Goal: Task Accomplishment & Management: Complete application form

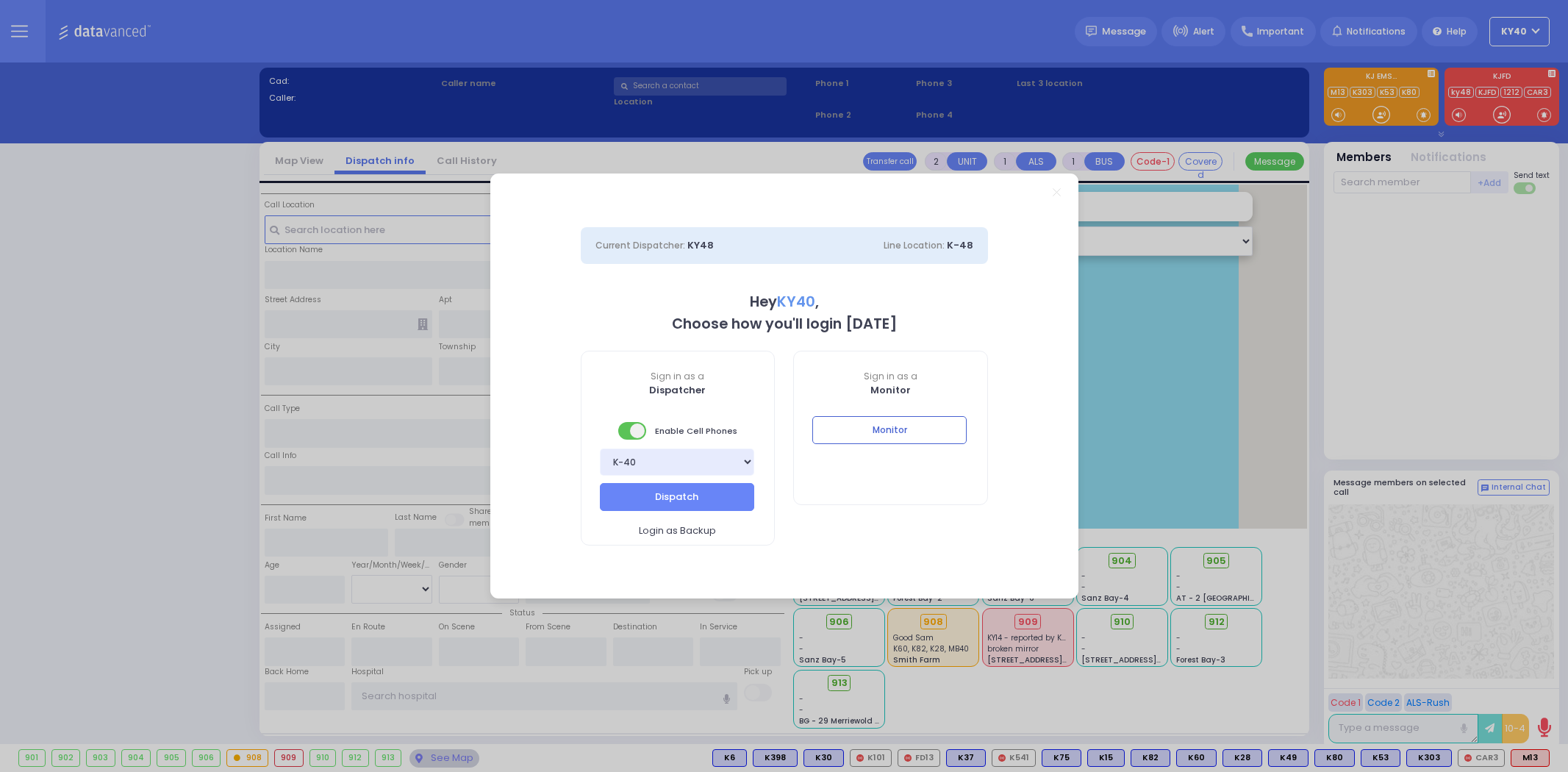
select select "5"
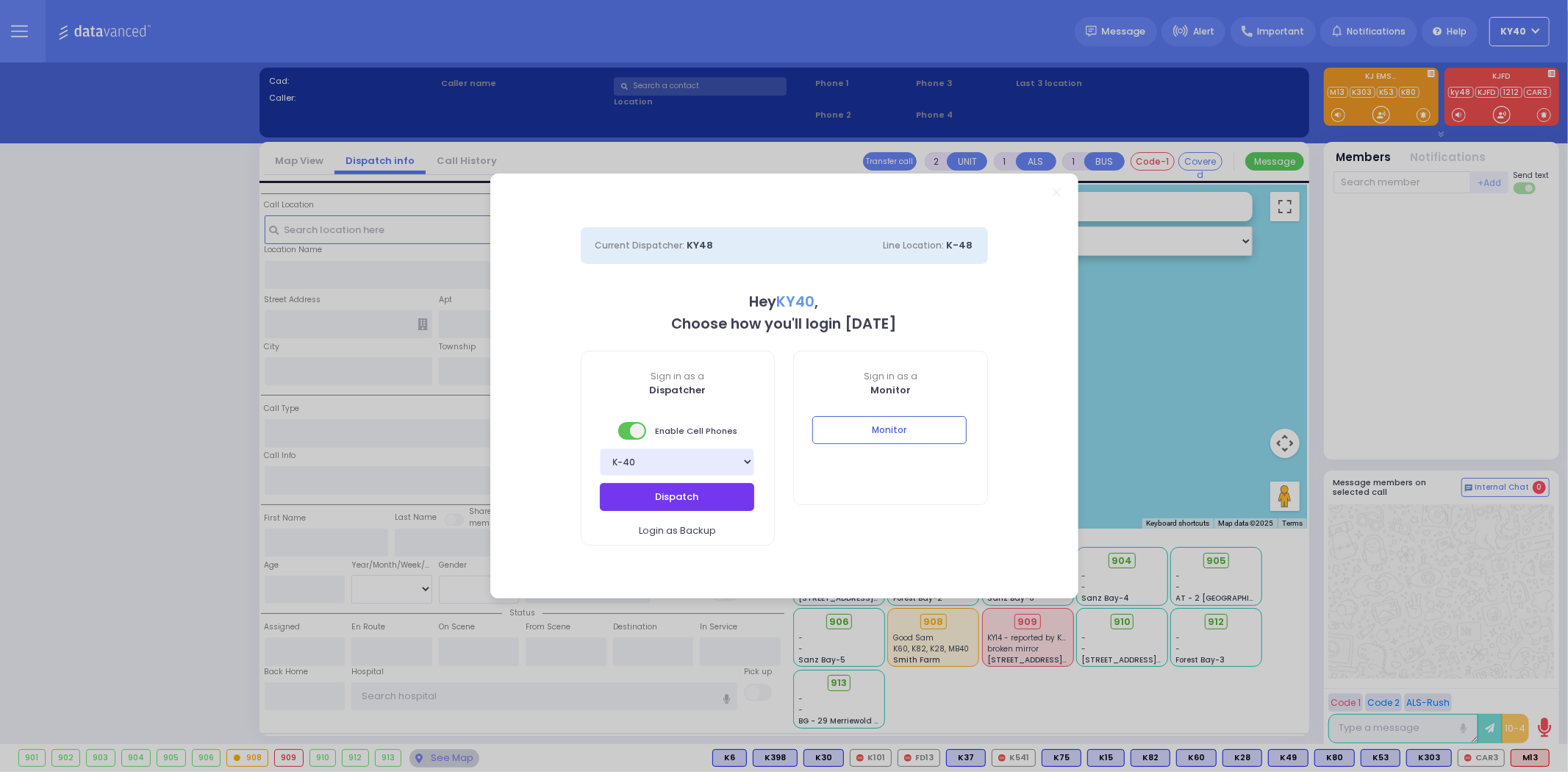
click at [662, 490] on button "Dispatch" at bounding box center [676, 497] width 155 height 28
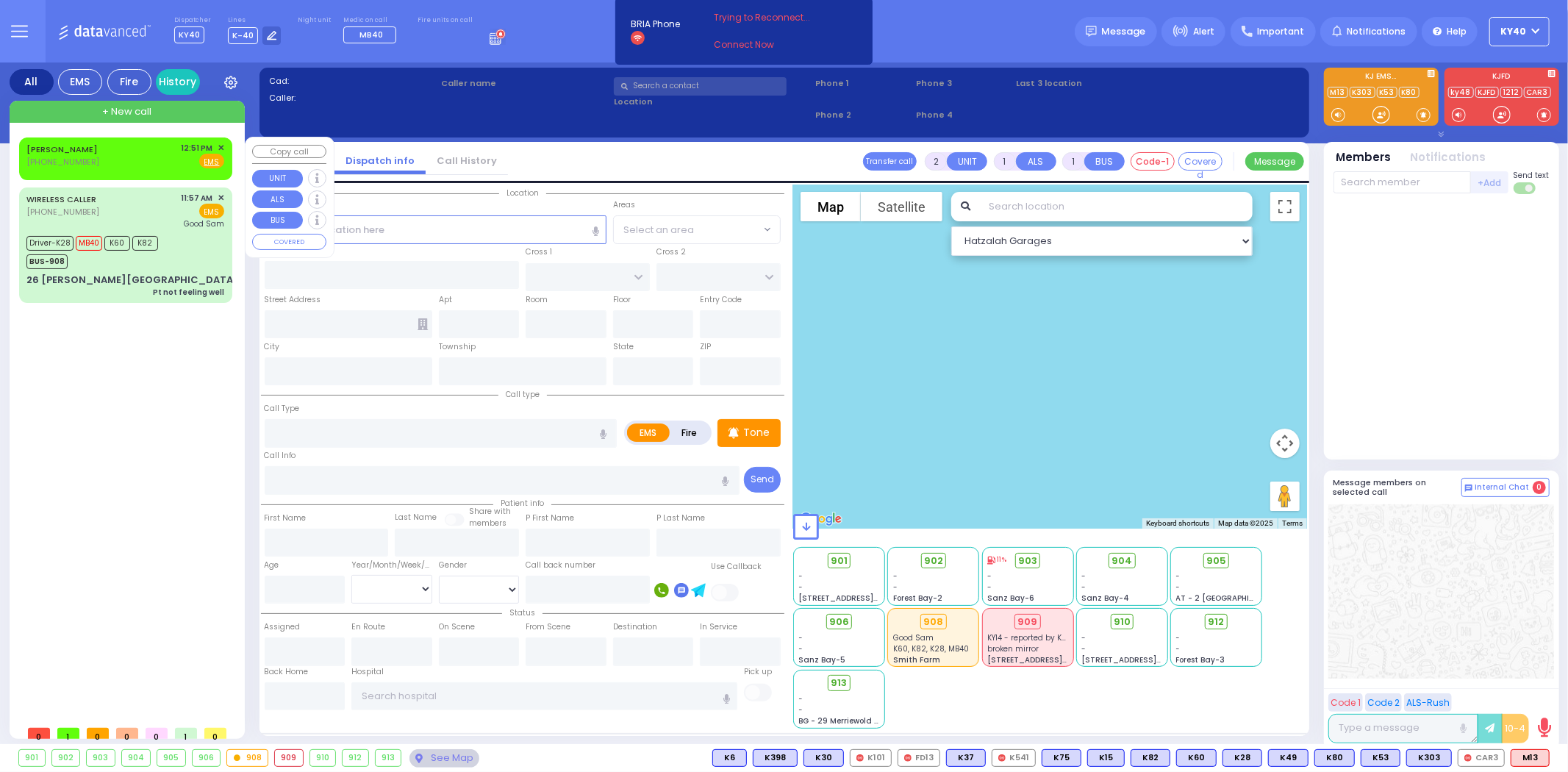
click at [162, 155] on div "[PERSON_NAME] [PHONE_NUMBER] 12:51 PM ✕ Fire EMS" at bounding box center [125, 156] width 198 height 27
select select
radio input "true"
select select
type input "12:51"
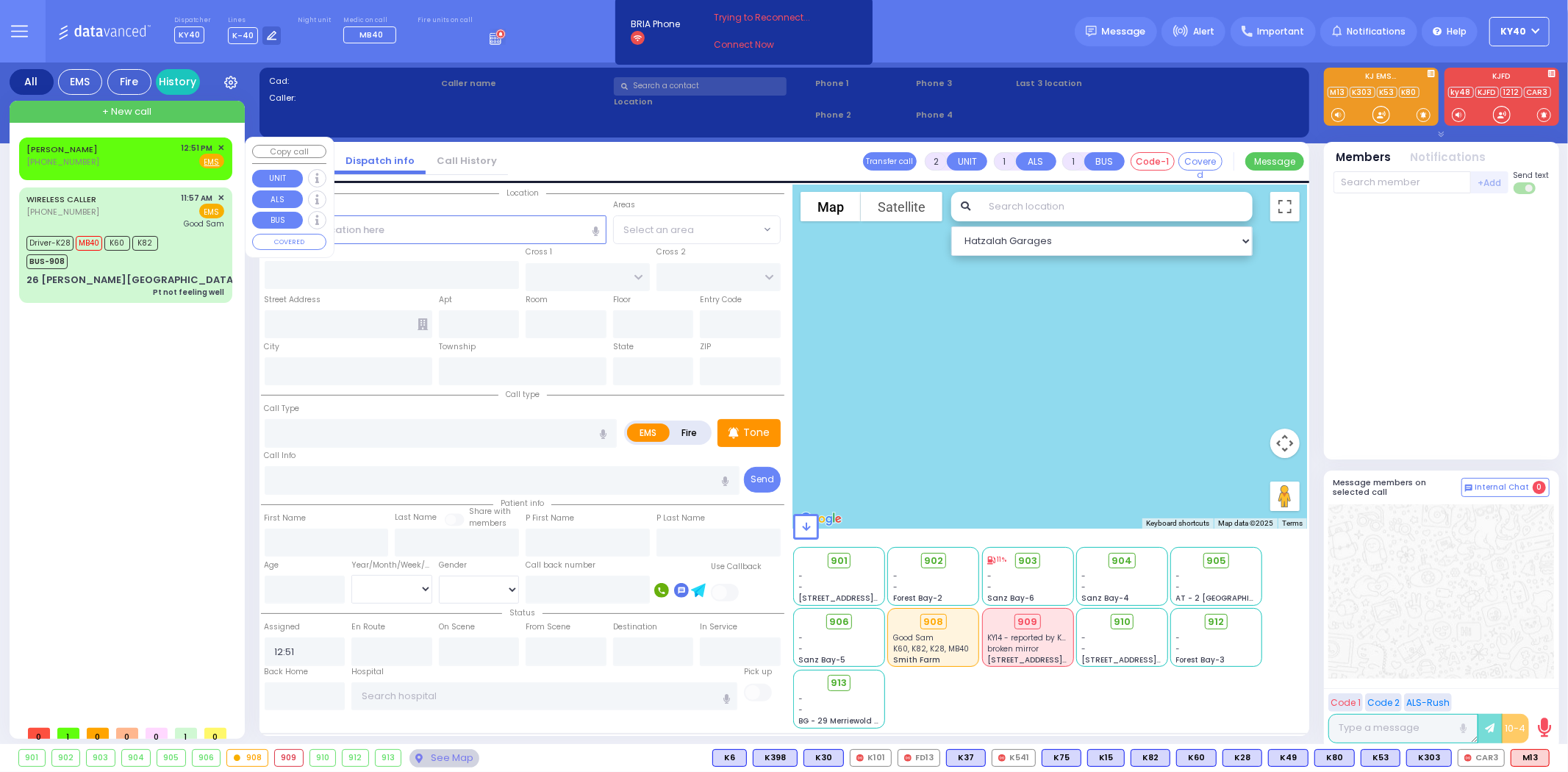
select select "Hatzalah Garages"
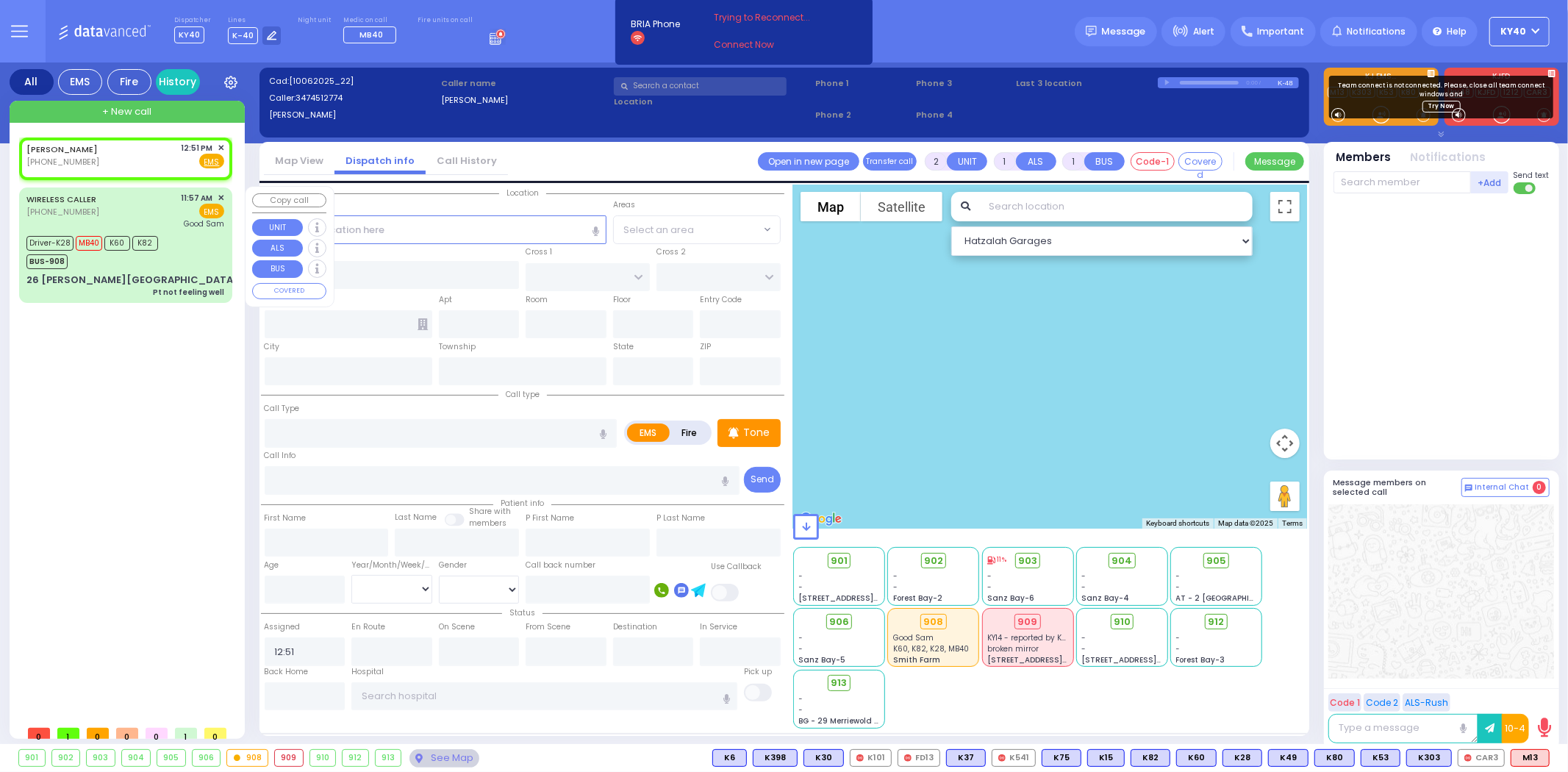
click at [200, 250] on div "Driver-K28 MB40 K60 K82 BUS-908" at bounding box center [125, 251] width 198 height 37
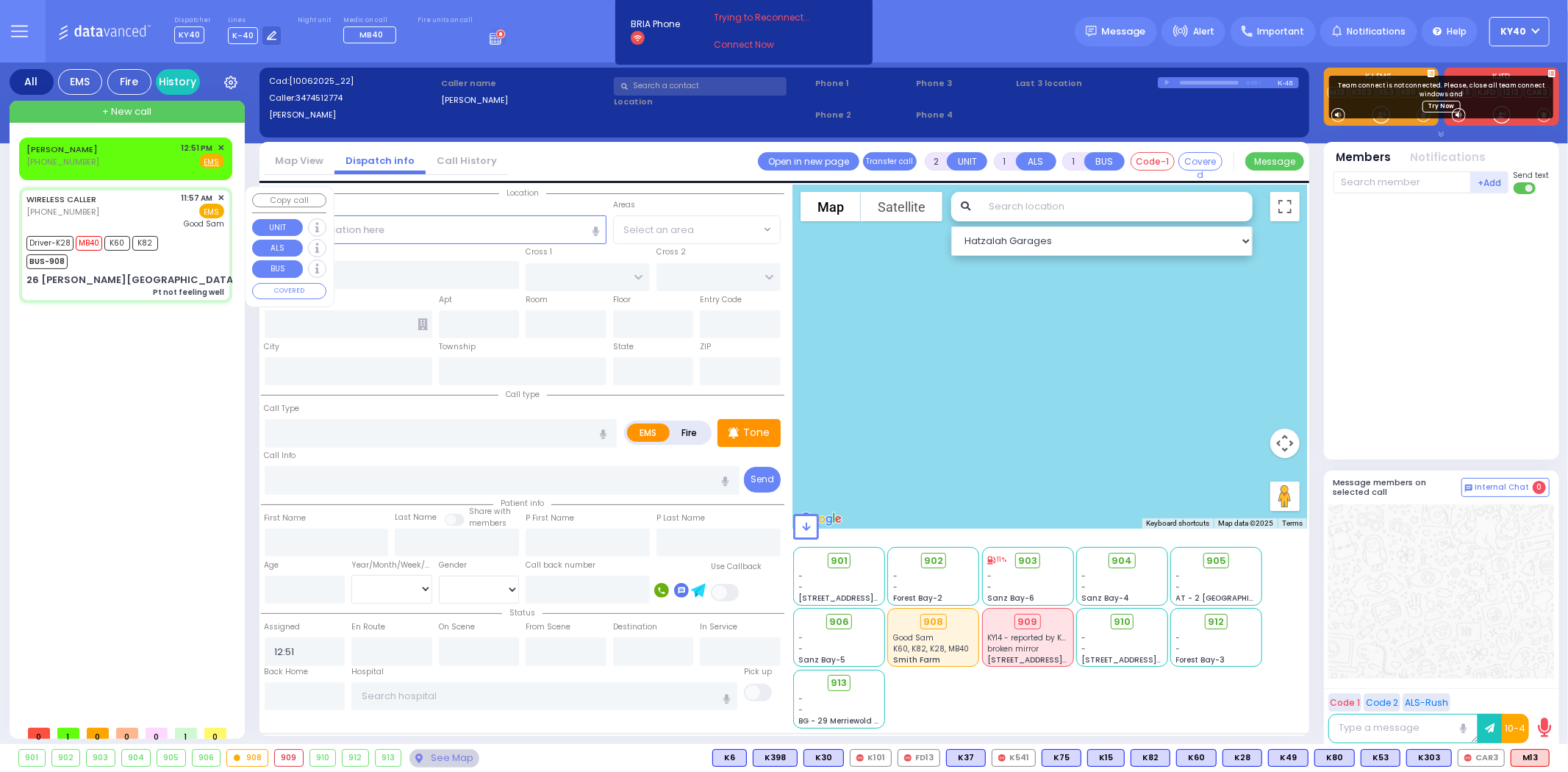
type input "6"
select select
type input "Pt not feeling well"
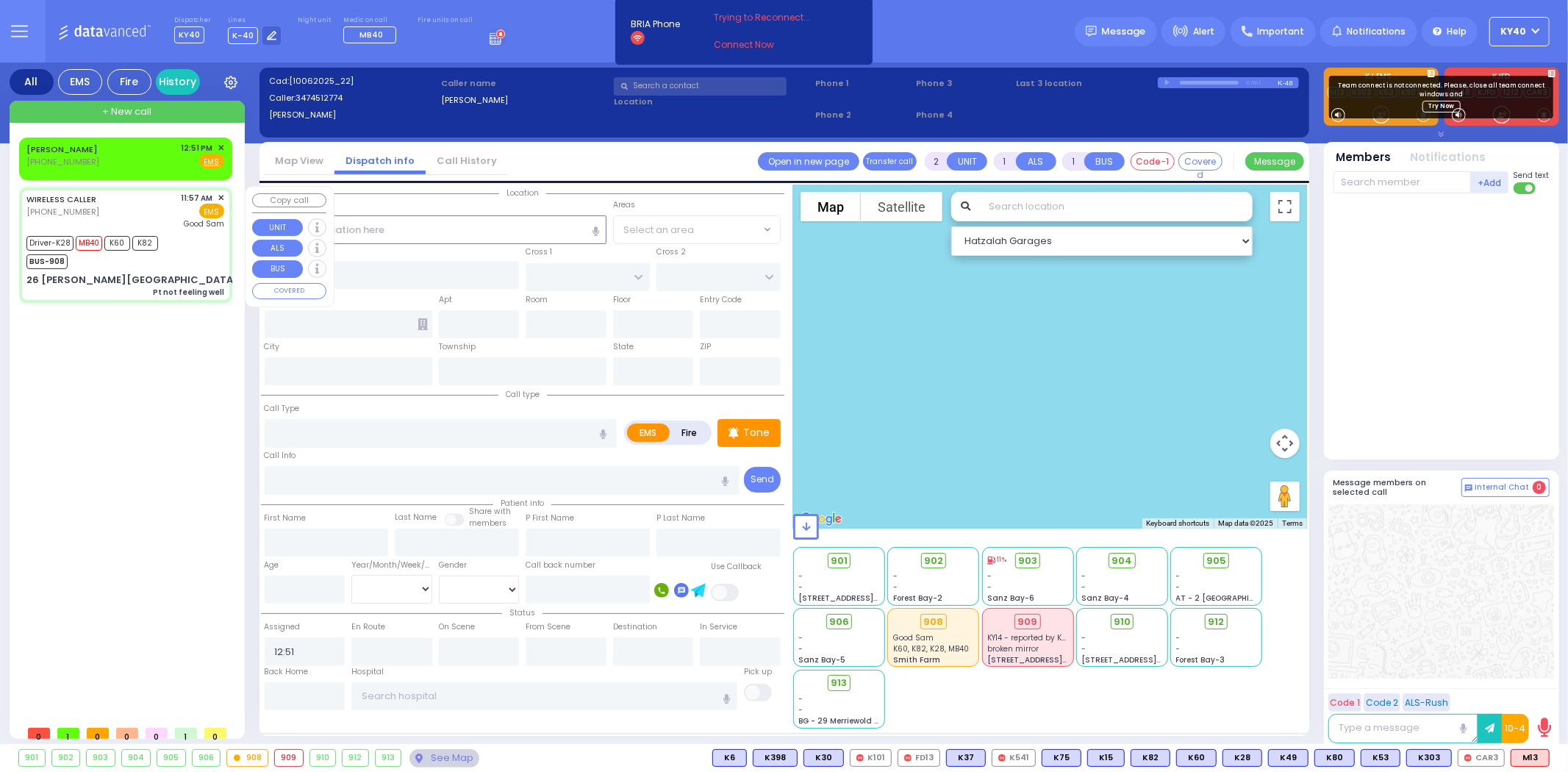
radio input "true"
type input "Fraidy"
type input "[PERSON_NAME]"
type input "19"
select select "Year"
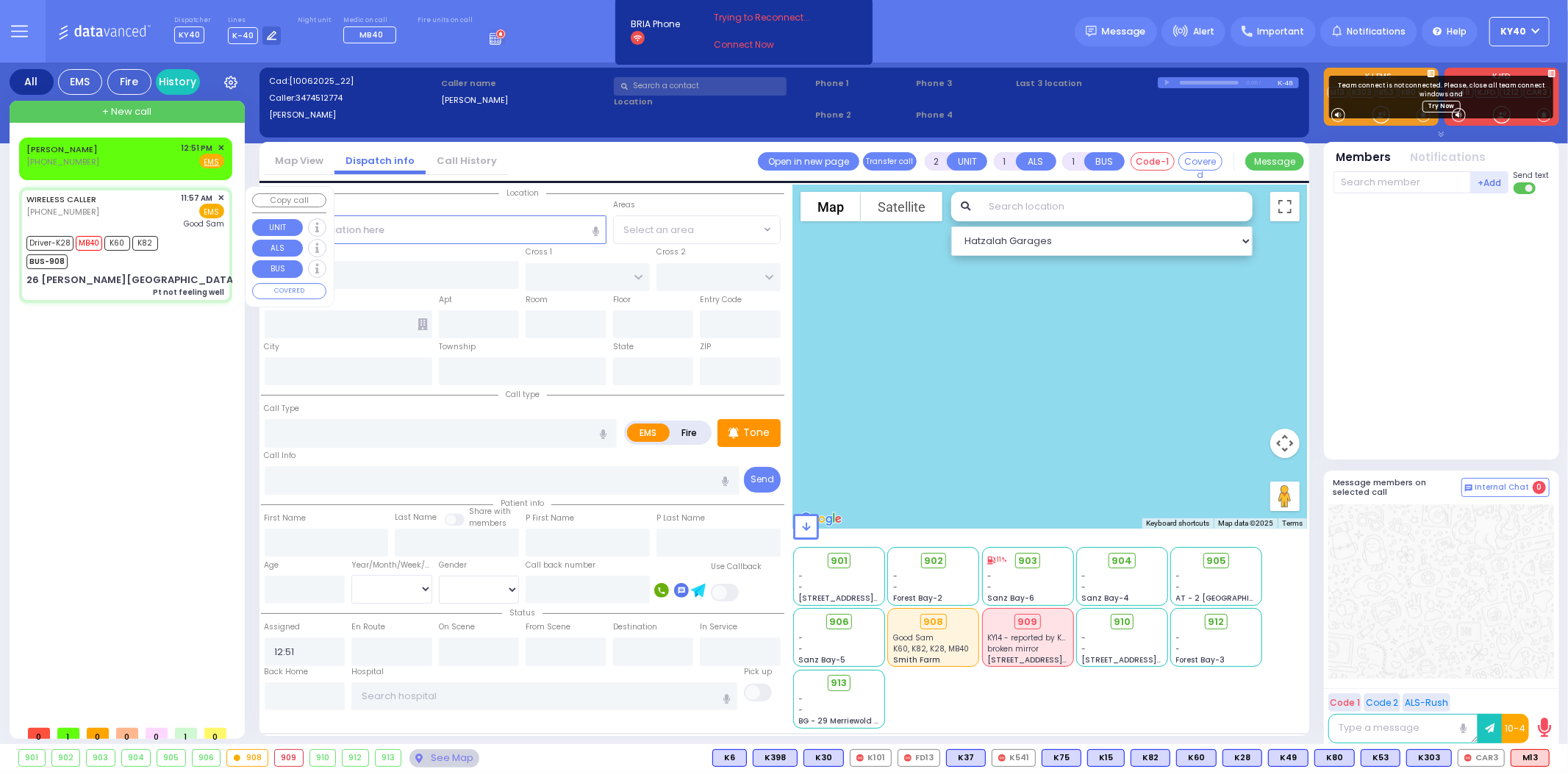
select select "[DEMOGRAPHIC_DATA]"
type input "11:57"
type input "11:59"
type input "12:02"
type input "12:23"
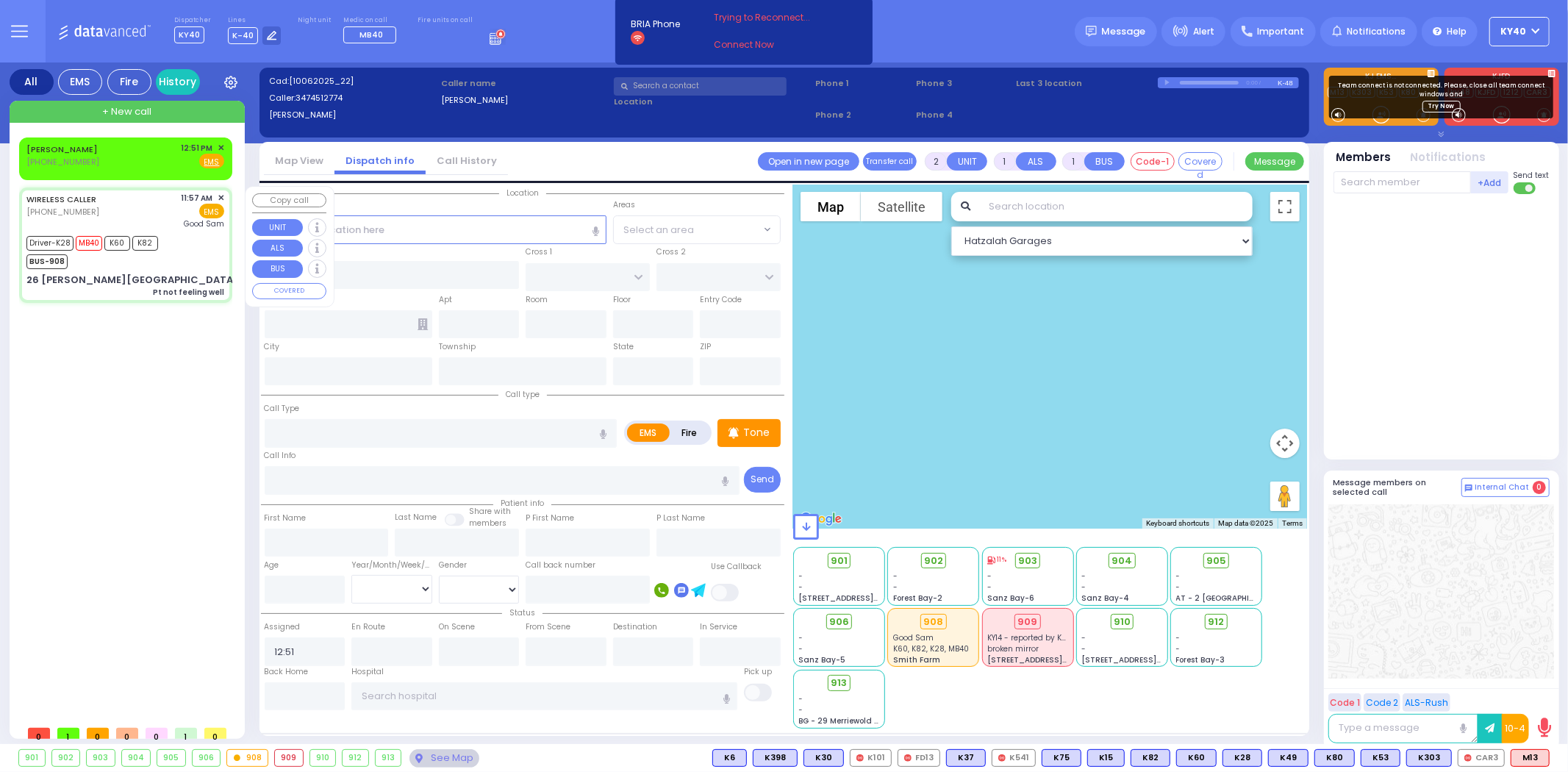
type input "12:45"
type input "12:58"
type input "[GEOGRAPHIC_DATA]"
select select "Hatzalah Garages"
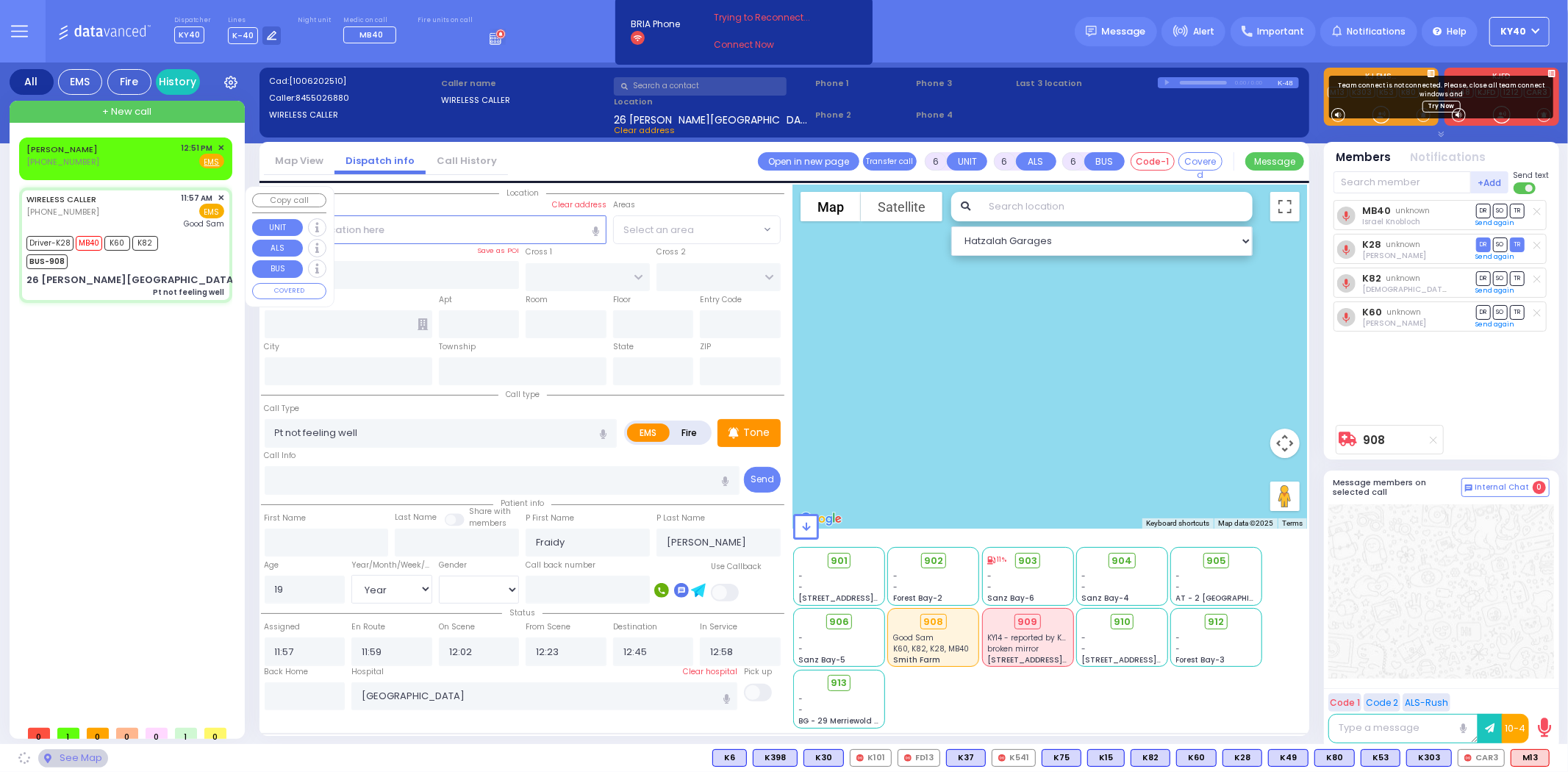
type input "KAHAN DR"
type input "MERON DR"
type input "26 [PERSON_NAME][GEOGRAPHIC_DATA]"
type input "[PERSON_NAME]"
type input "[US_STATE]"
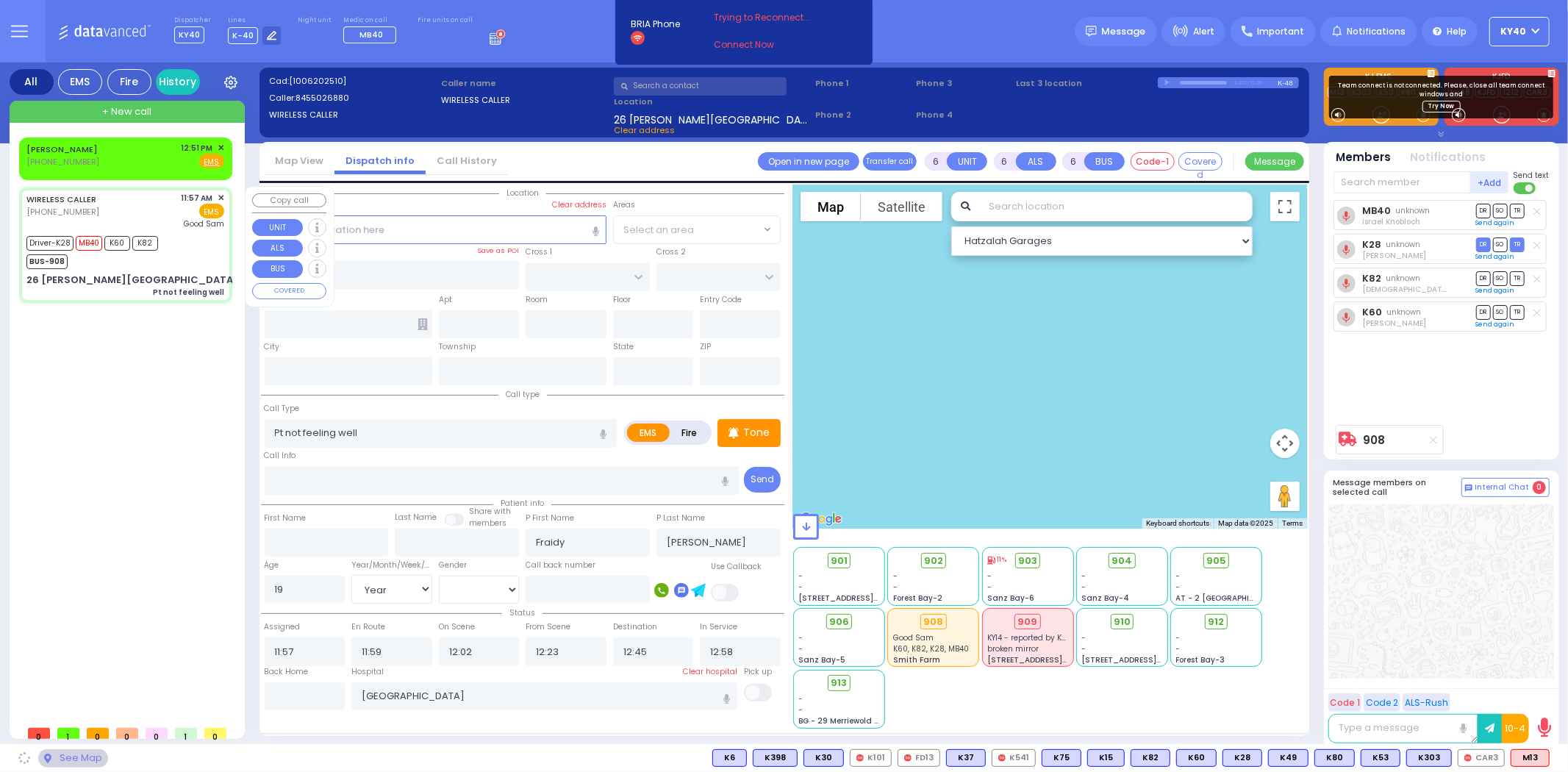
type input "10950"
select select "SECTION 4"
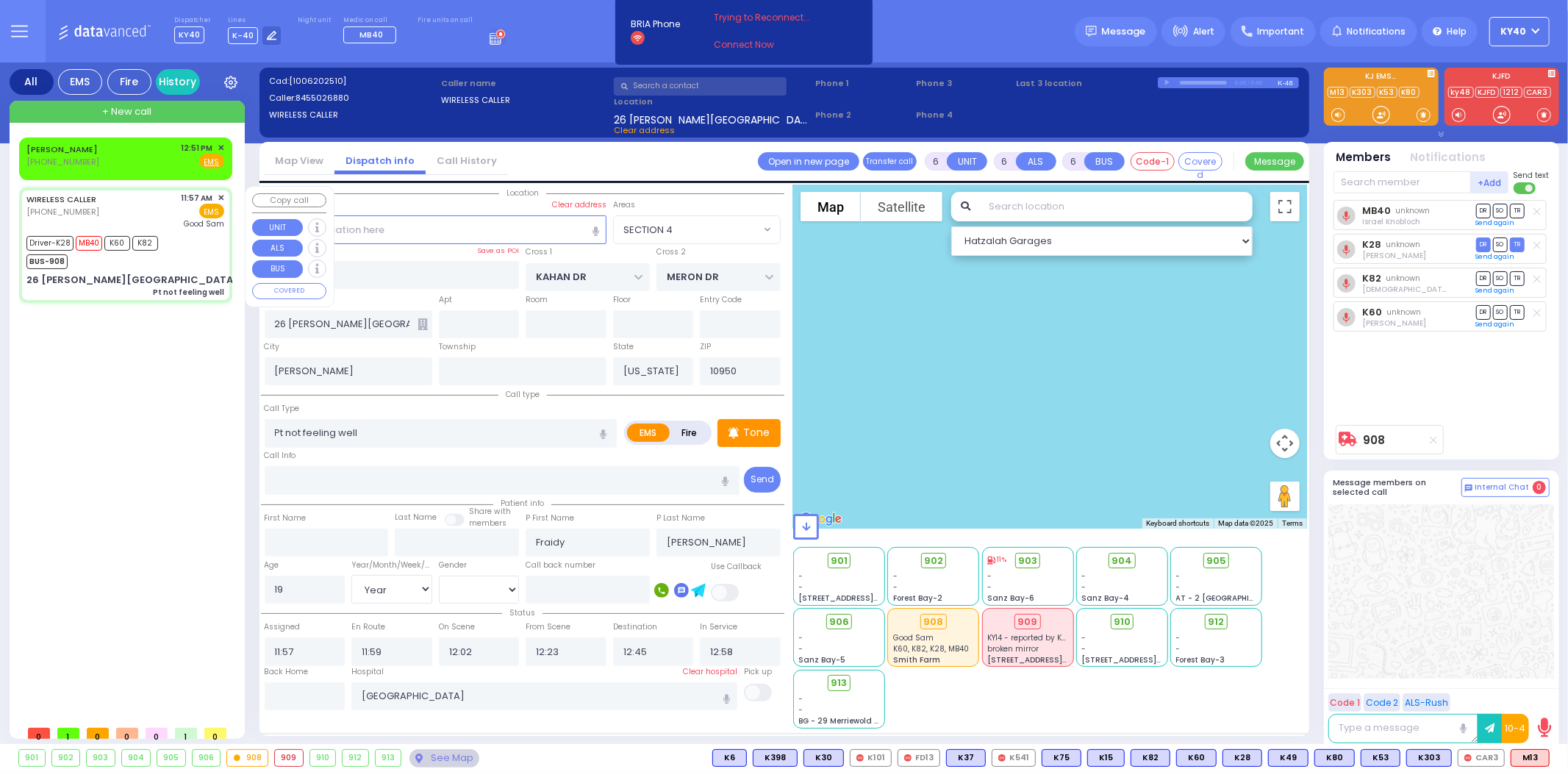
click at [203, 248] on div "Driver-K28 MB40 K60 K82 BUS-908" at bounding box center [125, 251] width 198 height 37
select select
radio input "true"
select select "Year"
select select "[DEMOGRAPHIC_DATA]"
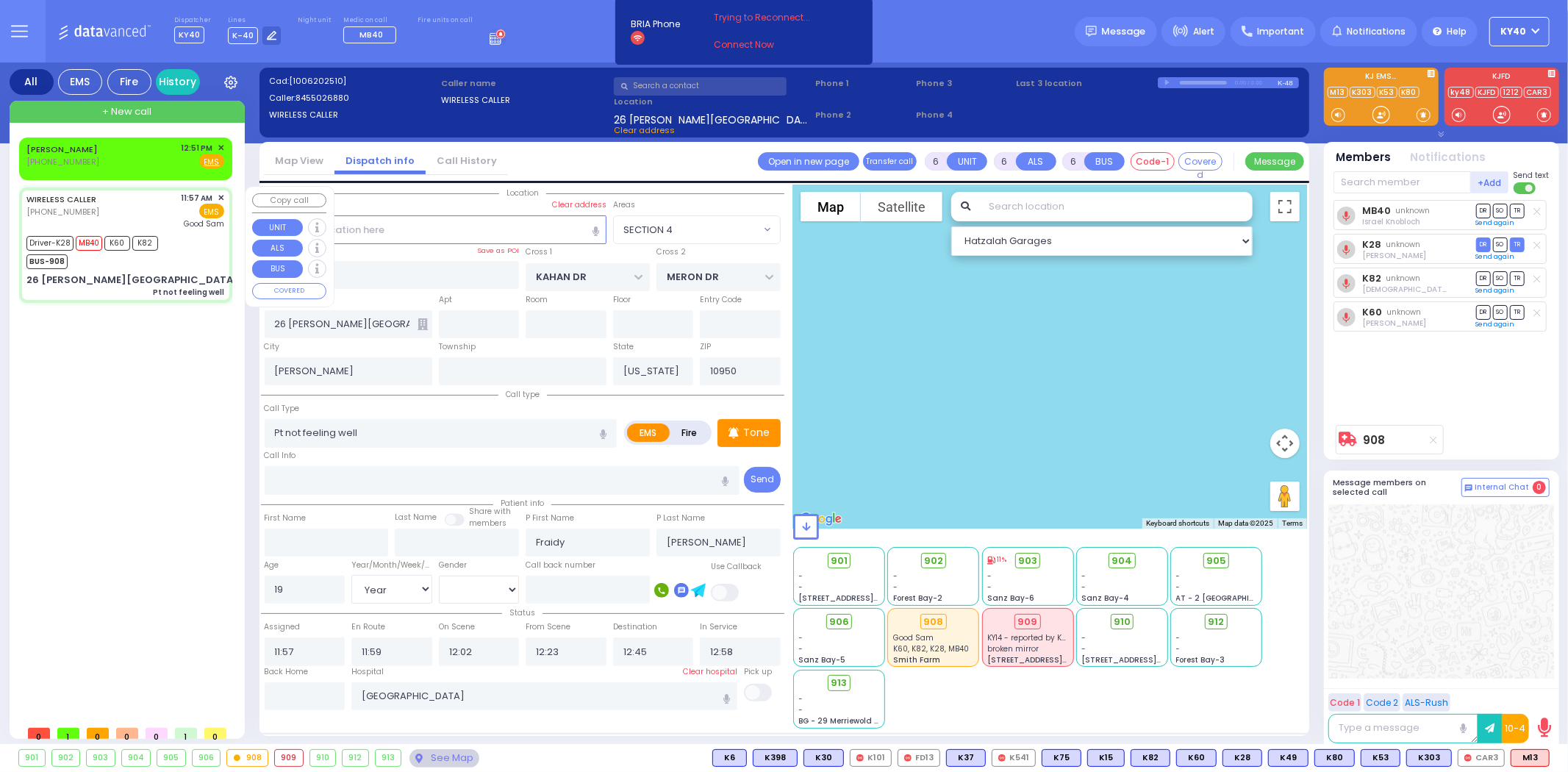
select select "SECTION 4"
select select "Hatzalah Garages"
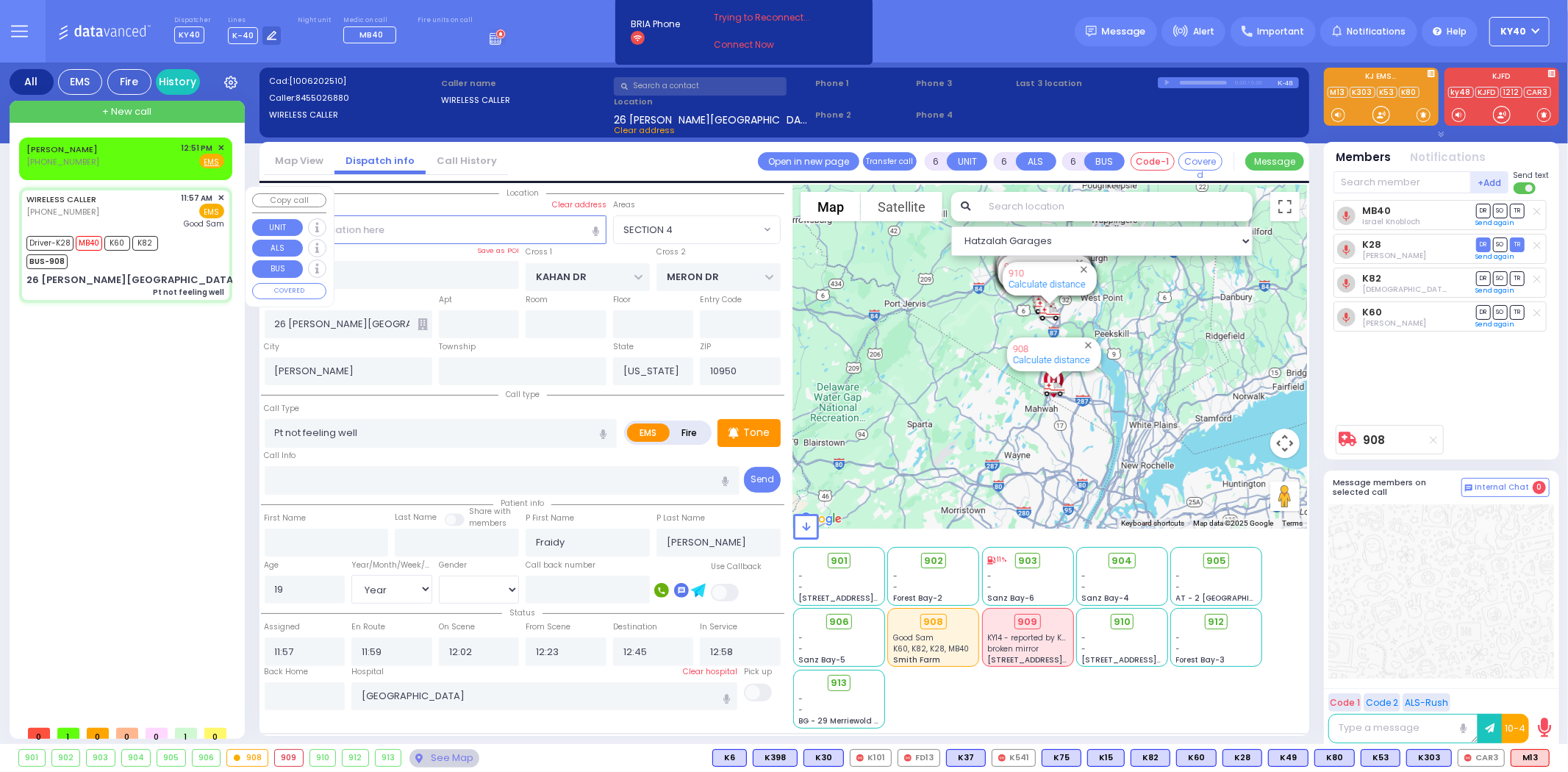
click at [203, 246] on div "Driver-K28 MB40 K60 K82 BUS-908" at bounding box center [125, 251] width 198 height 37
select select
radio input "true"
select select "Year"
select select "[DEMOGRAPHIC_DATA]"
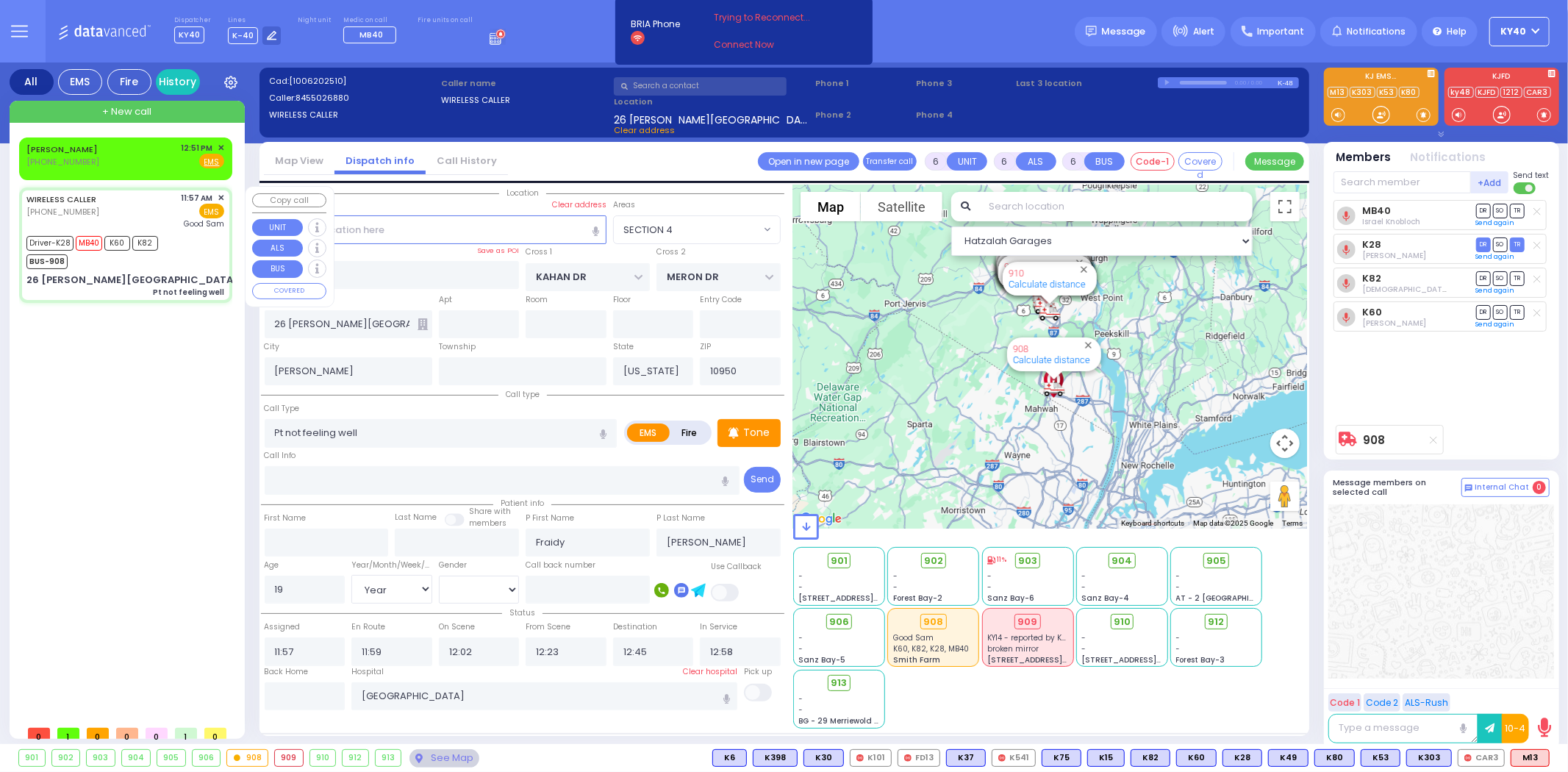
select select "SECTION 4"
select select "Hatzalah Garages"
click at [199, 151] on div "KWADRAT,ABRAHAM (347) 451-2774 12:51 PM ✕ Fire EMS" at bounding box center [125, 156] width 198 height 27
type input "2"
type input "1"
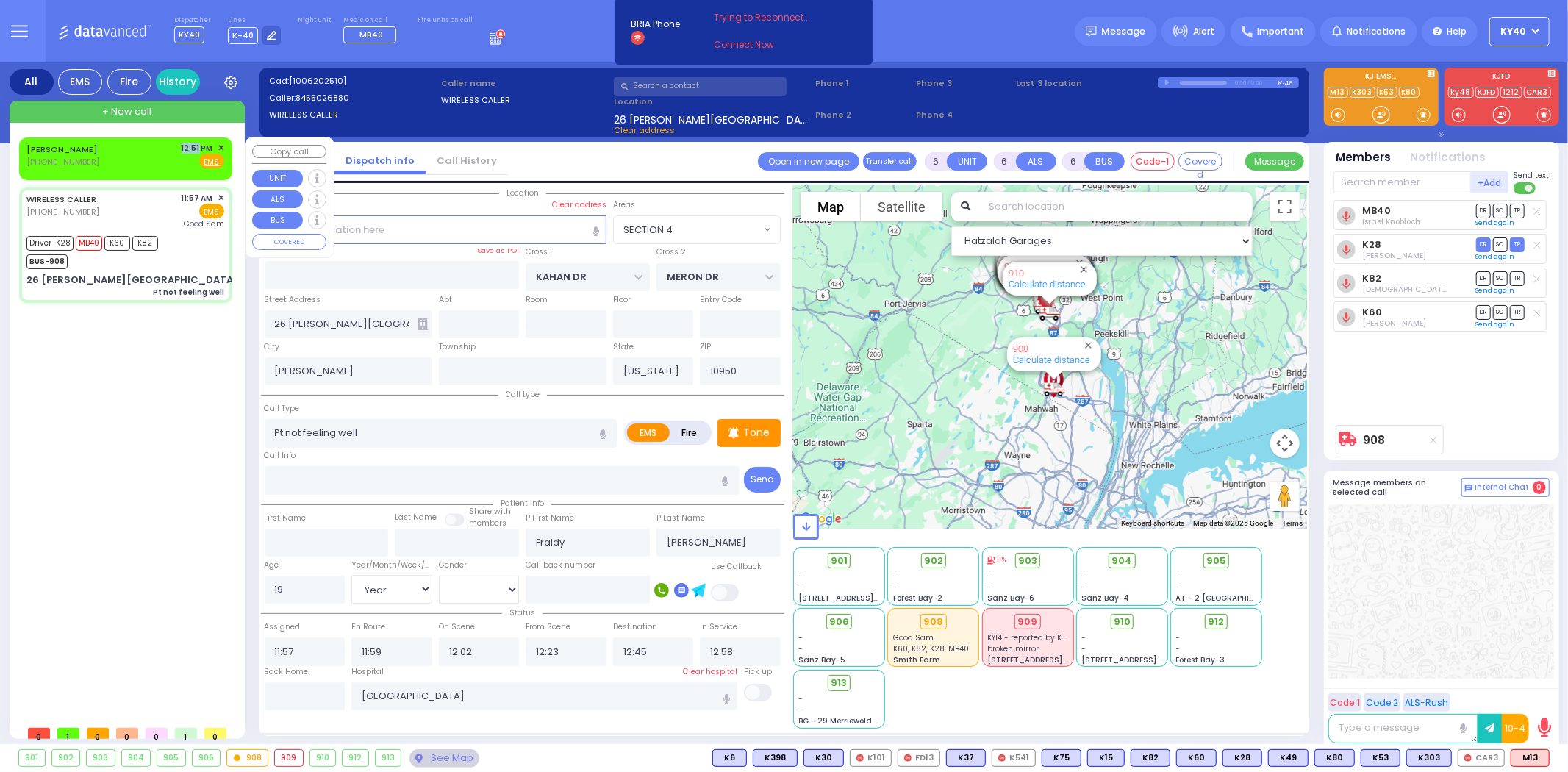
type input "1"
select select
radio input "true"
select select
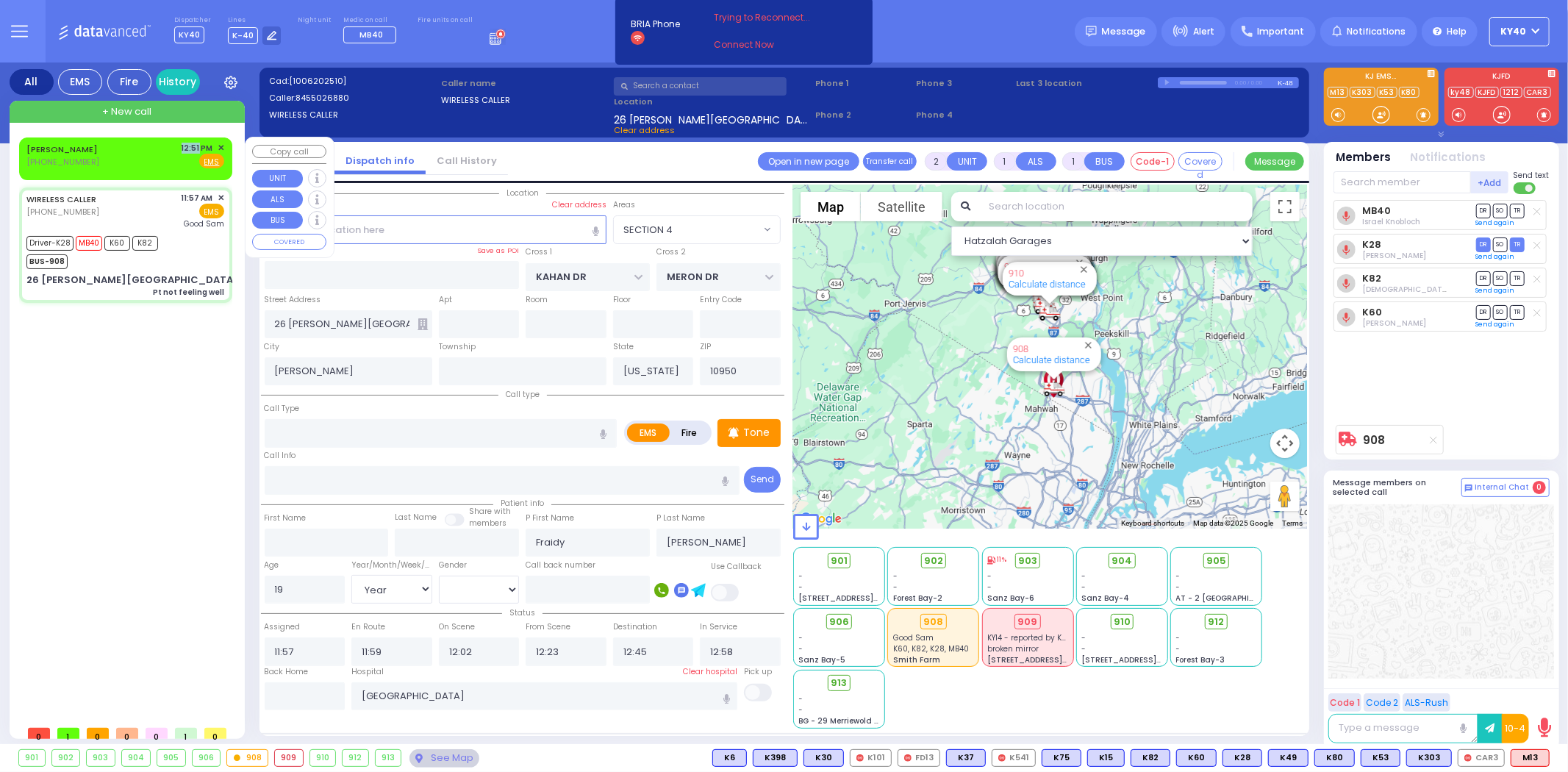
type input "12:51"
select select "Hatzalah Garages"
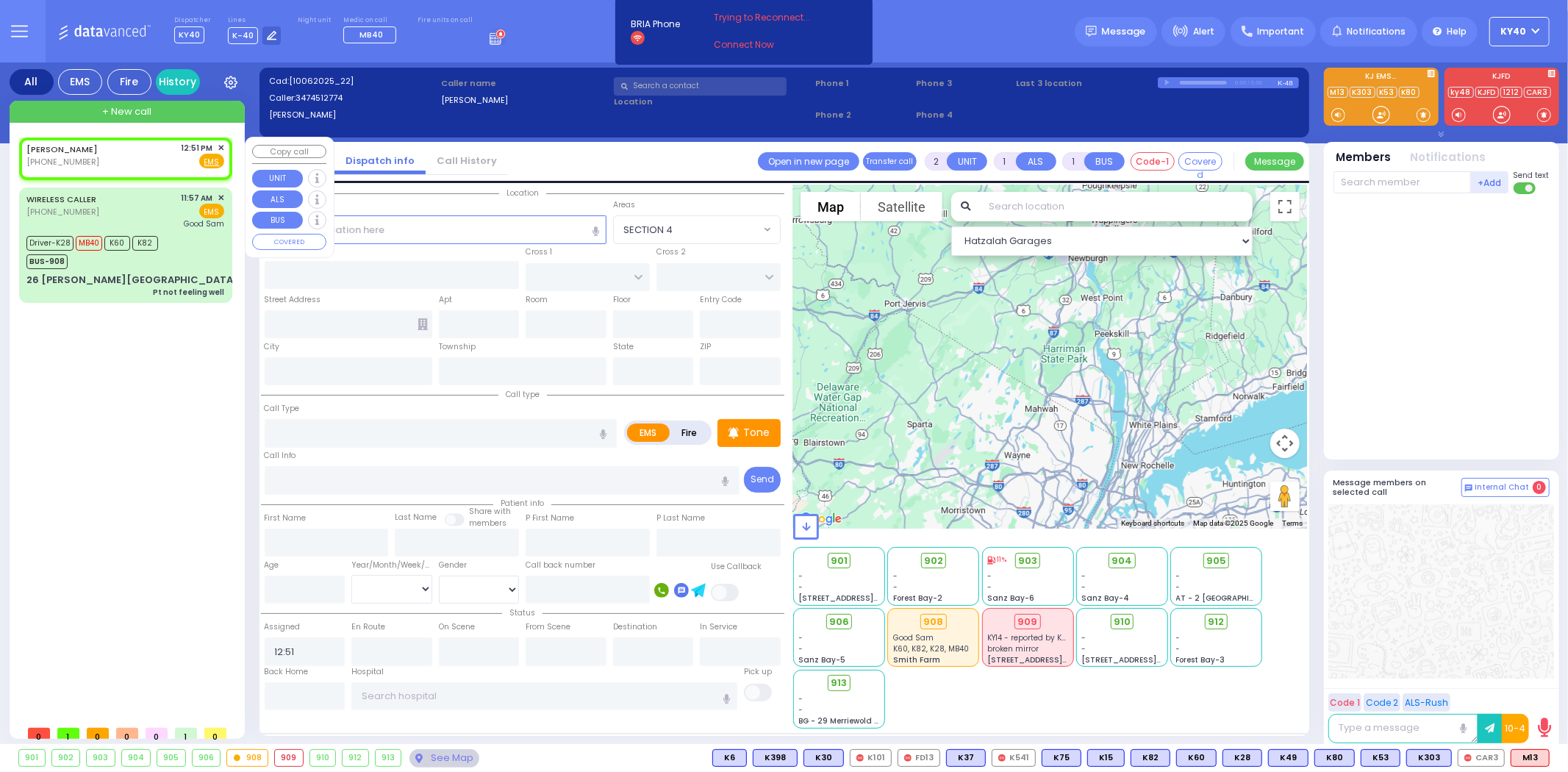
click at [98, 145] on link "KWADRAT,ABRAHAM" at bounding box center [62, 149] width 71 height 12
select select
radio input "true"
select select
select select "Hatzalah Garages"
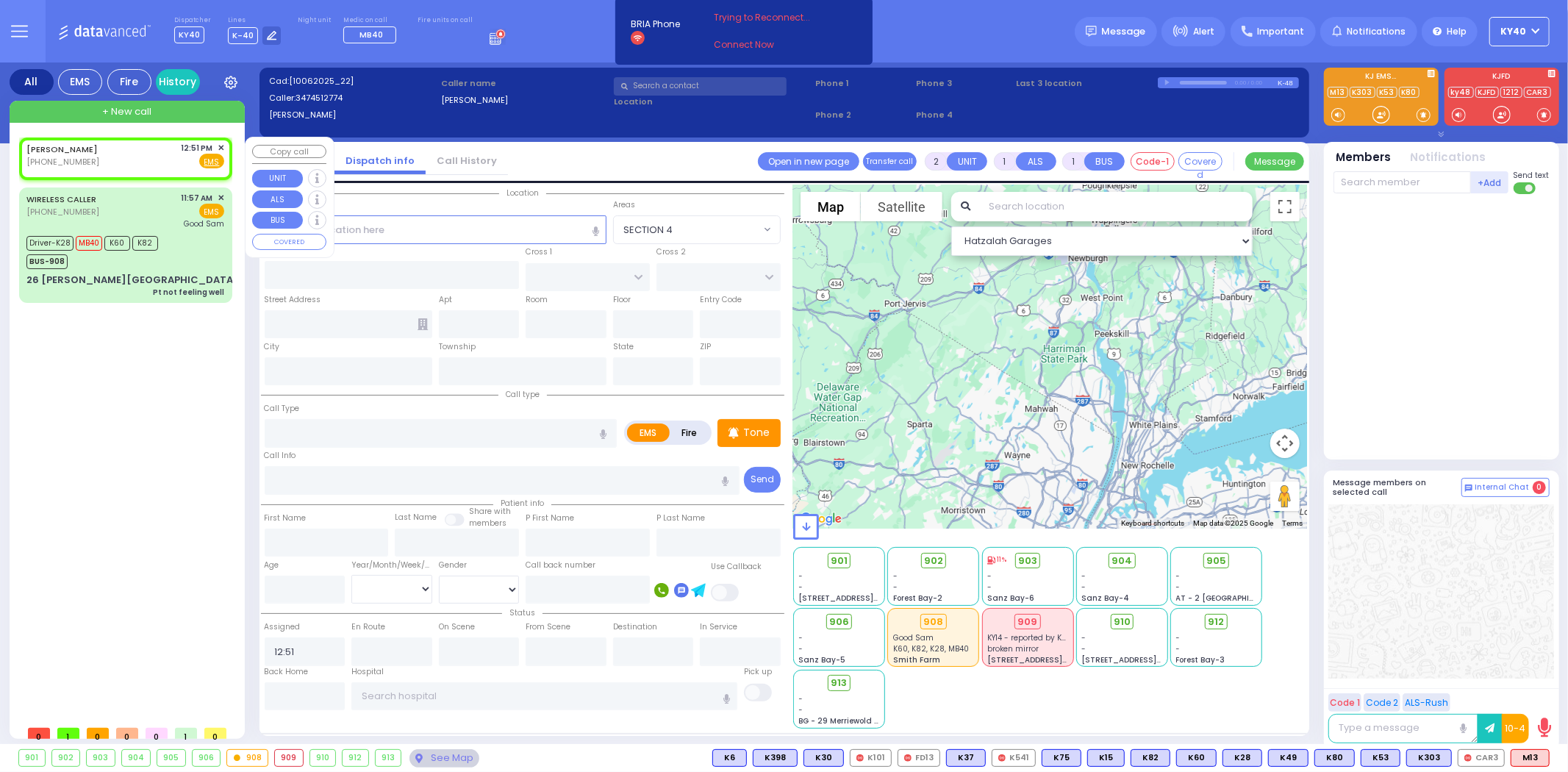
click at [115, 151] on div "KWADRAT,ABRAHAM (347) 451-2774 12:51 PM ✕ Fire EMS" at bounding box center [125, 156] width 198 height 27
select select
radio input "true"
select select
select select "Hatzalah Garages"
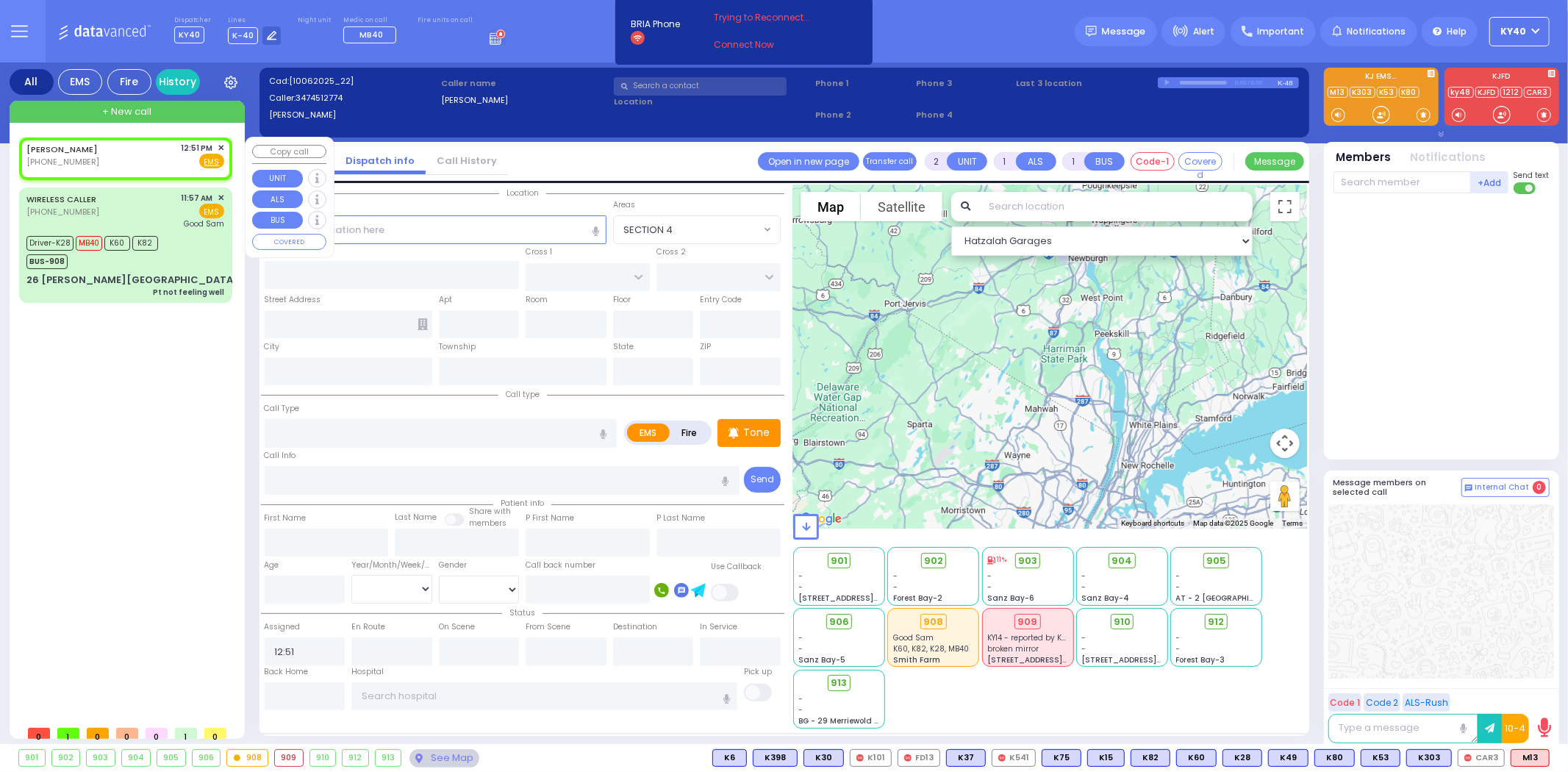
drag, startPoint x: 110, startPoint y: 147, endPoint x: 98, endPoint y: 157, distance: 15.6
click at [103, 148] on div "KWADRAT,ABRAHAM" at bounding box center [65, 149] width 77 height 15
select select
radio input "true"
select select
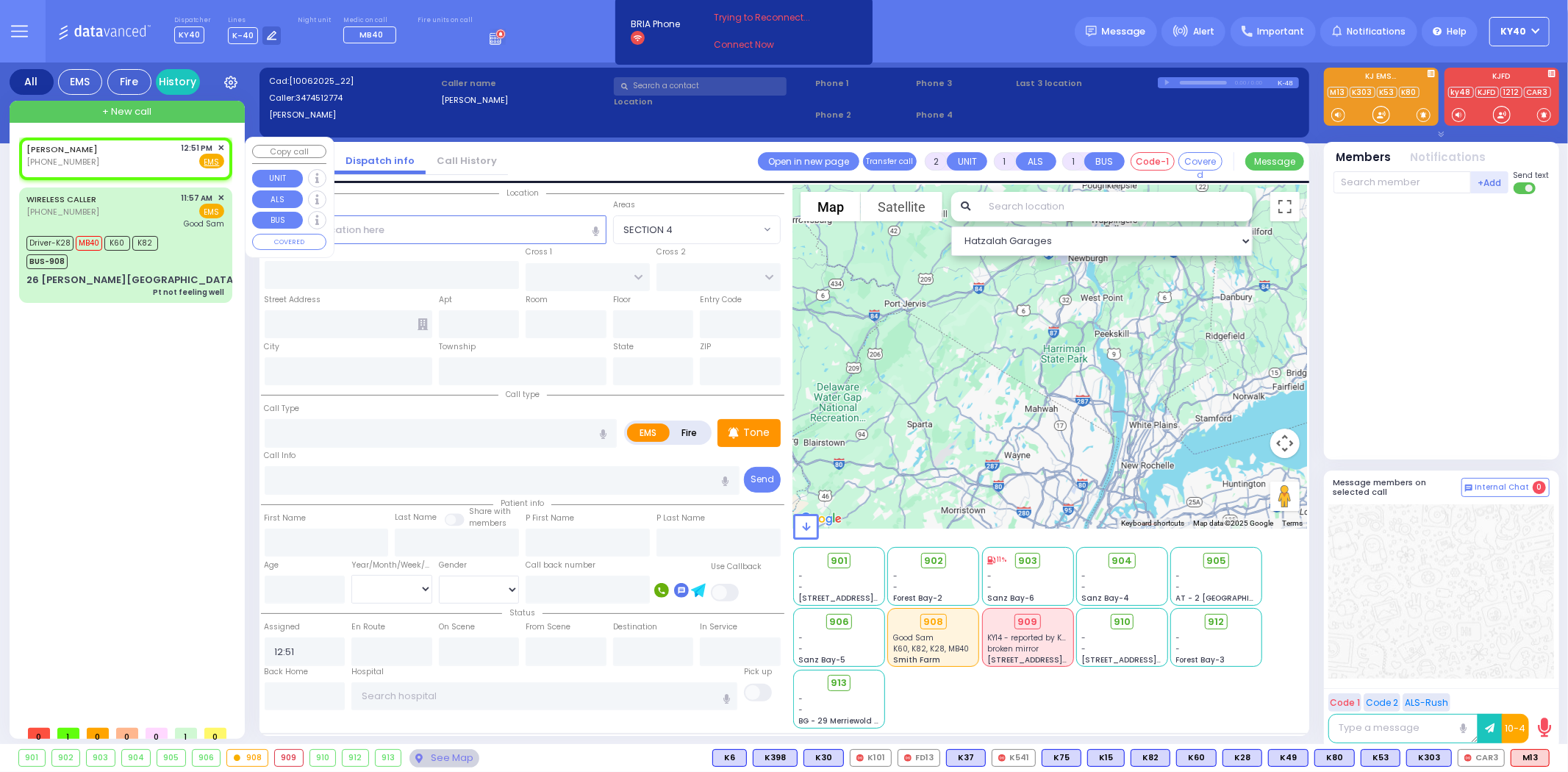
select select "Hatzalah Garages"
click at [133, 163] on div "KWADRAT,ABRAHAM (347) 451-2774 12:51 PM ✕ Fire EMS" at bounding box center [125, 158] width 207 height 38
select select
radio input "true"
select select
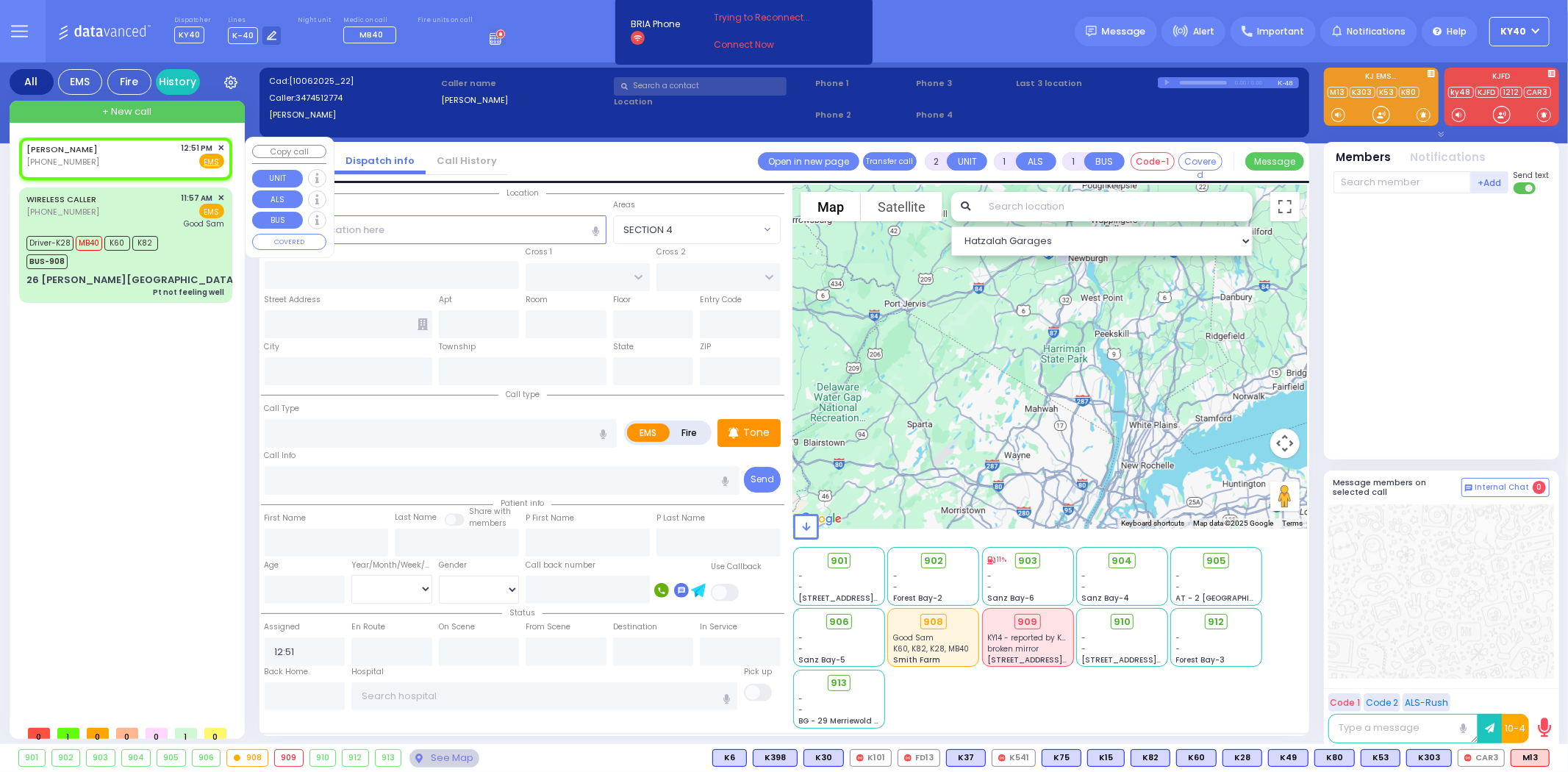
select select "Hatzalah Garages"
drag, startPoint x: 222, startPoint y: 144, endPoint x: 119, endPoint y: 142, distance: 103.0
click at [86, 142] on div "KWADRAT,ABRAHAM (347) 451-2774 12:51 PM ✕ Fire EMS" at bounding box center [125, 156] width 198 height 27
select select
radio input "true"
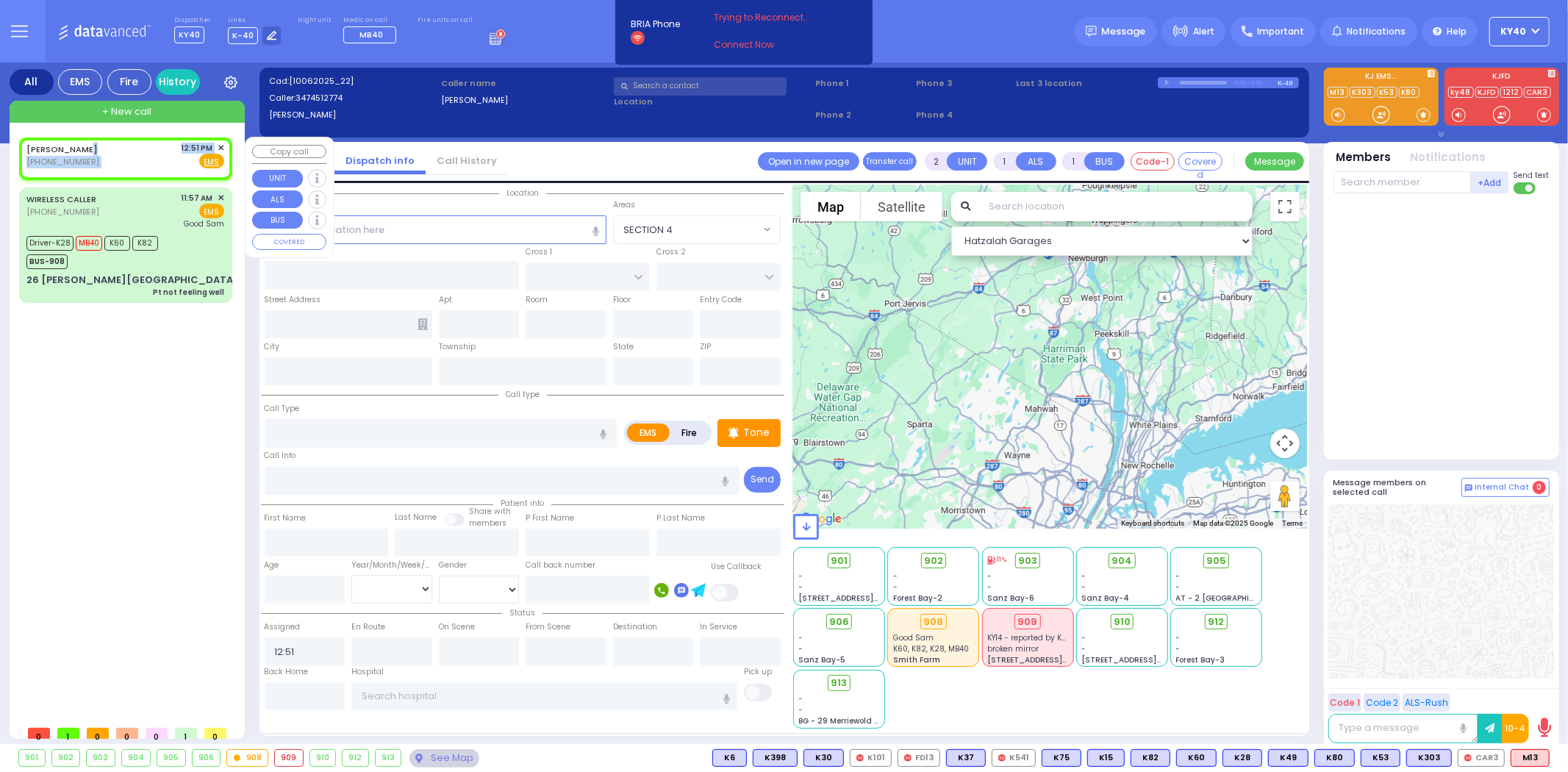
select select
select select "Hatzalah Garages"
click at [133, 147] on div "KWADRAT,ABRAHAM (347) 451-2774 12:51 PM ✕ Fire EMS" at bounding box center [125, 156] width 198 height 27
select select
radio input "true"
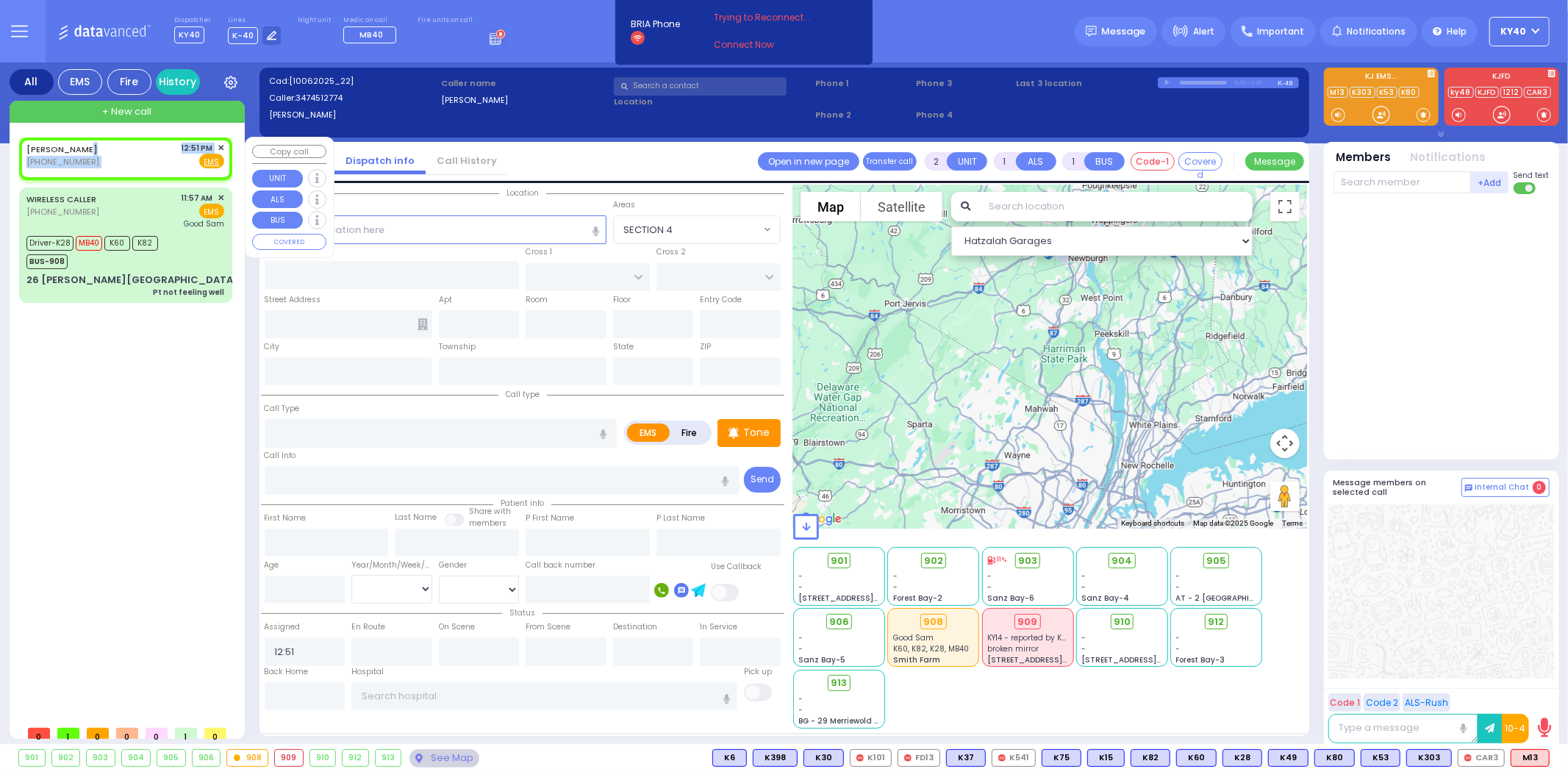
select select
select select "Hatzalah Garages"
click at [136, 155] on div "KWADRAT,ABRAHAM (347) 451-2774 12:51 PM ✕ Fire EMS" at bounding box center [125, 156] width 198 height 27
select select
radio input "true"
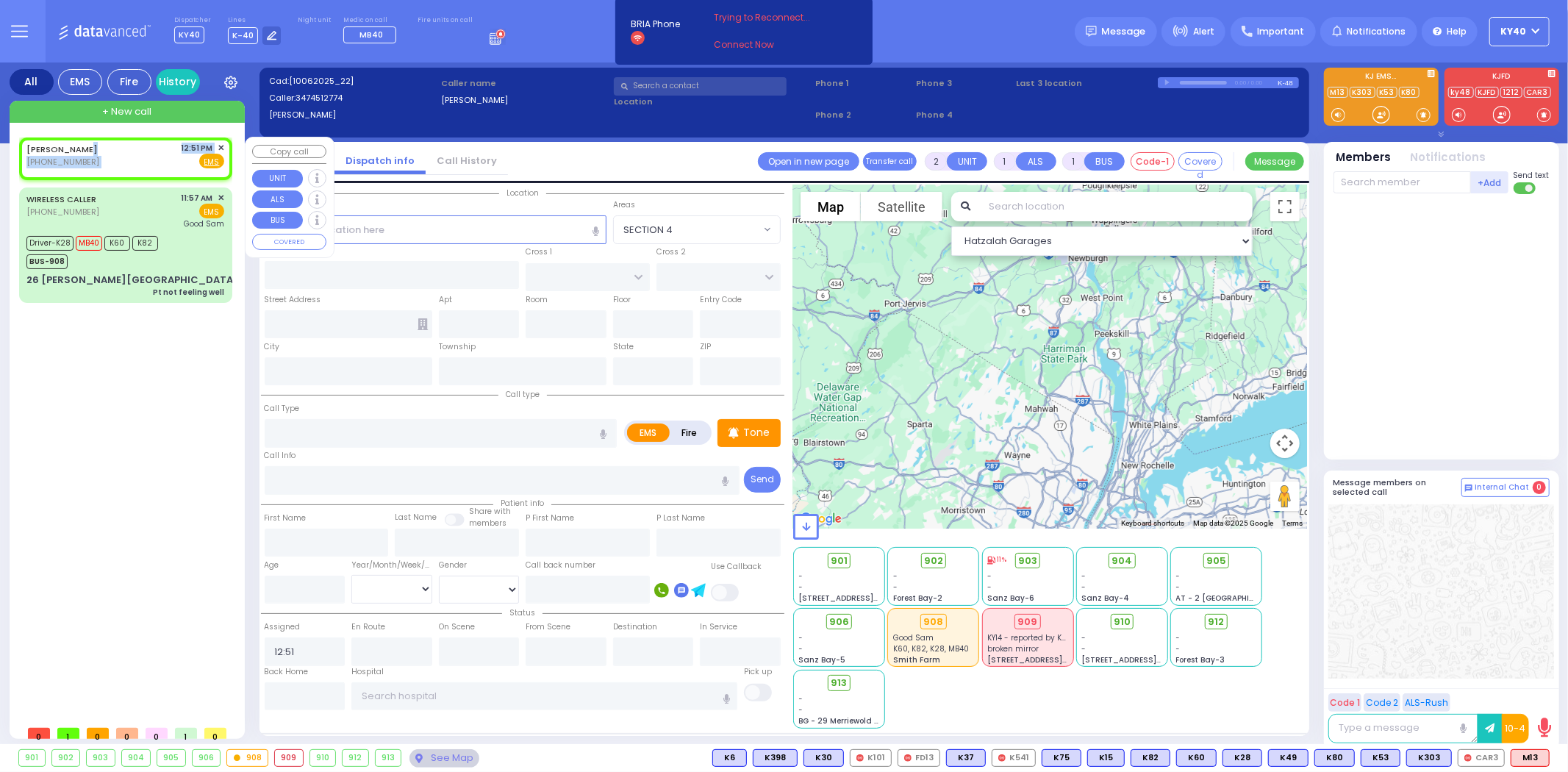
select select
select select "Hatzalah Garages"
click at [135, 157] on div "KWADRAT,ABRAHAM (347) 451-2774 12:51 PM ✕ Fire EMS" at bounding box center [125, 156] width 198 height 27
select select
radio input "true"
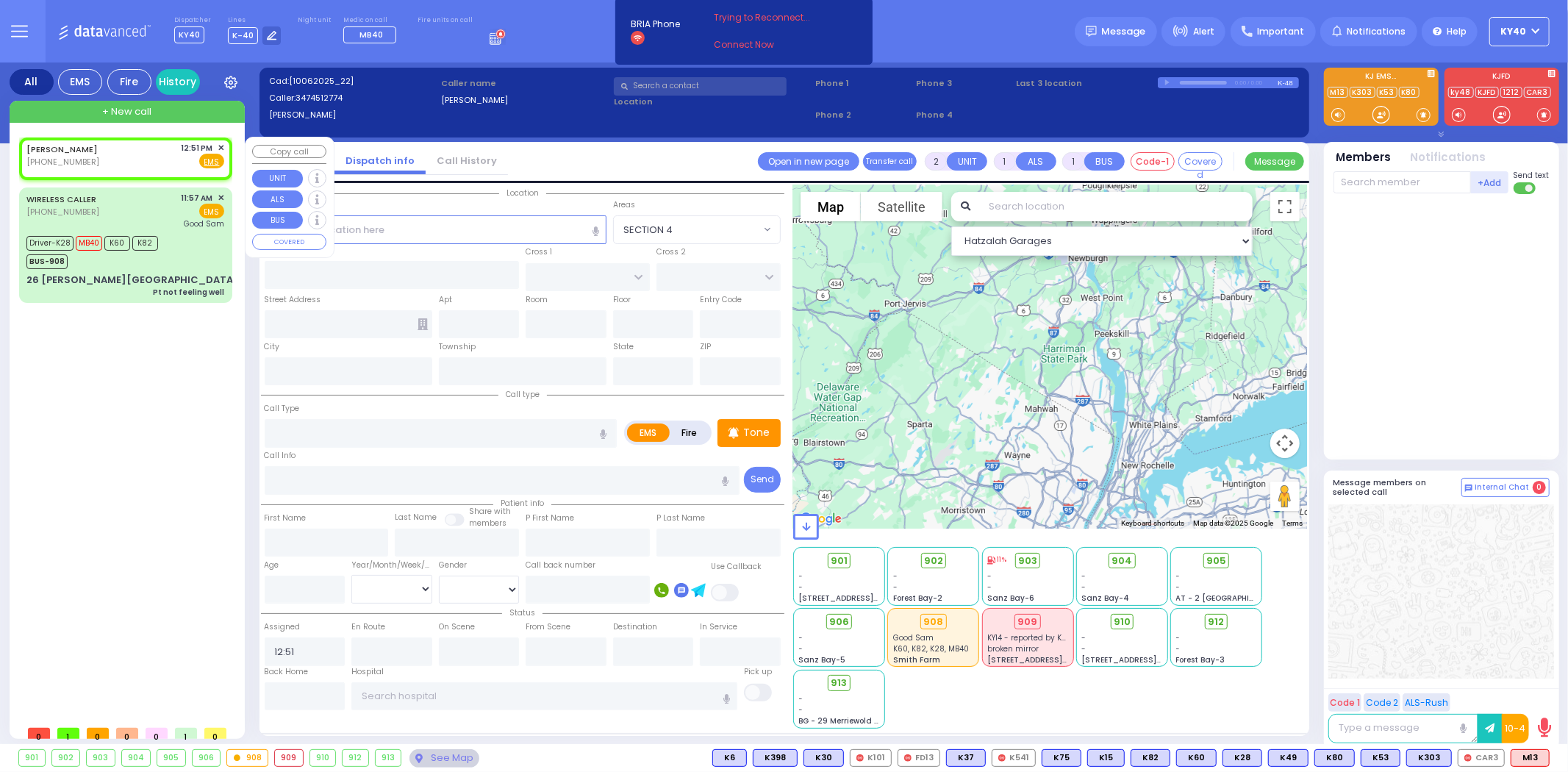
select select
select select "Hatzalah Garages"
click at [222, 144] on span "✕" at bounding box center [221, 148] width 6 height 13
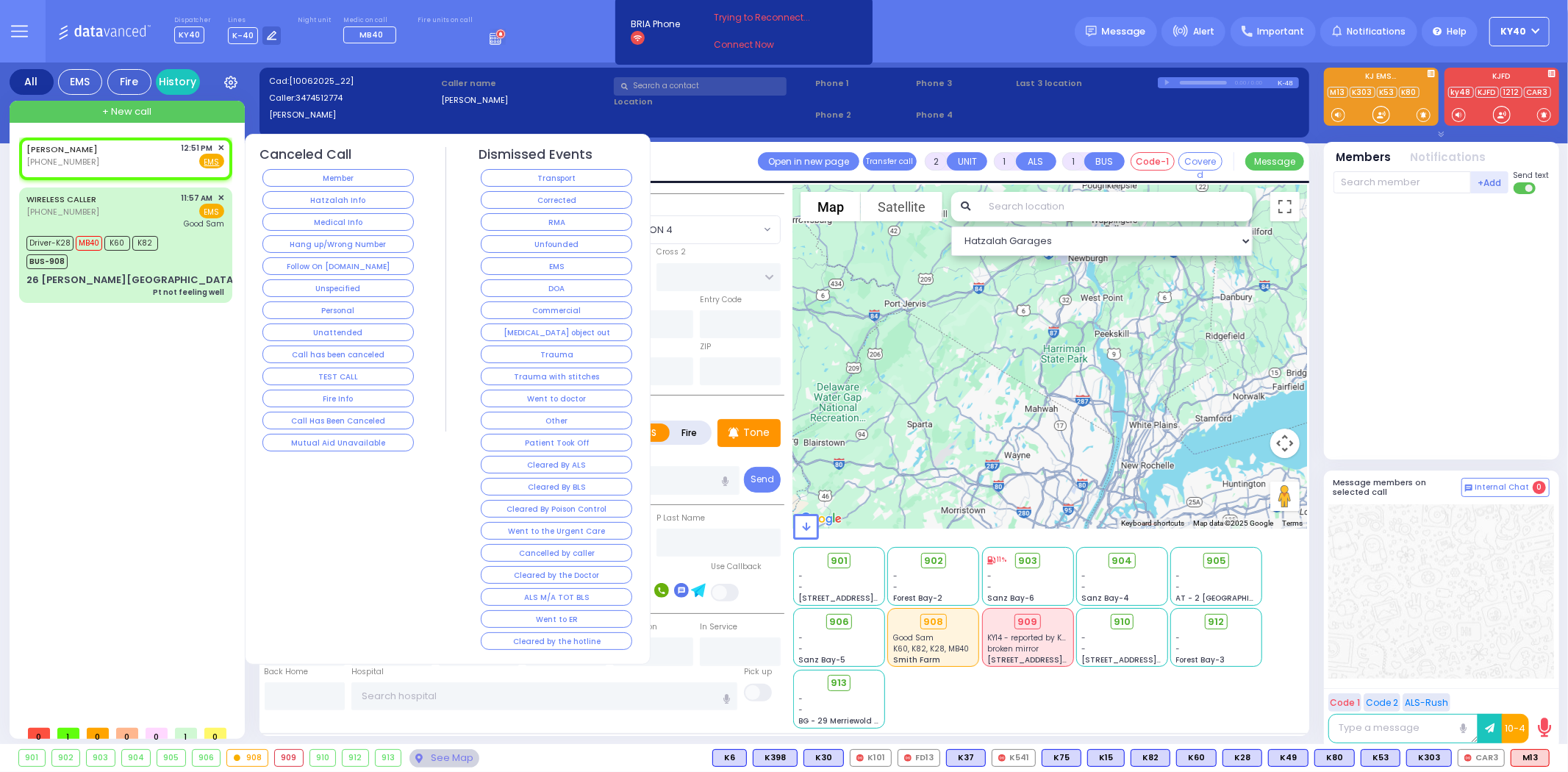
click at [339, 178] on button "Member" at bounding box center [338, 178] width 151 height 17
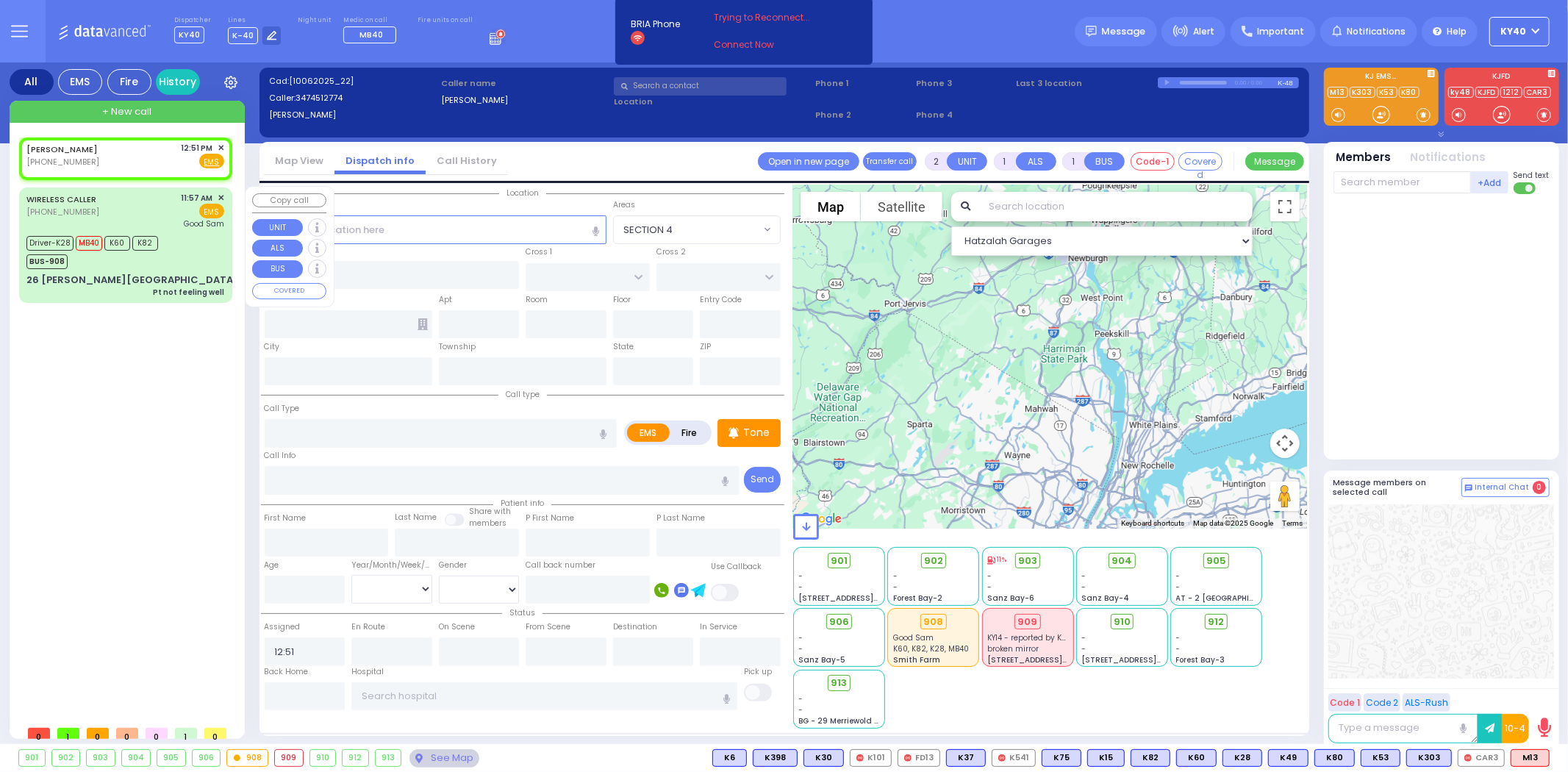
select select
radio input "true"
select select
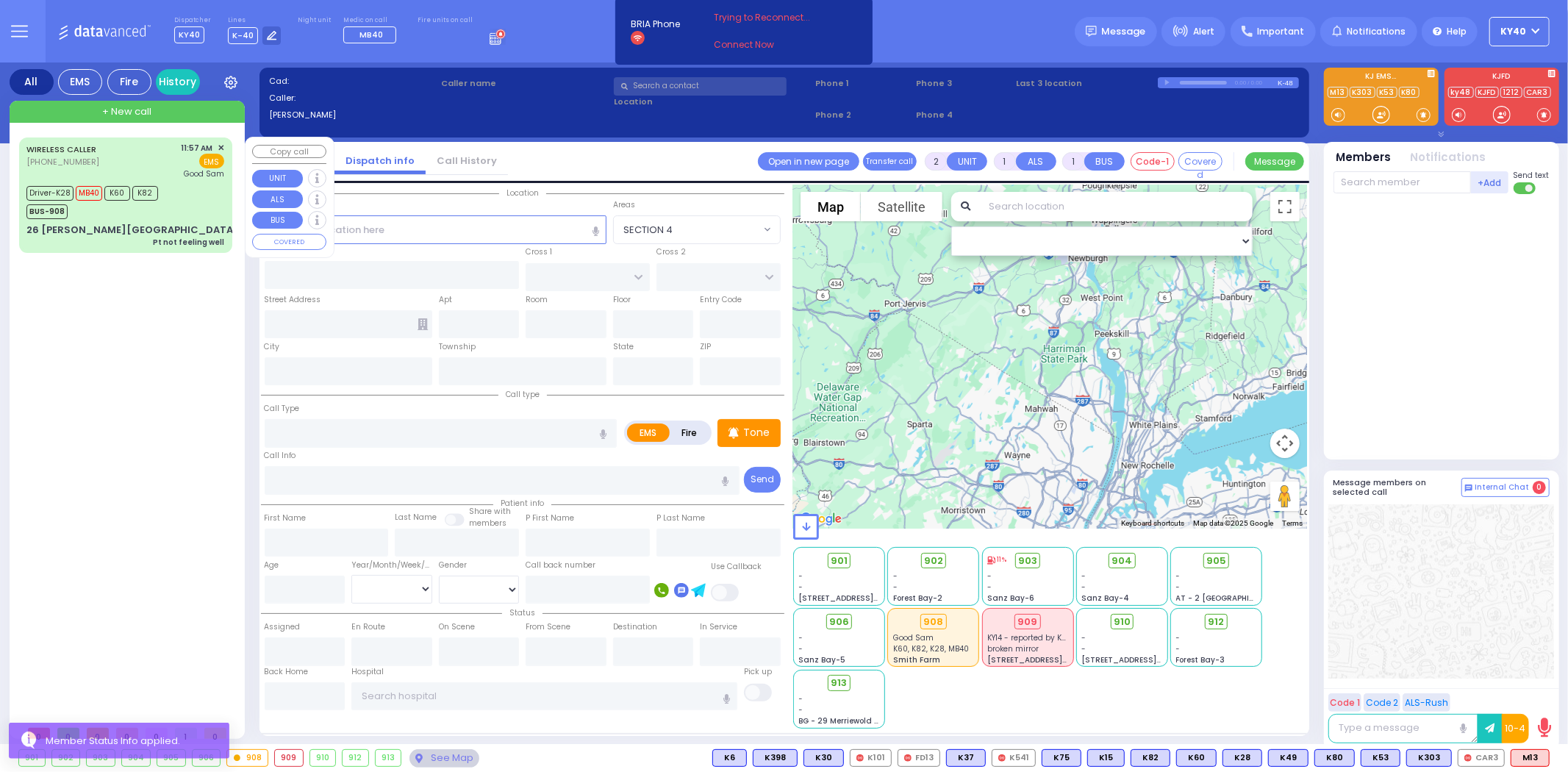
click at [178, 200] on div "Driver-K28 MB40 K60 K82 BUS-908" at bounding box center [125, 201] width 198 height 37
type input "6"
select select
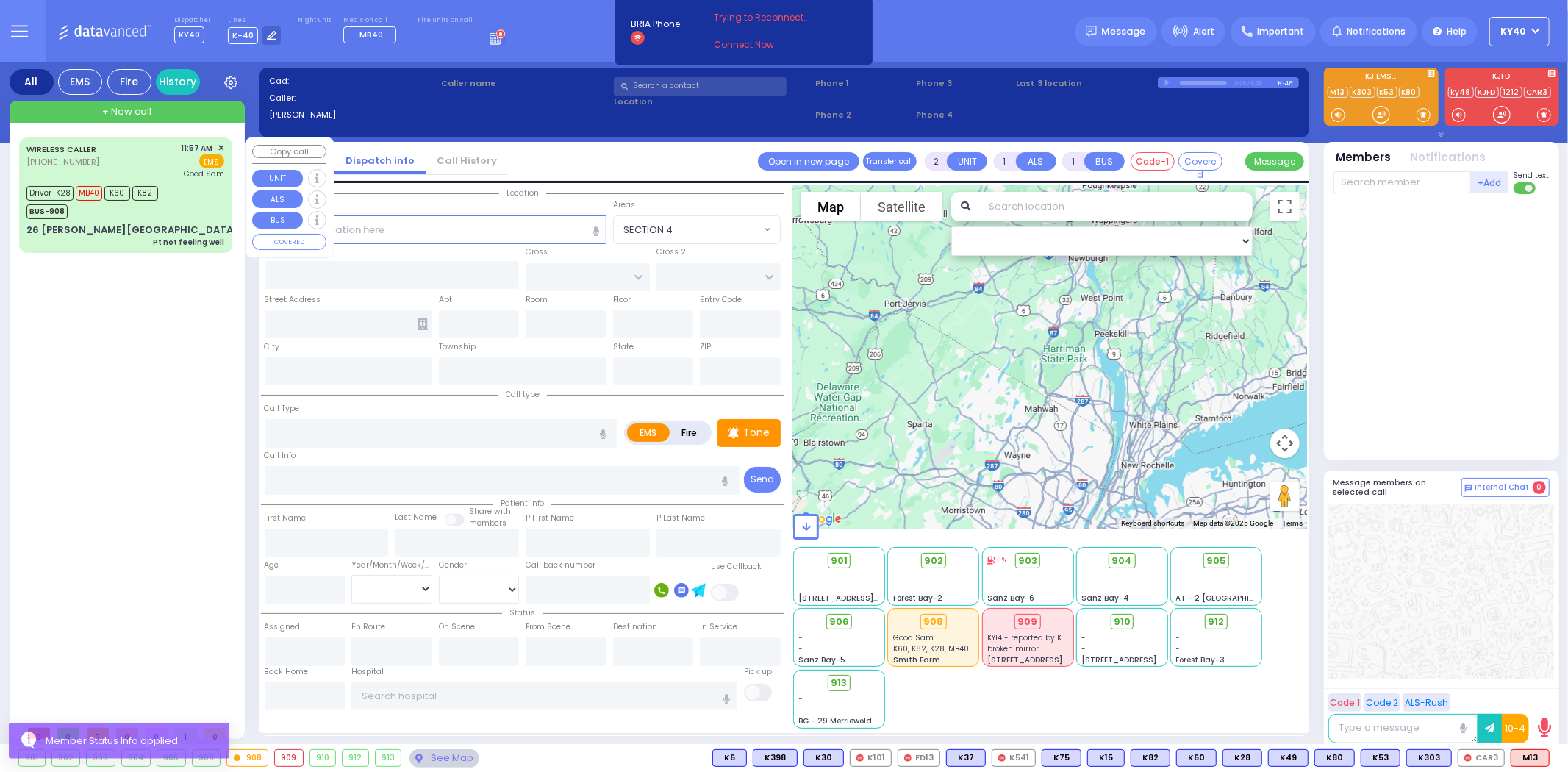
type input "Pt not feeling well"
radio input "true"
type input "Fraidy"
type input "[PERSON_NAME]"
type input "19"
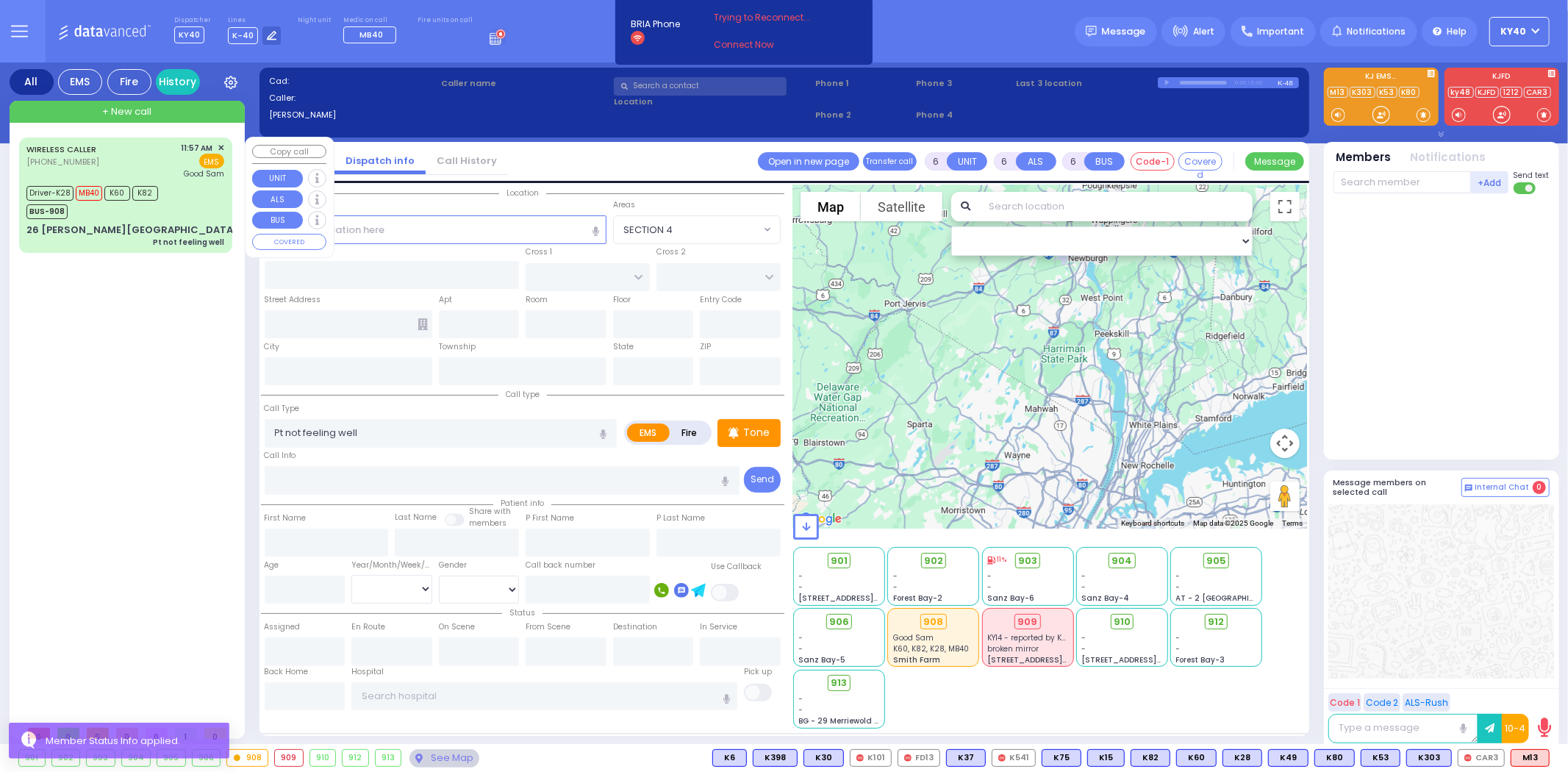
select select "Year"
select select "[DEMOGRAPHIC_DATA]"
type input "11:57"
type input "11:59"
type input "12:02"
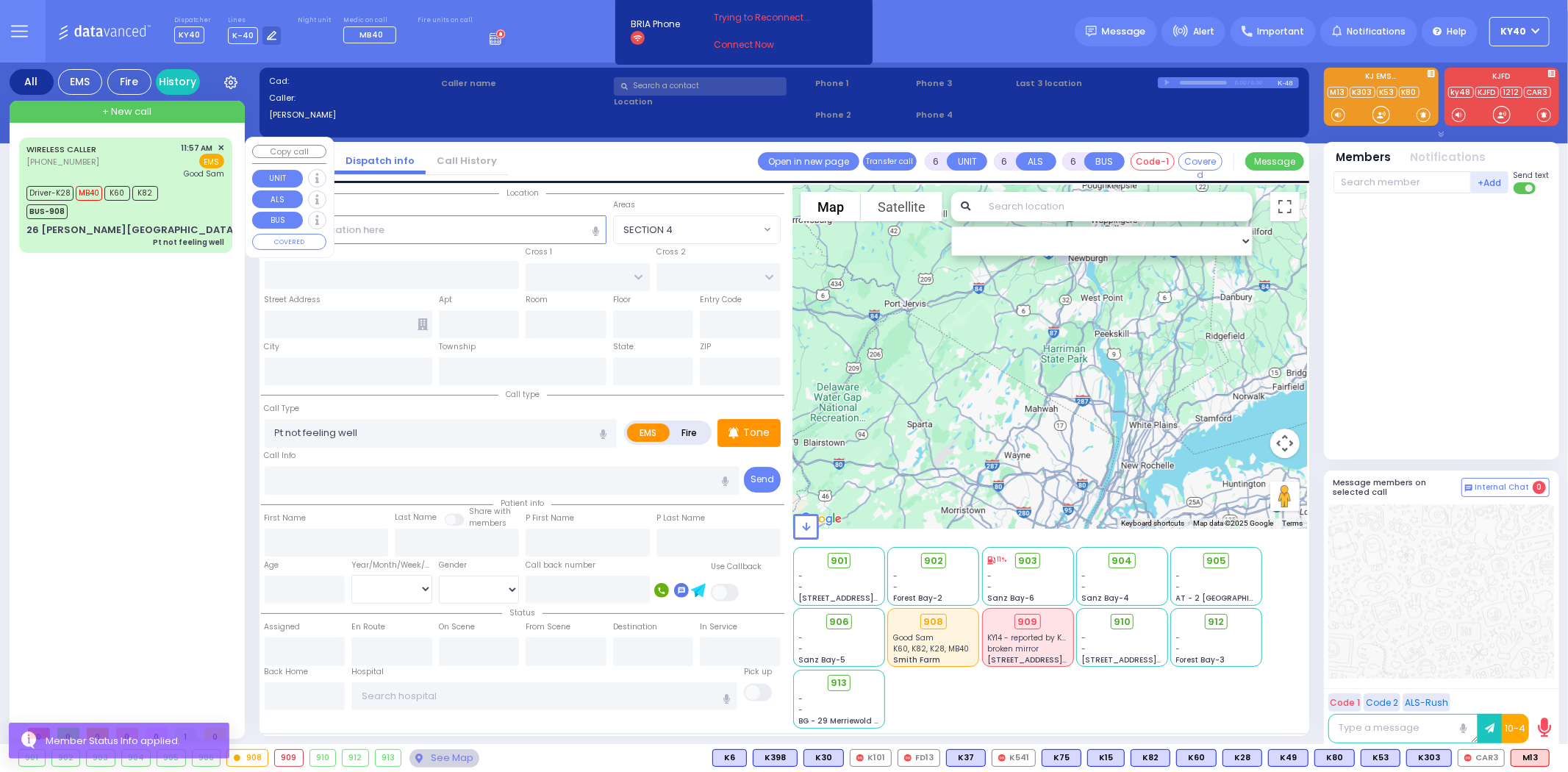
type input "12:23"
type input "12:45"
type input "12:58"
type input "[GEOGRAPHIC_DATA]"
select select "Hatzalah Garages"
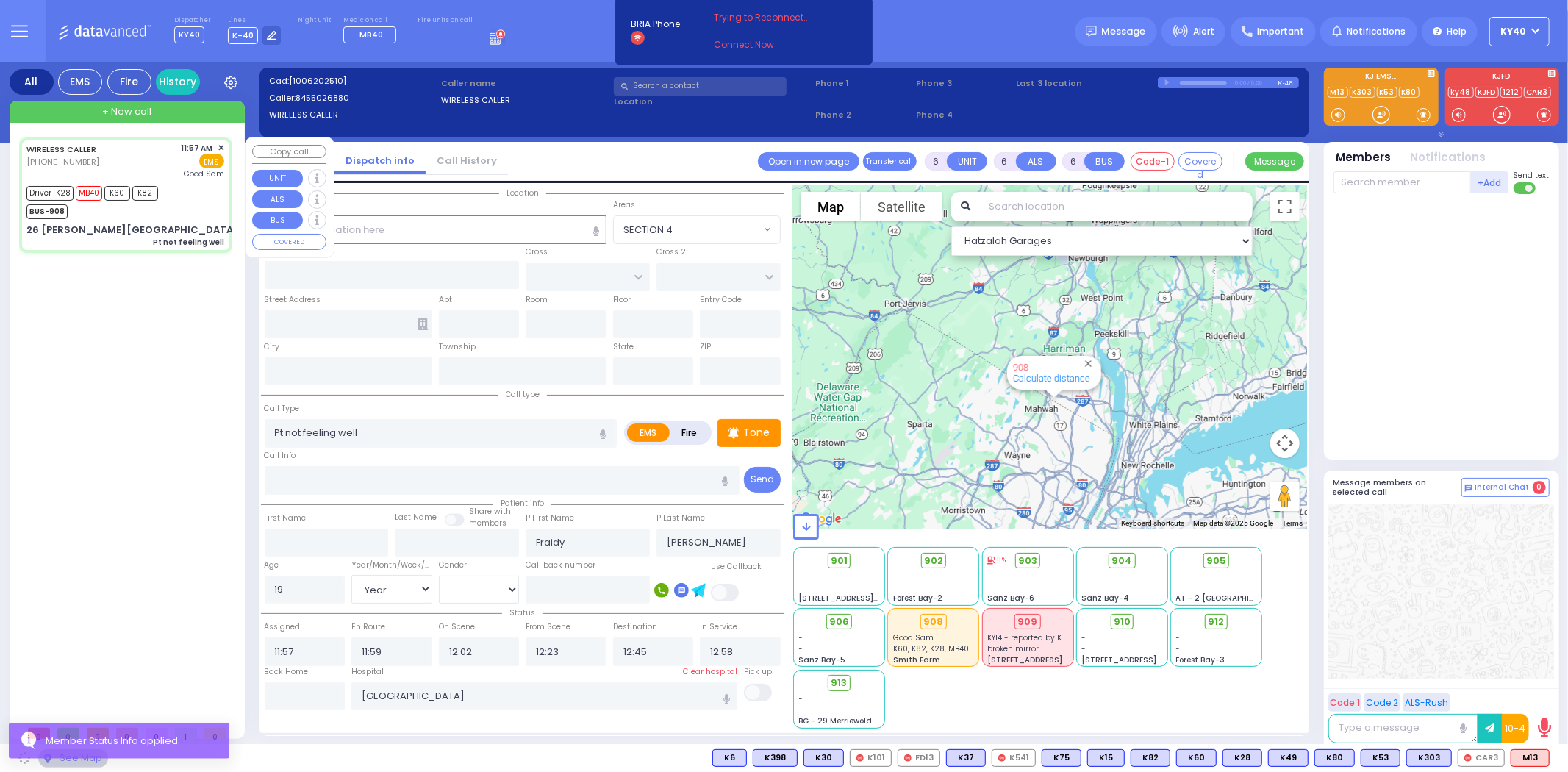
type input "KAHAN DR"
type input "MERON DR"
type input "26 [PERSON_NAME][GEOGRAPHIC_DATA]"
type input "[PERSON_NAME]"
type input "[US_STATE]"
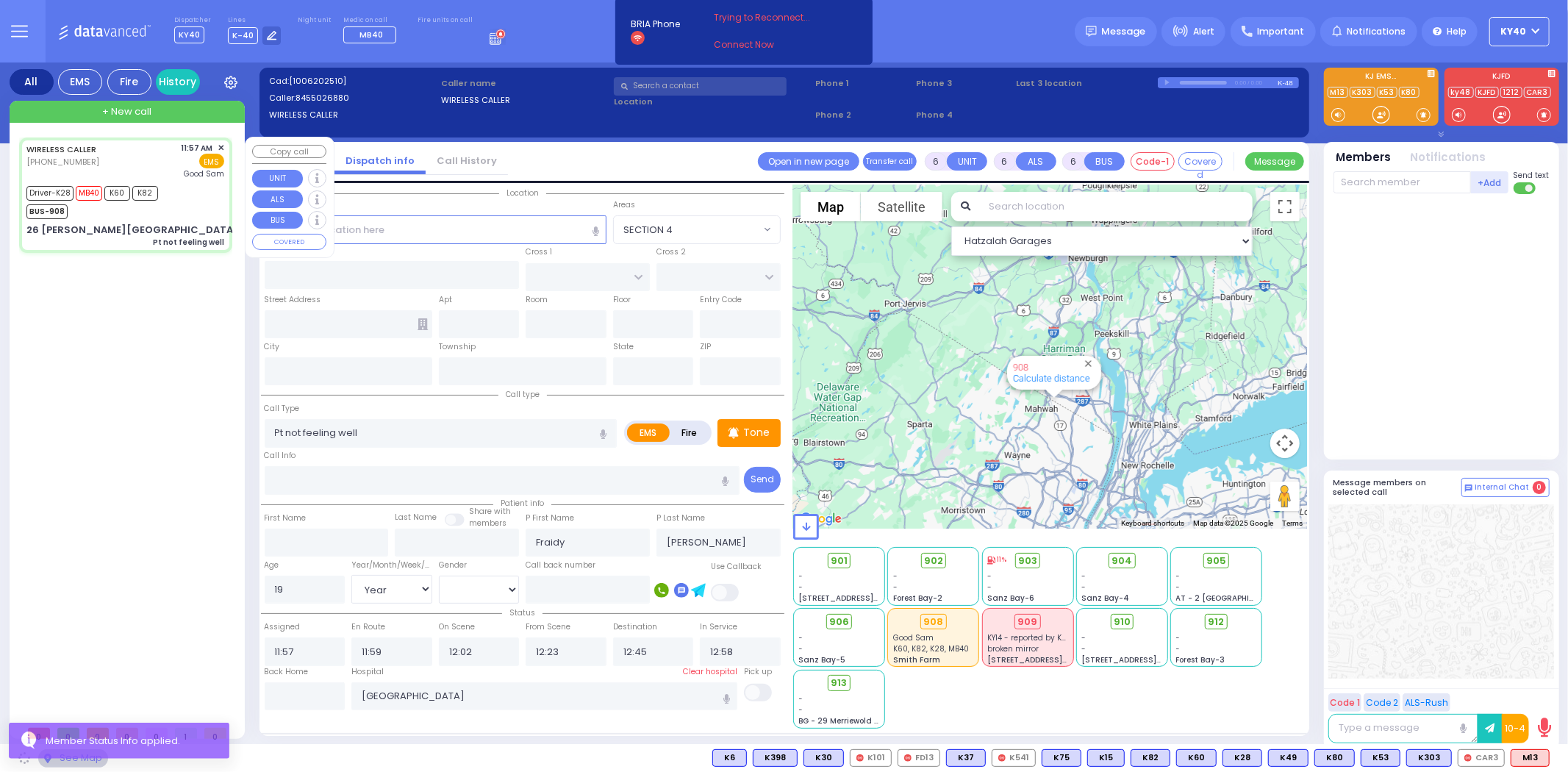
type input "10950"
select select "SECTION 4"
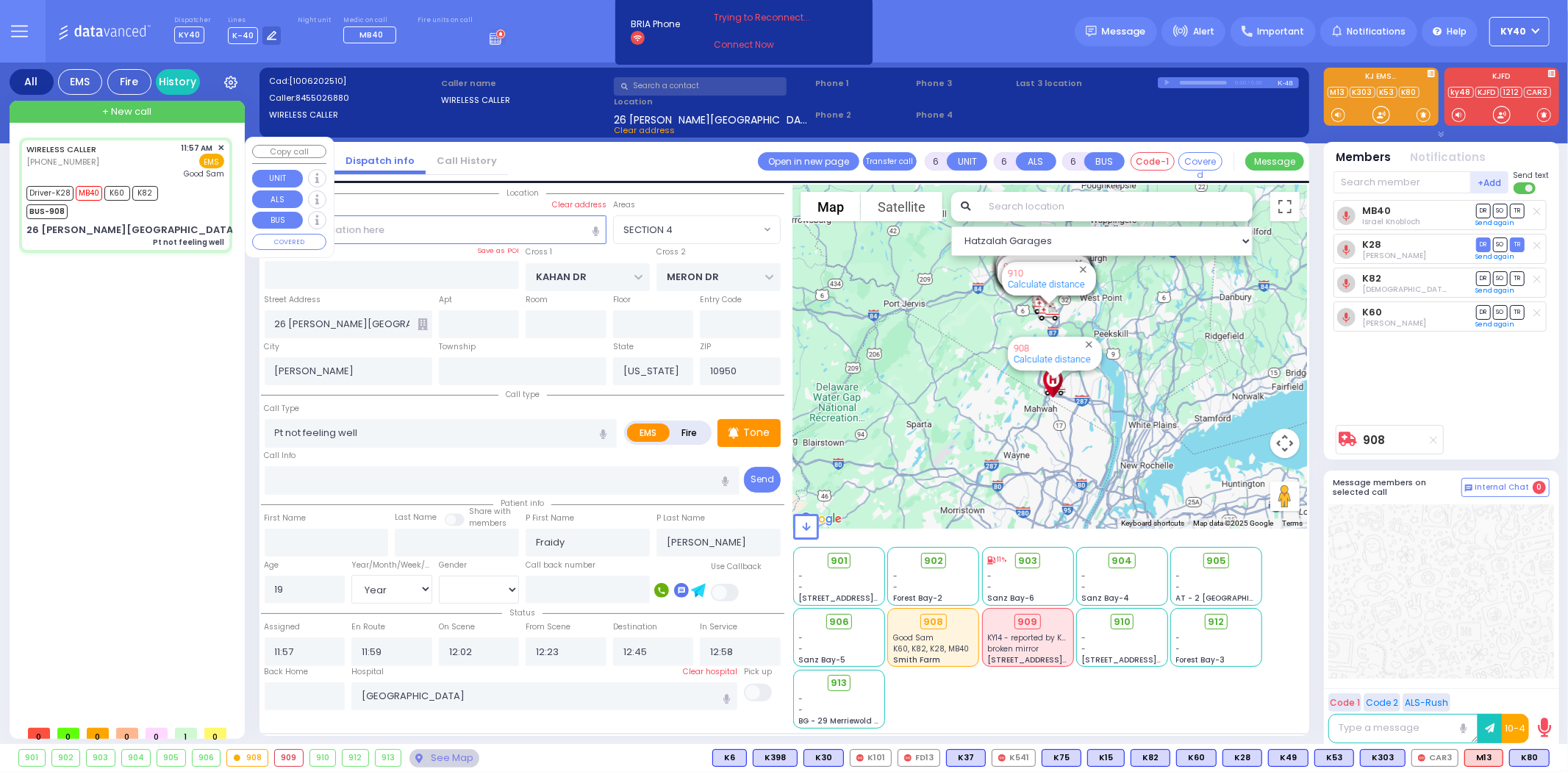
select select
radio input "true"
select select "Year"
select select "[DEMOGRAPHIC_DATA]"
select select "Hatzalah Garages"
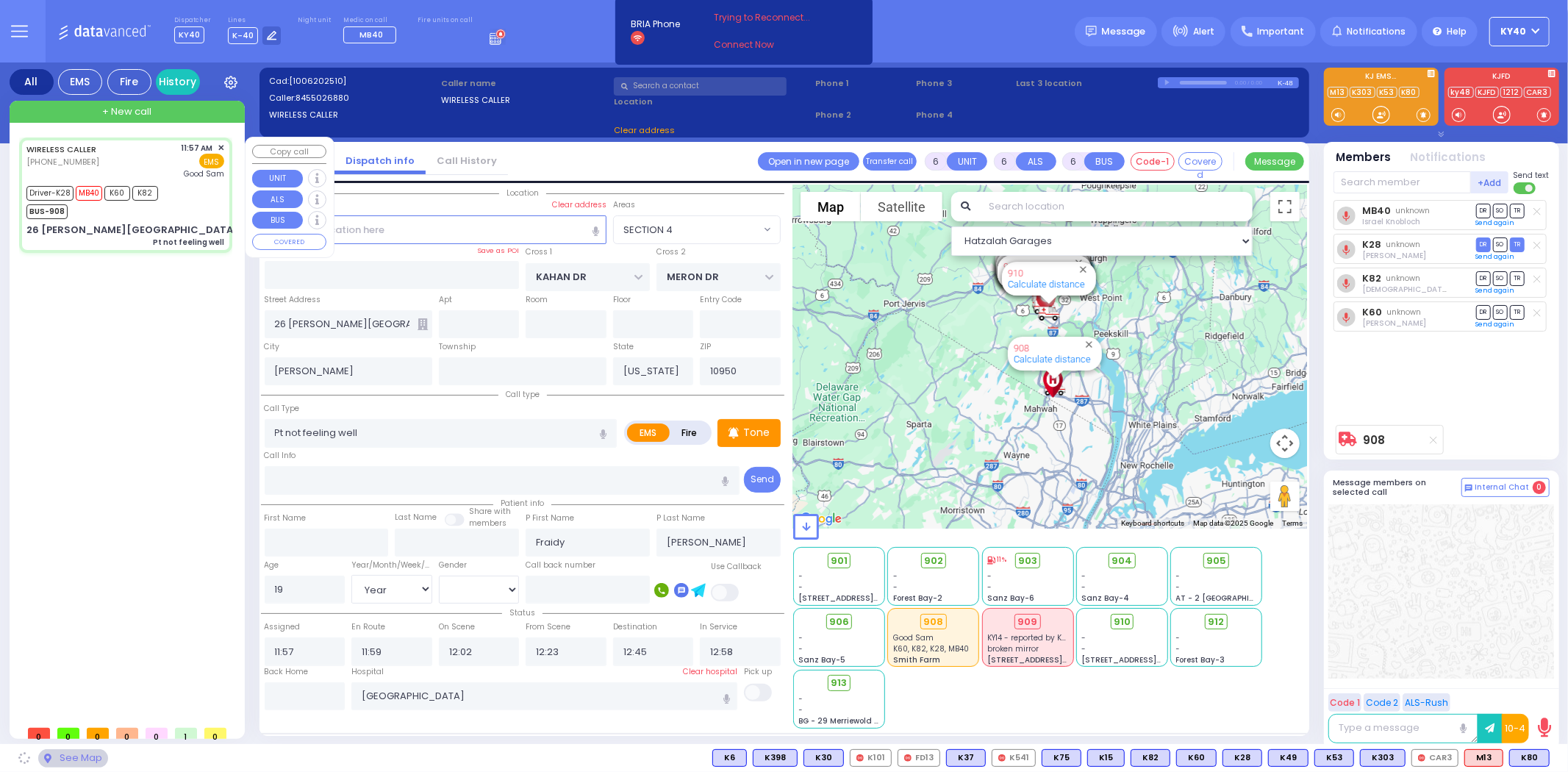
select select "SECTION 4"
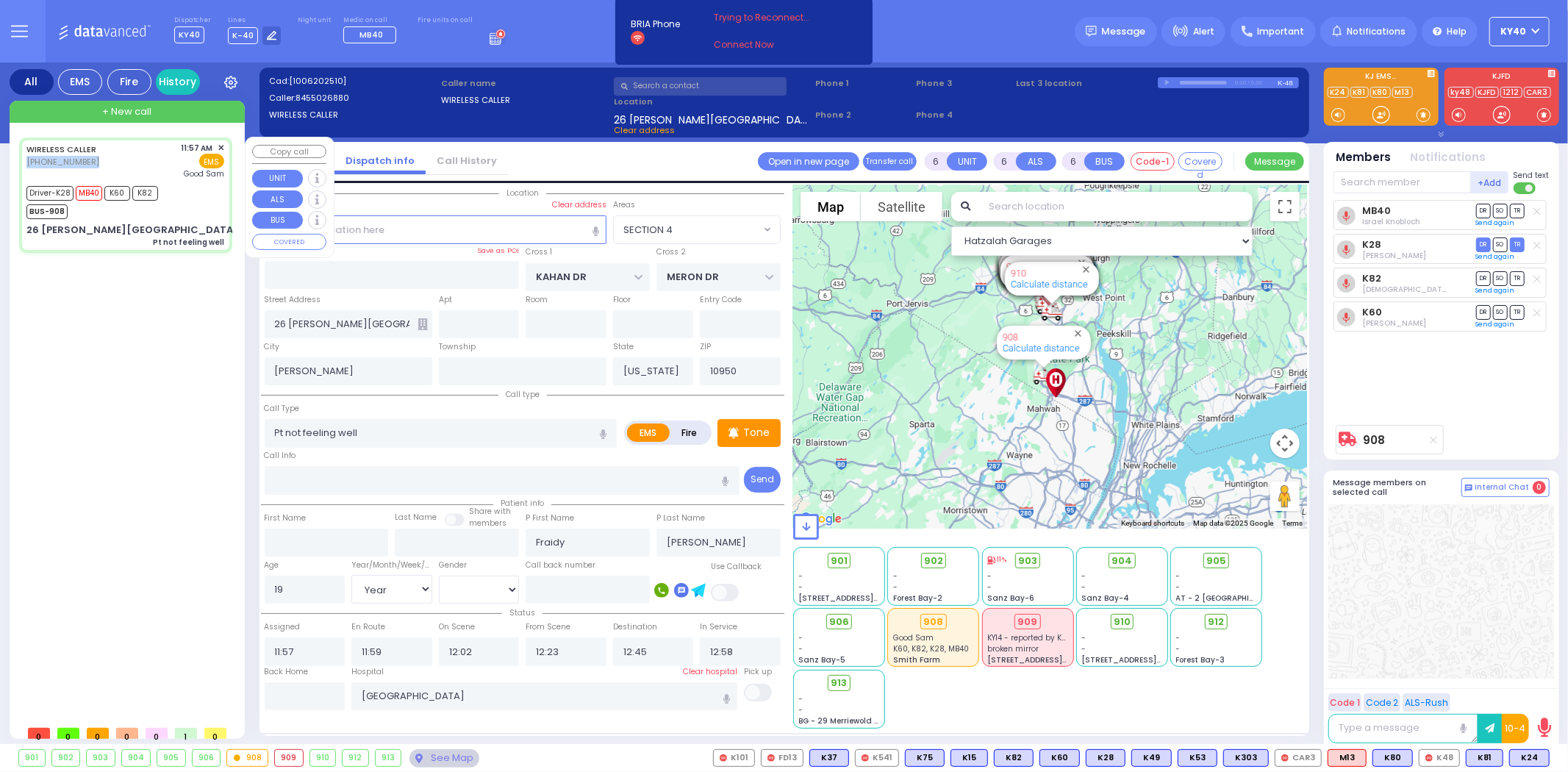
click at [108, 158] on div "WIRELESS CALLER (845) 502-6880 11:57 AM ✕ EMS Good Sam" at bounding box center [125, 161] width 198 height 38
select select
radio input "true"
select select "Year"
select select "[DEMOGRAPHIC_DATA]"
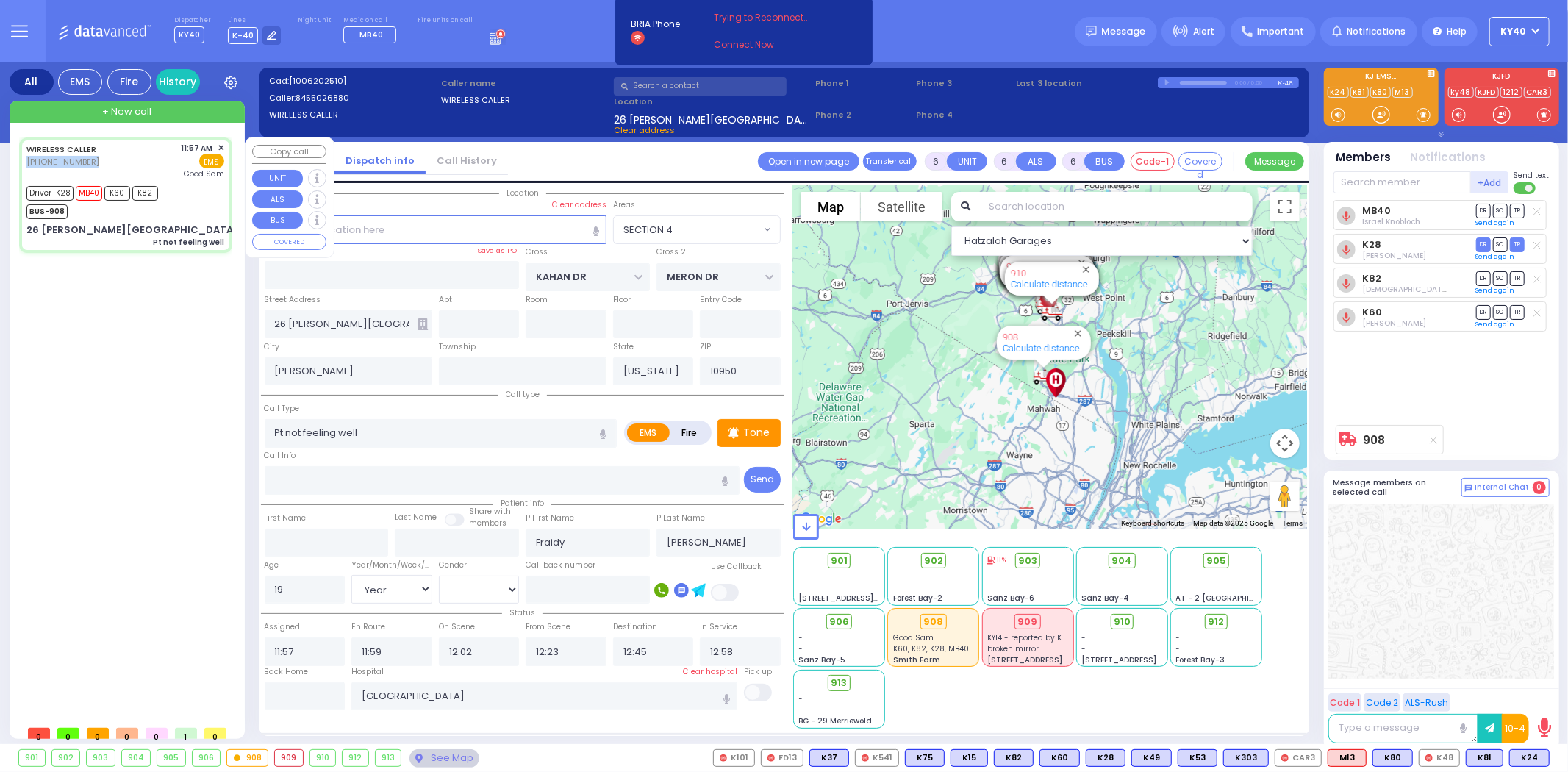
select select "Hatzalah Garages"
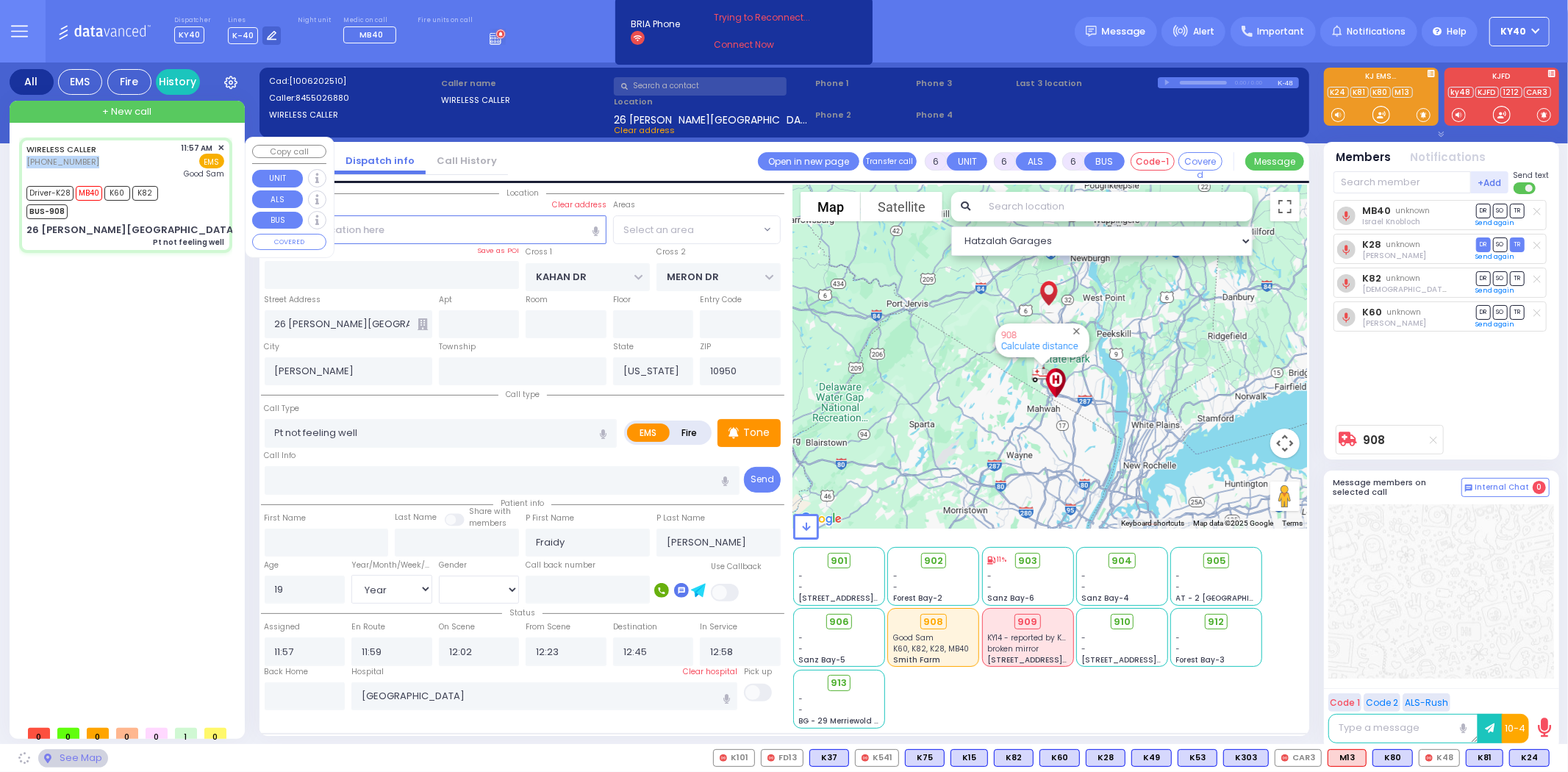
select select "SECTION 4"
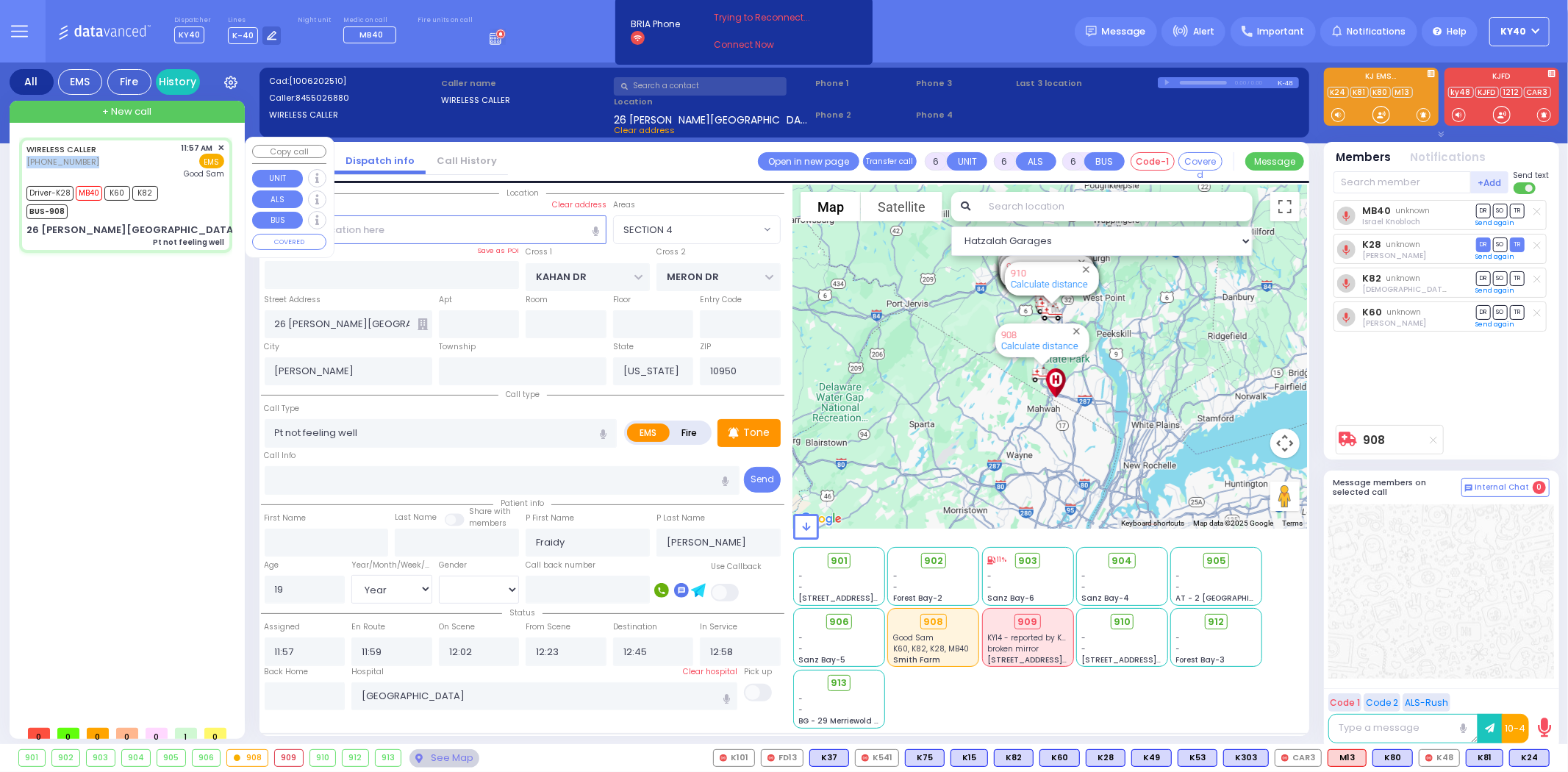
click at [117, 151] on div "WIRELESS CALLER (845) 502-6880 11:57 AM ✕ EMS Good Sam" at bounding box center [125, 161] width 198 height 38
select select
radio input "true"
select select "Year"
select select "[DEMOGRAPHIC_DATA]"
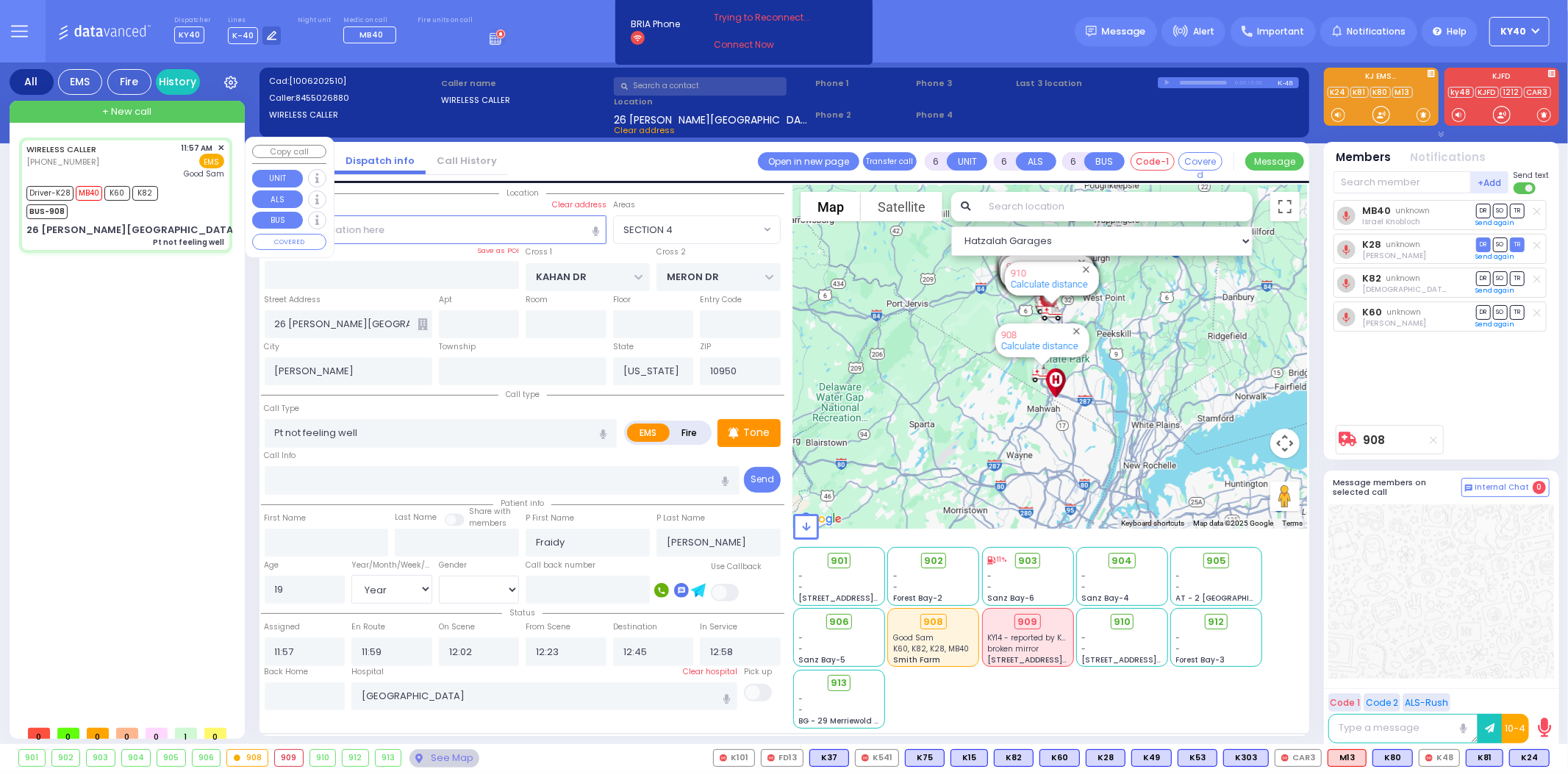
select select "SECTION 4"
select select "Hatzalah Garages"
click at [120, 142] on div "WIRELESS CALLER (845) 502-6880 11:57 AM ✕ EMS Good Sam" at bounding box center [125, 161] width 198 height 38
select select
radio input "true"
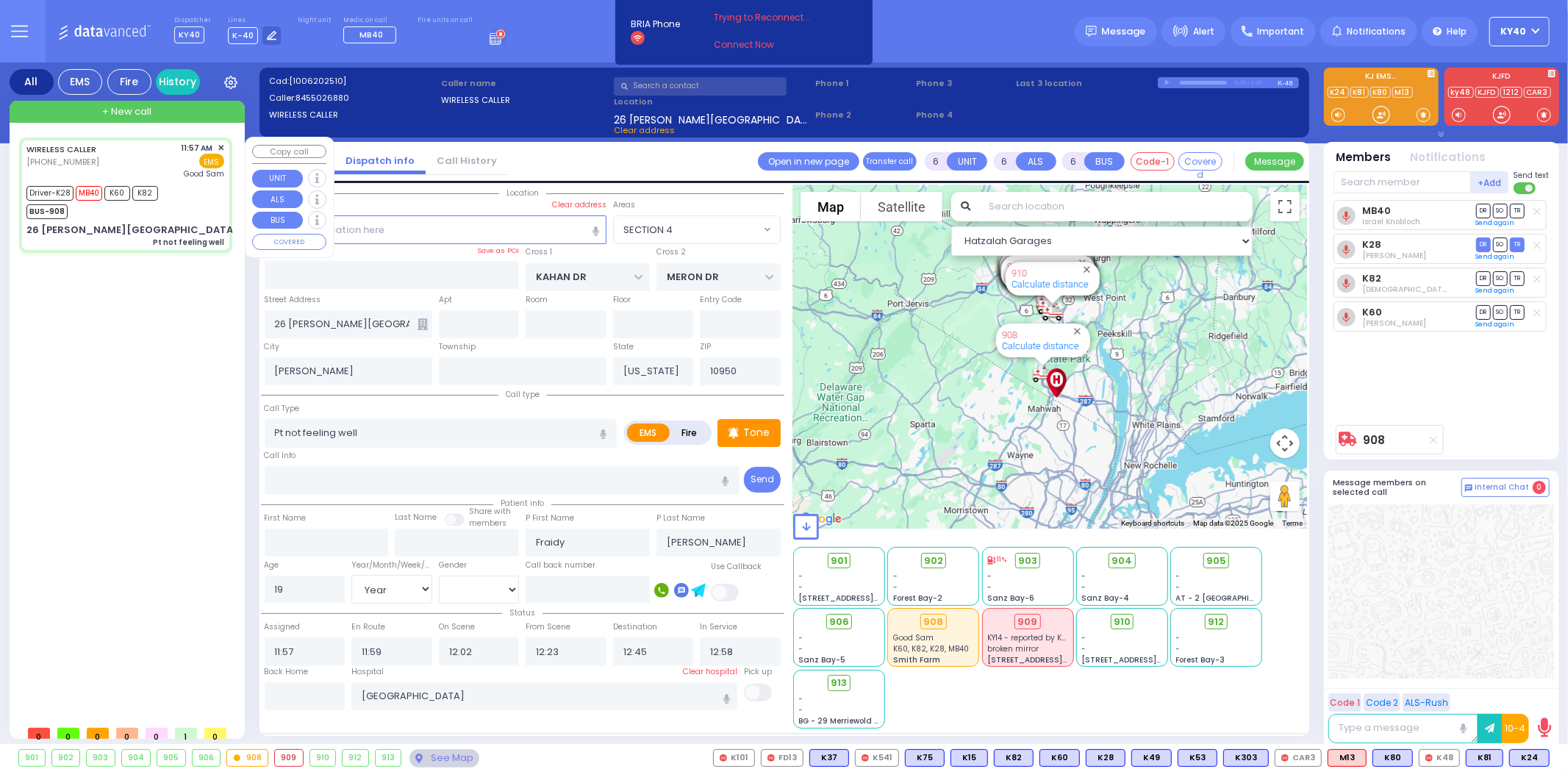
select select "Year"
select select "[DEMOGRAPHIC_DATA]"
select select "Hatzalah Garages"
select select "SECTION 4"
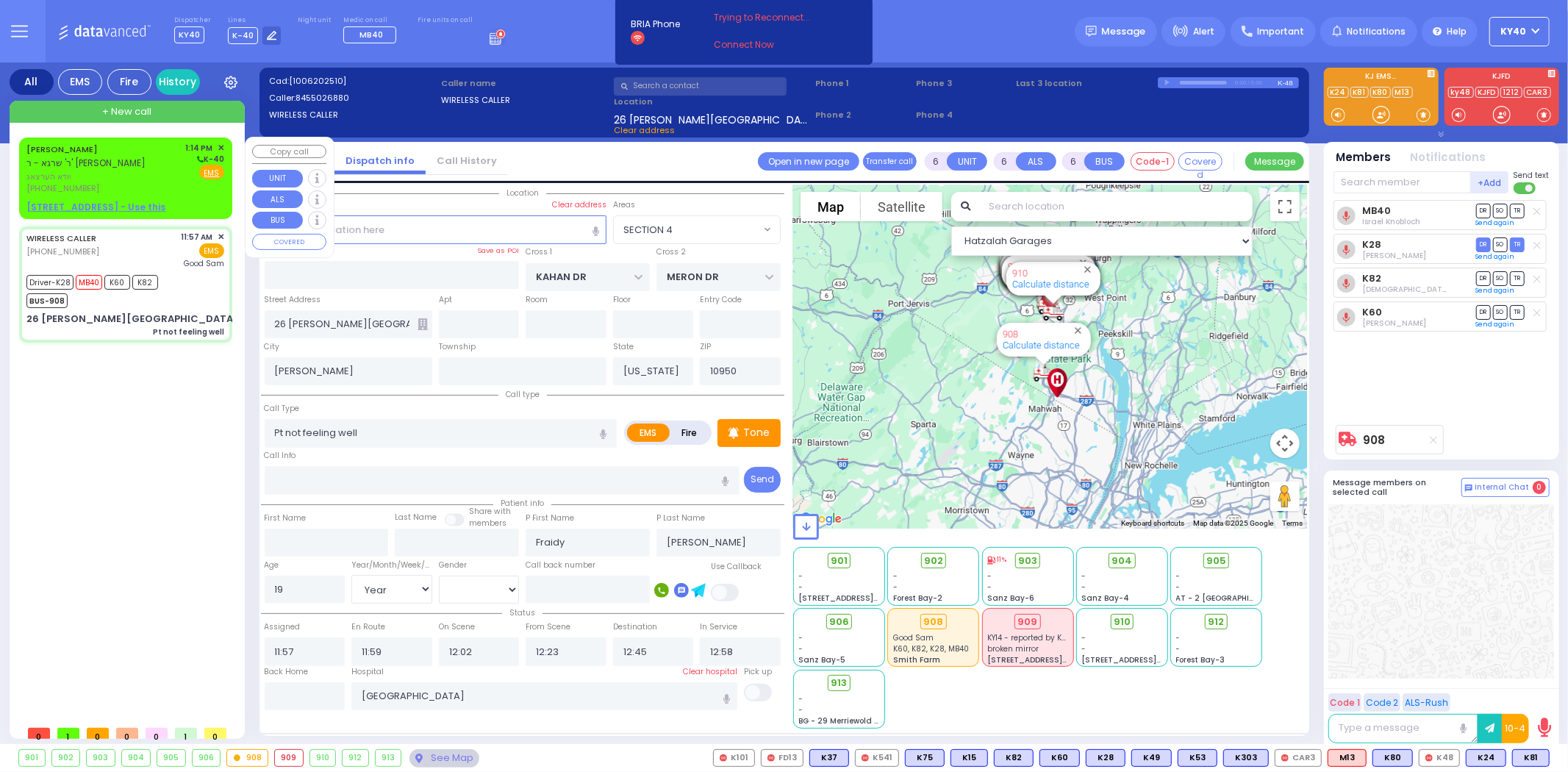
click at [84, 177] on span "יודא הערצאג" at bounding box center [103, 177] width 155 height 13
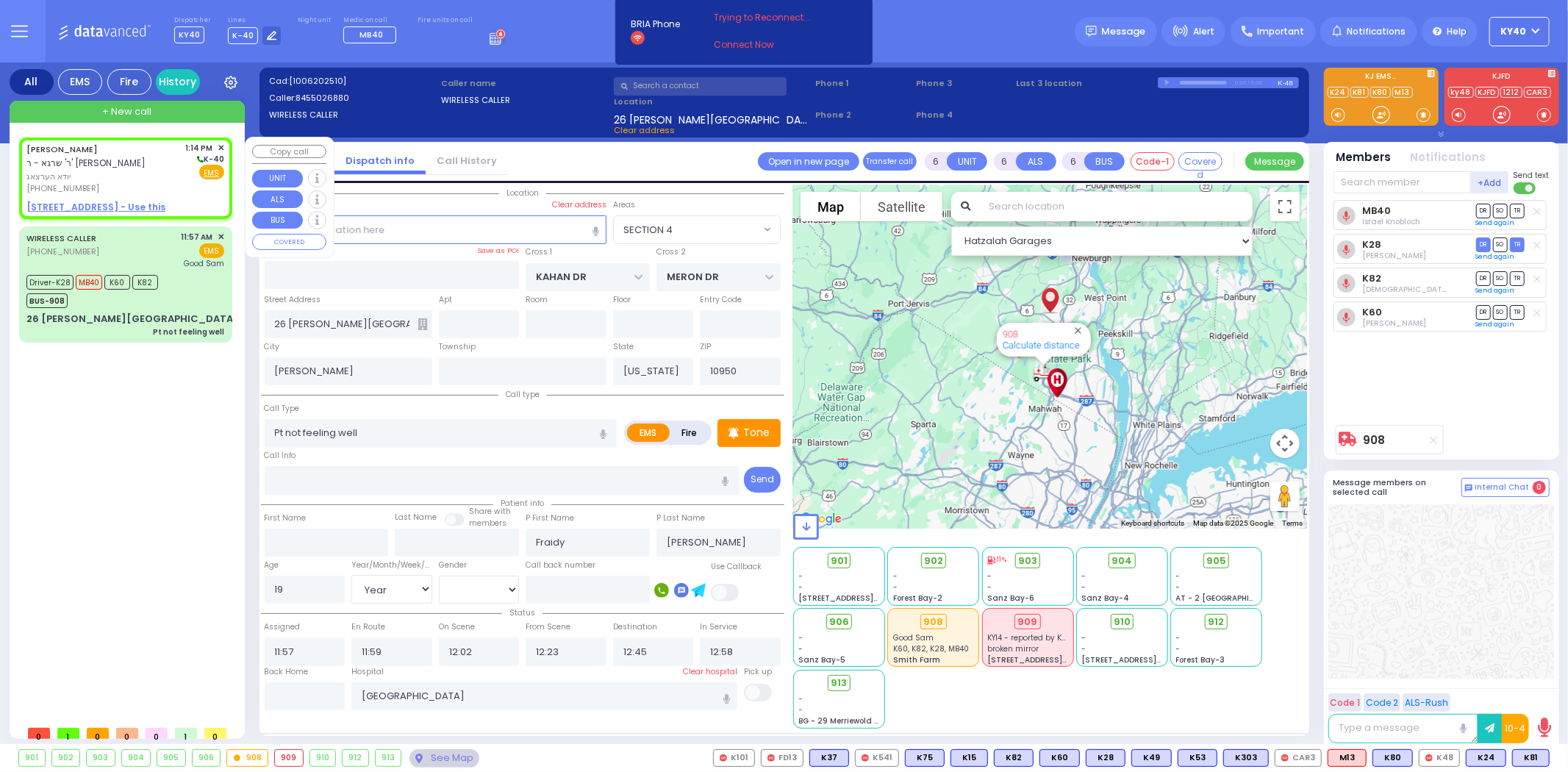
type input "2"
type input "1"
select select
radio input "true"
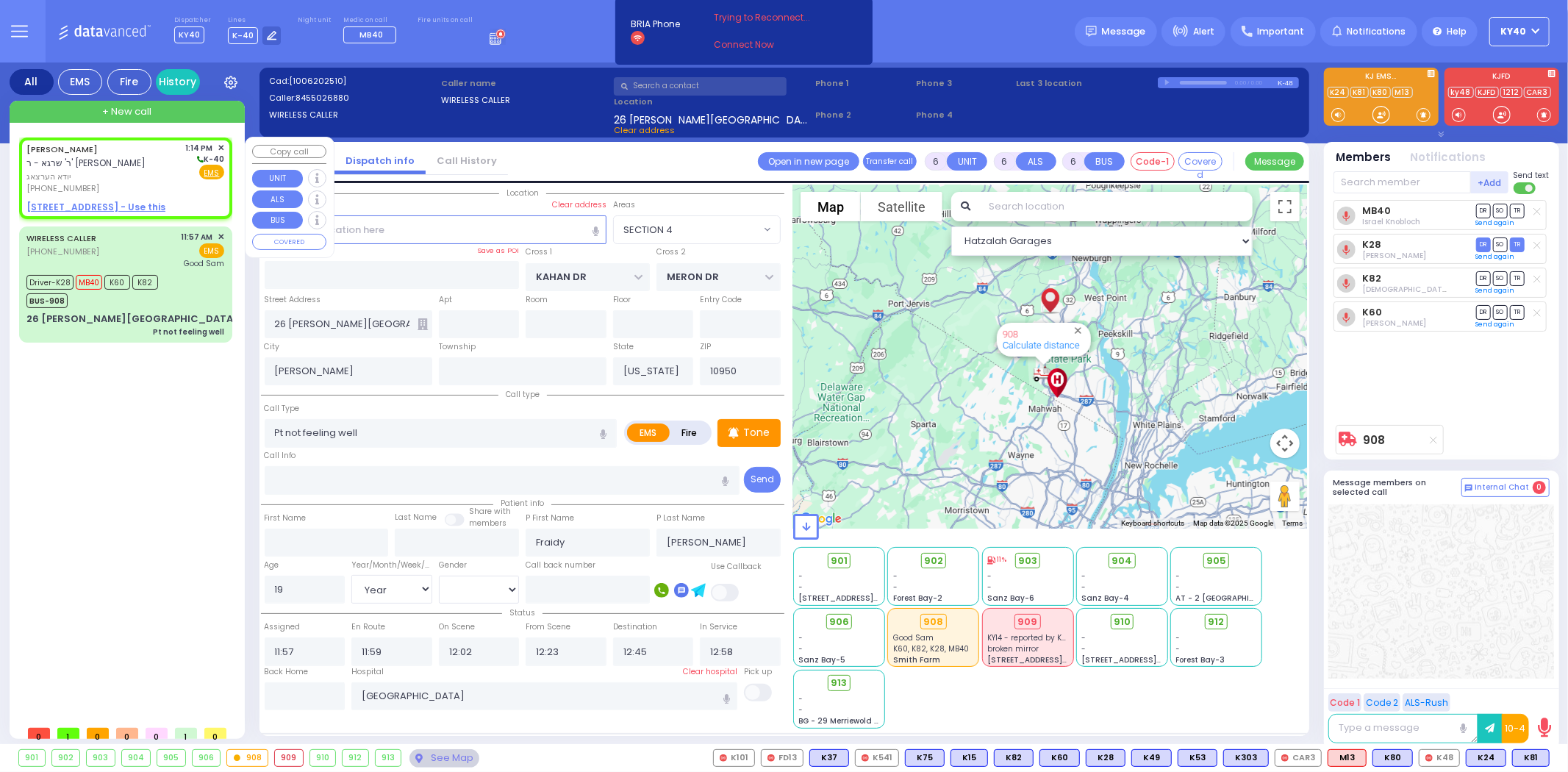
type input "YIDA"
type input "HERTZOG"
select select
type input "13:14"
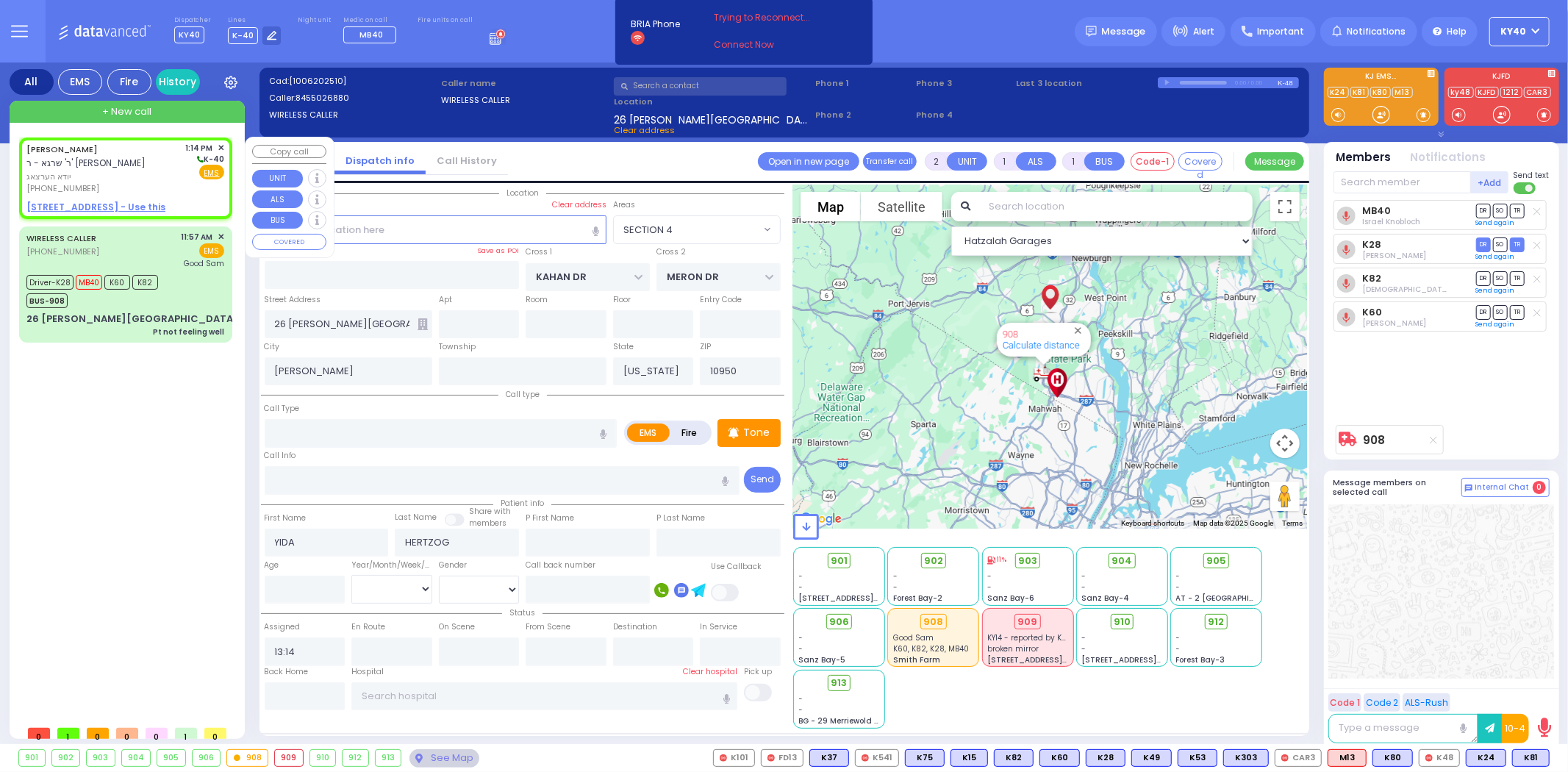
select select "Hatzalah Garages"
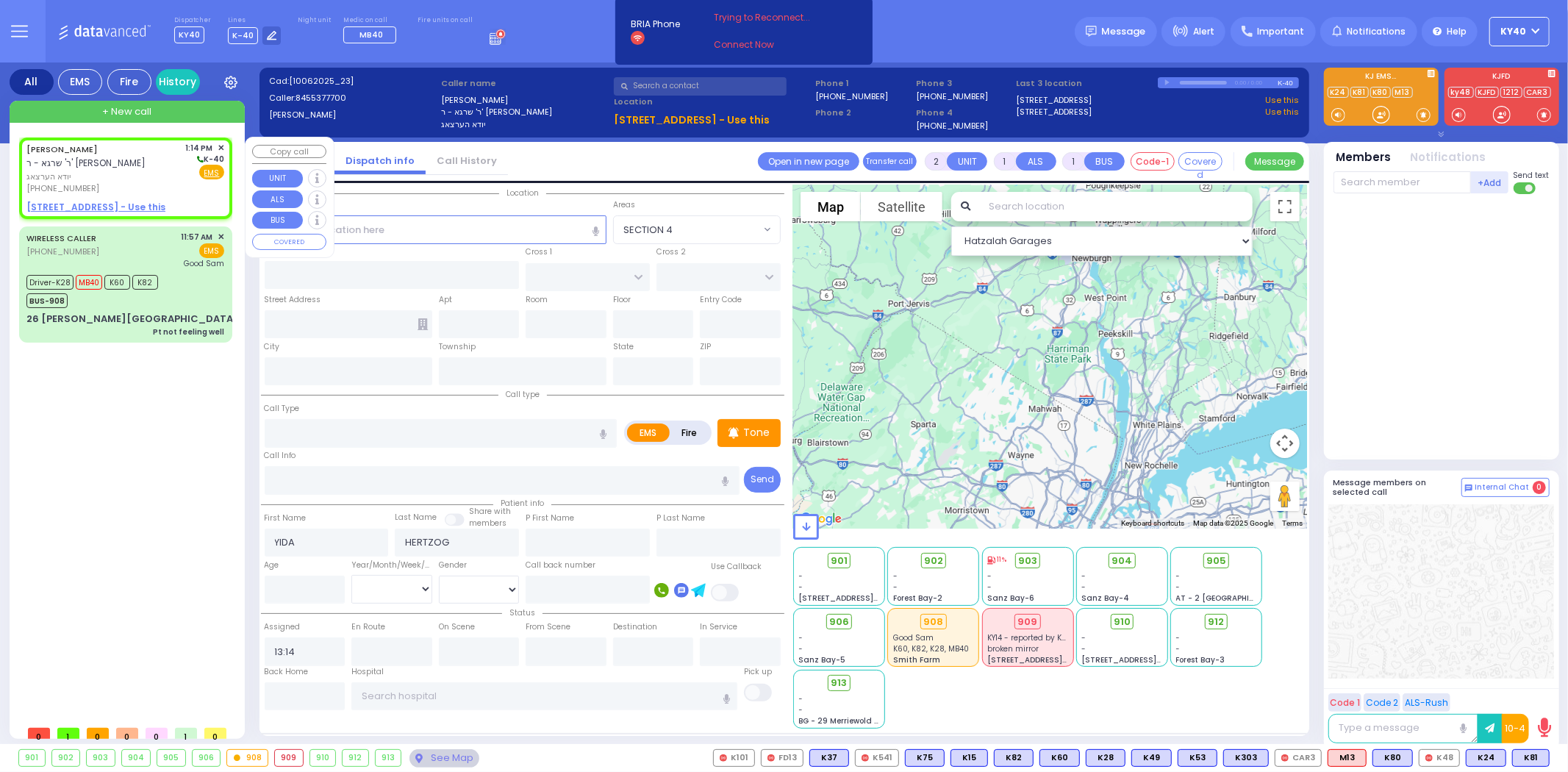
click at [84, 204] on u "6 LUBLIN WAY 201 - Use this" at bounding box center [96, 207] width 139 height 13
select select
radio input "true"
select select
select select "Hatzalah Garages"
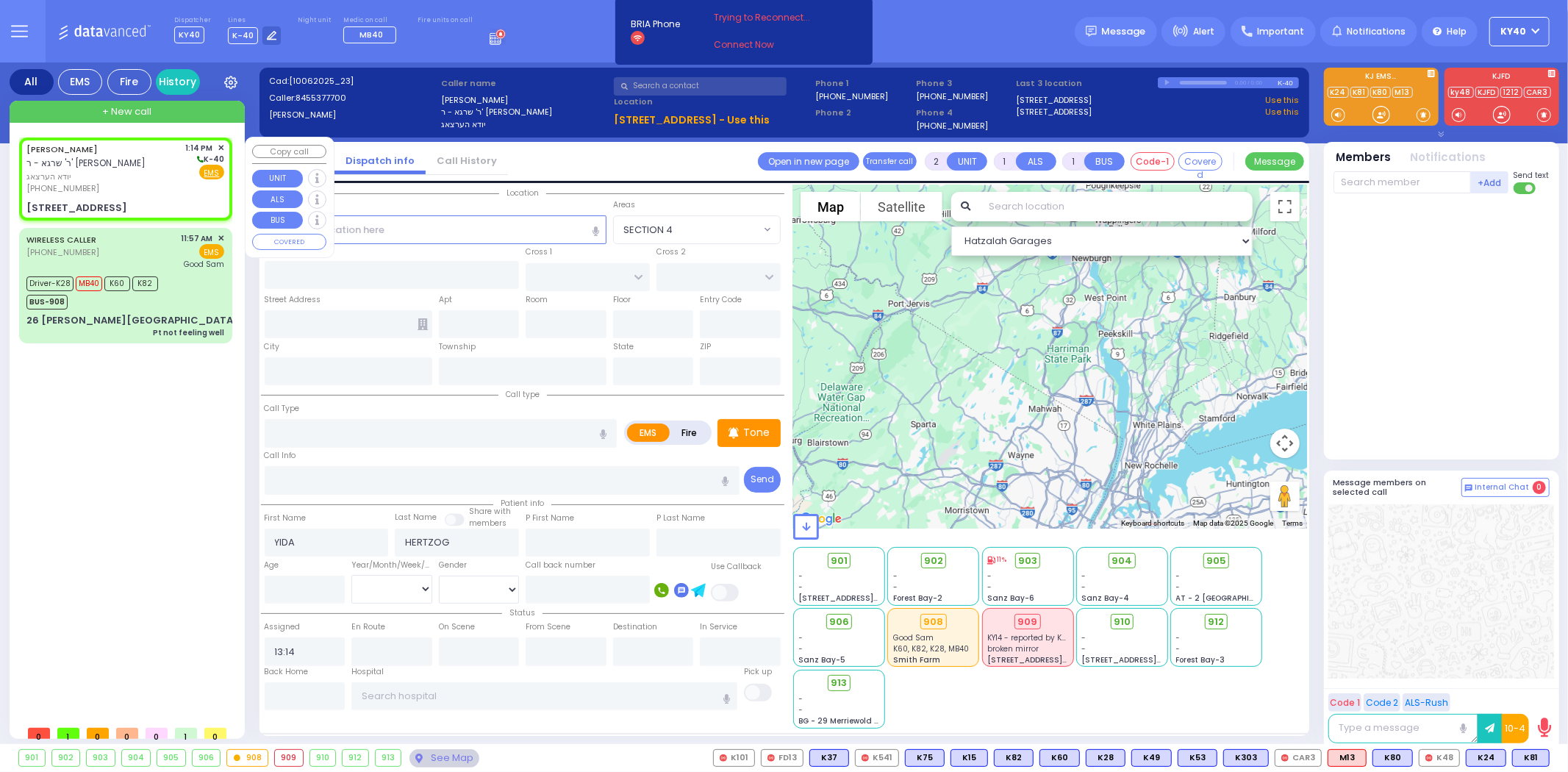
select select
radio input "true"
select select
type input "LUBLIN WAY"
type input "RIMENEV COURT"
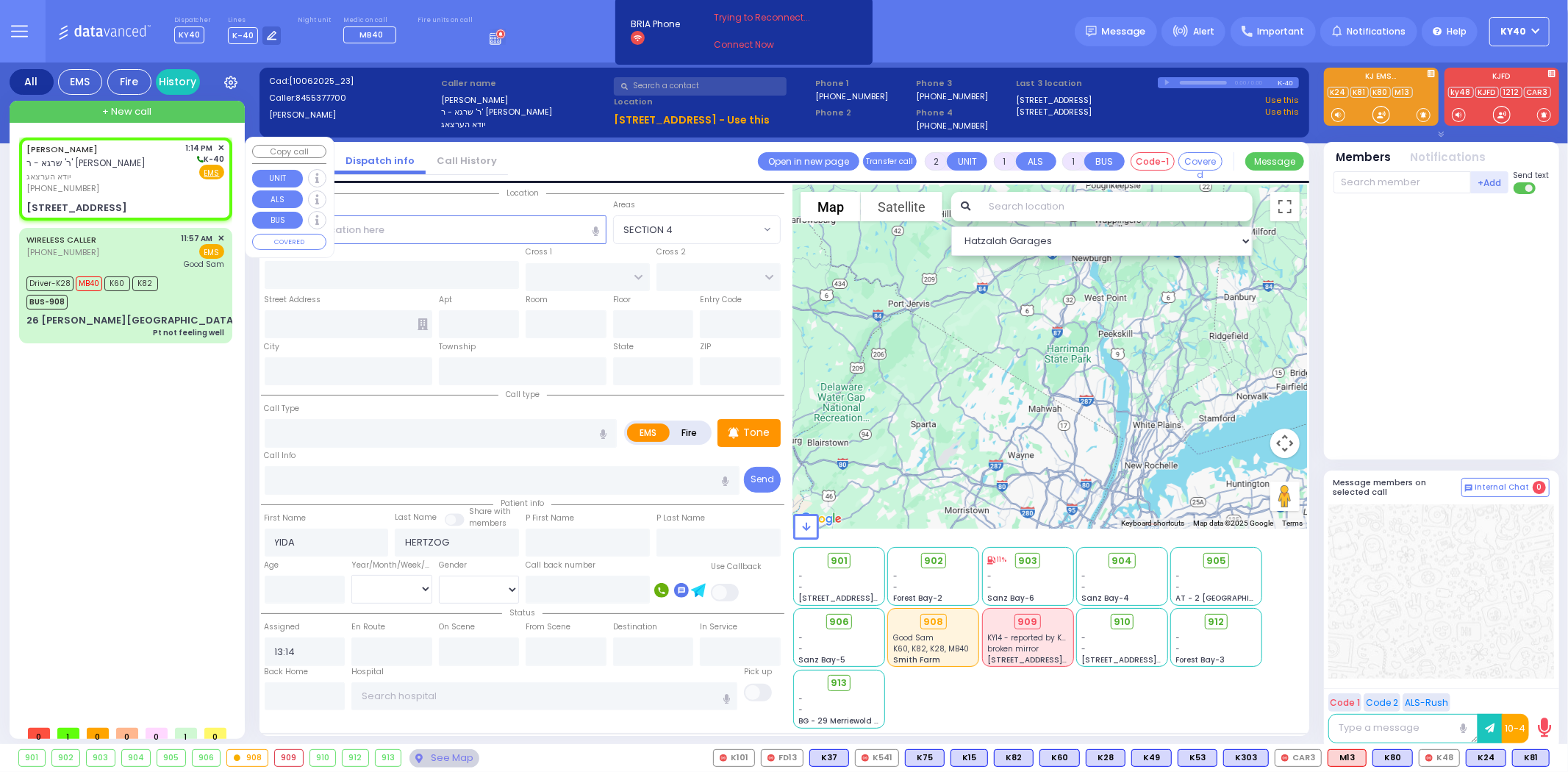
type input "6 LUBLIN WAY"
type input "201"
type input "Monroe"
type input "[US_STATE]"
type input "10950"
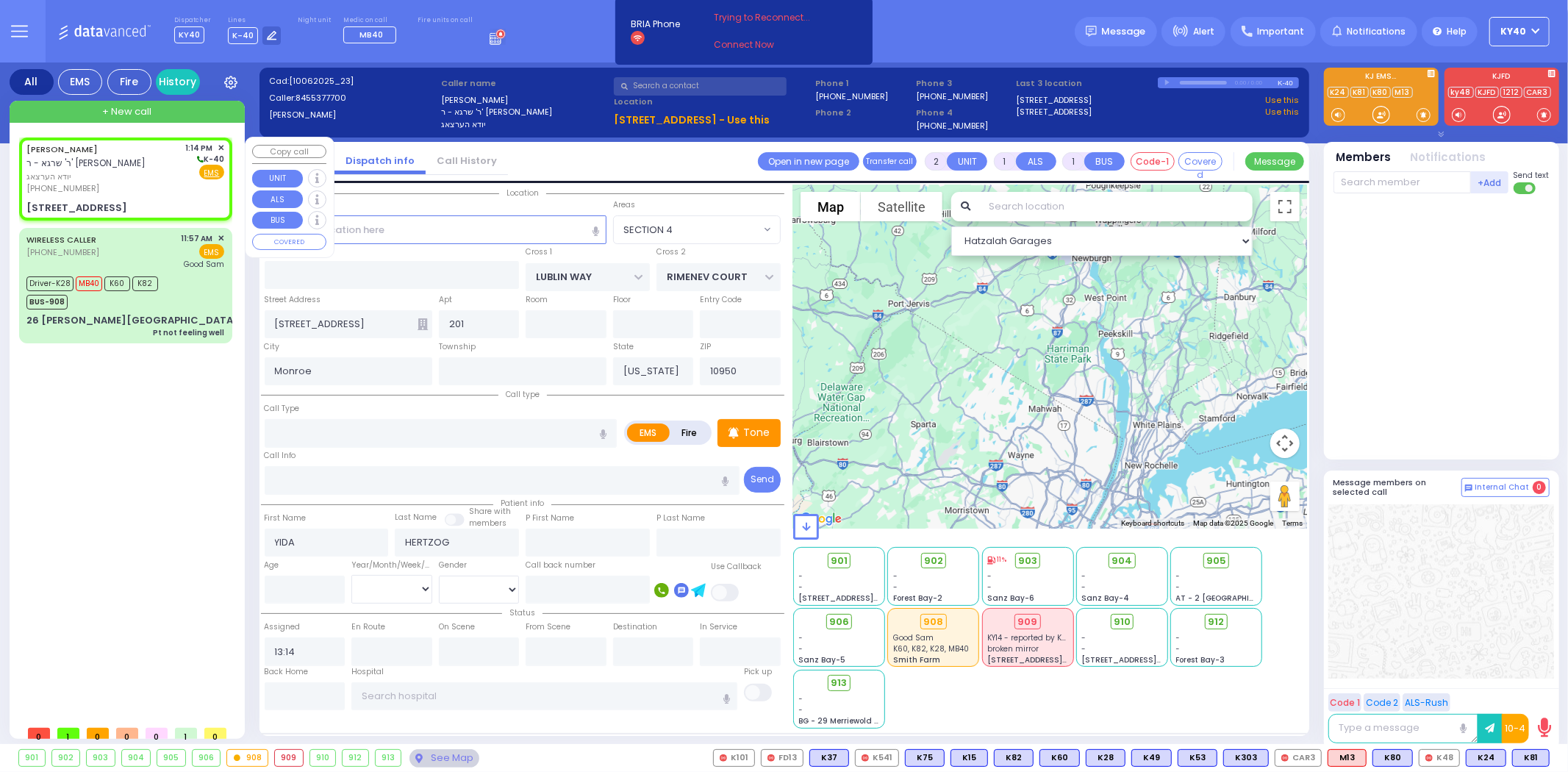
select select "Hatzalah Garages"
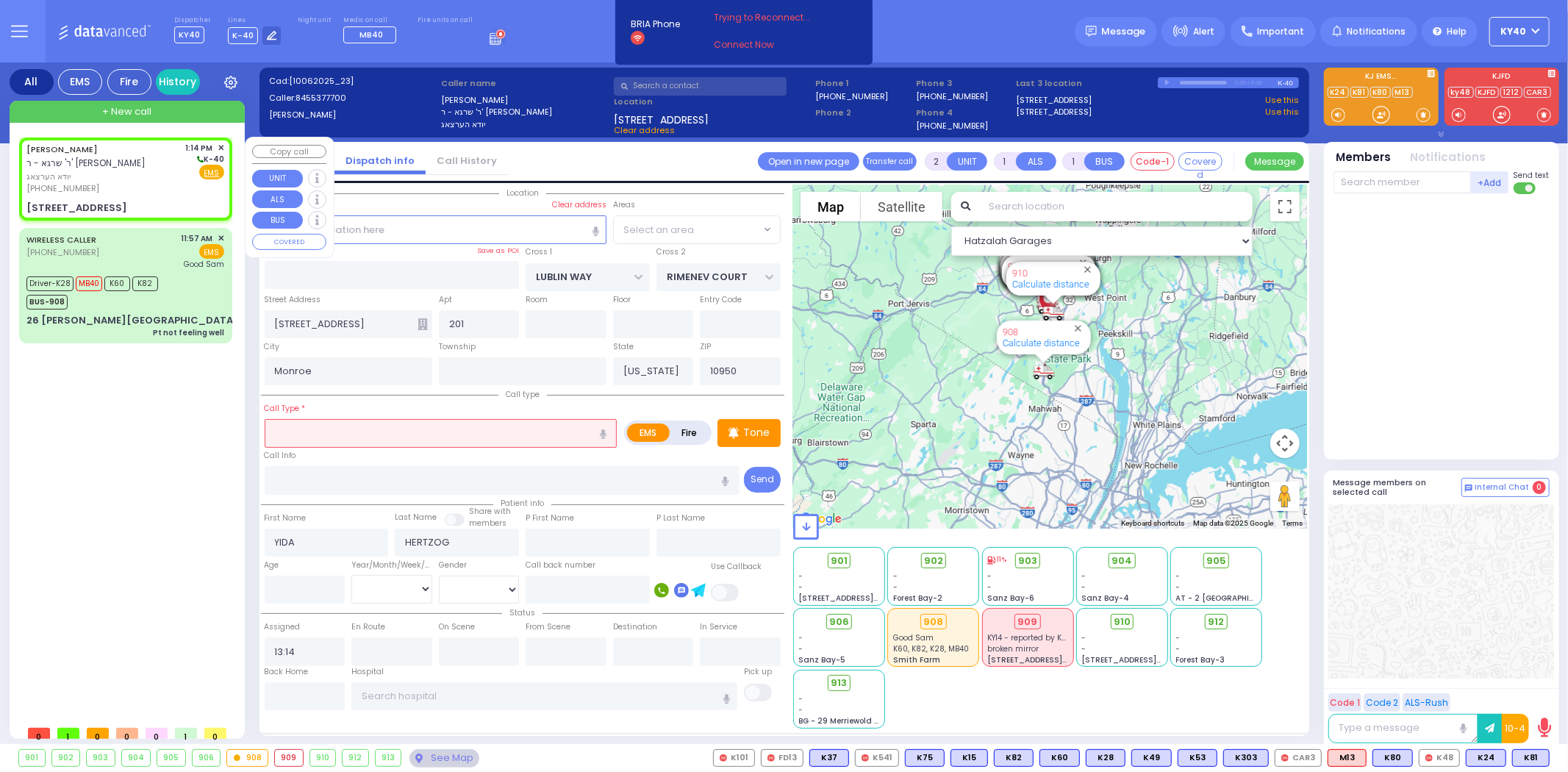
select select "SECTION 1"
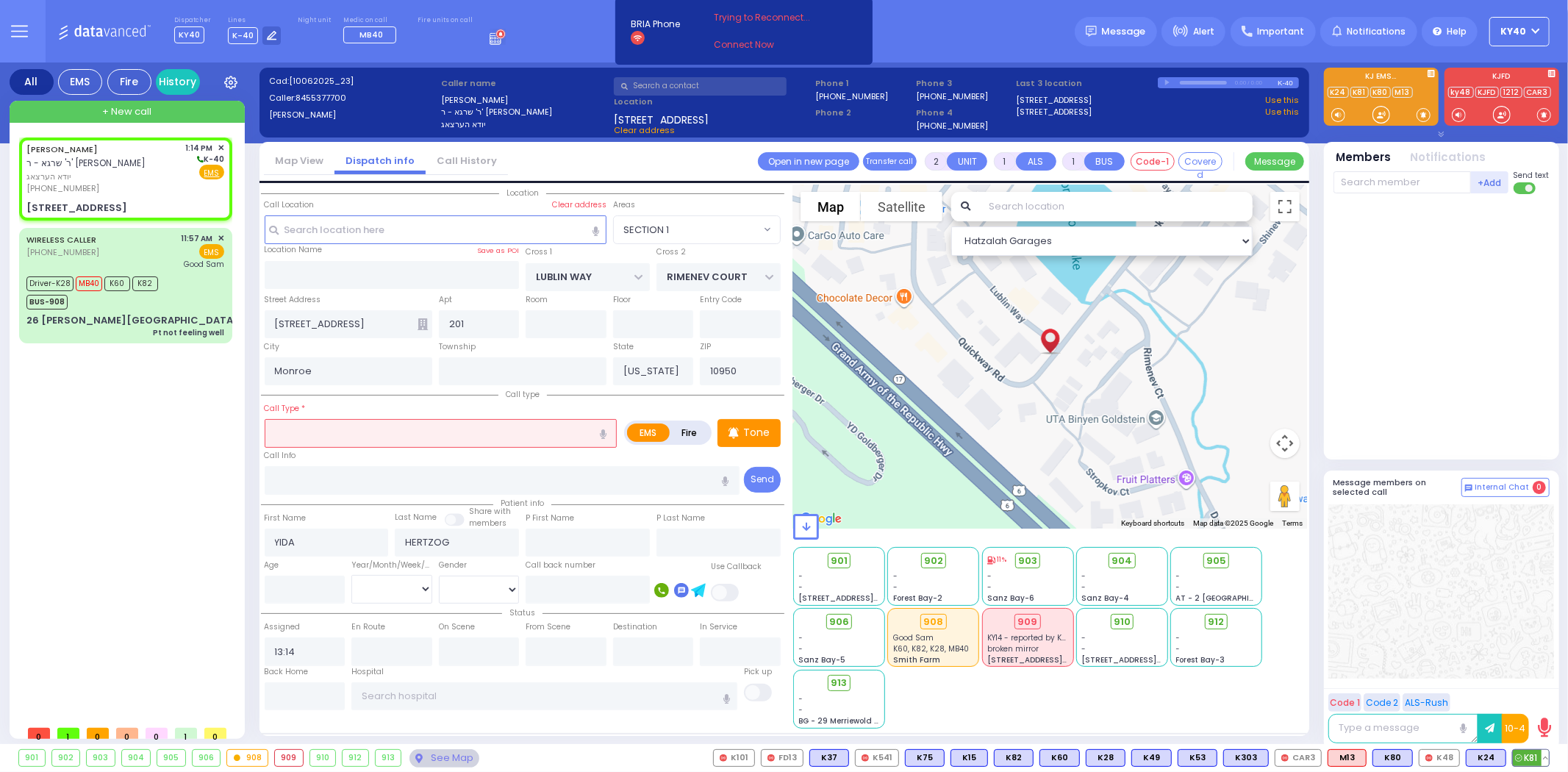
click at [1546, 755] on button at bounding box center [1545, 758] width 7 height 16
click at [1542, 757] on button at bounding box center [1545, 758] width 7 height 16
click at [1533, 692] on icon at bounding box center [1534, 692] width 16 height 16
select select
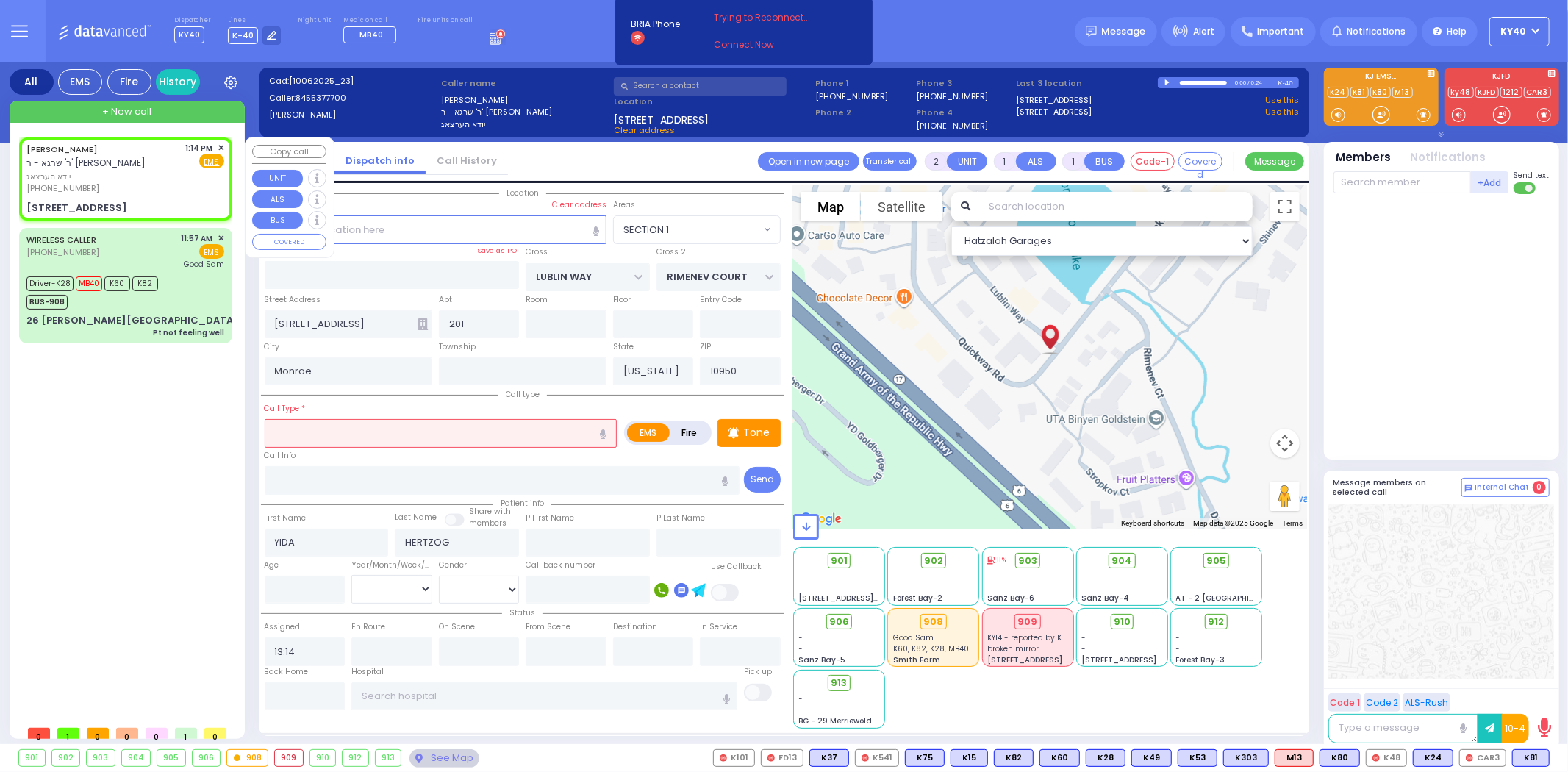
click at [102, 186] on div "(845) 537-7700" at bounding box center [103, 189] width 155 height 13
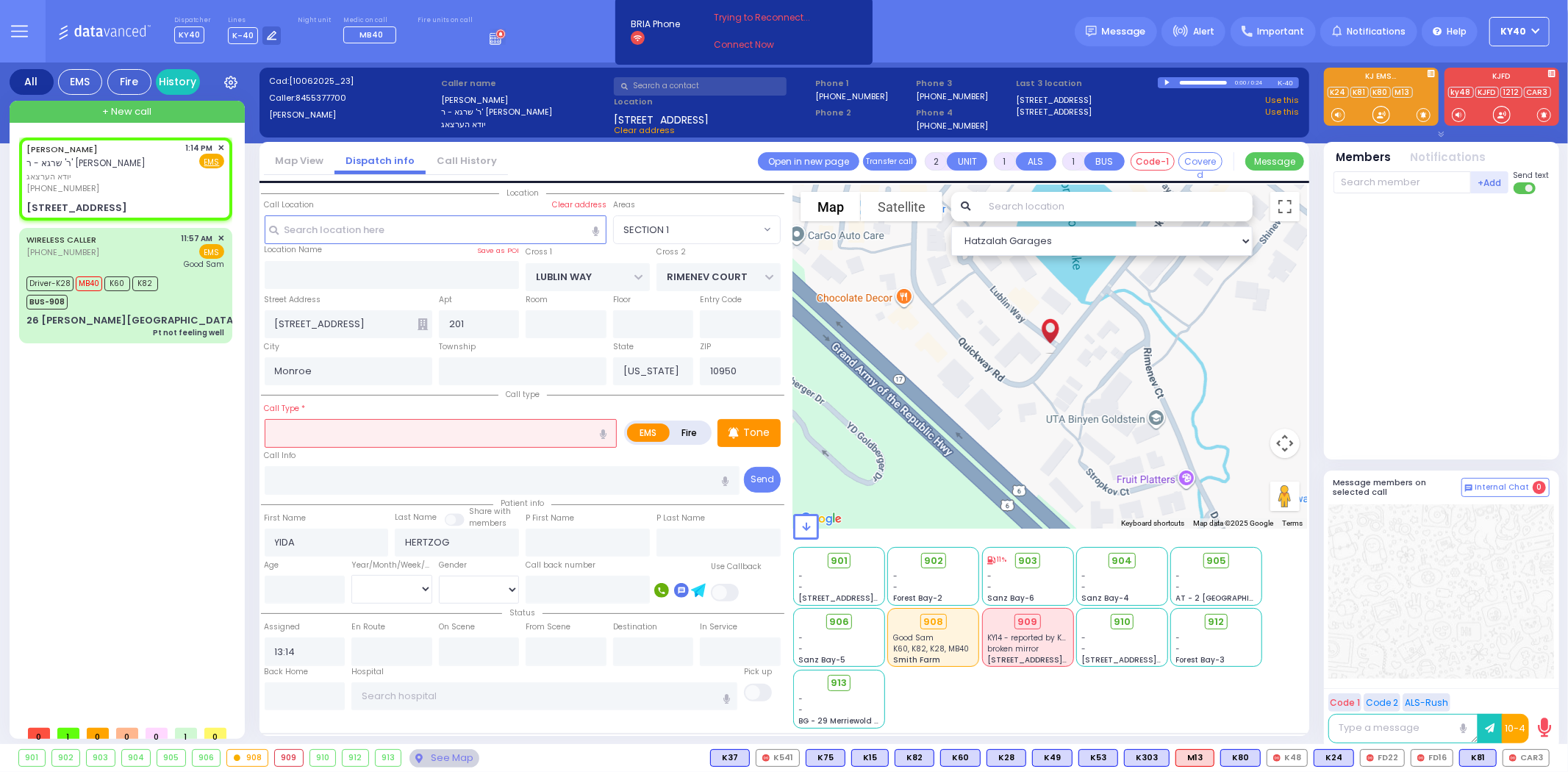
click at [365, 428] on input "text" at bounding box center [440, 433] width 352 height 28
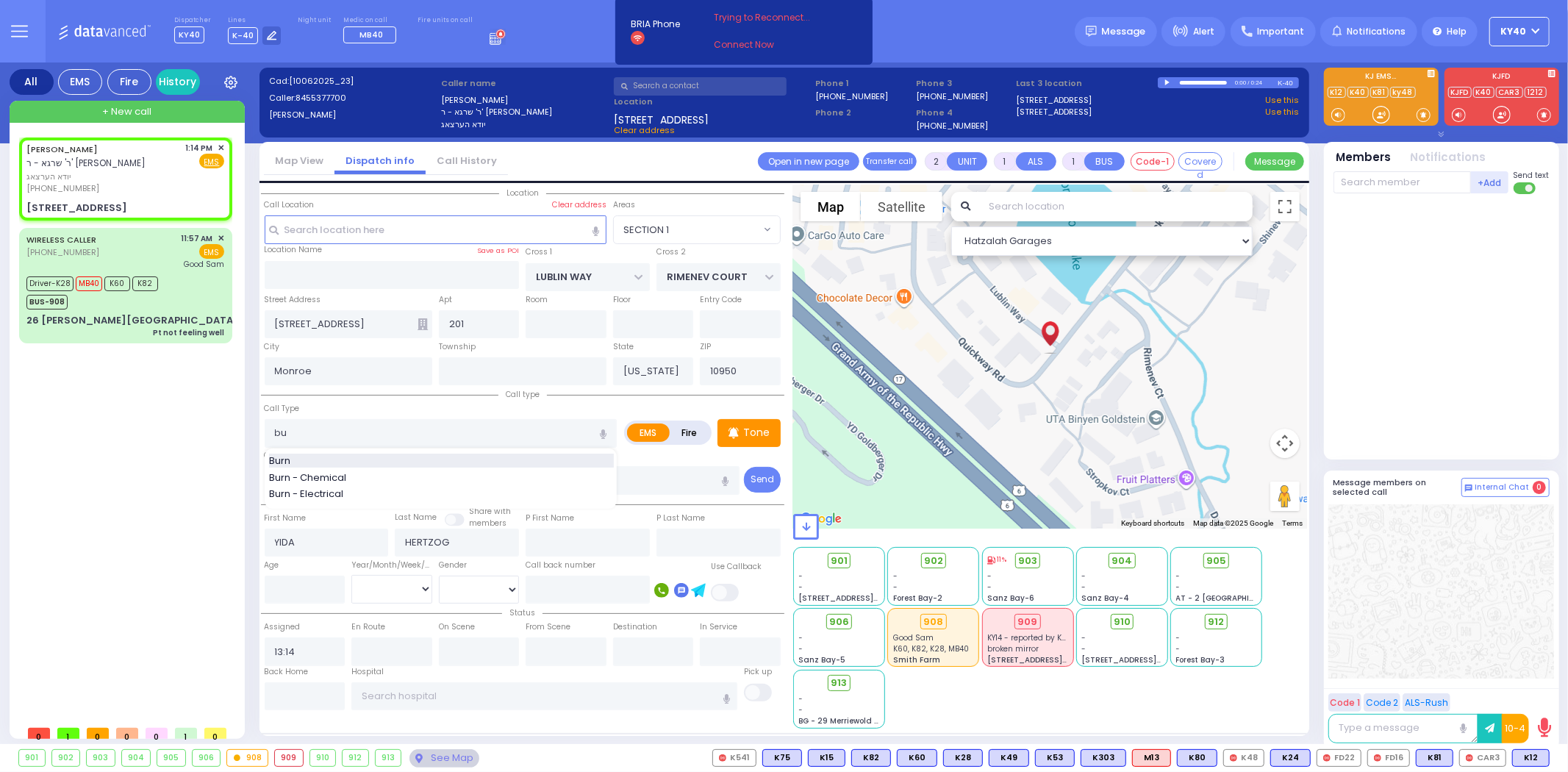
click at [340, 463] on div "Burn" at bounding box center [441, 461] width 345 height 15
click at [1531, 760] on span "K12" at bounding box center [1530, 758] width 36 height 16
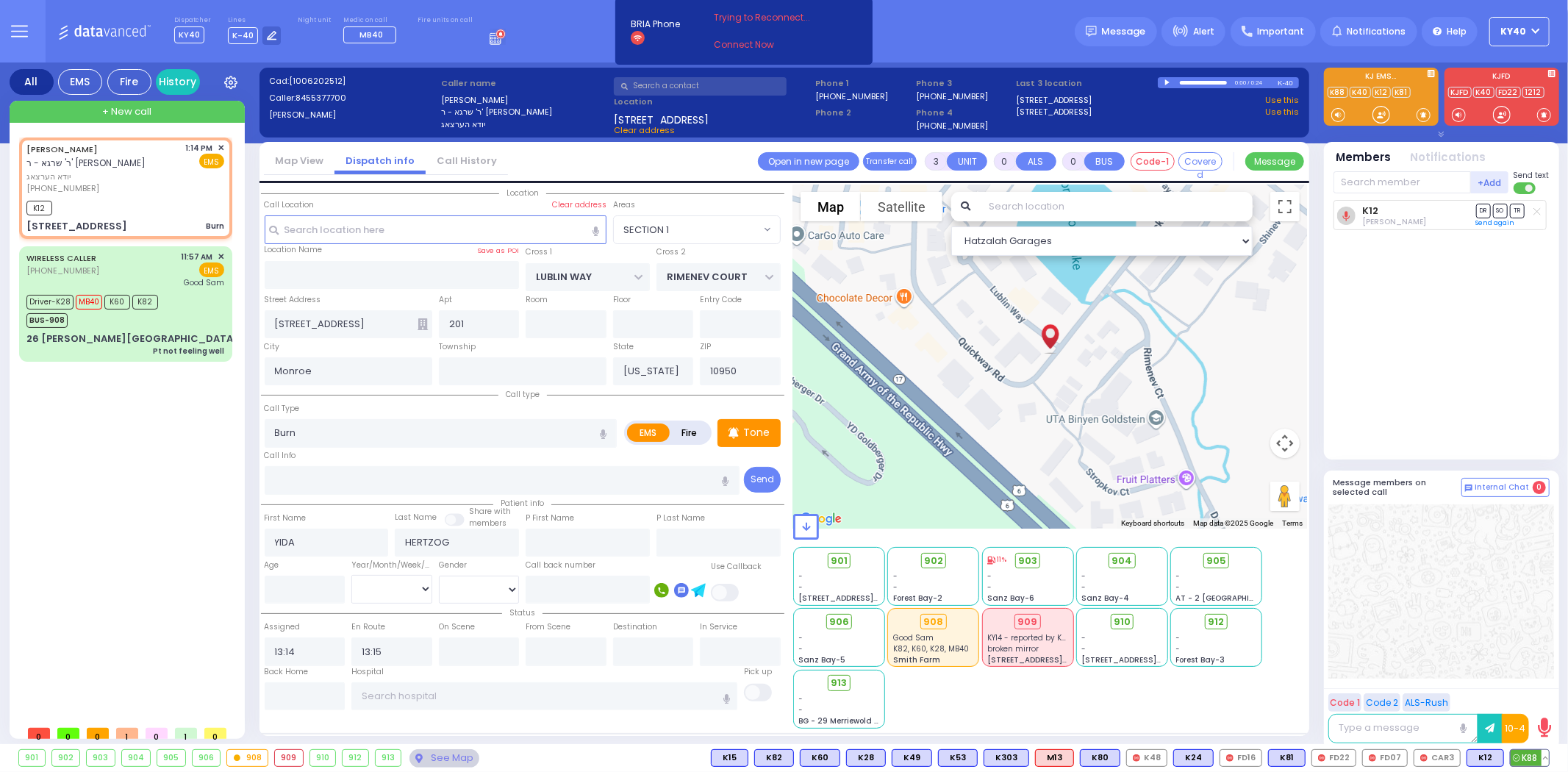
click at [1527, 757] on span "K88" at bounding box center [1530, 758] width 38 height 16
click at [111, 200] on div "K12 K88" at bounding box center [125, 206] width 198 height 18
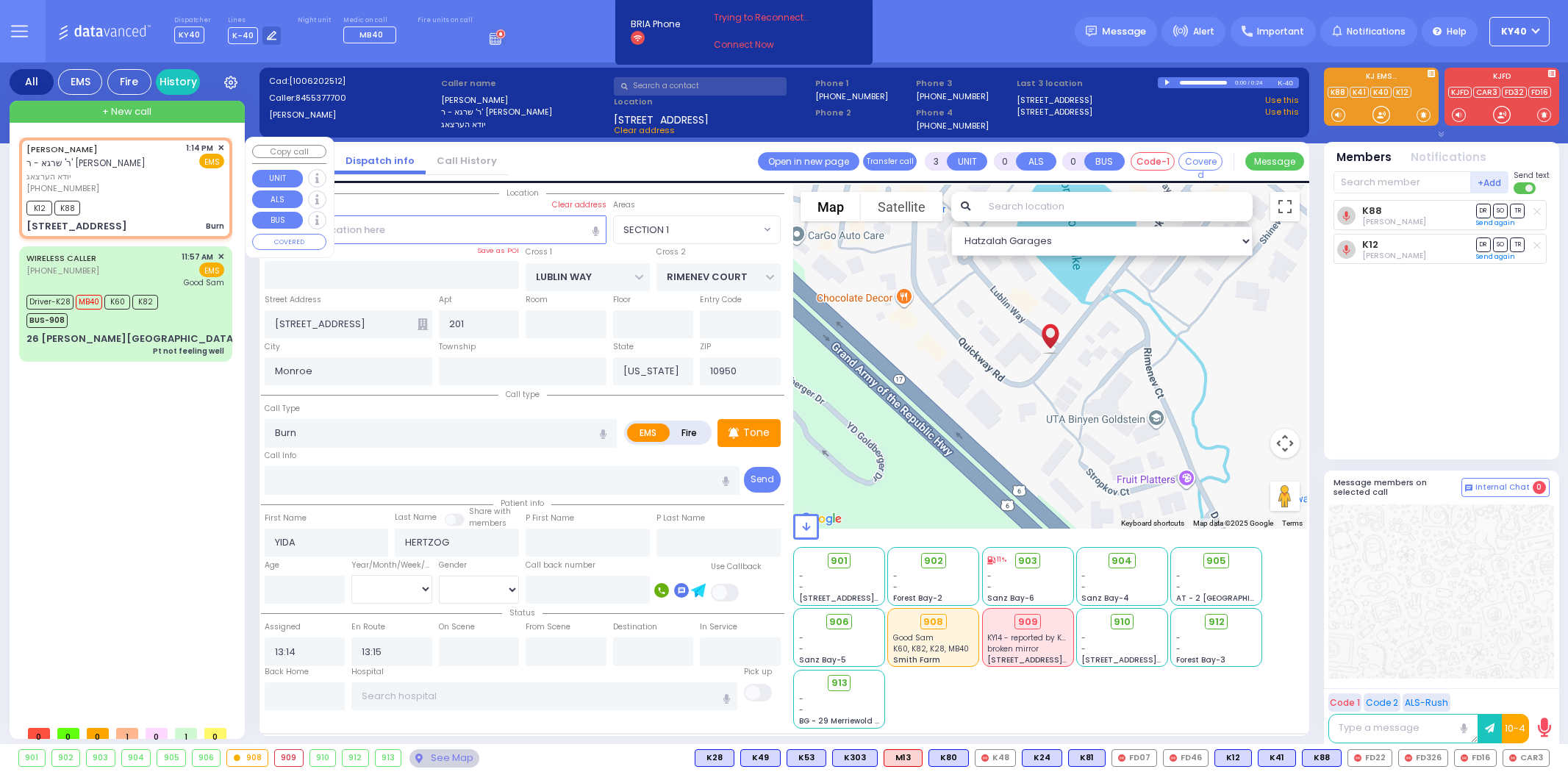
select select "SECTION 1"
select select
click at [135, 182] on div "[PHONE_NUMBER]" at bounding box center [103, 189] width 155 height 13
select select
radio input "true"
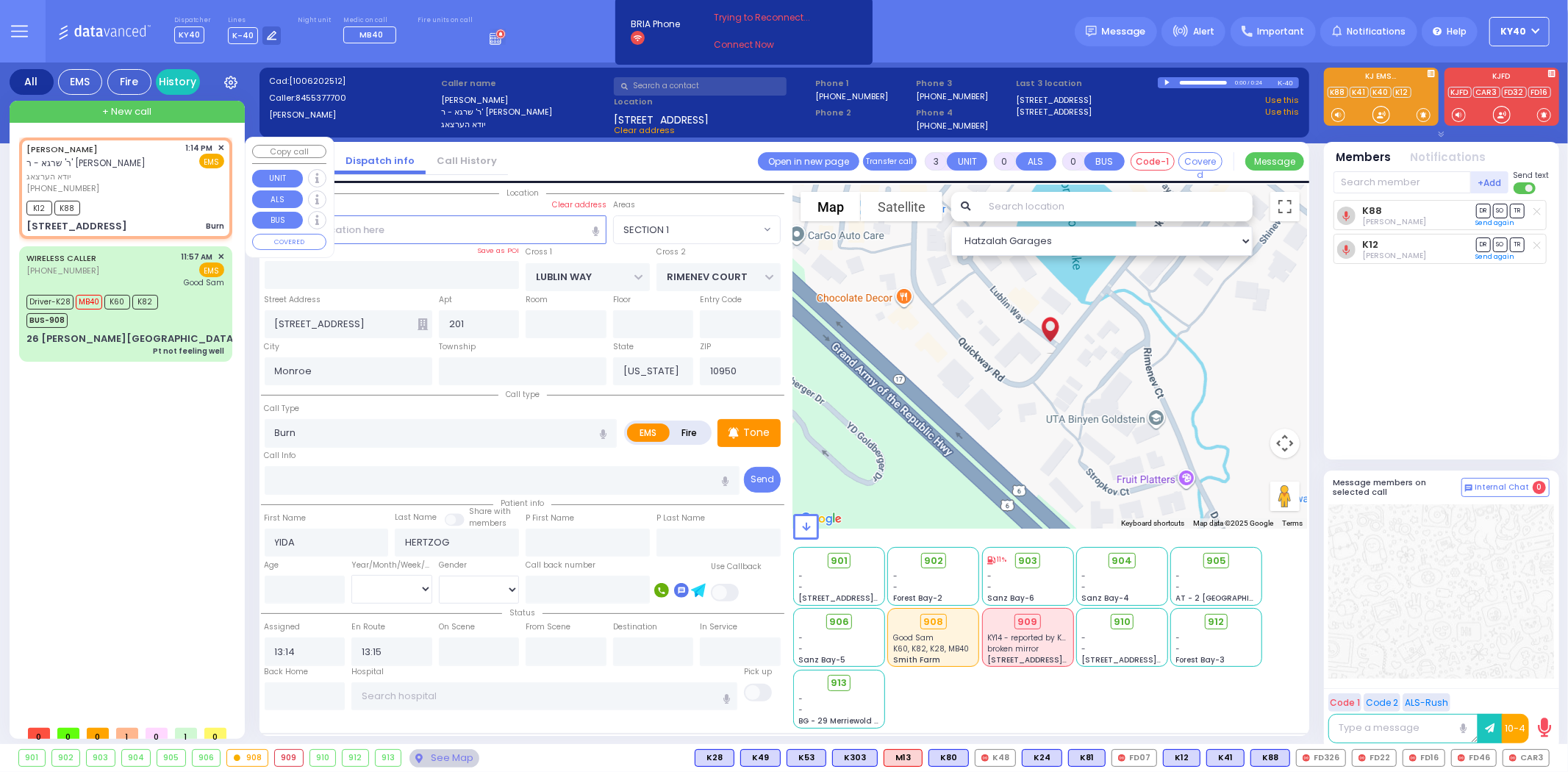
select select
select select "Hatzalah Garages"
select select "SECTION 1"
click at [133, 155] on div "YIDA HERTZOG ר' שרגא - ר' חיים נתן וויינשטאק" at bounding box center [103, 156] width 155 height 28
select select
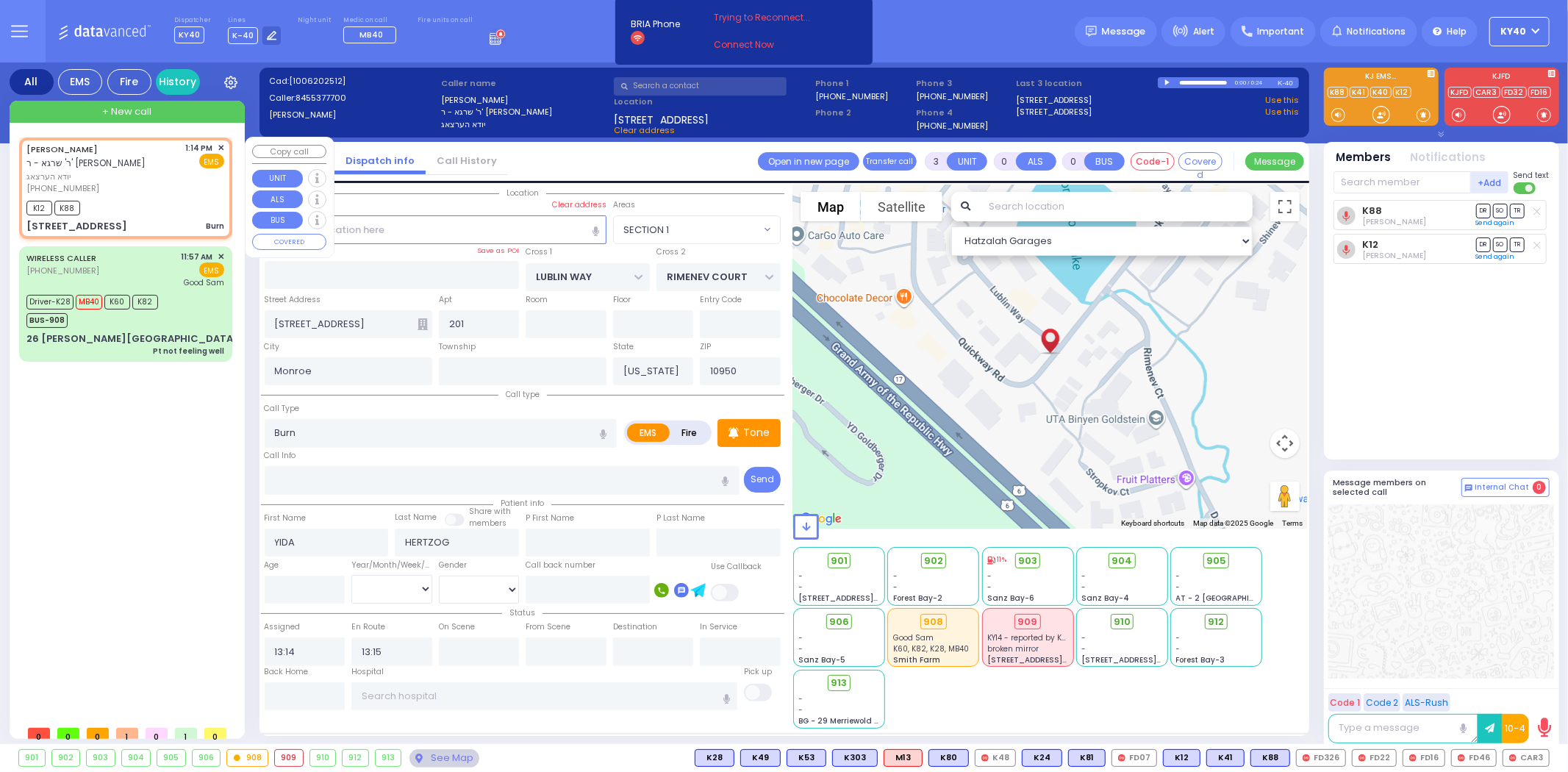
radio input "true"
select select
select select "Hatzalah Garages"
select select "SECTION 1"
click at [129, 174] on span "יודא הערצאג" at bounding box center [103, 177] width 155 height 13
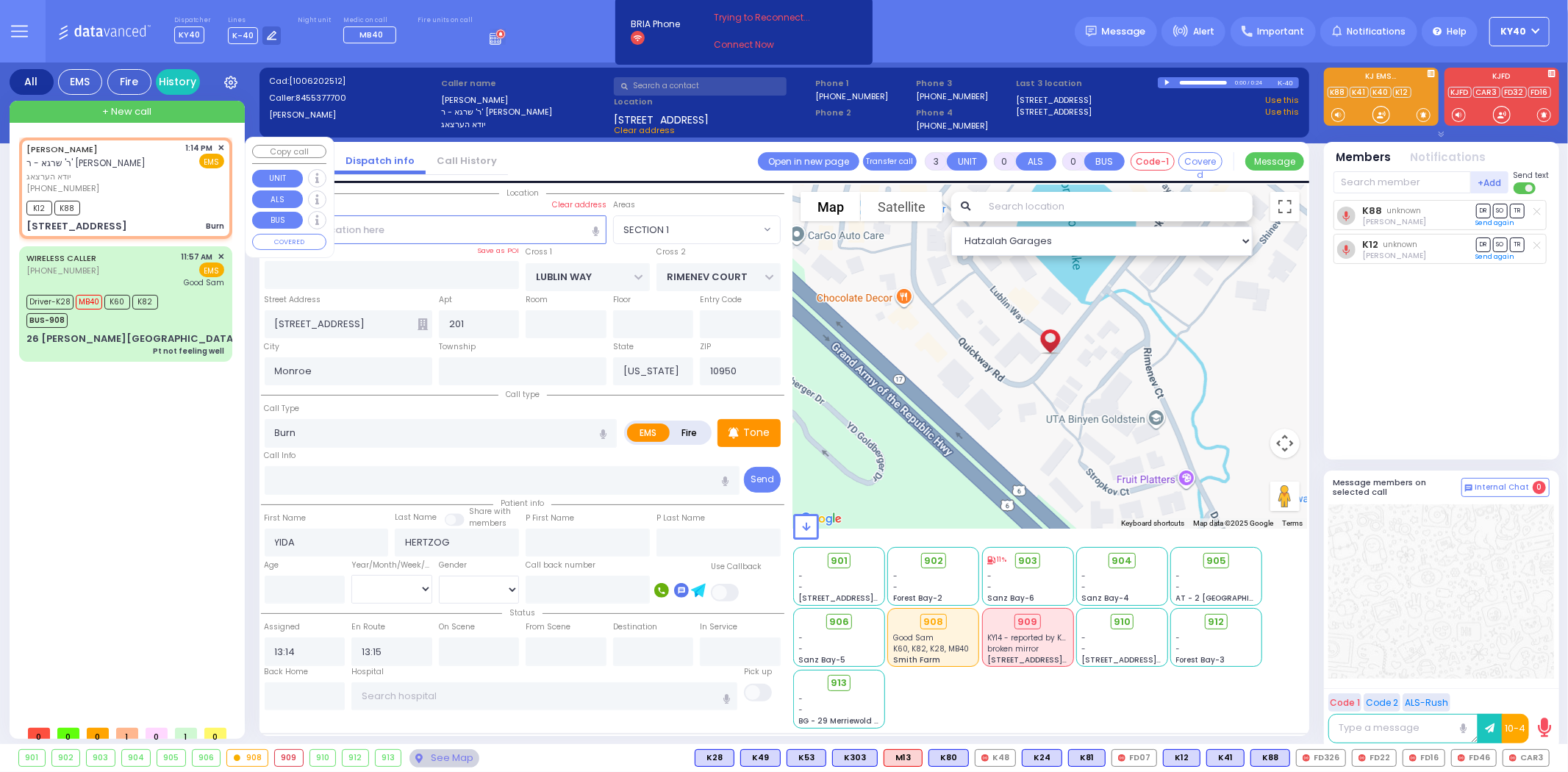
select select
radio input "true"
select select
select select "SECTION 1"
select select "Hatzalah Garages"
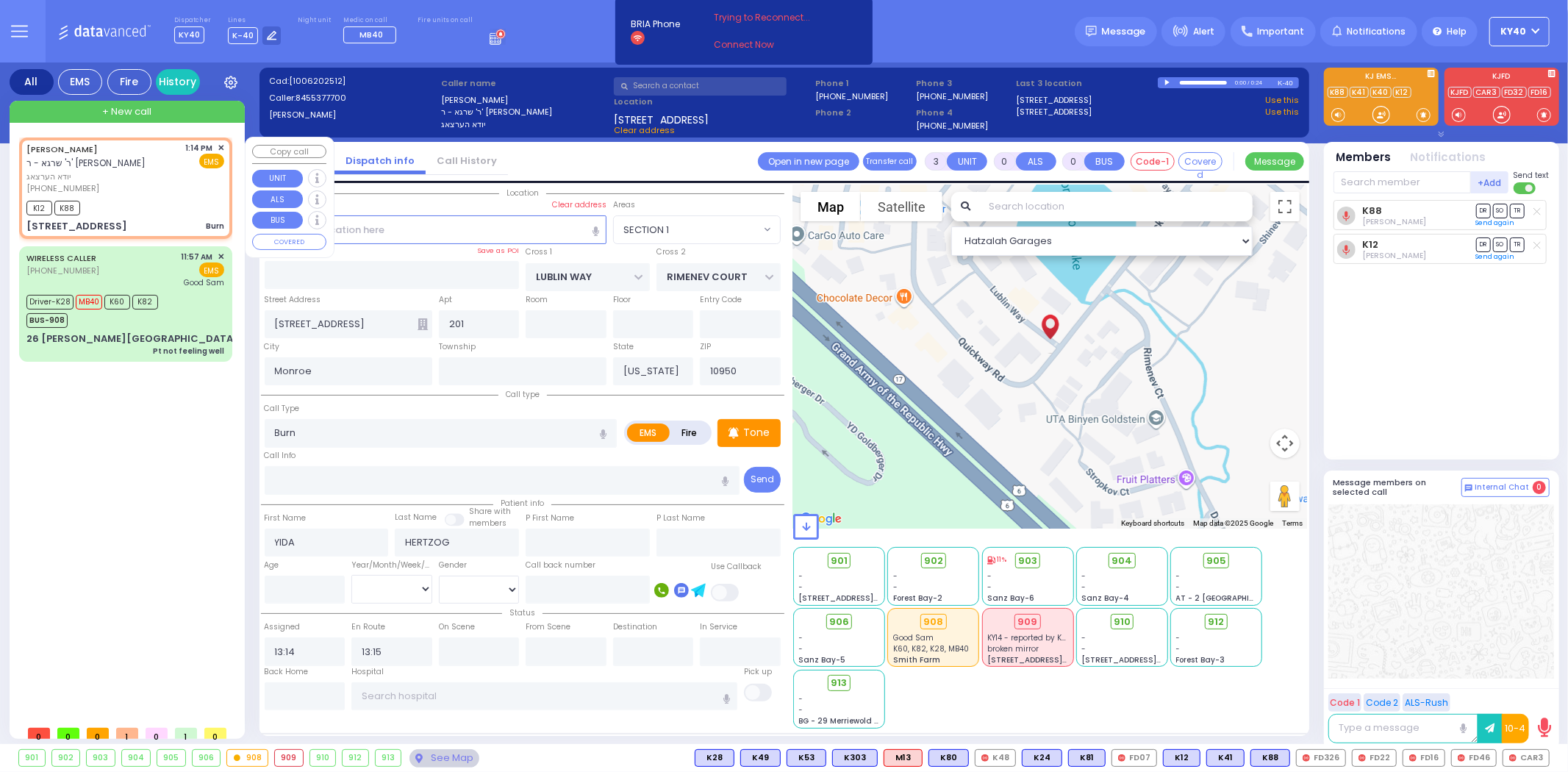
drag, startPoint x: 143, startPoint y: 159, endPoint x: 120, endPoint y: 155, distance: 23.3
click at [138, 155] on div "YIDA HERTZOG ר' שרגא - ר' חיים נתן וויינשטאק" at bounding box center [103, 156] width 155 height 28
select select
radio input "true"
select select
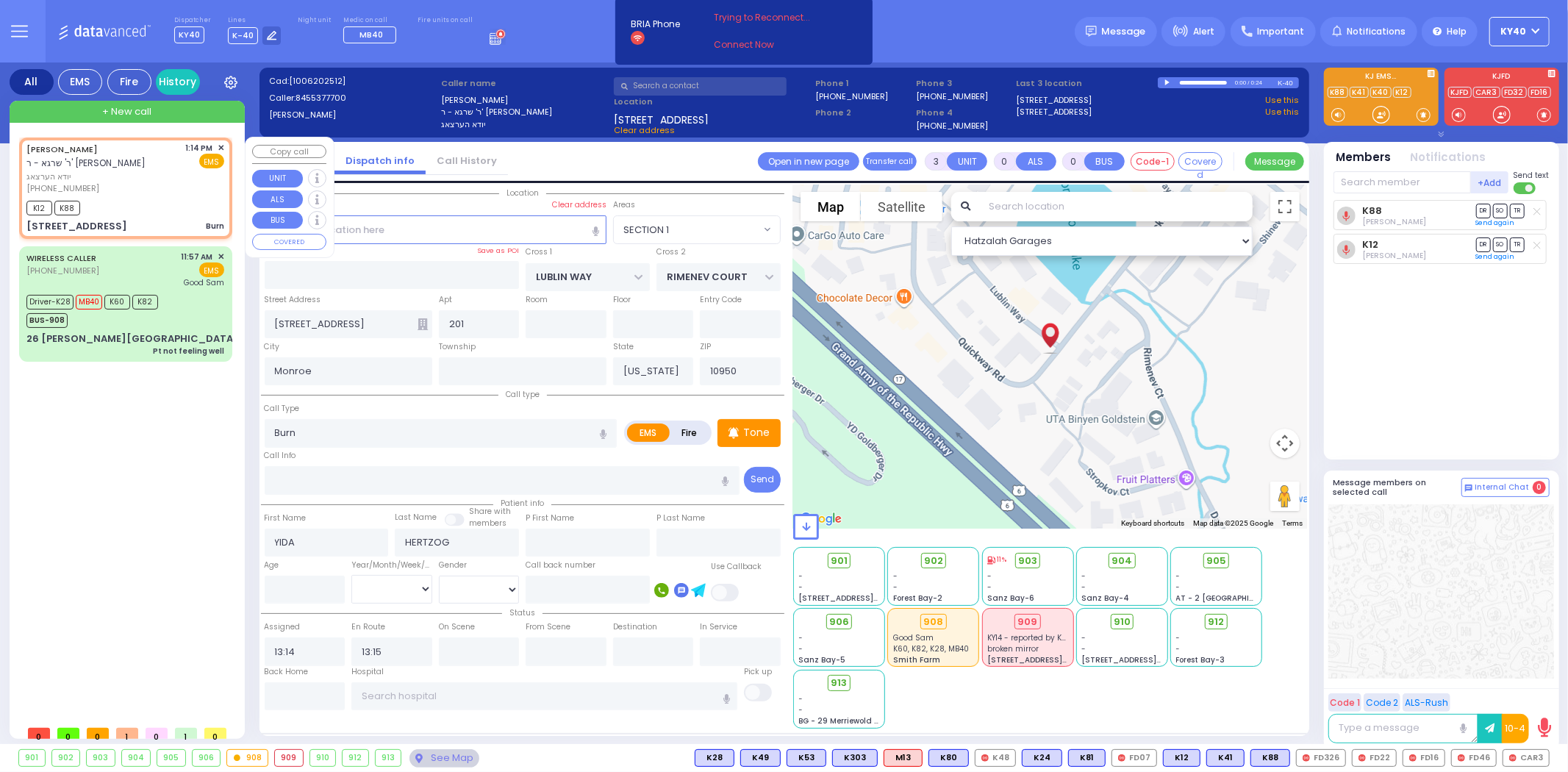
select select "Hatzalah Garages"
select select "SECTION 1"
click at [151, 174] on span "יודא הערצאג" at bounding box center [103, 177] width 155 height 13
select select
radio input "true"
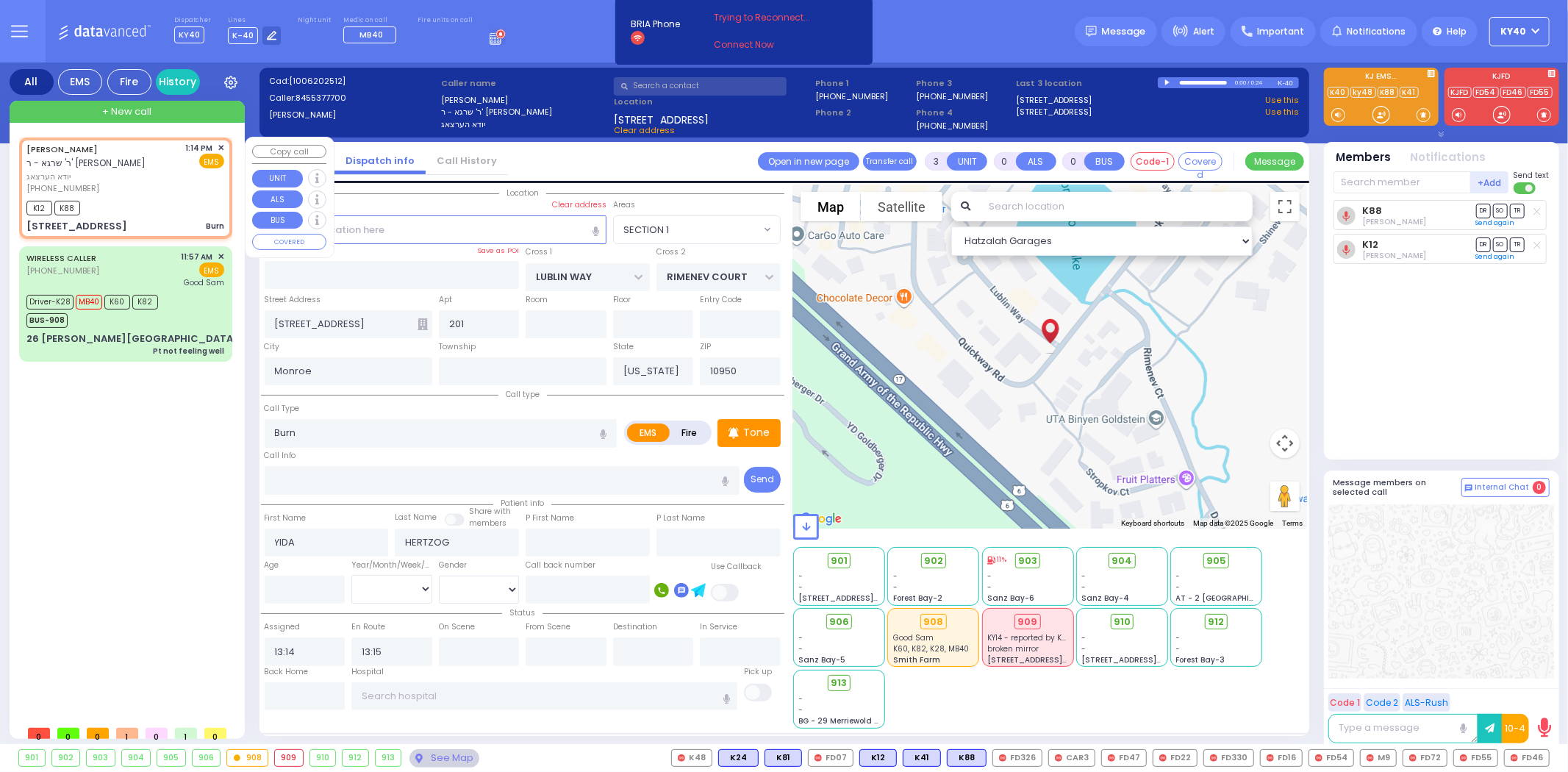
select select
select select "Hatzalah Garages"
select select "SECTION 1"
click at [151, 174] on span "יודא הערצאג" at bounding box center [103, 177] width 155 height 13
select select
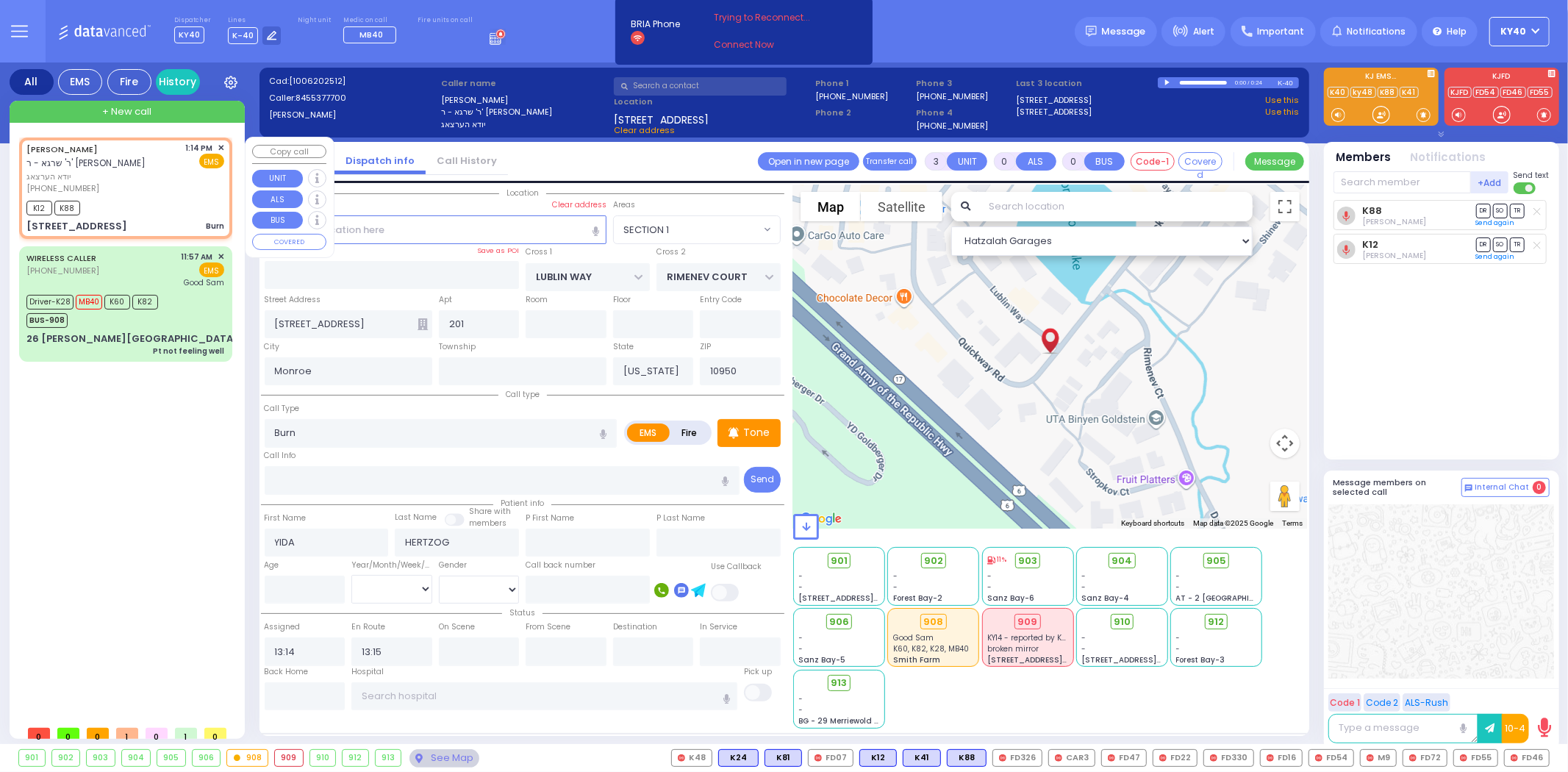
radio input "true"
select select
select select "Hatzalah Garages"
select select "SECTION 1"
click at [221, 147] on span "✕" at bounding box center [221, 148] width 6 height 13
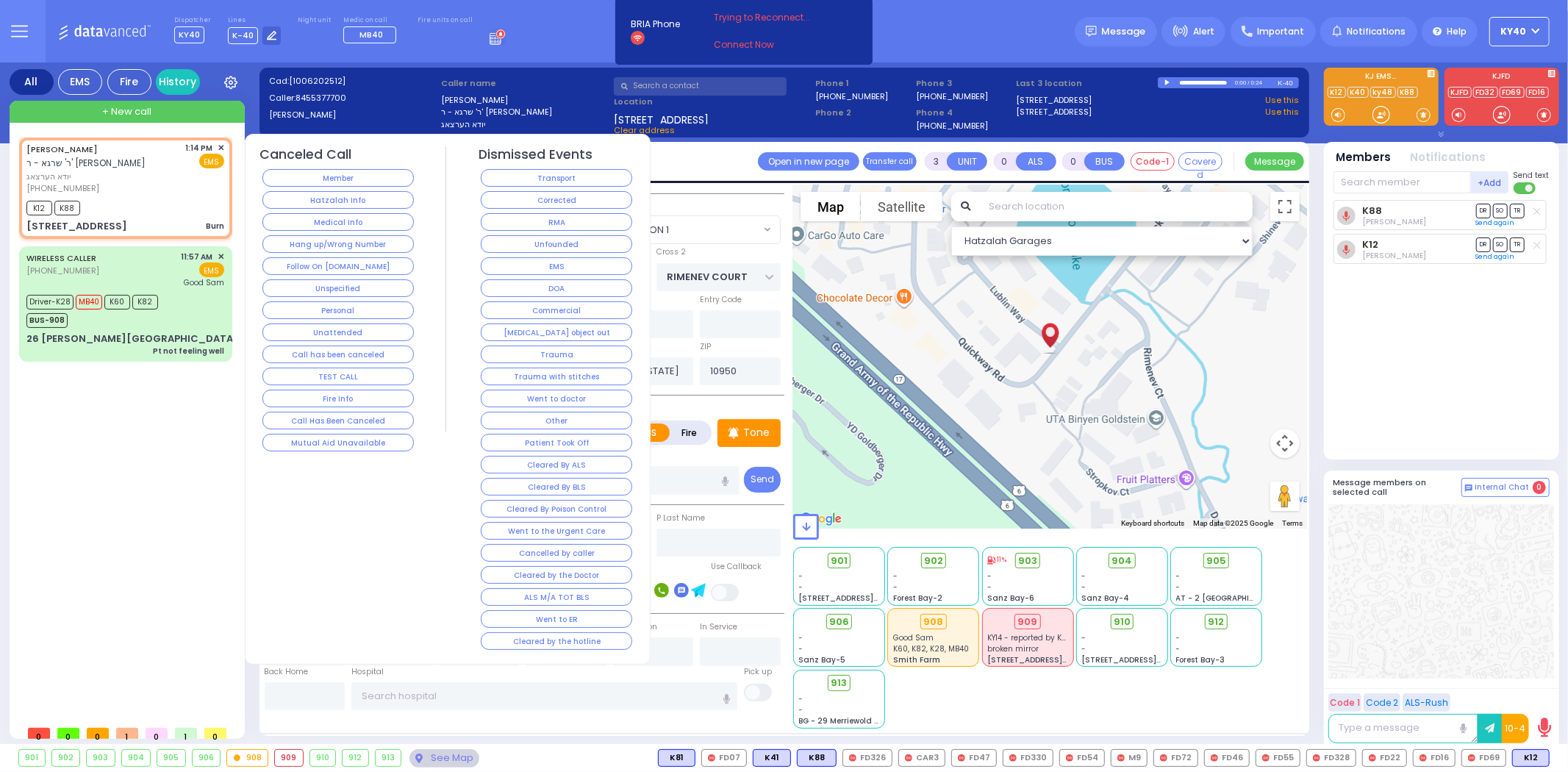
click at [510, 200] on button "Corrected" at bounding box center [556, 200] width 151 height 17
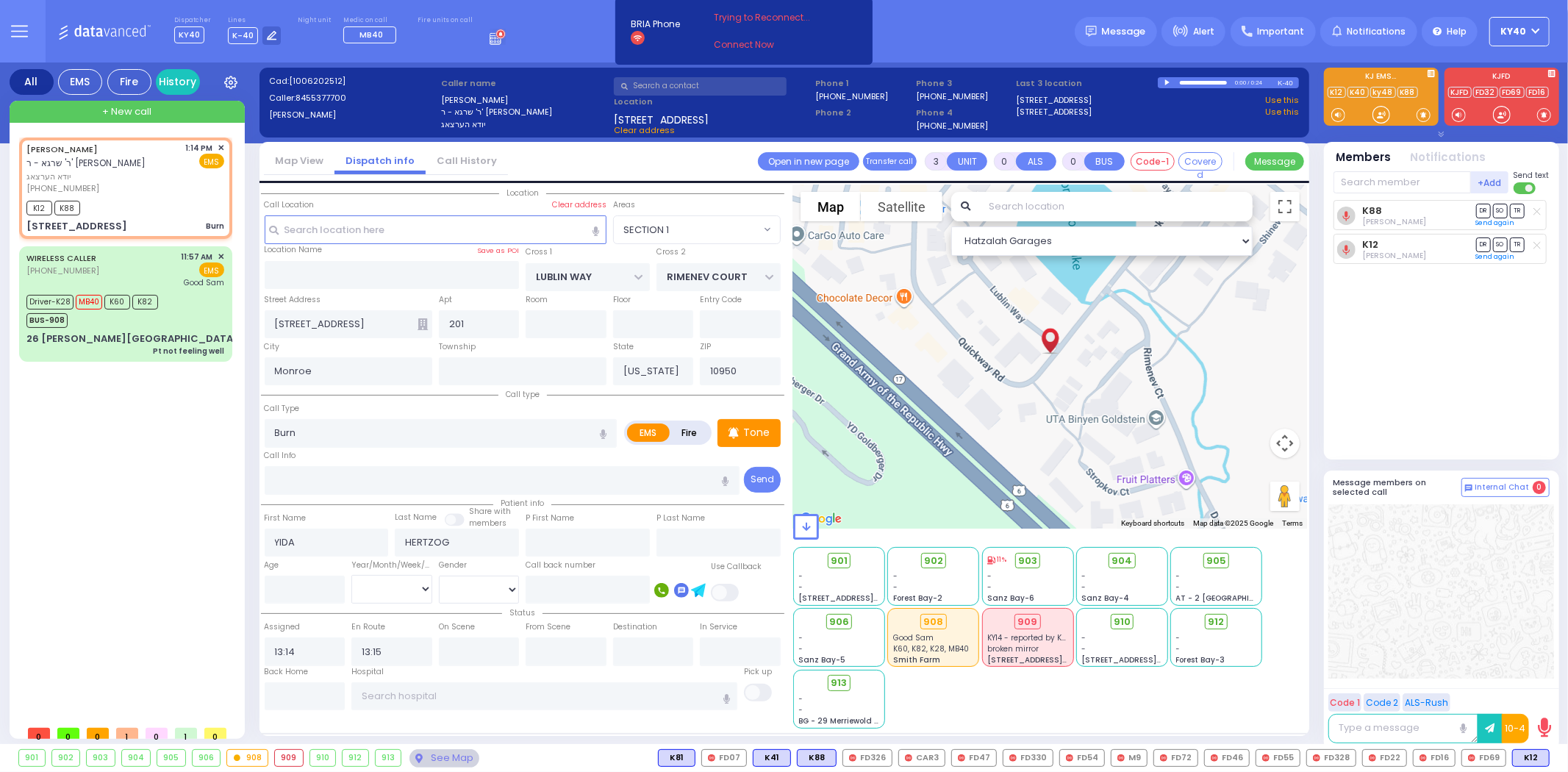
select select
radio input "true"
select select
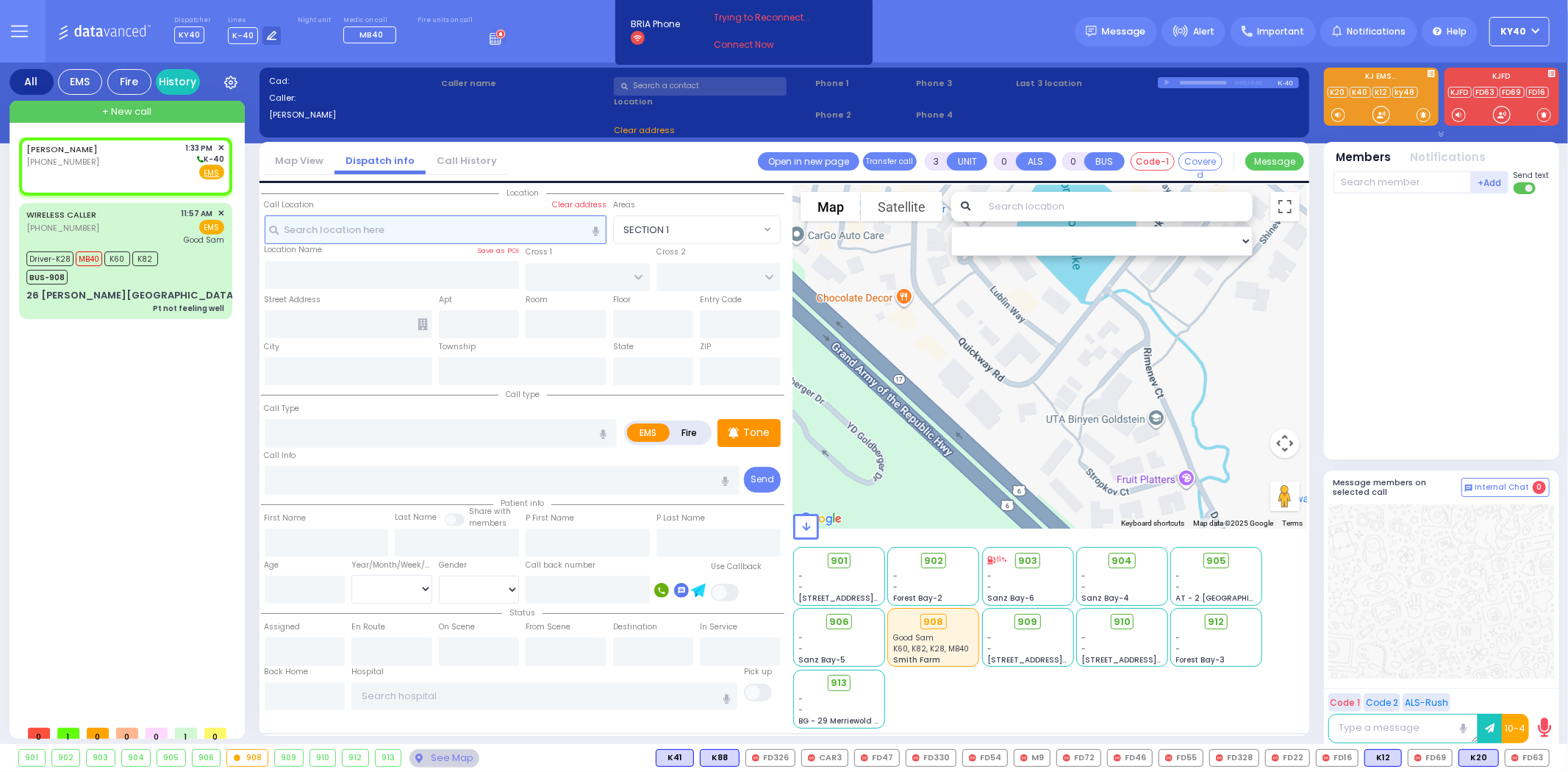
type input "2"
type input "1"
select select
radio input "true"
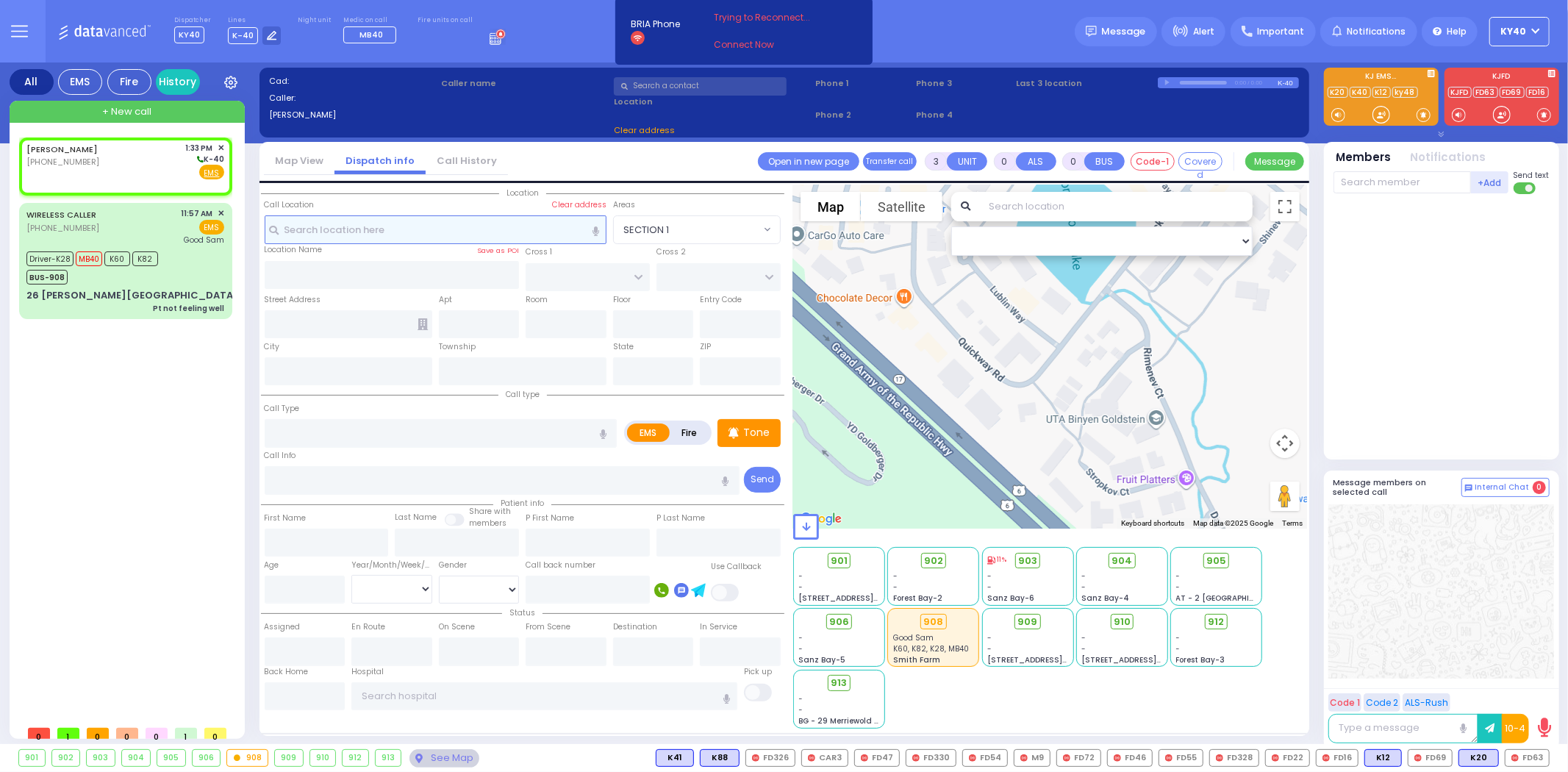
select select
type input "13:33"
select select "Hatzalah Garages"
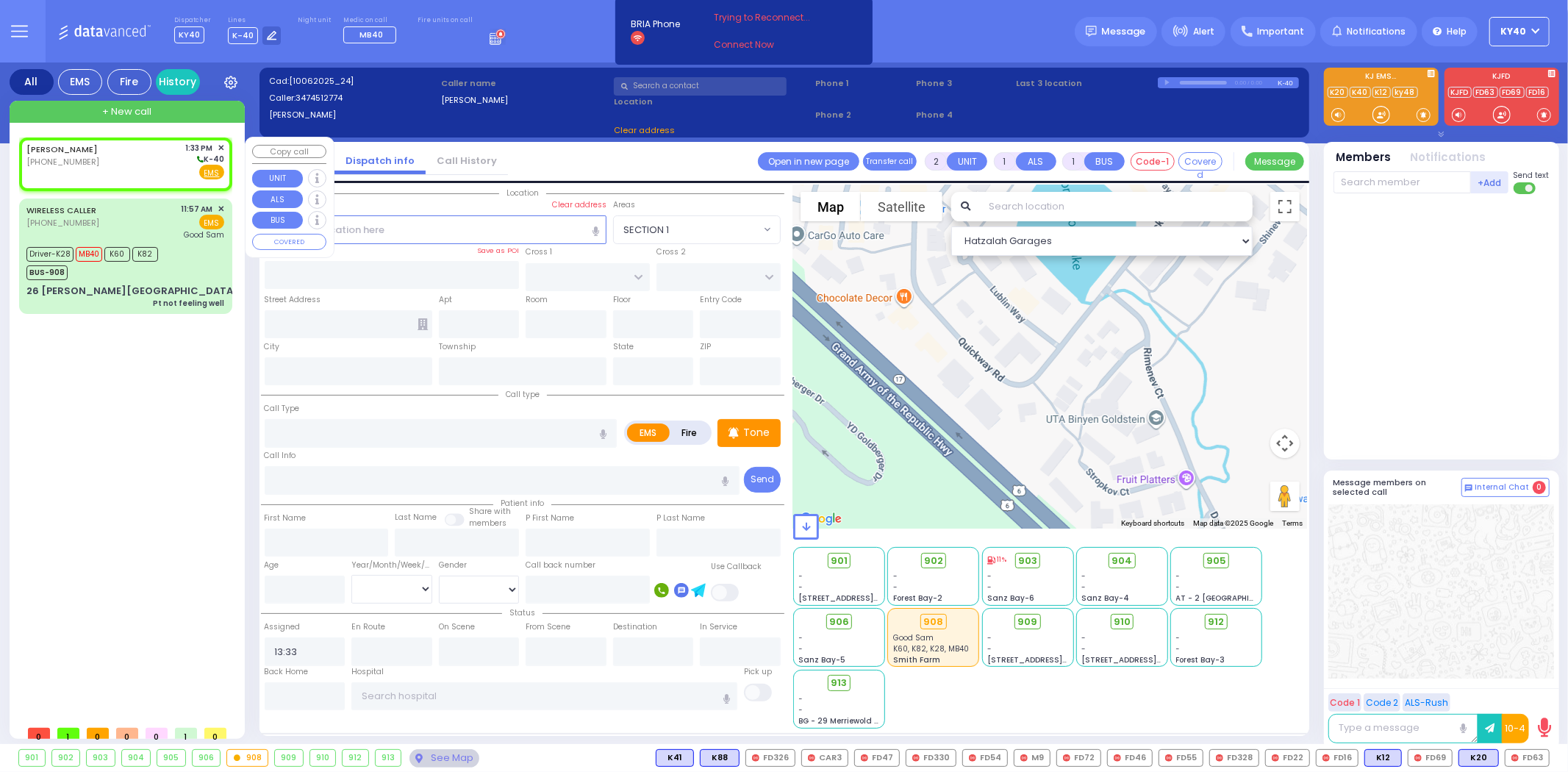
select select
radio input "true"
select select
select select "Hatzalah Garages"
click at [113, 166] on div "KWADRAT,ABRAHAM (347) 451-2774 1:33 PM ✕ K-40" at bounding box center [125, 161] width 198 height 38
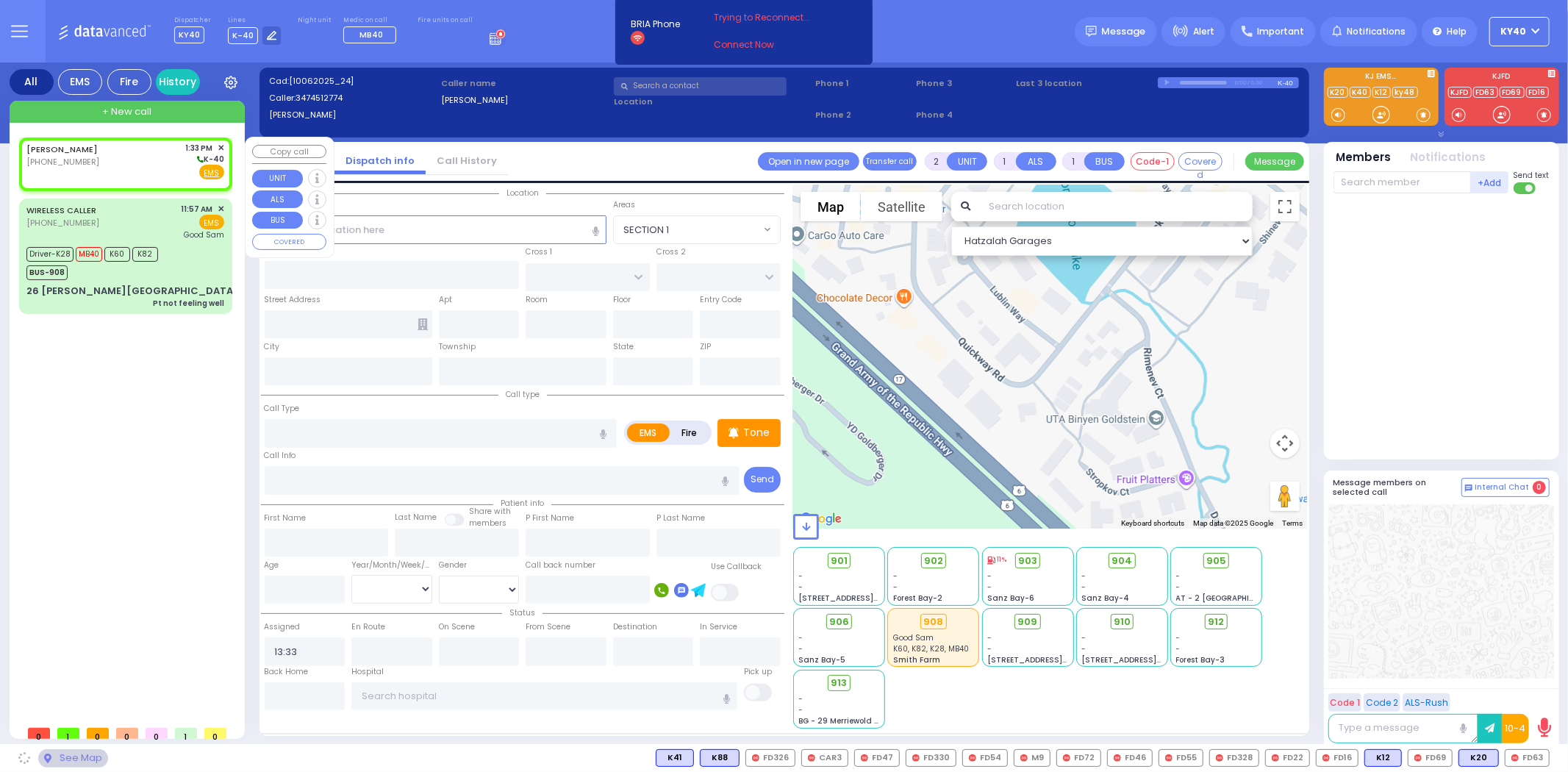
select select
radio input "true"
select select
select select "Hatzalah Garages"
click at [131, 151] on div "KWADRAT,ABRAHAM (347) 451-2774 1:33 PM ✕ K-40" at bounding box center [125, 161] width 198 height 38
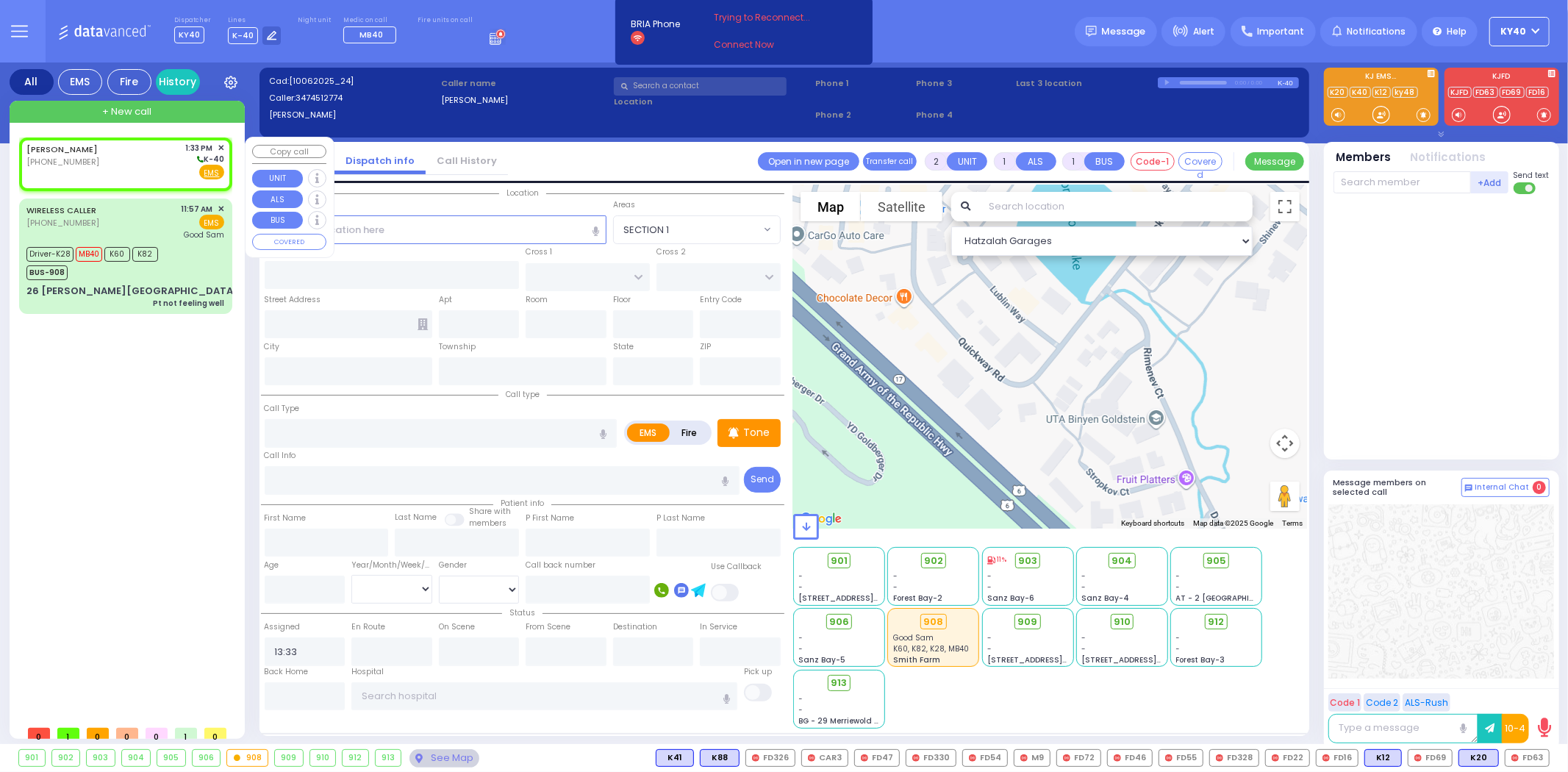
select select
radio input "true"
select select
select select "Hatzalah Garages"
click at [130, 153] on div "KWADRAT,ABRAHAM (347) 451-2774 1:33 PM ✕ K-40" at bounding box center [125, 161] width 198 height 38
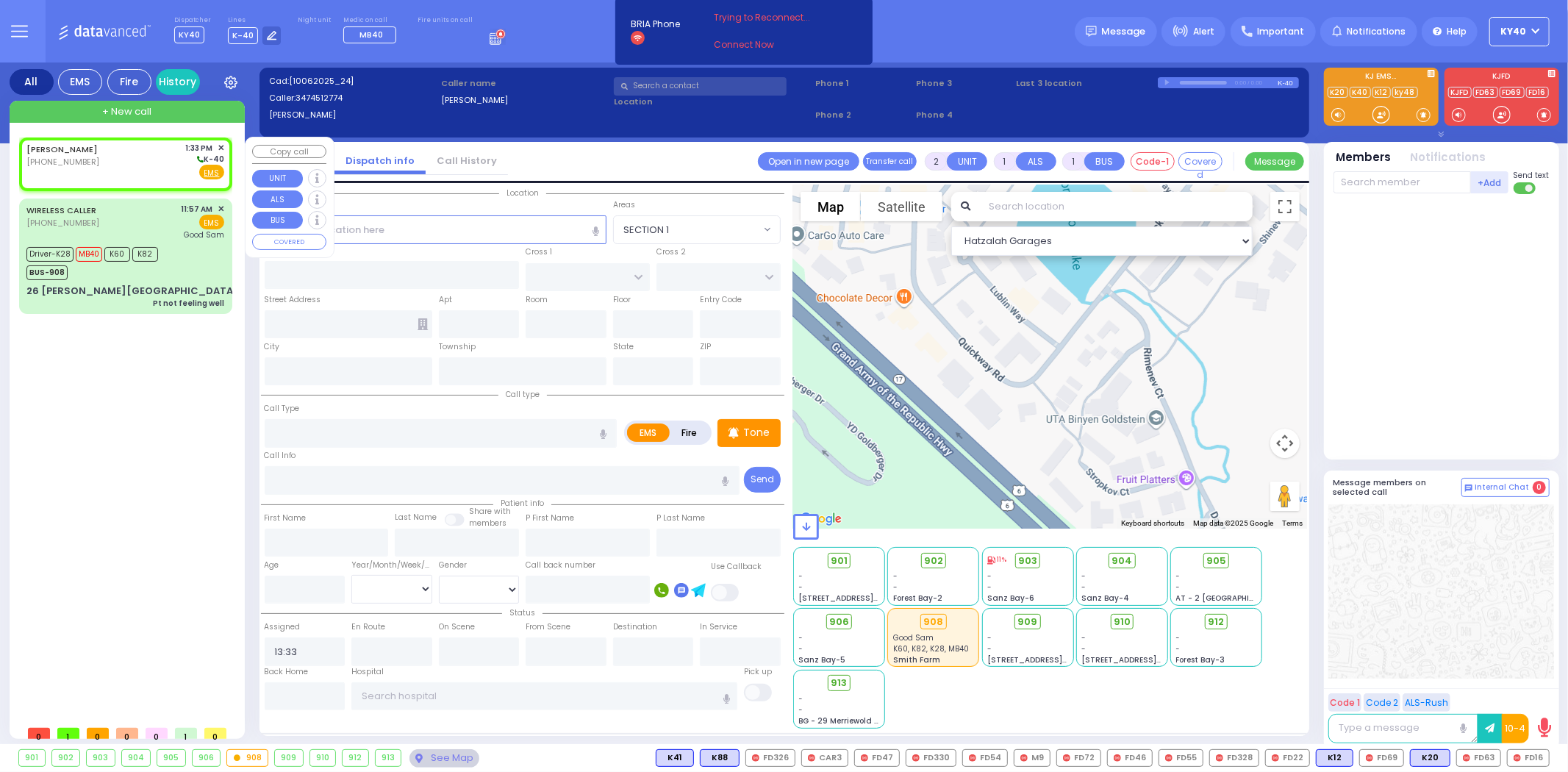
select select
radio input "true"
select select
select select "Hatzalah Garages"
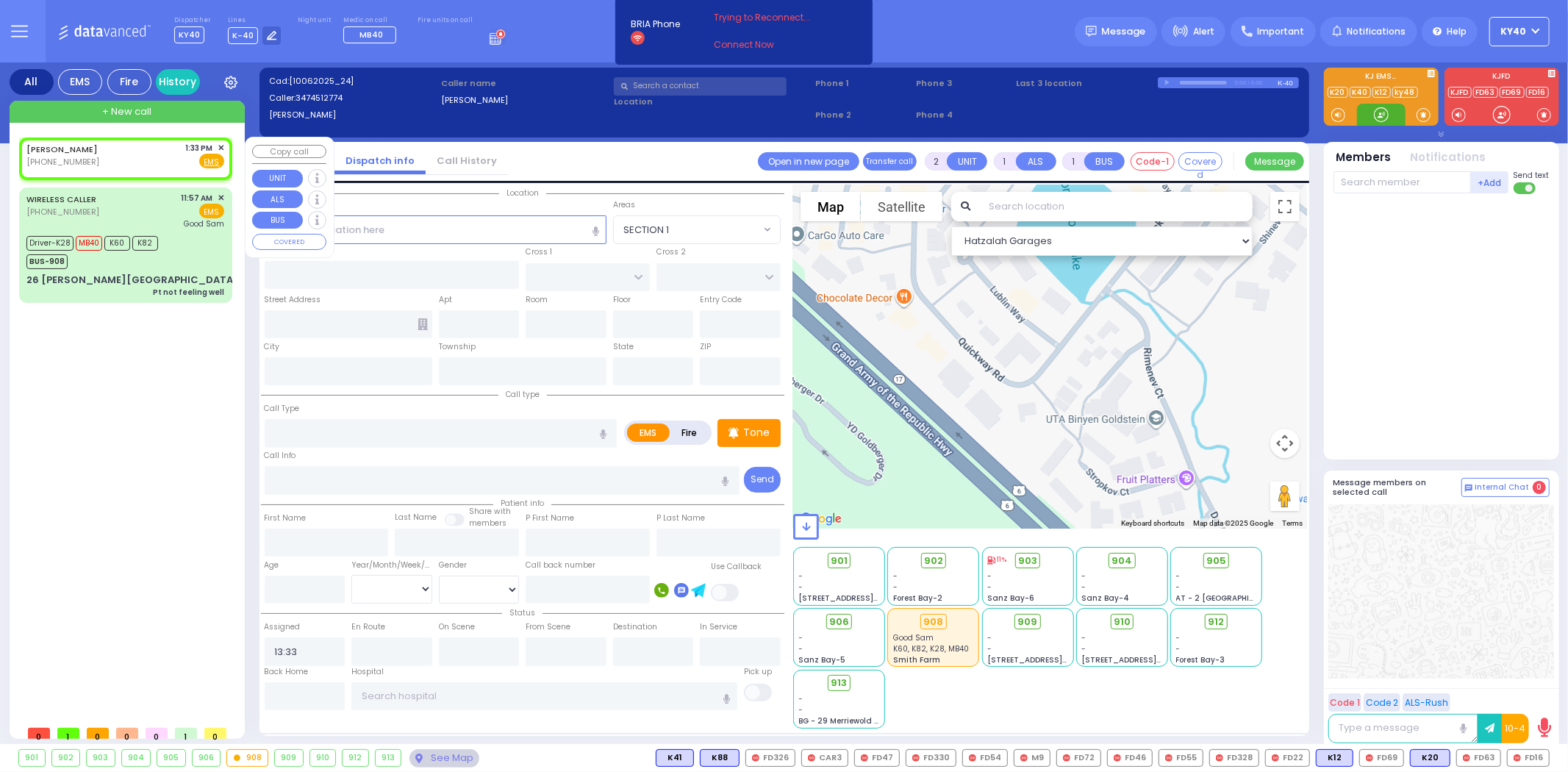
select select
radio input "true"
select select
select select "Hatzalah Garages"
click at [1438, 179] on input "text" at bounding box center [1402, 182] width 137 height 22
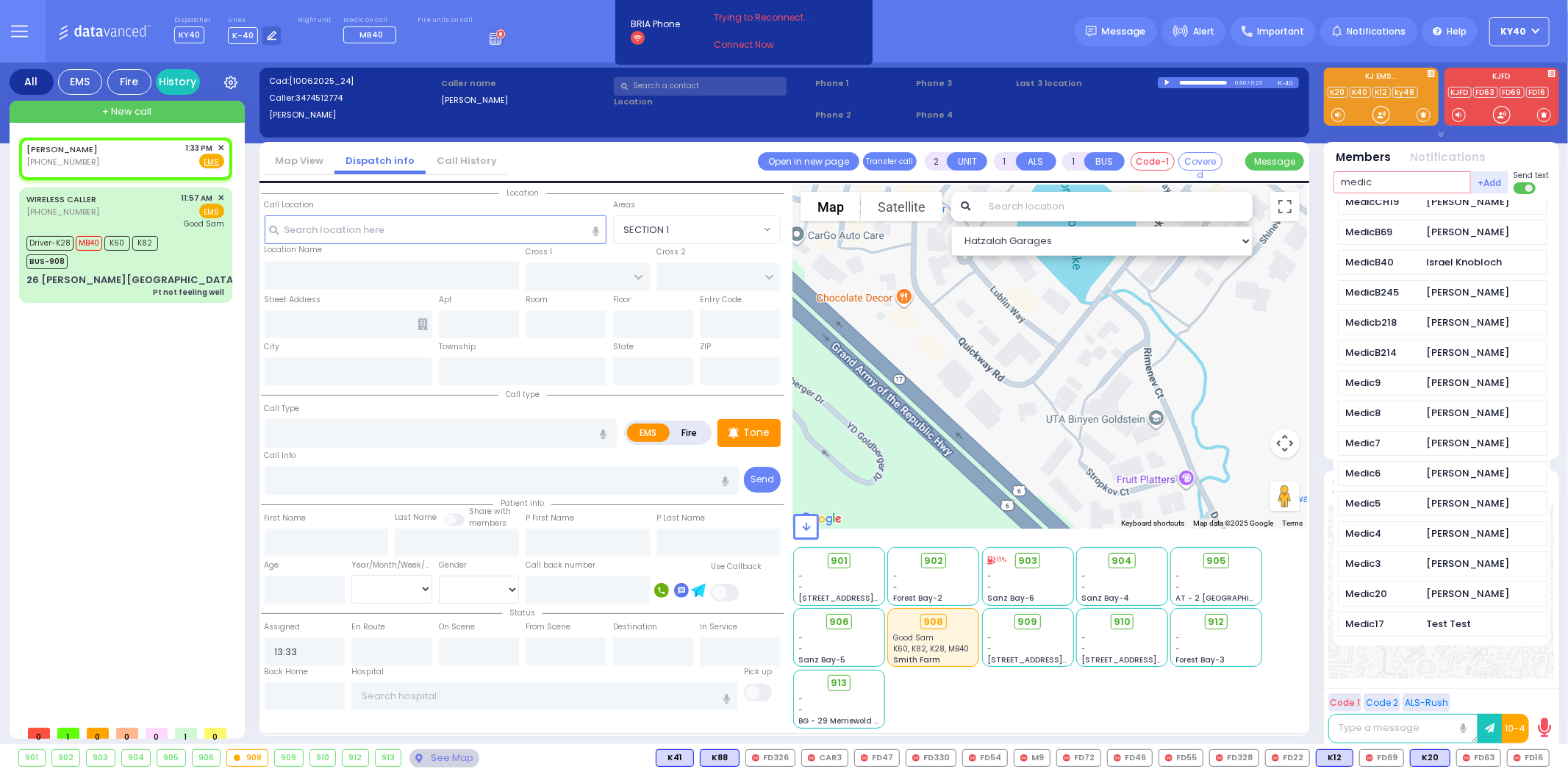
scroll to position [571, 0]
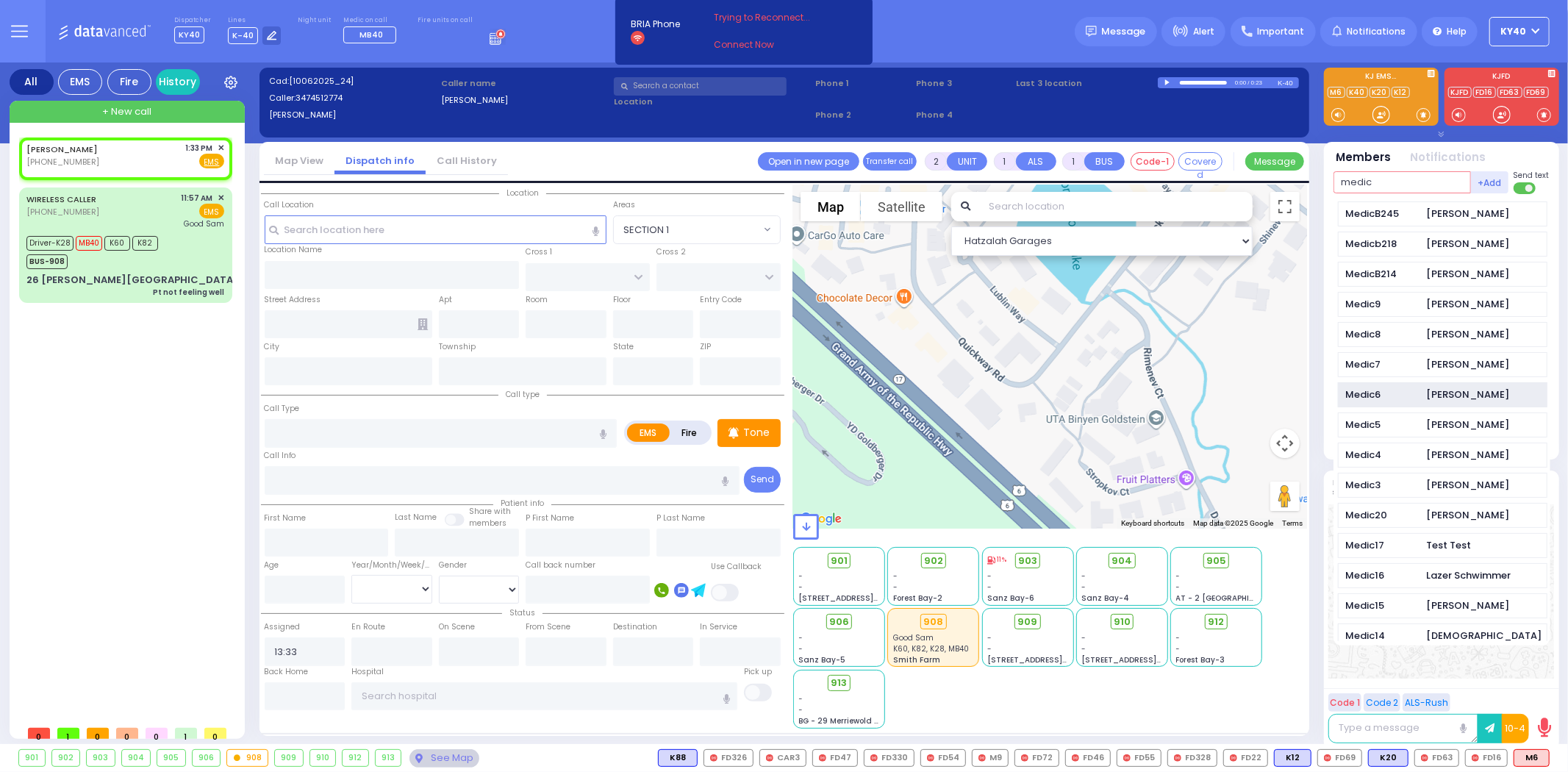
type input "medic"
click at [1434, 402] on div "Shloma Zwibel" at bounding box center [1468, 395] width 83 height 15
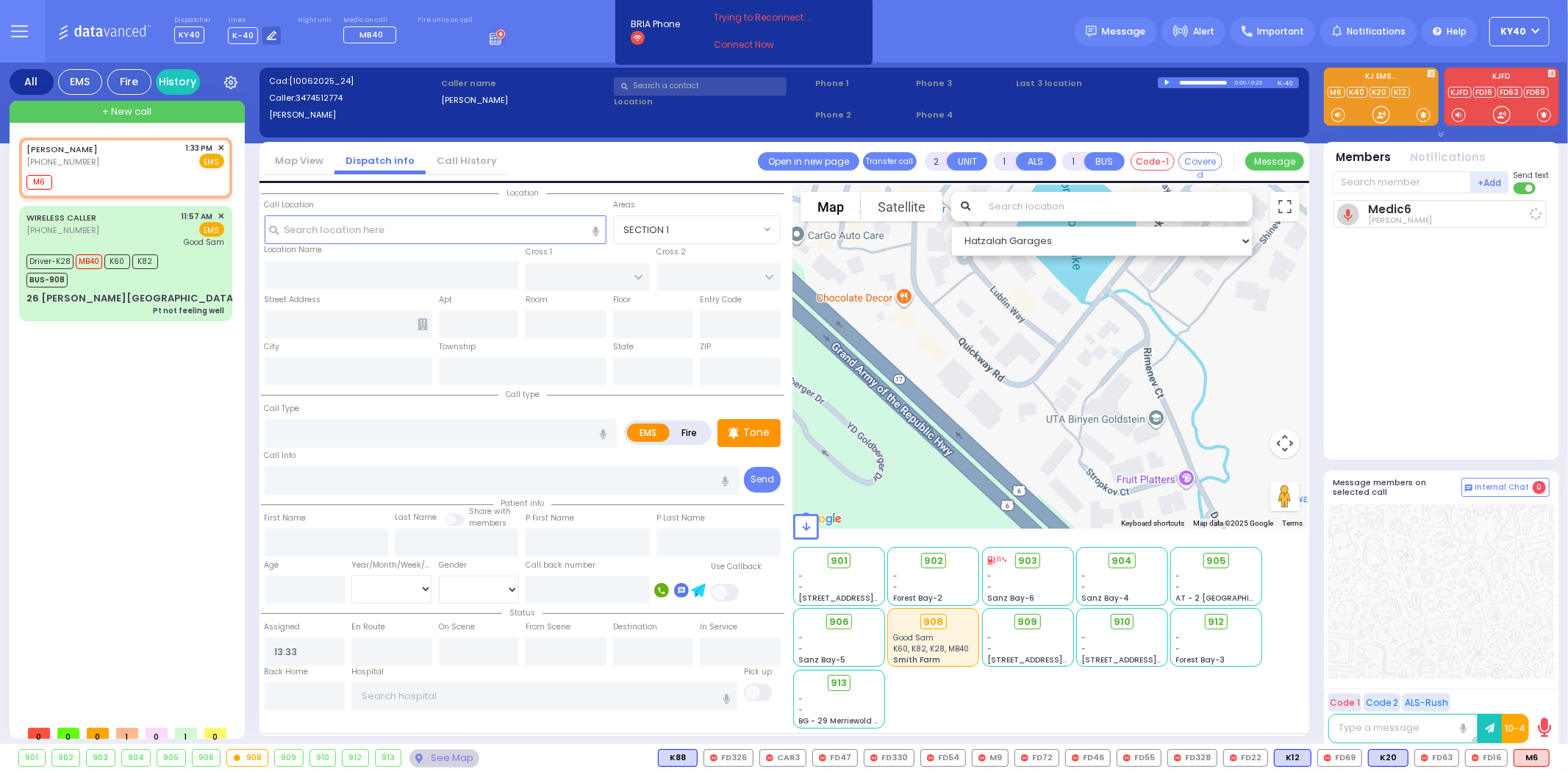
select select
radio input "true"
select select
type input "13:34"
select select "Hatzalah Garages"
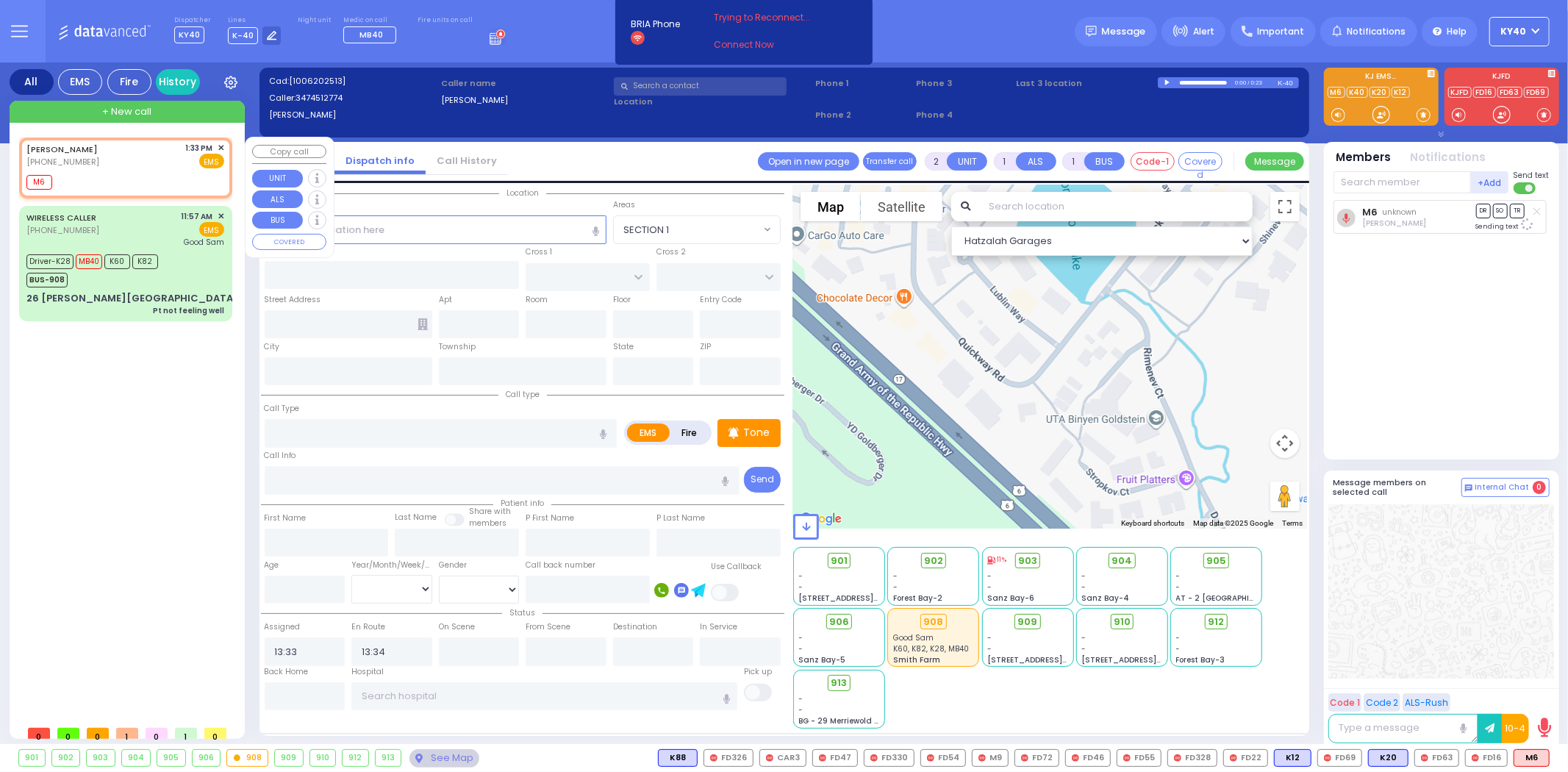
click at [84, 171] on div "M6" at bounding box center [125, 180] width 198 height 18
select select
radio input "true"
select select
select select "Hatzalah Garages"
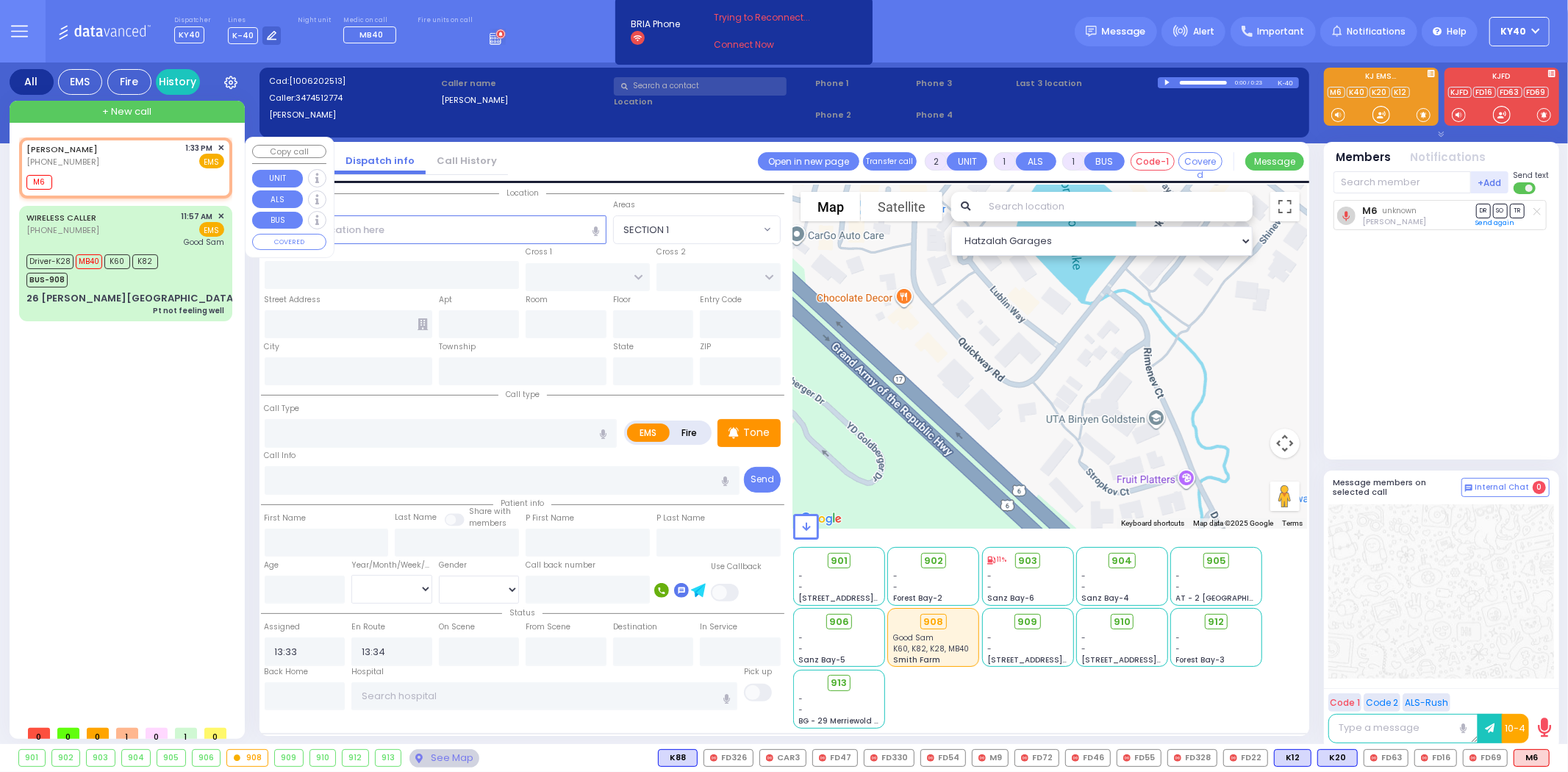
click at [221, 144] on span "✕" at bounding box center [221, 148] width 6 height 13
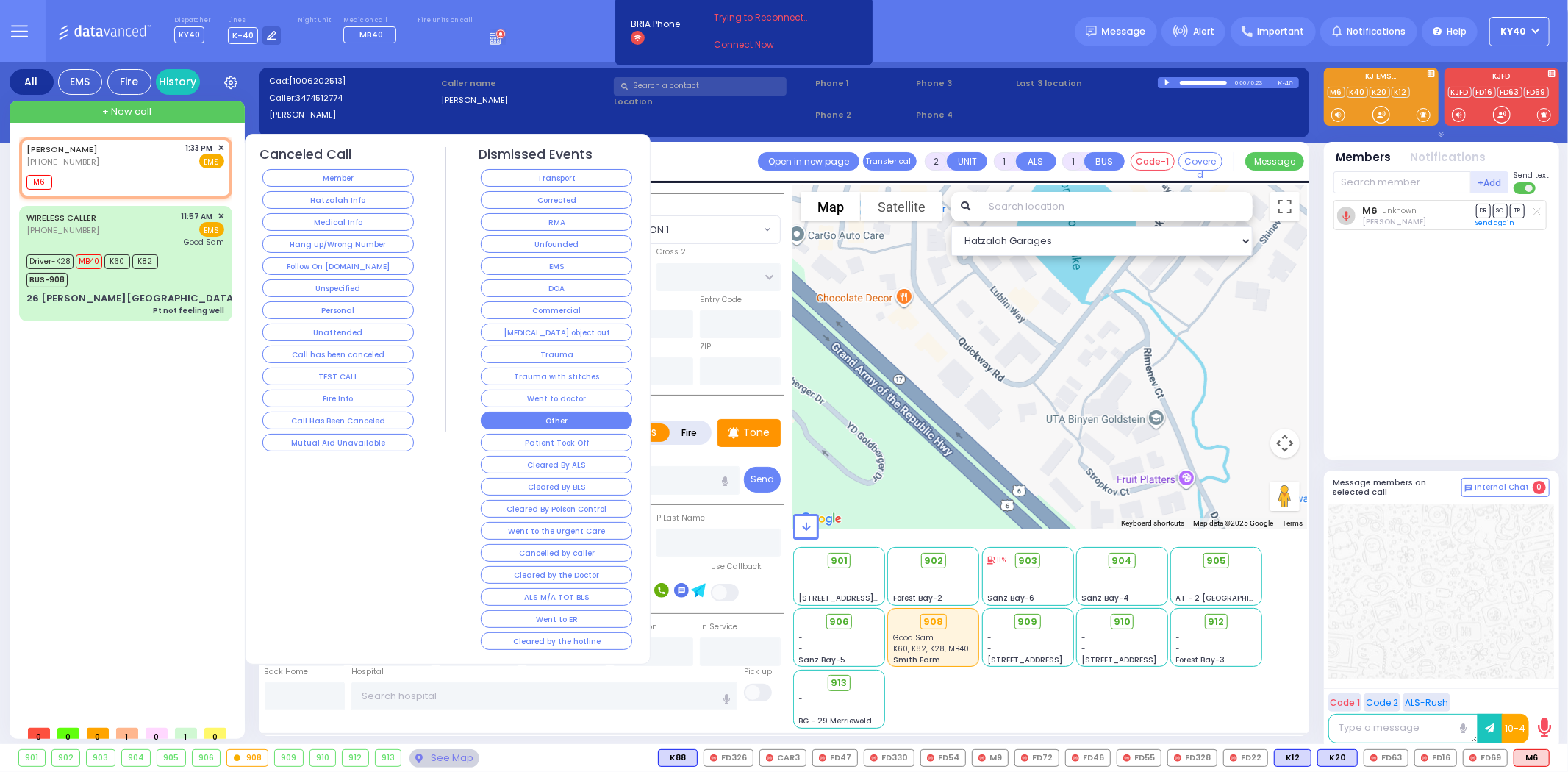
click at [573, 417] on button "Other" at bounding box center [556, 420] width 151 height 17
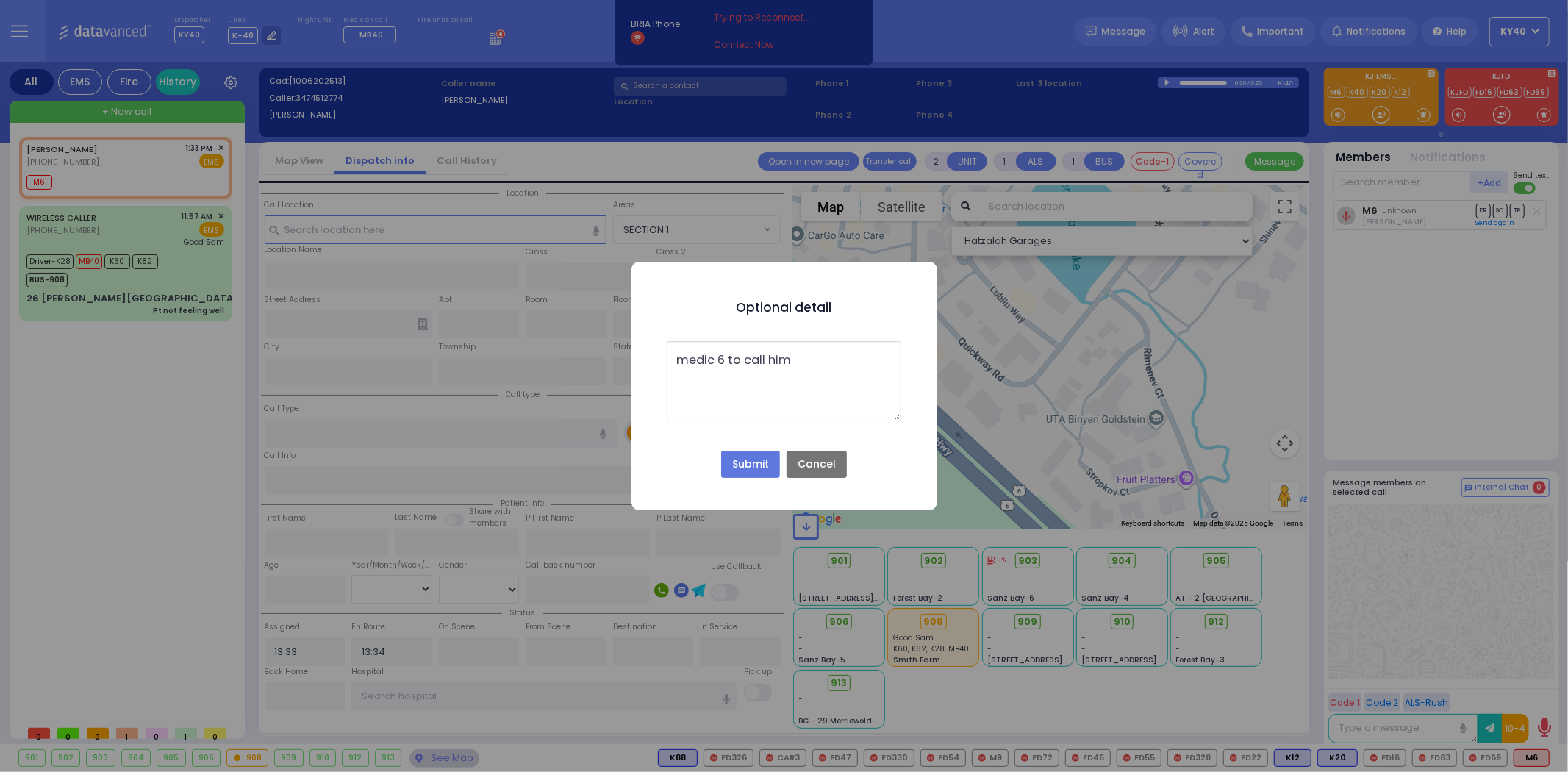
type textarea "medic 6 to call him"
click at [758, 461] on button "Submit" at bounding box center [751, 464] width 59 height 28
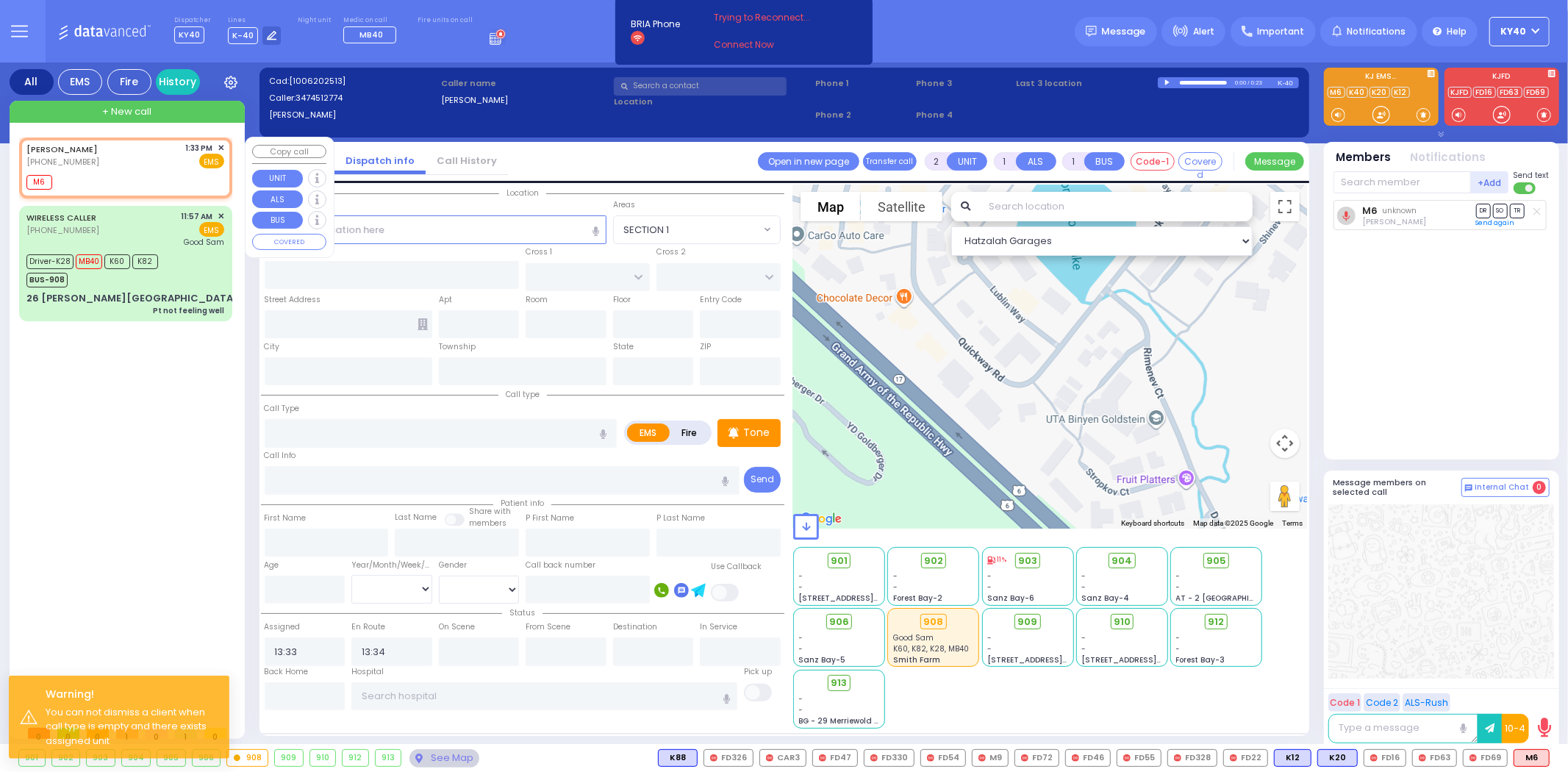
click at [124, 158] on div "KWADRAT,ABRAHAM (347) 451-2774 1:33 PM ✕ EMS" at bounding box center [125, 156] width 198 height 27
select select
radio input "true"
select select
select select "Hatzalah Garages"
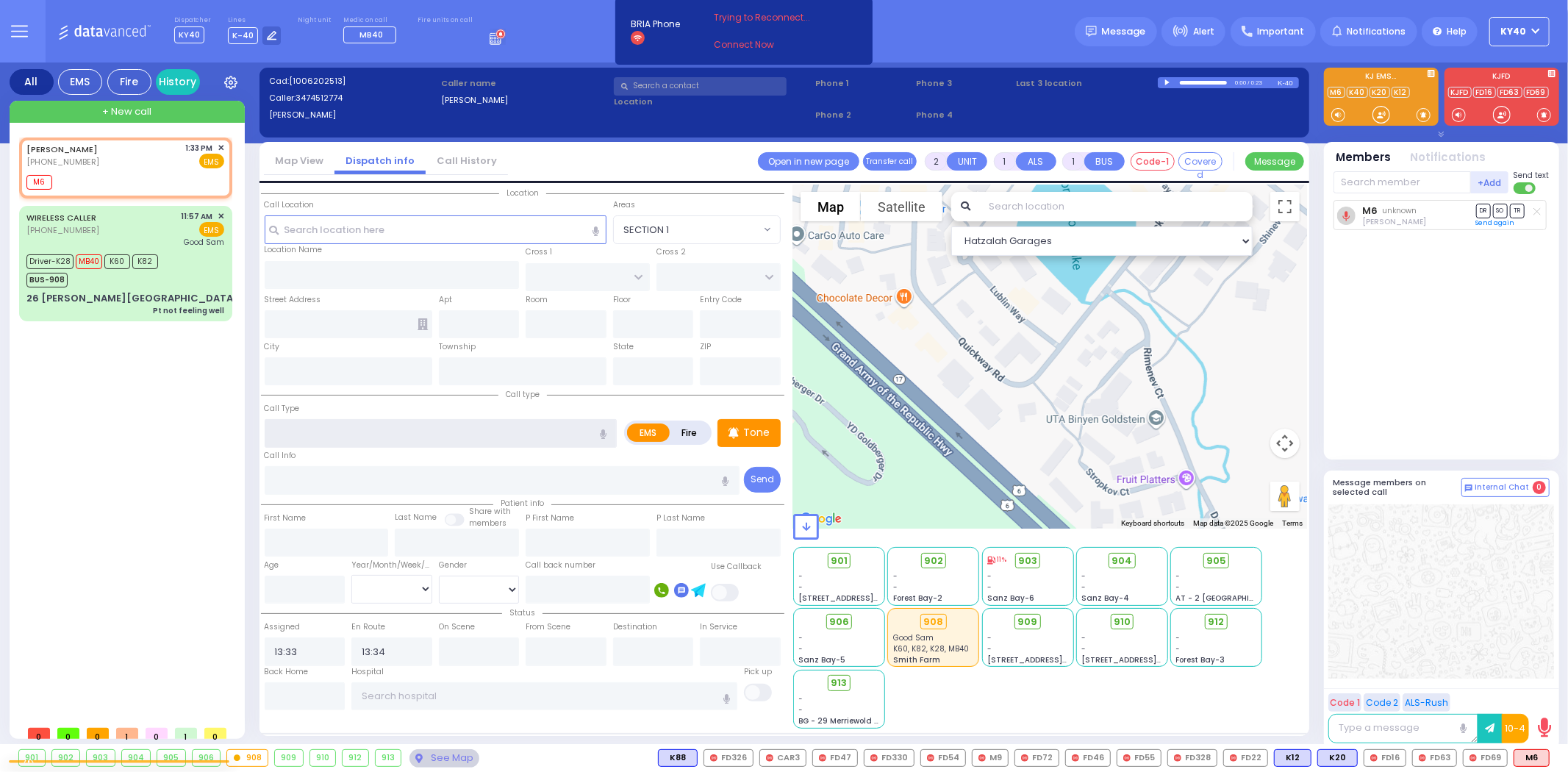
click at [390, 429] on input "text" at bounding box center [440, 433] width 352 height 28
type input "call member"
click at [222, 147] on span "✕" at bounding box center [221, 148] width 6 height 13
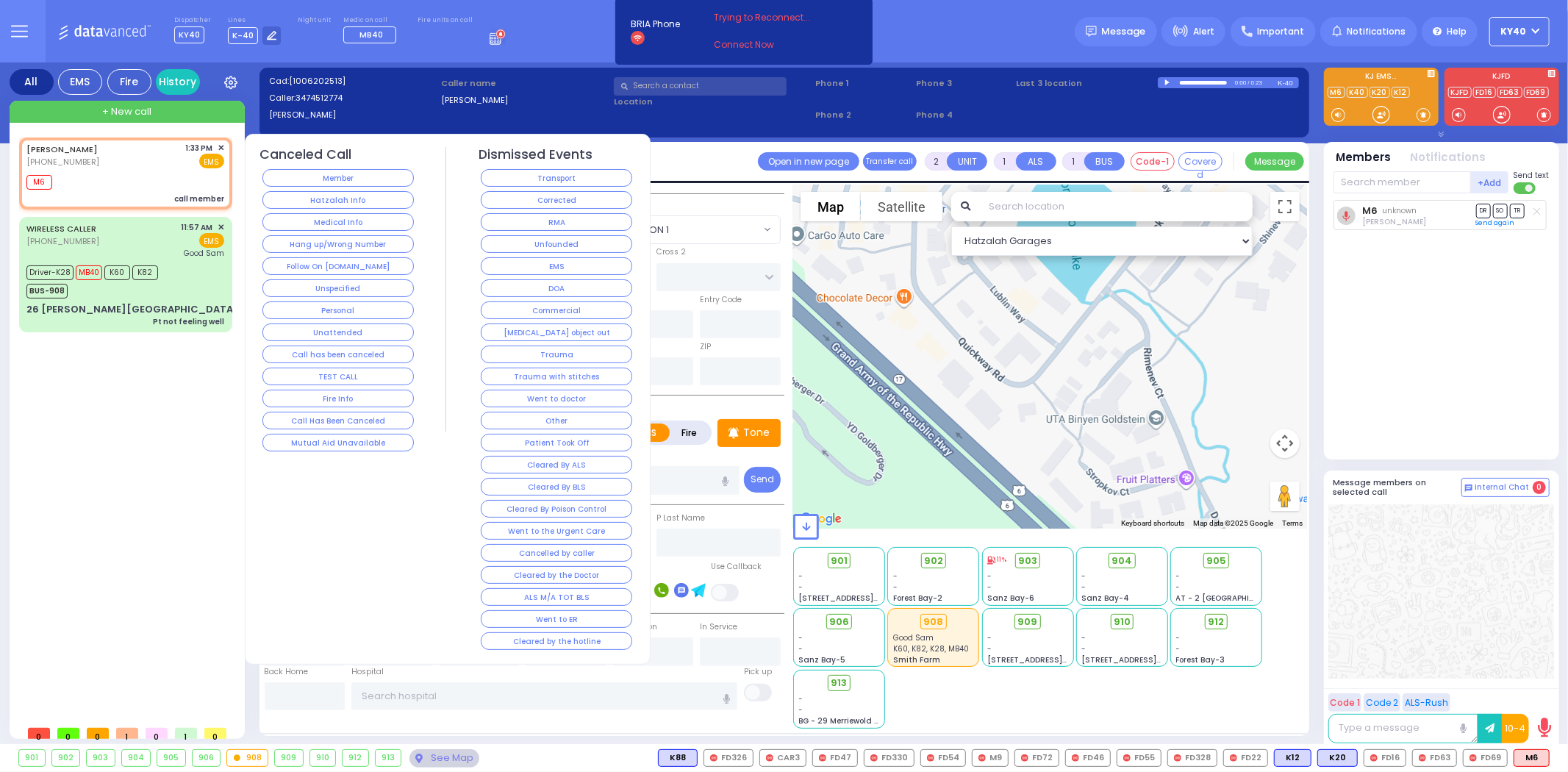
select select
radio input "true"
select select
select select "Hatzalah Garages"
select select
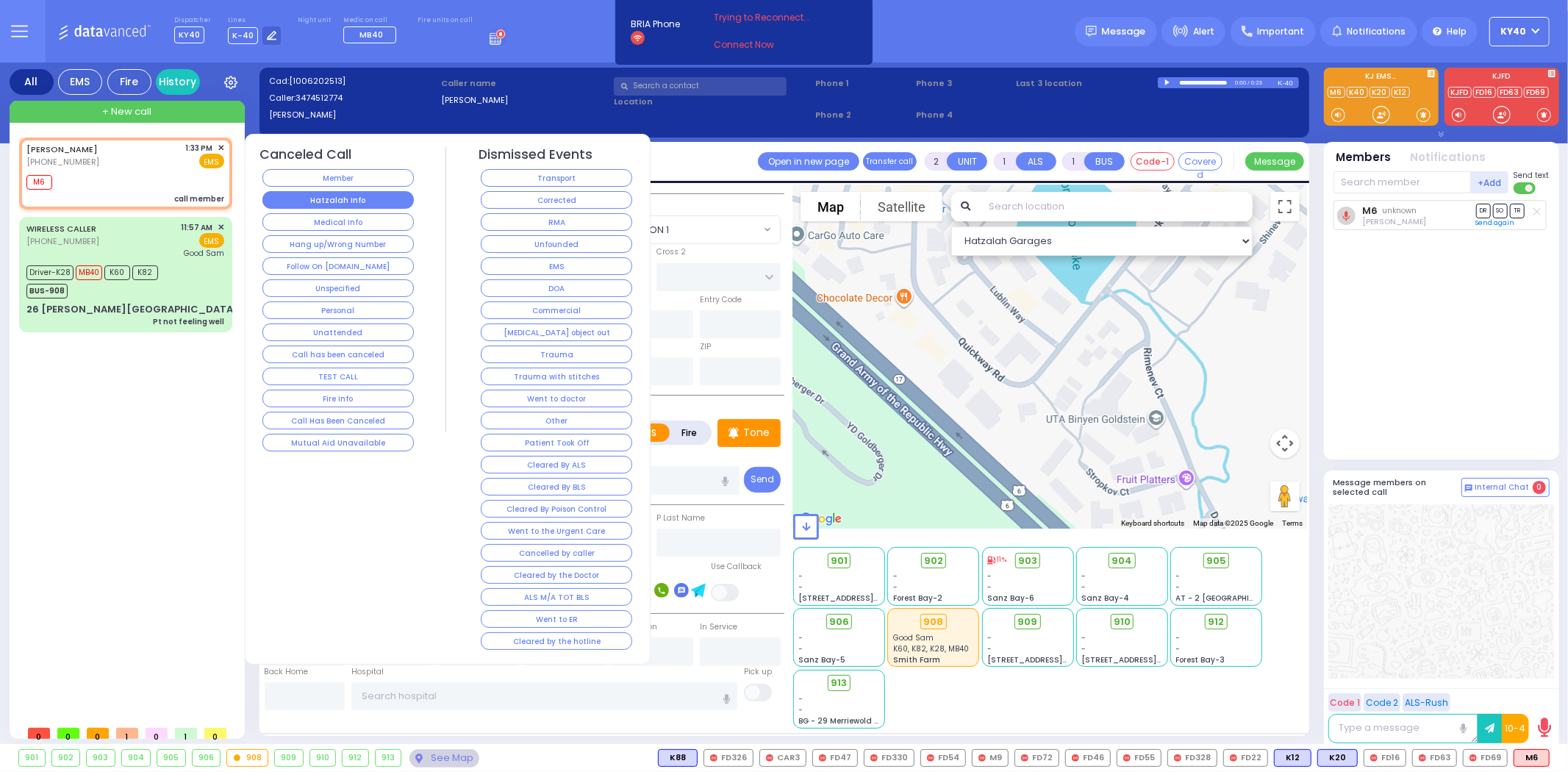
radio input "true"
select select
select select "Hatzalah Garages"
click at [356, 184] on button "Member" at bounding box center [338, 178] width 151 height 17
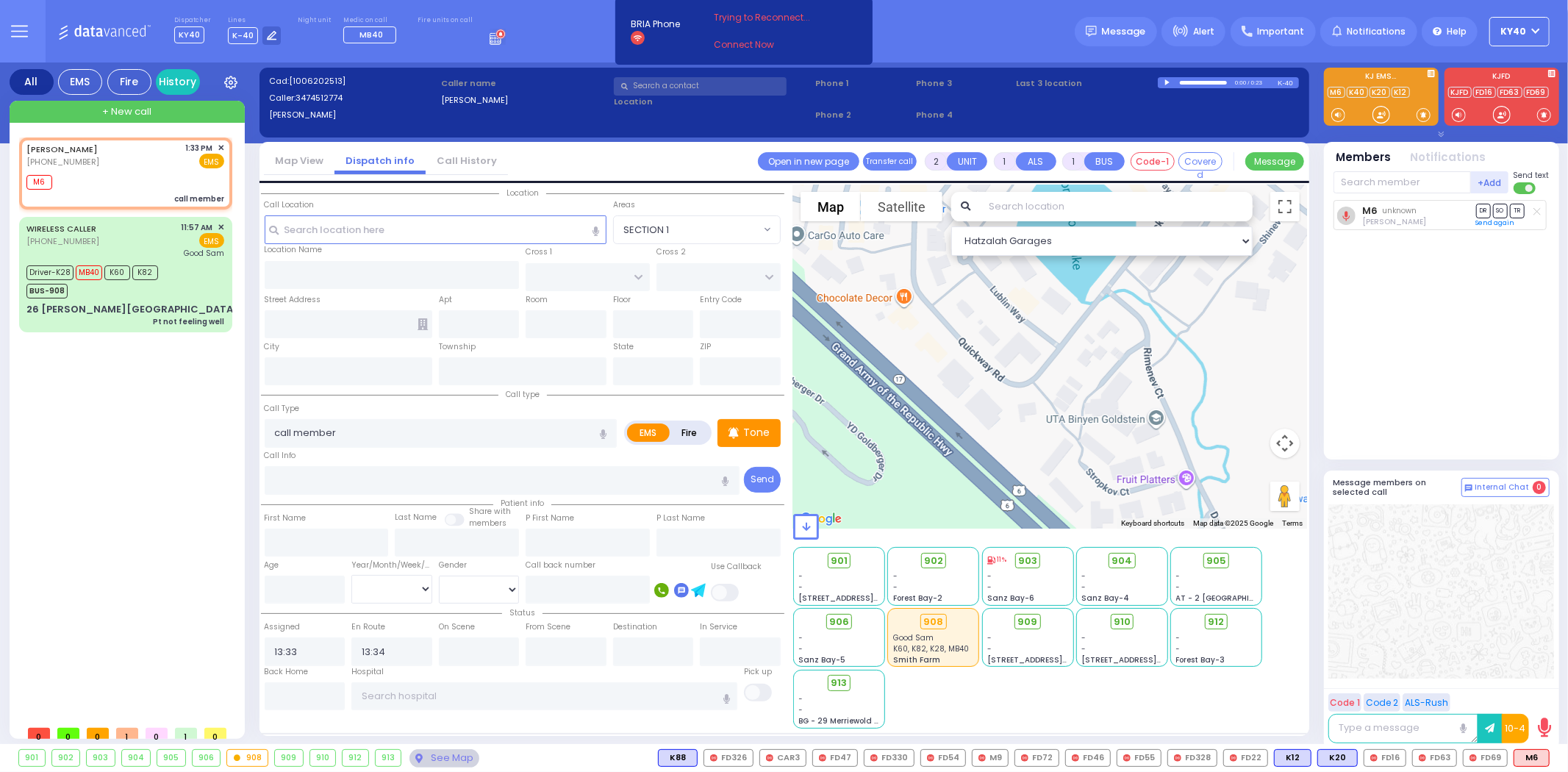
select select
radio input "true"
select select
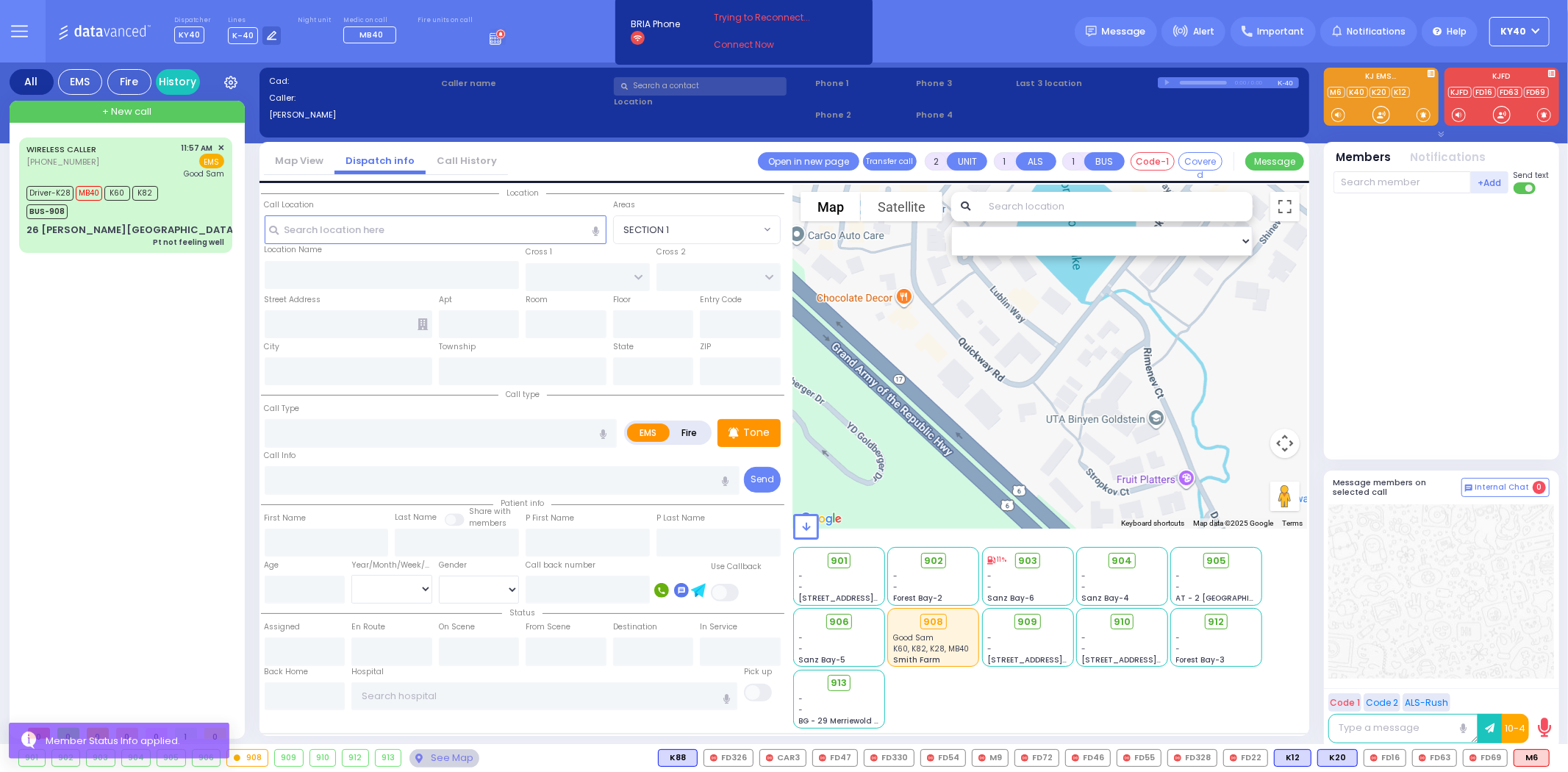
drag, startPoint x: 155, startPoint y: 357, endPoint x: 110, endPoint y: 359, distance: 45.0
click at [153, 360] on div "WIRELESS CALLER (845) 502-6880 11:57 AM ✕ Driver-K28 MB40" at bounding box center [128, 428] width 219 height 581
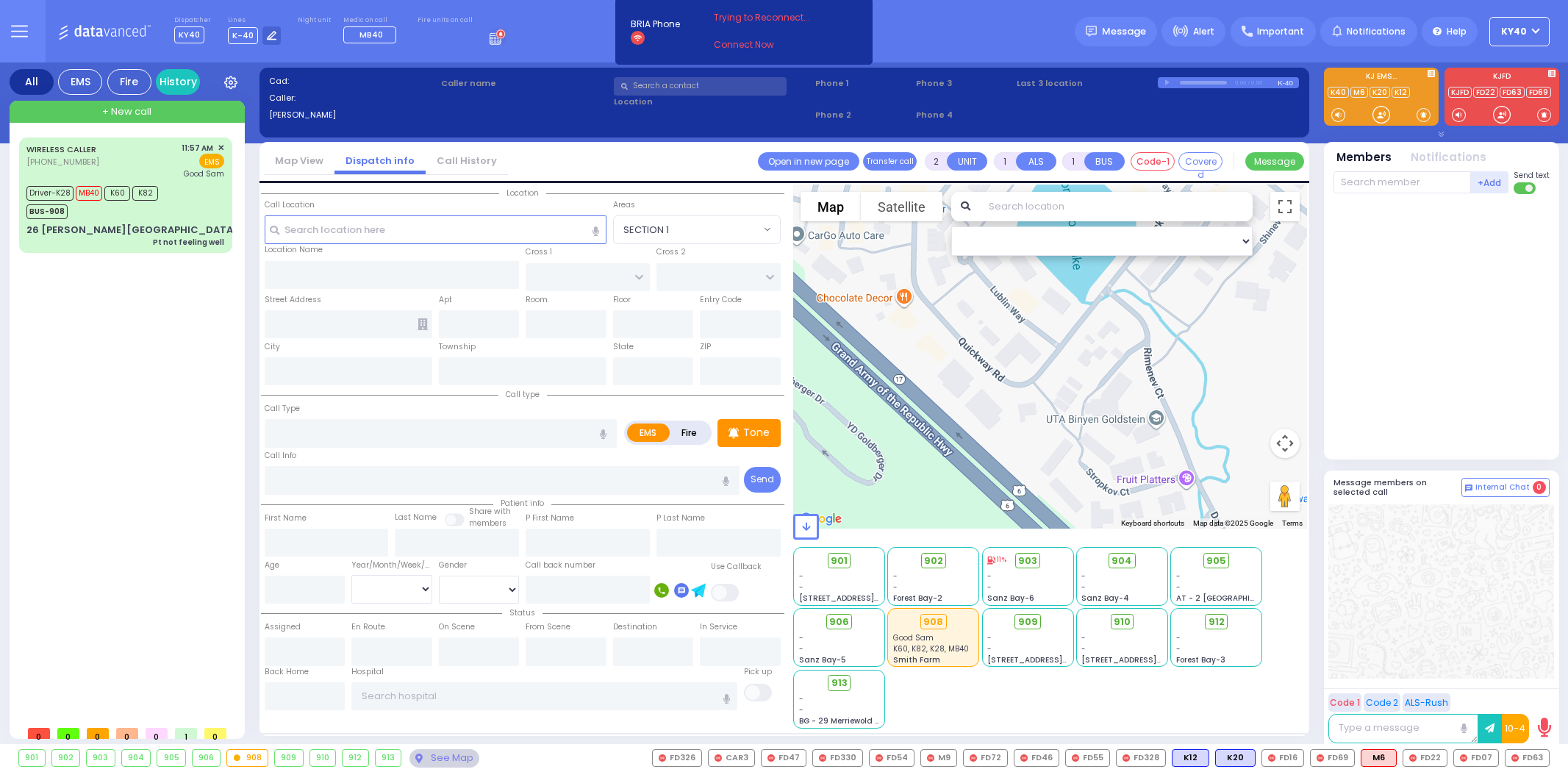
select select
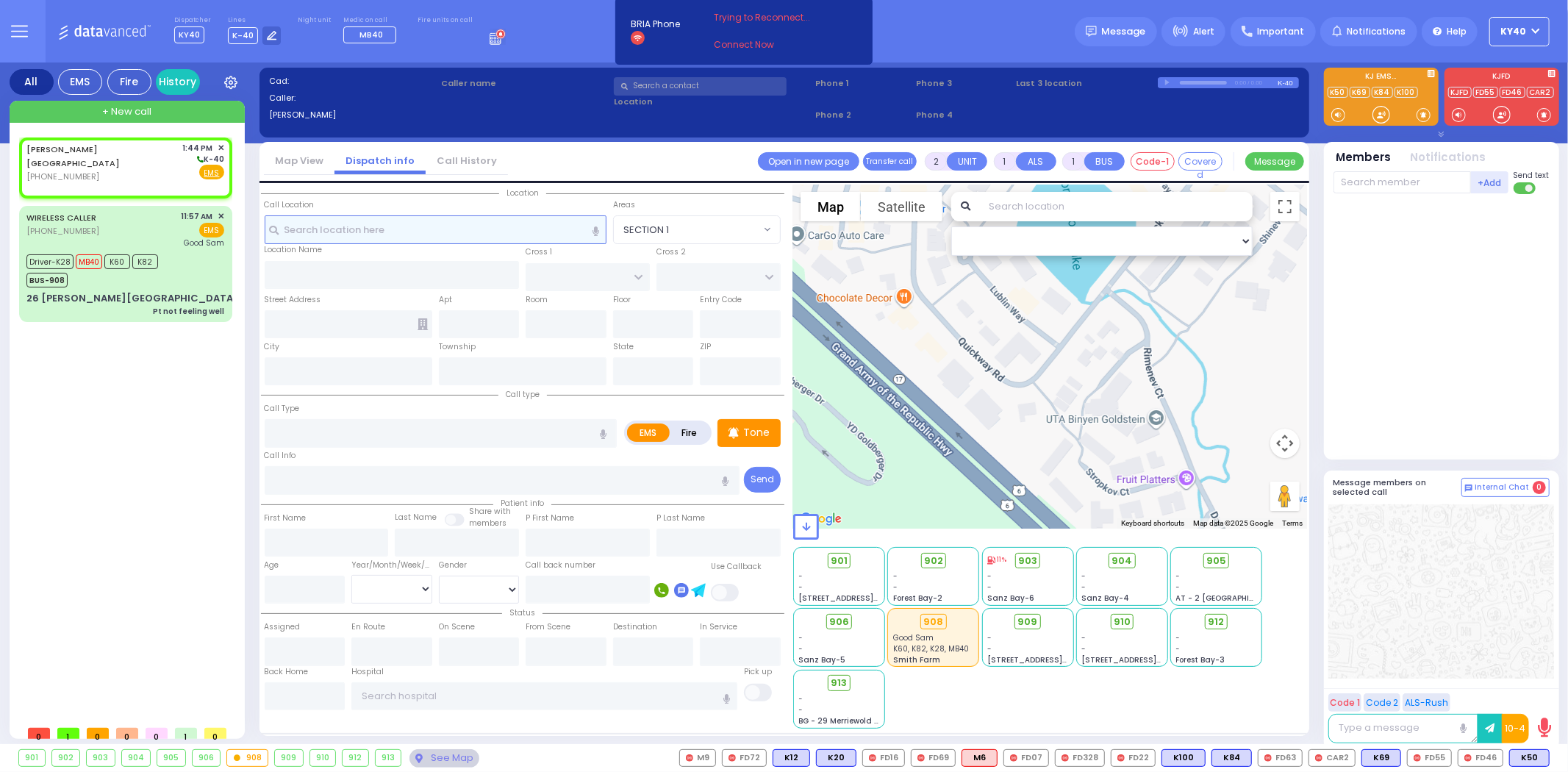
select select
radio input "true"
select select
type input "13:44"
select select "Hatzalah Garages"
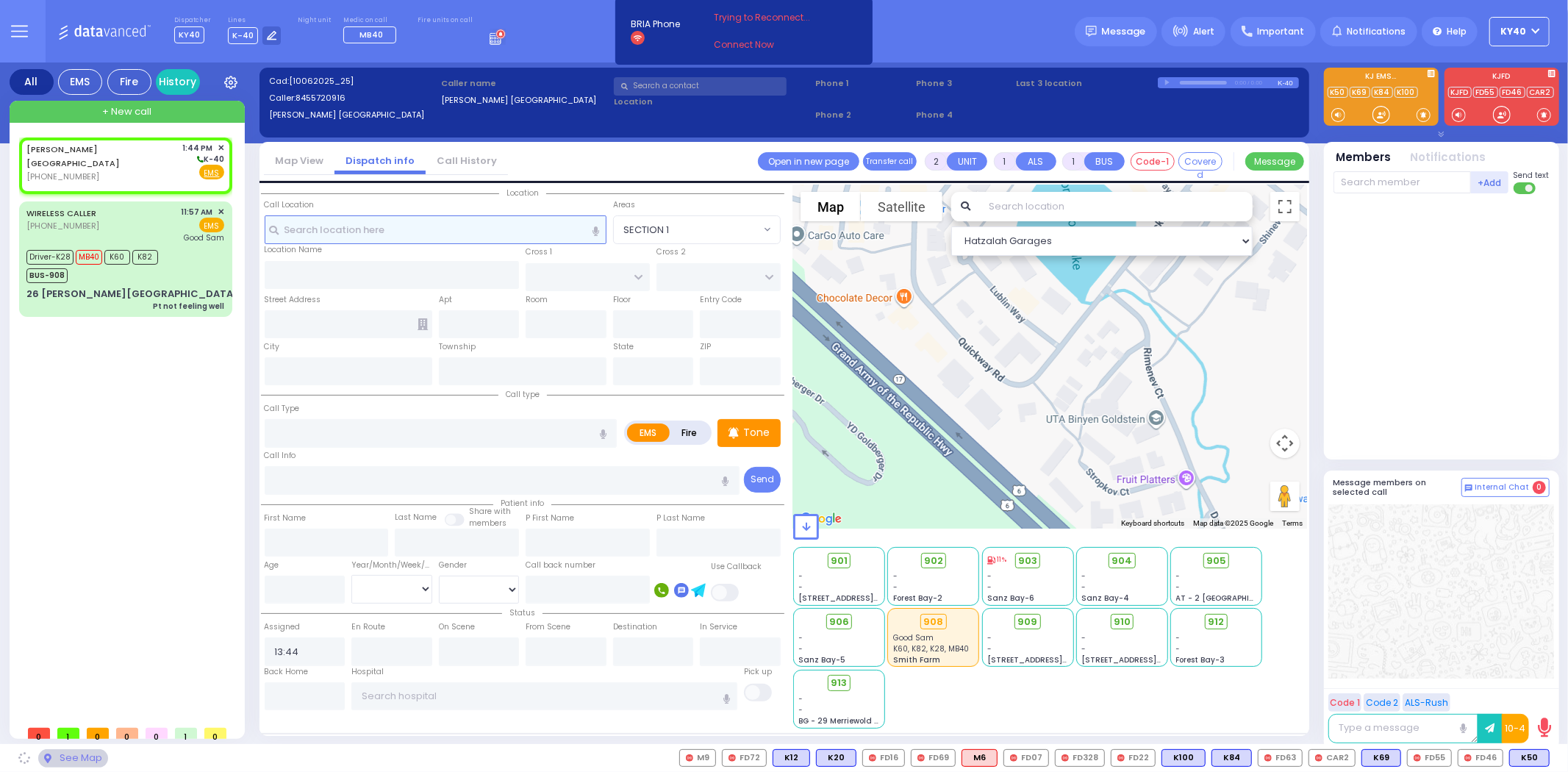
select select
radio input "true"
select select
select select "Hatzalah Garages"
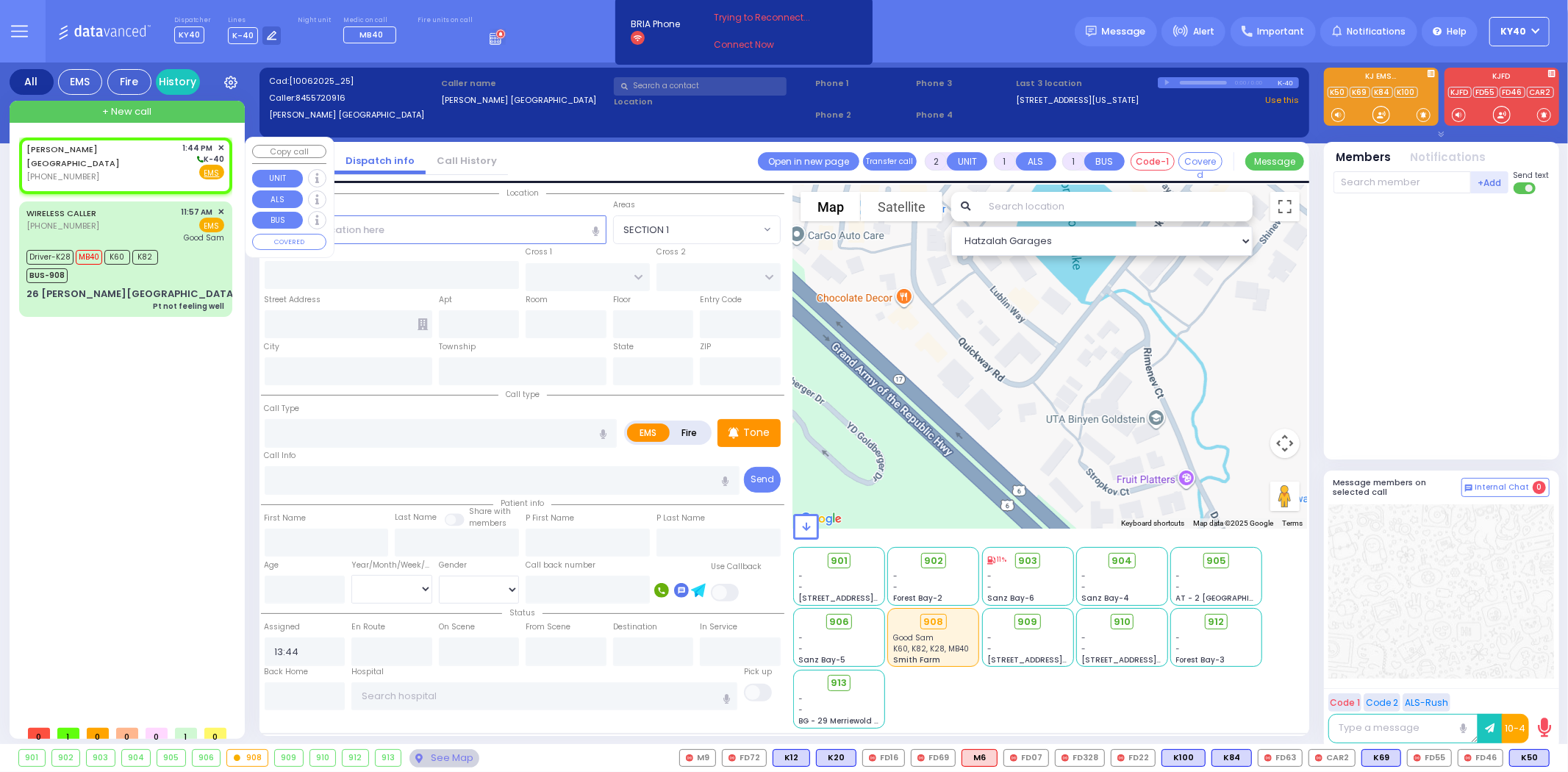
click at [88, 144] on div "CHESTER NY (845) 572-0916 1:44 PM ✕ K-40" at bounding box center [125, 162] width 198 height 41
select select
radio input "true"
select select
select select "Hatzalah Garages"
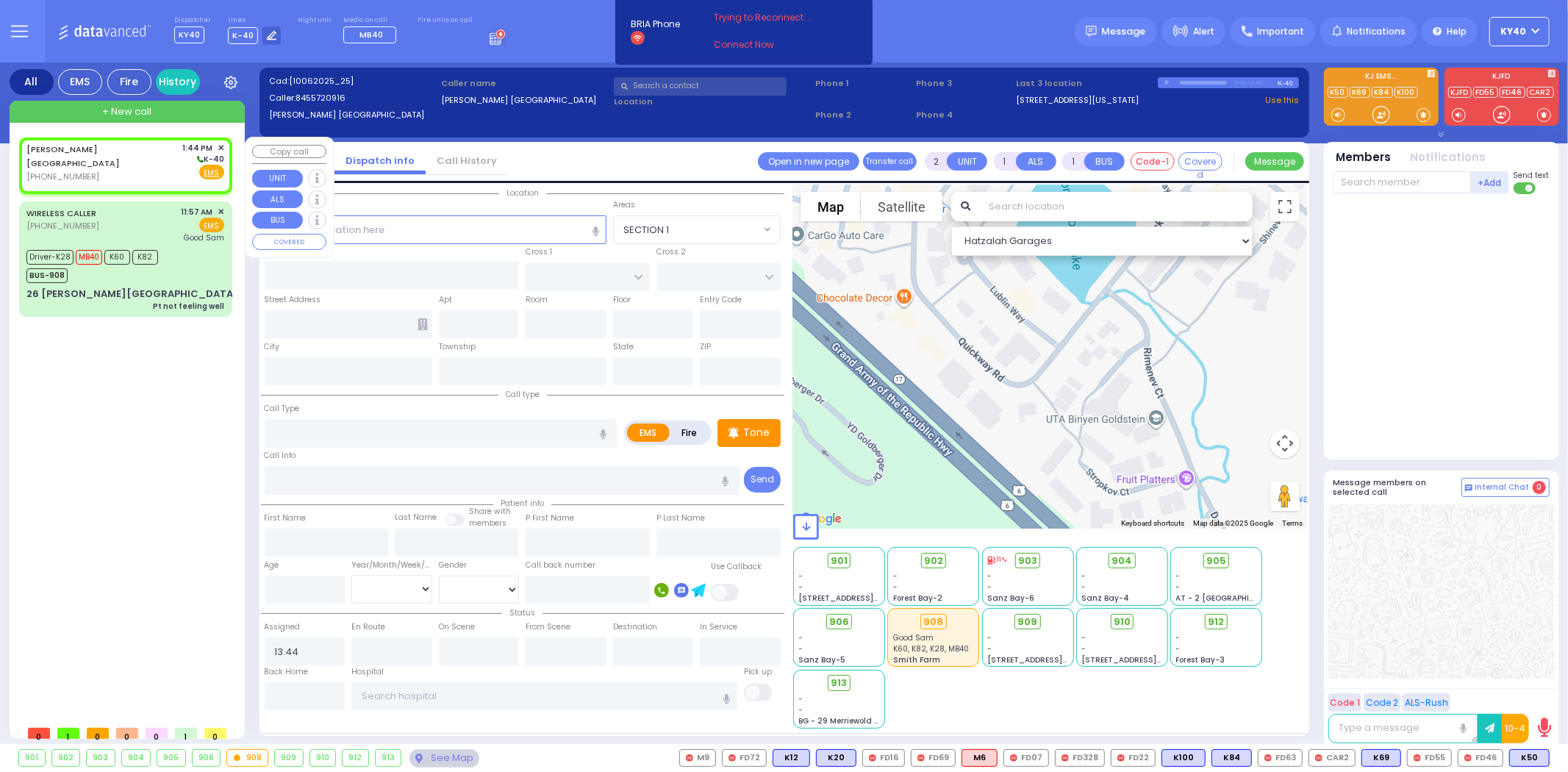
click at [86, 151] on div "[PERSON_NAME] [GEOGRAPHIC_DATA]" at bounding box center [102, 156] width 151 height 28
select select
radio input "true"
select select
select select "Hatzalah Garages"
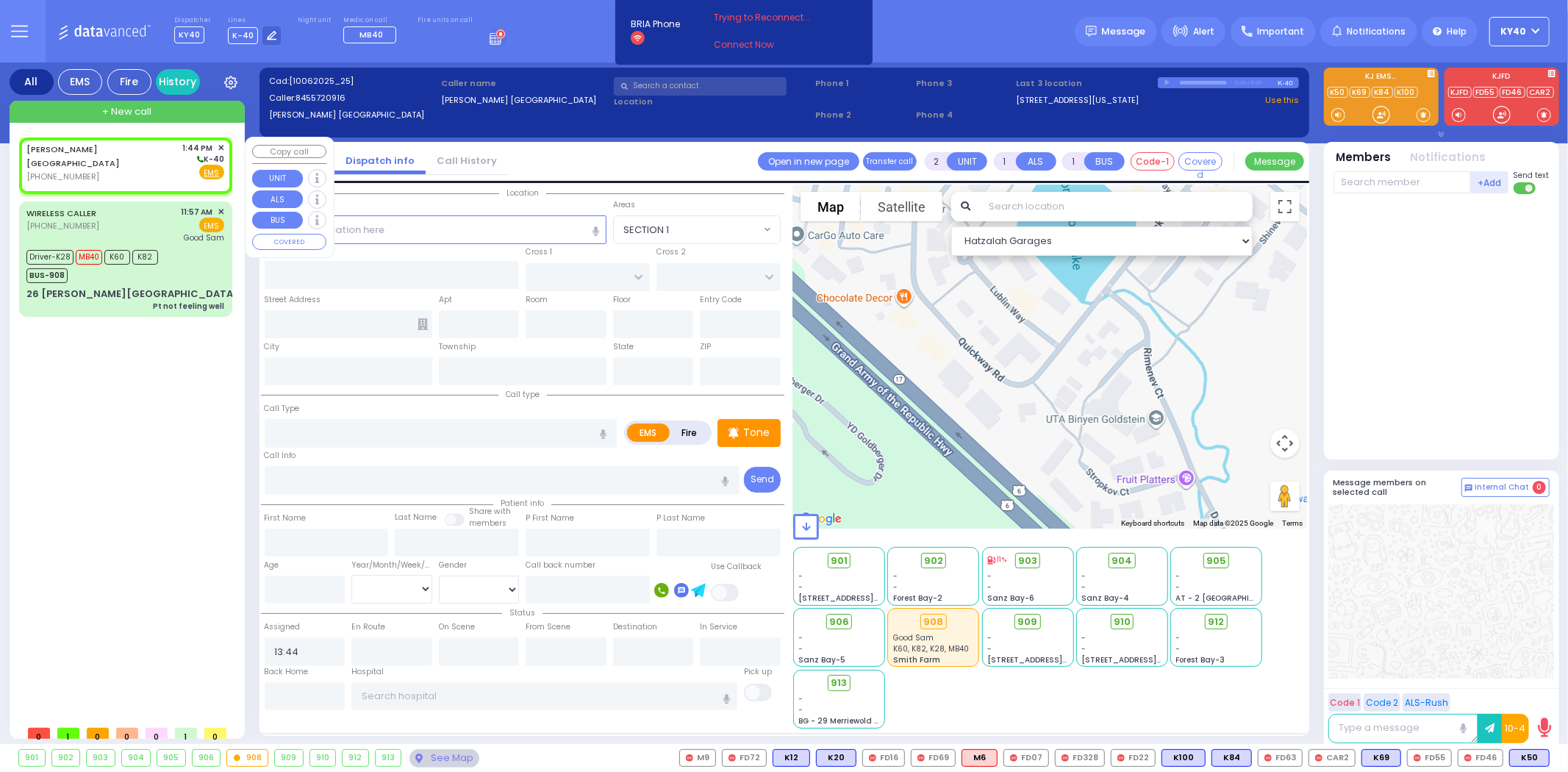
click at [124, 157] on div "CHESTER NY (845) 572-0916 1:44 PM ✕ K-40" at bounding box center [125, 162] width 198 height 41
select select
radio input "true"
select select
select select "Hatzalah Garages"
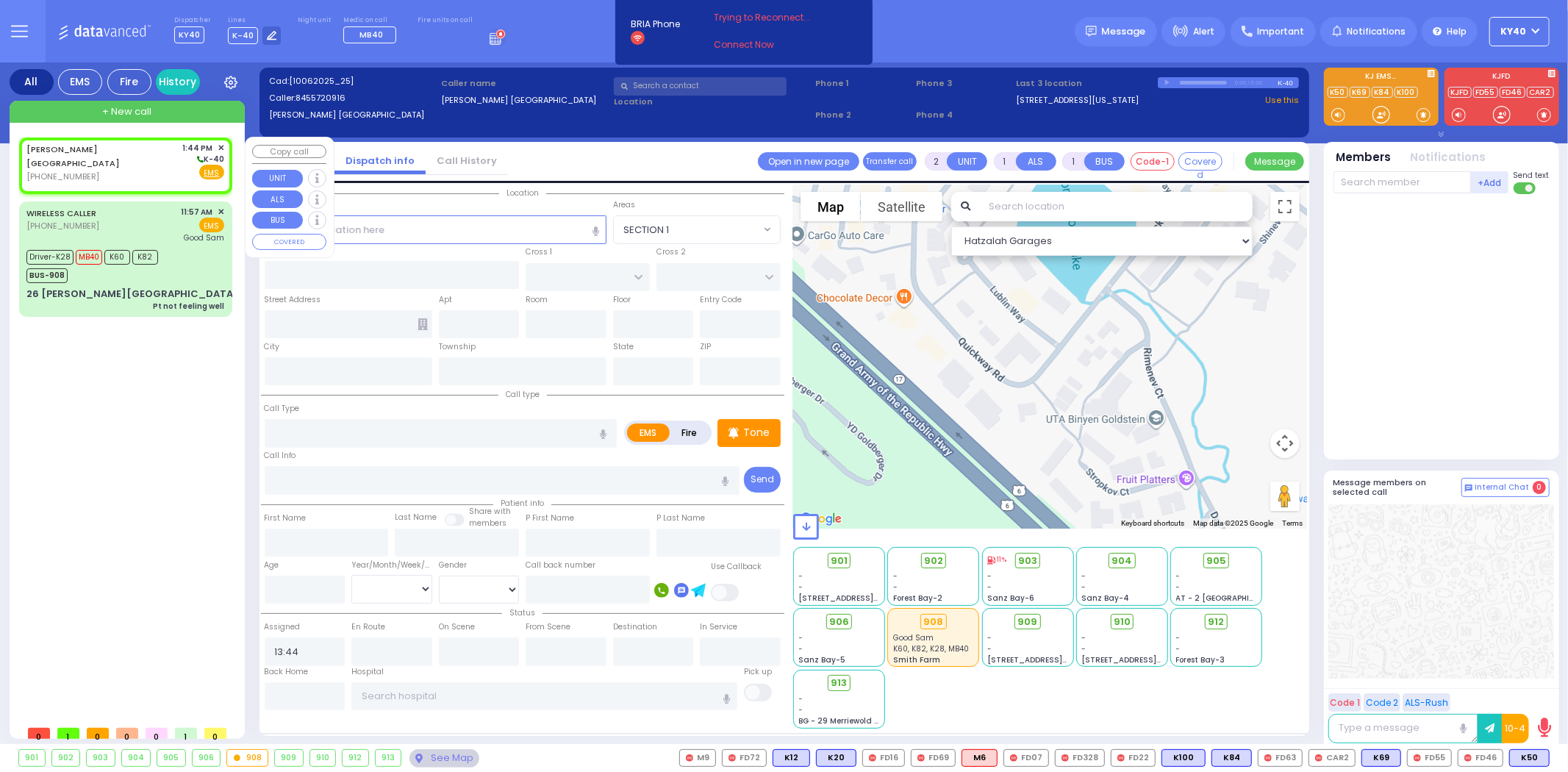
click at [125, 157] on div "CHESTER NY (845) 572-0916 1:44 PM ✕ K-40" at bounding box center [125, 162] width 198 height 41
select select
radio input "true"
select select
select select "Hatzalah Garages"
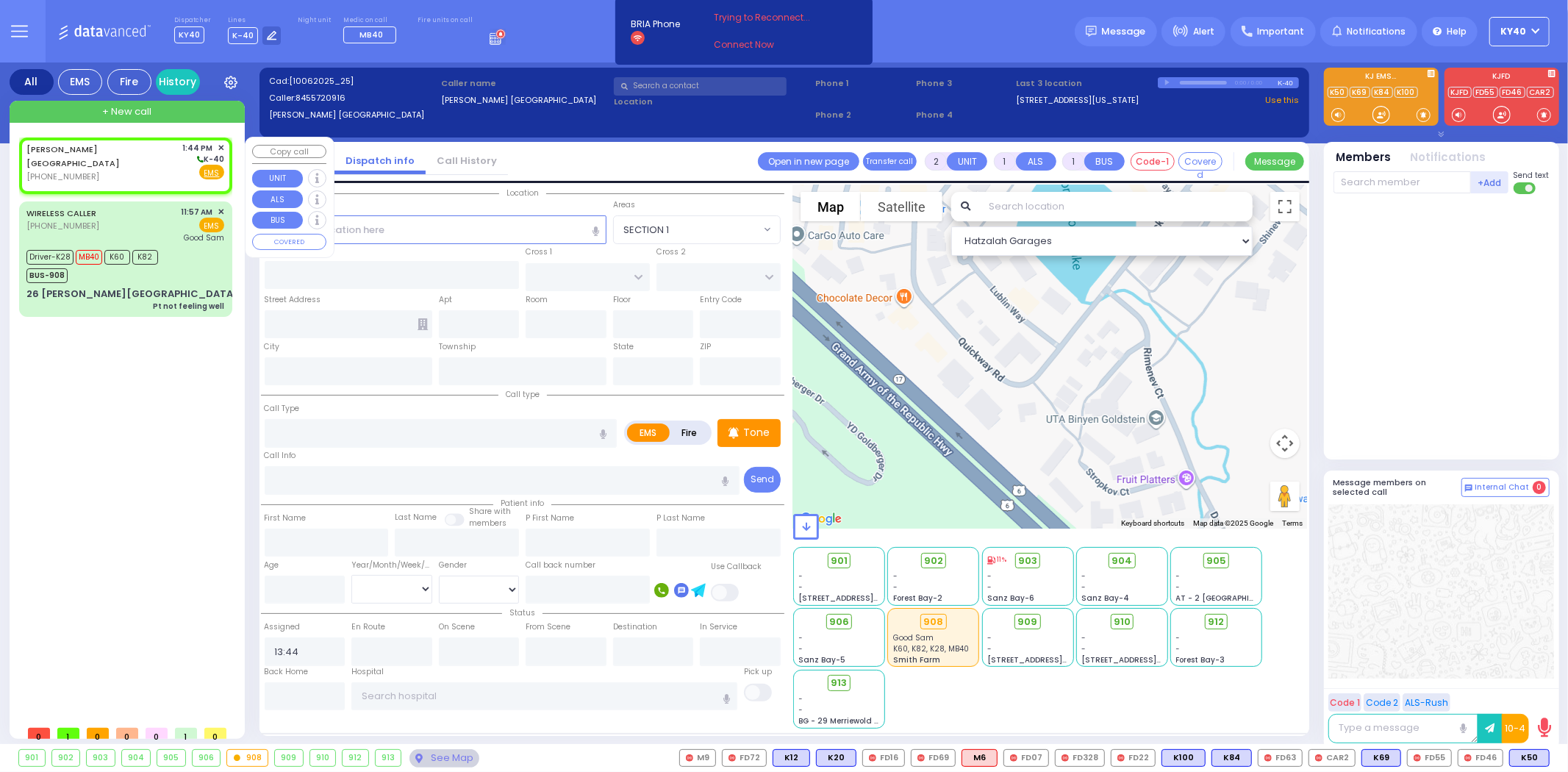
click at [128, 156] on div "CHESTER NY (845) 572-0916 1:44 PM ✕ K-40" at bounding box center [125, 162] width 198 height 41
select select
radio input "true"
select select
select select "Hatzalah Garages"
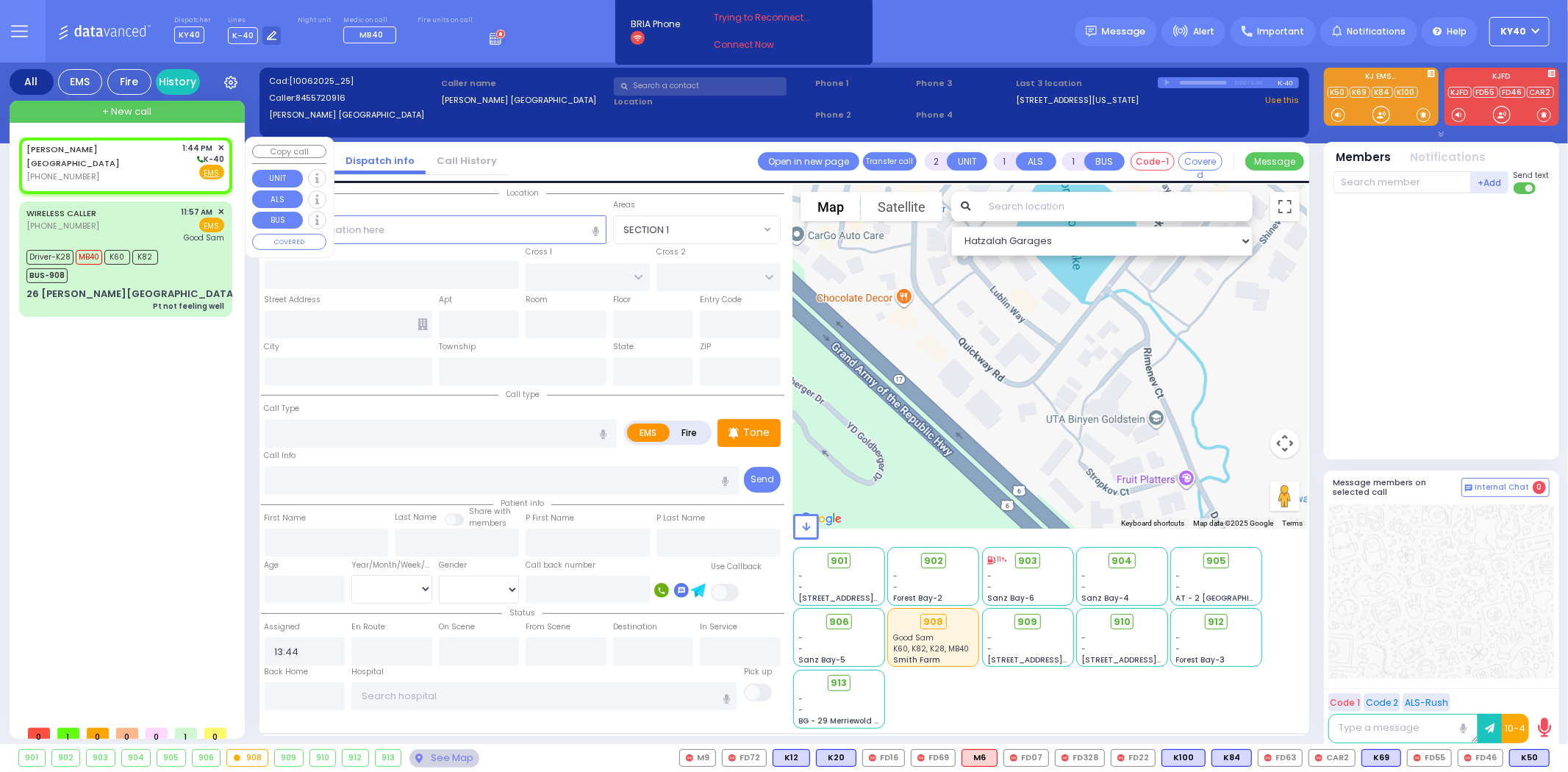
select select
radio input "true"
select select
select select "Hatzalah Garages"
click at [221, 144] on span "✕" at bounding box center [221, 148] width 6 height 13
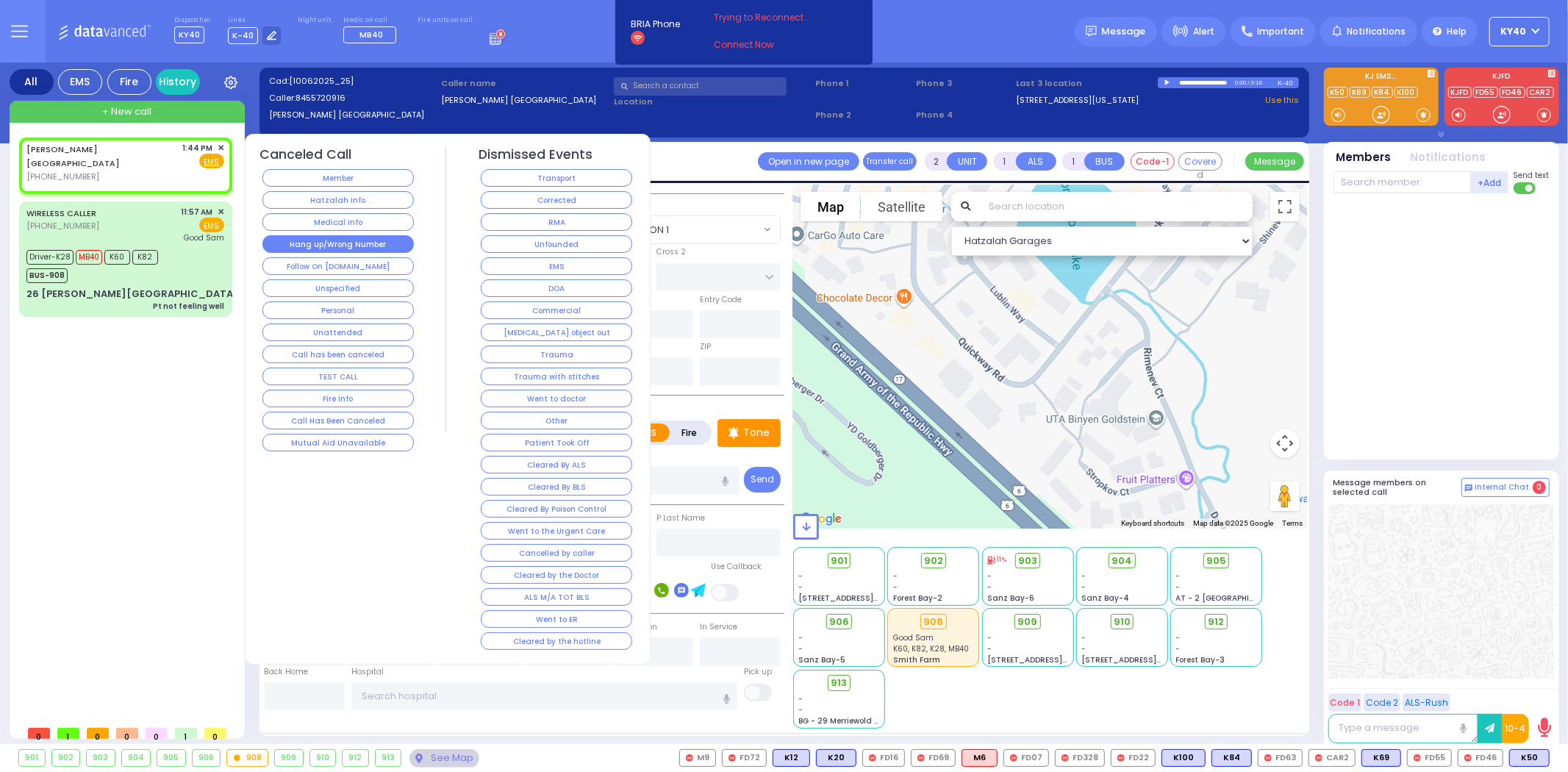
click at [343, 245] on button "Hang up/Wrong Number" at bounding box center [338, 244] width 151 height 17
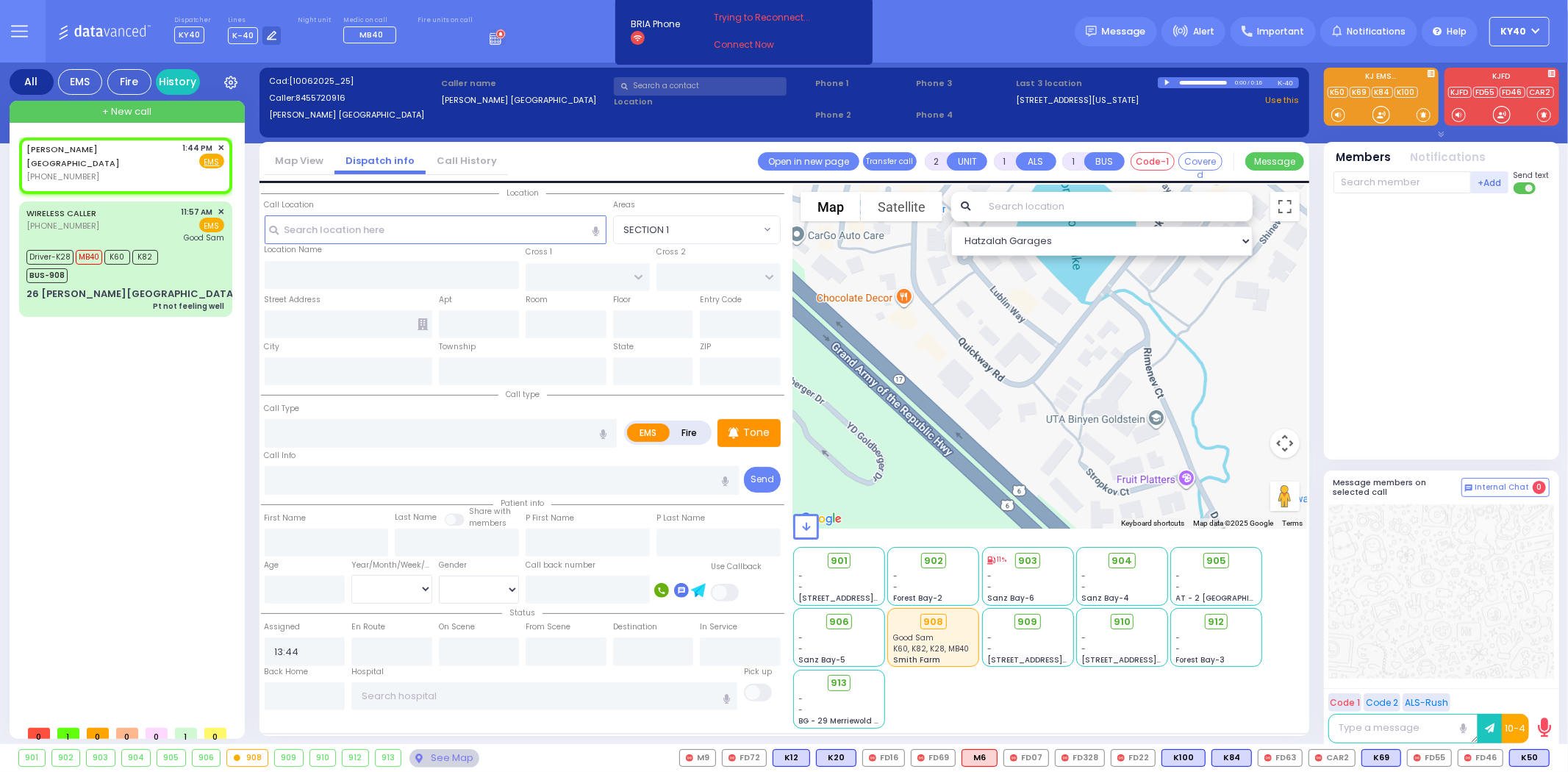
select select
radio input "true"
select select
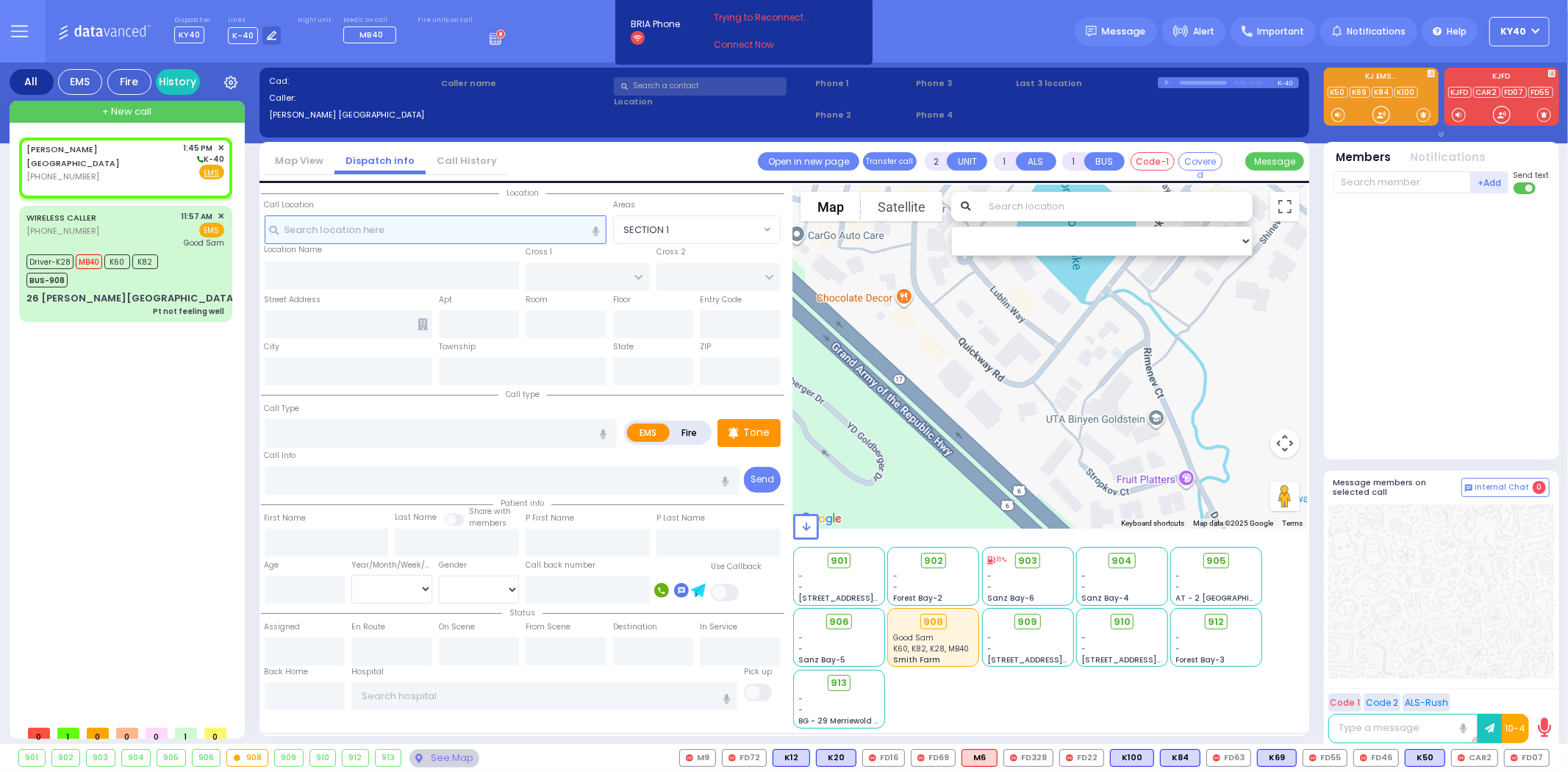
select select
radio input "true"
select select
type input "13:45"
select select "Hatzalah Garages"
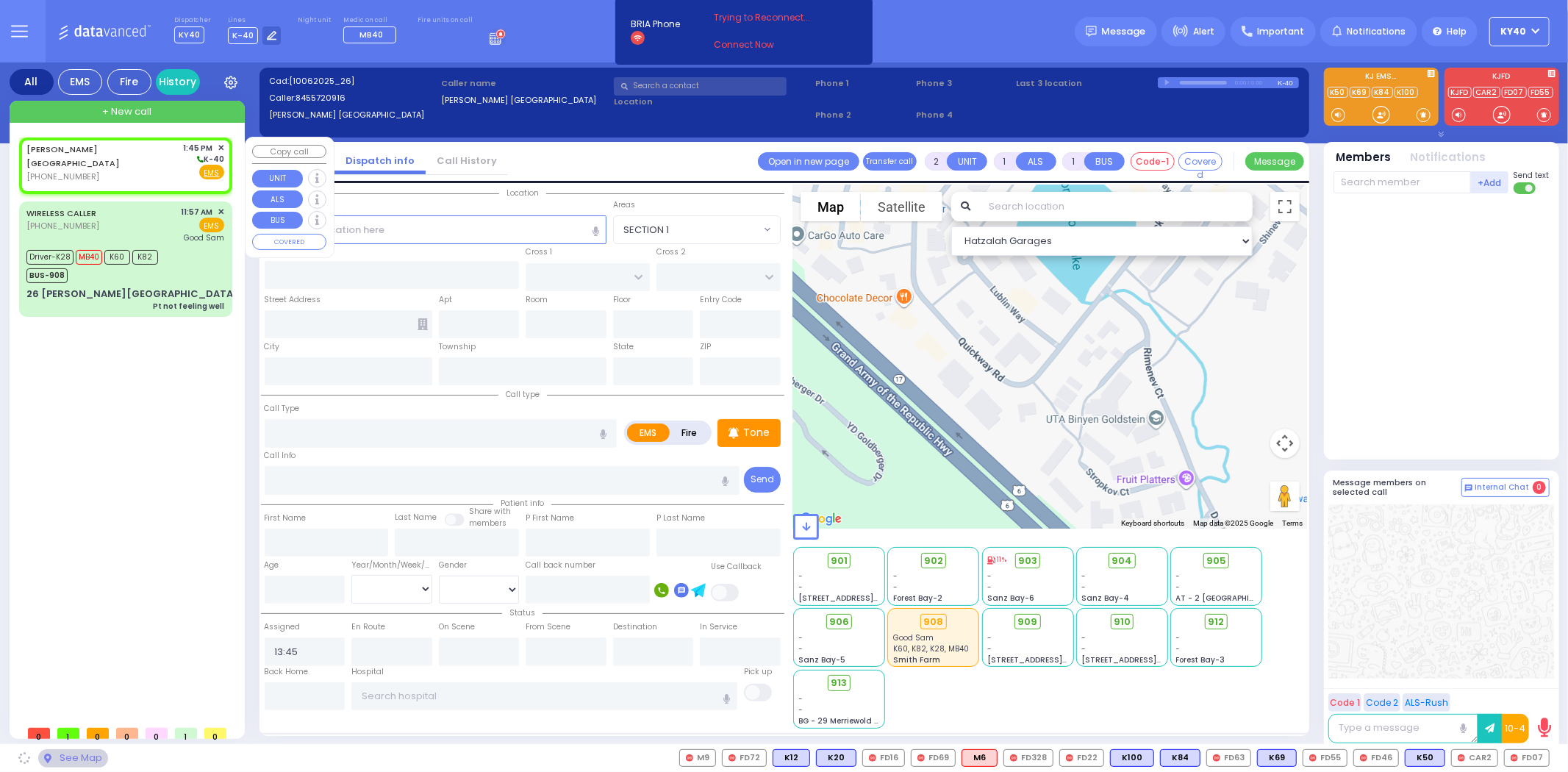
click at [123, 147] on div "CHESTER NY (845) 572-0916 1:45 PM ✕ K-40" at bounding box center [125, 162] width 198 height 41
select select
radio input "true"
select select
select select "Hatzalah Garages"
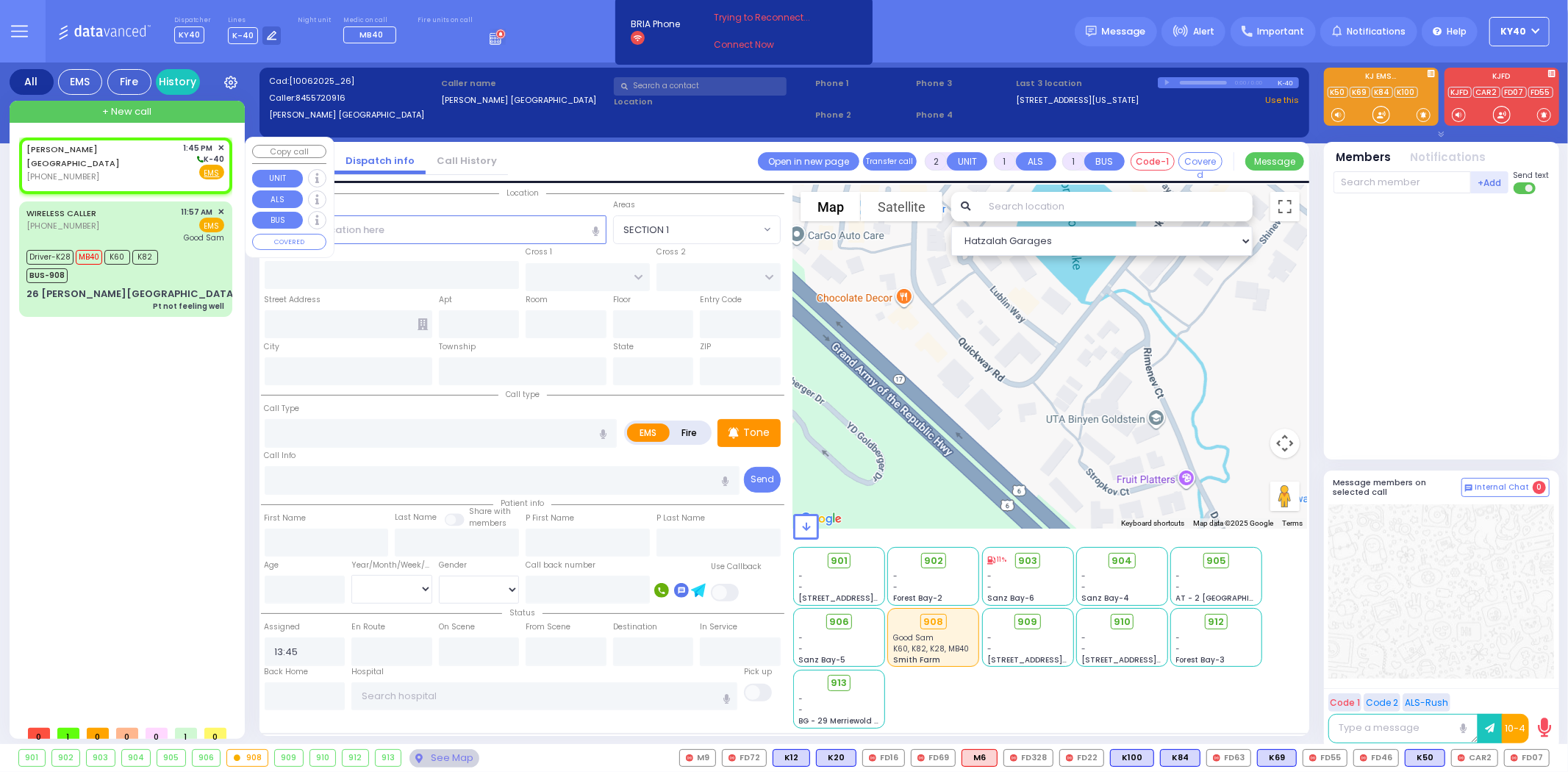
select select
radio input "true"
select select
select select "Hatzalah Garages"
click at [125, 148] on div "CHESTER NY (845) 572-0916 1:45 PM ✕ K-40" at bounding box center [125, 162] width 198 height 41
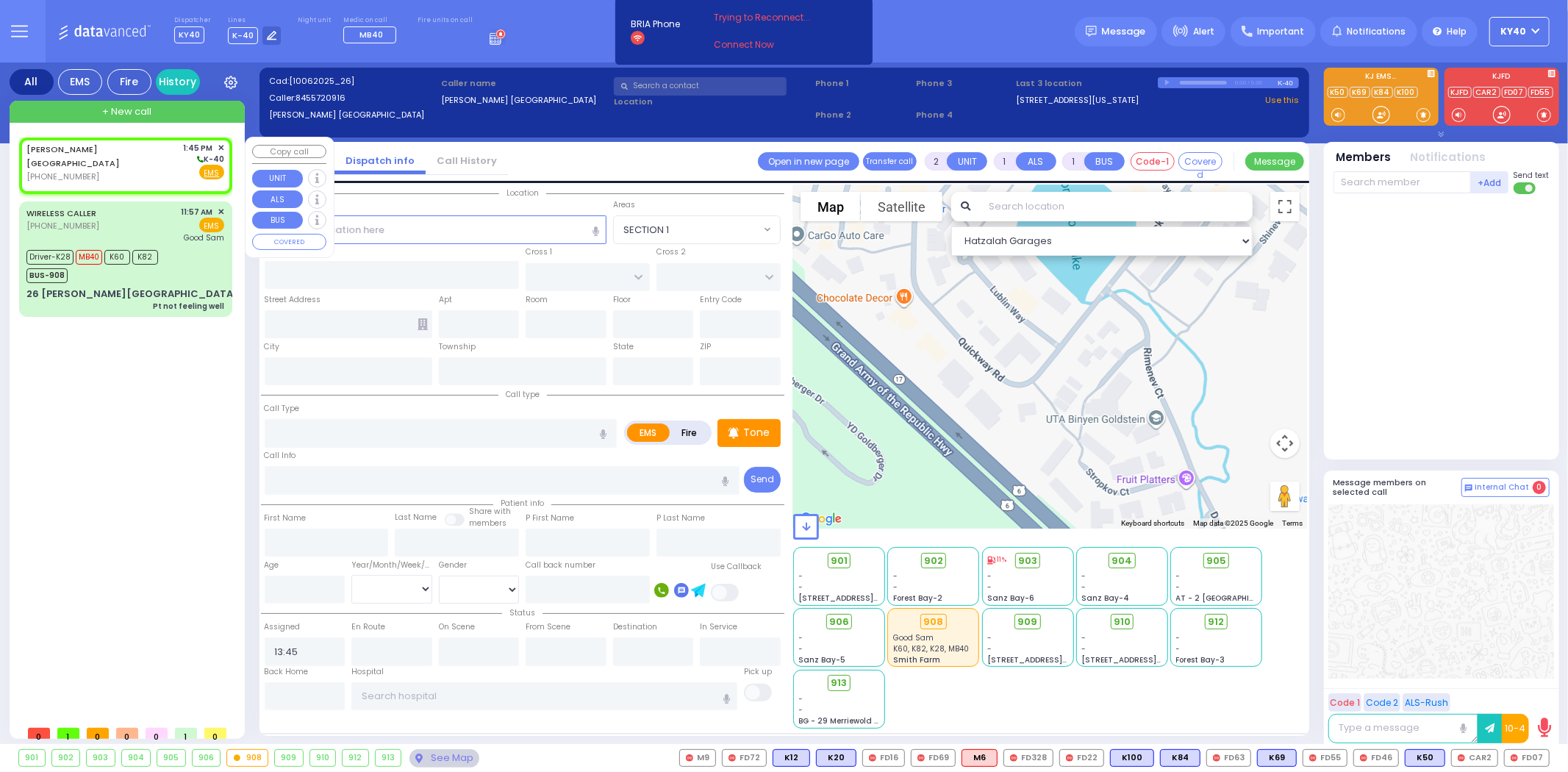
select select
radio input "true"
select select
select select "Hatzalah Garages"
select select
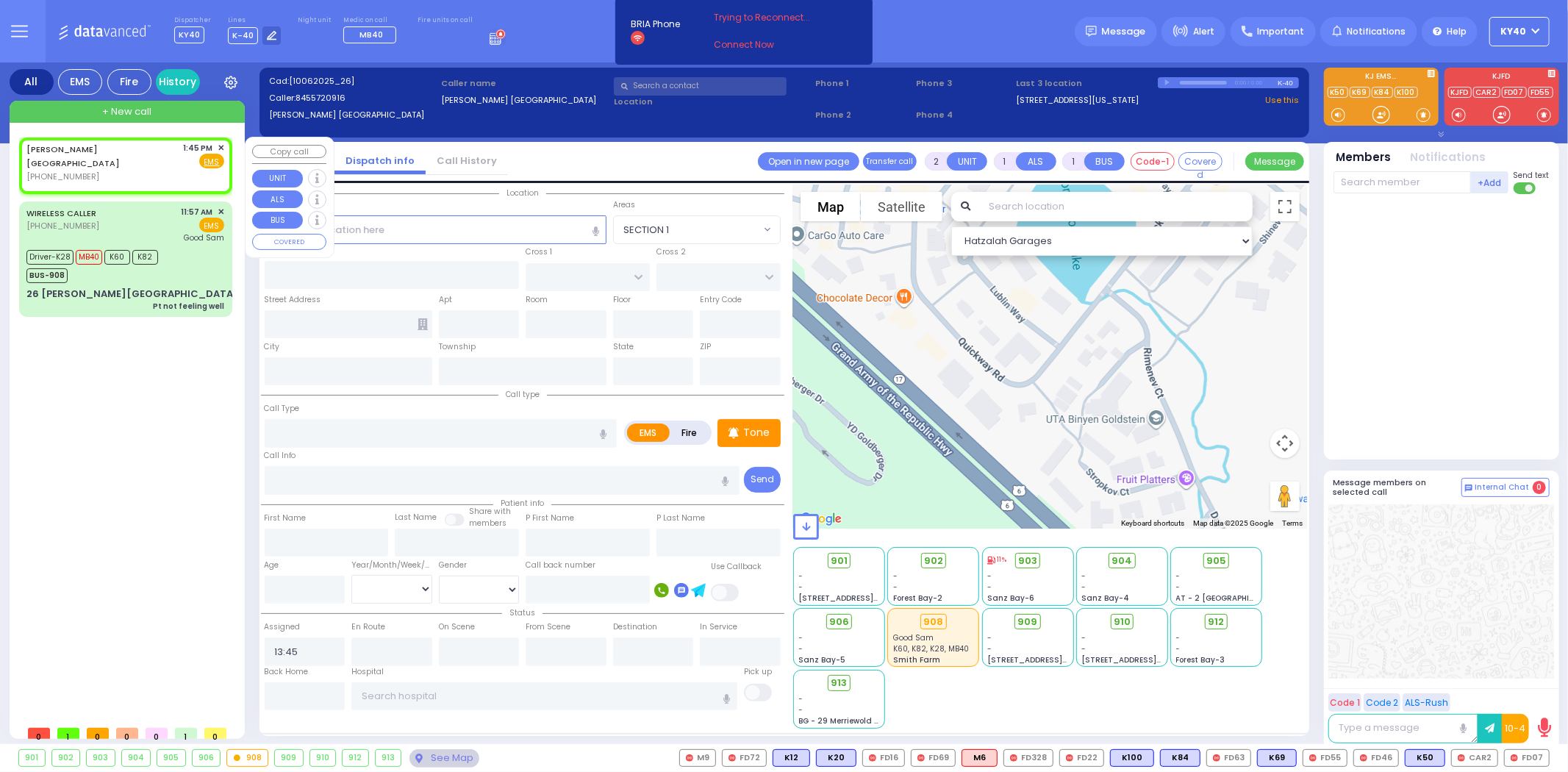
radio input "true"
select select
select select "Hatzalah Garages"
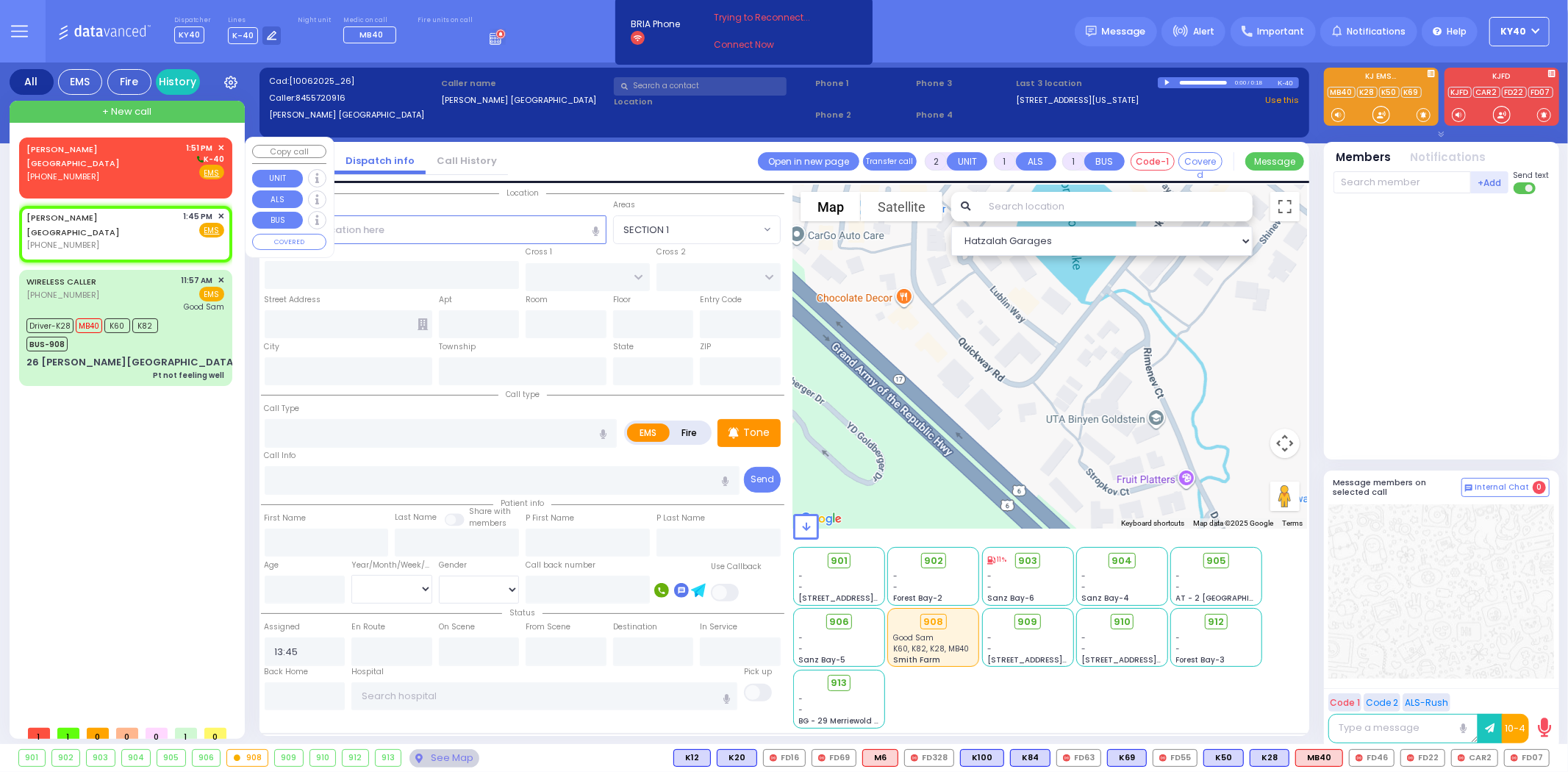
click at [129, 157] on div "CHESTER NY (845) 572-0916 1:51 PM ✕ K-40" at bounding box center [125, 162] width 198 height 41
select select
radio input "true"
select select
type input "13:51"
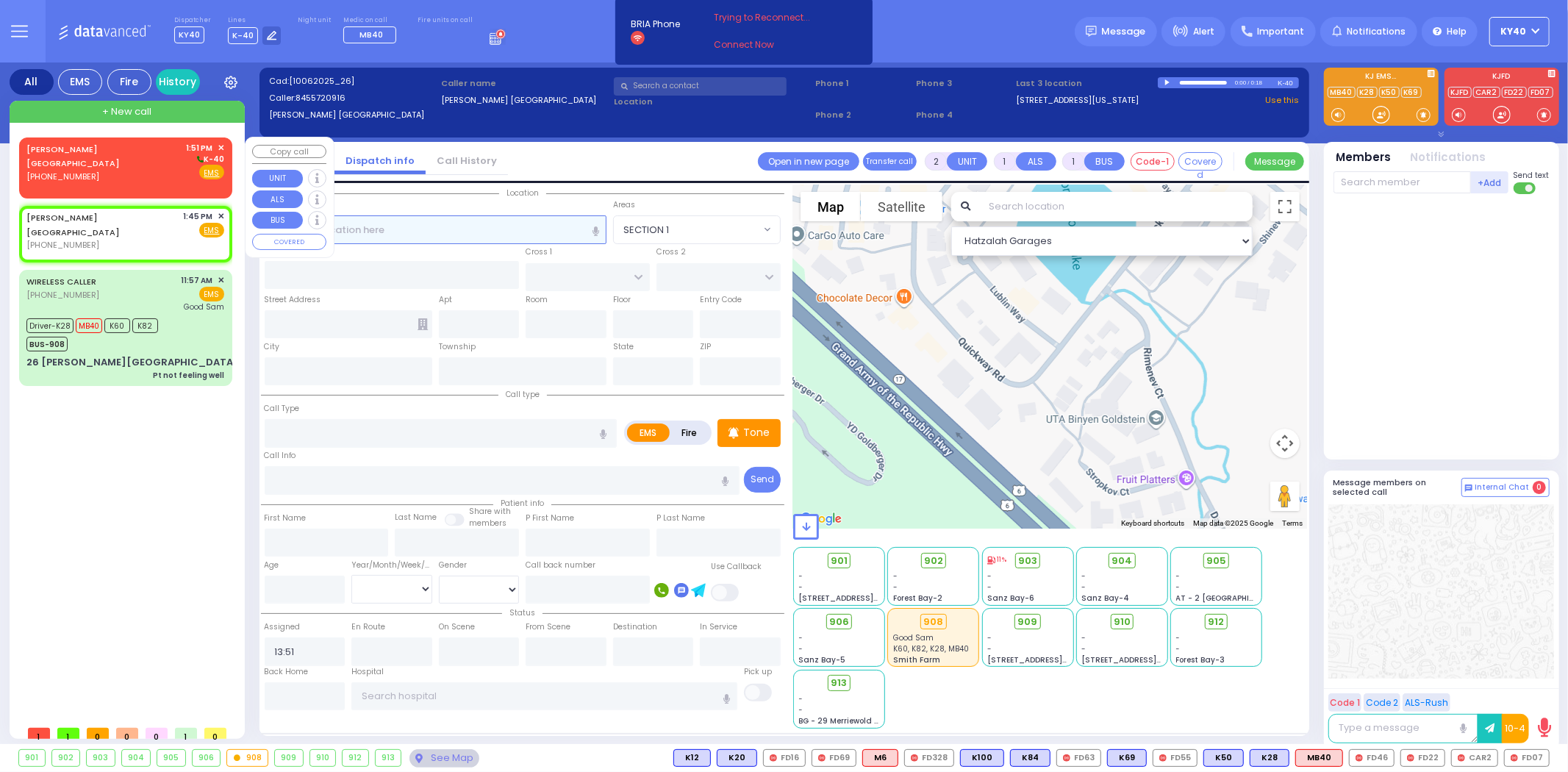
select select "Hatzalah Garages"
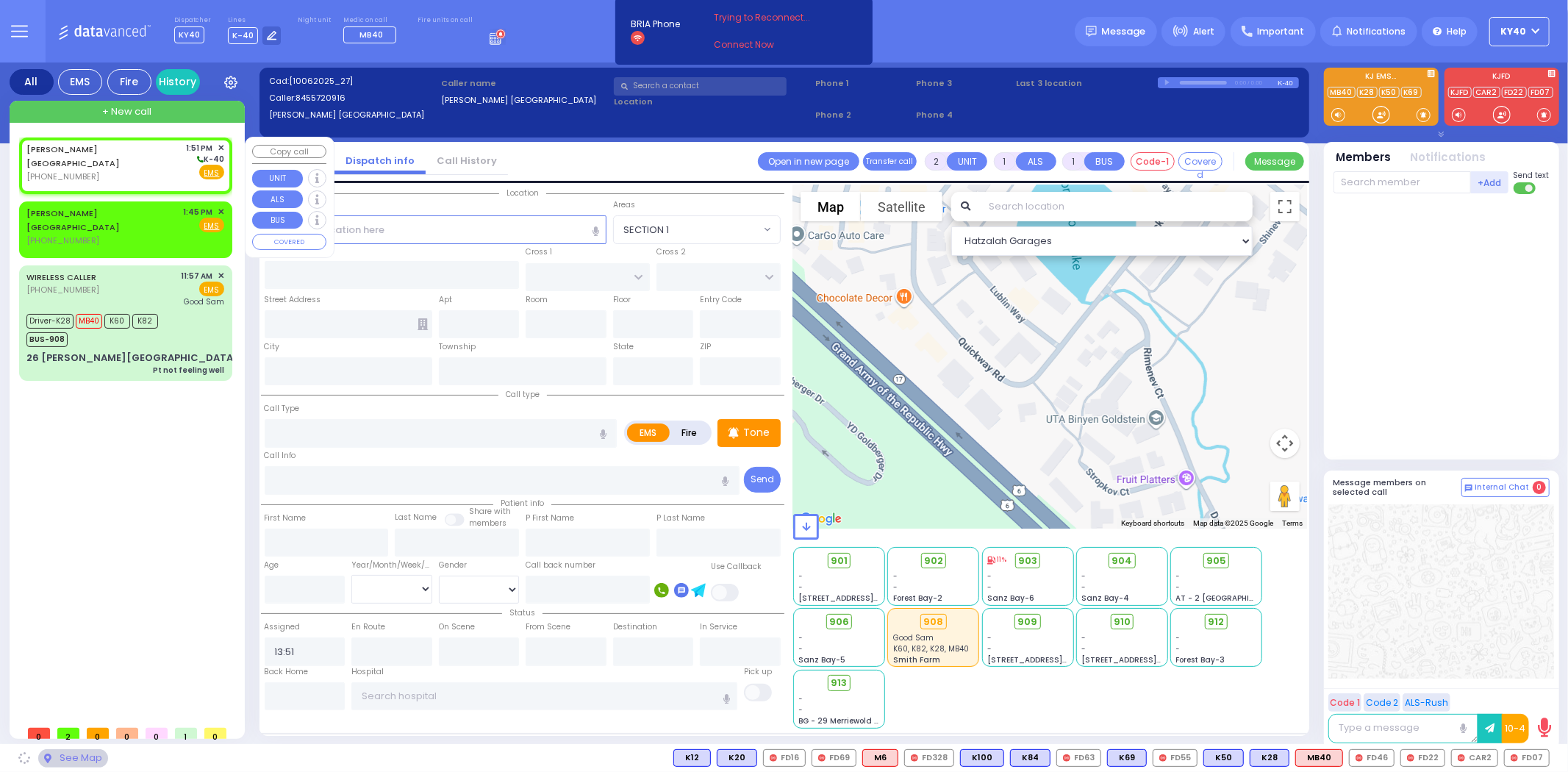
select select
radio input "true"
select select
select select "Hatzalah Garages"
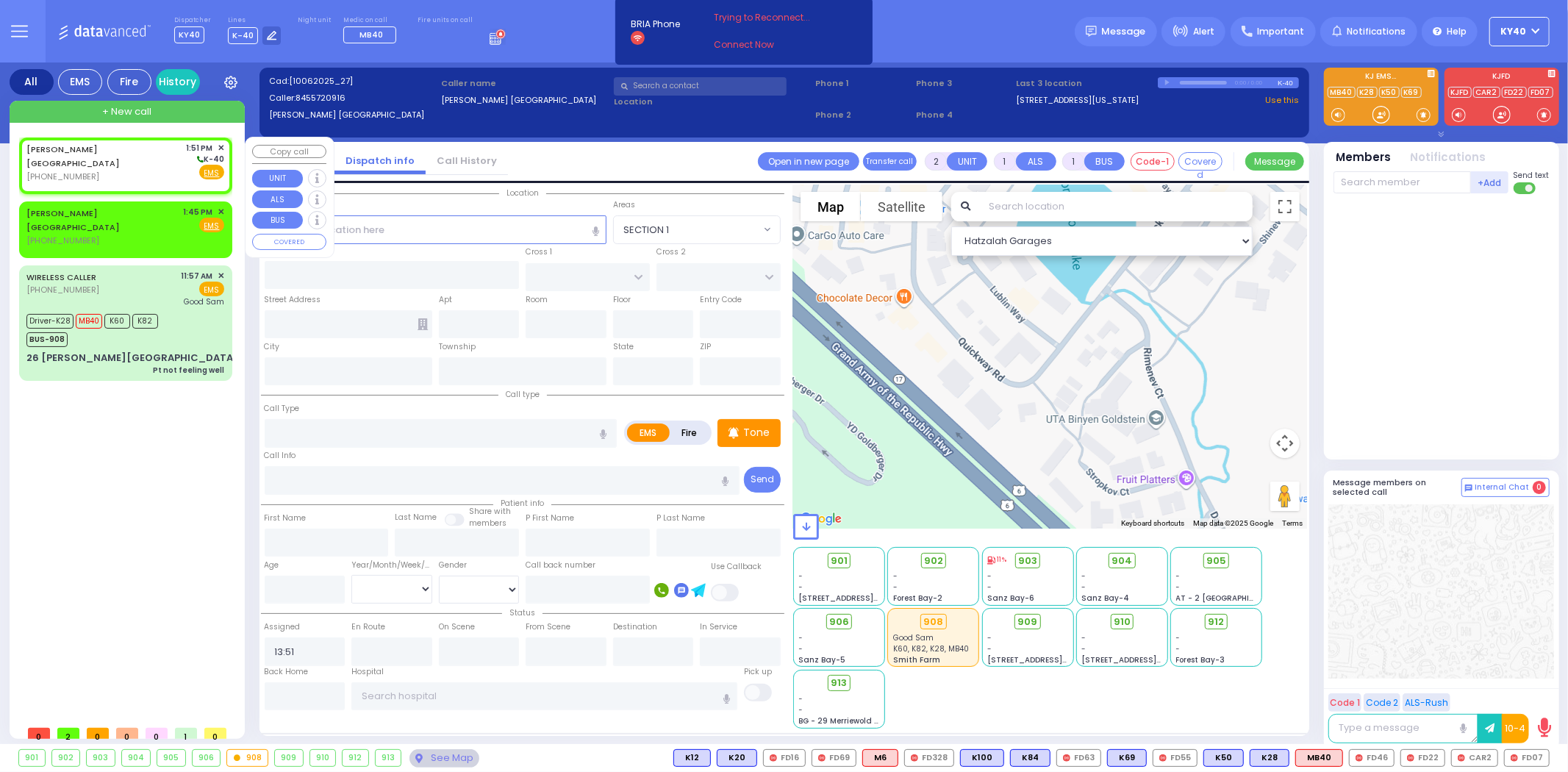
click at [128, 155] on div "CHESTER NY (845) 572-0916 1:51 PM ✕ K-40" at bounding box center [125, 162] width 198 height 41
select select
radio input "true"
select select
select select "Hatzalah Garages"
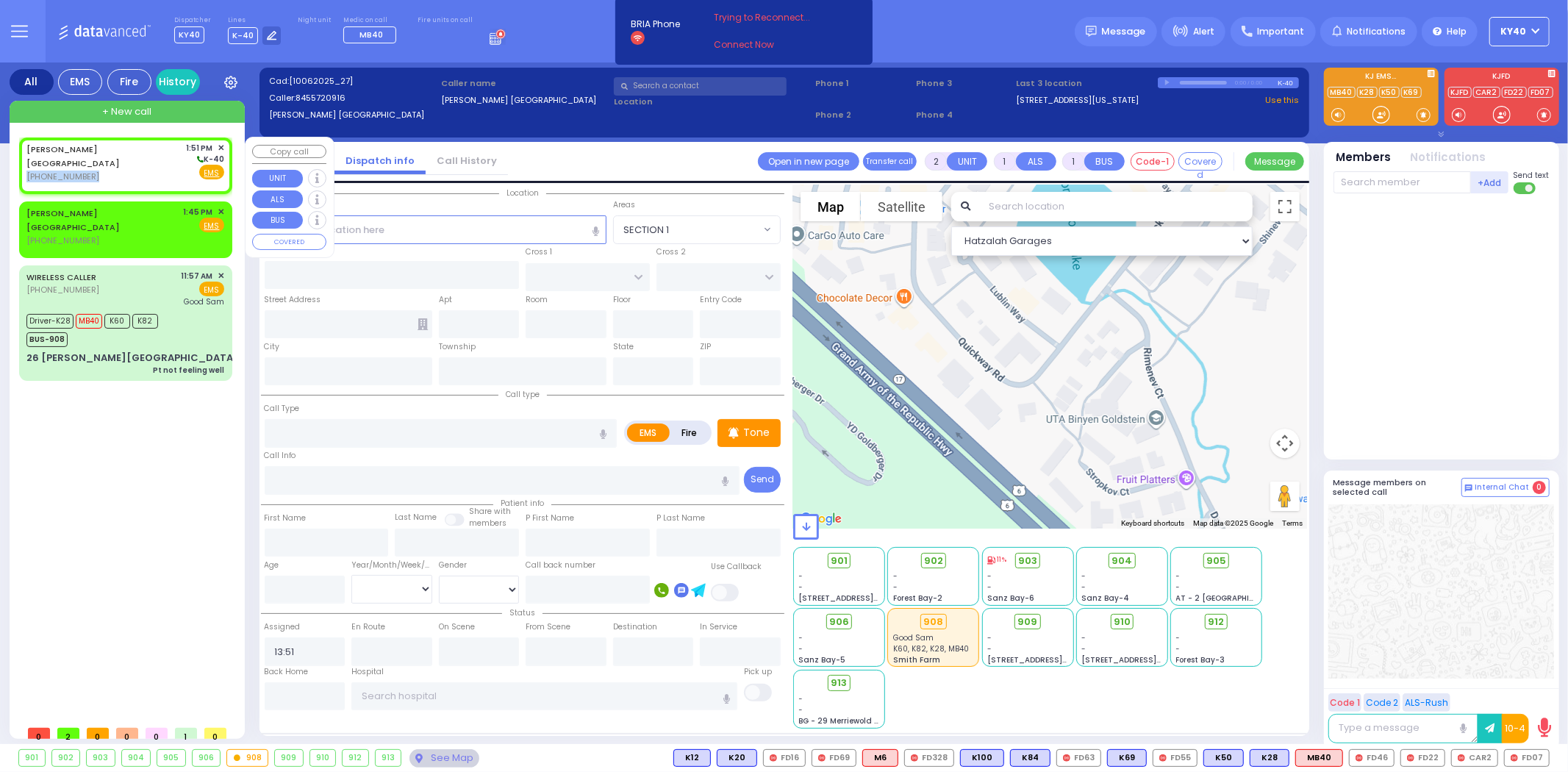
drag, startPoint x: 126, startPoint y: 155, endPoint x: 134, endPoint y: 149, distance: 10.0
click at [131, 149] on div "CHESTER NY (845) 572-0916 1:51 PM ✕ K-40" at bounding box center [125, 162] width 198 height 41
select select
radio input "true"
select select
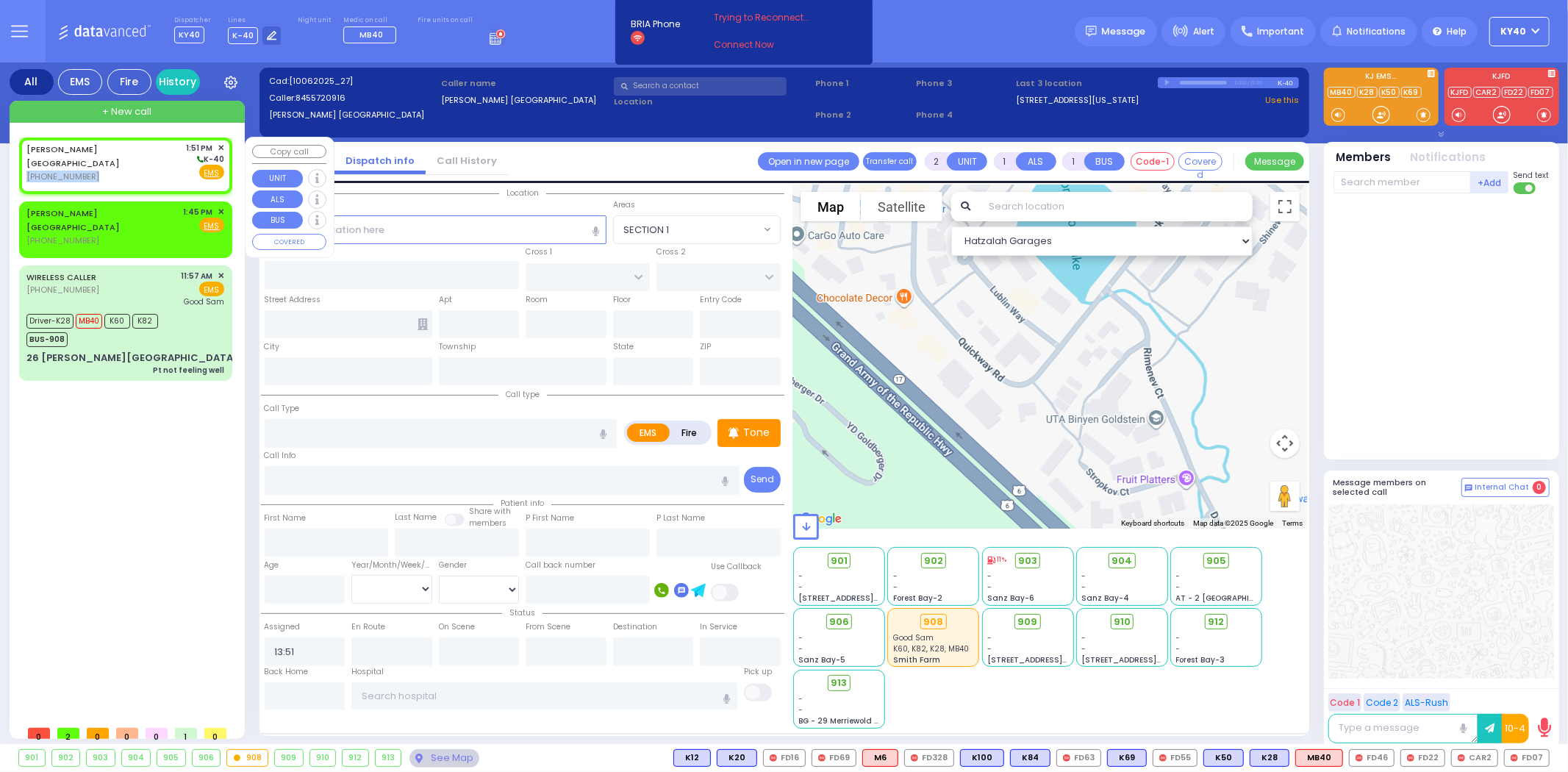
select select "Hatzalah Garages"
click at [130, 156] on div "CHESTER NY (845) 572-0916 1:51 PM ✕ K-40" at bounding box center [125, 162] width 198 height 41
select select
radio input "true"
select select
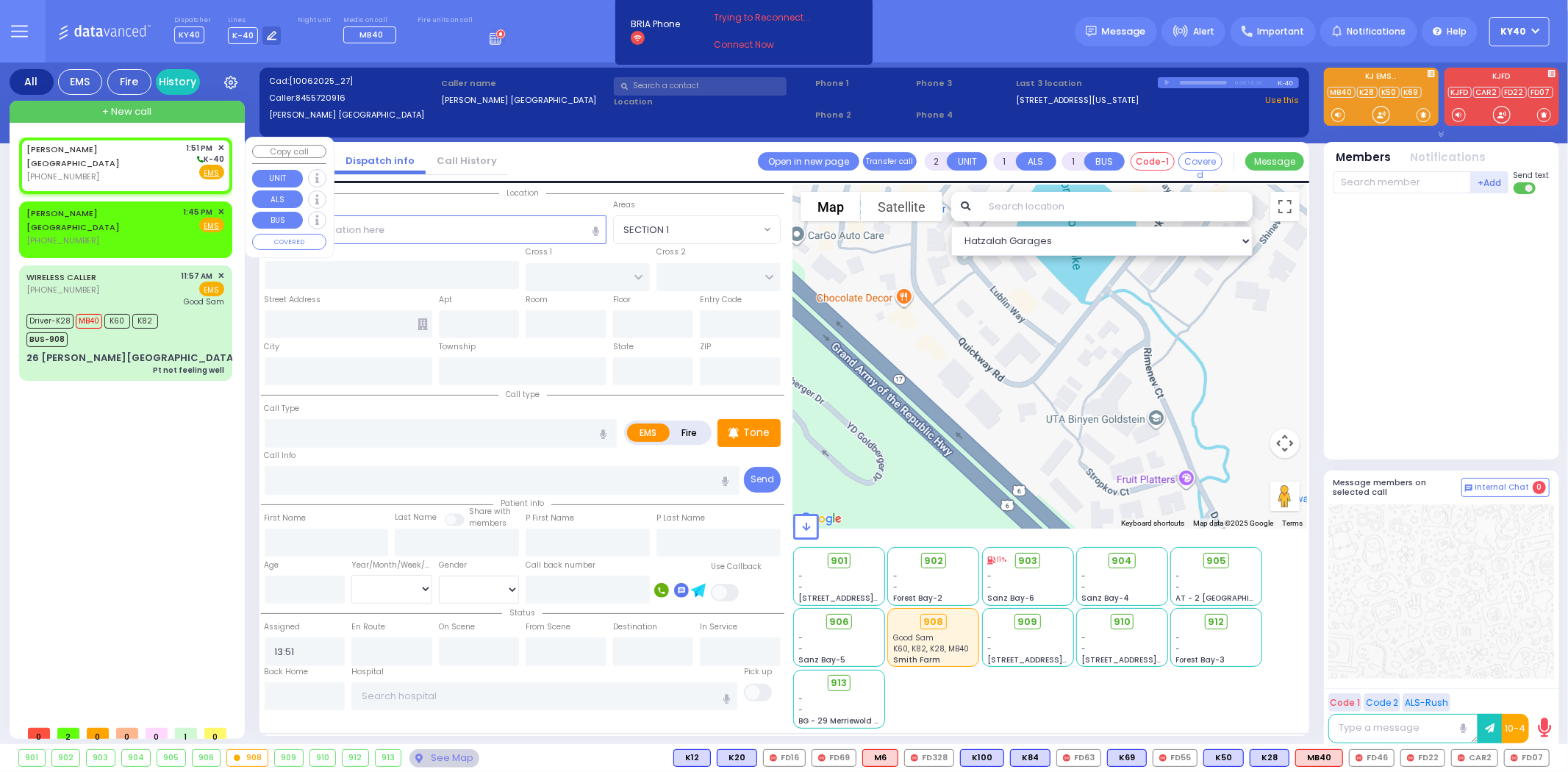
select select "Hatzalah Garages"
click at [134, 156] on div "CHESTER NY (845) 572-0916 1:51 PM ✕ K-40" at bounding box center [125, 162] width 198 height 41
select select
radio input "true"
select select
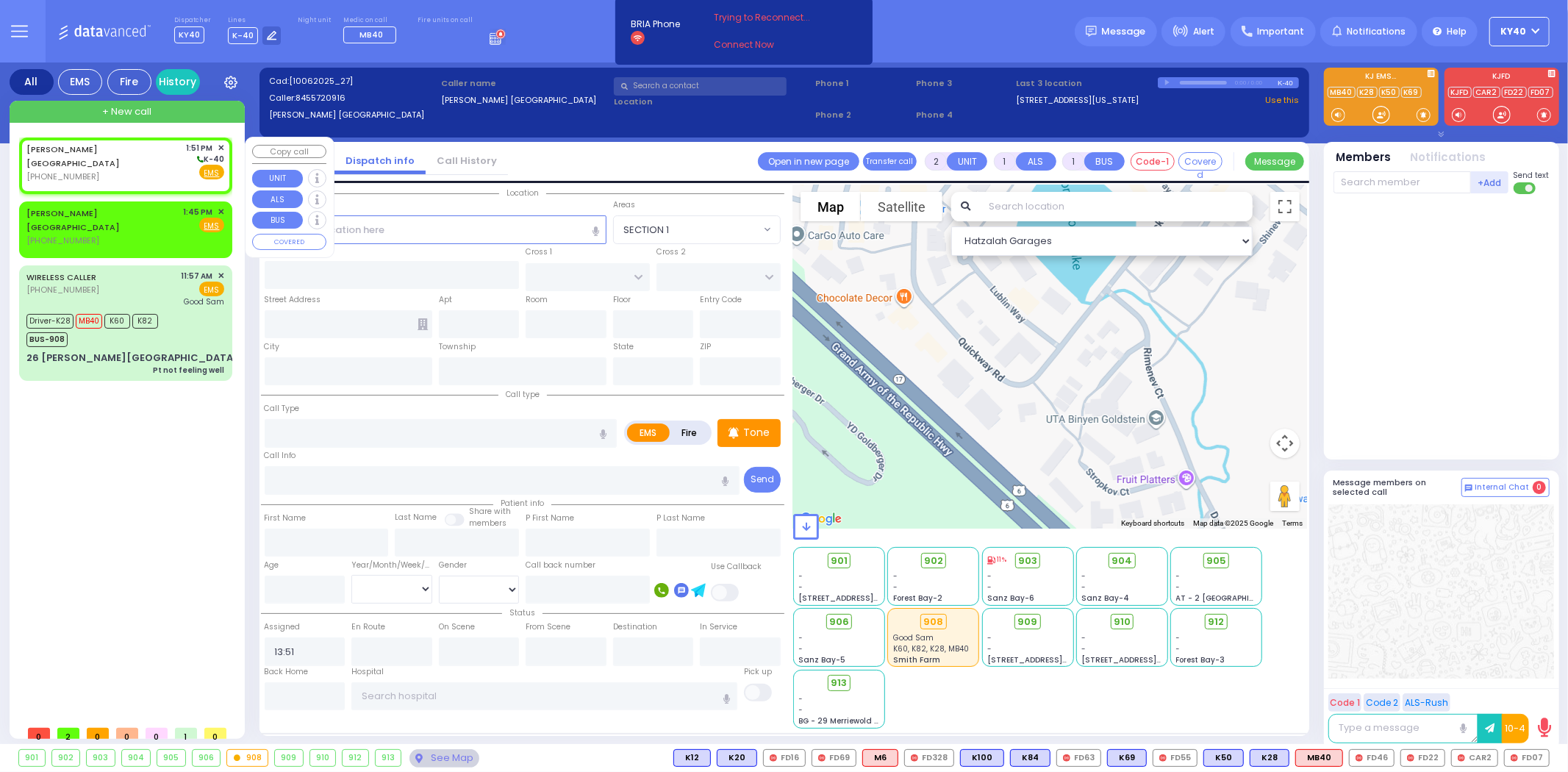
select select "Hatzalah Garages"
click at [135, 156] on div "CHESTER NY (845) 572-0916 1:51 PM ✕ K-40" at bounding box center [125, 162] width 198 height 41
select select
radio input "true"
select select
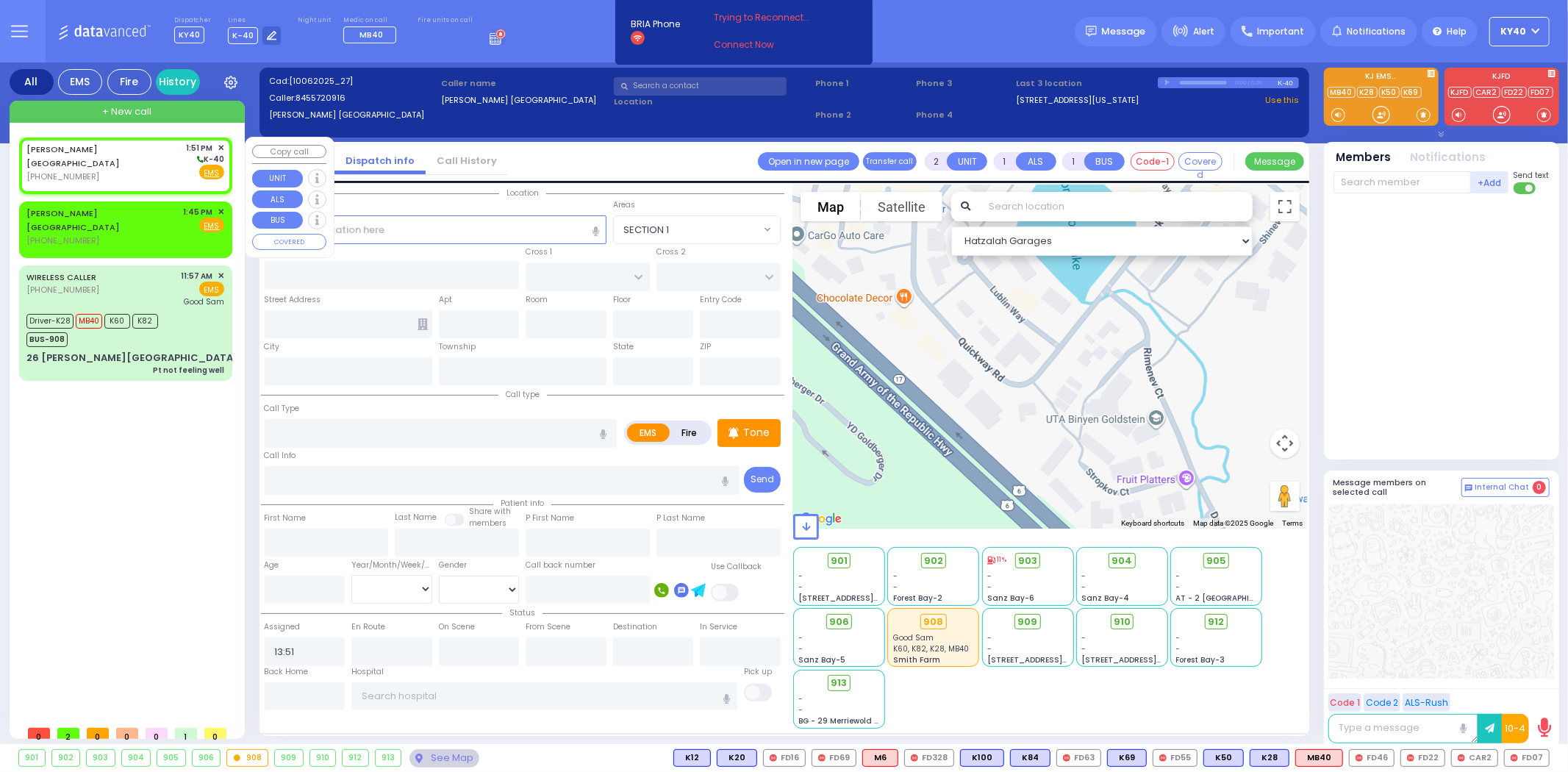
select select "Hatzalah Garages"
click at [135, 155] on div "CHESTER NY (845) 572-0916 1:51 PM ✕ K-40" at bounding box center [125, 162] width 198 height 41
select select
radio input "true"
select select
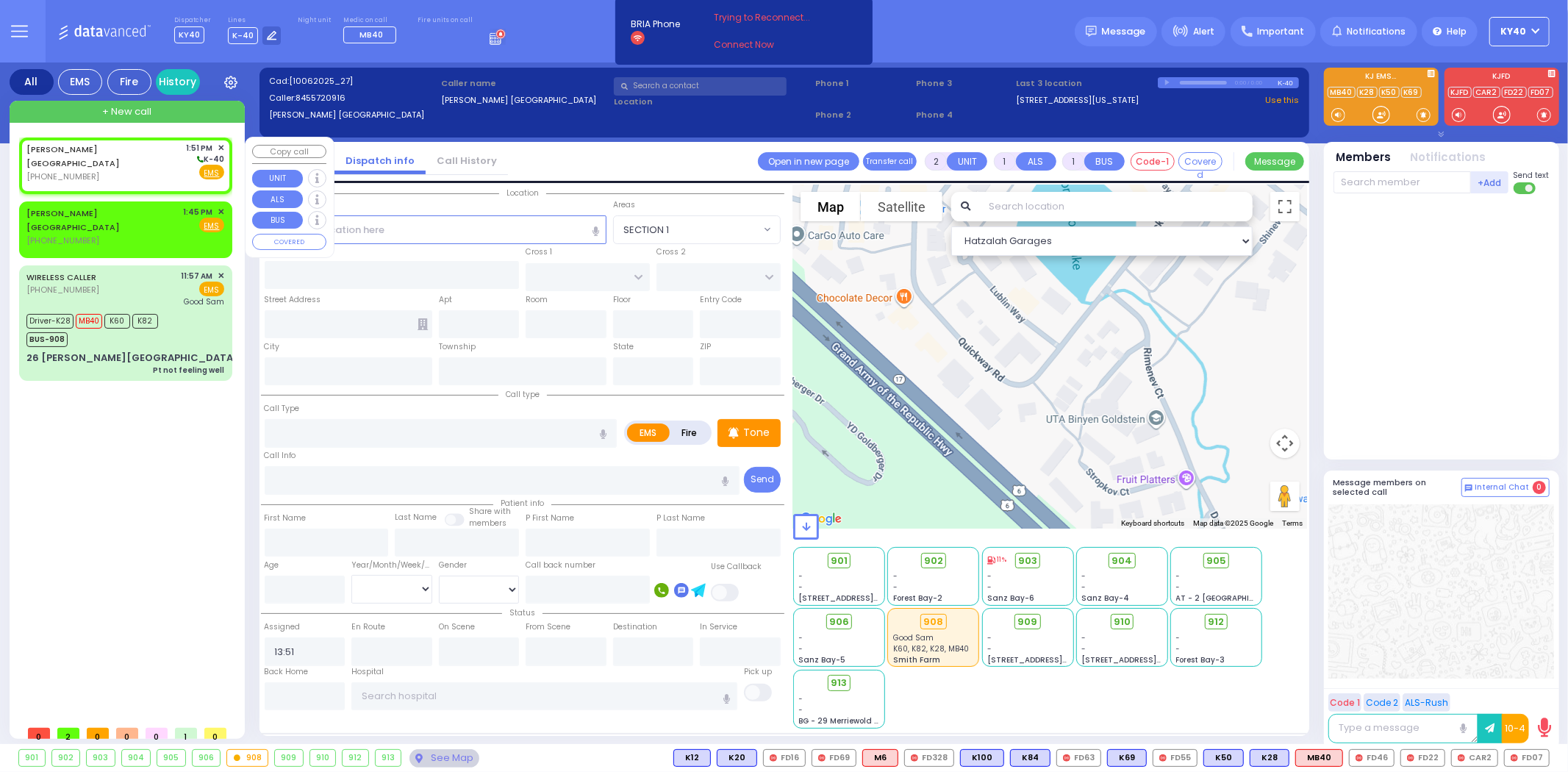
select select "Hatzalah Garages"
click at [451, 222] on input "text" at bounding box center [435, 229] width 341 height 28
select select
radio input "true"
select select
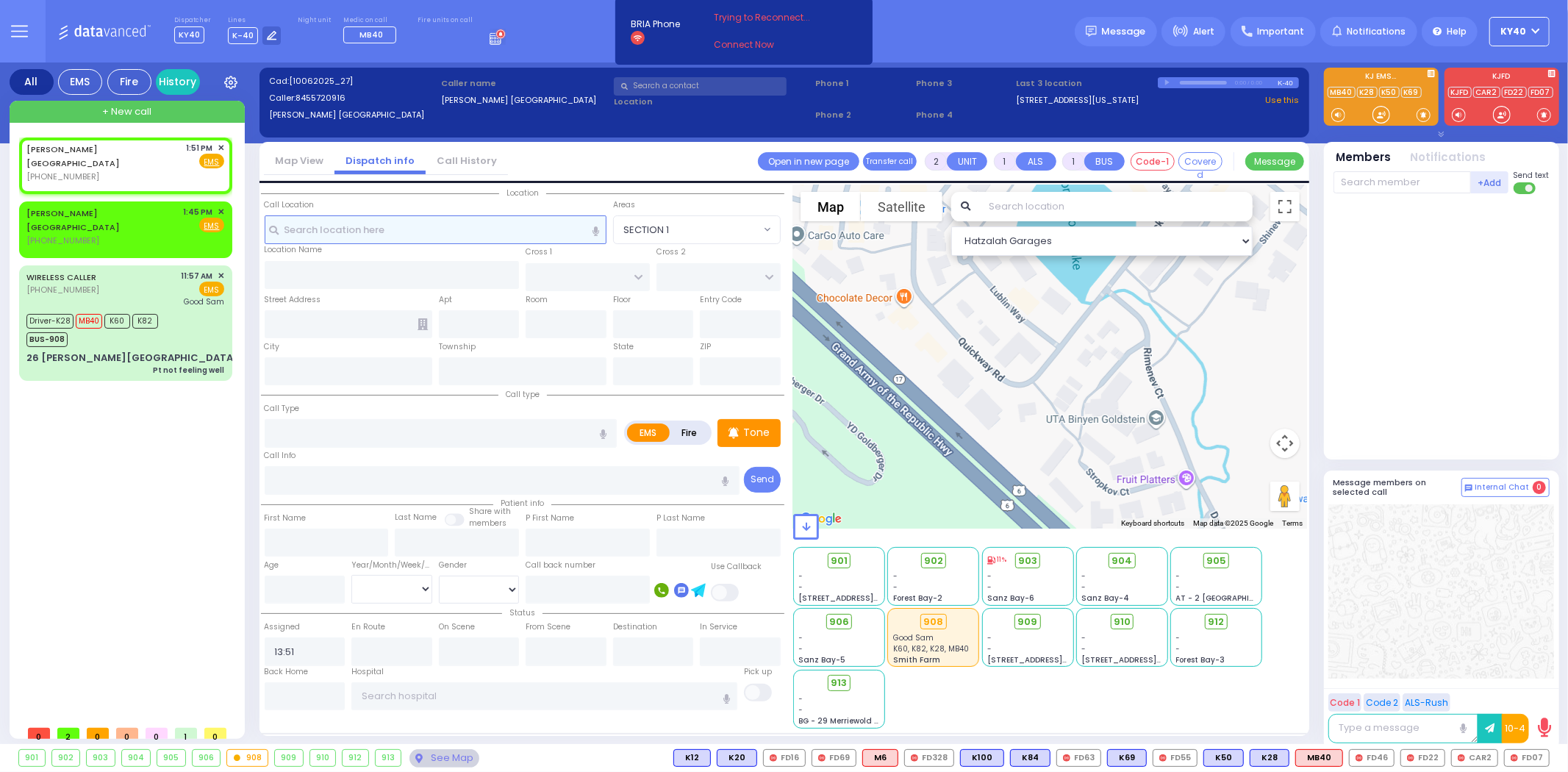
select select "Hatzalah Garages"
click at [105, 157] on div "CHESTER NY (845) 572-0916 1:51 PM ✕ Fire EMS" at bounding box center [125, 162] width 198 height 41
select select
radio input "true"
select select
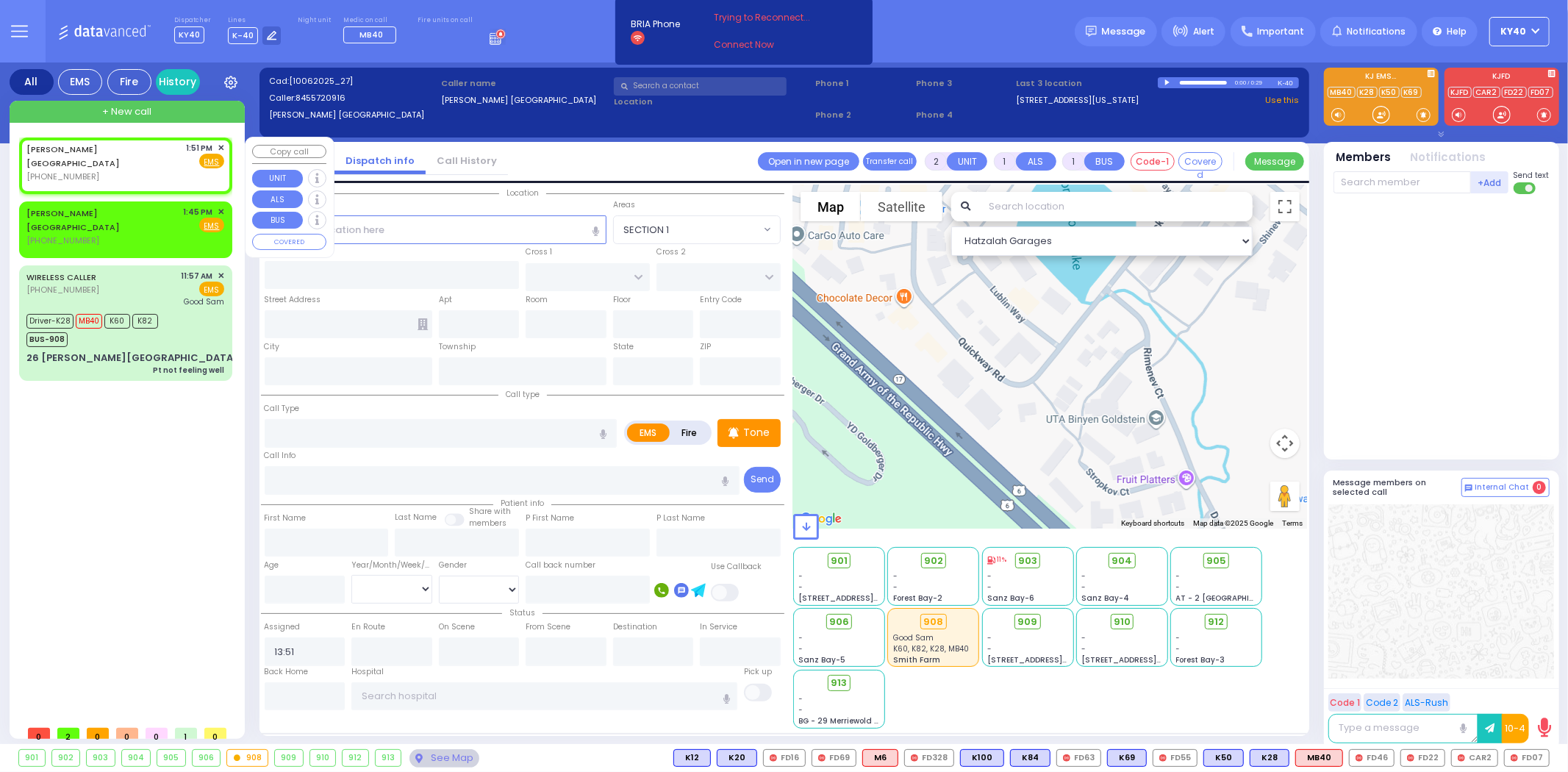
select select "Hatzalah Garages"
click at [192, 158] on span "Fire" at bounding box center [188, 161] width 23 height 15
select select
radio input "false"
radio input "true"
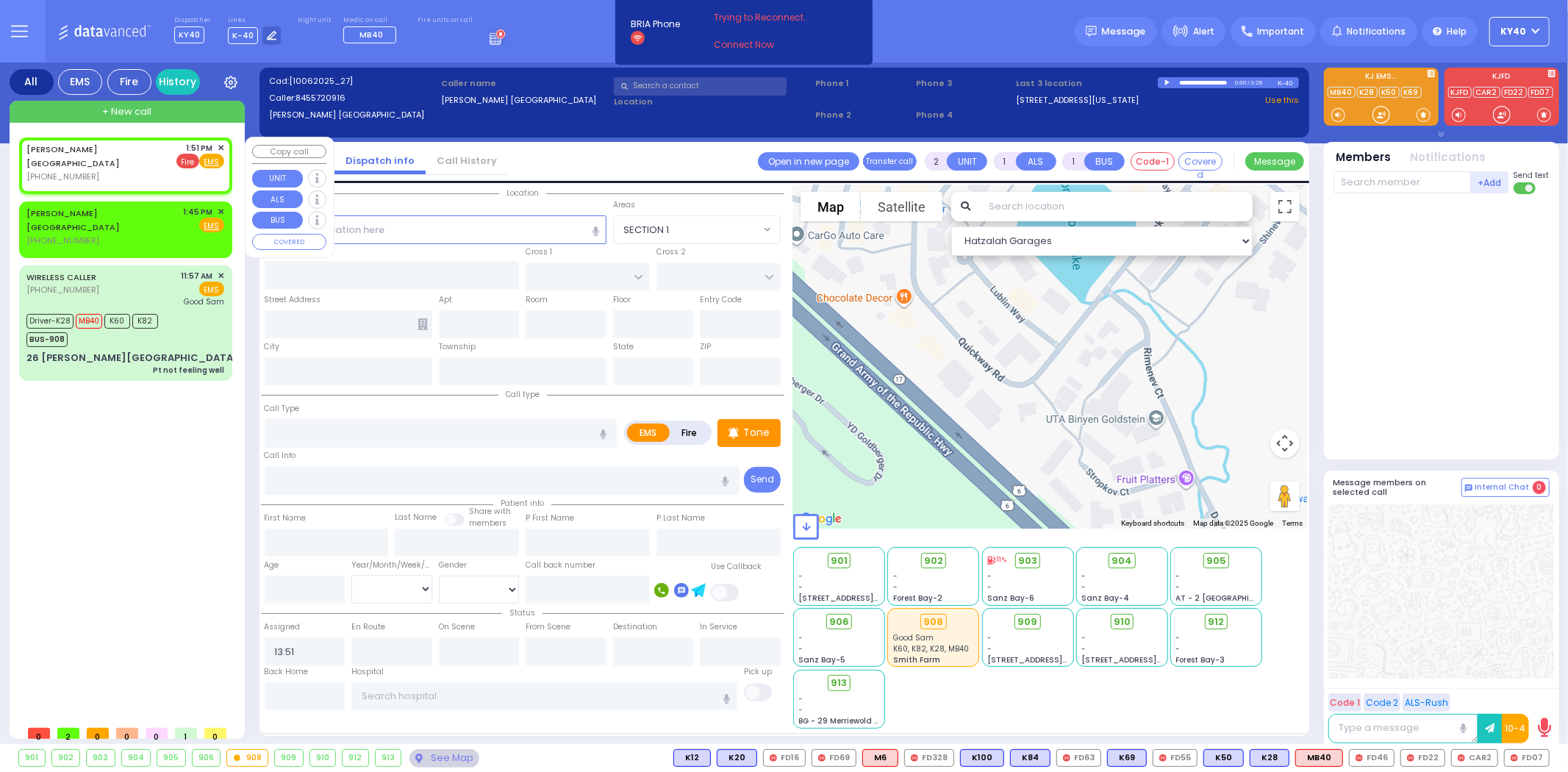
select select
select select "Hatzalah Garages"
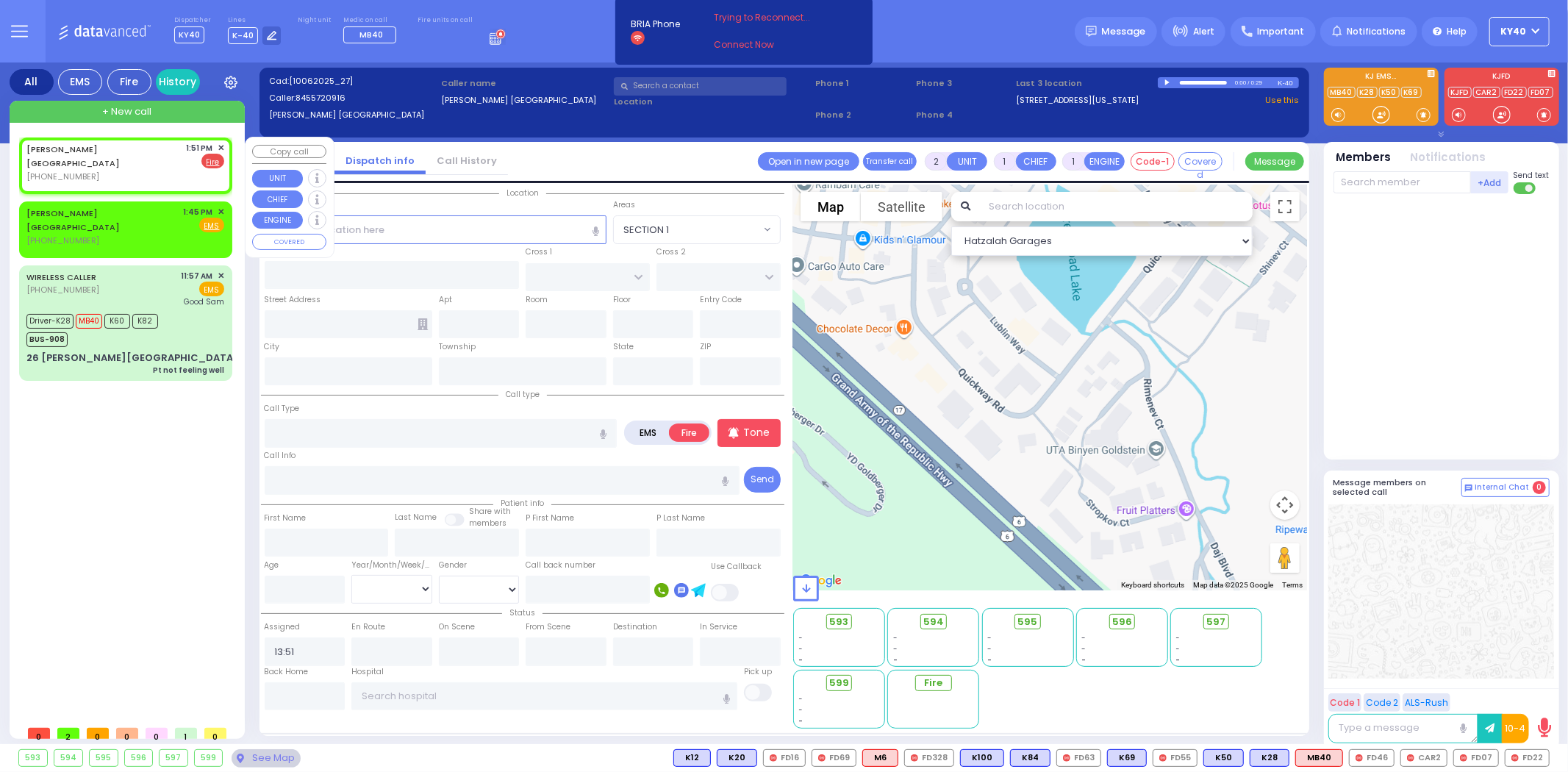
click at [142, 155] on div "CHESTER NY (845) 572-0916 1:51 PM ✕ EMS Fire" at bounding box center [125, 162] width 198 height 41
select select
radio input "true"
select select
select select "Hatzalah Garages"
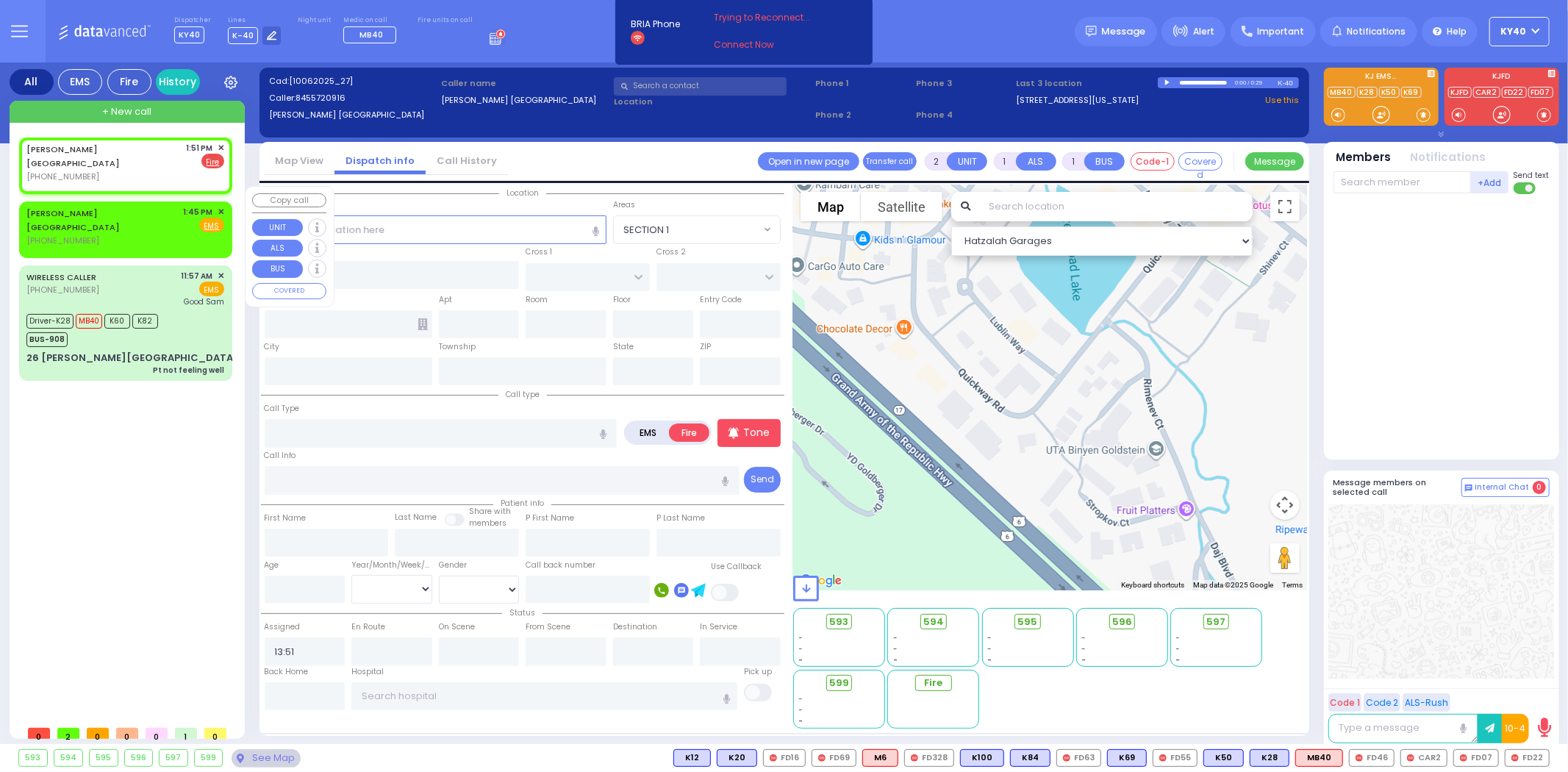
click at [222, 206] on span "✕" at bounding box center [221, 212] width 6 height 13
click at [137, 162] on div "CHESTER NY (845) 572-0916 1:51 PM ✕ EMS Fire" at bounding box center [125, 162] width 198 height 41
select select
radio input "true"
select select
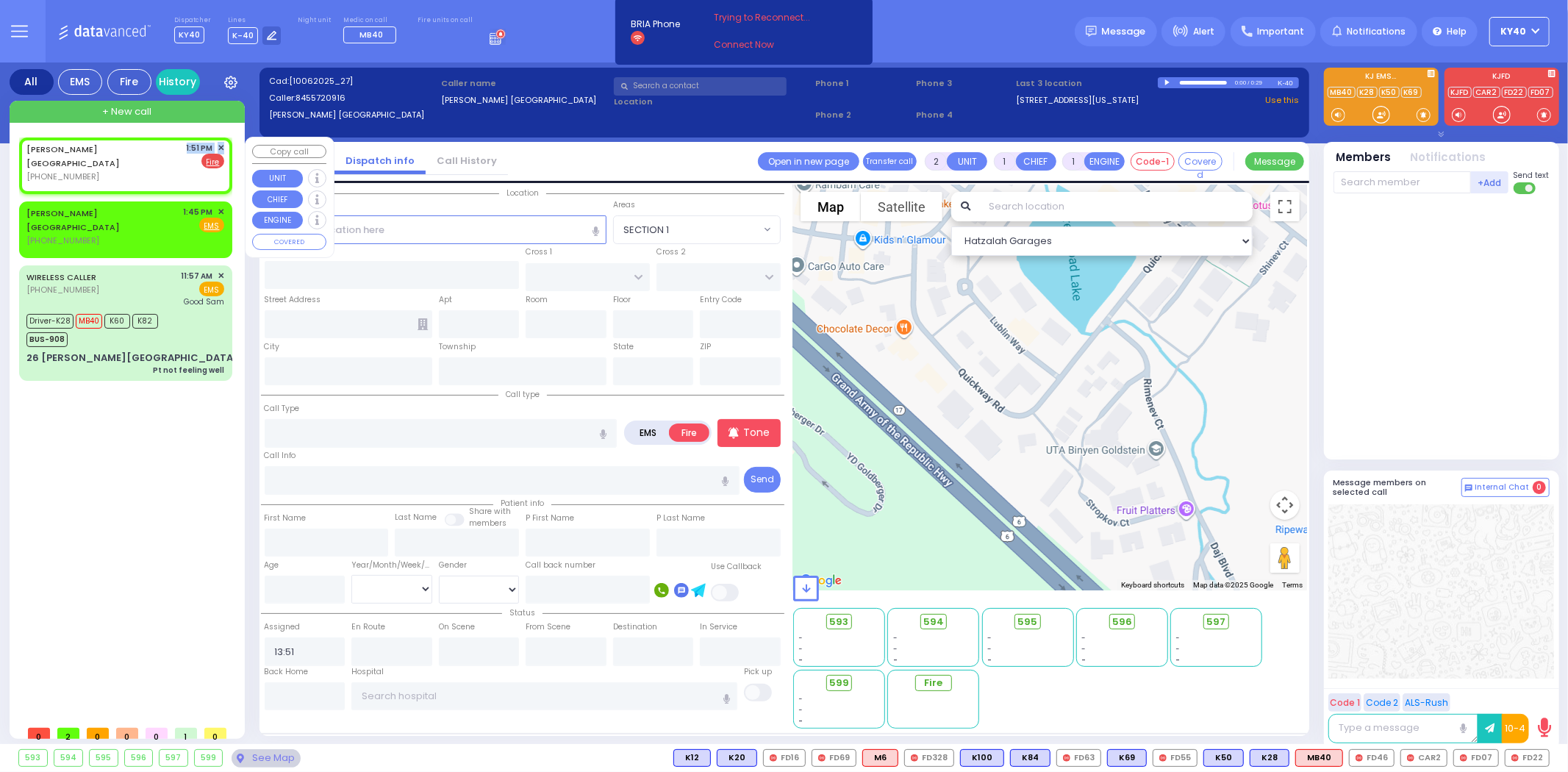
select select "Hatzalah Garages"
click at [458, 222] on input "text" at bounding box center [435, 229] width 341 height 28
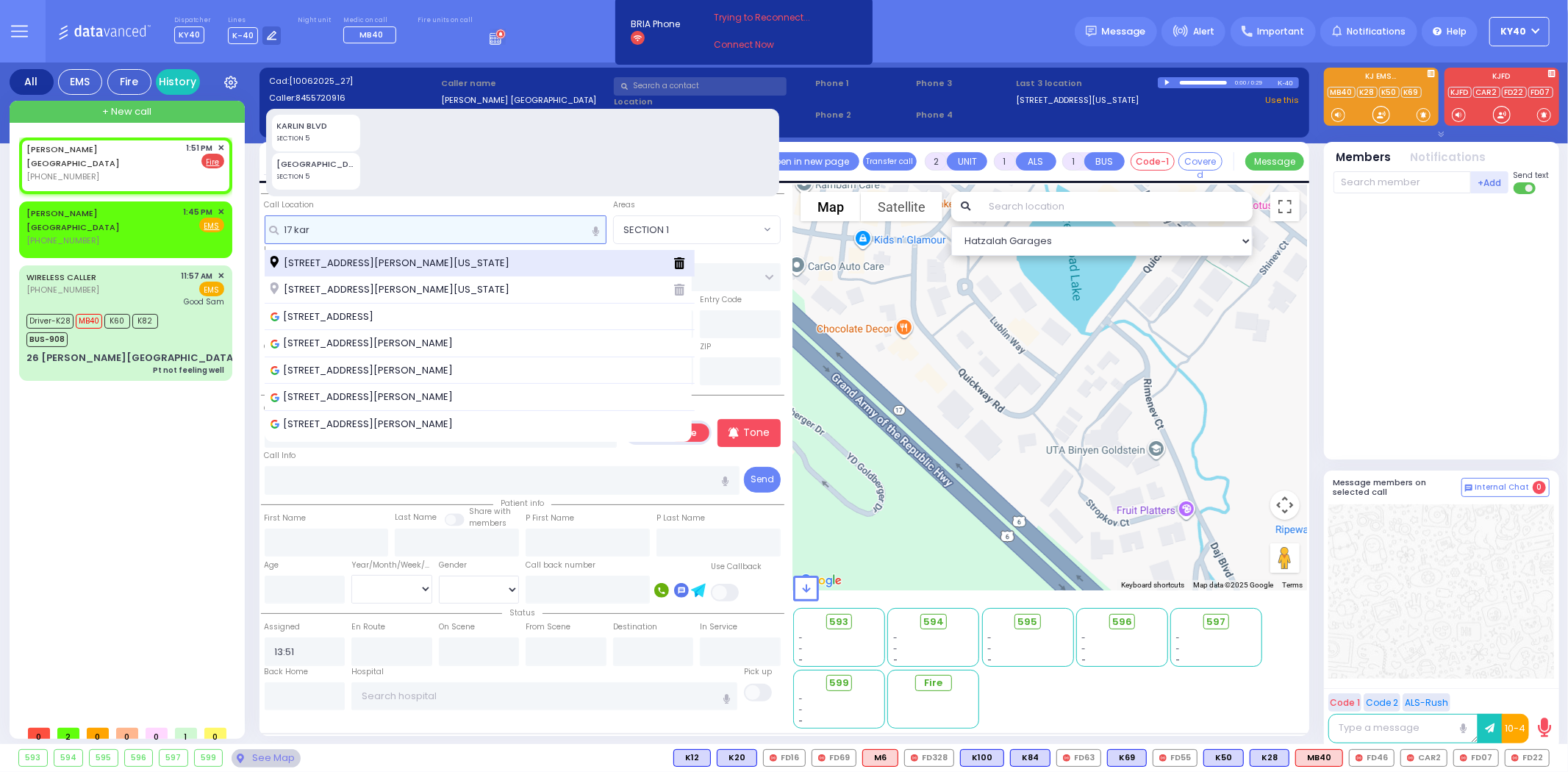
type input "17 kar"
click at [464, 259] on span "[STREET_ADDRESS][PERSON_NAME][US_STATE]" at bounding box center [392, 263] width 244 height 15
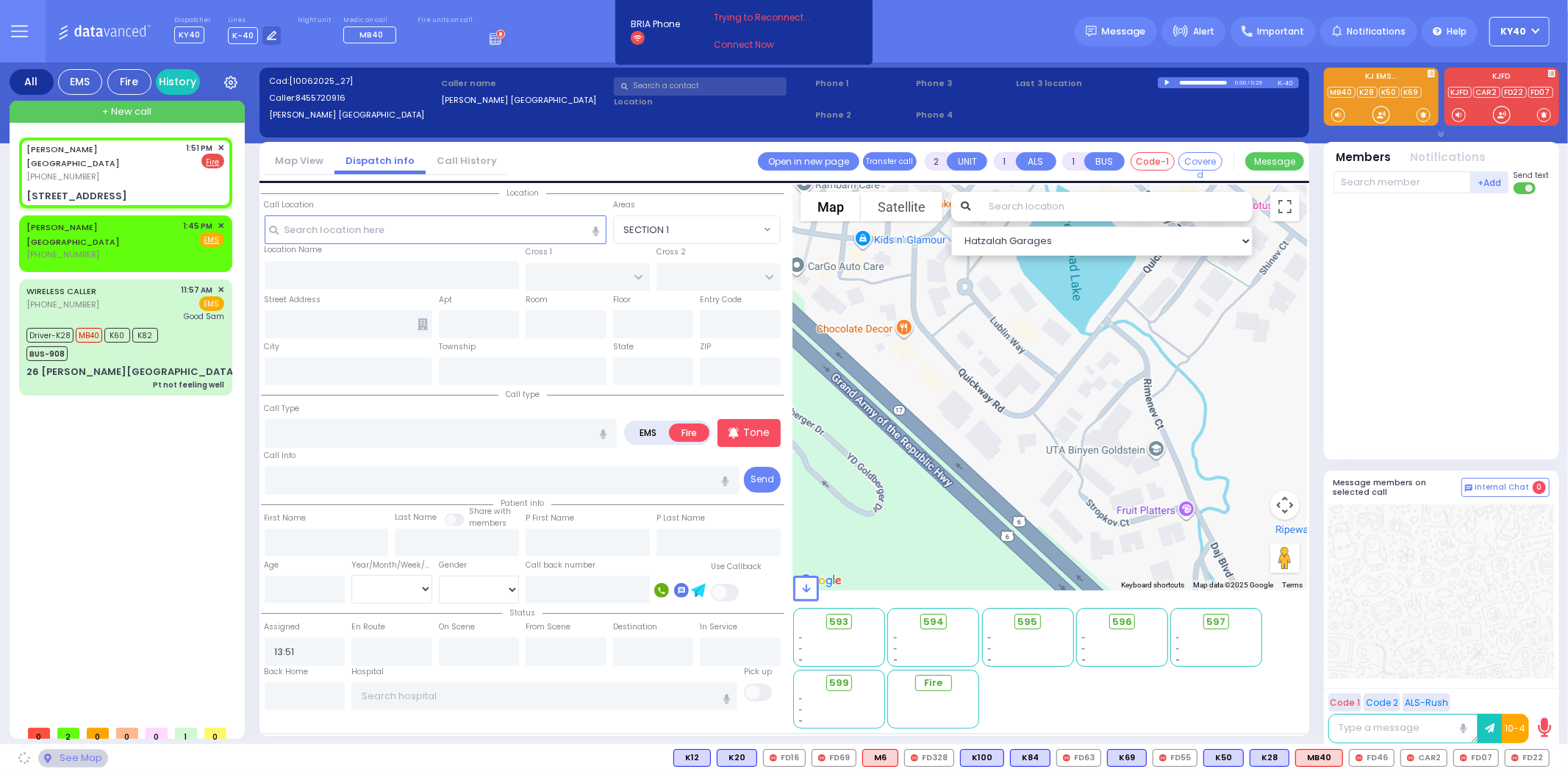
select select
radio input "true"
select select
select select "Hatzalah Garages"
type input "[GEOGRAPHIC_DATA]"
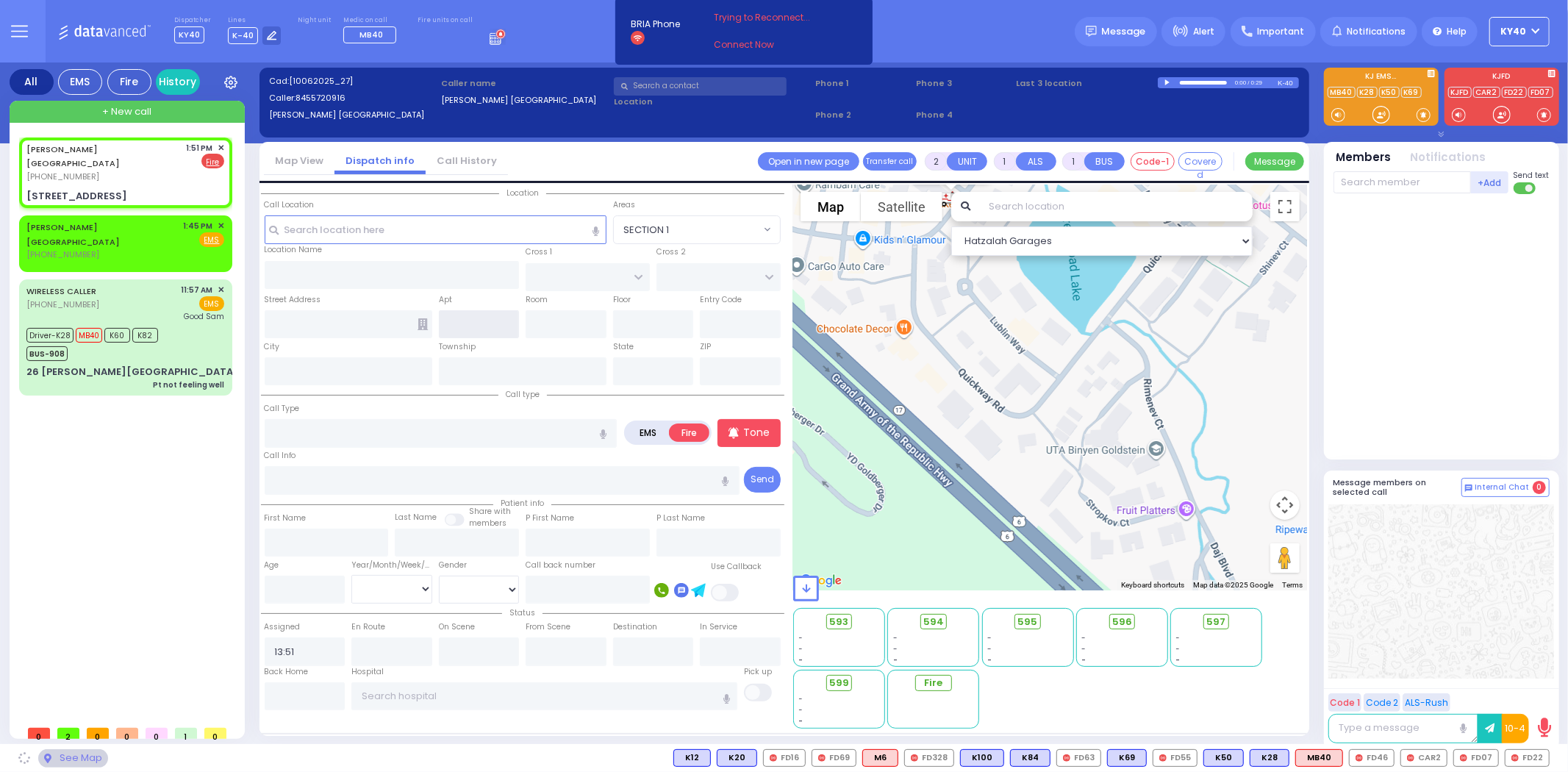
type input "CHEVRON RD"
type input "[STREET_ADDRESS]"
type input "[PERSON_NAME]"
type input "[US_STATE]"
type input "10930"
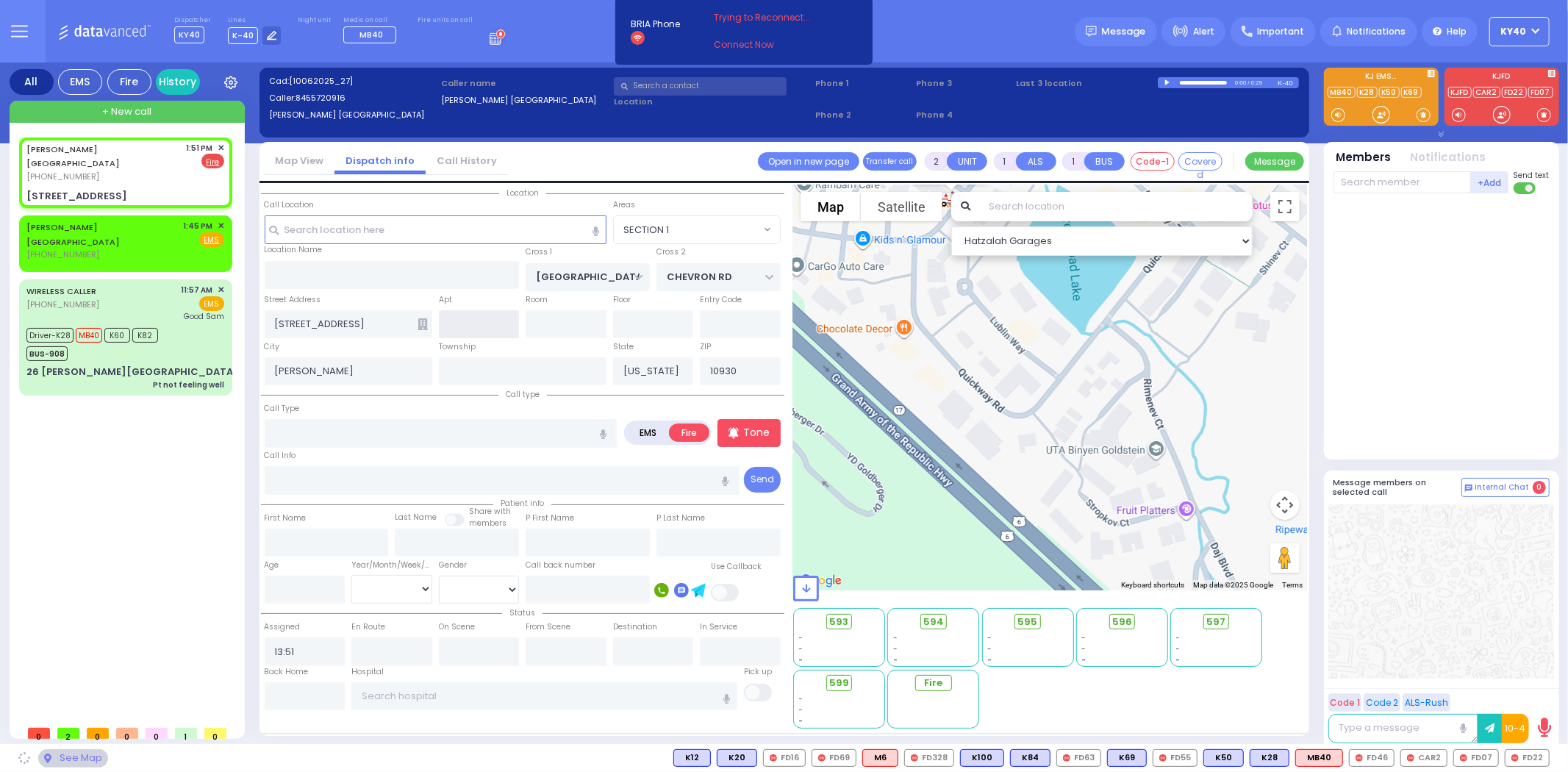
select select "SECTION 5"
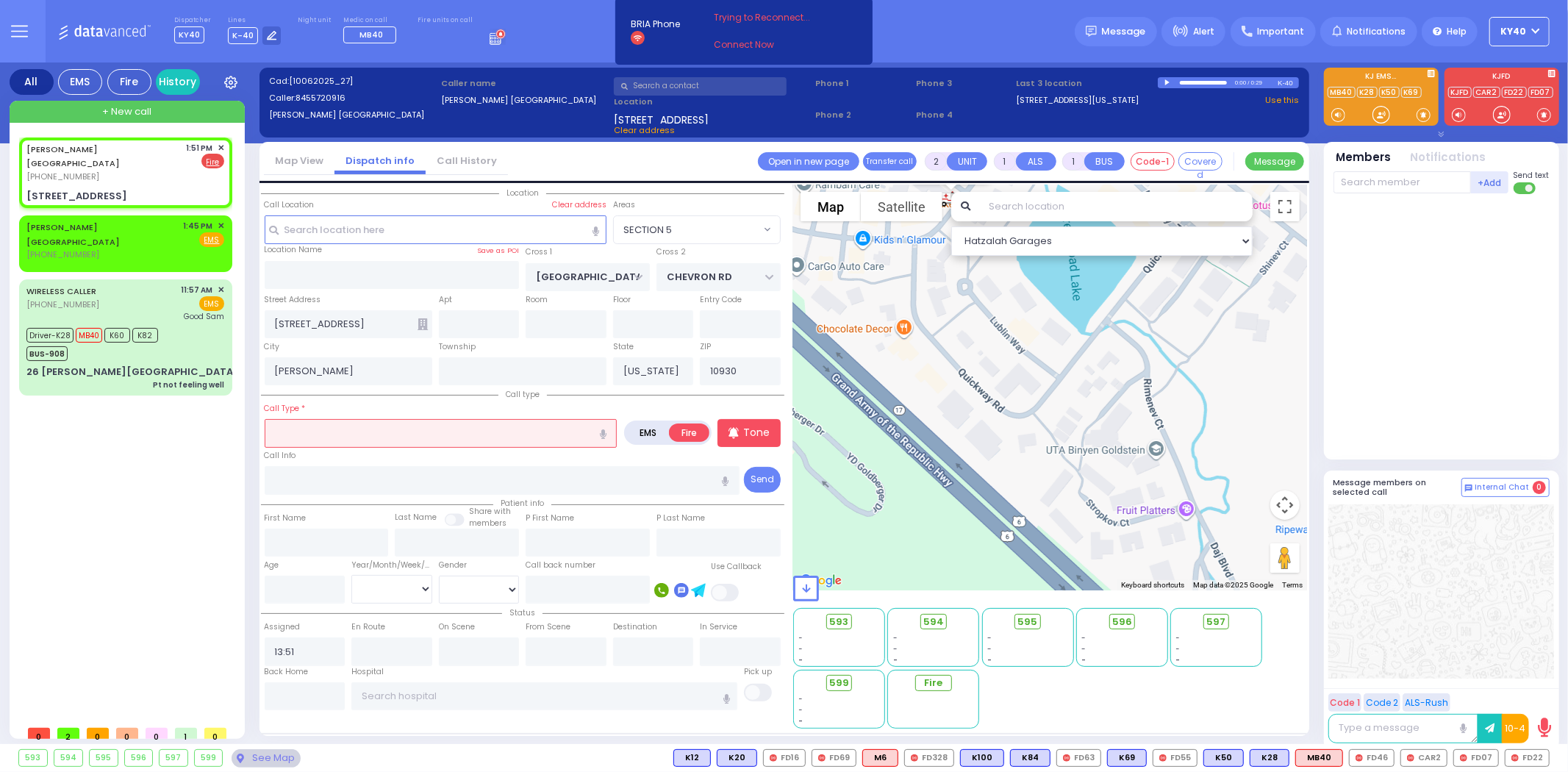
click at [360, 425] on input "text" at bounding box center [440, 433] width 352 height 28
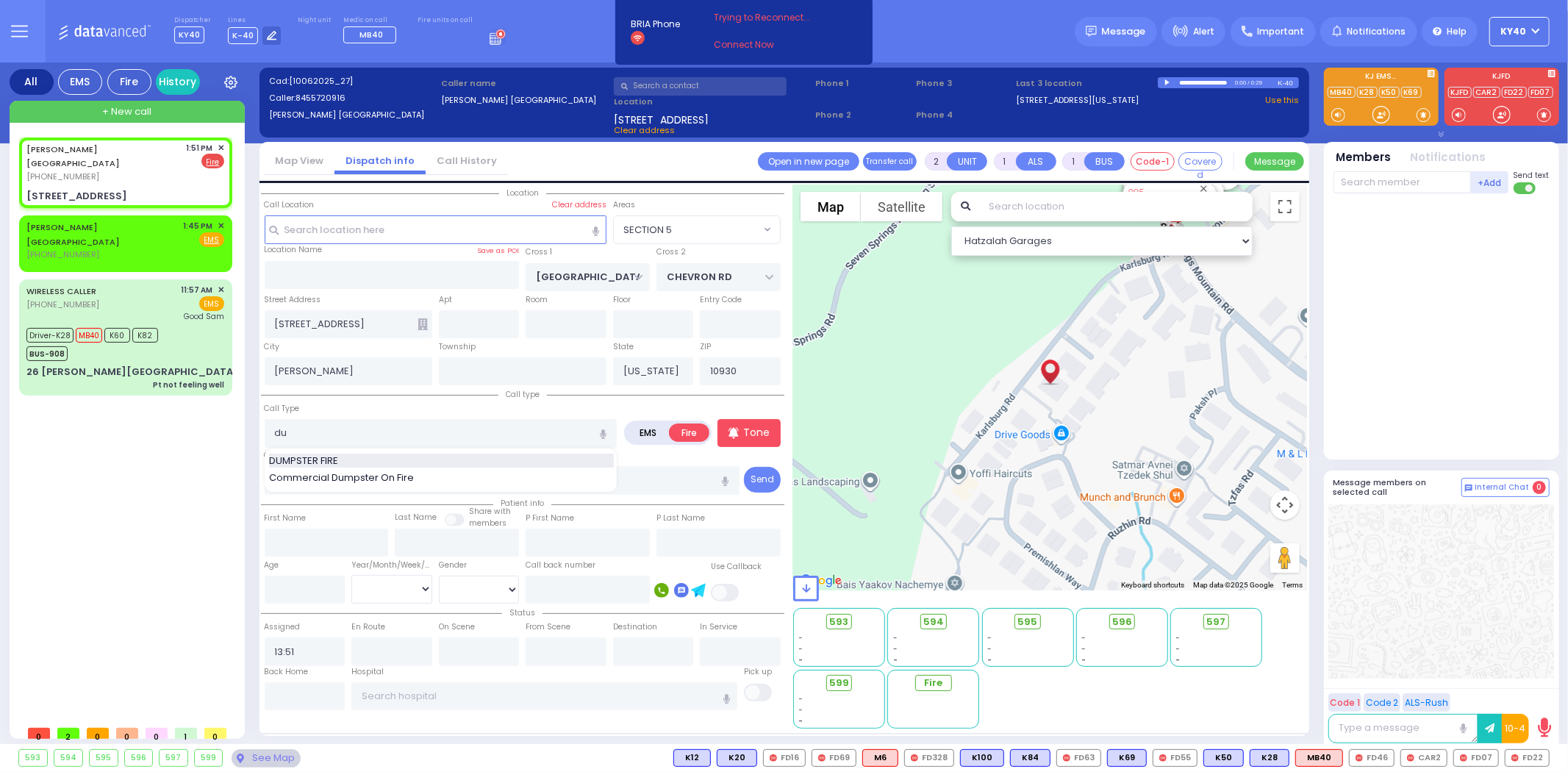
click at [355, 454] on div "DUMPSTER FIRE" at bounding box center [441, 461] width 345 height 15
type input "DUMPSTER FIRE"
select select
radio input "true"
select select
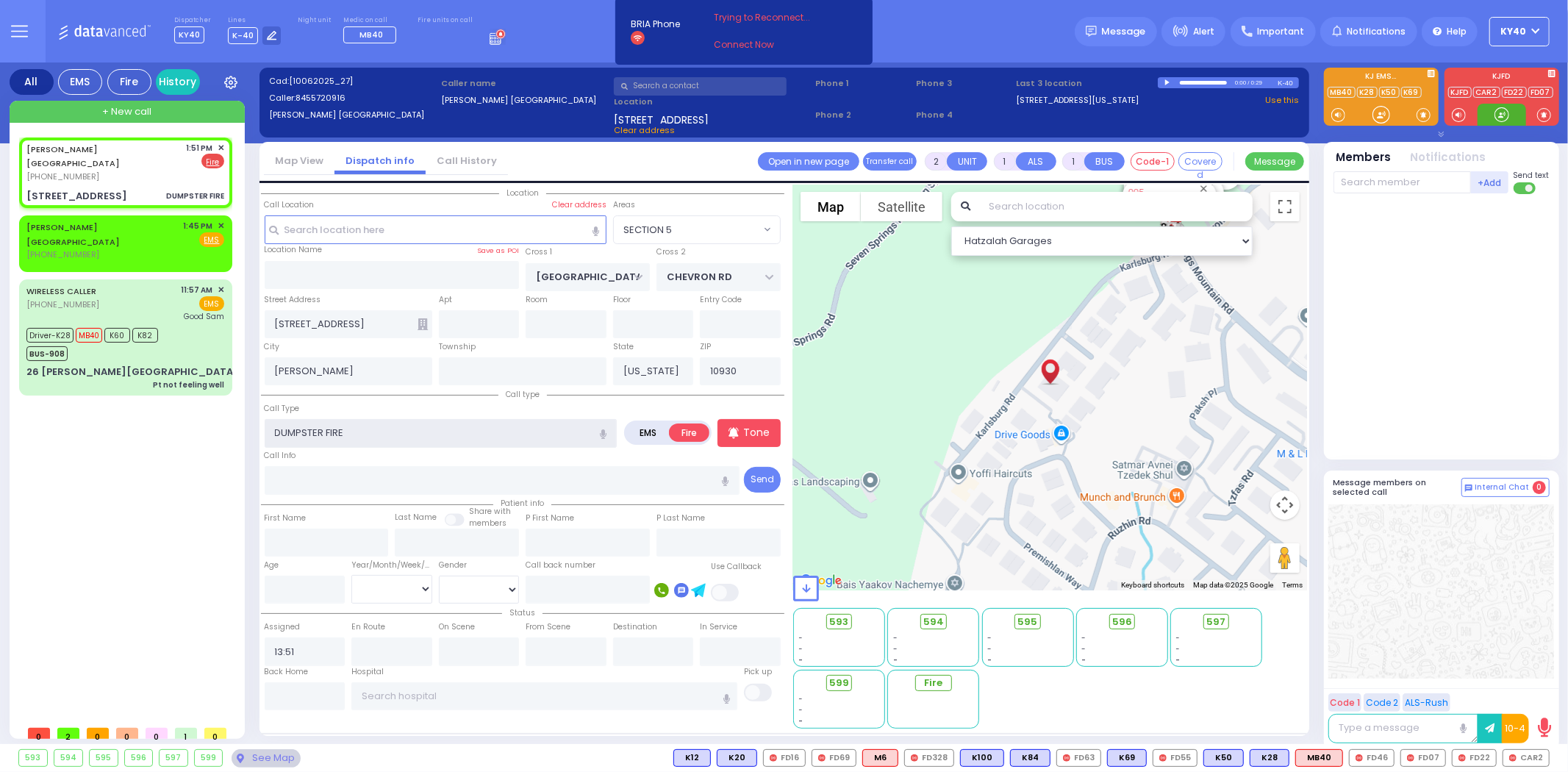
select select "Hatzalah Garages"
select select "SECTION 5"
click at [1465, 752] on span "FD22" at bounding box center [1474, 758] width 43 height 16
select select
radio input "true"
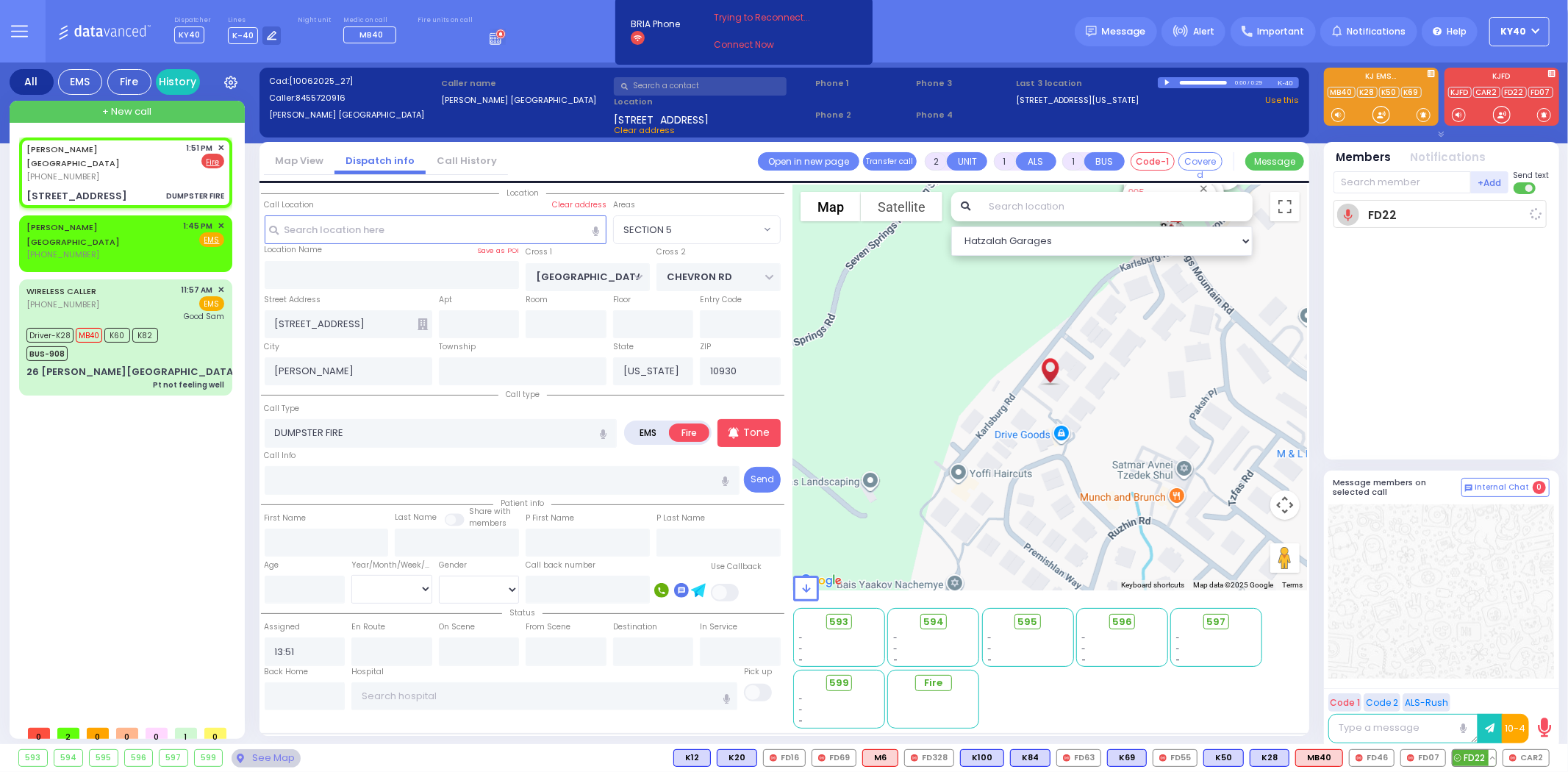
select select
type input "13:52"
select select "Hatzalah Garages"
select select "SECTION 5"
select select
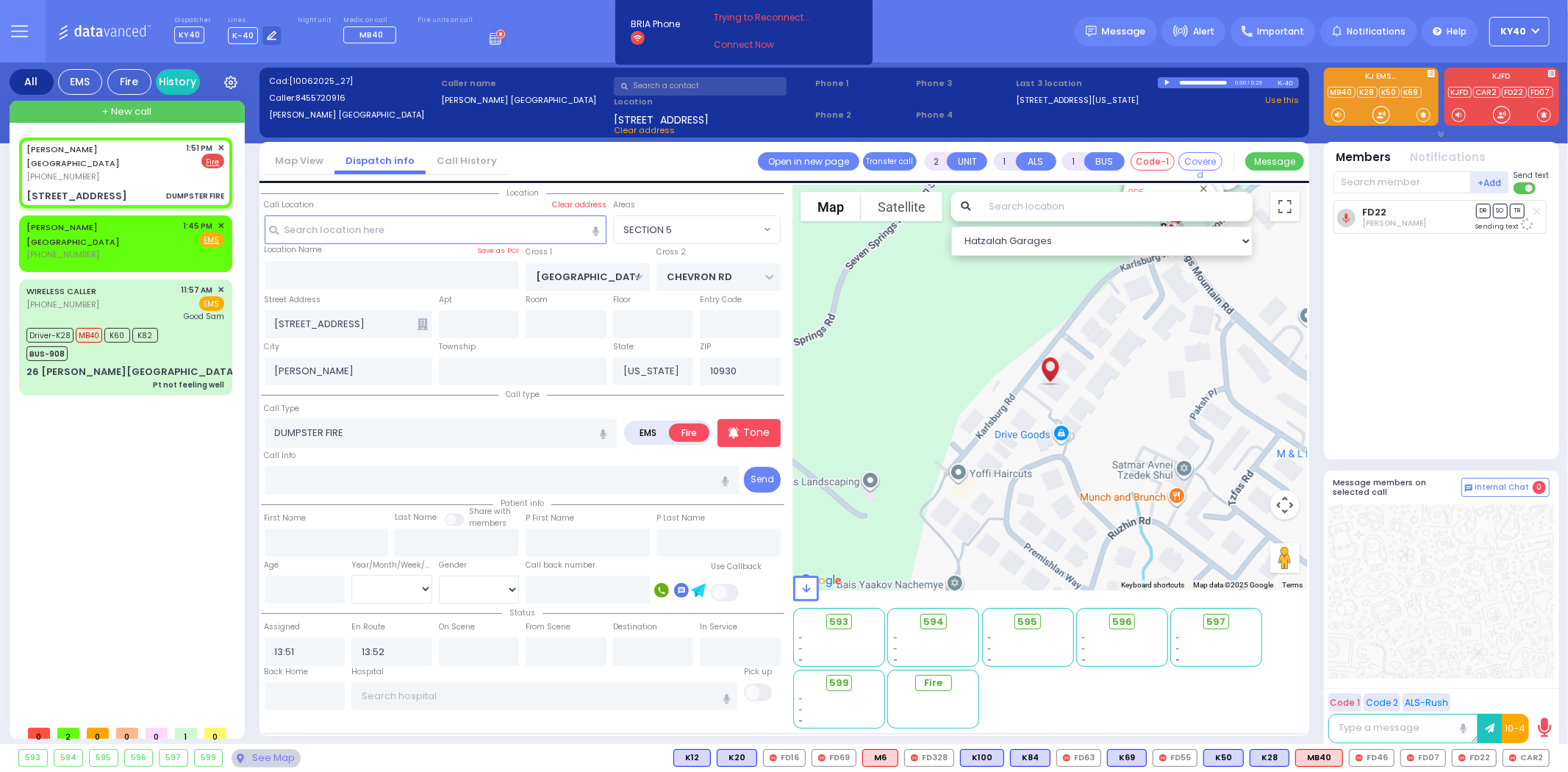
radio input "true"
select select
select select "Hatzalah Garages"
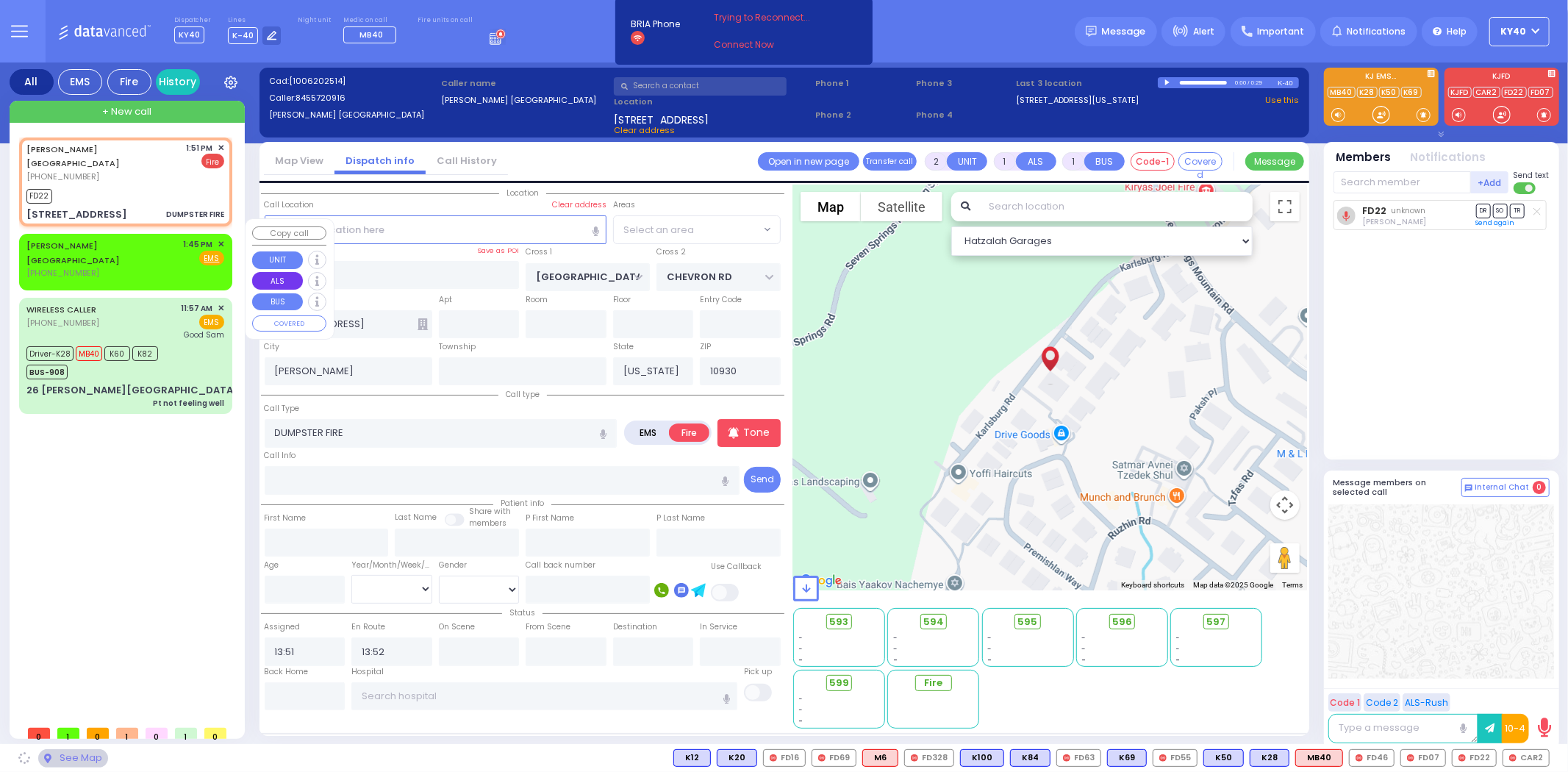
select select "SECTION 5"
drag, startPoint x: 1400, startPoint y: 180, endPoint x: 1326, endPoint y: 213, distance: 81.0
click at [1397, 186] on input "text" at bounding box center [1402, 182] width 137 height 22
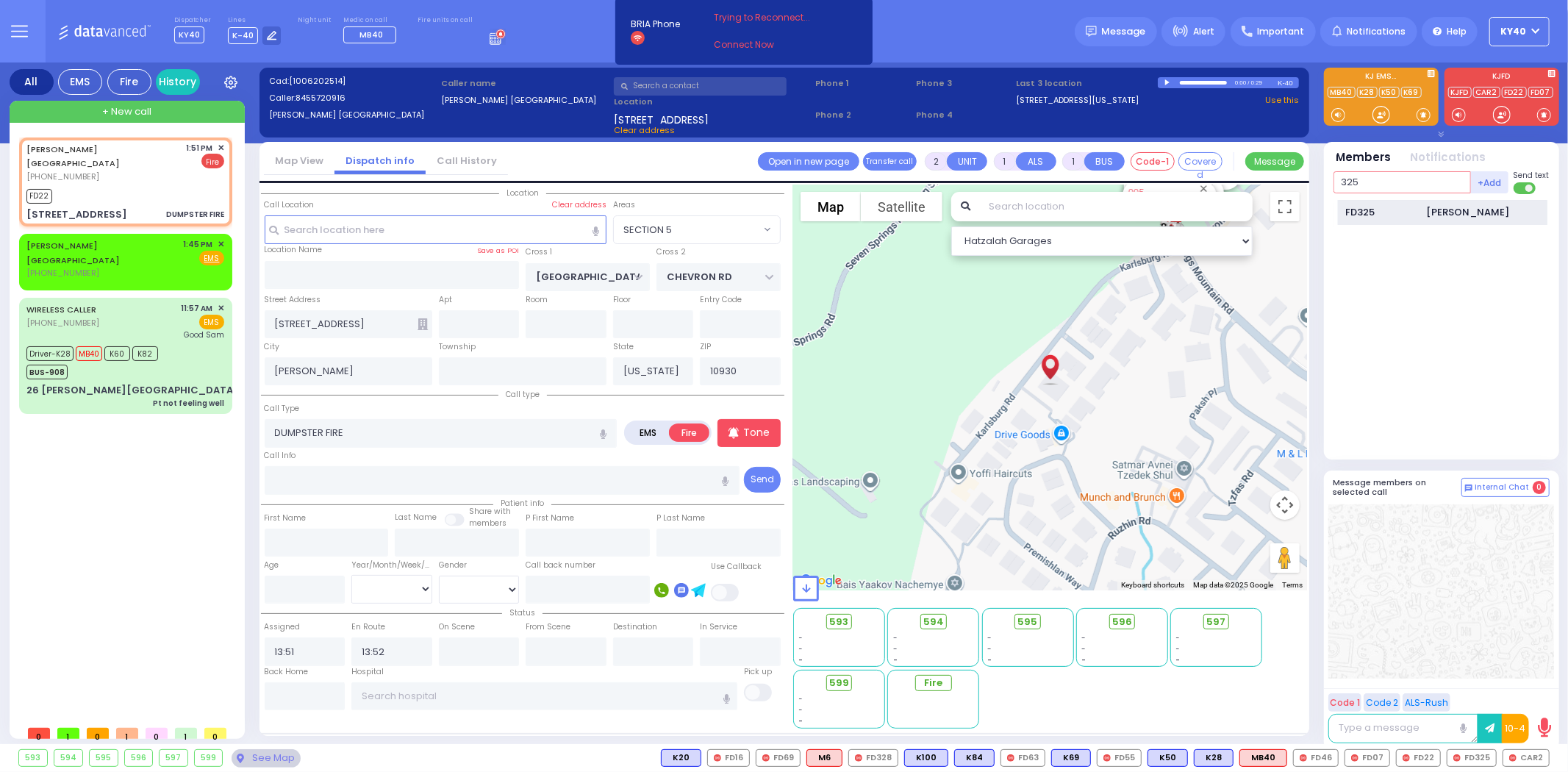
type input "325"
click at [1379, 211] on div "FD325" at bounding box center [1382, 212] width 73 height 15
select select
radio input "true"
select select
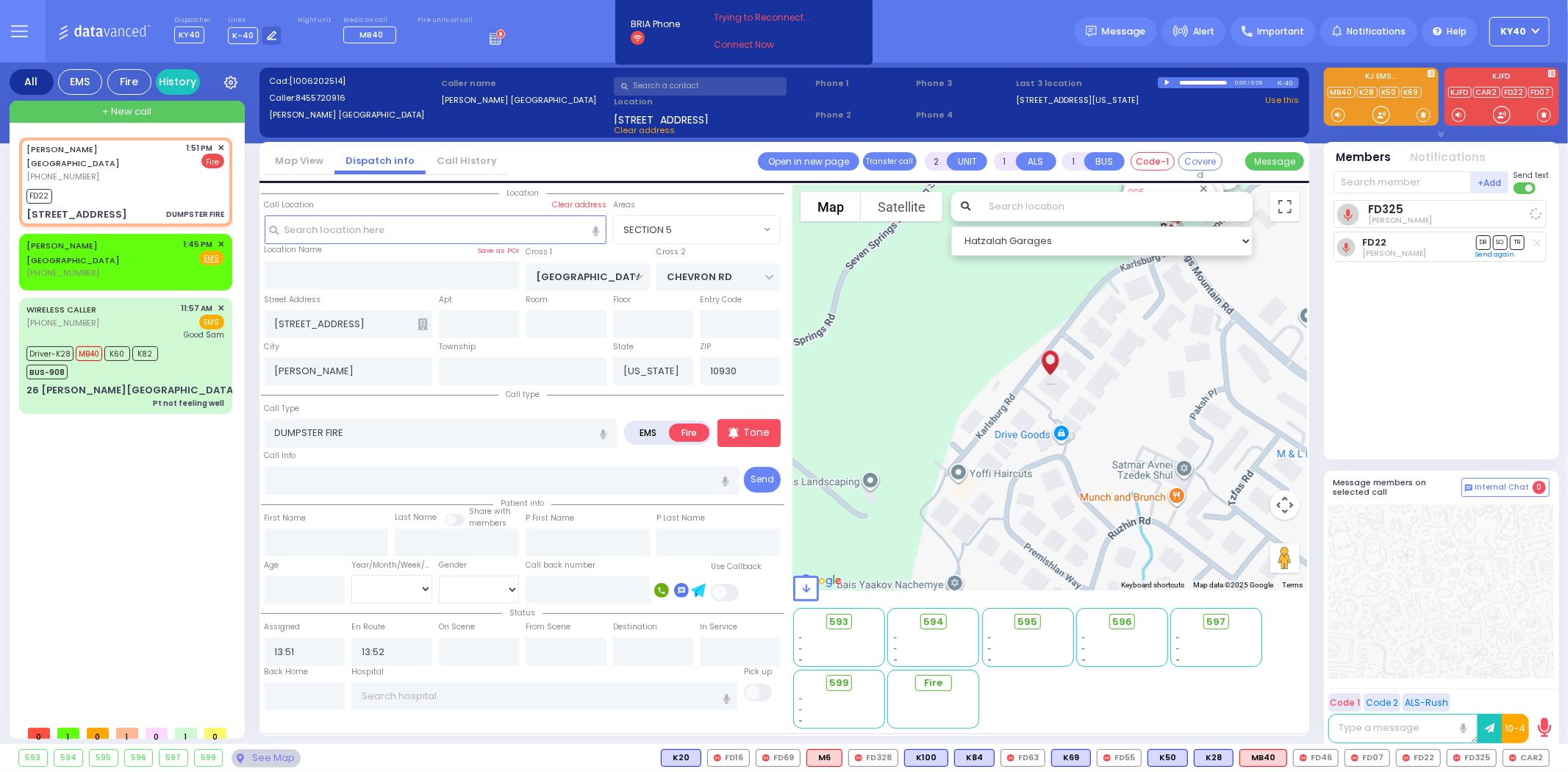
select select "Hatzalah Garages"
select select "SECTION 5"
click at [113, 241] on div "CHESTER NY (845) 572-0916 1:45 PM ✕ Fire EMS" at bounding box center [125, 258] width 198 height 41
select select
radio input "true"
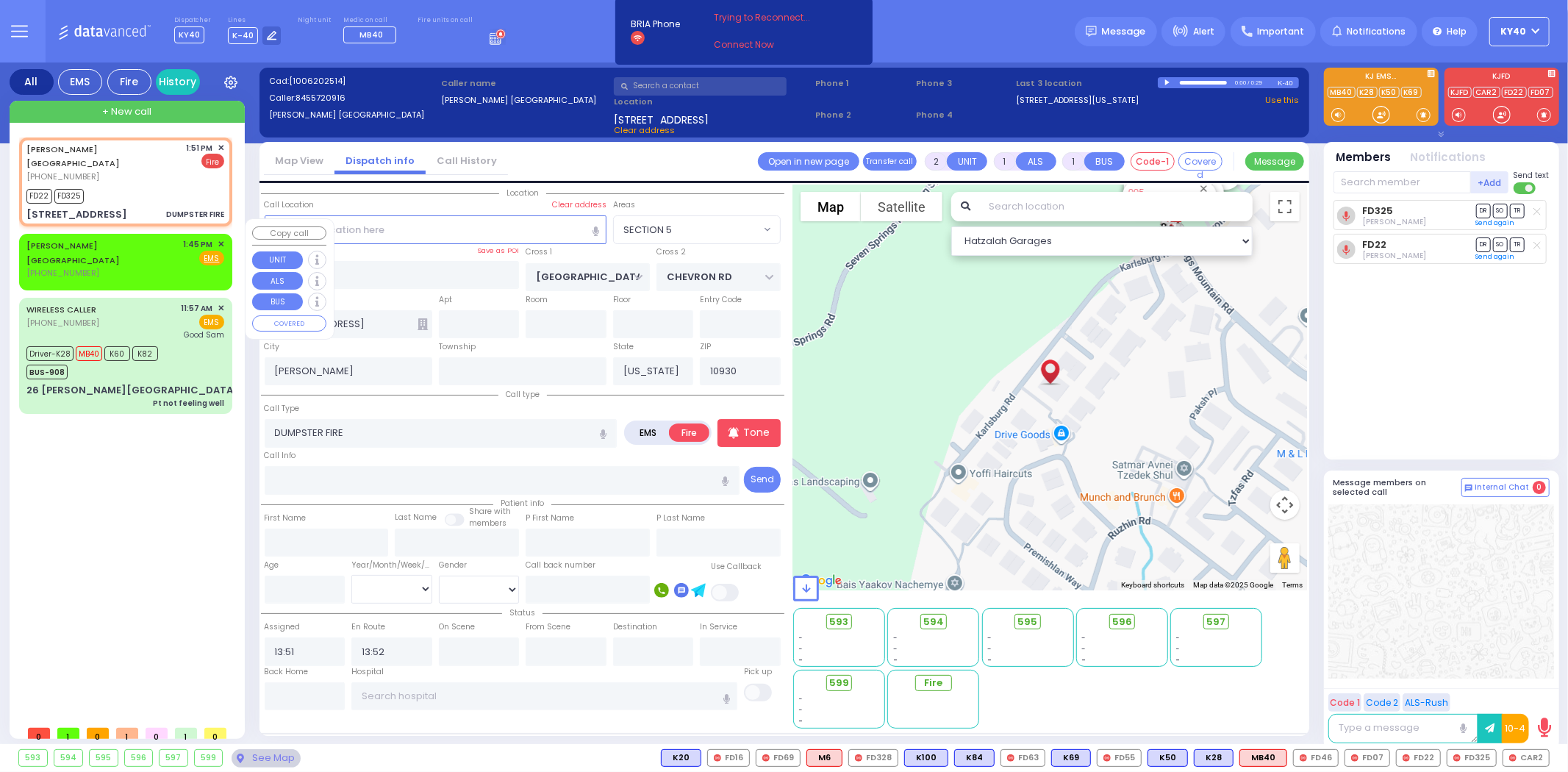
select select
type input "13:45"
select select "Hatzalah Garages"
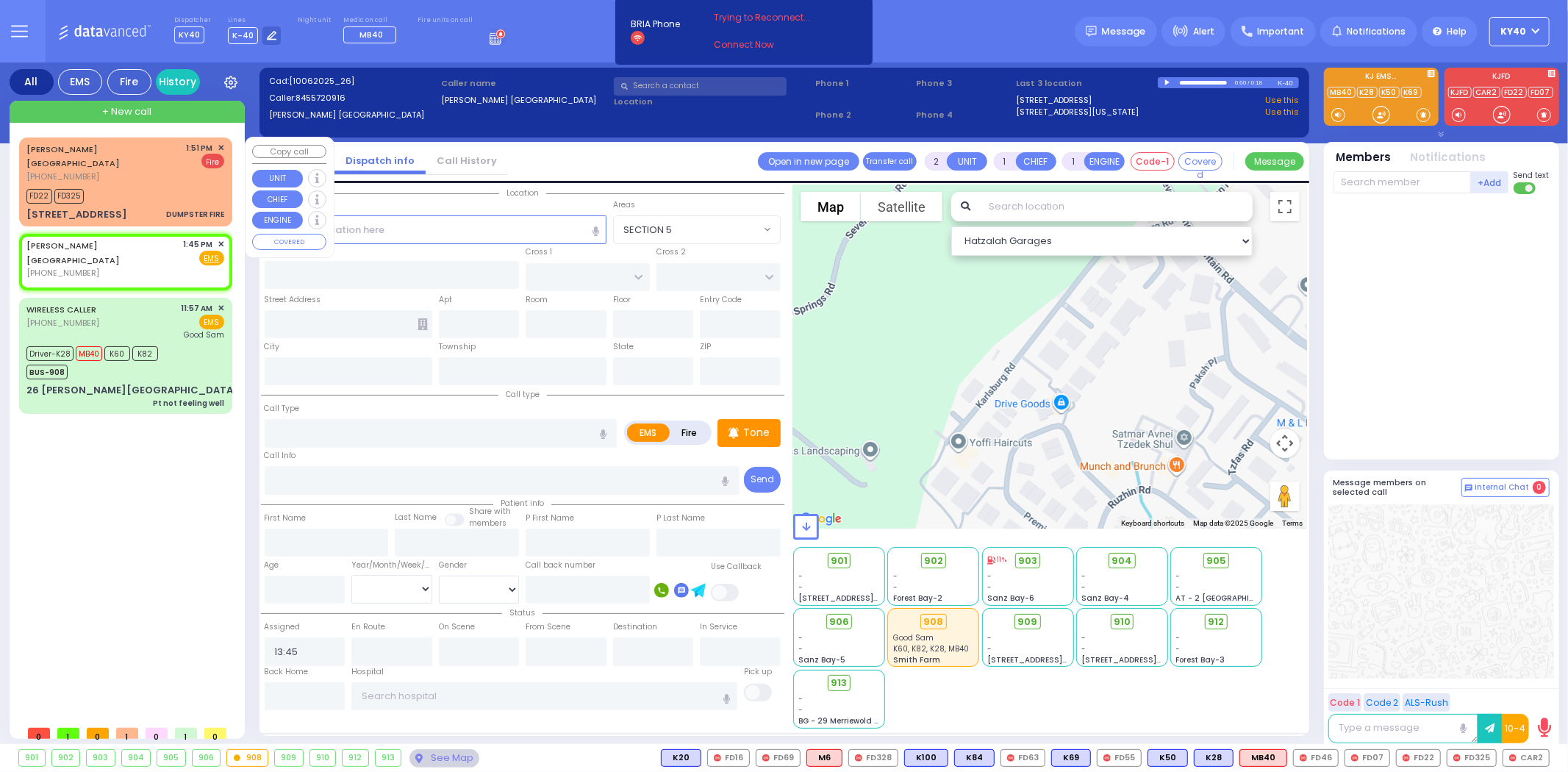
click at [142, 185] on div "FD22 FD325" at bounding box center [125, 194] width 198 height 18
select select
type input "DUMPSTER FIRE"
radio input "false"
radio input "true"
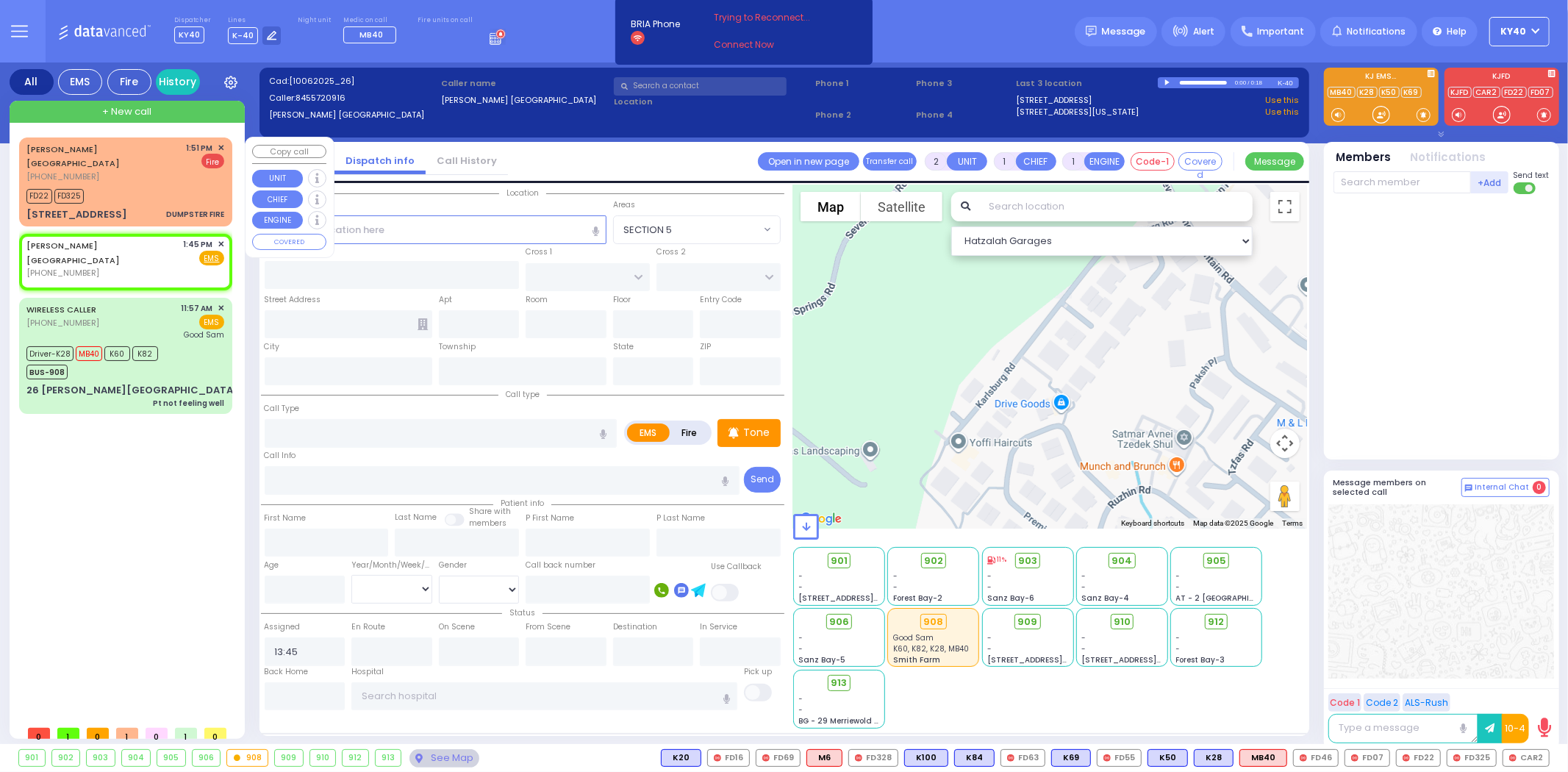
select select
type input "13:51"
type input "13:52"
type input "[GEOGRAPHIC_DATA]"
type input "CHEVRON RD"
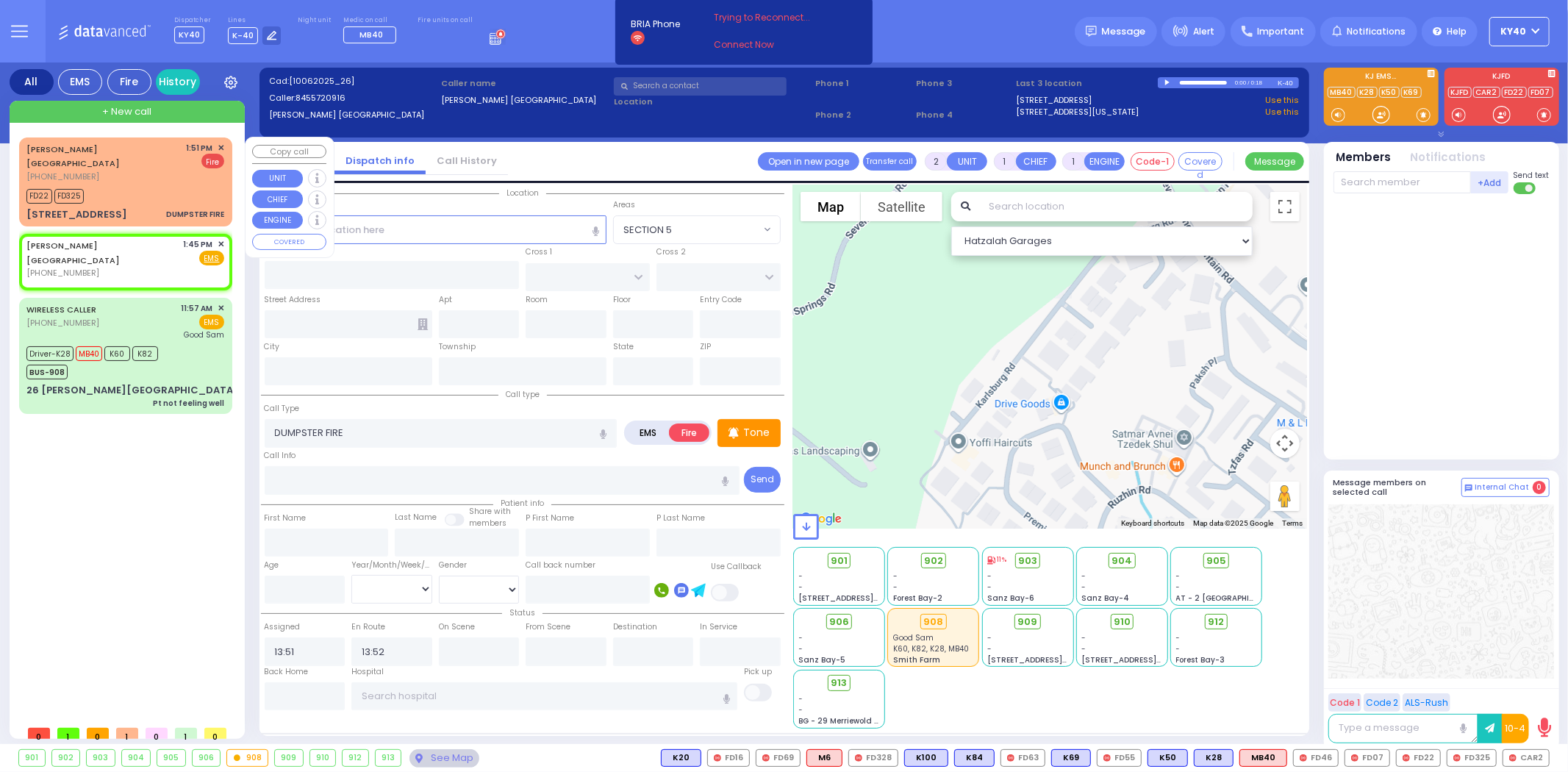
type input "[STREET_ADDRESS]"
type input "[PERSON_NAME]"
type input "[US_STATE]"
type input "10930"
select select "Hatzalah Garages"
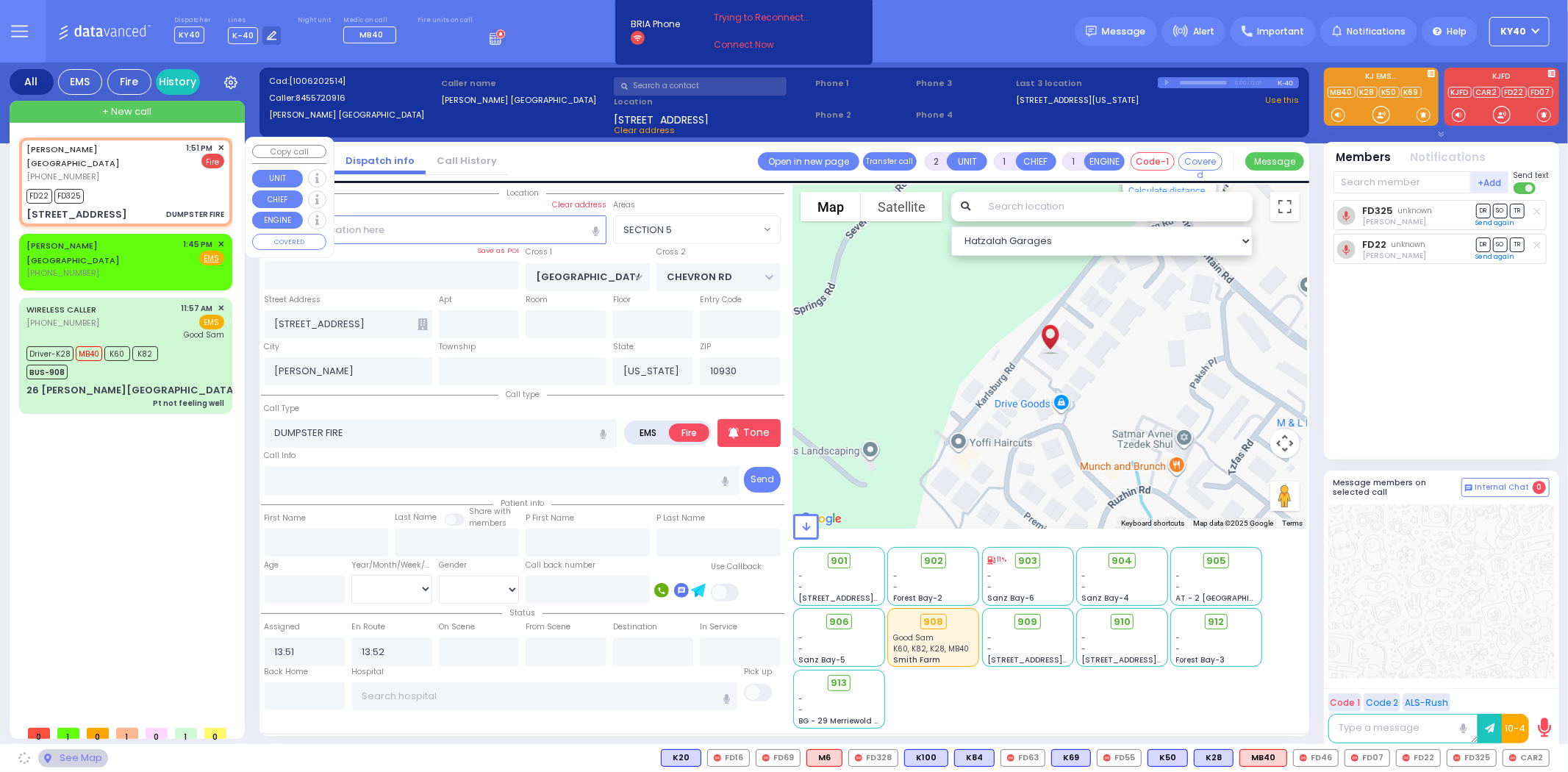
select select "SECTION 5"
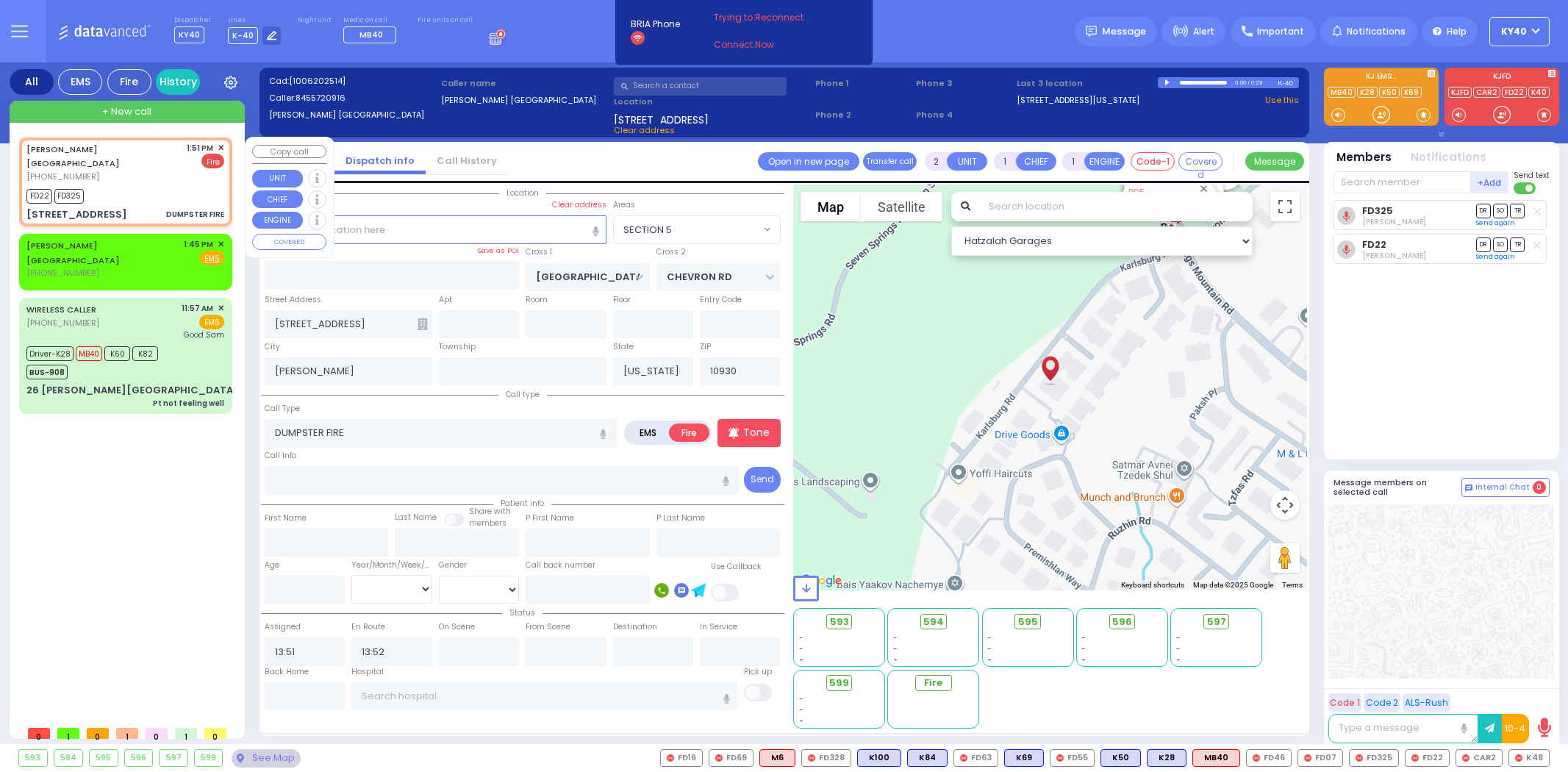
select select "SECTION 5"
select select
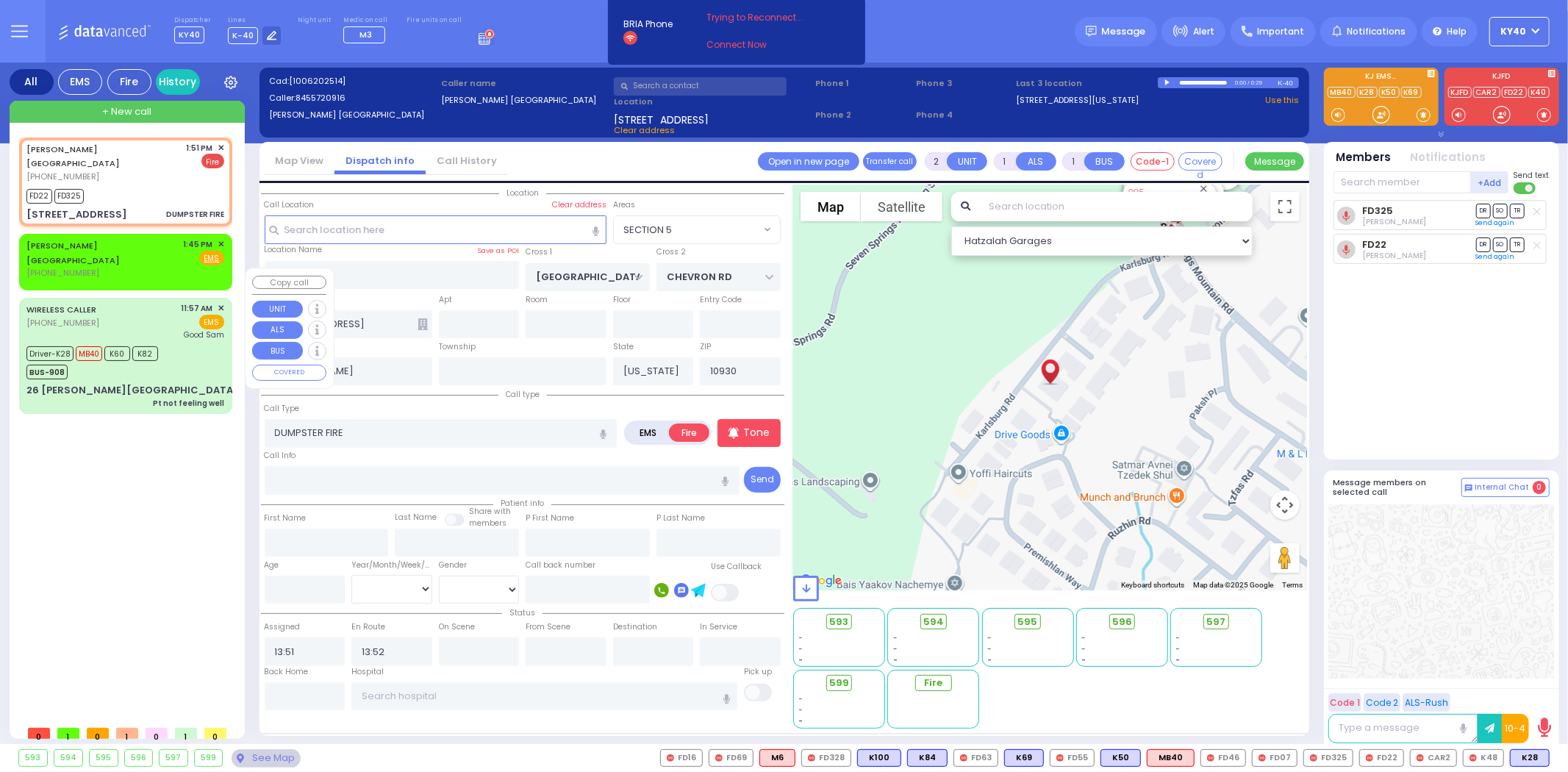
click at [181, 343] on div "Driver-K28 MB40 K60 K82 BUS-908" at bounding box center [125, 361] width 198 height 37
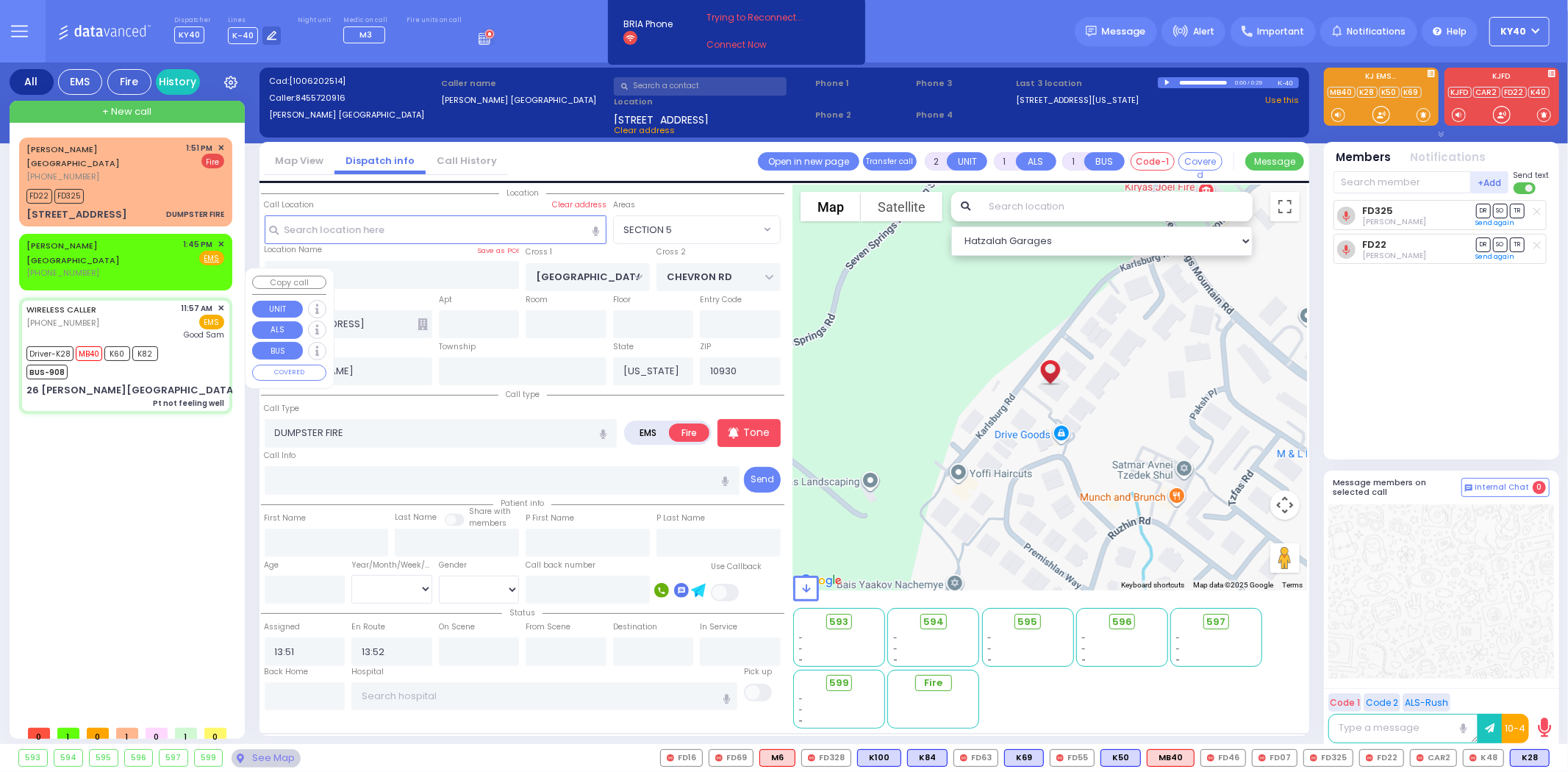
type input "6"
select select
type input "Pt not feeling well"
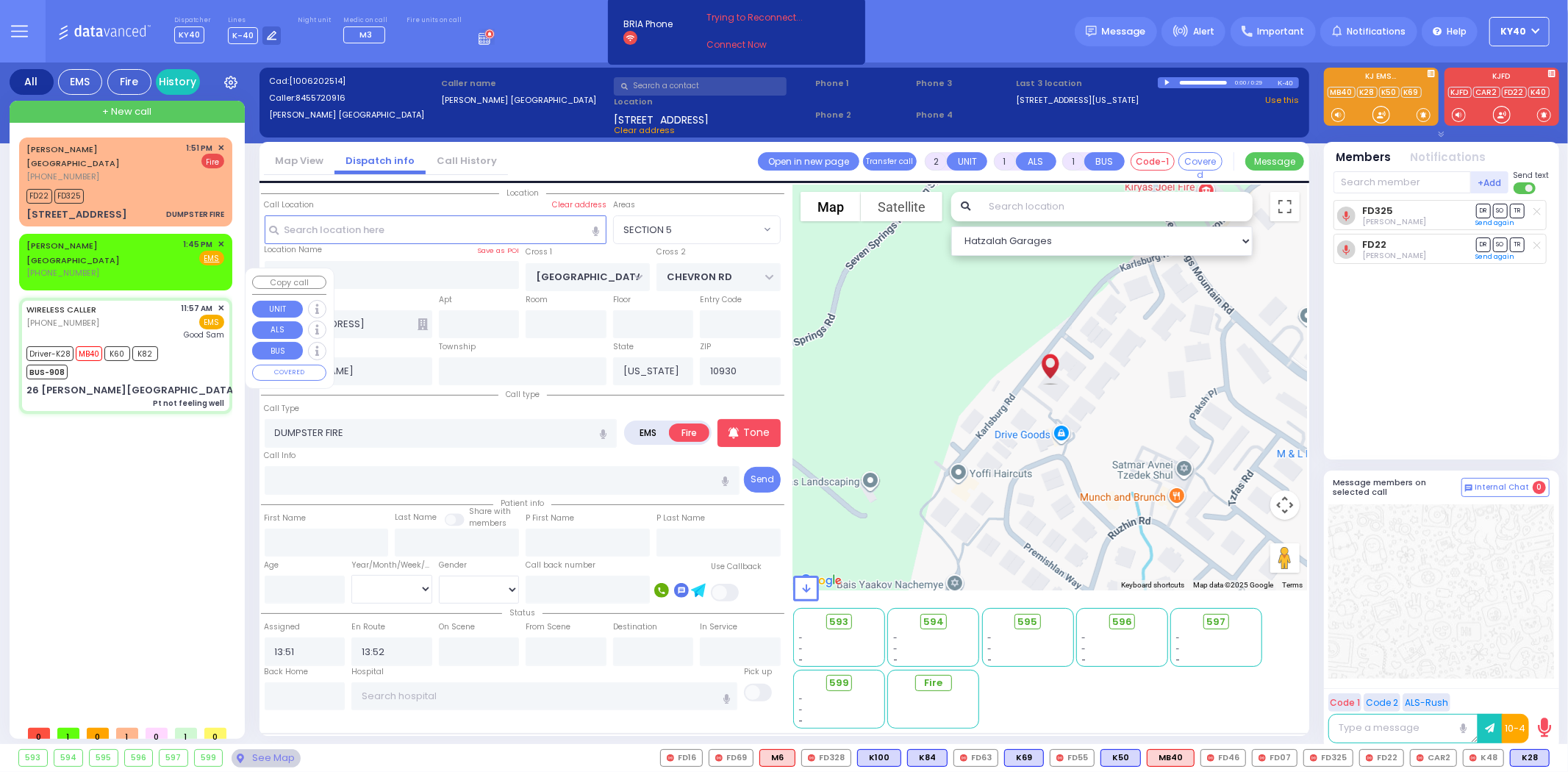
radio input "true"
type input "Fraidy"
type input "[PERSON_NAME]"
type input "19"
select select "Year"
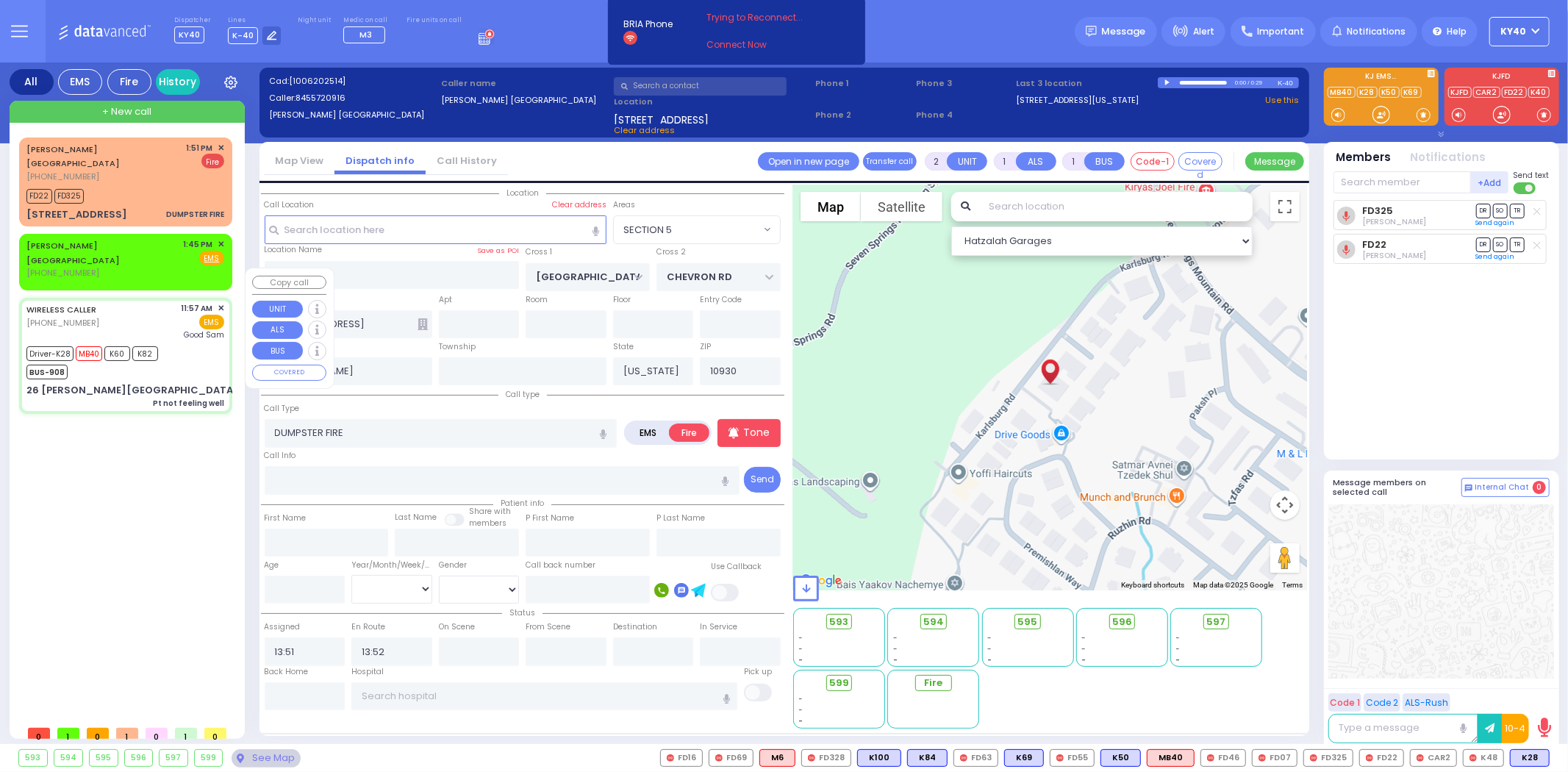
select select "[DEMOGRAPHIC_DATA]"
type input "11:57"
type input "11:59"
type input "12:02"
type input "12:23"
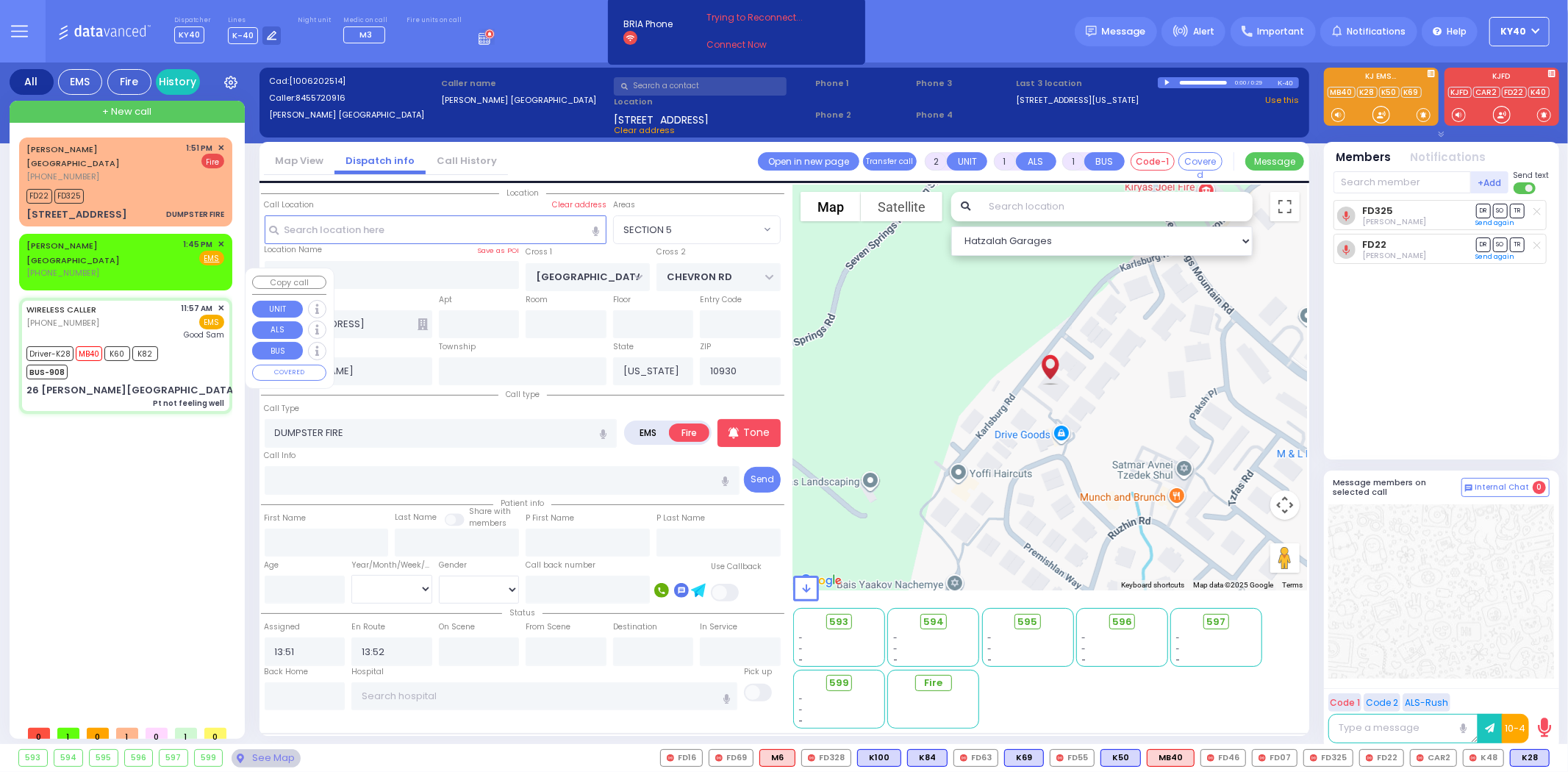
type input "12:45"
type input "12:58"
type input "[GEOGRAPHIC_DATA]"
select select "Hatzalah Garages"
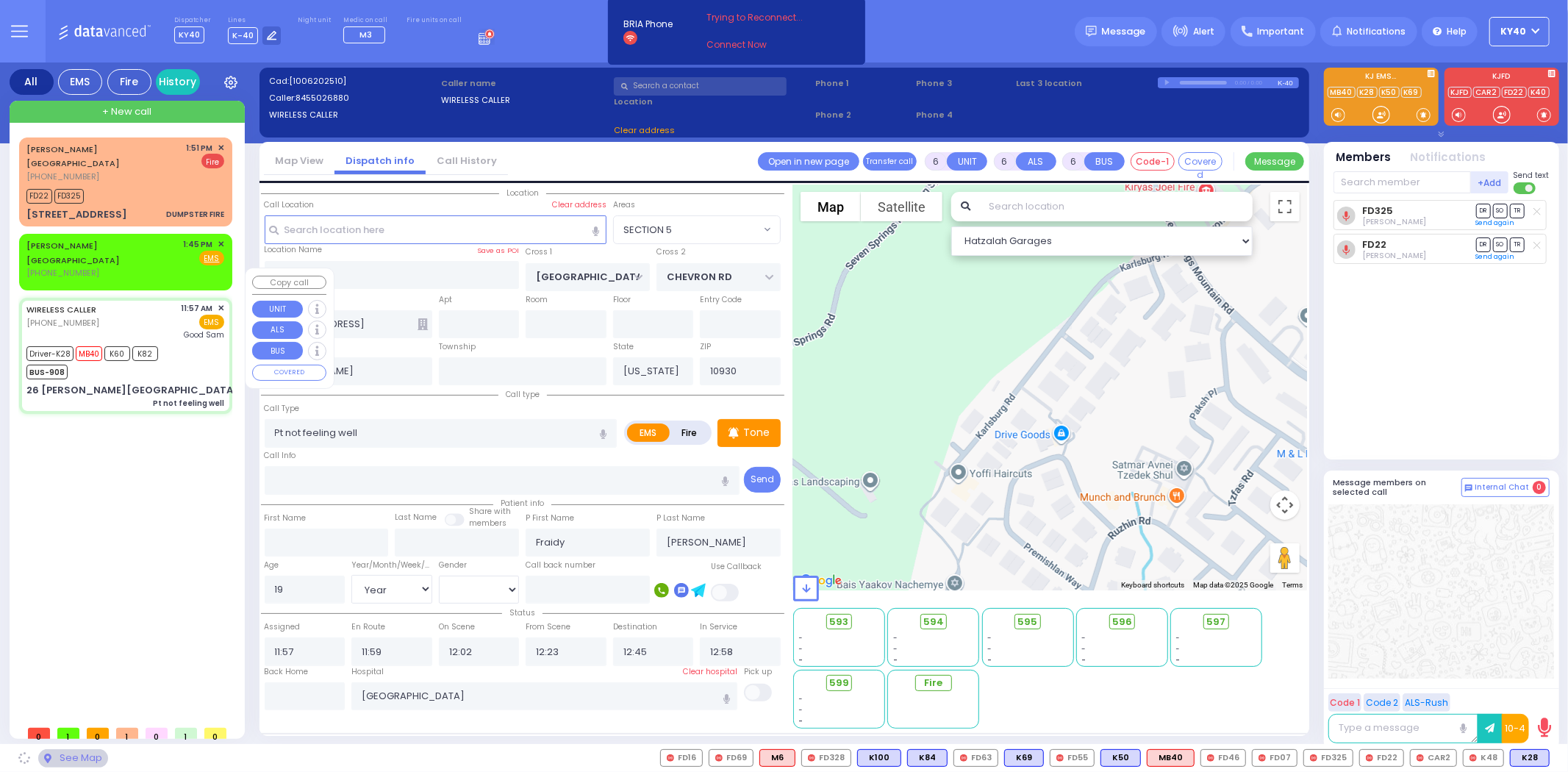
type input "KAHAN DR"
type input "MERON DR"
type input "26 [PERSON_NAME][GEOGRAPHIC_DATA]"
type input "10950"
select select "SECTION 4"
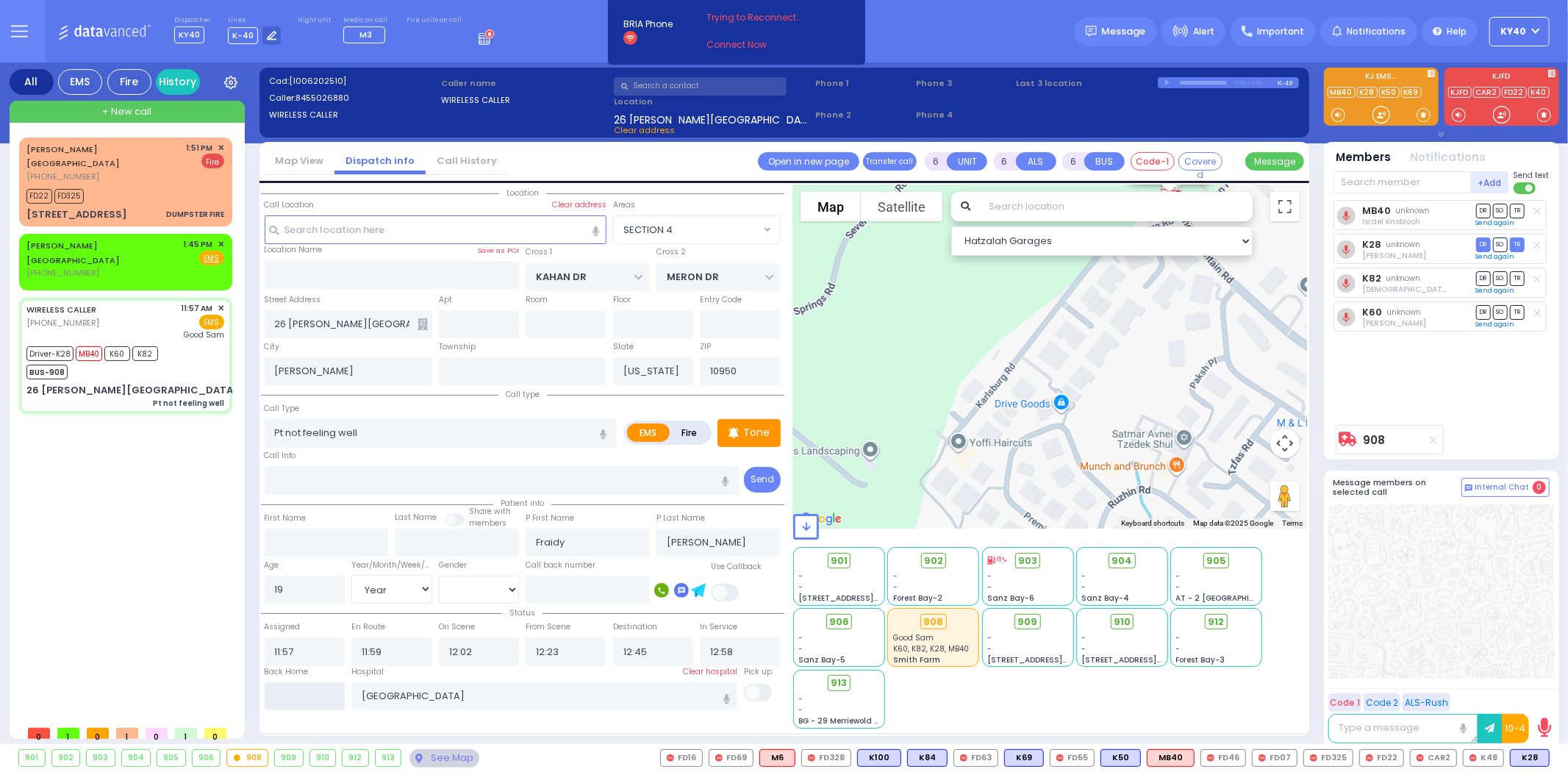
click at [324, 702] on input "text" at bounding box center [305, 696] width 81 height 28
click at [326, 701] on input "text" at bounding box center [305, 696] width 81 height 28
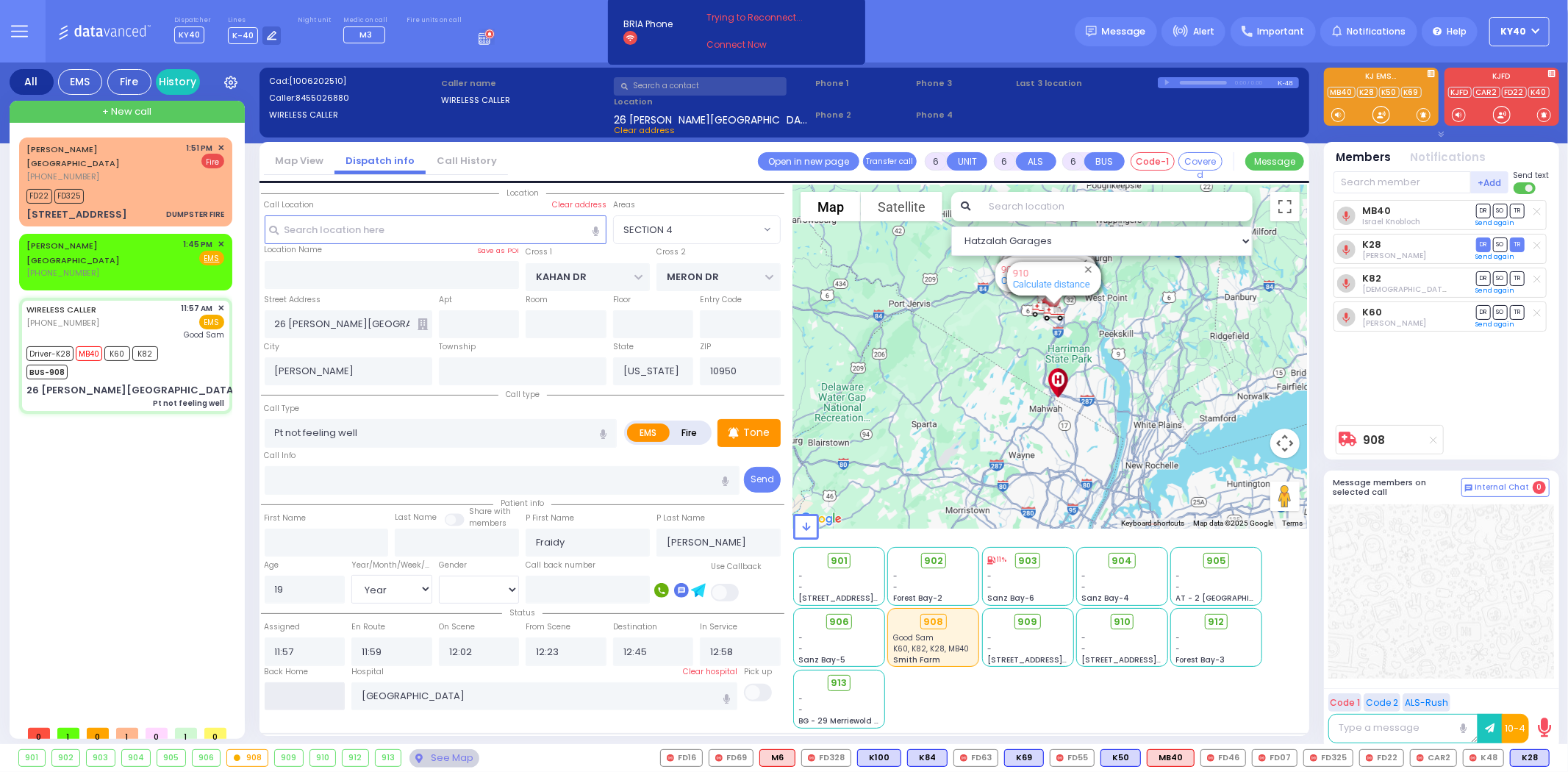
click at [330, 690] on input "text" at bounding box center [305, 696] width 81 height 28
click at [330, 691] on input "text" at bounding box center [305, 696] width 81 height 28
type input "14:00"
click at [222, 238] on span "✕" at bounding box center [221, 245] width 6 height 13
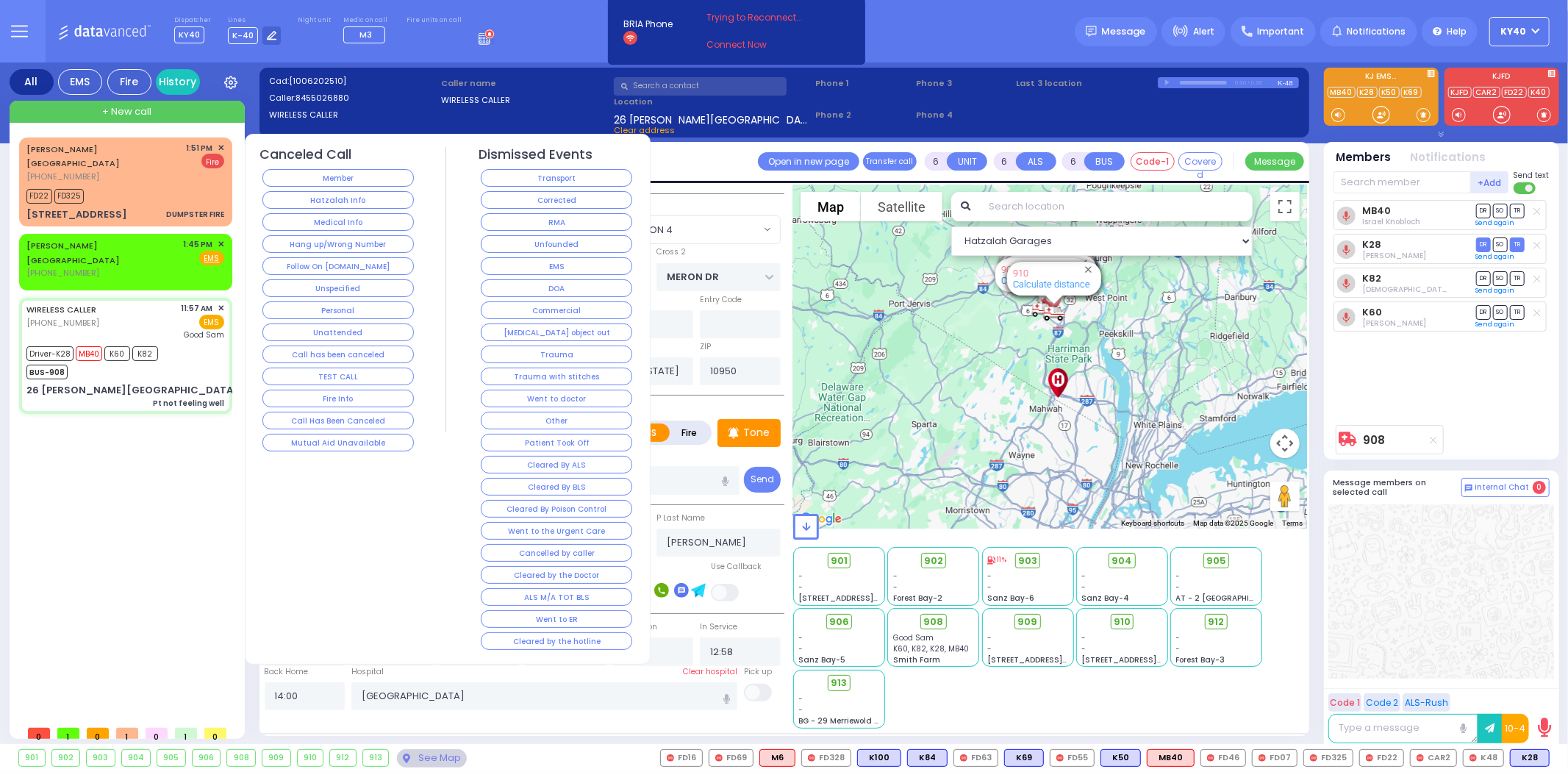
select select
radio input "true"
select select
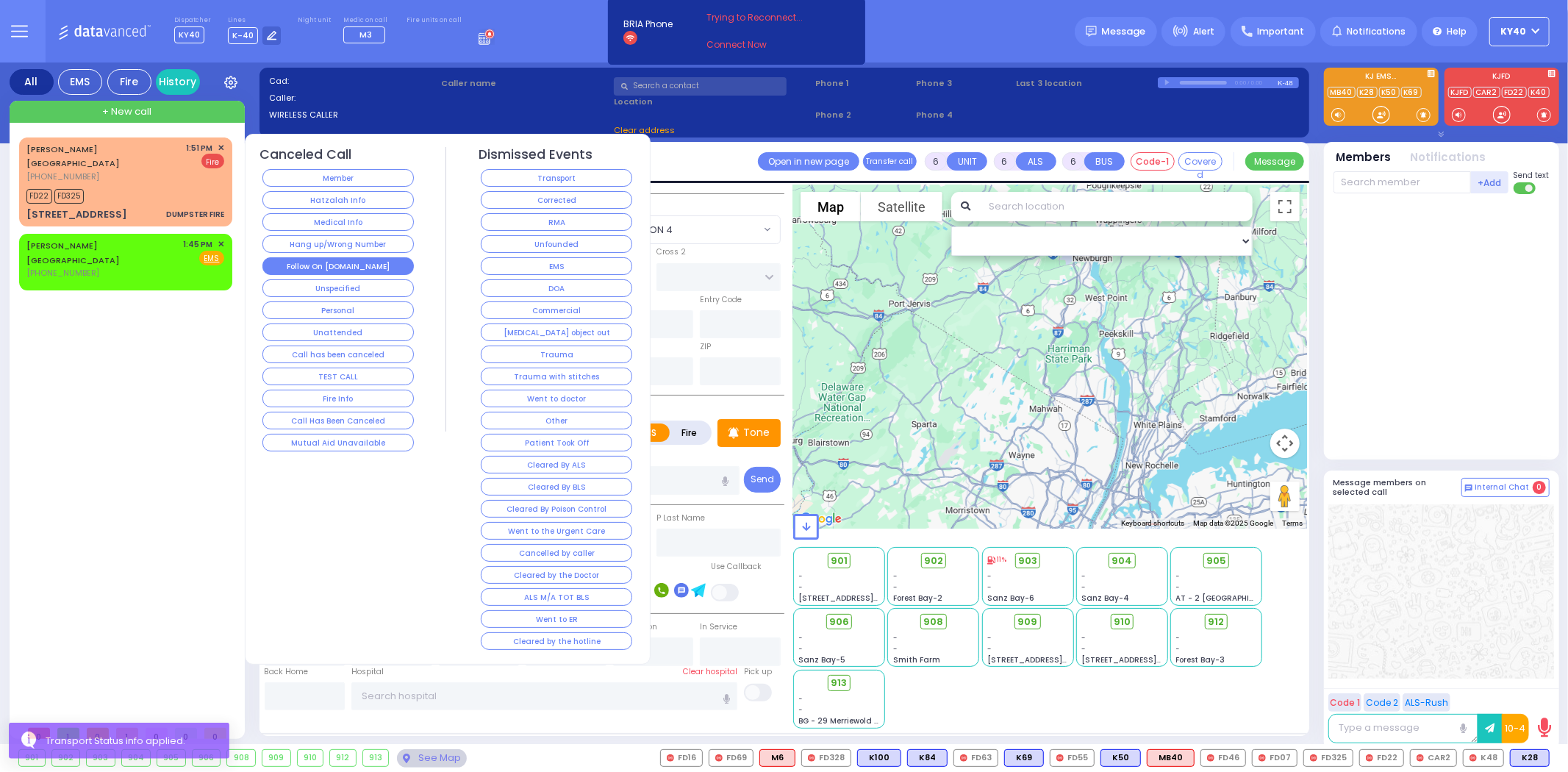
click at [322, 270] on button "Follow On [DOMAIN_NAME]" at bounding box center [338, 266] width 151 height 17
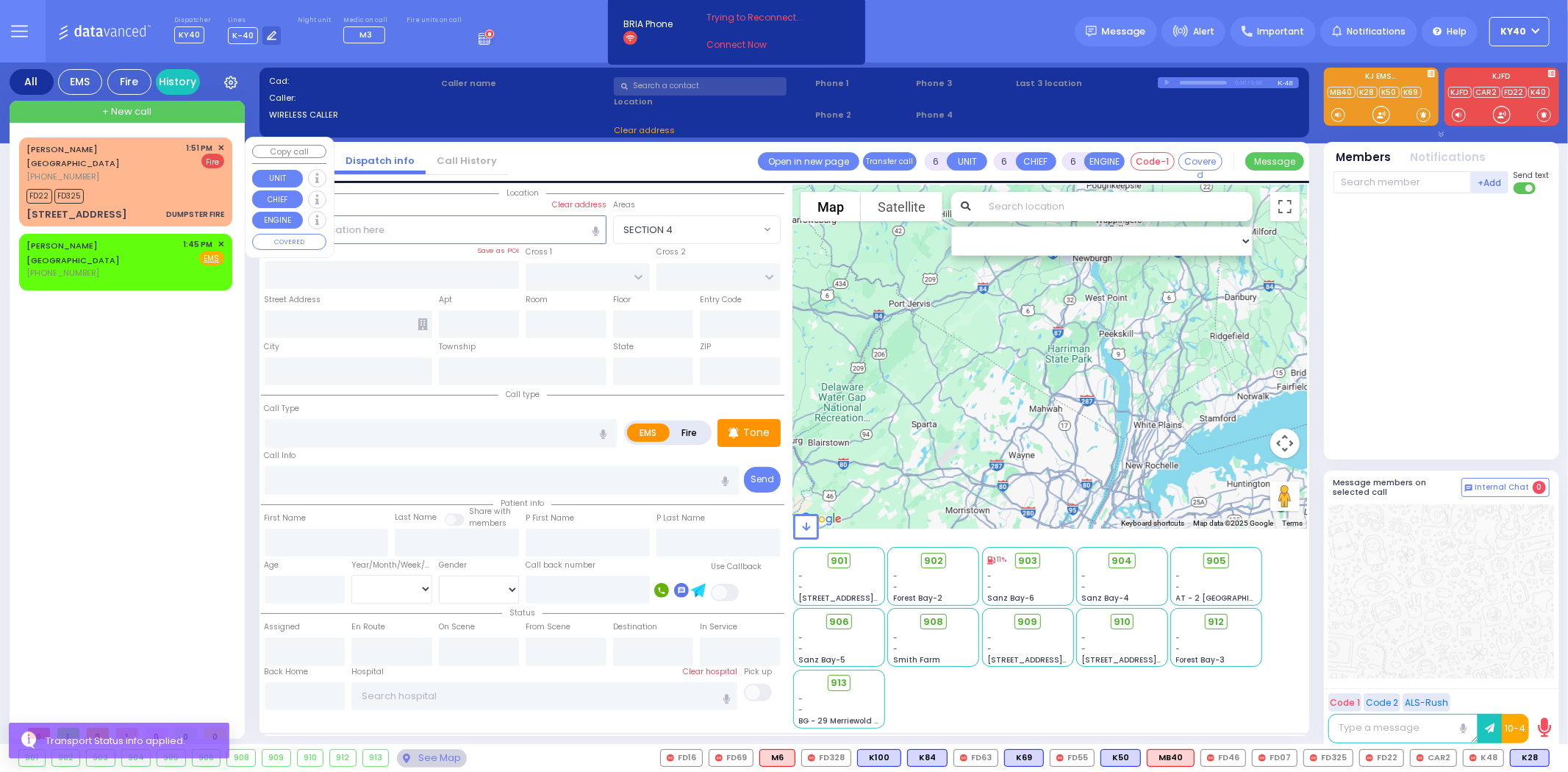
drag, startPoint x: 152, startPoint y: 179, endPoint x: 107, endPoint y: 168, distance: 46.3
click at [144, 185] on div "FD22 FD325" at bounding box center [125, 194] width 198 height 18
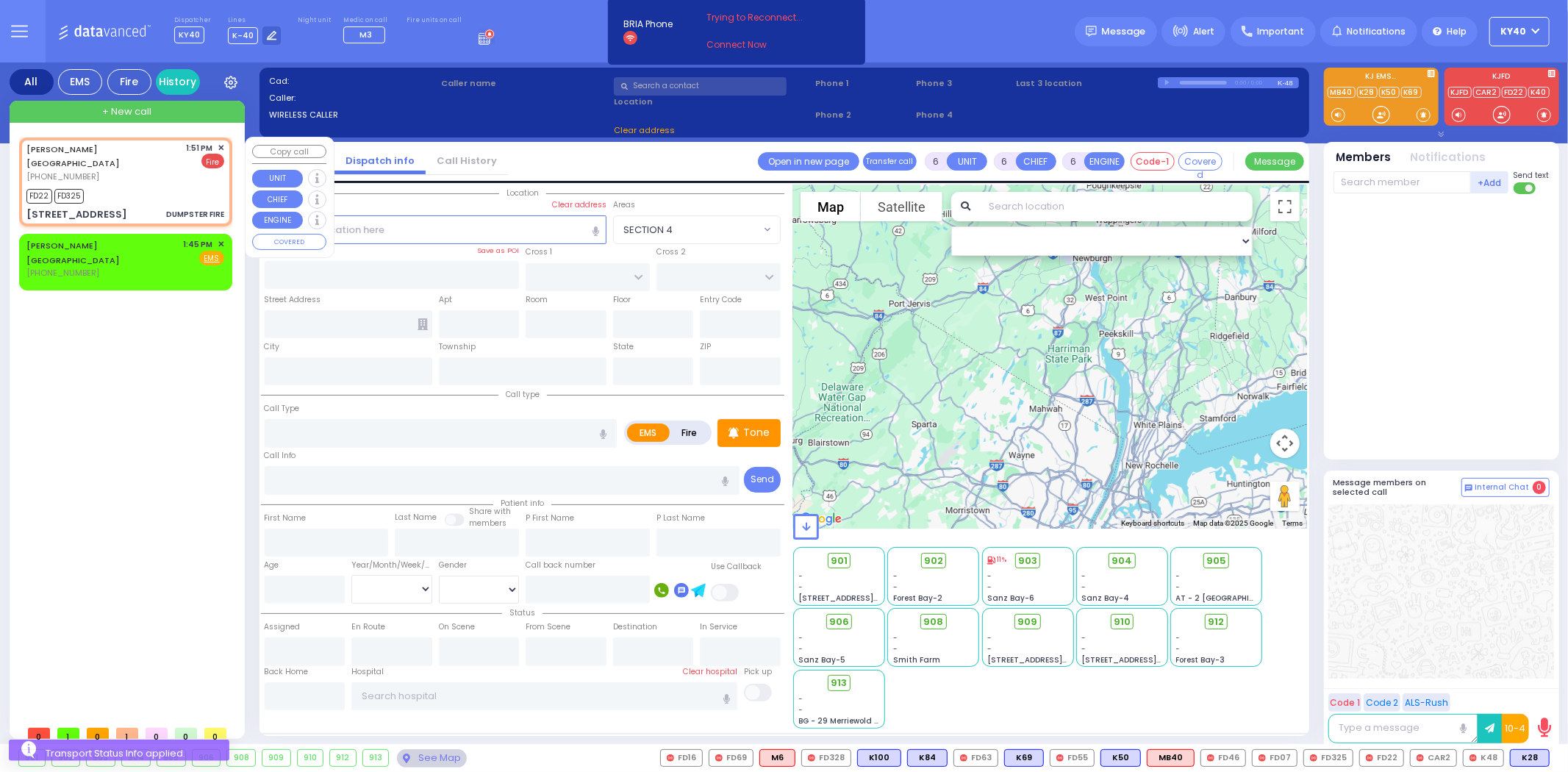
type input "2"
type input "1"
select select
type input "DUMPSTER FIRE"
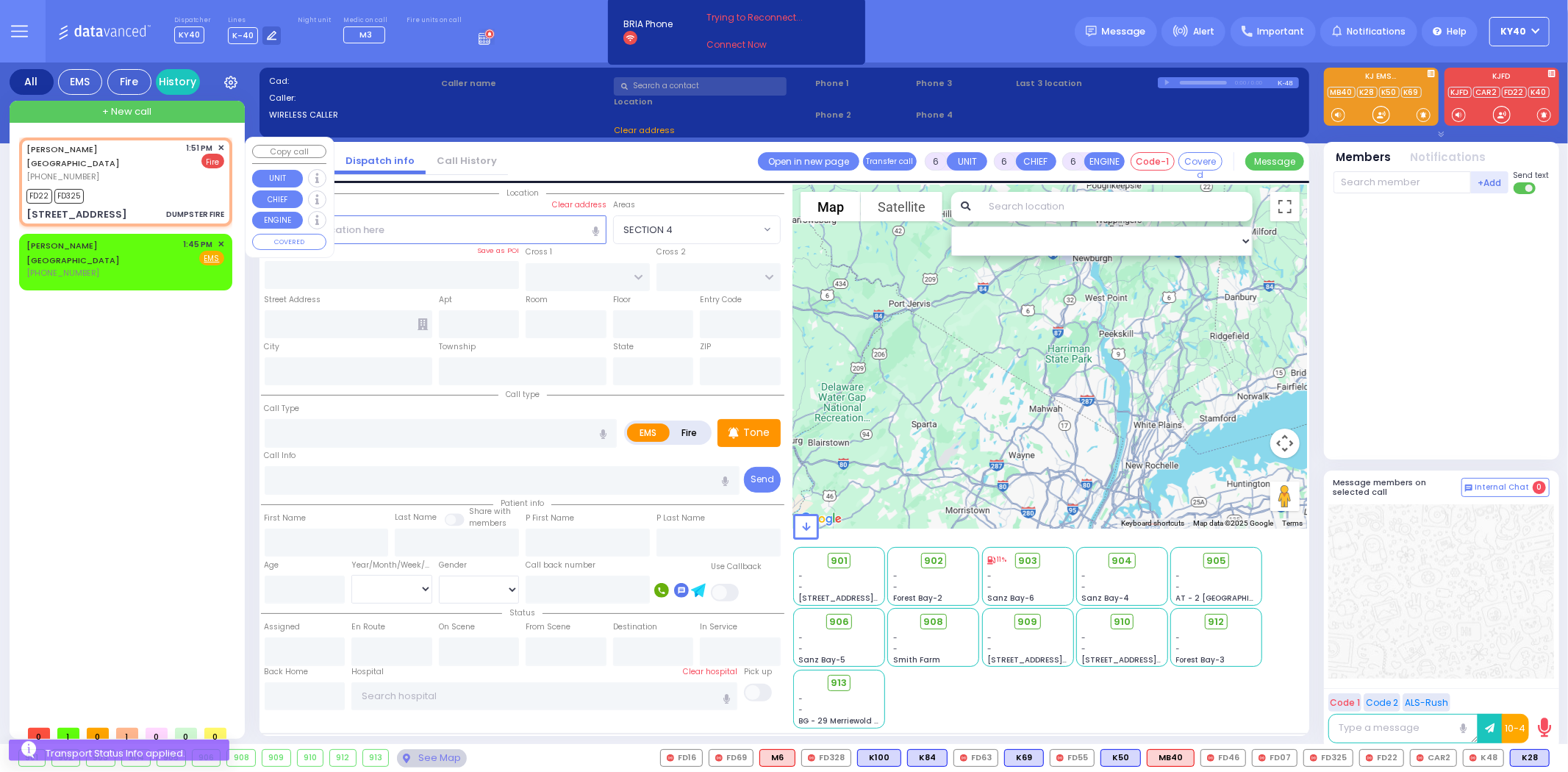
radio input "false"
radio input "true"
select select
type input "13:51"
type input "13:52"
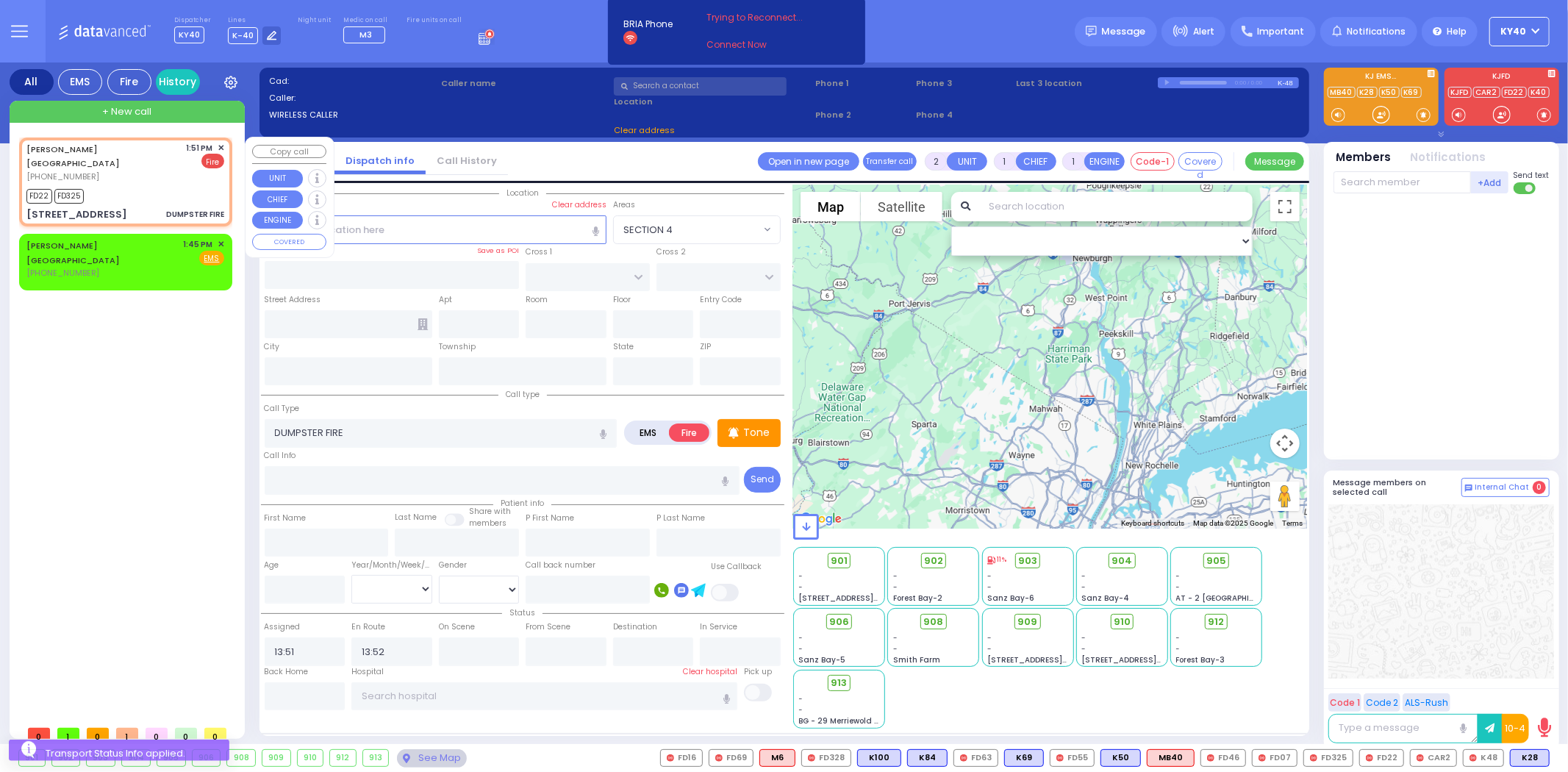
select select "Hatzalah Garages"
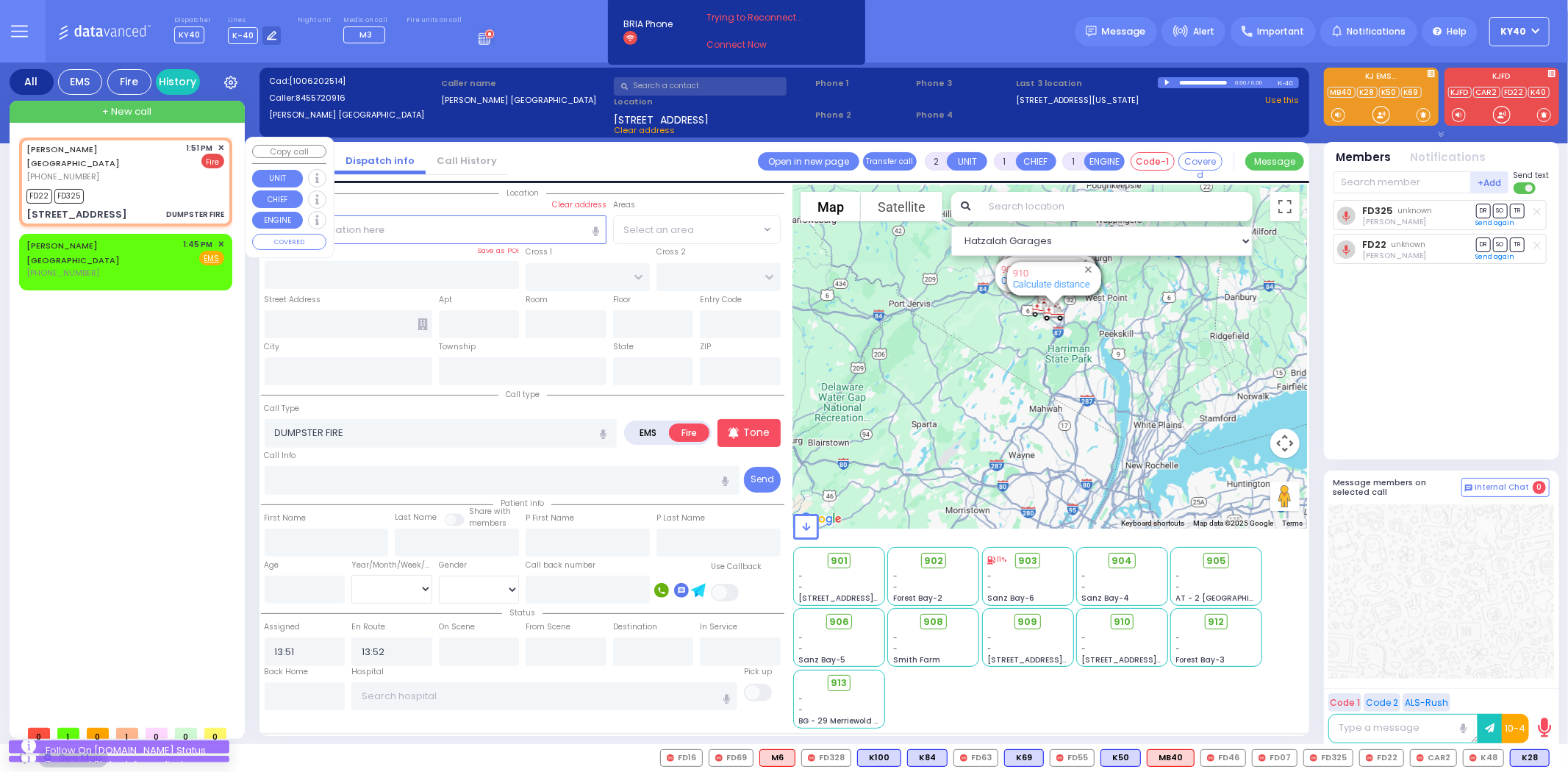
type input "SEVEN SPRINGS MOUNTAIN RD"
type input "CHEVRON RD"
type input "17 Karlsburg Road"
type input "[PERSON_NAME]"
type input "[US_STATE]"
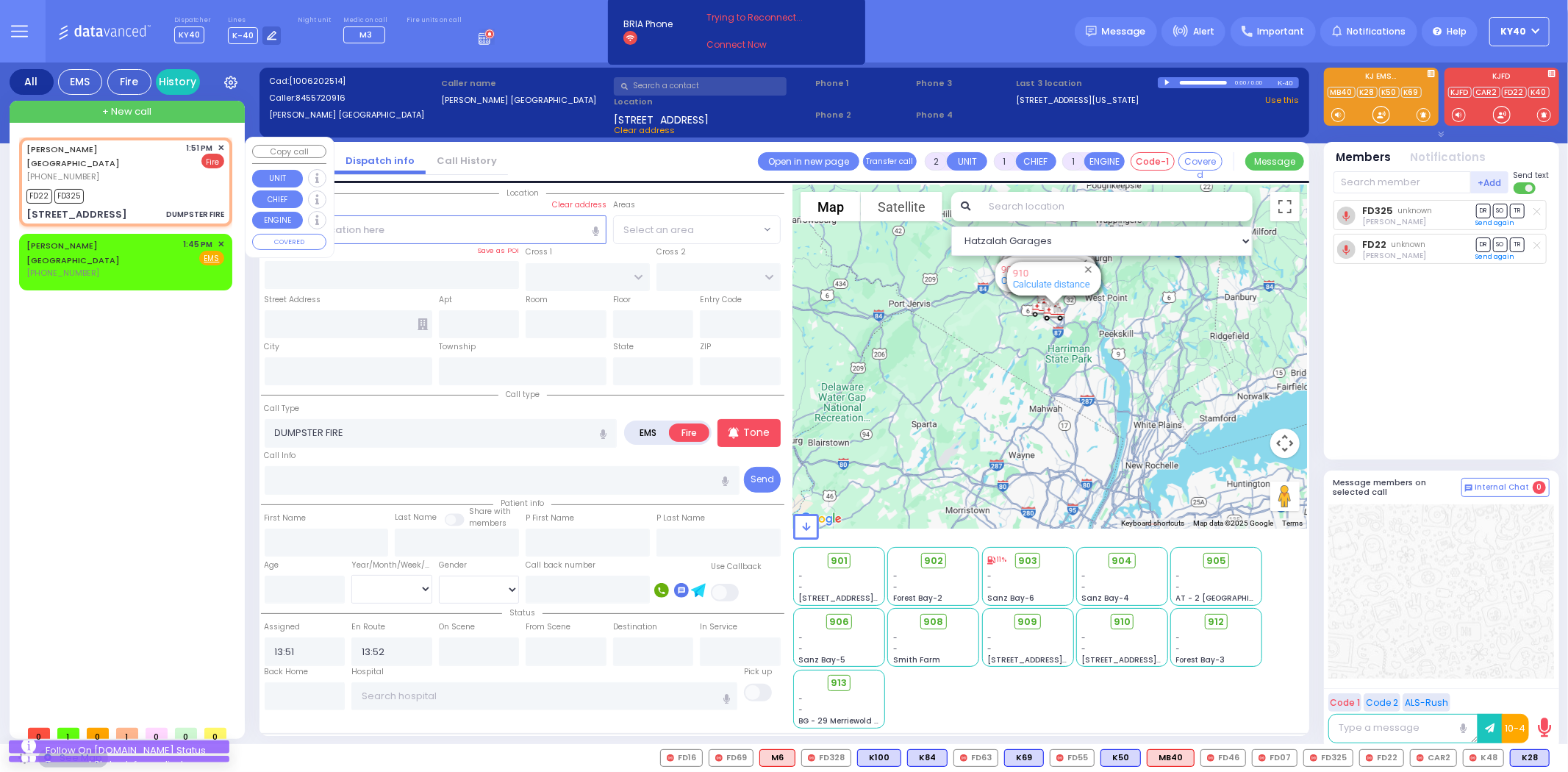
type input "10930"
select select "SECTION 5"
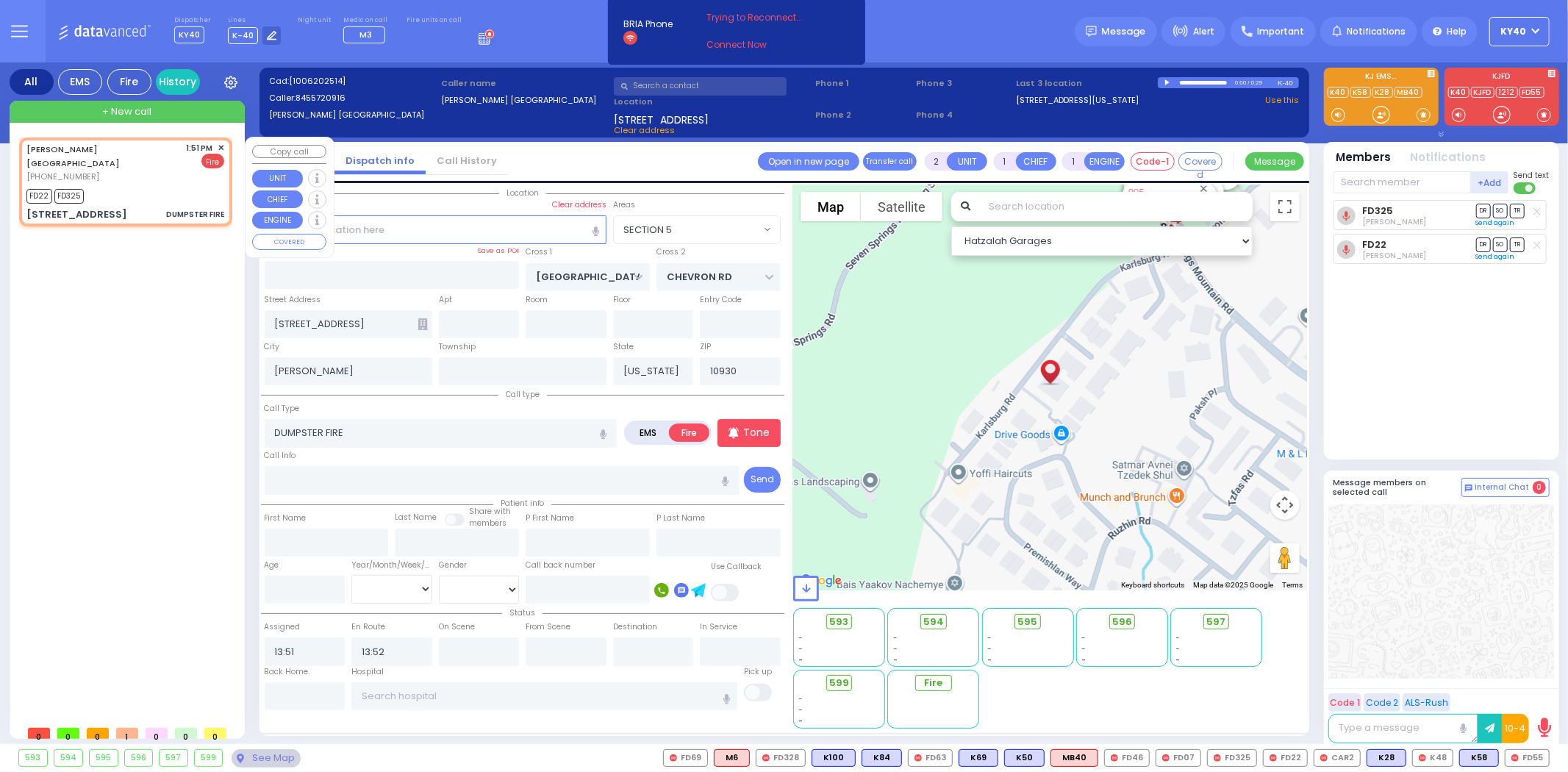
click at [135, 106] on span "+ New call" at bounding box center [127, 112] width 49 height 15
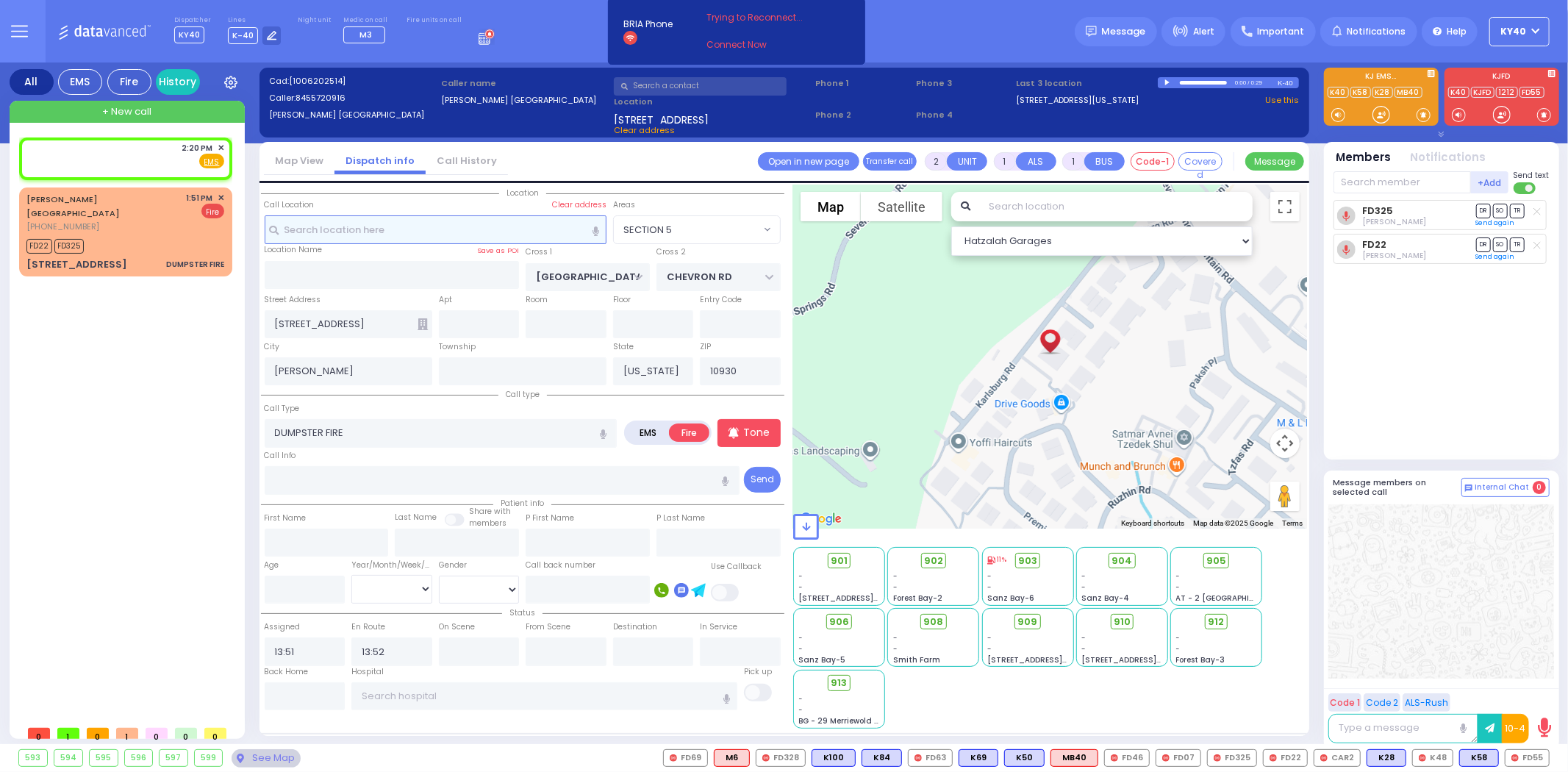
select select
radio input "true"
select select
type input "14:20"
click at [397, 234] on input "text" at bounding box center [435, 229] width 341 height 28
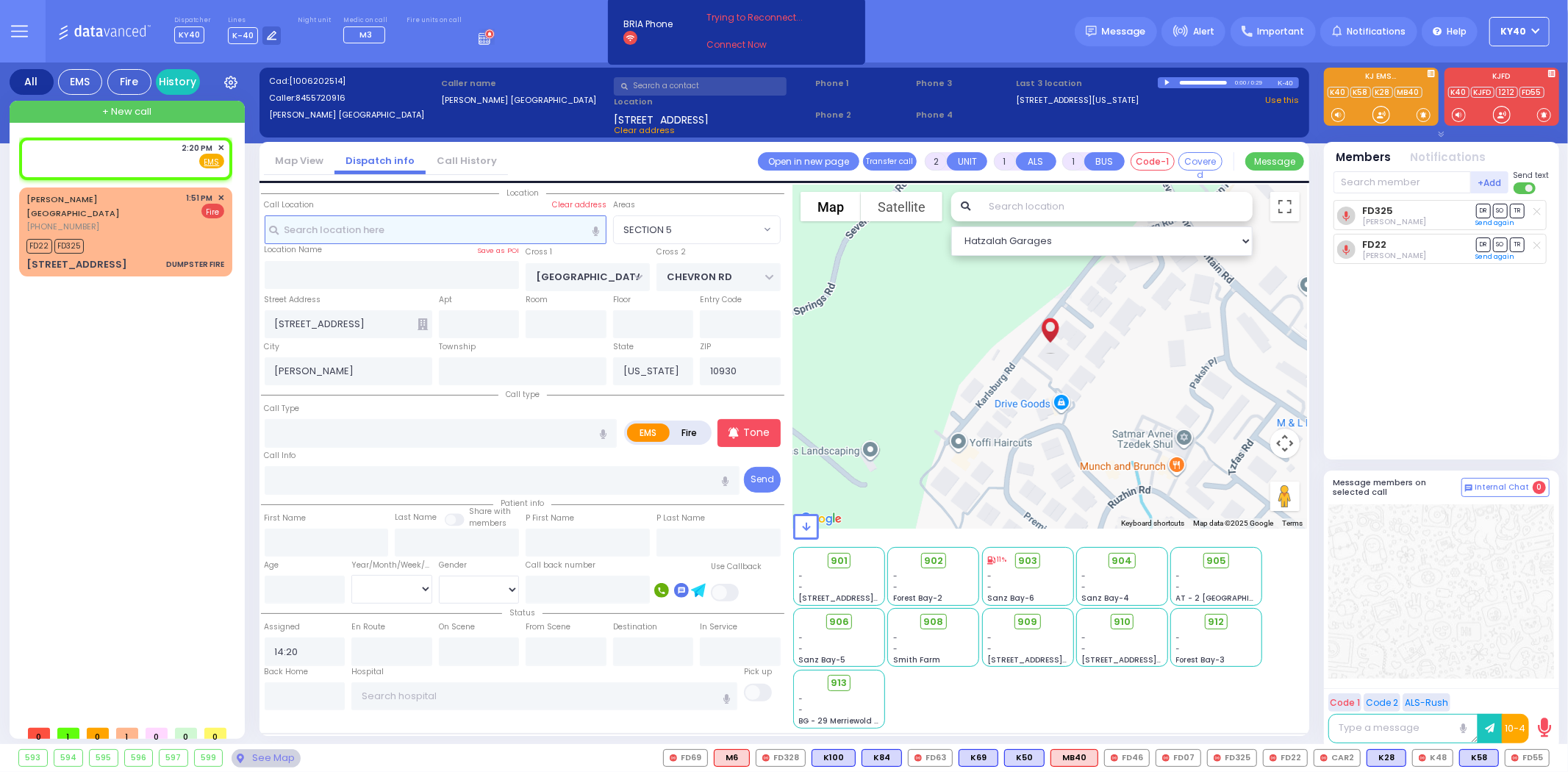
select select
radio input "true"
select select
select select "Hatzalah Garages"
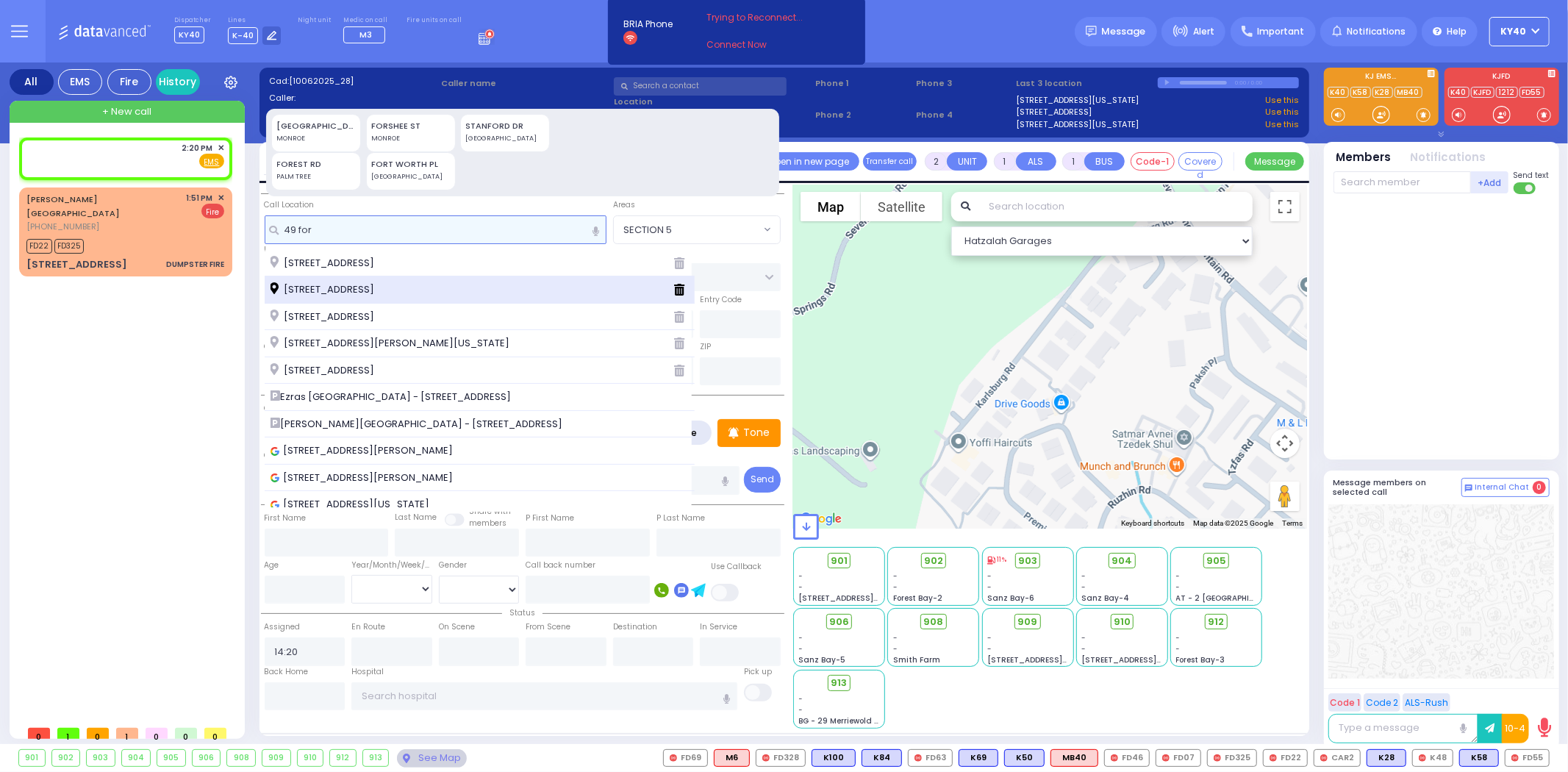
type input "49 for"
click at [367, 288] on div "49 Forest Road" at bounding box center [465, 289] width 391 height 15
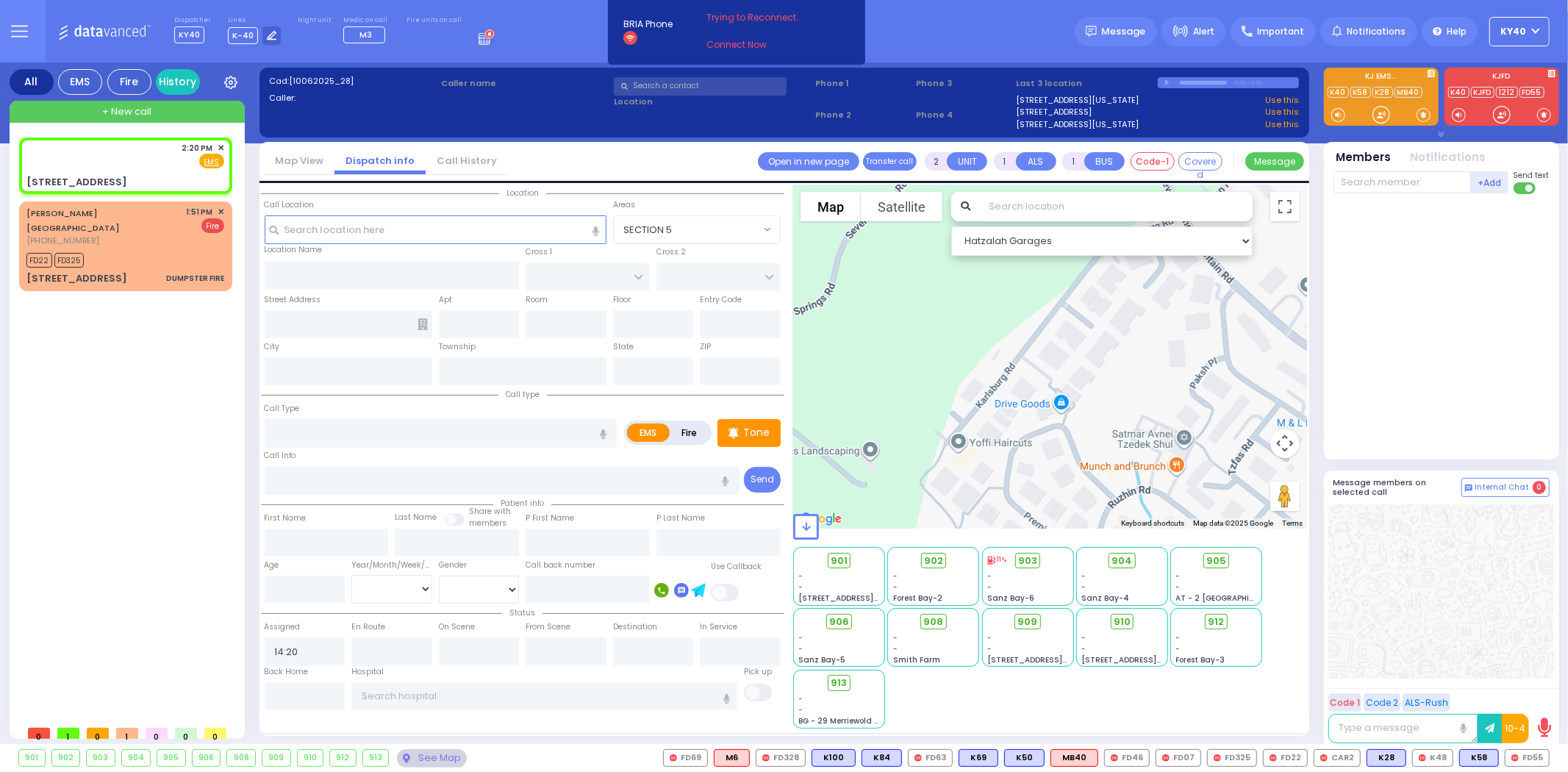
select select
radio input "true"
select select
select select "Hatzalah Garages"
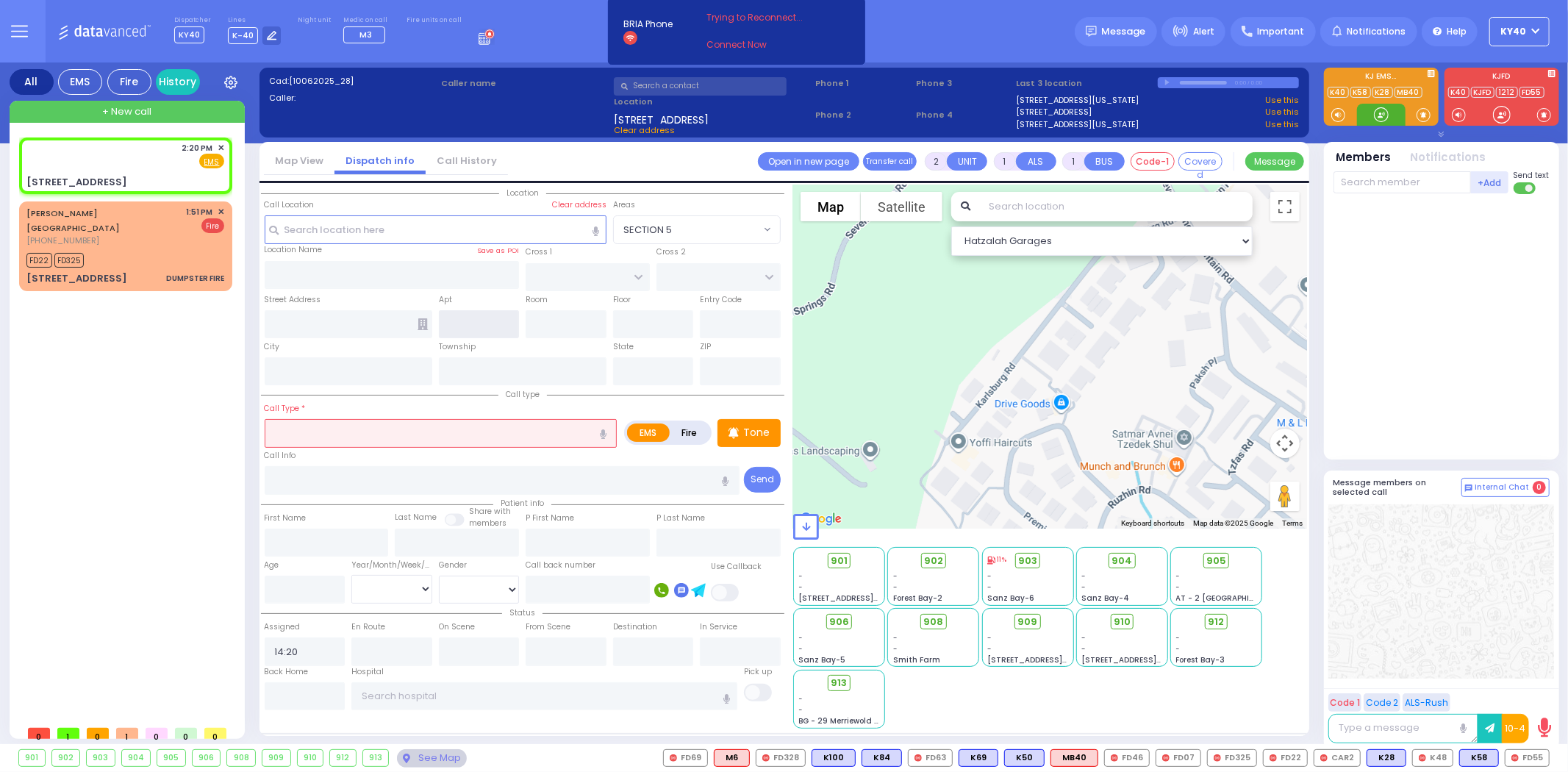
type input "49 Forest Road"
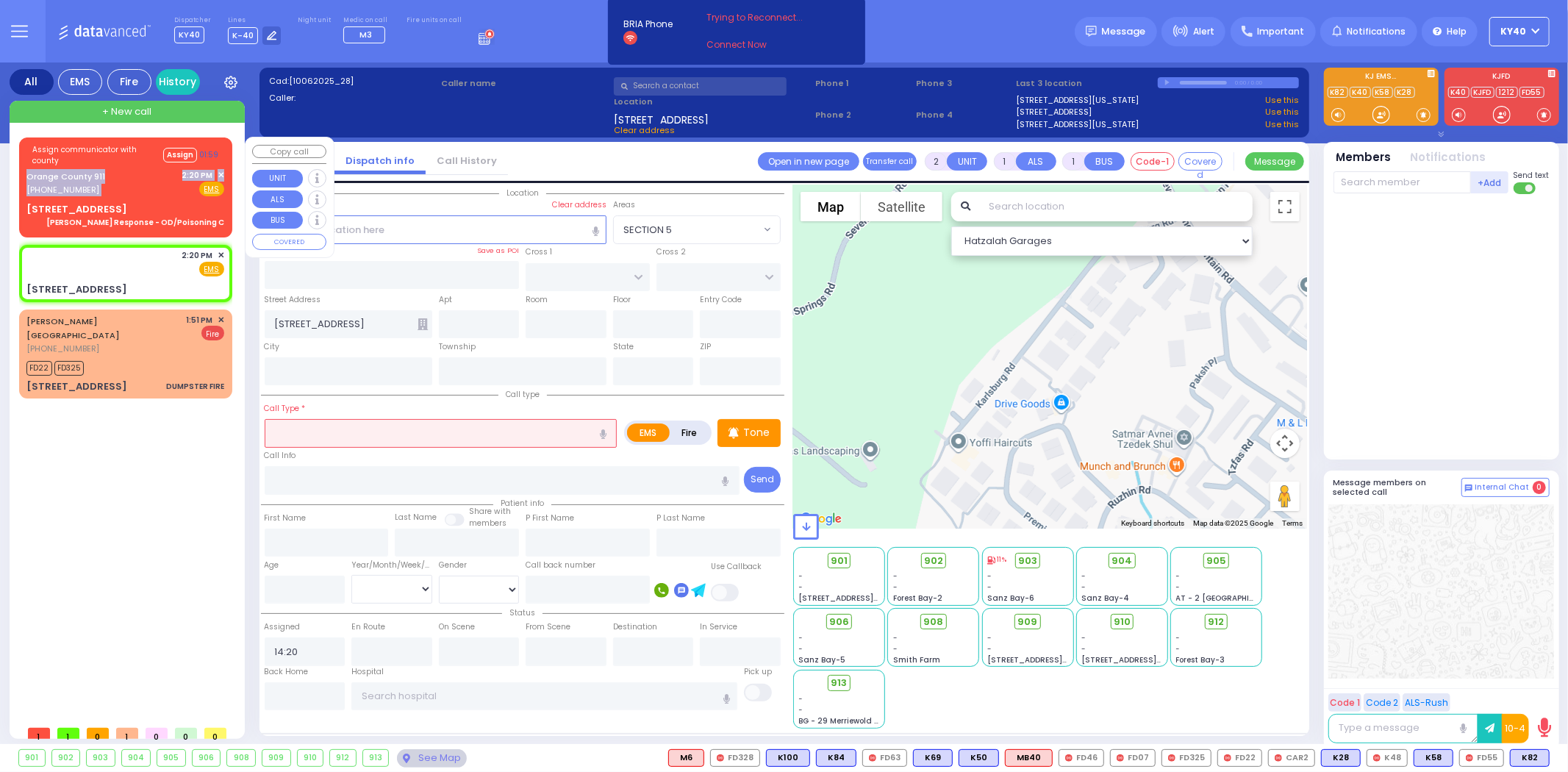
drag, startPoint x: 143, startPoint y: 166, endPoint x: 178, endPoint y: 191, distance: 43.0
click at [180, 189] on div "Assign communicator with county Assign 01:59 Orange County 911 (845) 469-0911 2…" at bounding box center [125, 185] width 207 height 91
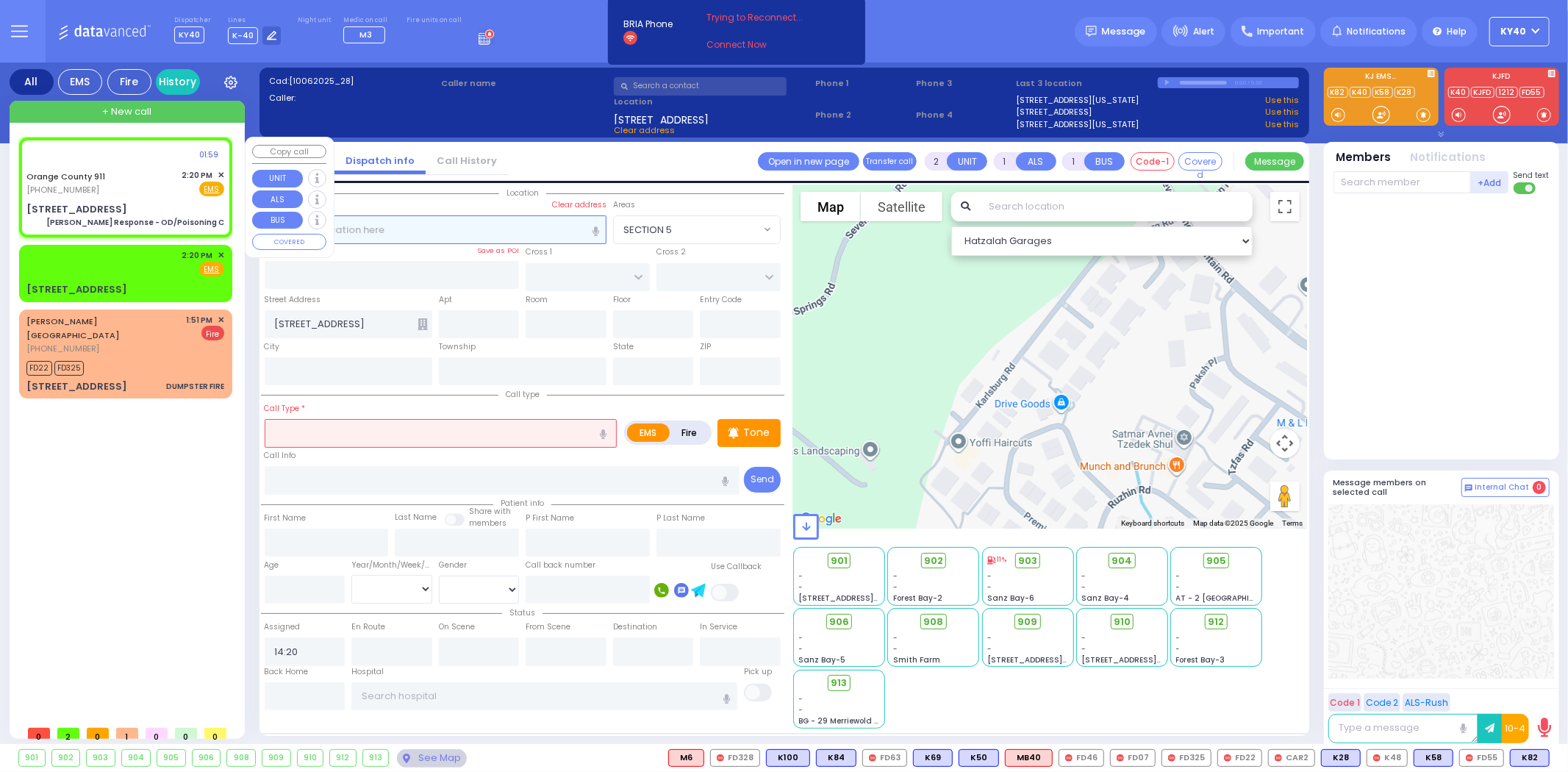
type input "6"
select select
type input "Charlie Response - OD/Poisoning C"
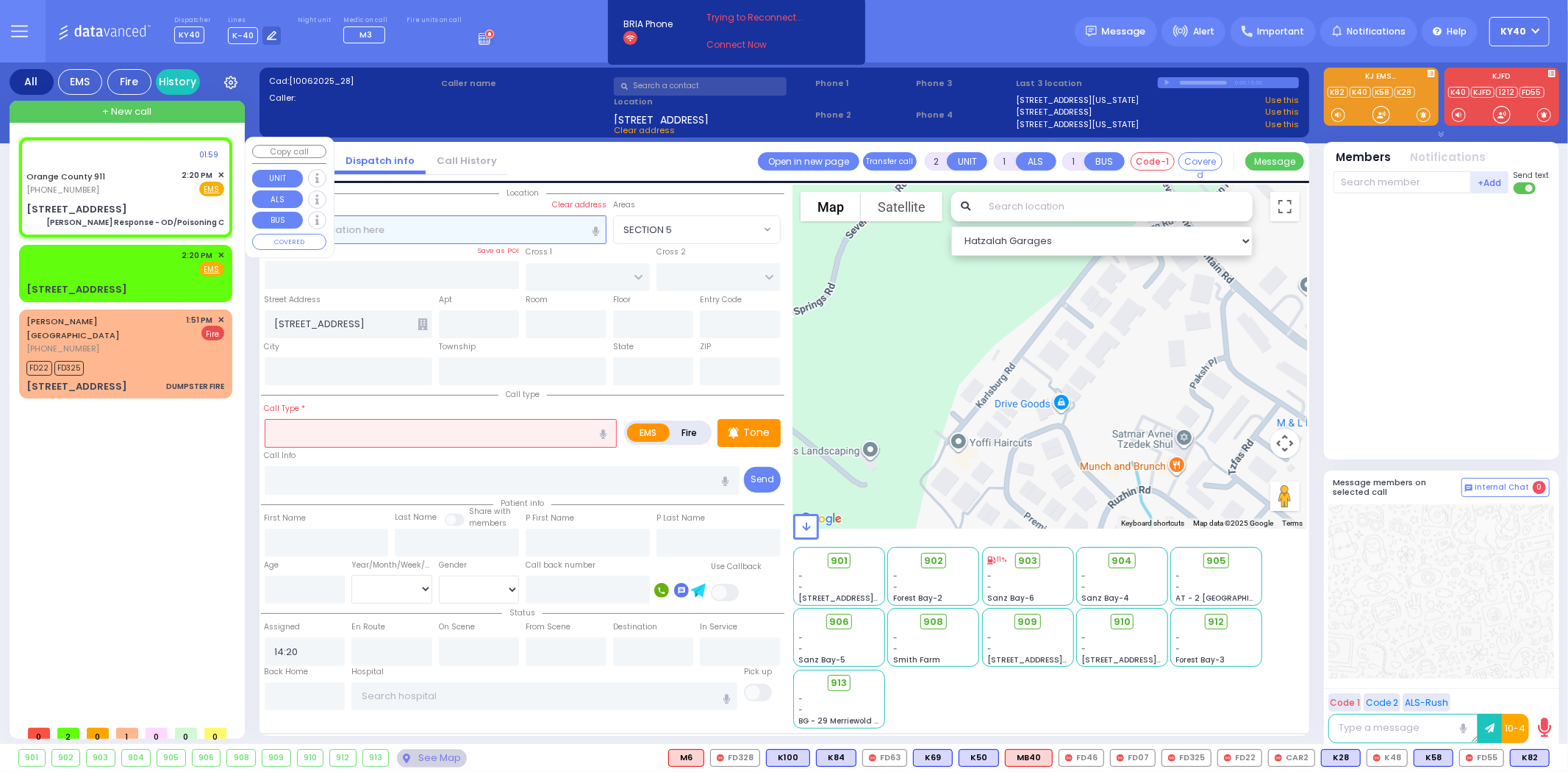
radio input "true"
type input "Nature: : Charlie Response - OD/Poisoning C Address: : 49 Forest Rd, 10950 Cros…"
select select
select select "Hatzalah Garages"
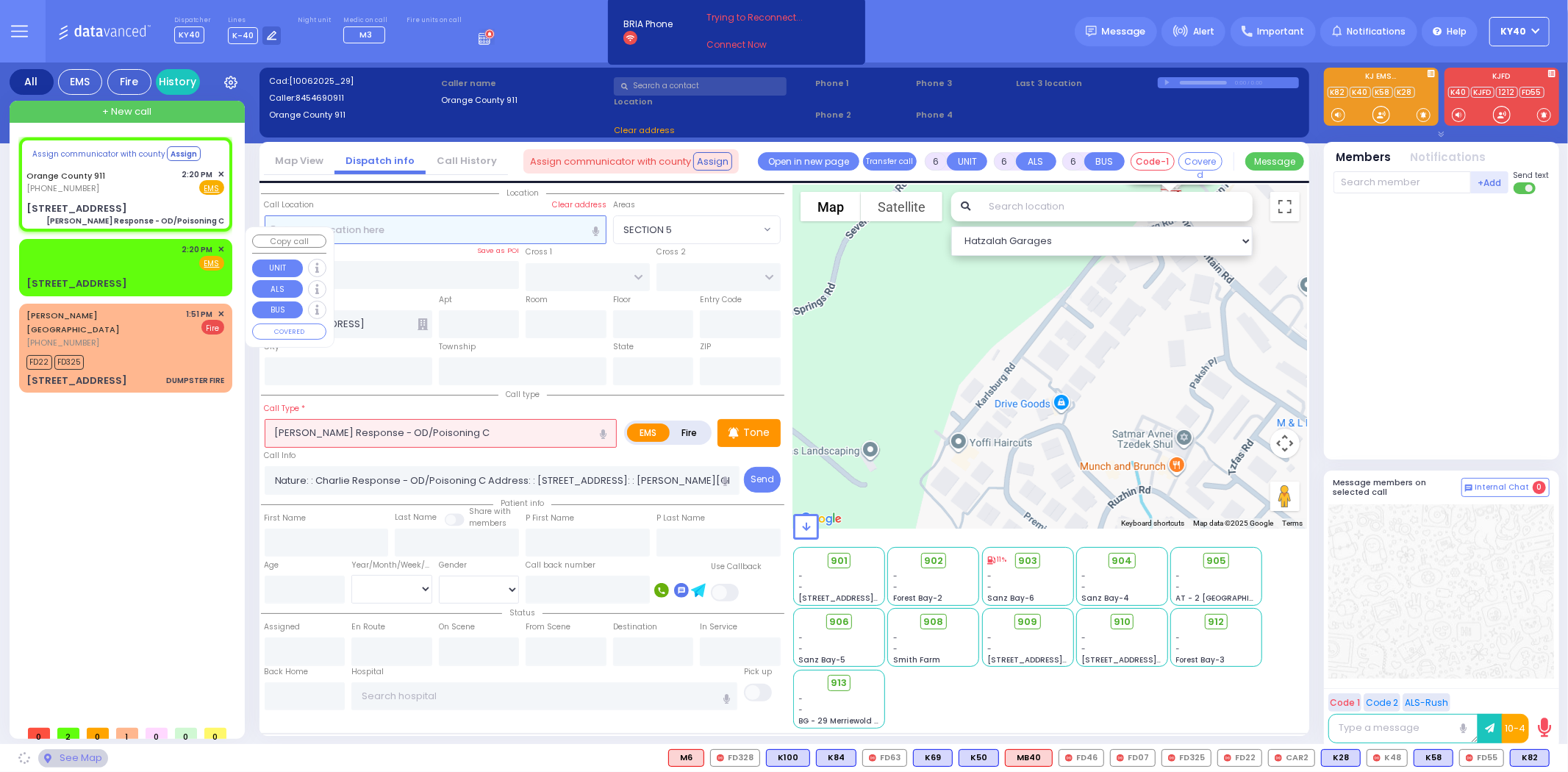
type input "49 Forest Rd"
type input "Monroe"
type input "[US_STATE]"
type input "10950"
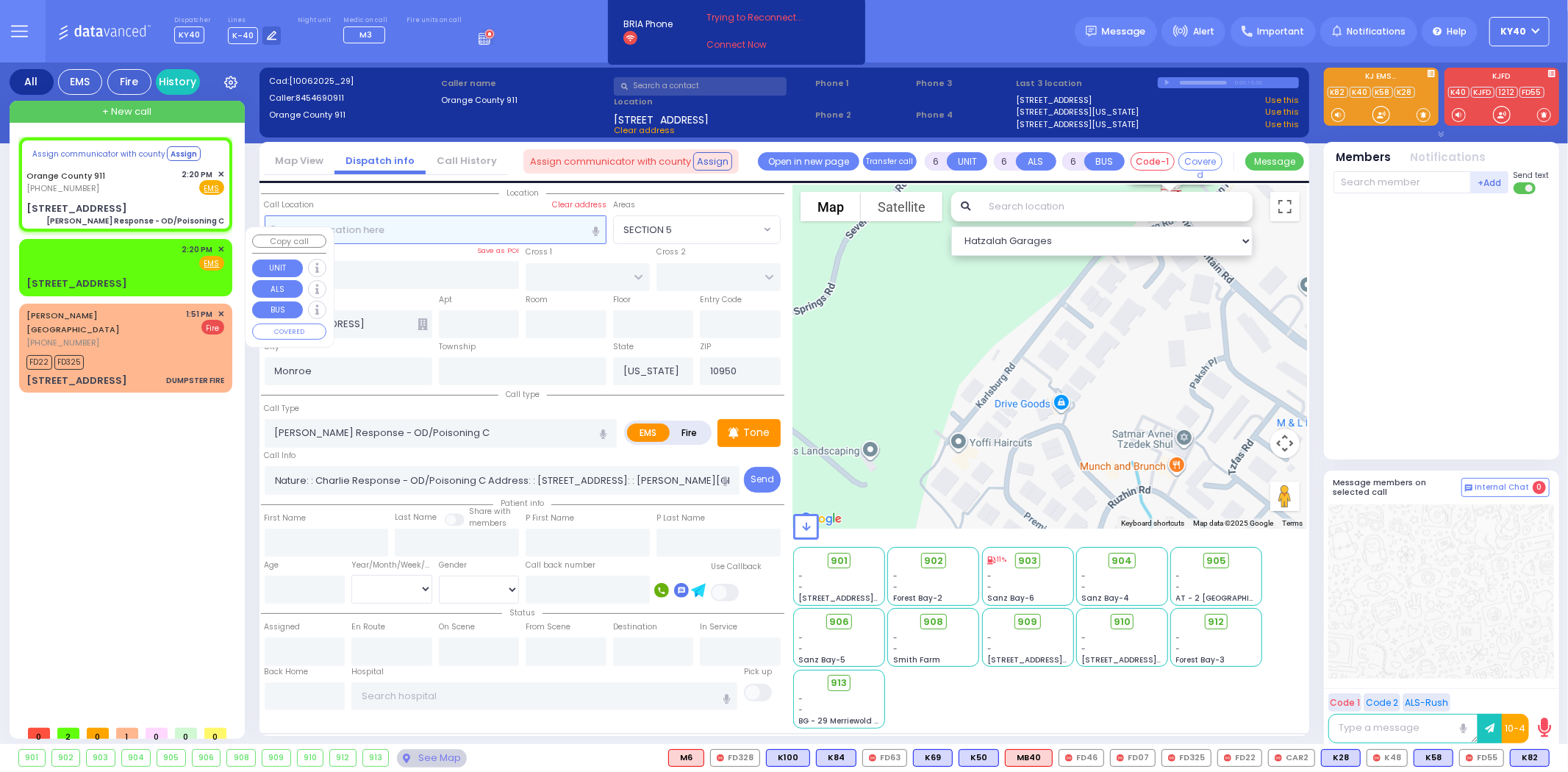
select select
radio input "true"
select select
select select "Hatzalah Garages"
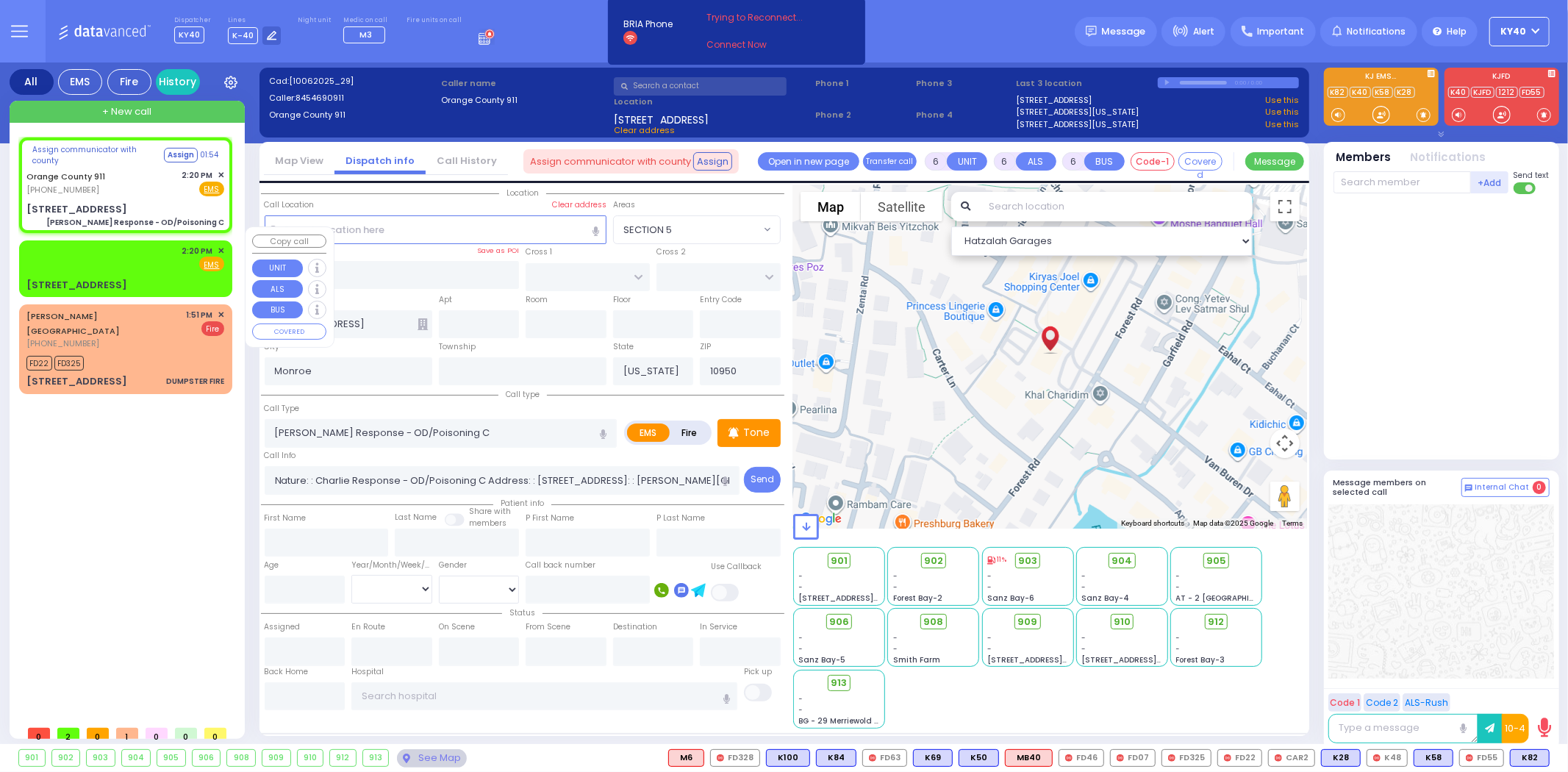
click at [120, 254] on div "2:20 PM ✕ Fire EMS" at bounding box center [125, 258] width 198 height 27
type input "2"
type input "1"
select select
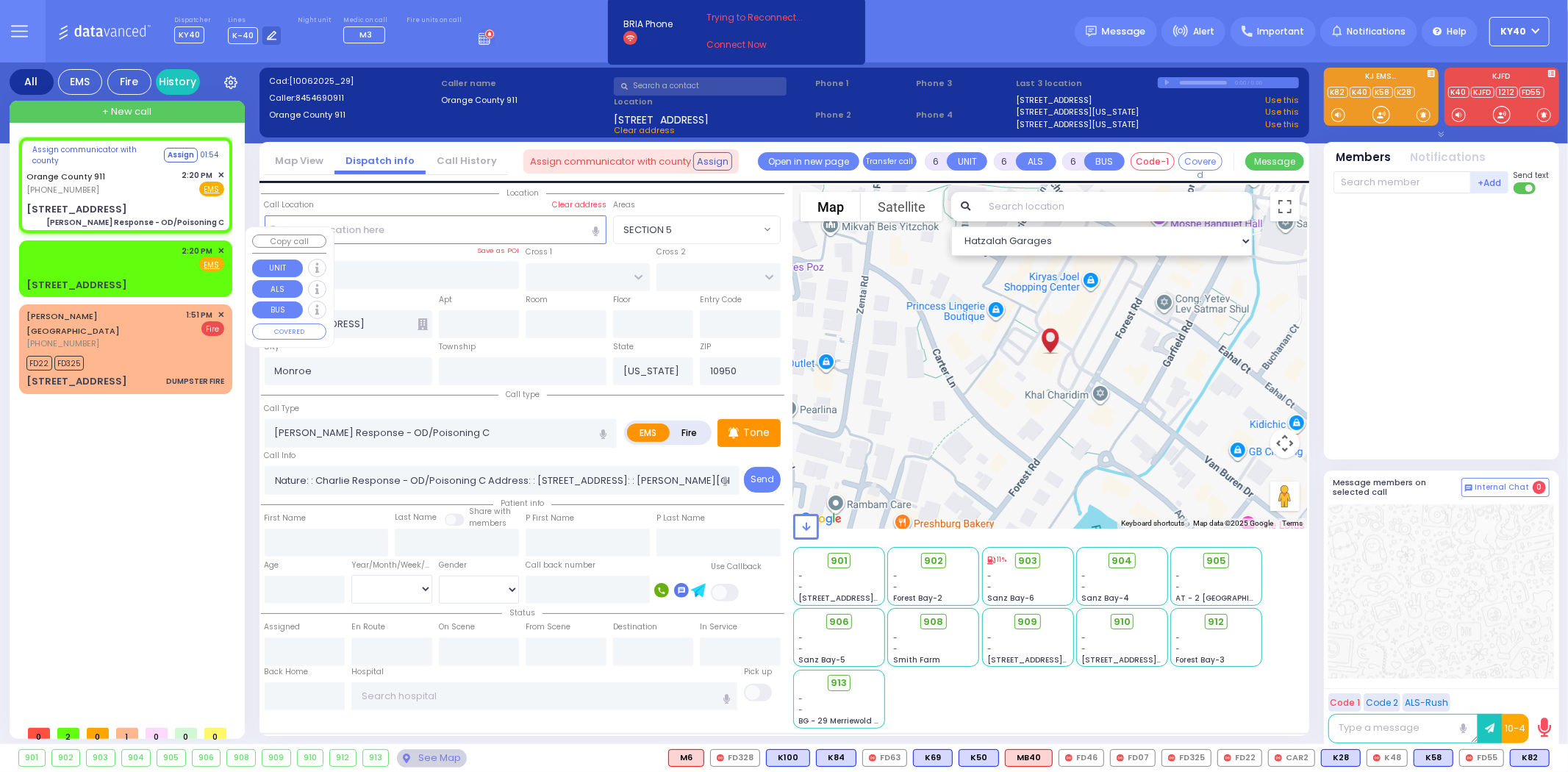
radio input "true"
select select
type input "14:20"
select select "Hatzalah Garages"
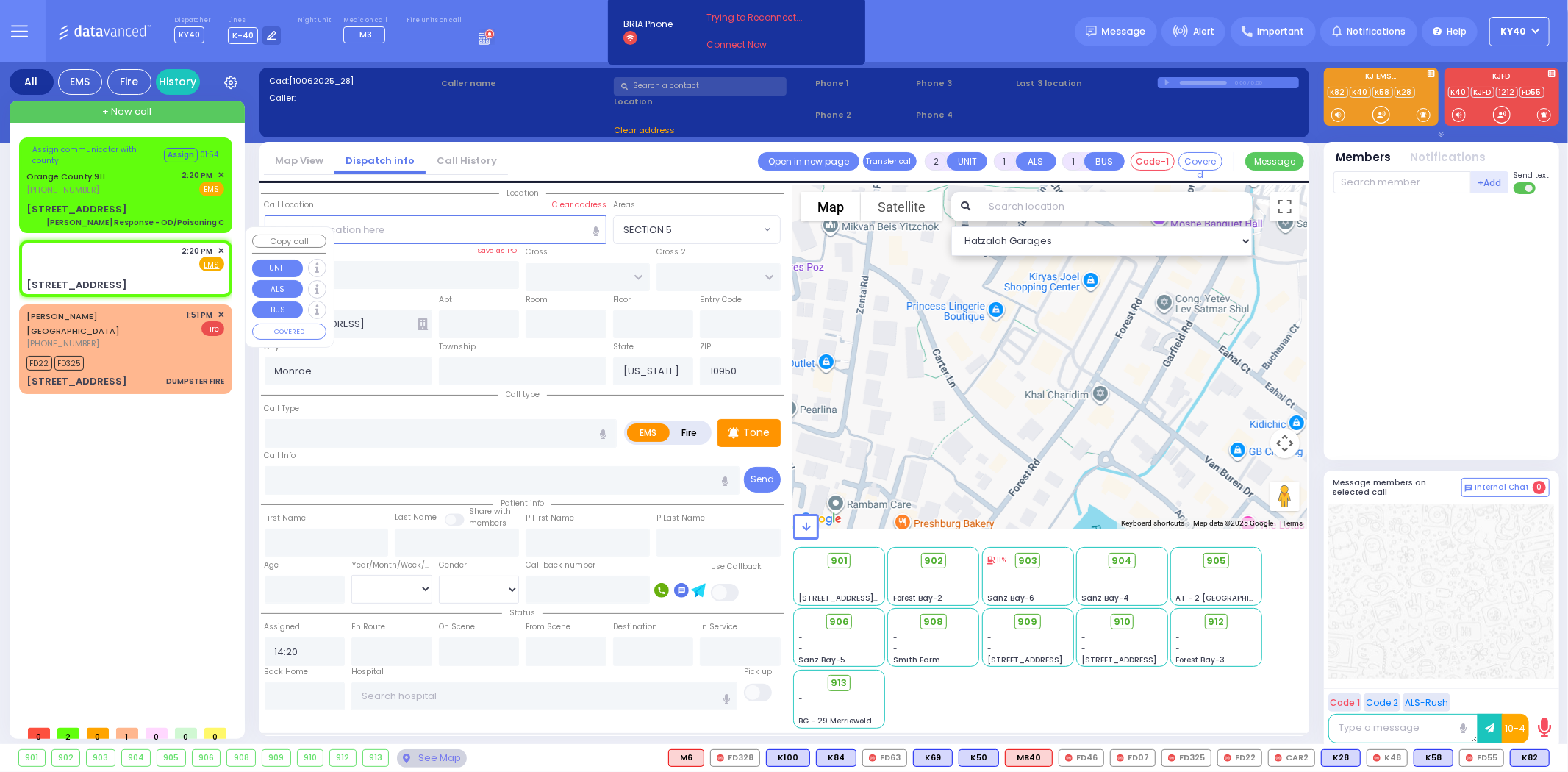
type input "49 Forest Road"
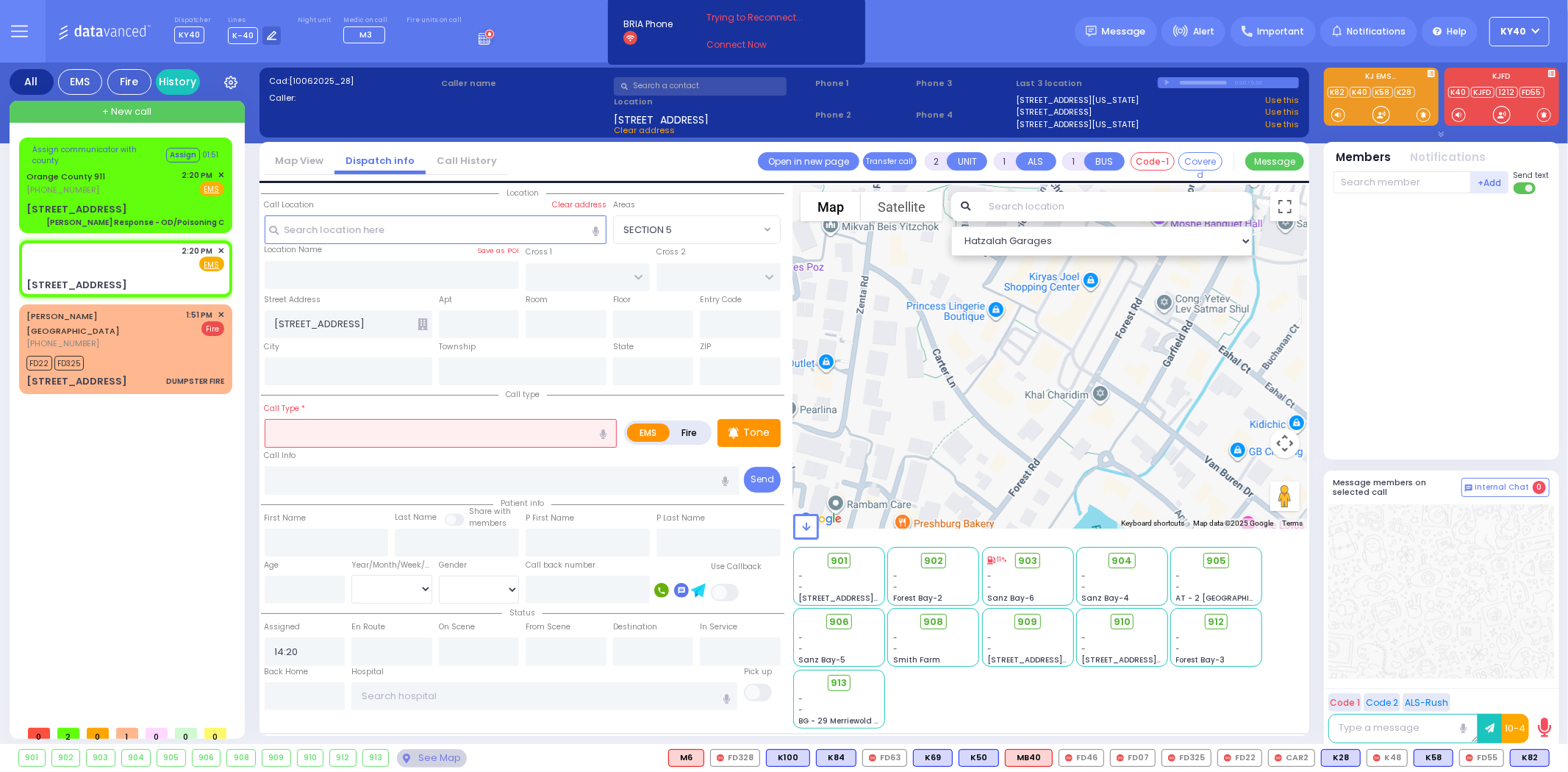
click at [350, 422] on input "text" at bounding box center [440, 433] width 352 height 28
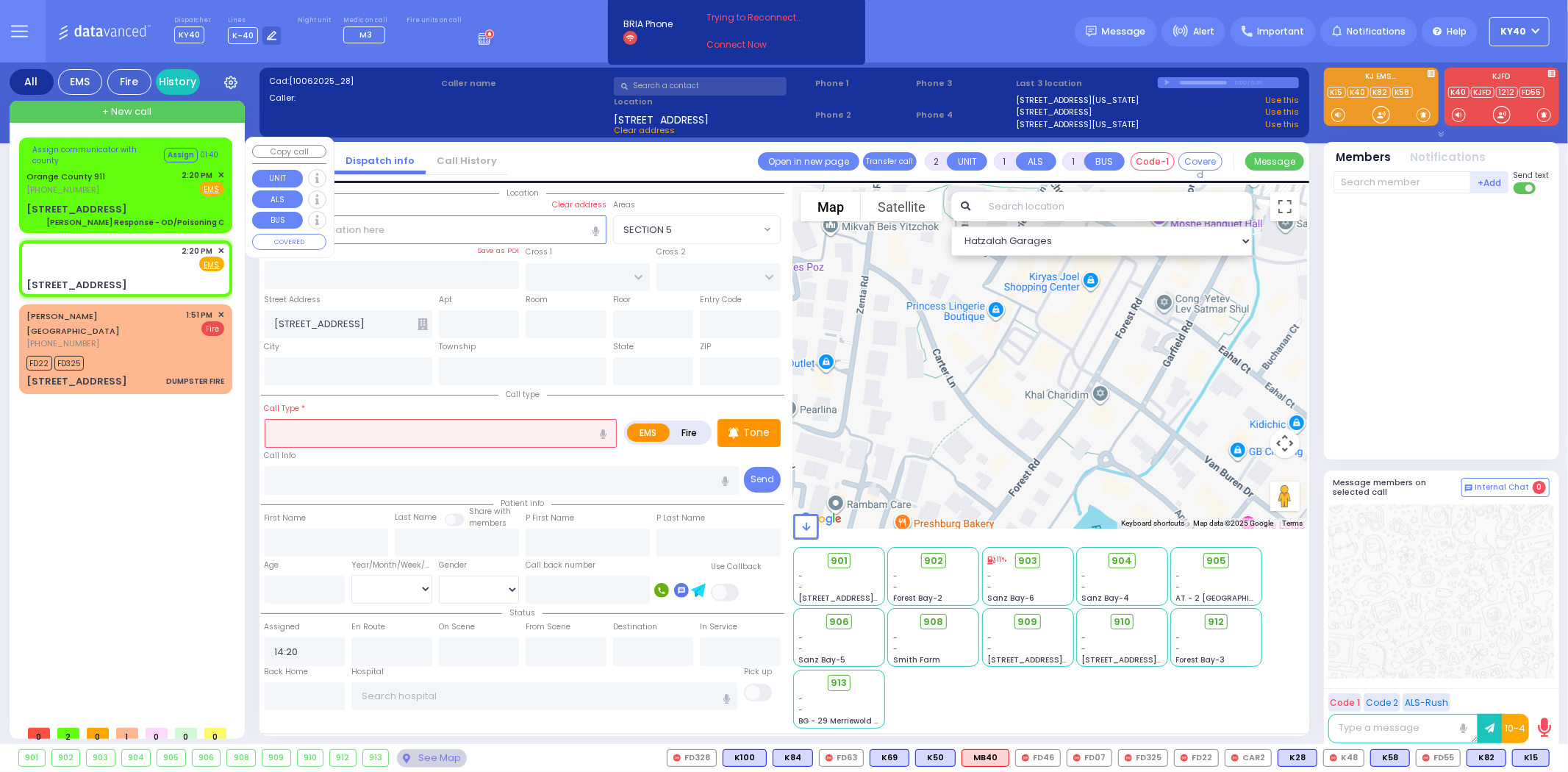
click at [136, 162] on div "Assign communicator with county Assign 01:40" at bounding box center [125, 155] width 198 height 24
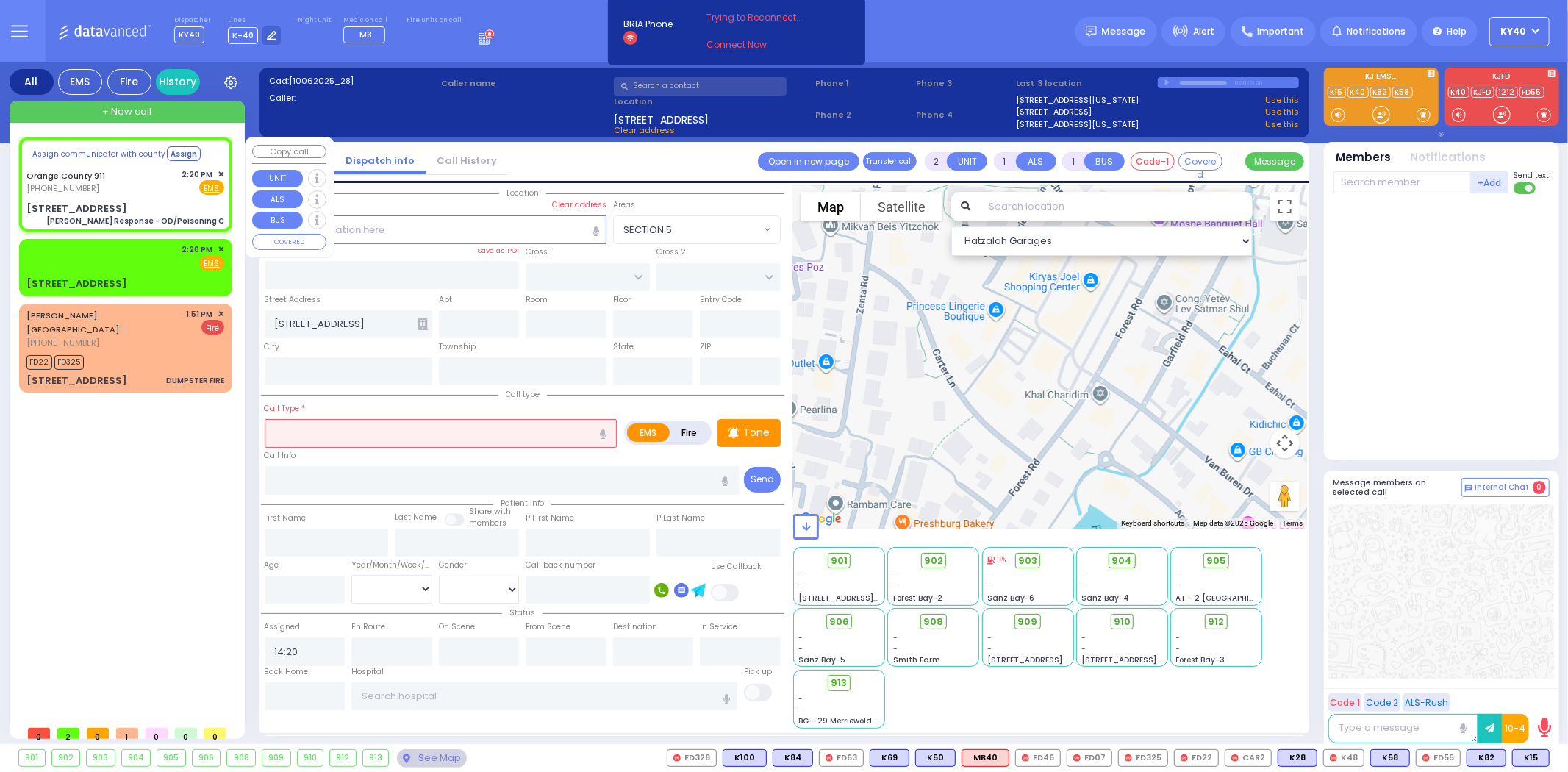
type input "6"
select select
type input "Charlie Response - OD/Poisoning C"
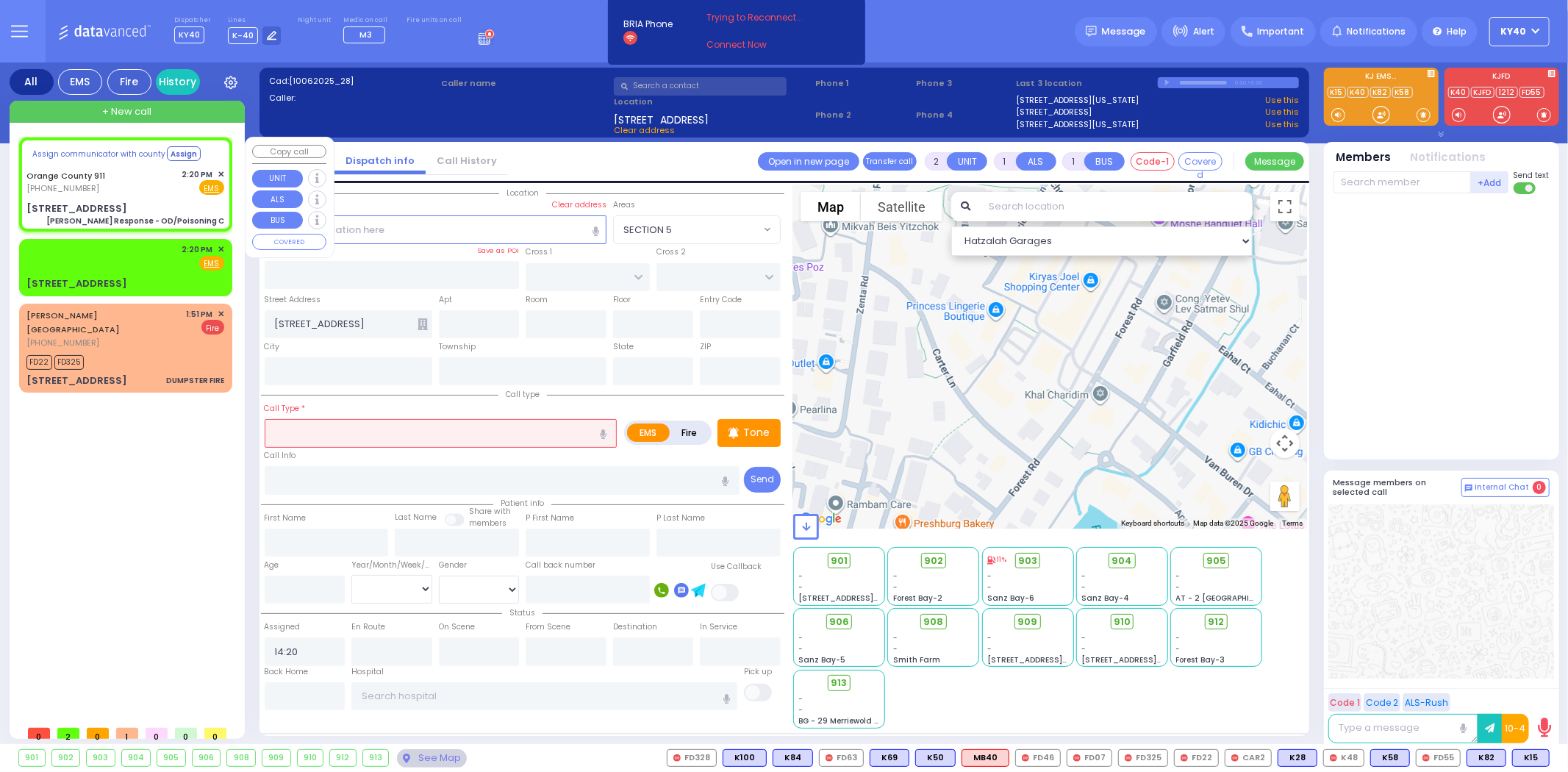
radio input "true"
type input "Nature: : Charlie Response - OD/Poisoning C Address: : 49 Forest Rd, 10950 Cros…"
select select
select select "Hatzalah Garages"
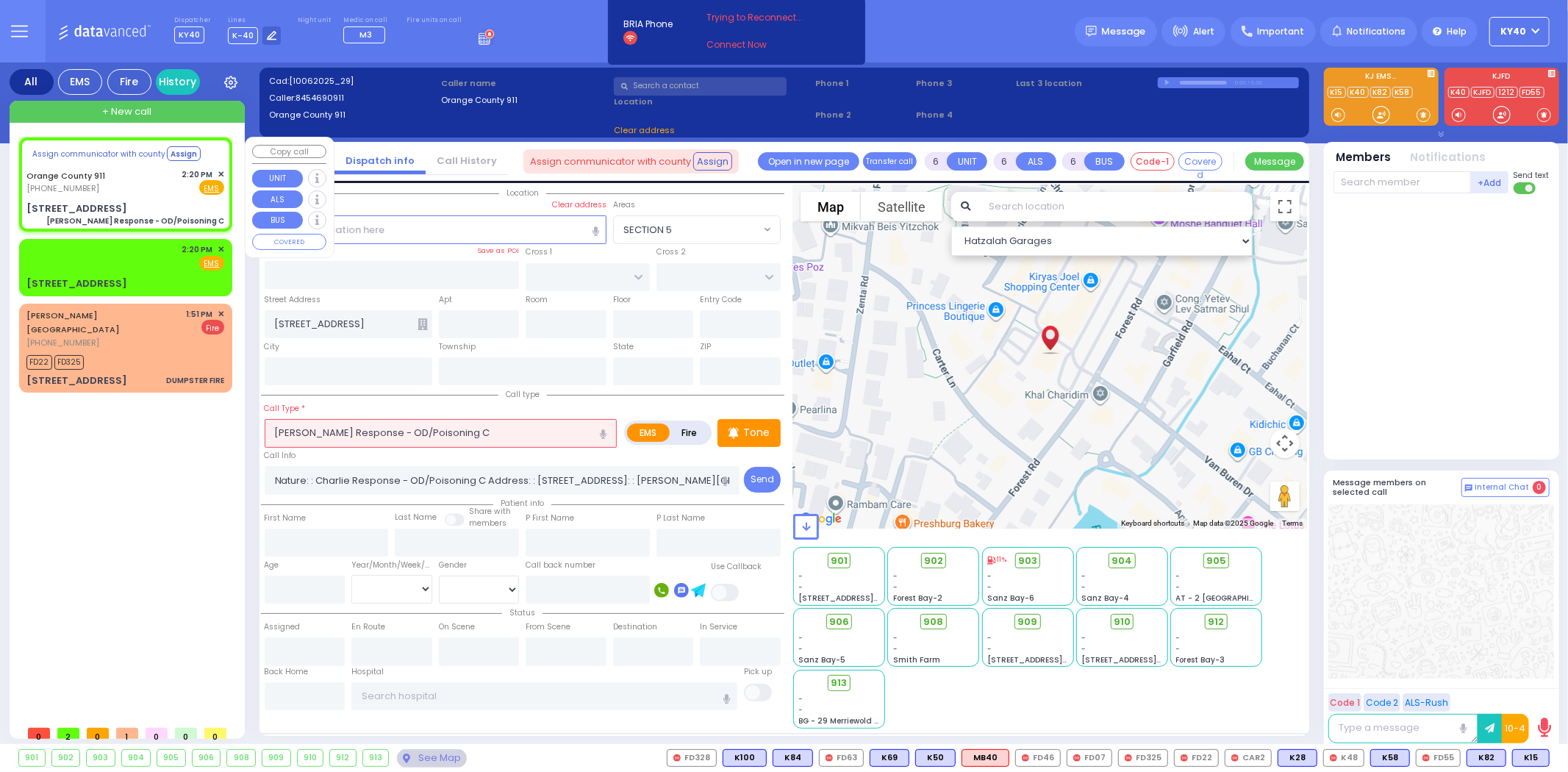
type input "49 Forest Rd"
type input "Monroe"
type input "[US_STATE]"
type input "10950"
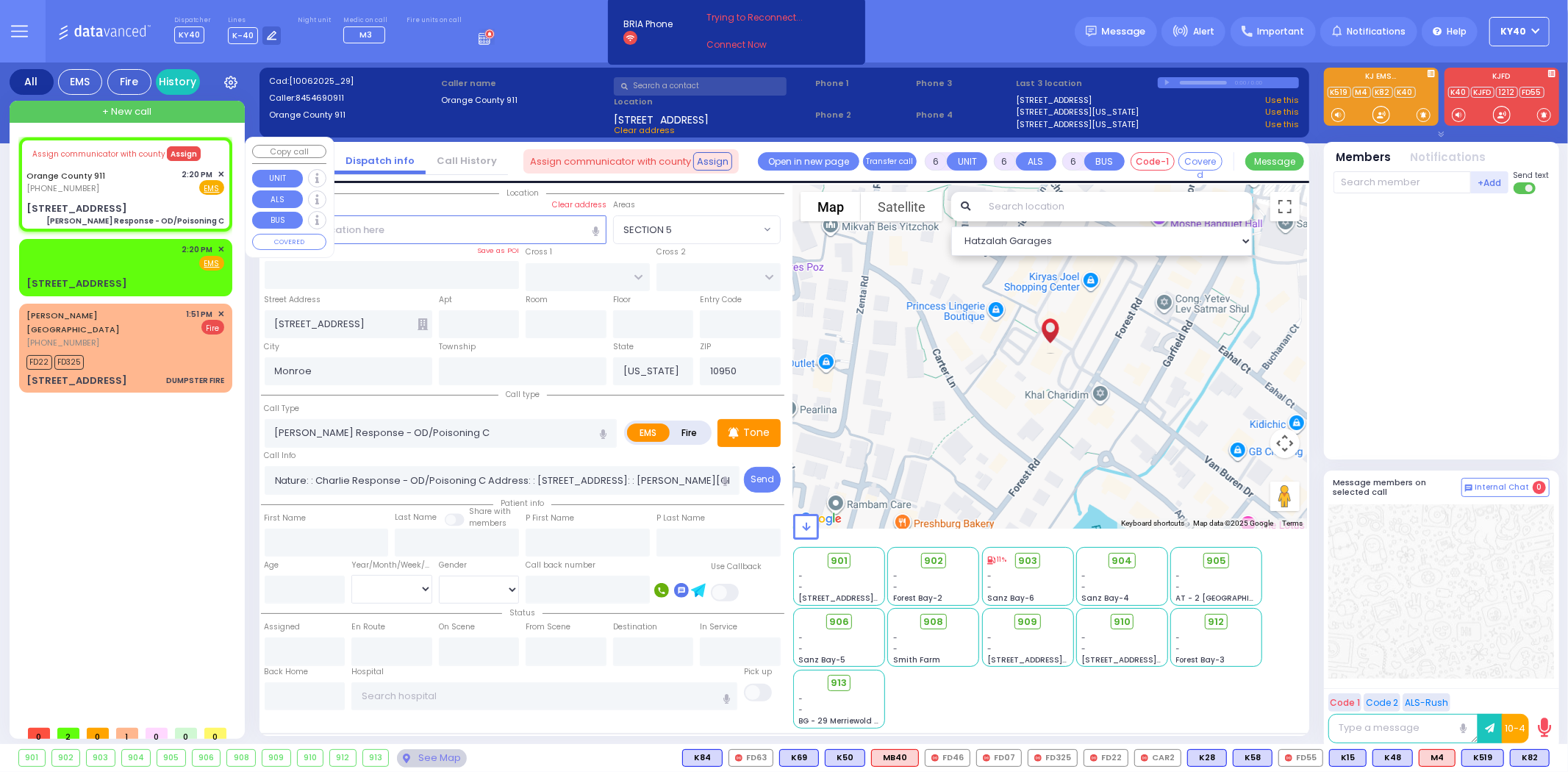
click at [185, 150] on button "Assign" at bounding box center [183, 154] width 34 height 15
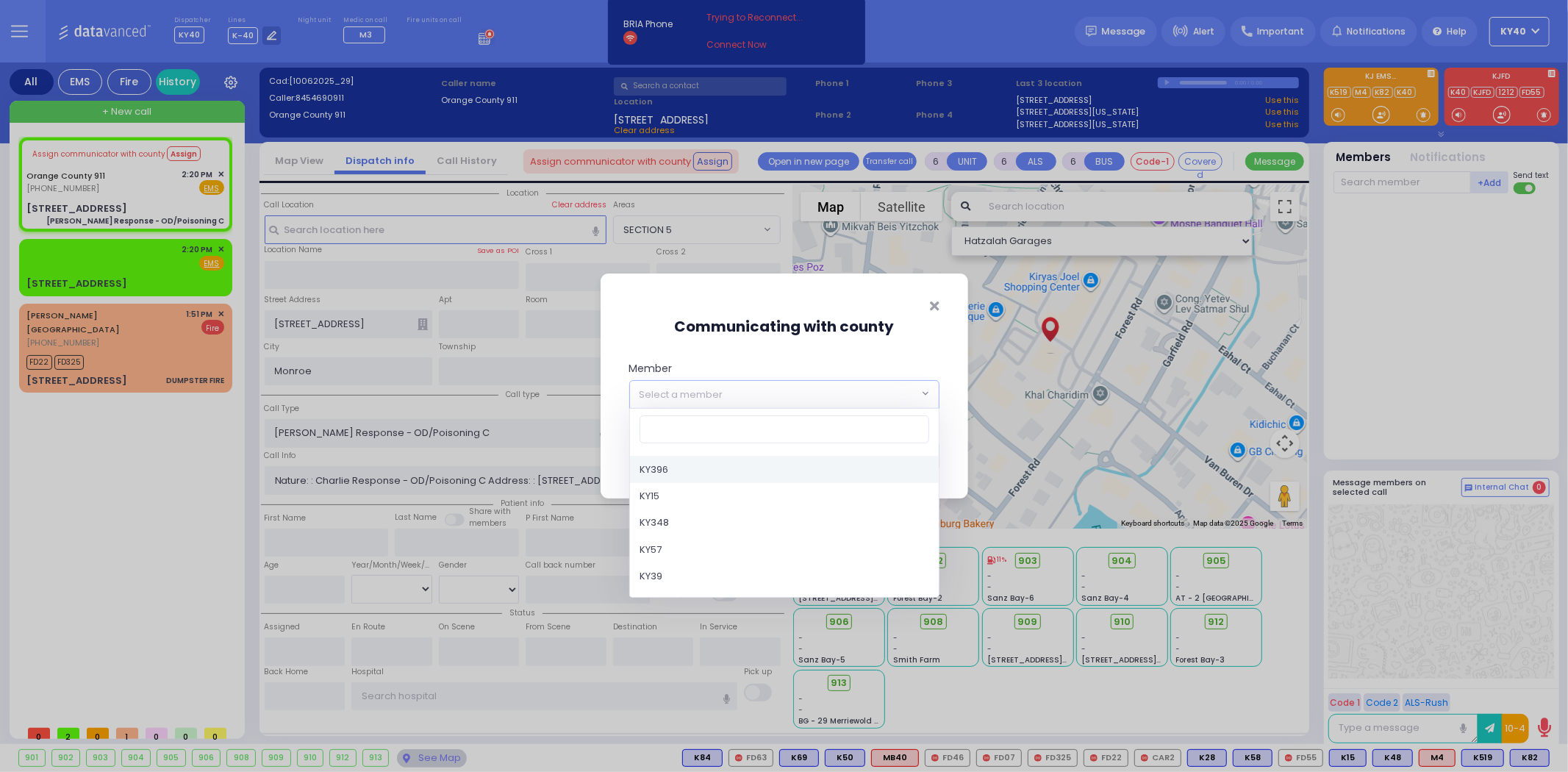
click at [849, 394] on span "Select a member" at bounding box center [774, 394] width 289 height 27
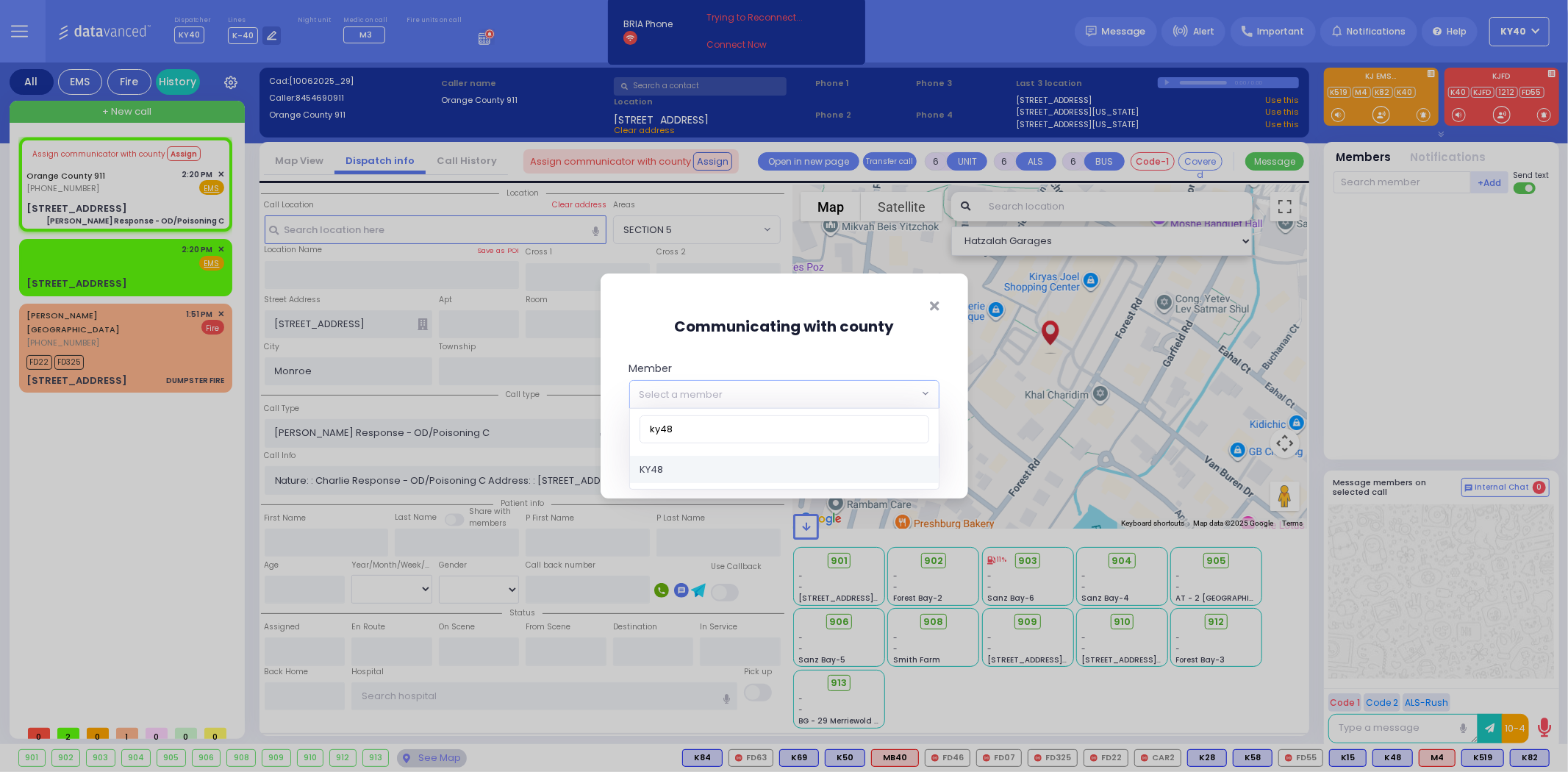
type input "ky48"
select select "KY48"
click at [922, 452] on button "Save" at bounding box center [917, 456] width 44 height 28
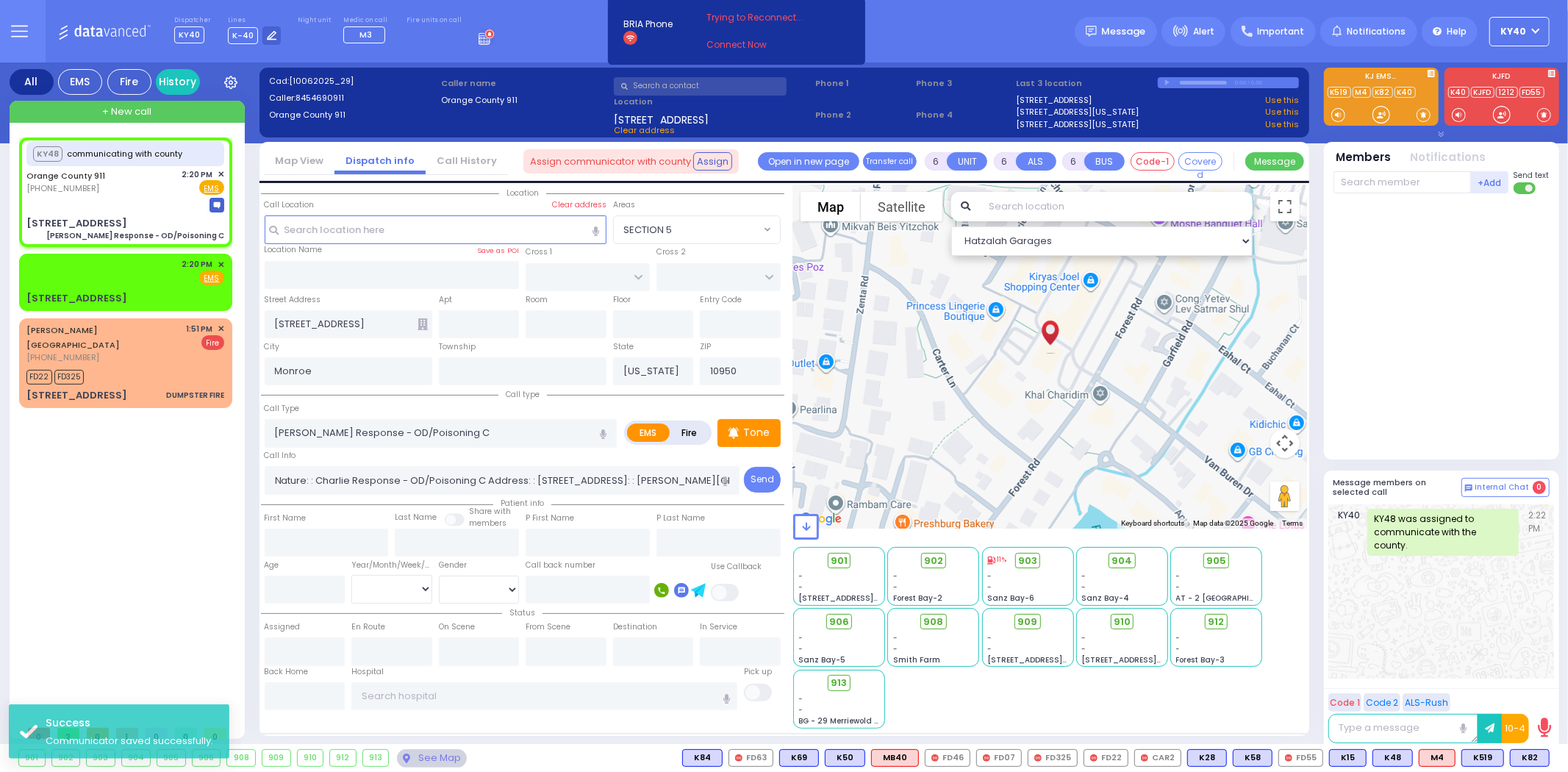
select select
radio input "true"
select select
select select "Hatzalah Garages"
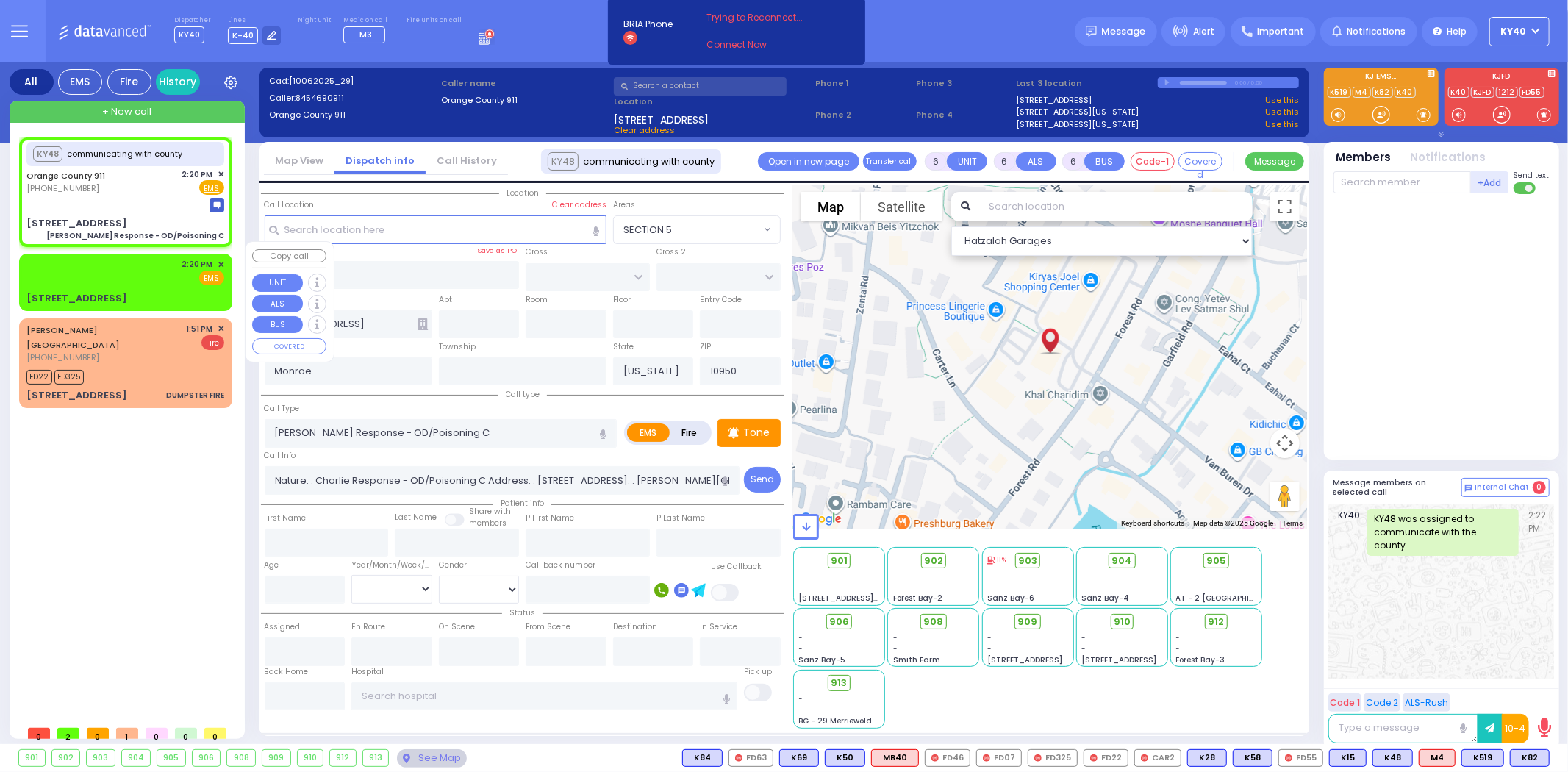
click at [222, 259] on span "✕" at bounding box center [221, 266] width 6 height 13
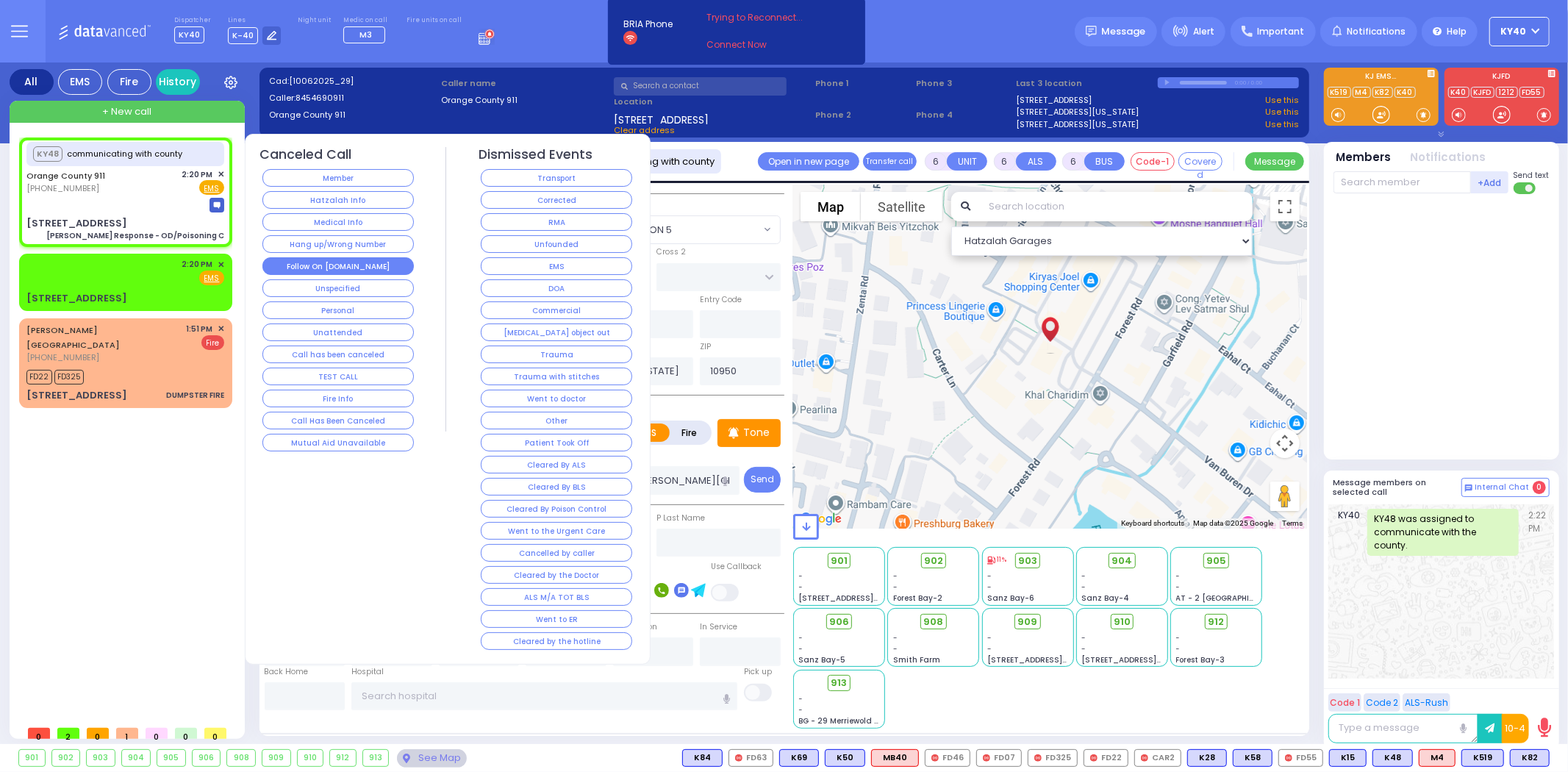
click at [353, 265] on button "Follow On [DOMAIN_NAME]" at bounding box center [338, 266] width 151 height 17
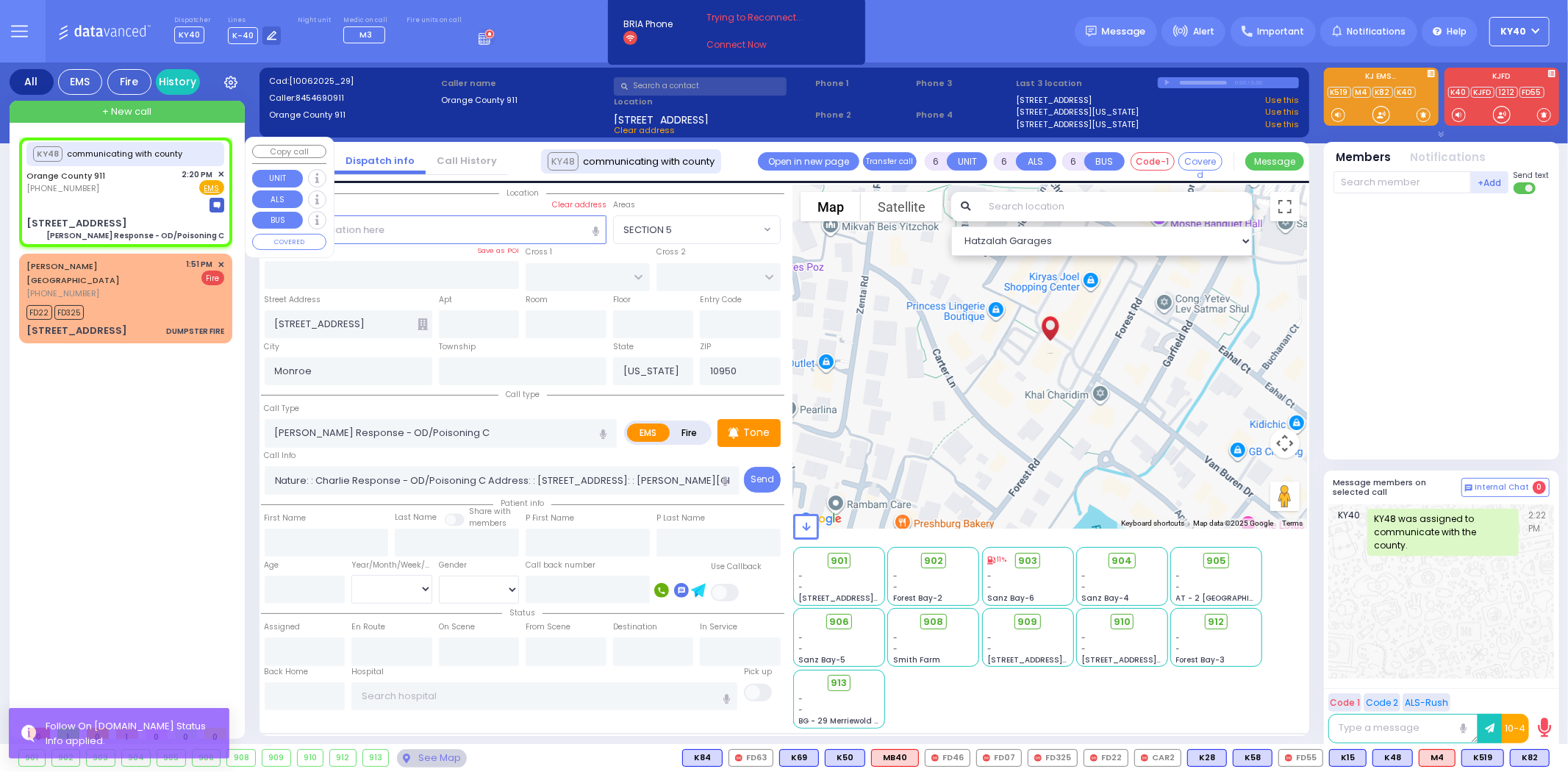
click at [122, 180] on div "Orange County 911 (845) 469-0911 2:20 PM ✕ Fire EMS" at bounding box center [125, 182] width 198 height 27
select select
radio input "true"
select select
select select "Hatzalah Garages"
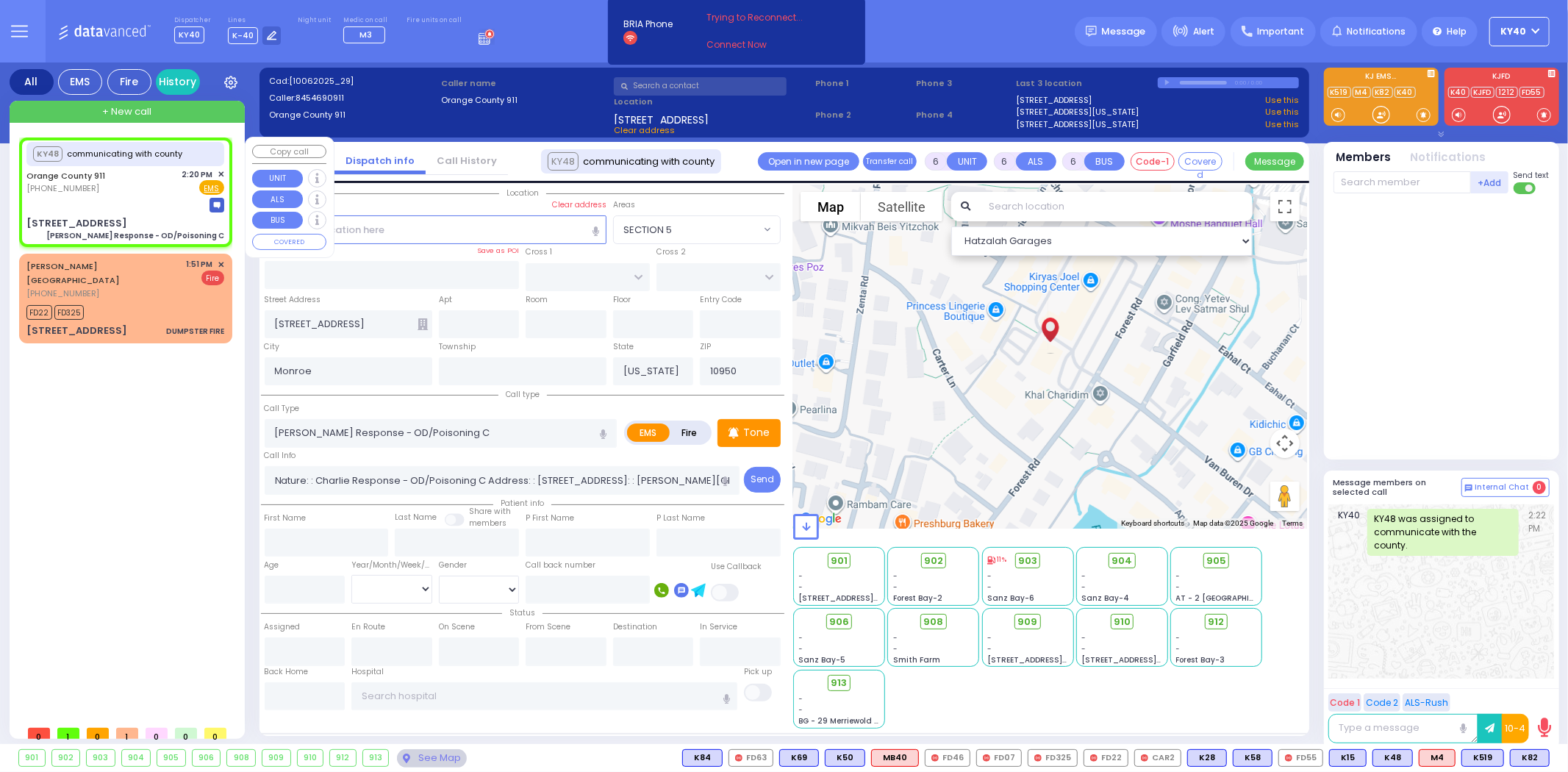
click at [219, 170] on span "✕" at bounding box center [221, 175] width 6 height 13
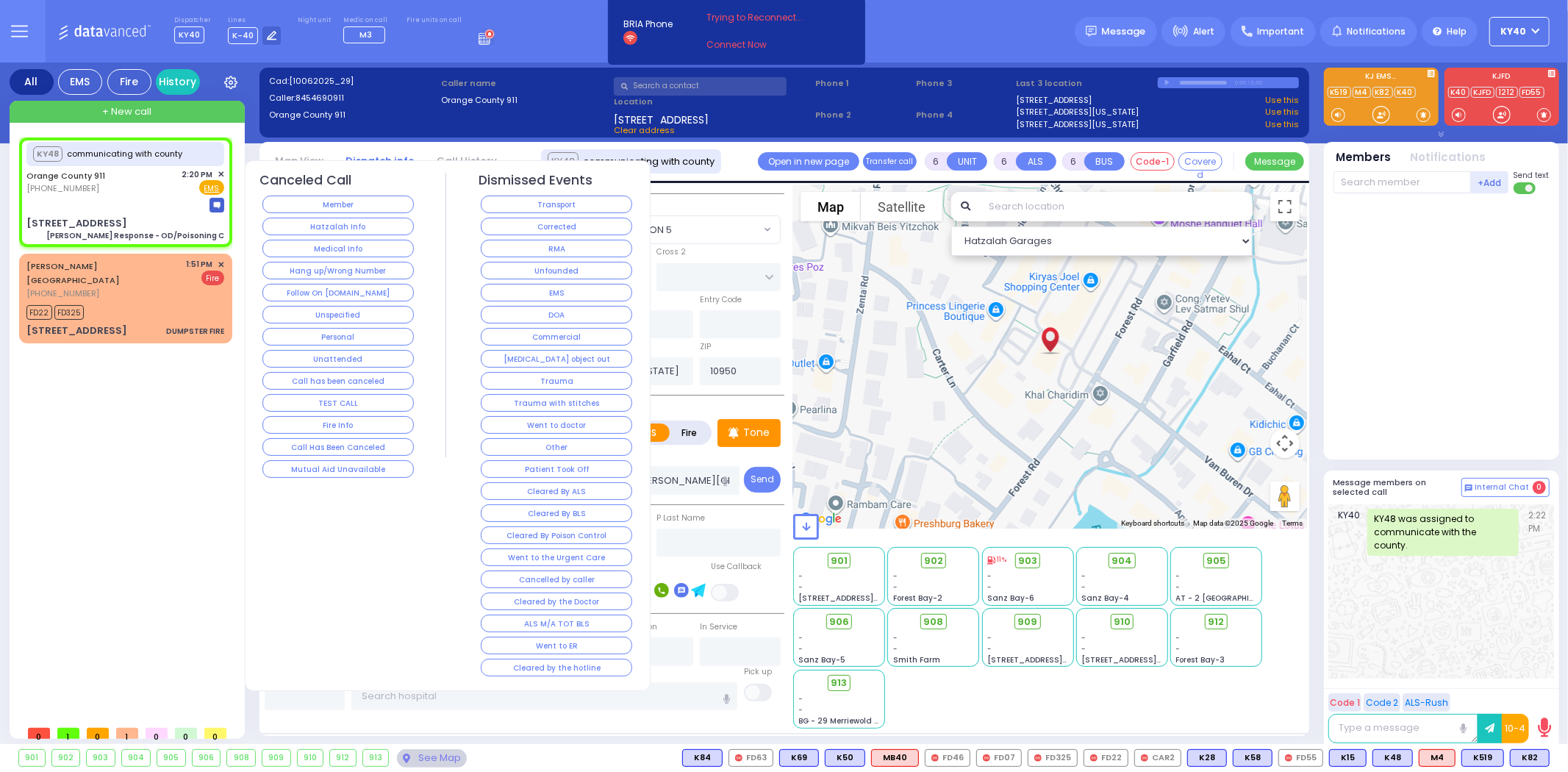
drag, startPoint x: 508, startPoint y: 243, endPoint x: 168, endPoint y: 216, distance: 341.1
click at [203, 218] on div "Dispatcher KY40 ?" at bounding box center [784, 386] width 1568 height 772
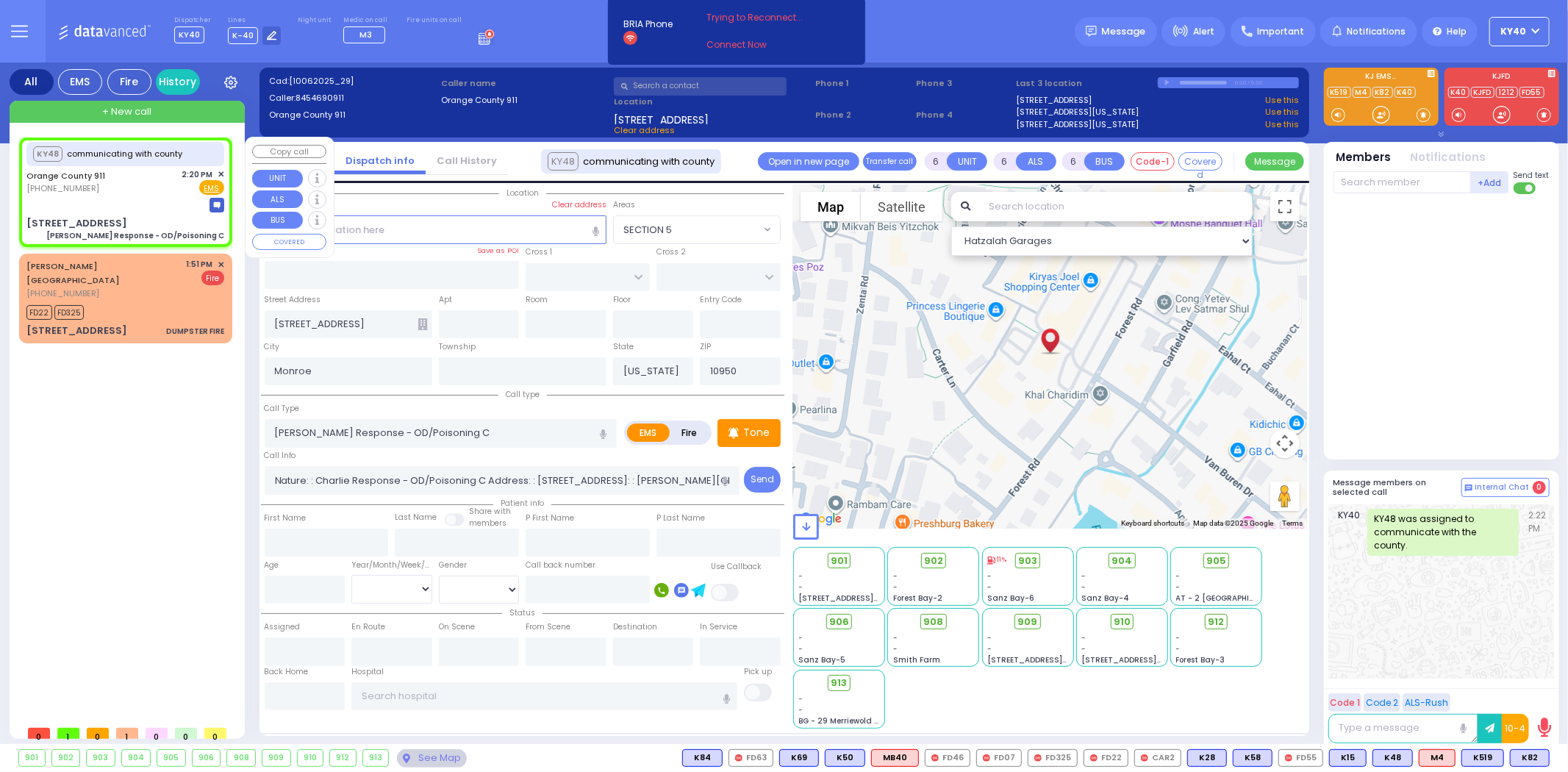
click at [155, 201] on div at bounding box center [125, 205] width 198 height 15
select select
radio input "true"
select select
select select "Hatzalah Garages"
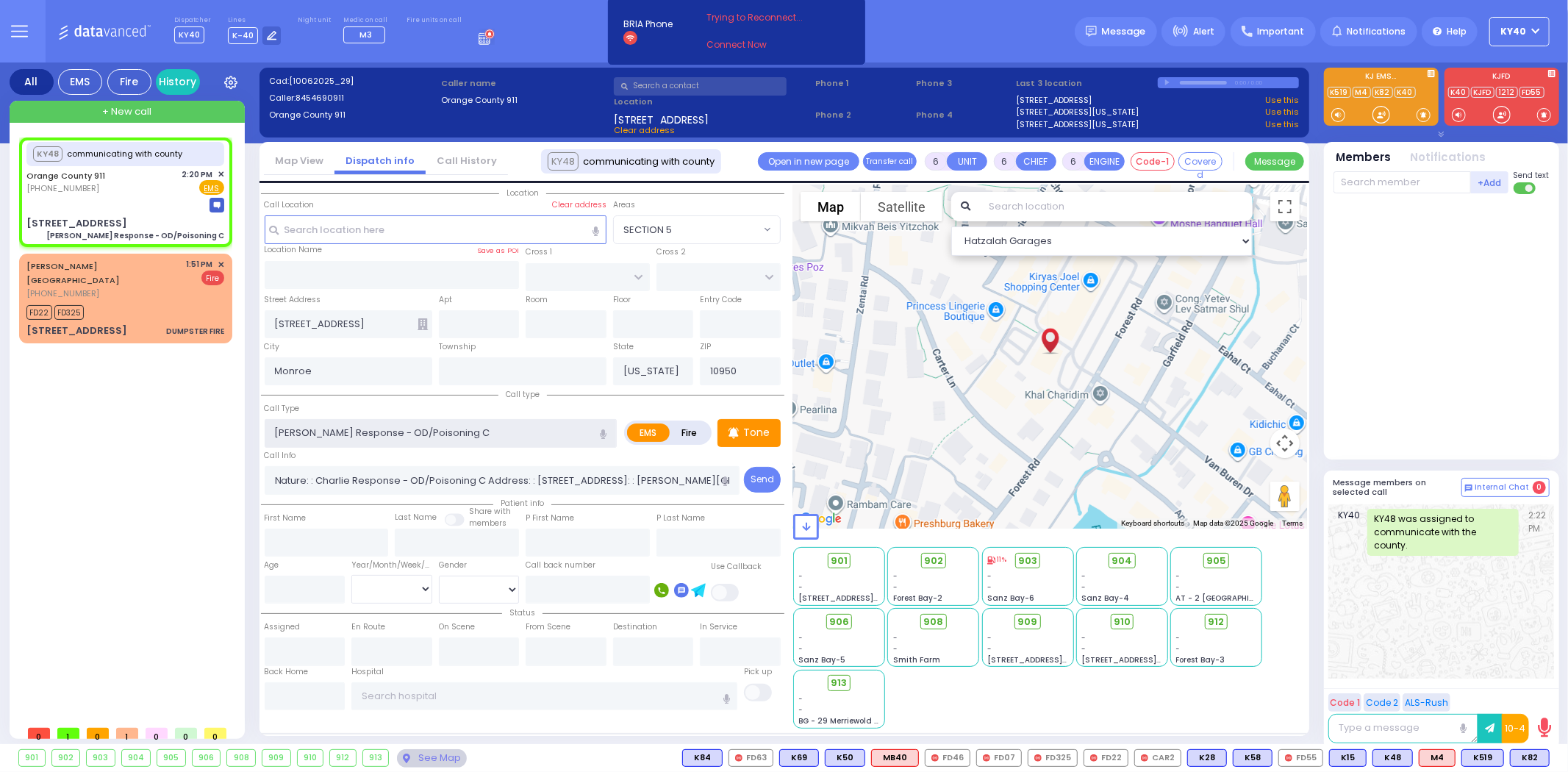
click at [511, 431] on input "Charlie Response - OD/Poisoning C" at bounding box center [440, 433] width 352 height 28
click at [657, 473] on input "Nature: : Charlie Response - OD/Poisoning C Address: : 49 Forest Rd, 10950 Cros…" at bounding box center [502, 480] width 475 height 28
select select
radio input "true"
select select
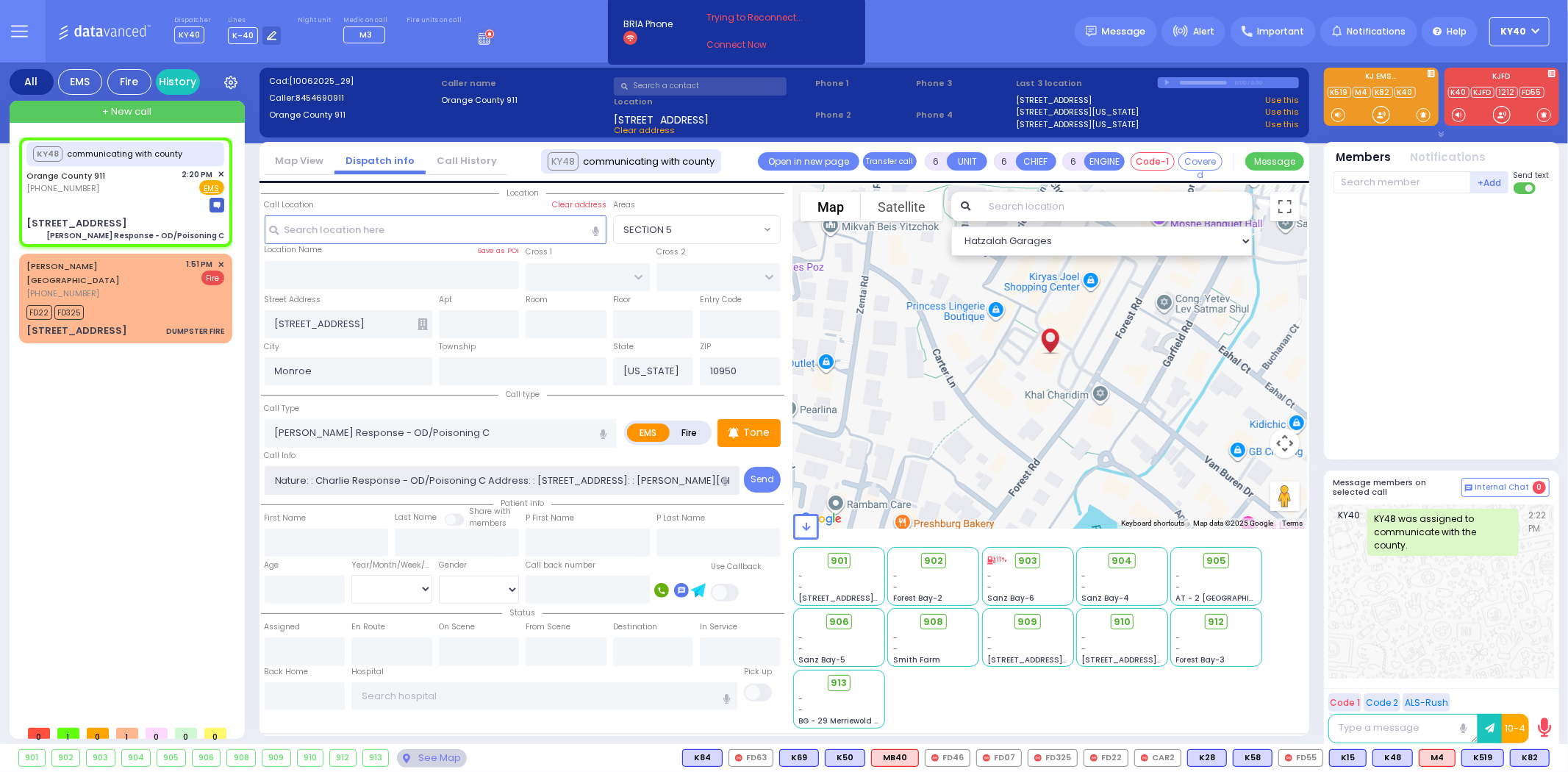
select select "Hatzalah Garages"
click at [497, 430] on input "Charlie Response - OD/Poisoning C" at bounding box center [440, 433] width 352 height 28
type input "Charlie Response - OD/Poisoning C Intox"
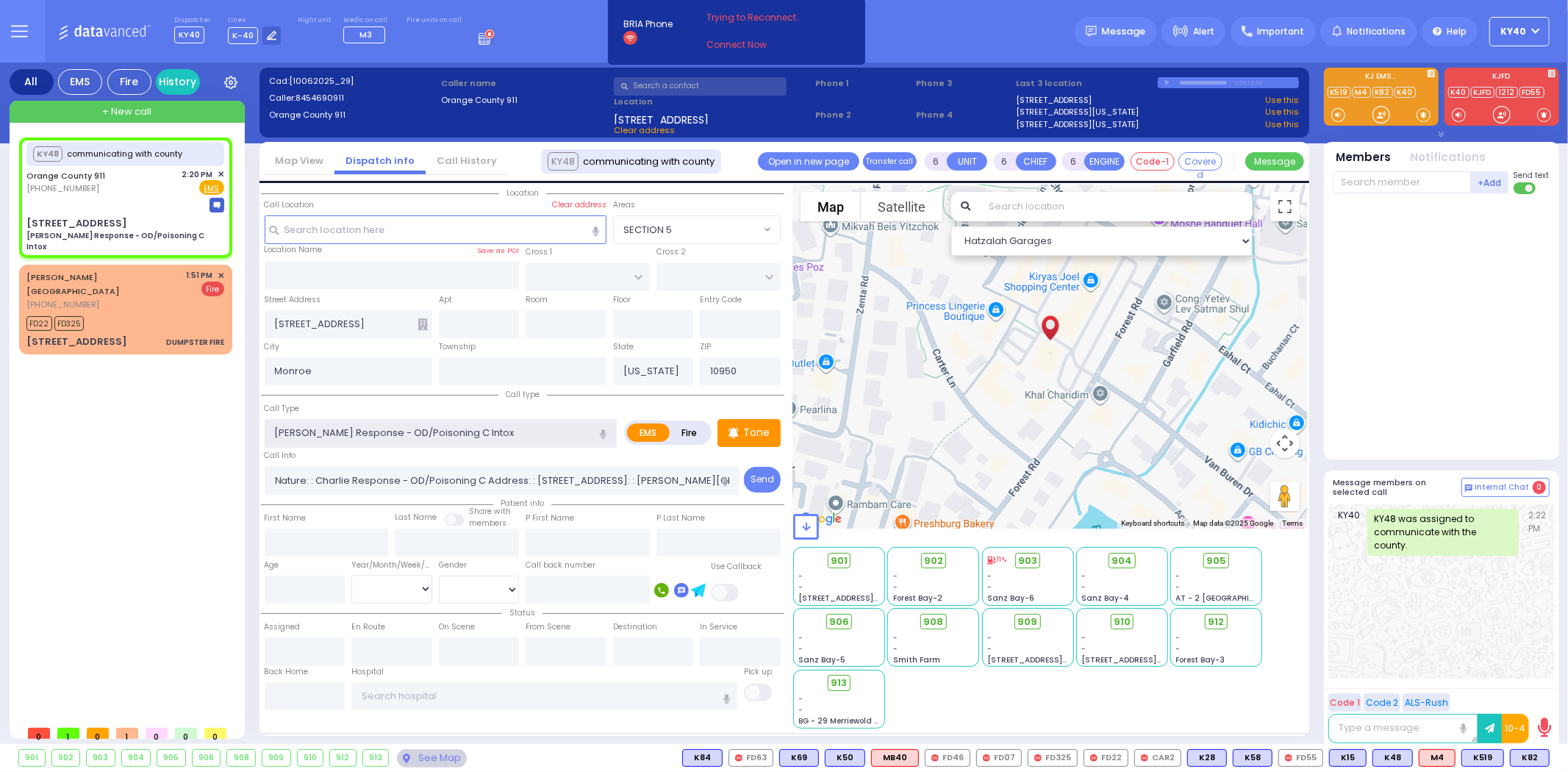
select select
radio input "true"
select select
select select "Hatzalah Garages"
drag, startPoint x: 450, startPoint y: 430, endPoint x: 507, endPoint y: 420, distance: 57.9
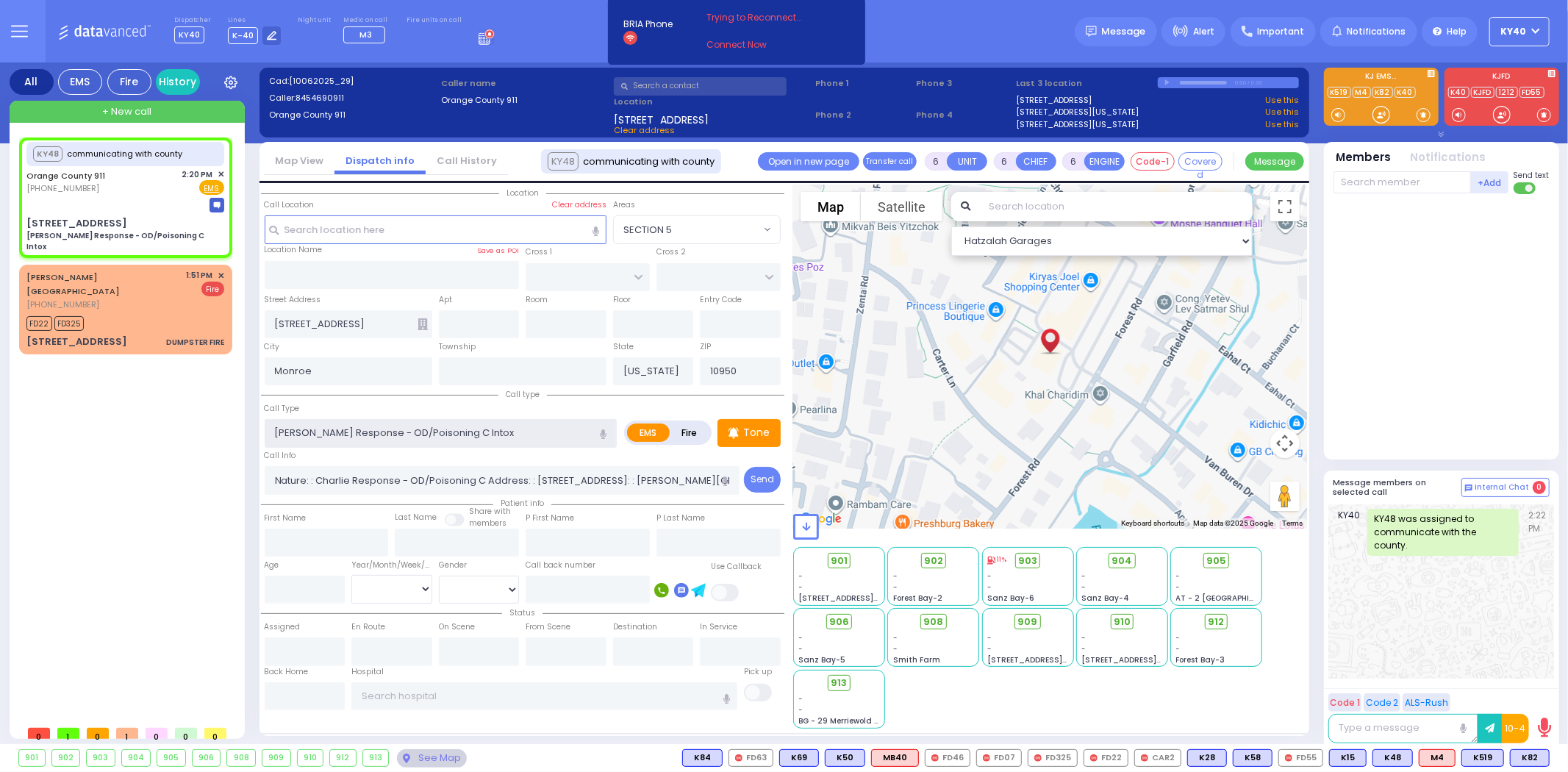
click at [507, 420] on input "Charlie Response - OD/Poisoning C Intox" at bounding box center [440, 433] width 352 height 28
drag, startPoint x: 503, startPoint y: 430, endPoint x: 451, endPoint y: 431, distance: 52.0
click at [449, 432] on input "Charlie Response - OD/Poisoning C Intox" at bounding box center [440, 433] width 352 height 28
type input "Charlie Response - OD/Poisoning C intoxated"
select select
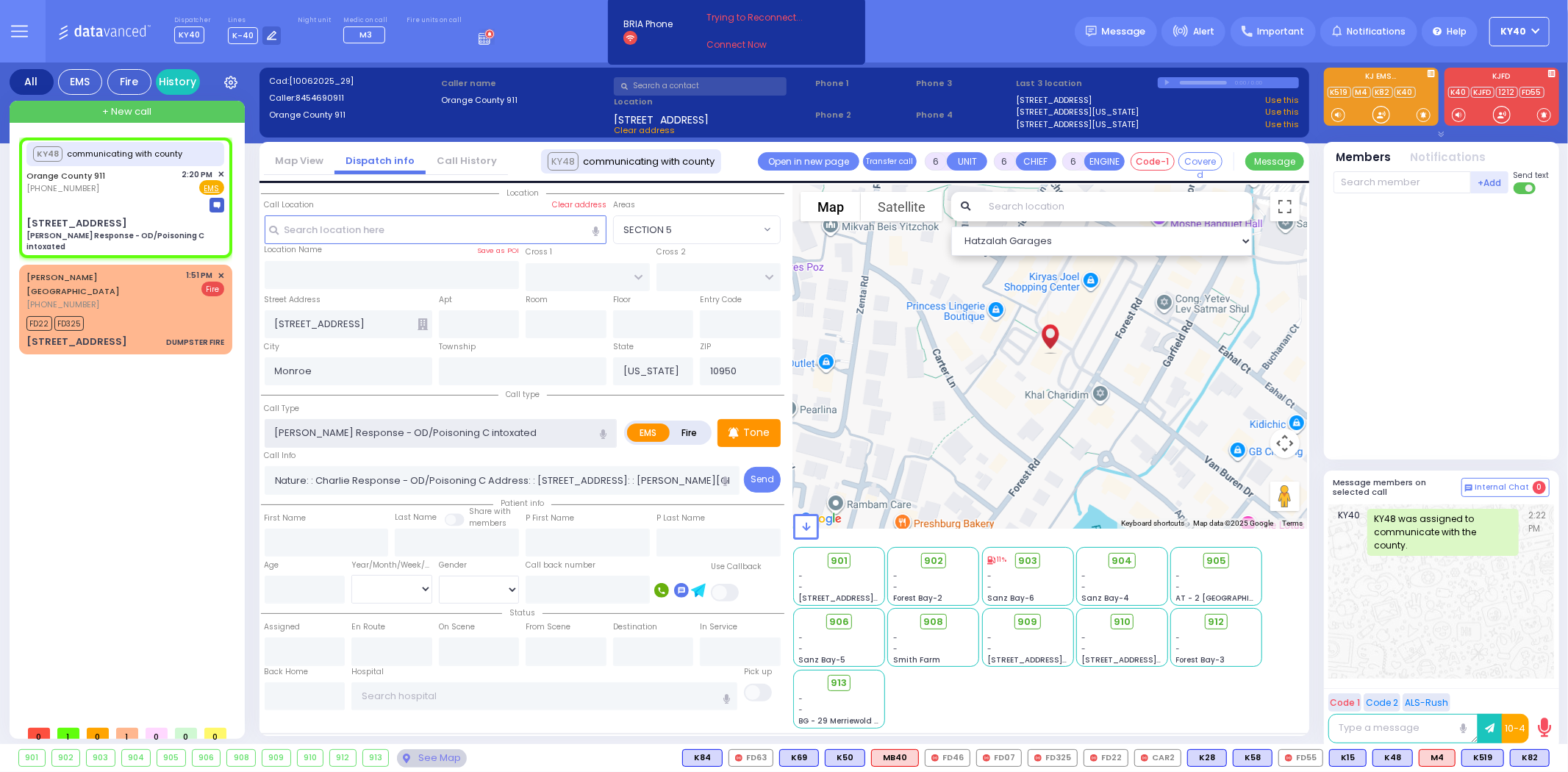
radio input "true"
select select
select select "Hatzalah Garages"
drag, startPoint x: 467, startPoint y: 431, endPoint x: 509, endPoint y: 431, distance: 42.0
click at [509, 431] on input "Charlie Response - OD/Poisoning C intoxated" at bounding box center [440, 433] width 352 height 28
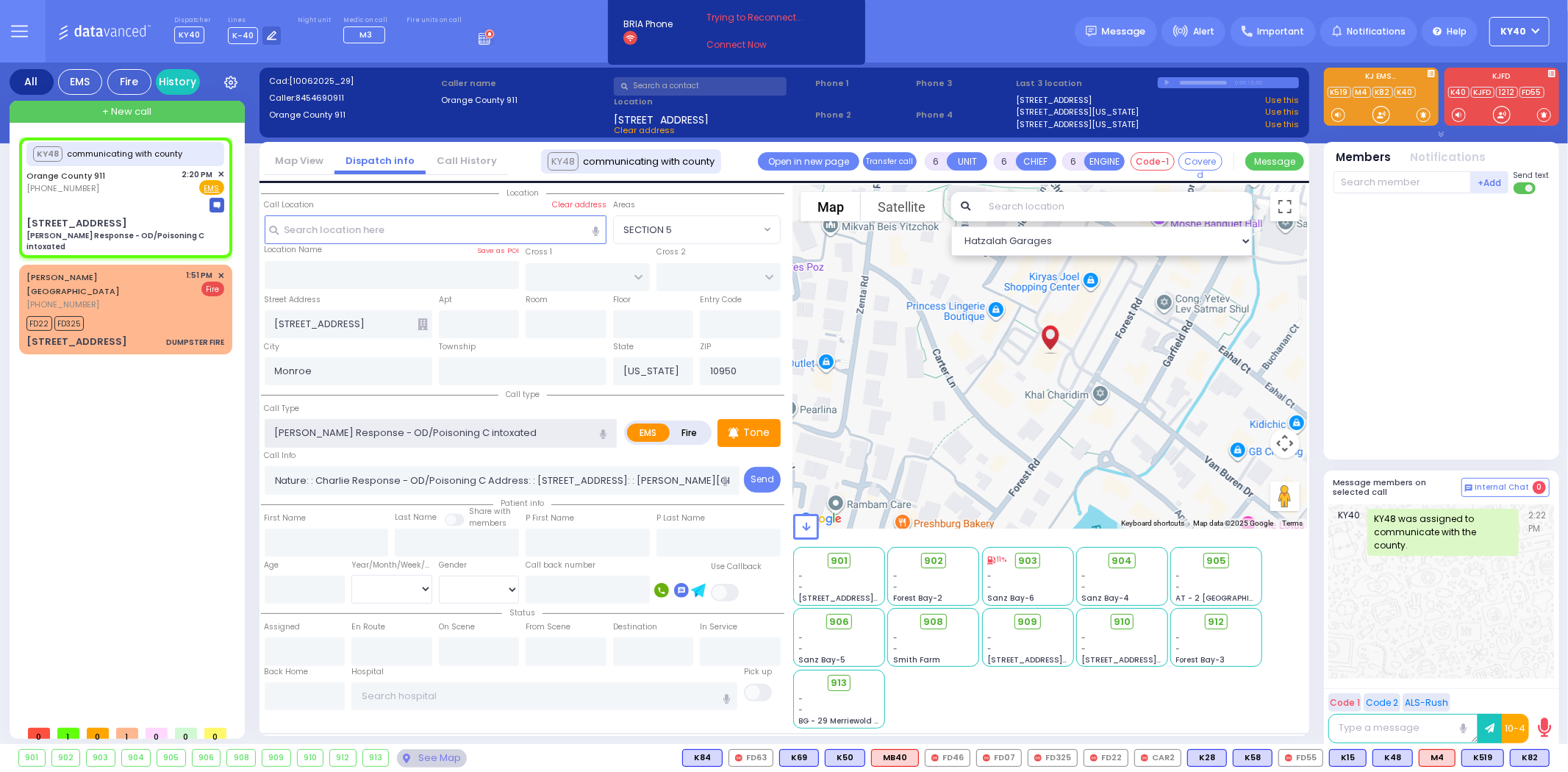
click at [464, 429] on input "Charlie Response - OD/Poisoning C intoxated" at bounding box center [440, 433] width 352 height 28
type input "Charlie Response - OD/Poisoning C intaxated"
select select
radio input "true"
select select
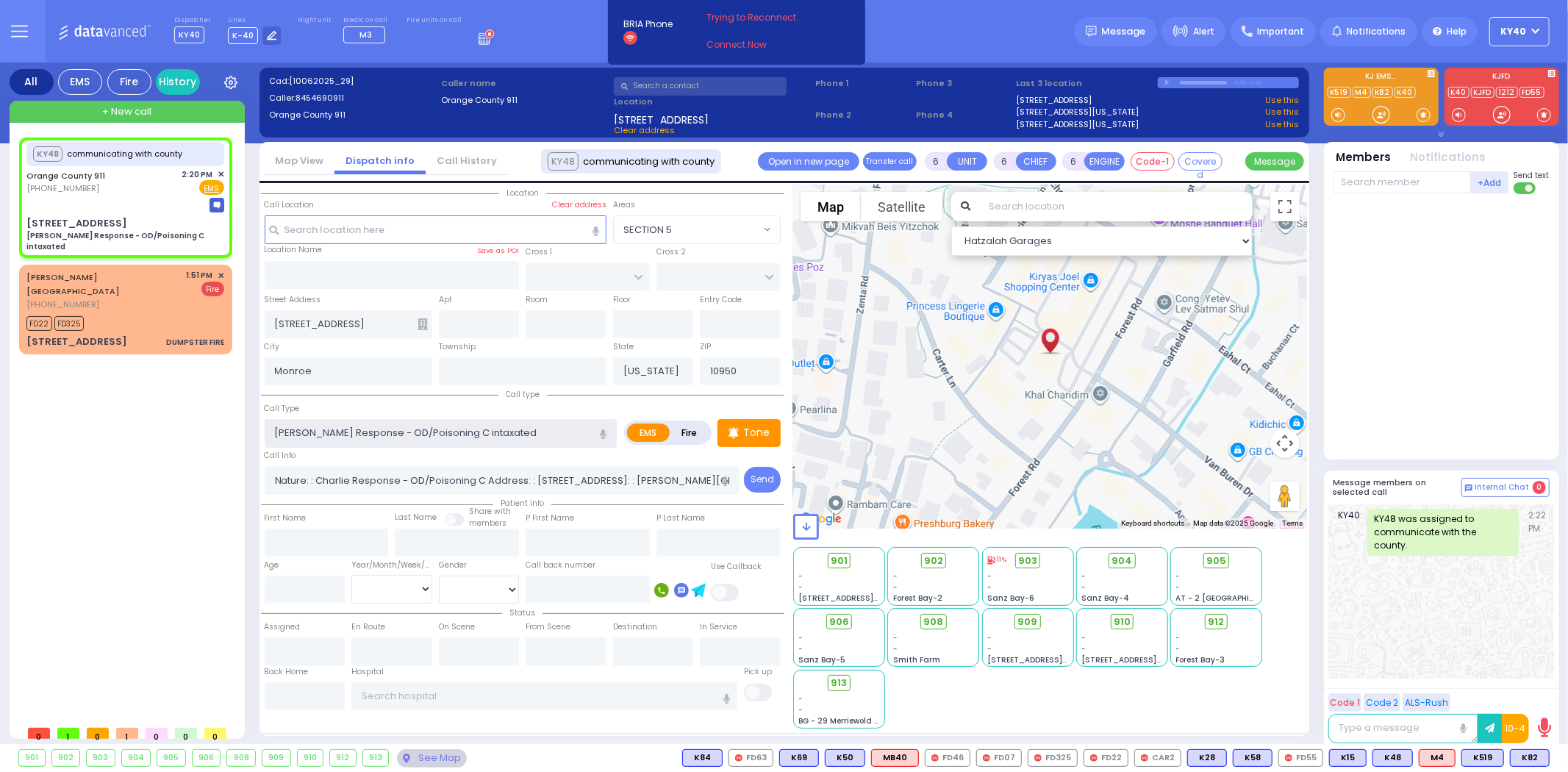
select select "Hatzalah Garages"
drag, startPoint x: 469, startPoint y: 430, endPoint x: 512, endPoint y: 429, distance: 43.0
click at [512, 429] on input "Charlie Response - OD/Poisoning C intaxated" at bounding box center [440, 433] width 352 height 28
select select
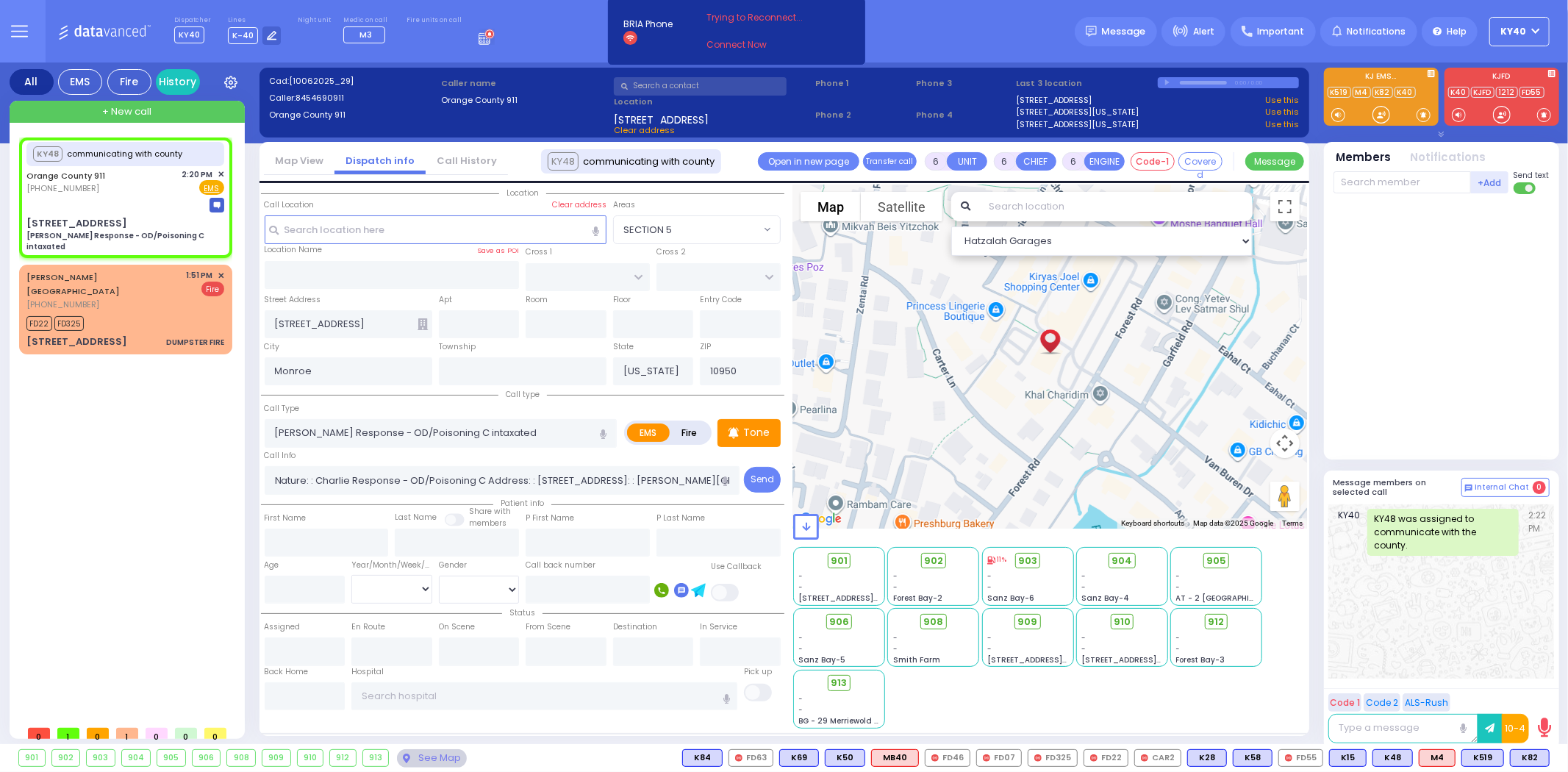
click at [449, 424] on input "[PERSON_NAME] Response - OD/Poisoning C intaxated" at bounding box center [440, 433] width 352 height 28
type input "[PERSON_NAME] Response - OD/Poisoning C intoxicat"
select select
type input "[PERSON_NAME] Response - OD/Poisoning C intoxicate"
radio input "true"
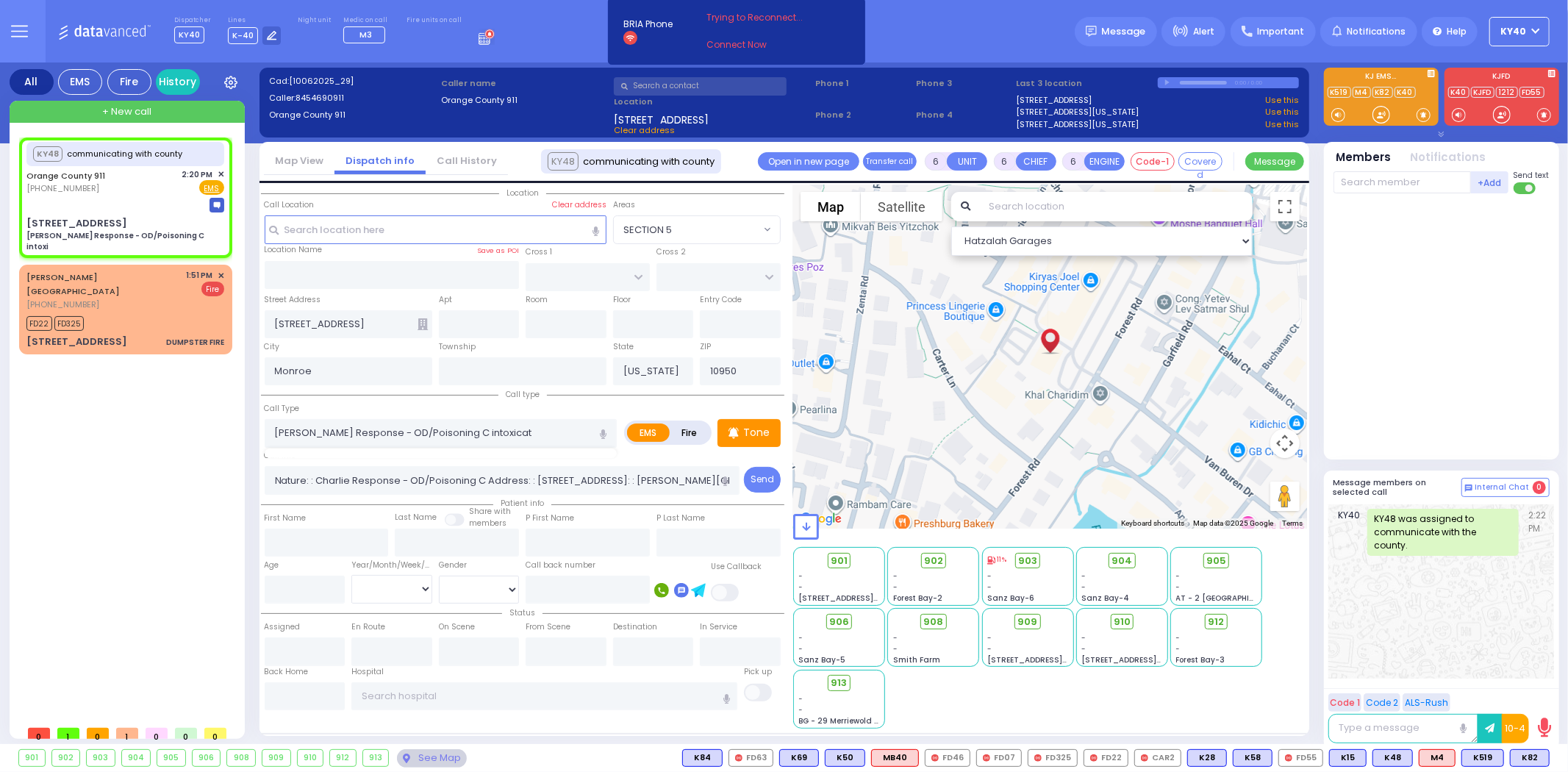
select select
select select "Hatzalah Garages"
type input "[PERSON_NAME] Response - OD/Poisoning C intoxicated"
click at [445, 424] on input "[PERSON_NAME] Response - OD/Poisoning C intoxicated" at bounding box center [440, 433] width 352 height 28
select select
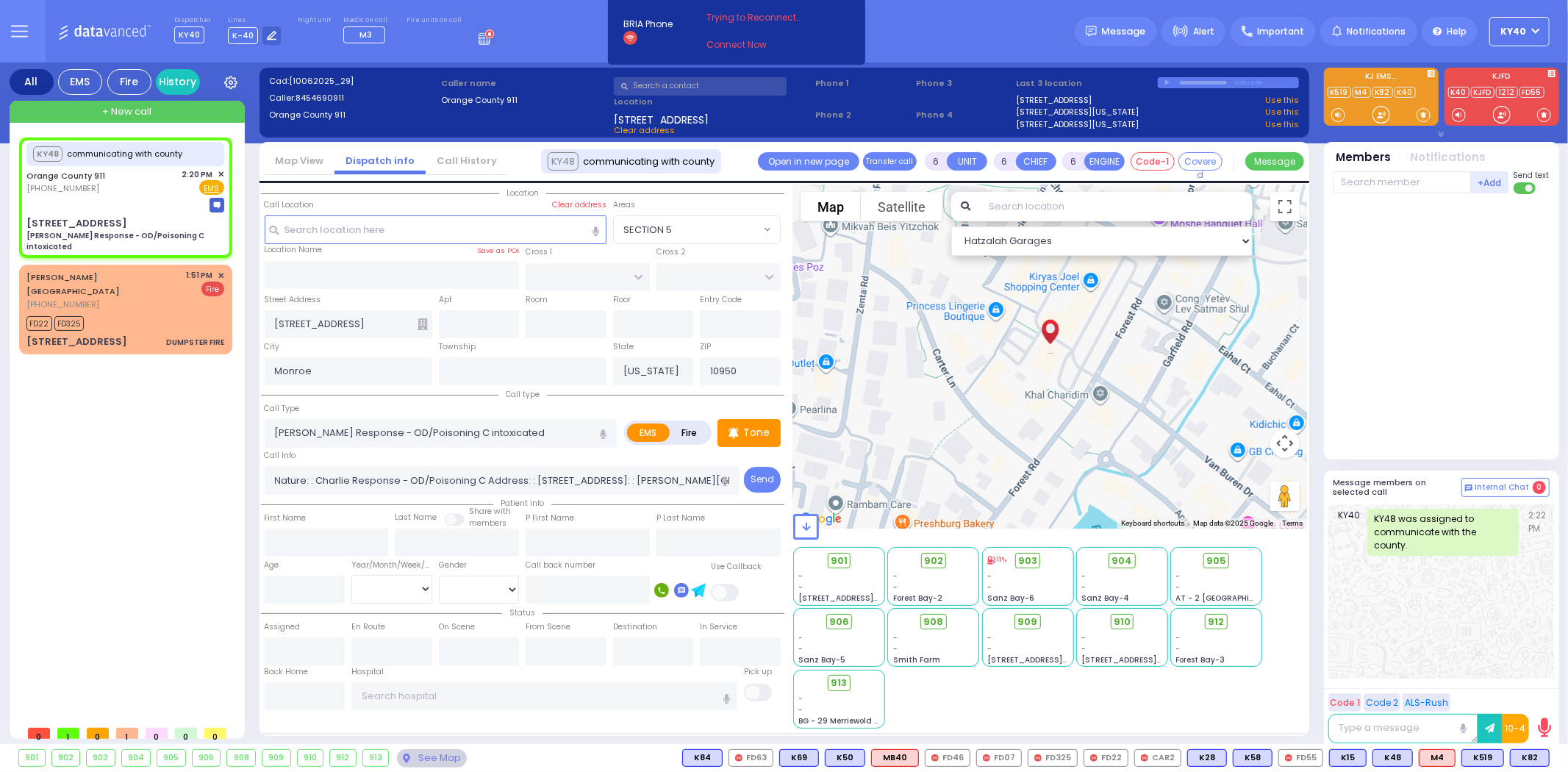
radio input "true"
select select
select select "Hatzalah Garages"
drag, startPoint x: 515, startPoint y: 421, endPoint x: 524, endPoint y: 424, distance: 9.5
click at [516, 424] on input "[PERSON_NAME] Response - OD/Poisoning C "intoxicated" at bounding box center [440, 433] width 352 height 28
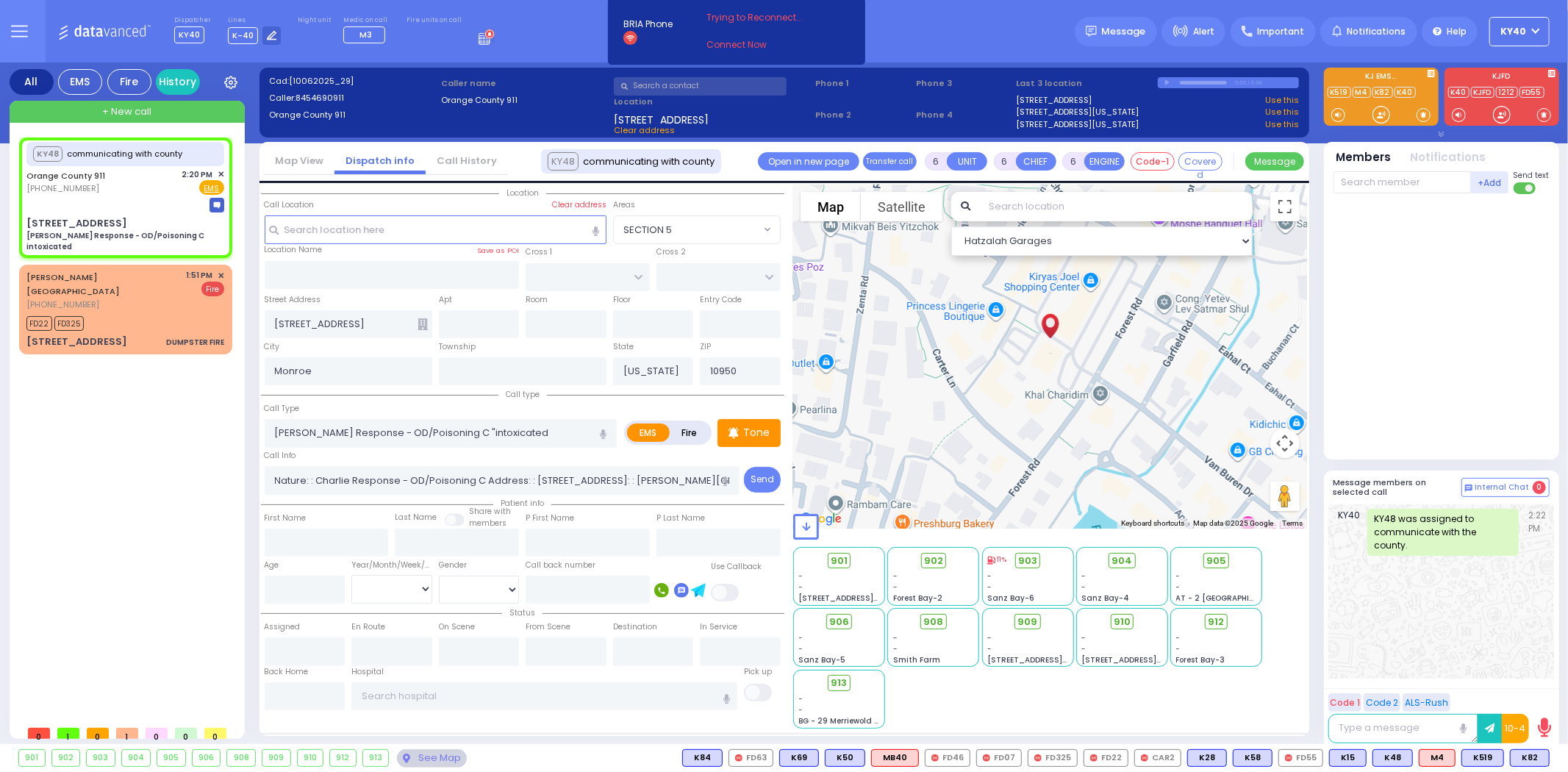
type input "[PERSON_NAME] Response - OD/Poisoning C "intoxicated"
select select
radio input "true"
select select
select select "Hatzalah Garages"
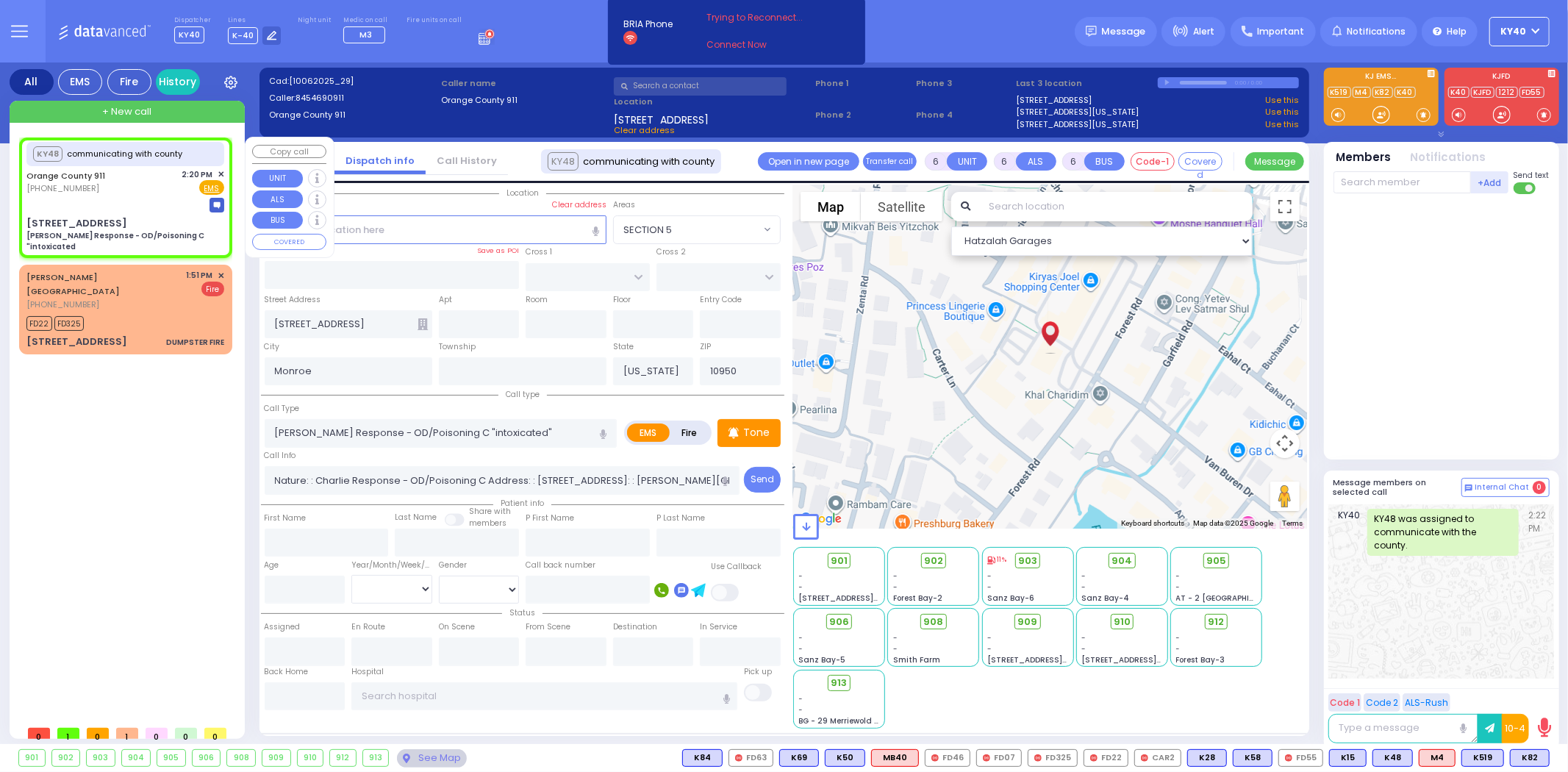
type input "[PERSON_NAME] Response - OD/Poisoning C "intoxicated""
select select
radio input "true"
select select
select select "Hatzalah Garages"
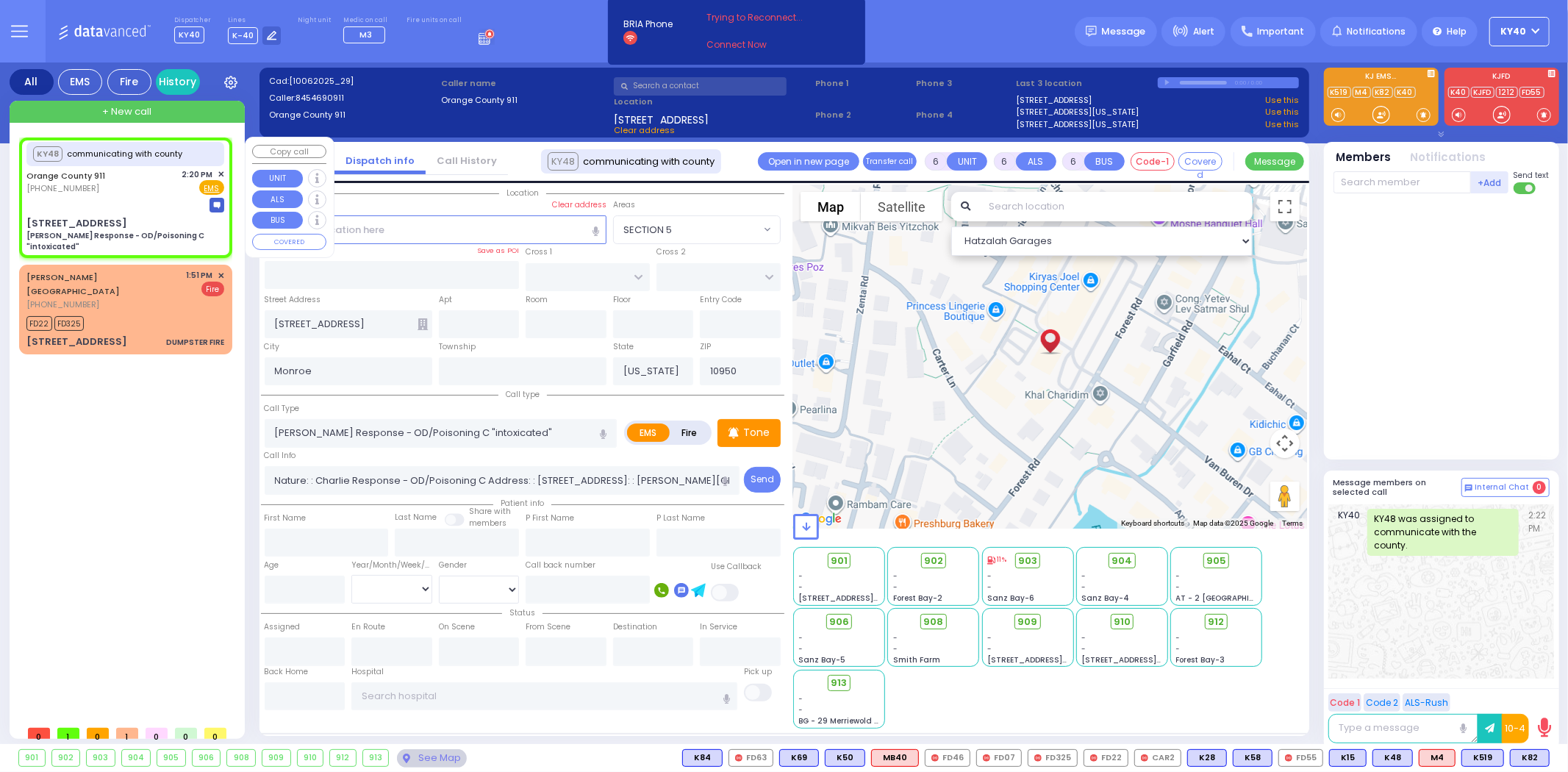
select select
radio input "true"
select select
select select "Hatzalah Garages"
click at [222, 172] on span "✕" at bounding box center [221, 175] width 6 height 13
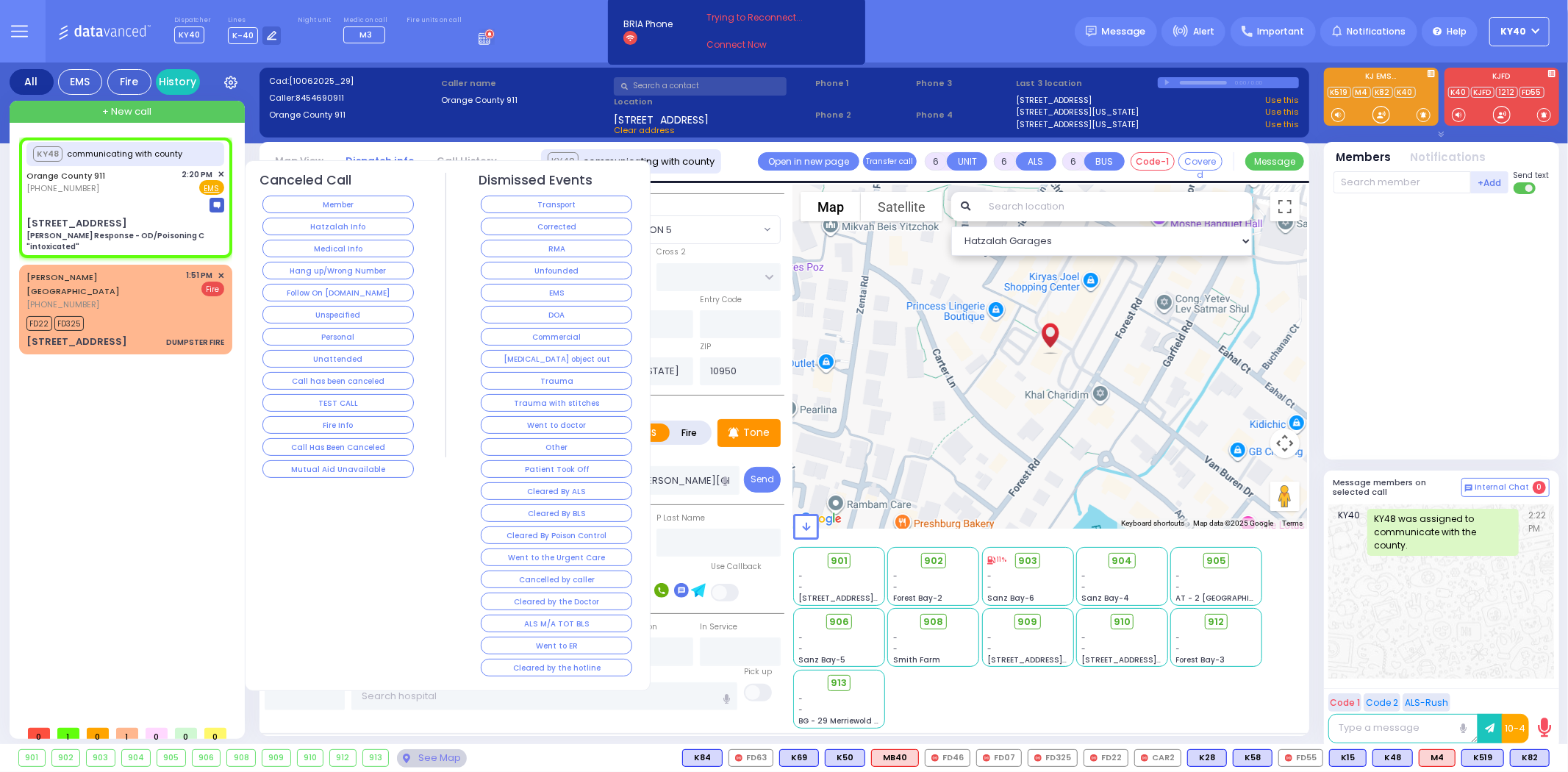
click at [509, 247] on button "RMA" at bounding box center [556, 248] width 151 height 17
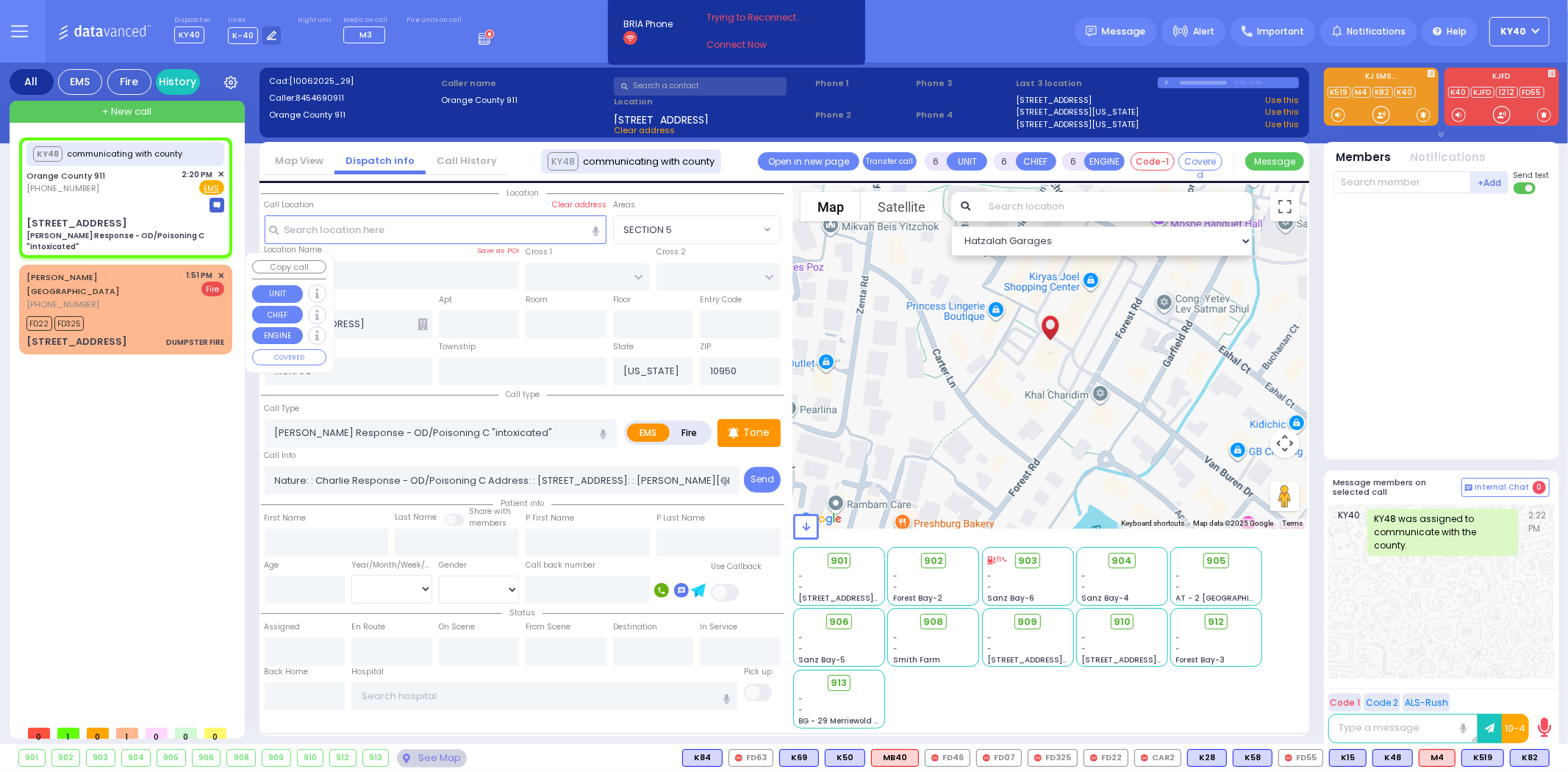
select select
radio input "true"
select select
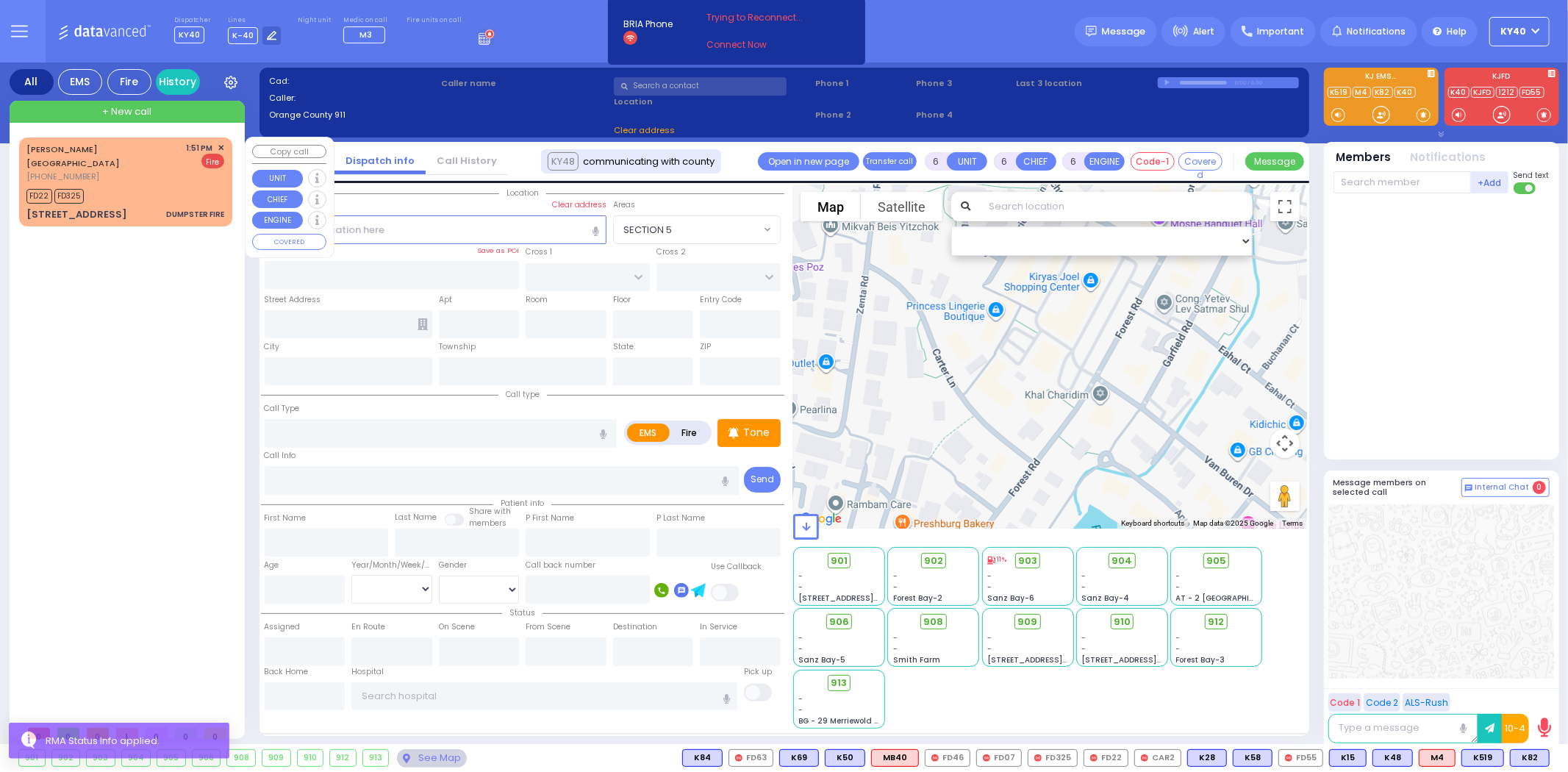
click at [143, 185] on div "FD22 FD325" at bounding box center [125, 194] width 198 height 18
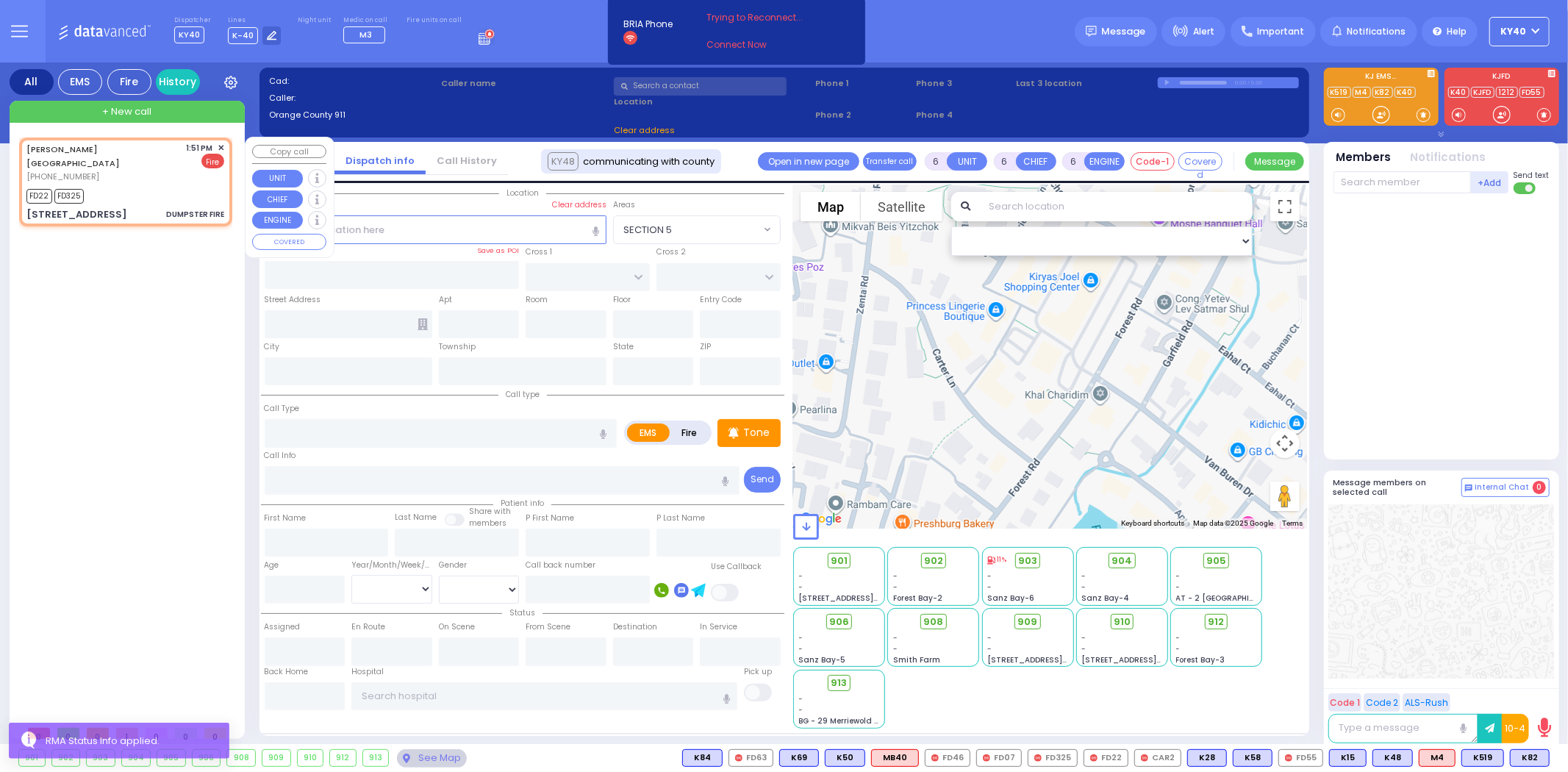
type input "2"
type input "1"
select select
type input "DUMPSTER FIRE"
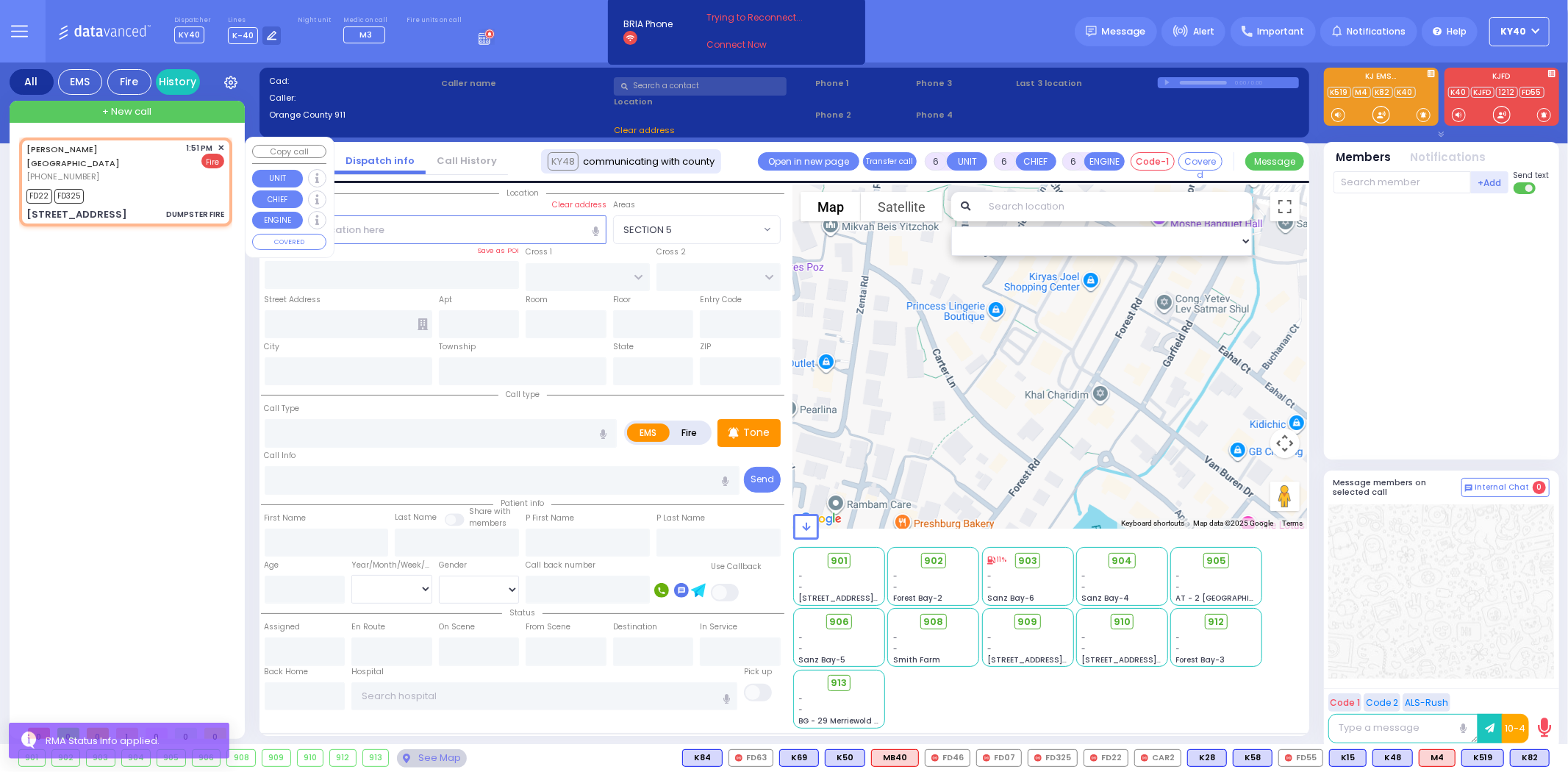
radio input "false"
radio input "true"
select select
type input "13:51"
type input "13:52"
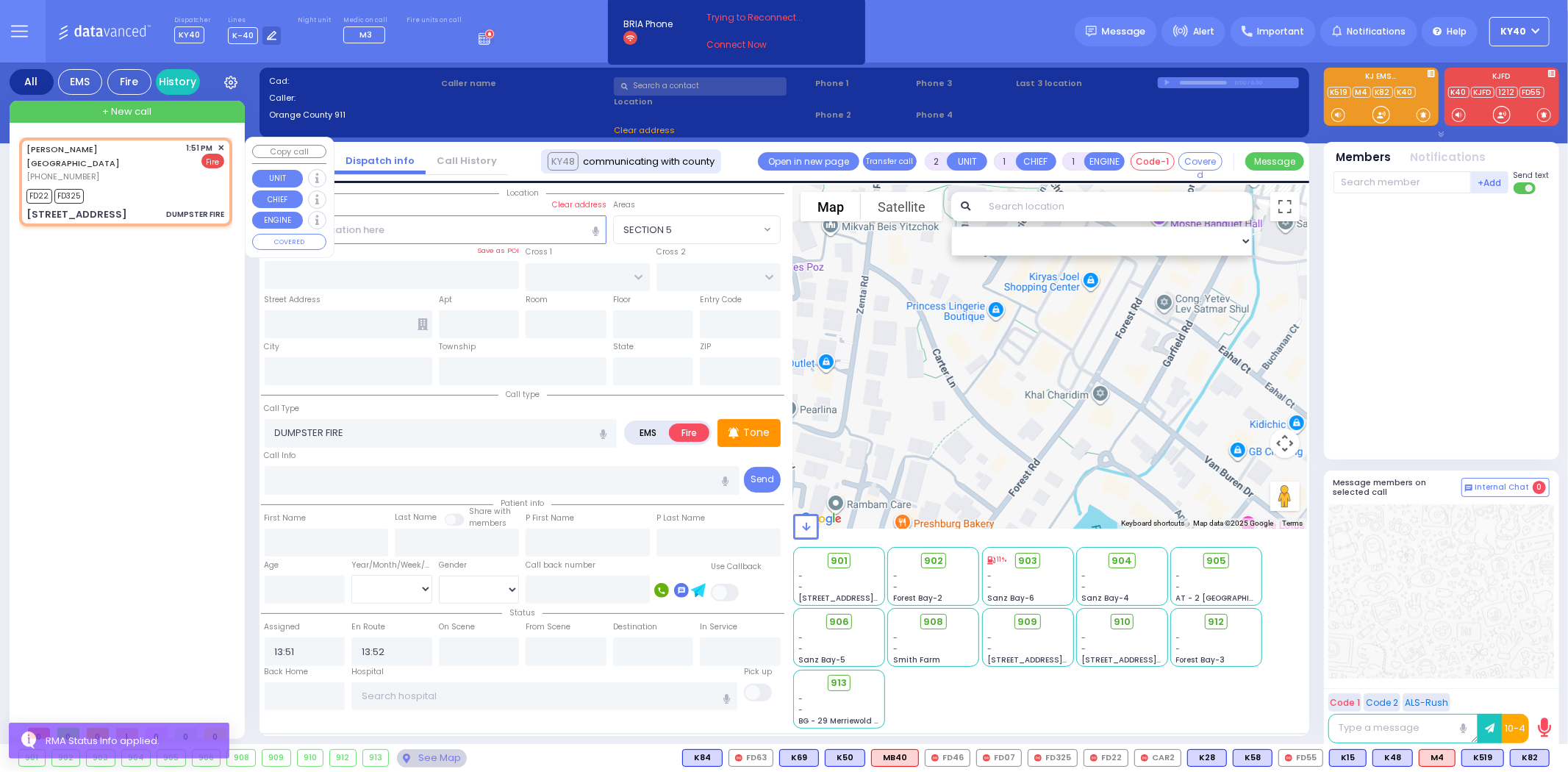
type input "[GEOGRAPHIC_DATA]"
type input "CHEVRON RD"
type input "[STREET_ADDRESS]"
type input "[PERSON_NAME]"
type input "[US_STATE]"
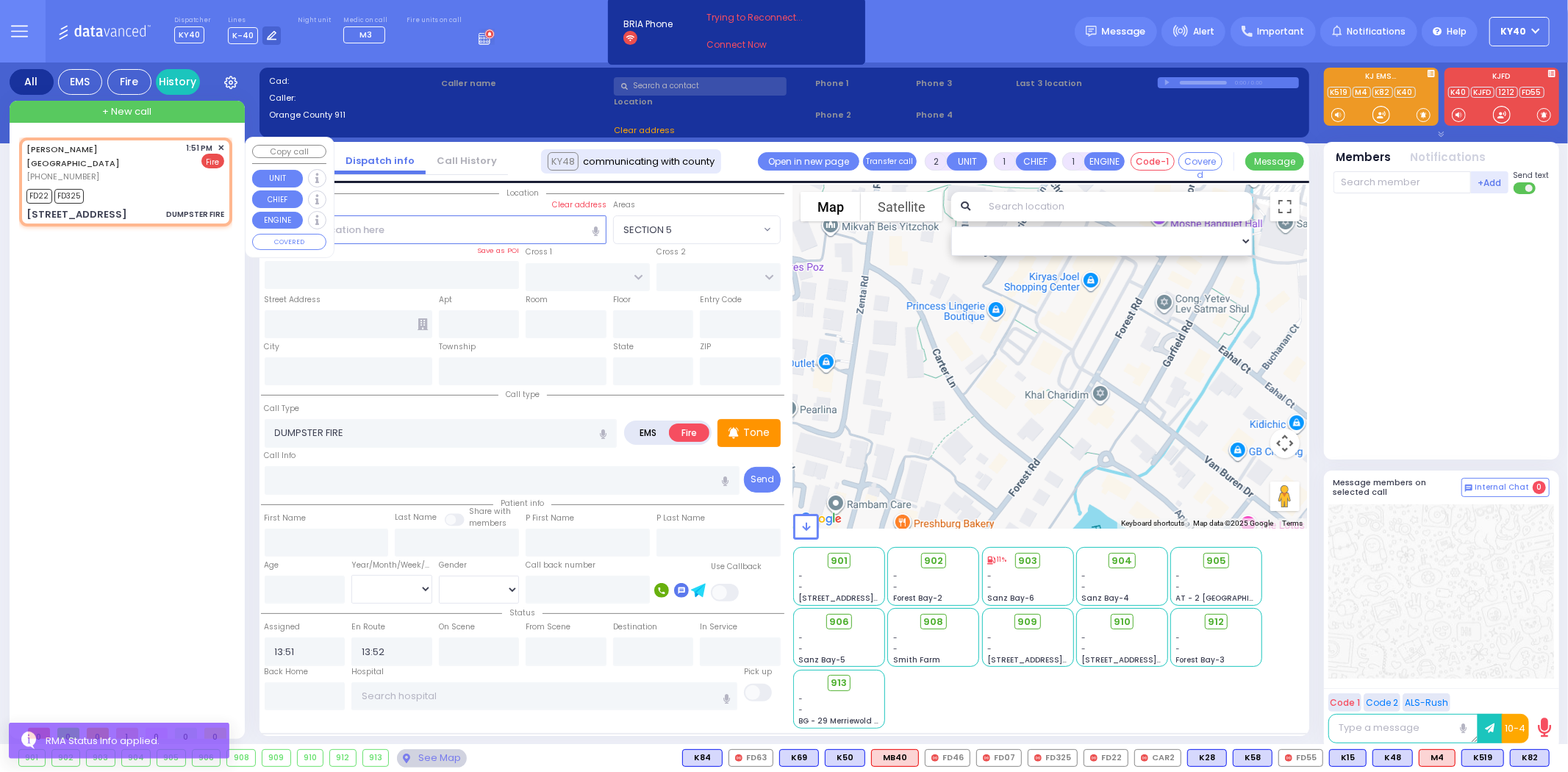
type input "10930"
select select "SECTION 5"
select select "Hatzalah Garages"
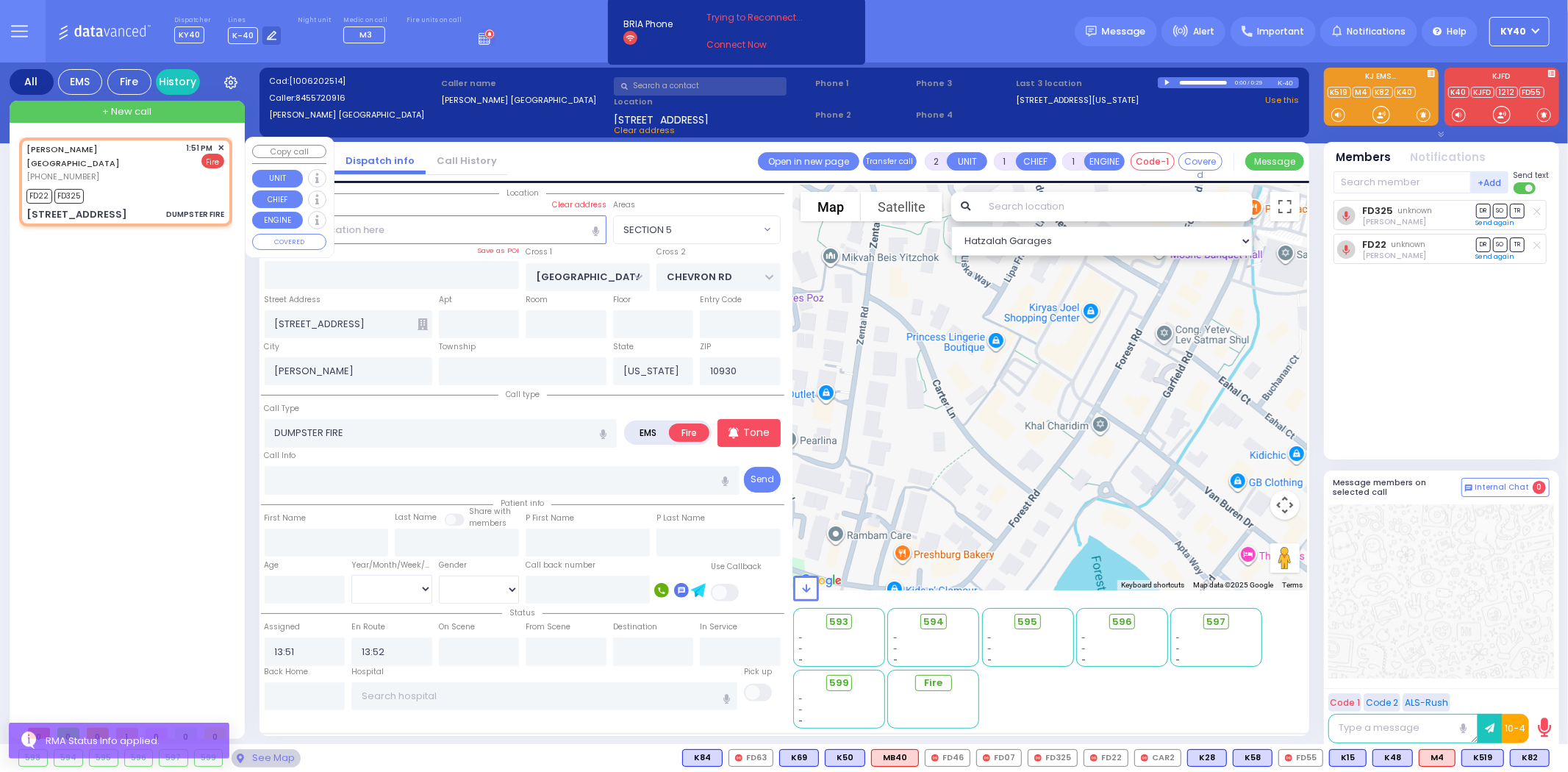
click at [221, 147] on span "✕" at bounding box center [221, 148] width 6 height 13
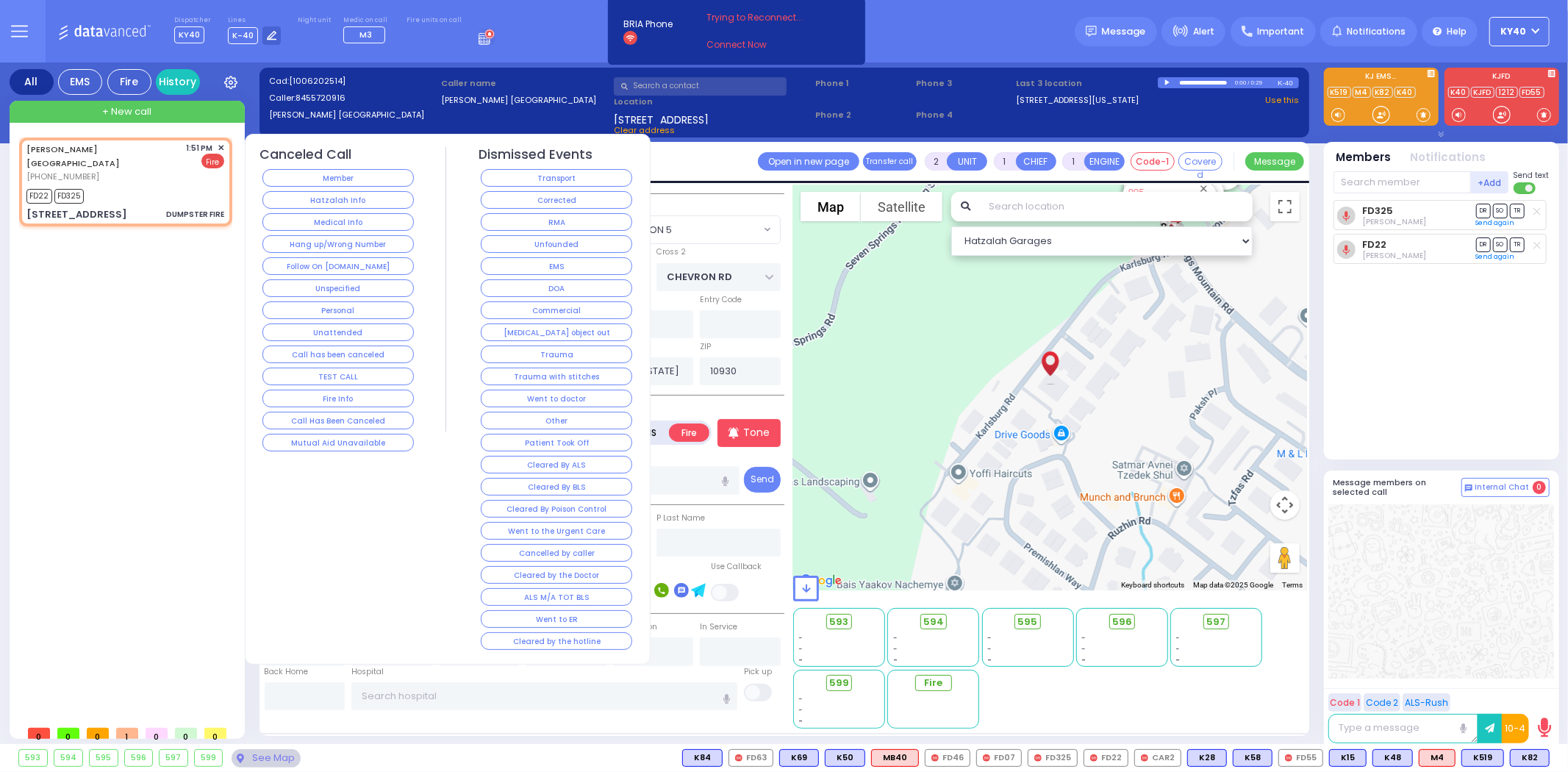
click at [505, 245] on button "Unfounded" at bounding box center [556, 244] width 151 height 17
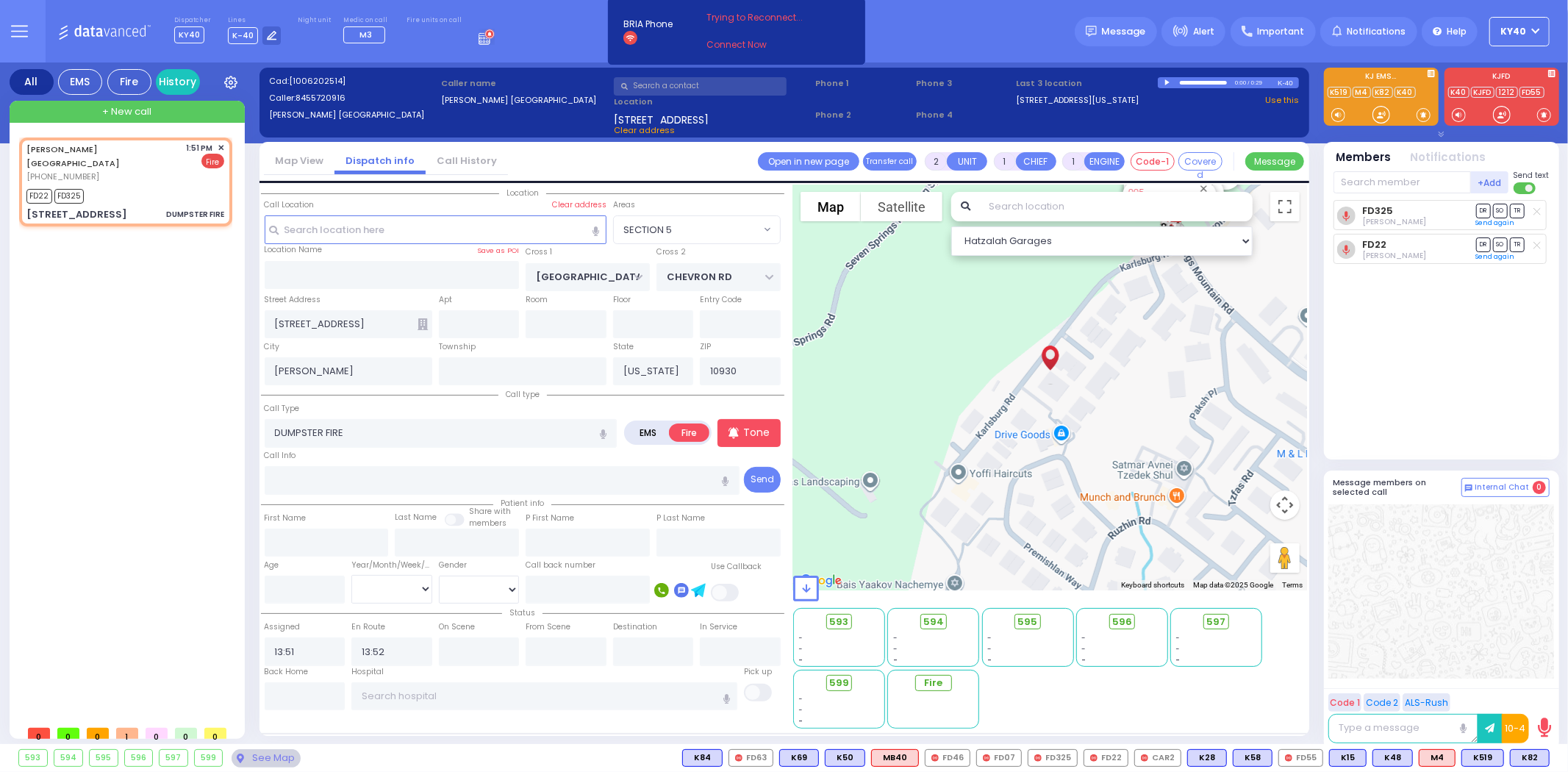
select select
radio input "true"
select select
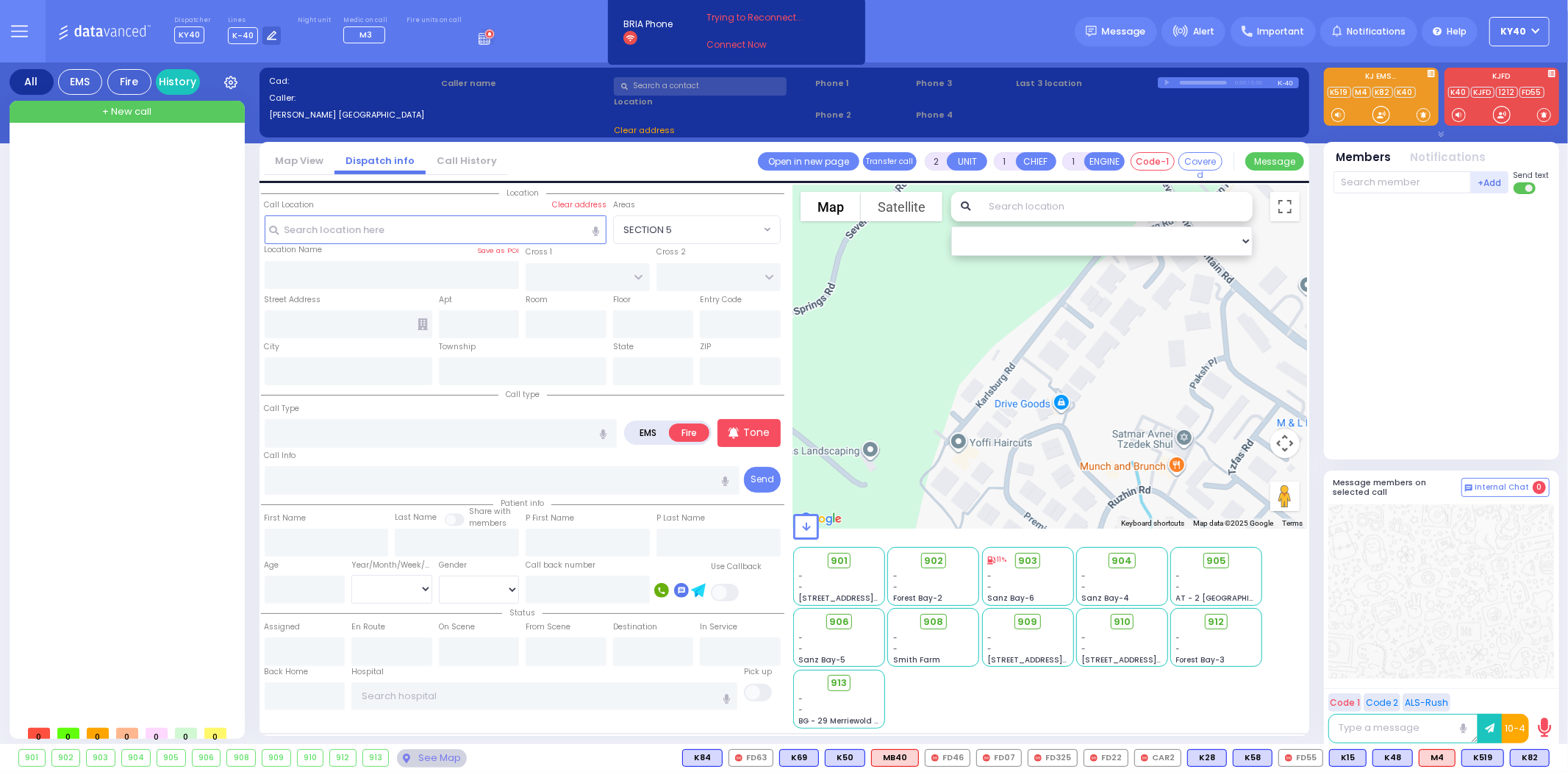
click at [160, 113] on div "+ New call" at bounding box center [126, 112] width 235 height 22
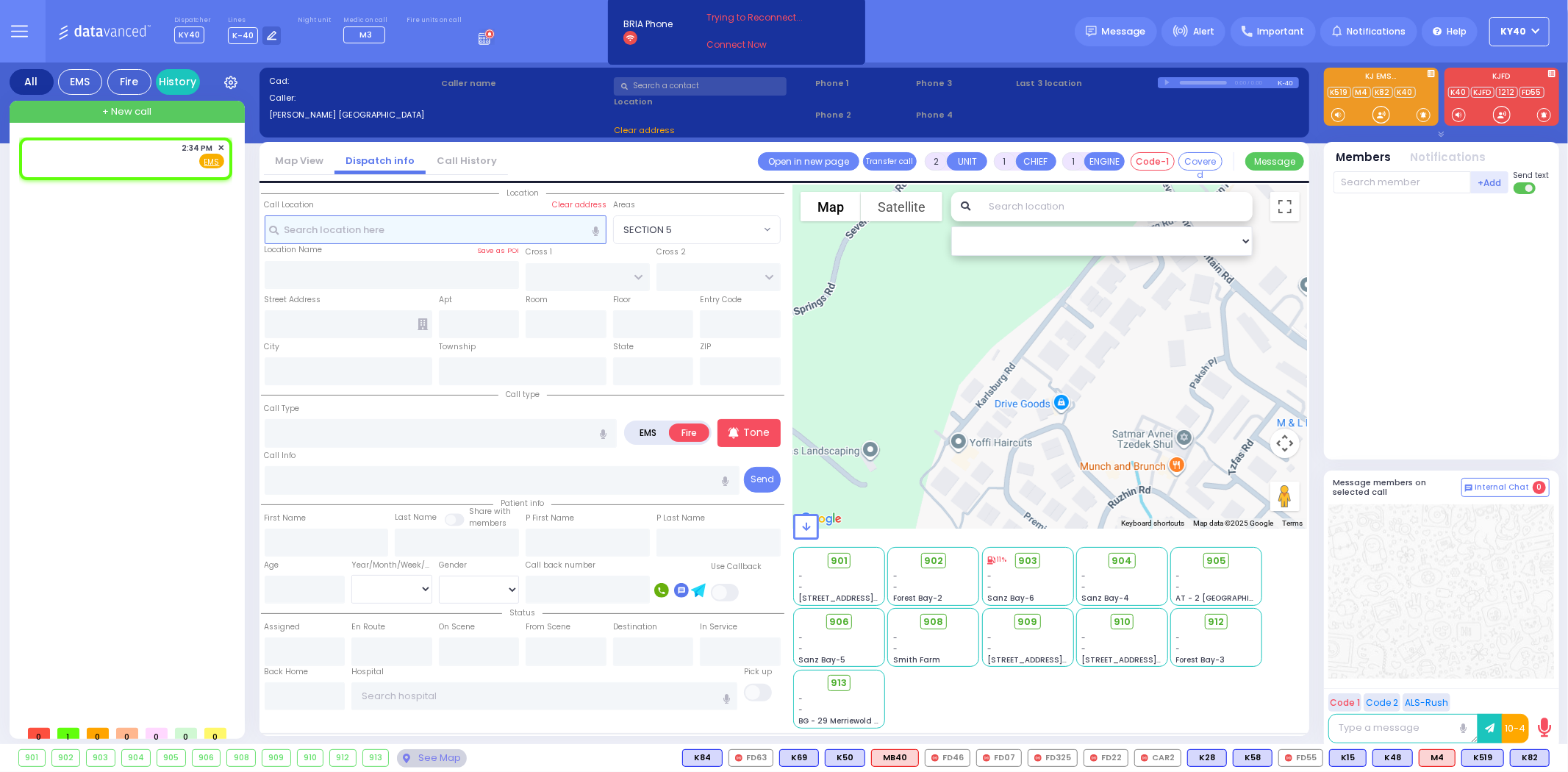
select select
radio input "true"
select select
type input "14:34"
select select "Hatzalah Garages"
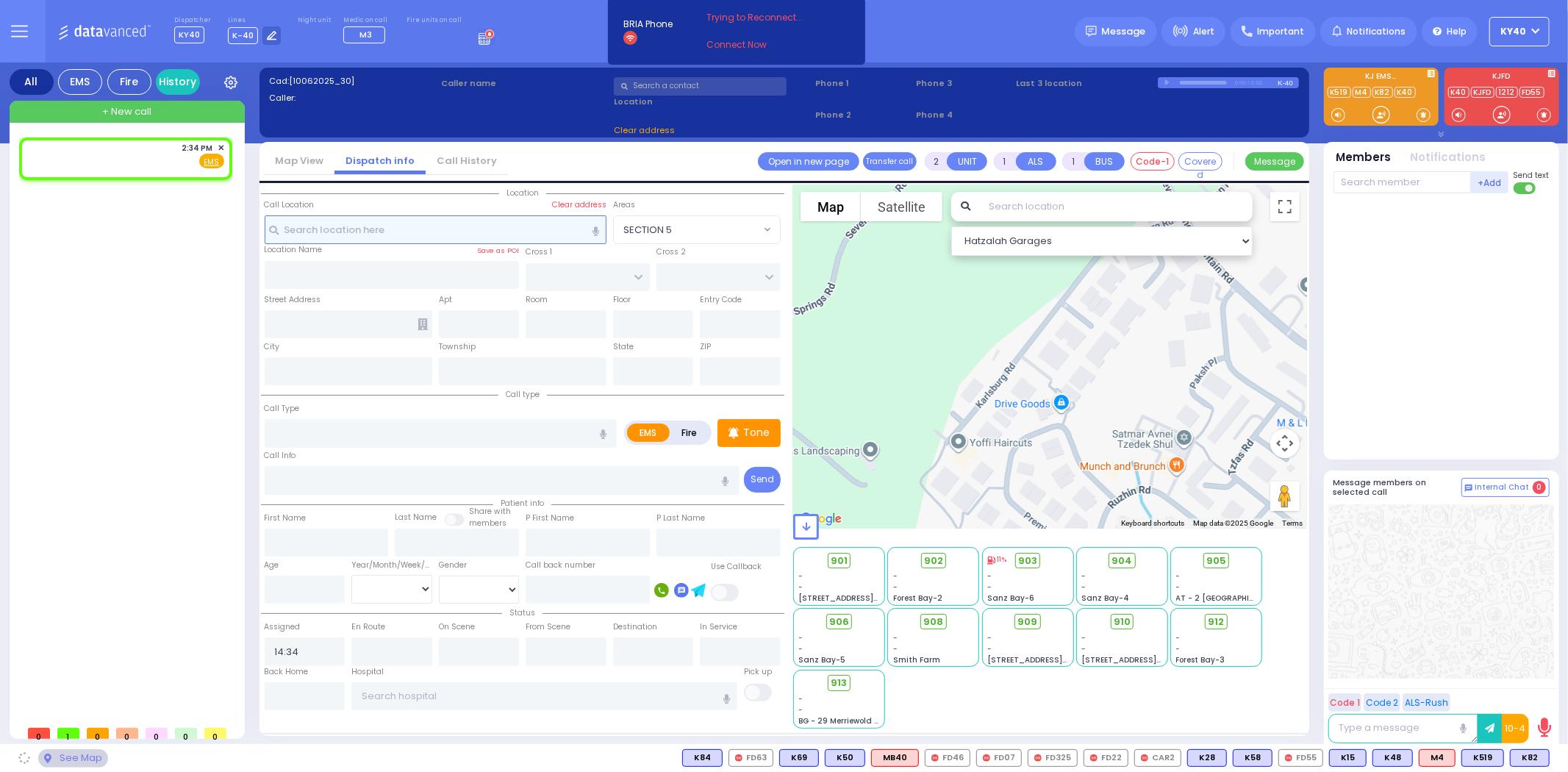
select select
radio input "true"
select select
select select "Hatzalah Garages"
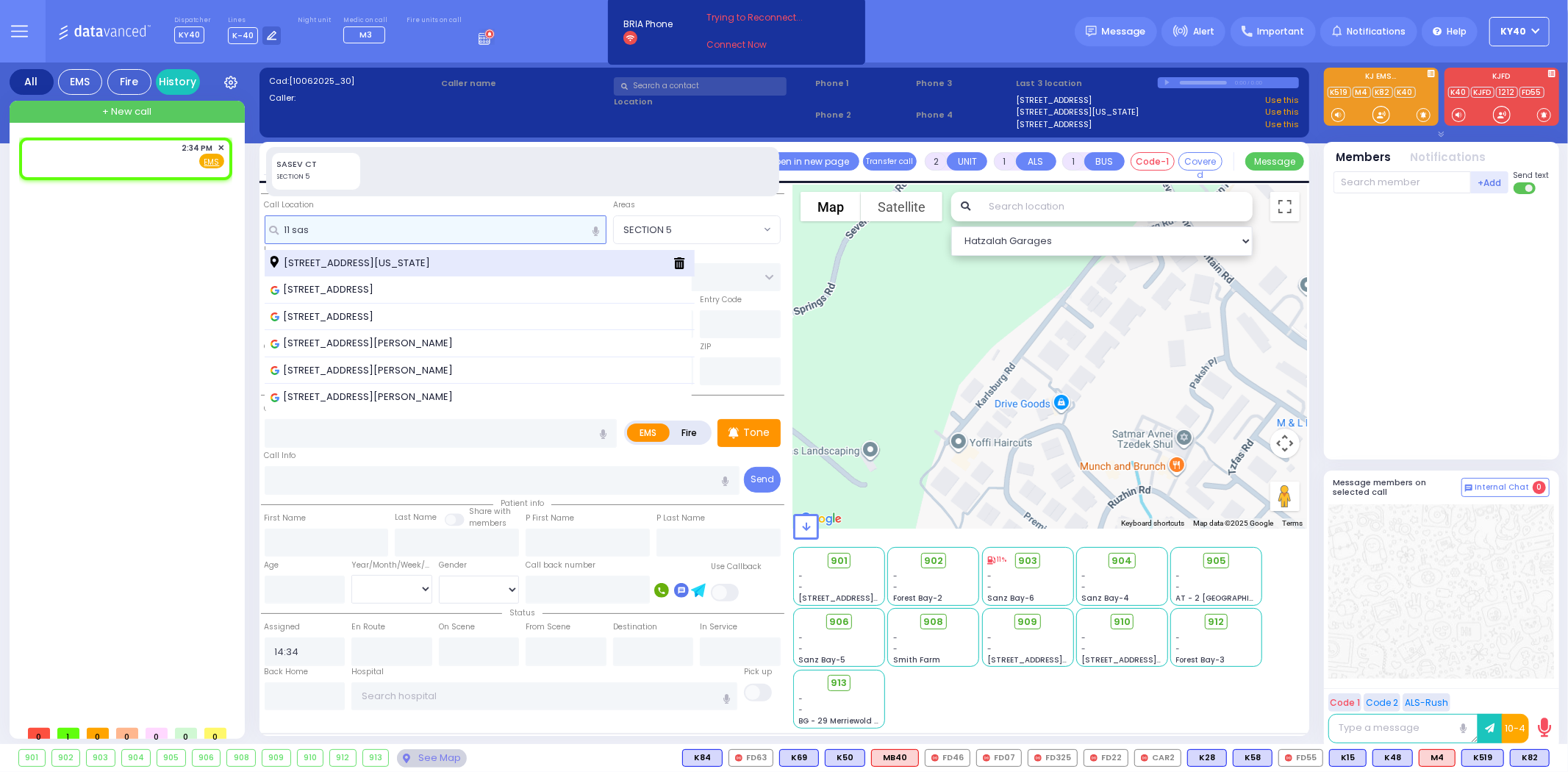
type input "11 sas"
click at [341, 263] on span "[STREET_ADDRESS][US_STATE]" at bounding box center [352, 263] width 165 height 15
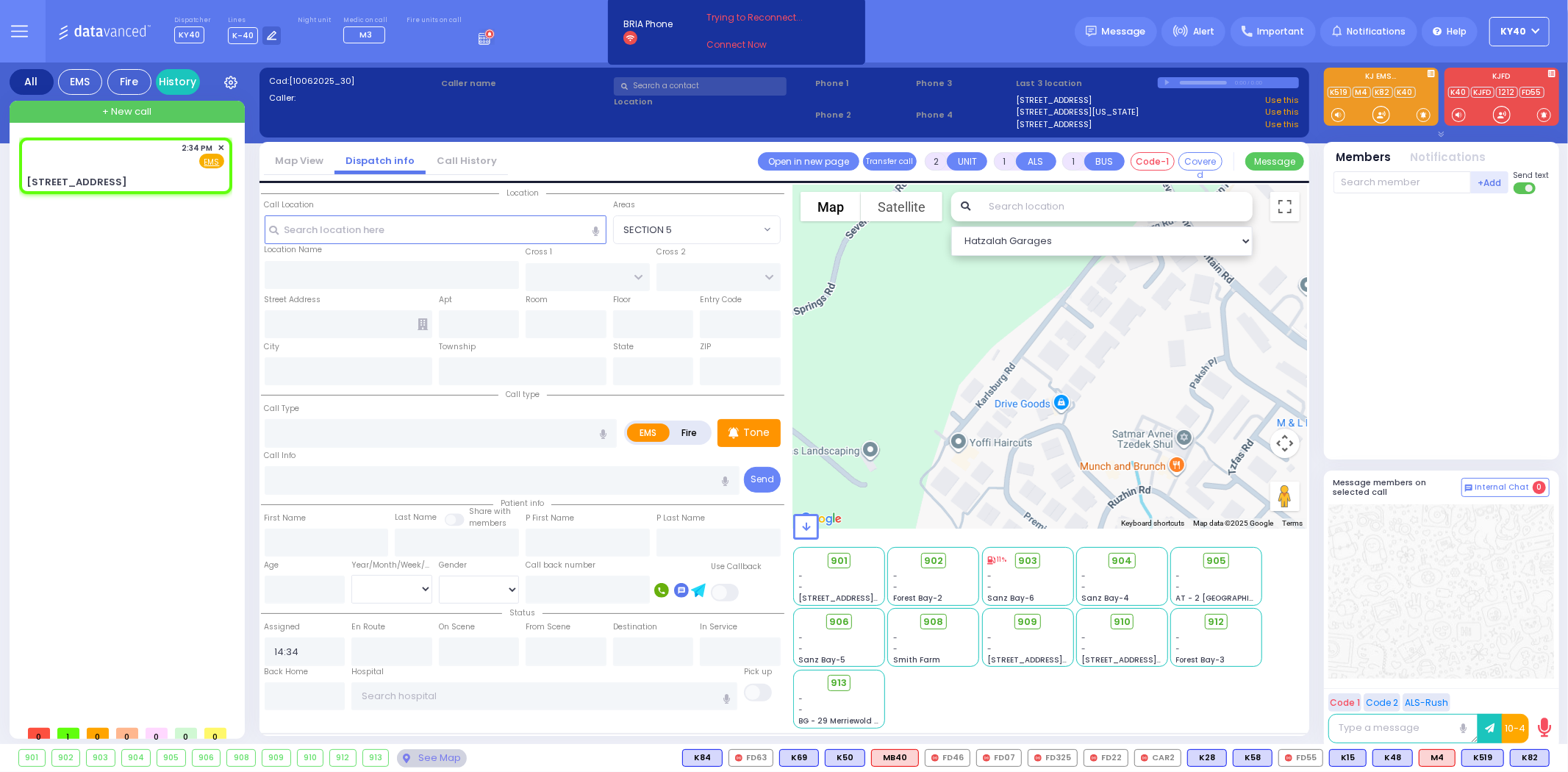
select select
radio input "true"
select select
select select "Hatzalah Garages"
type input "[GEOGRAPHIC_DATA]"
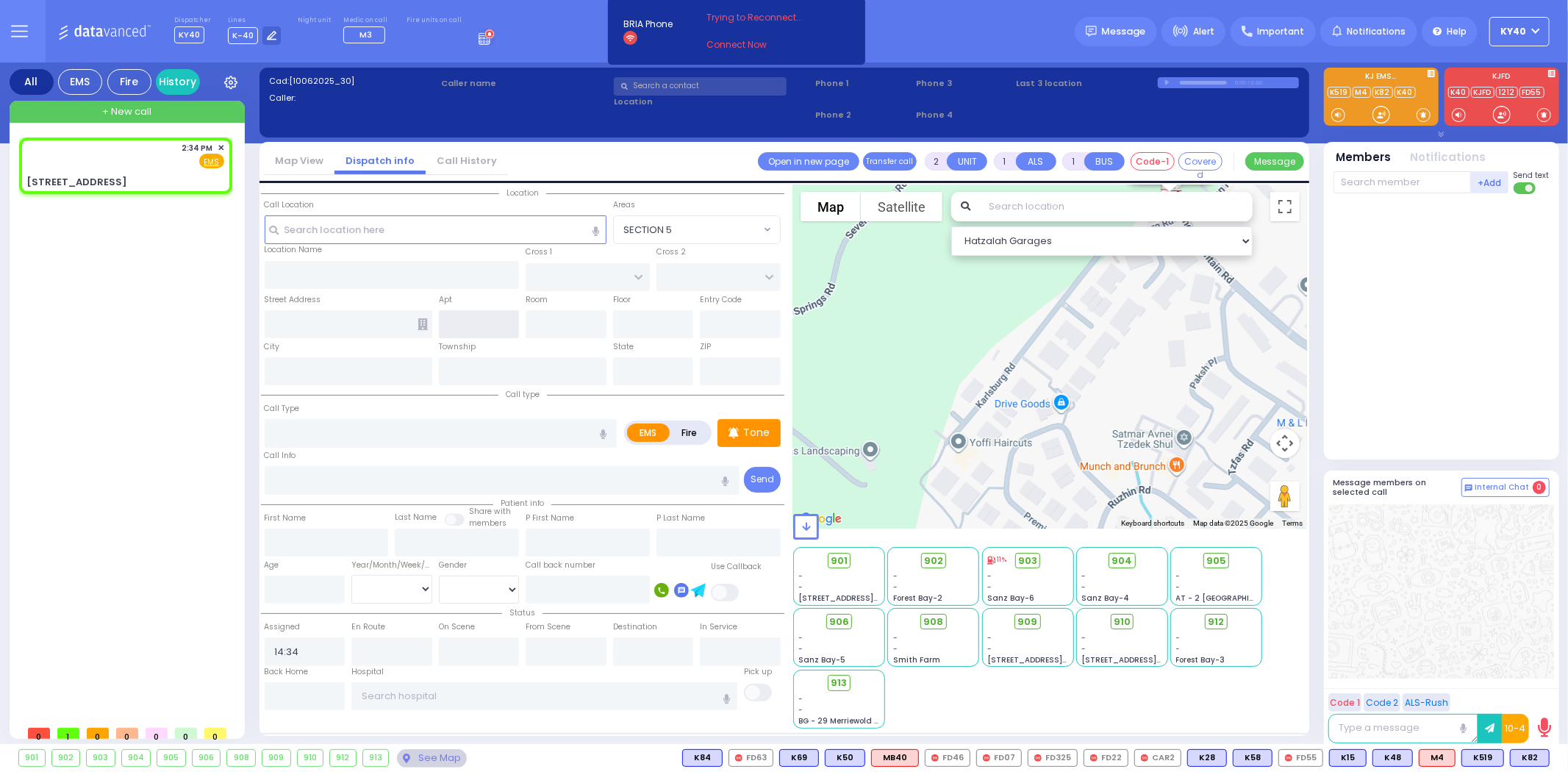
type input "11 Sasev Court"
type input "Monroe"
type input "[US_STATE]"
type input "10950"
select select "[GEOGRAPHIC_DATA]"
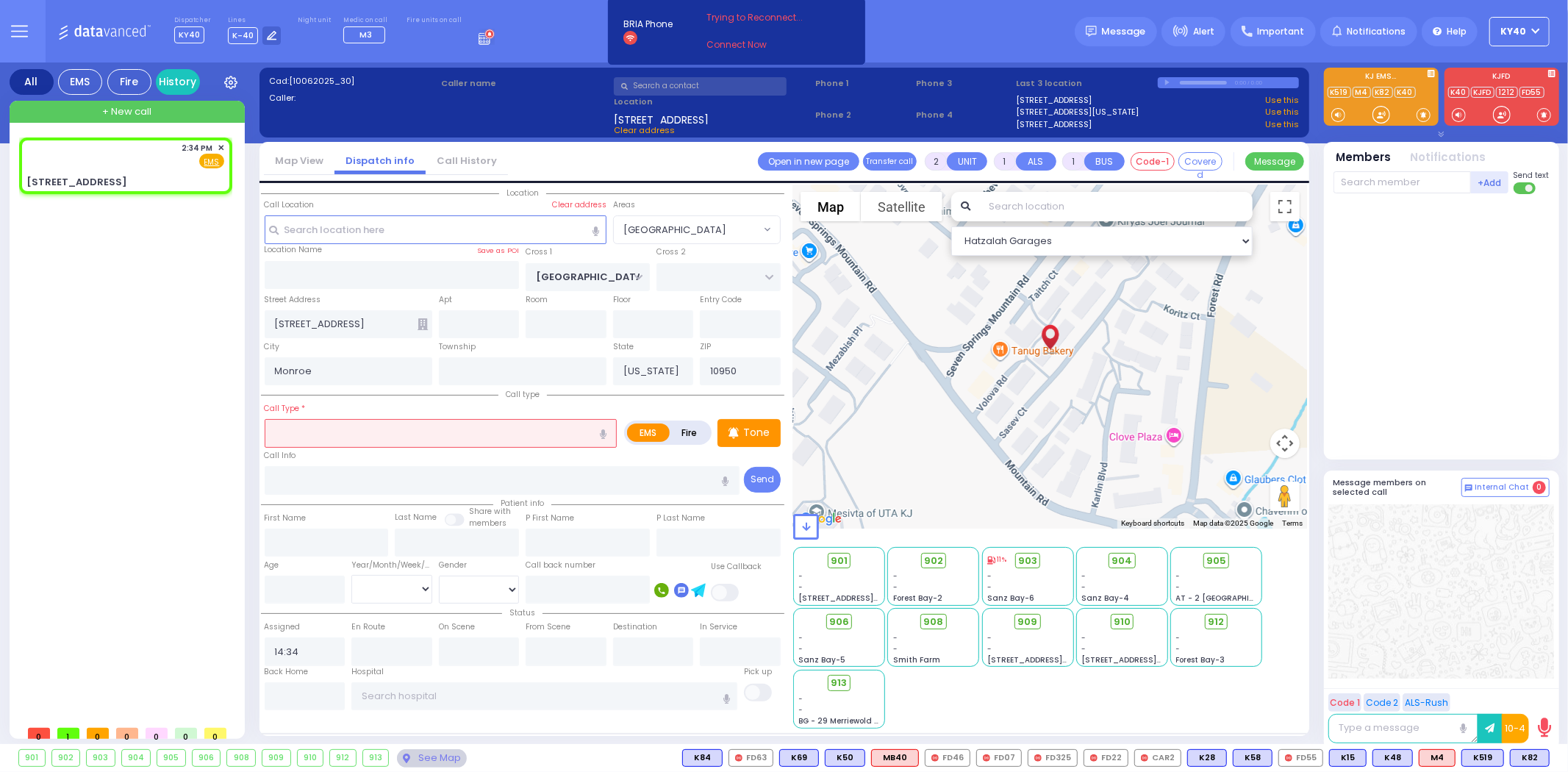
click at [349, 428] on input "text" at bounding box center [440, 433] width 352 height 28
type input "wheez"
select select
radio input "true"
select select
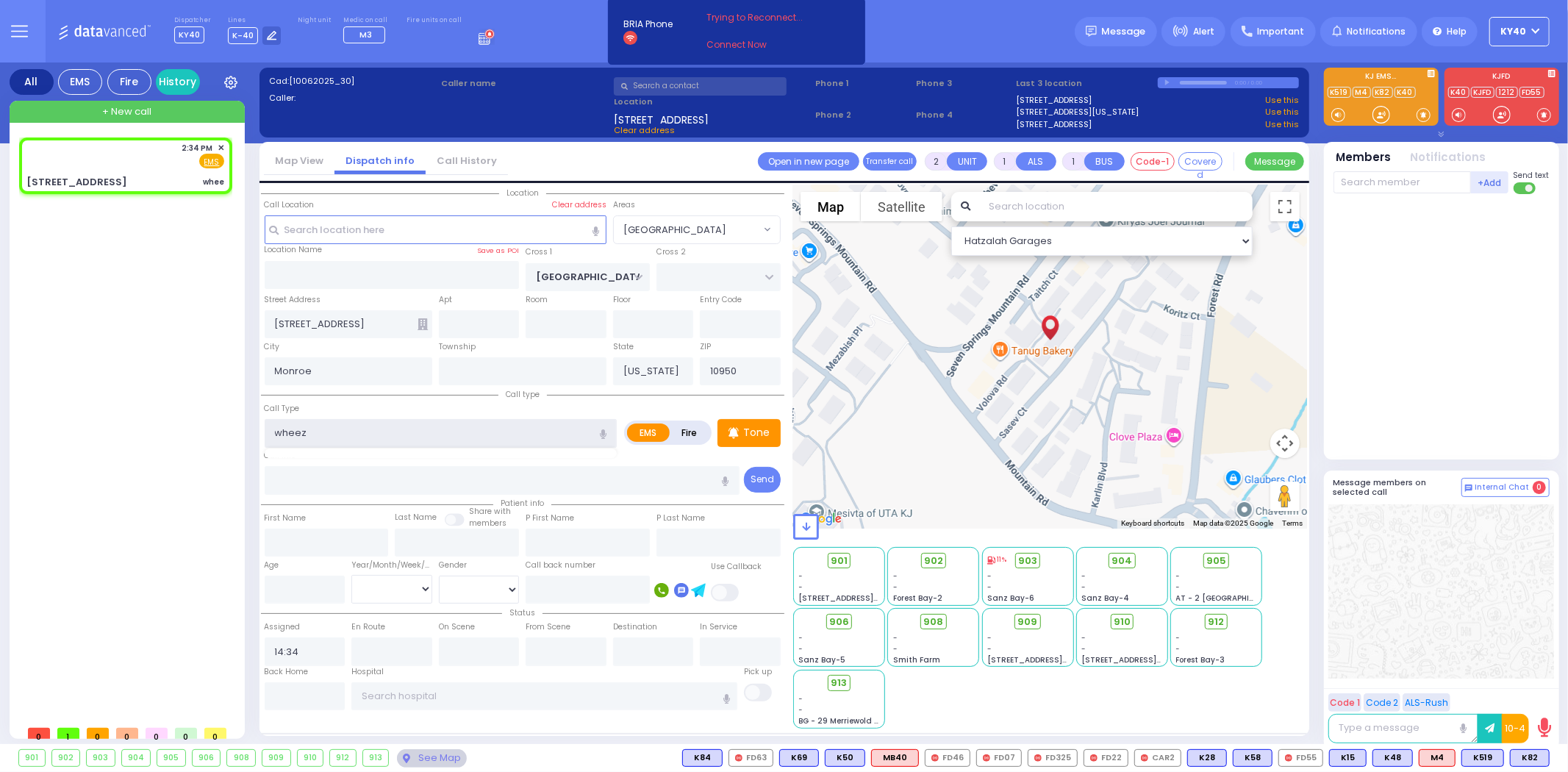
select select "Hatzalah Garages"
select select "[GEOGRAPHIC_DATA]"
type input "wheezing"
select select
radio input "true"
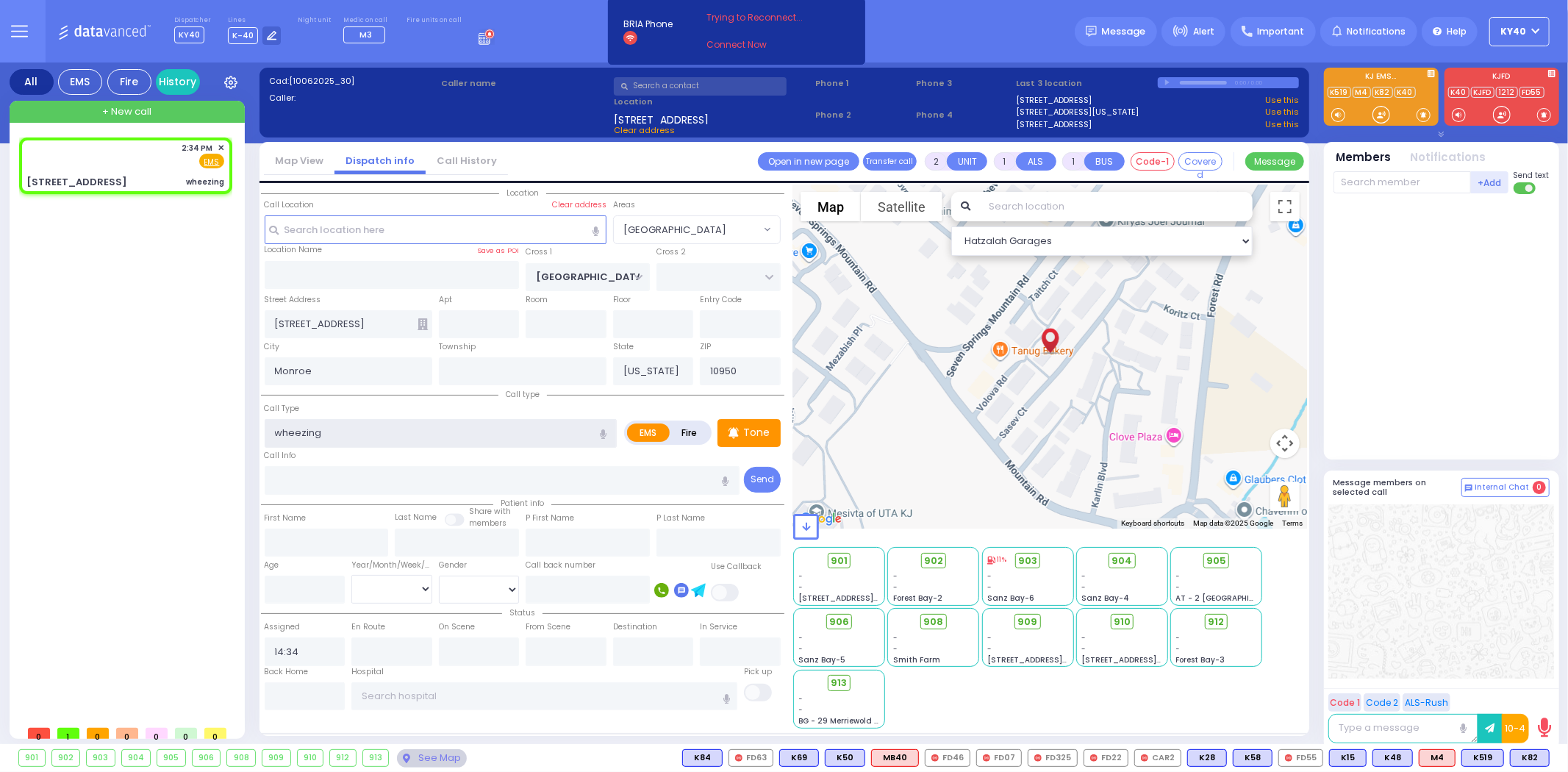
select select
select select "Hatzalah Garages"
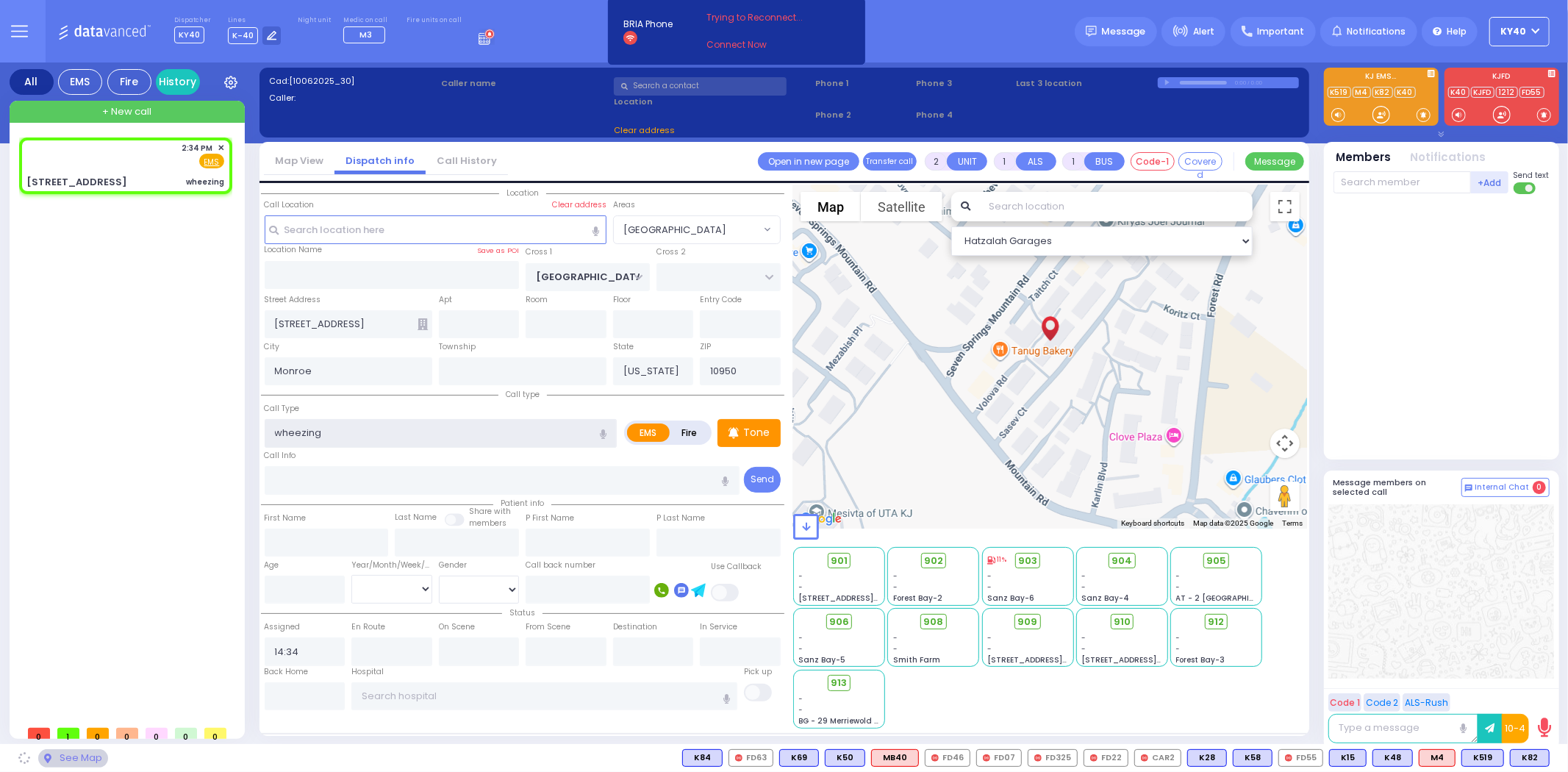
select select "[GEOGRAPHIC_DATA]"
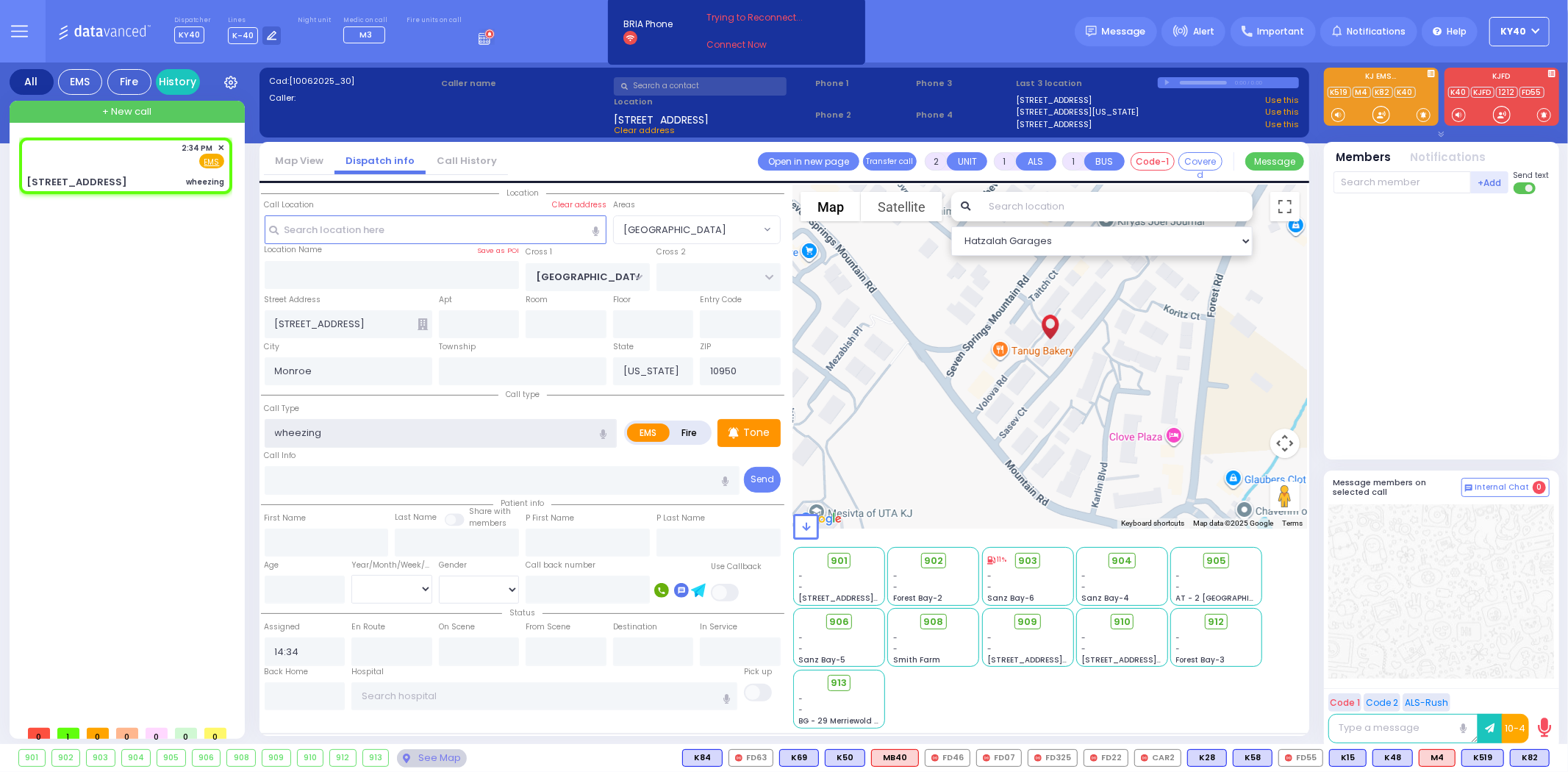
select select
radio input "true"
select select
select select "Hatzalah Garages"
select select "[GEOGRAPHIC_DATA]"
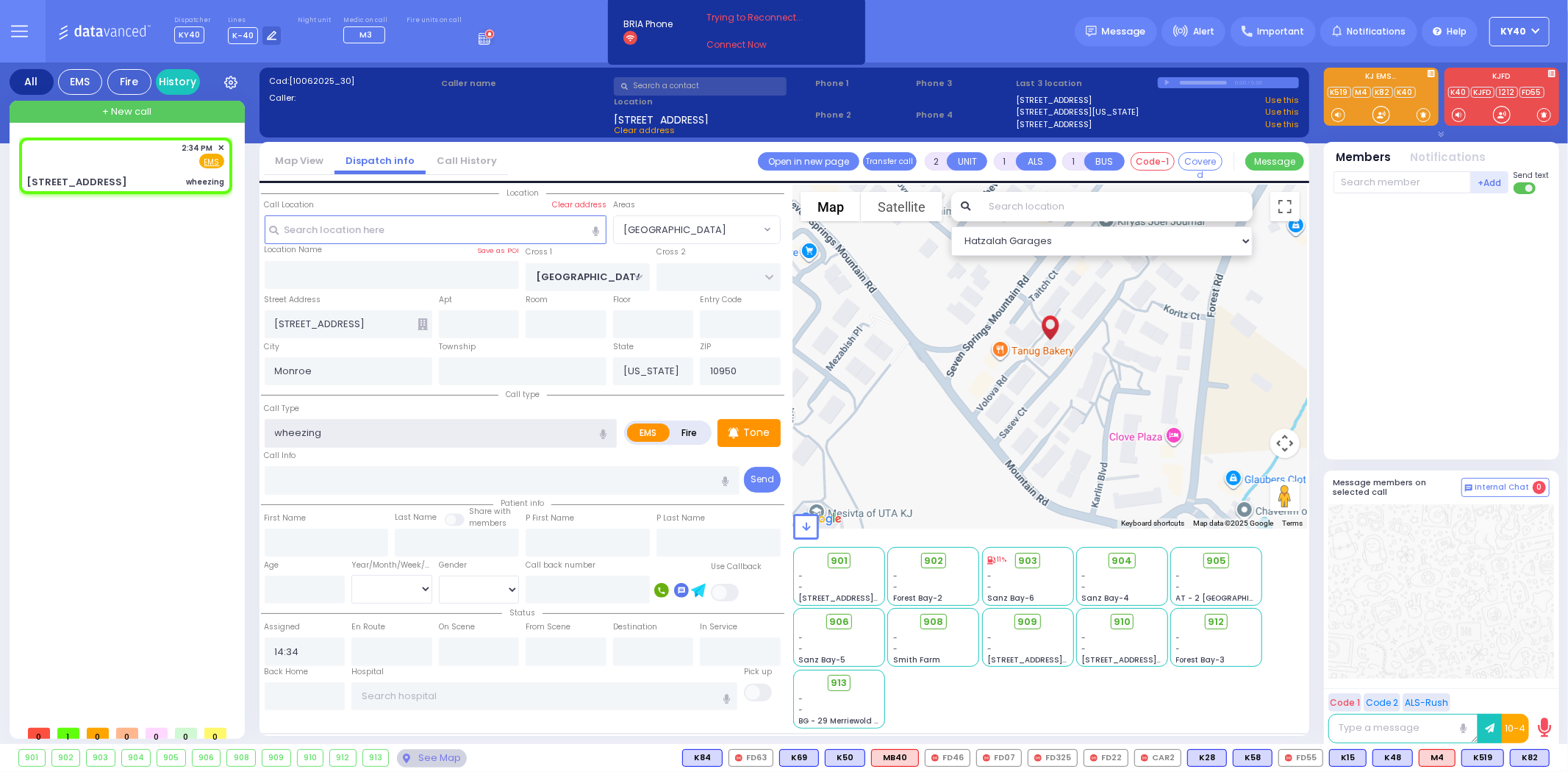
type input "wheezing"
click at [505, 316] on input "text" at bounding box center [479, 324] width 81 height 28
select select
radio input "true"
select select
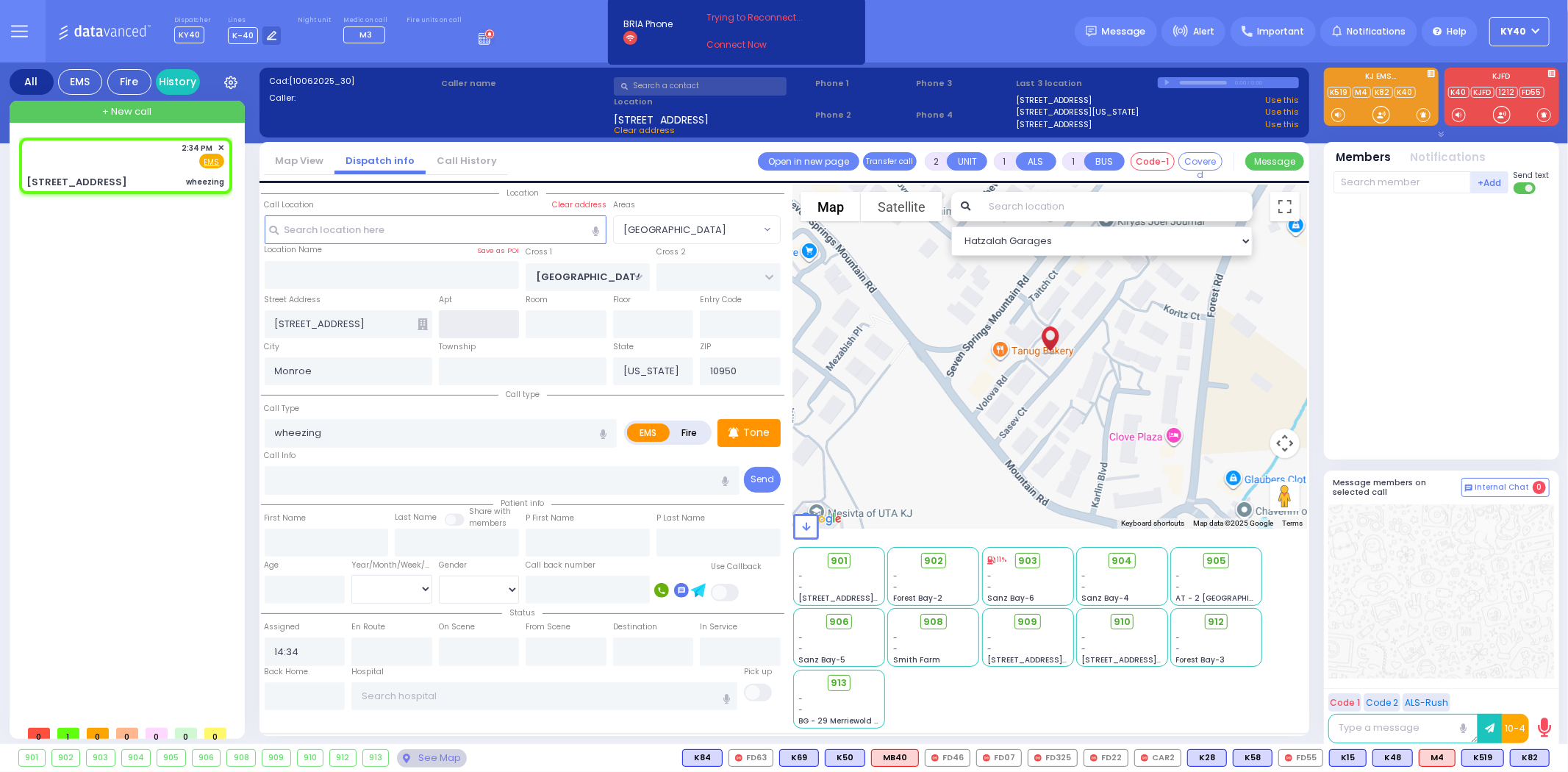
select select "Hatzalah Garages"
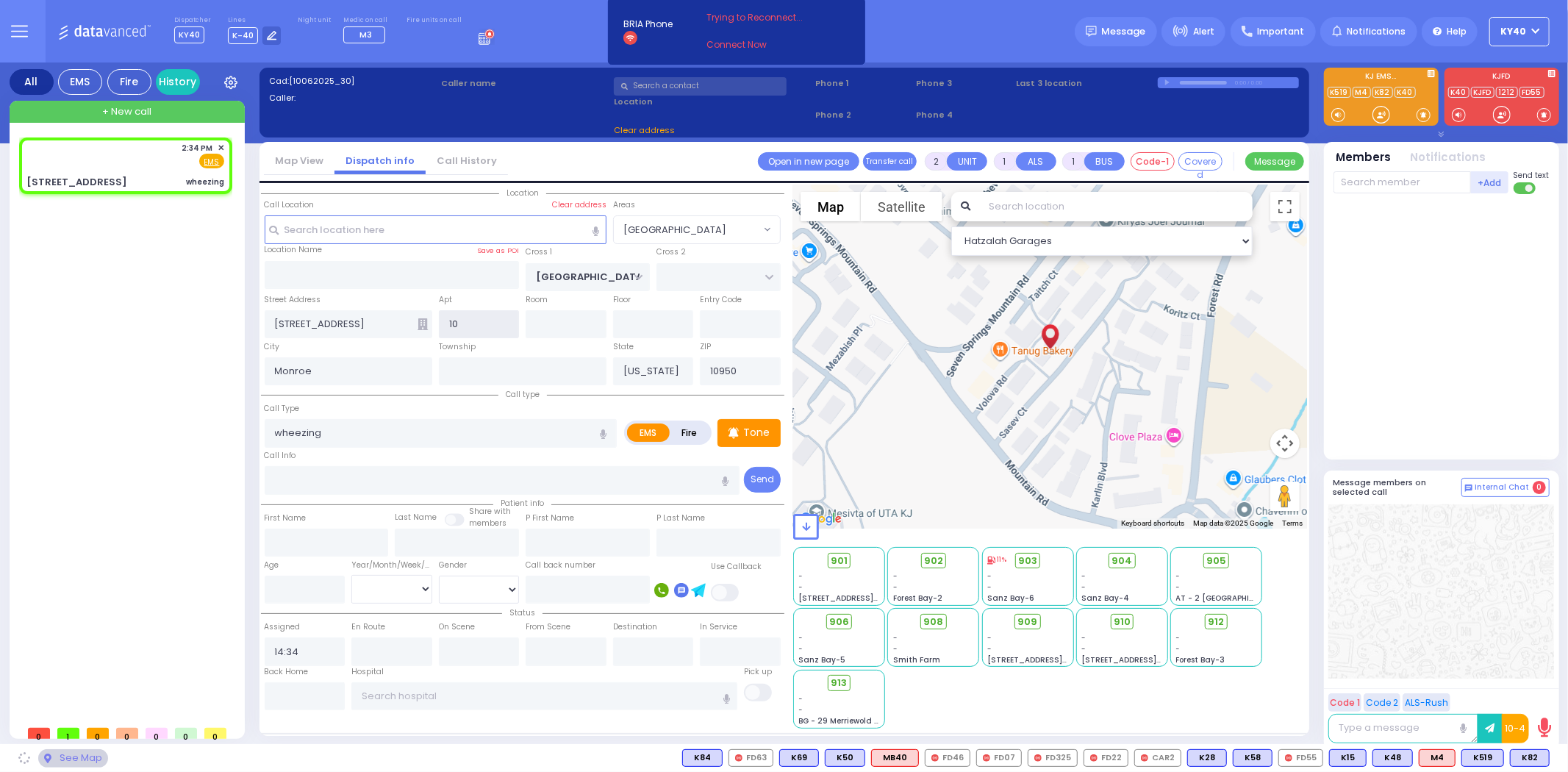
type input "105"
select select "[GEOGRAPHIC_DATA]"
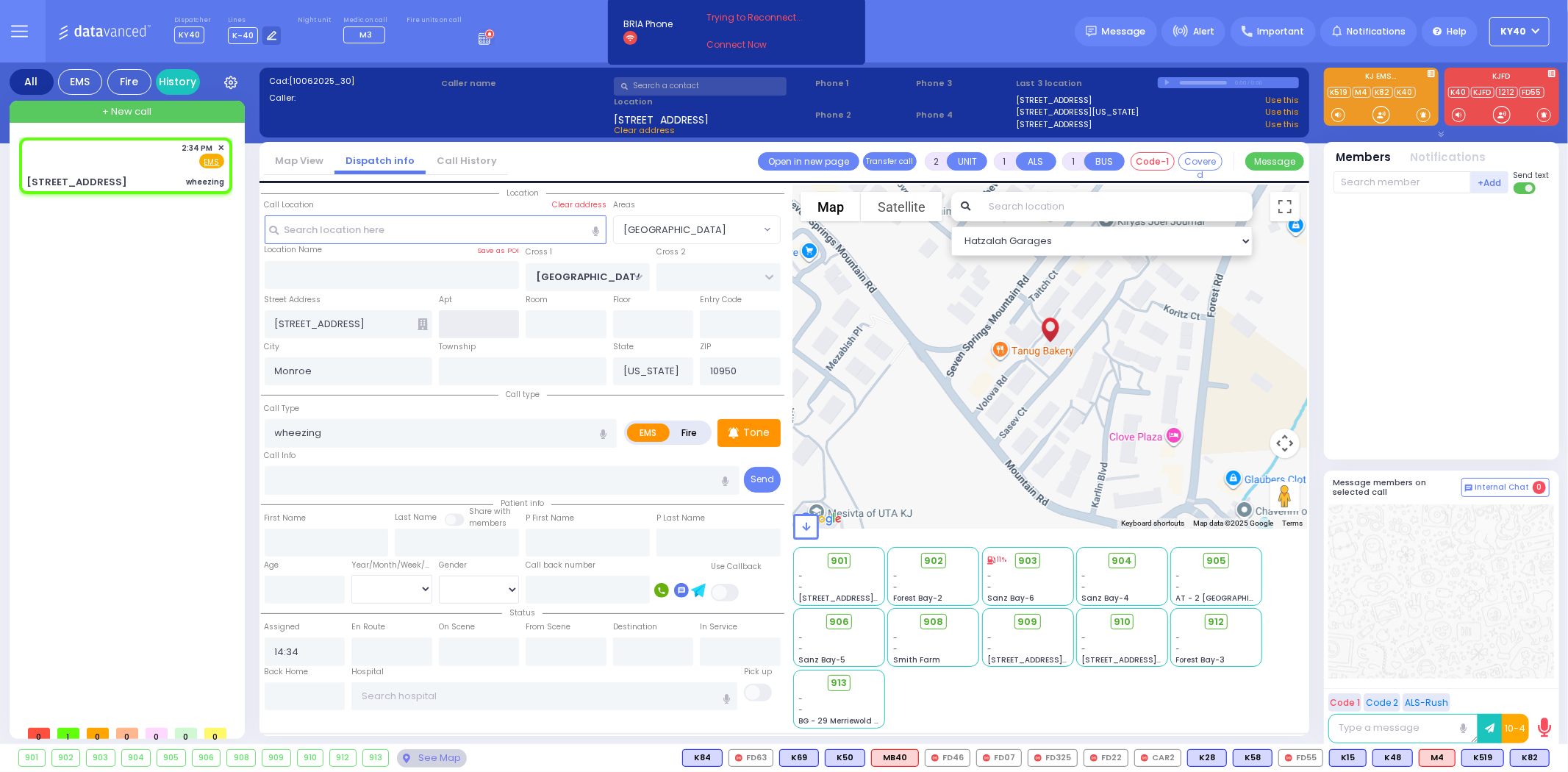
click at [490, 317] on input "text" at bounding box center [479, 324] width 81 height 28
type input "105"
drag, startPoint x: 495, startPoint y: 396, endPoint x: 501, endPoint y: 390, distance: 8.5
click at [496, 396] on div "Call type Call Type wheezing EMS Fire Tone" at bounding box center [523, 441] width 524 height 110
select select
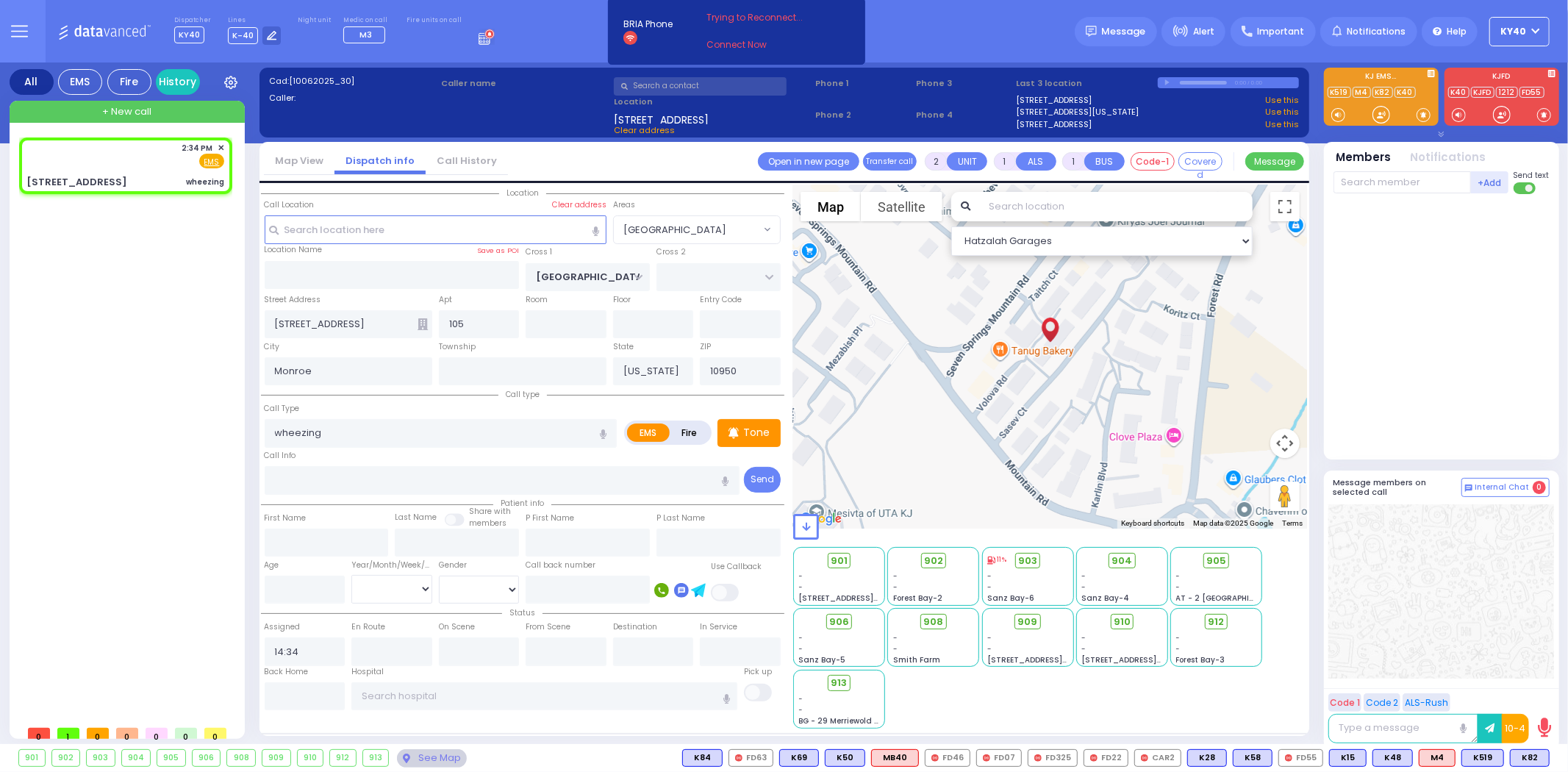
radio input "true"
select select
select select "Hatzalah Garages"
select select "[GEOGRAPHIC_DATA]"
click at [103, 153] on div "2:34 PM ✕ Fire EMS" at bounding box center [125, 156] width 198 height 27
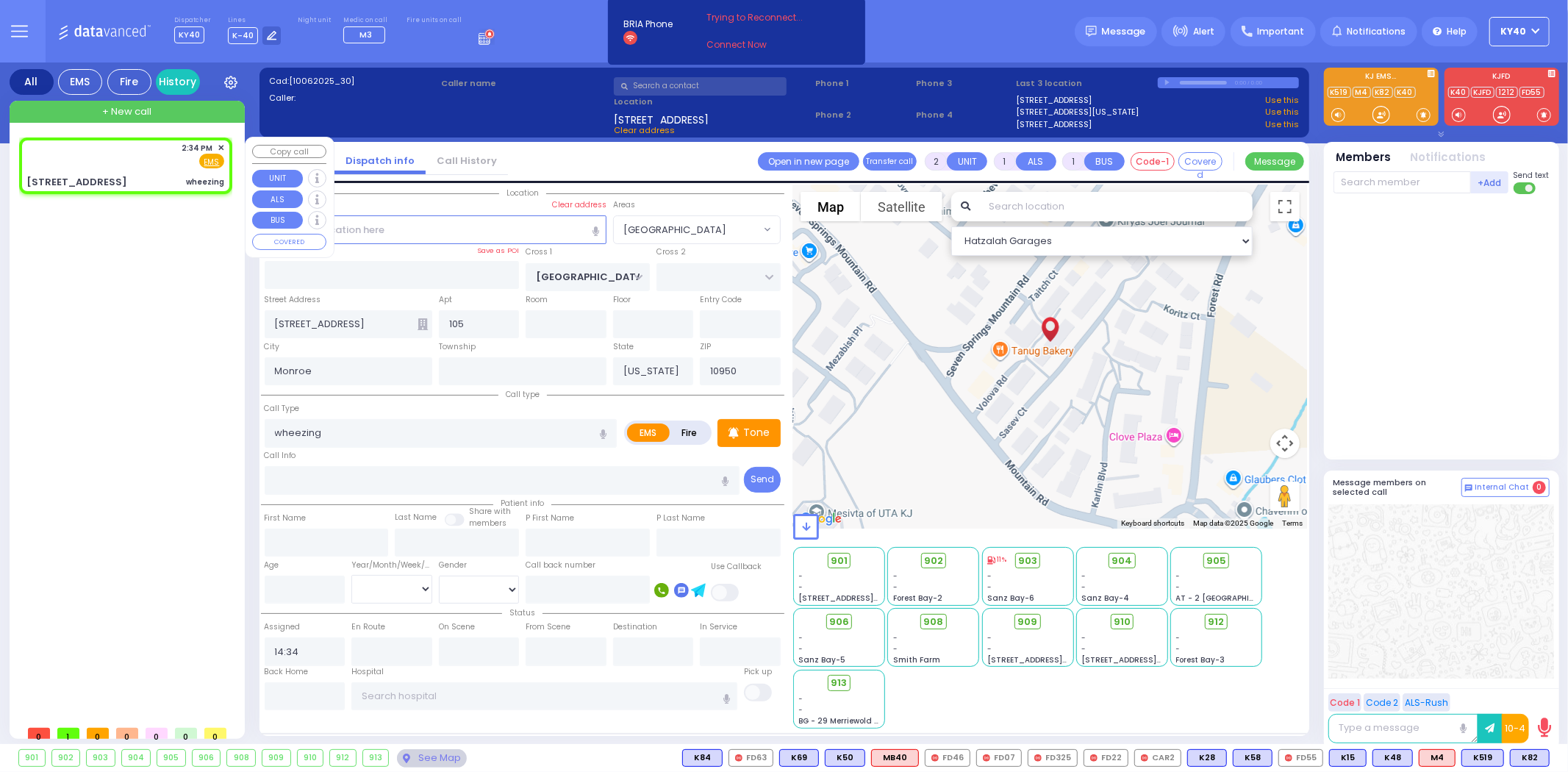
select select
radio input "true"
select select
select select "Hatzalah Garages"
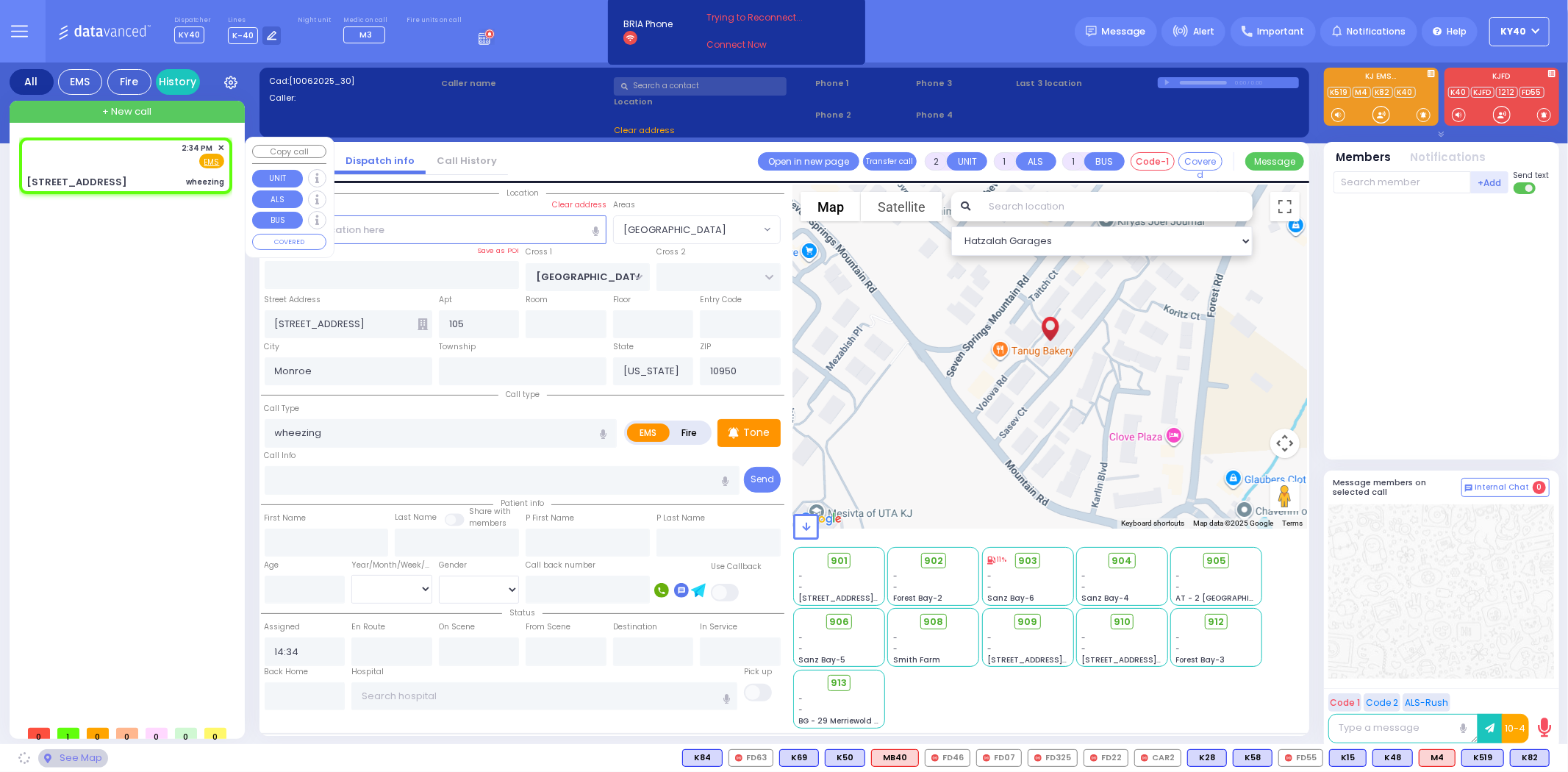
select select "[GEOGRAPHIC_DATA]"
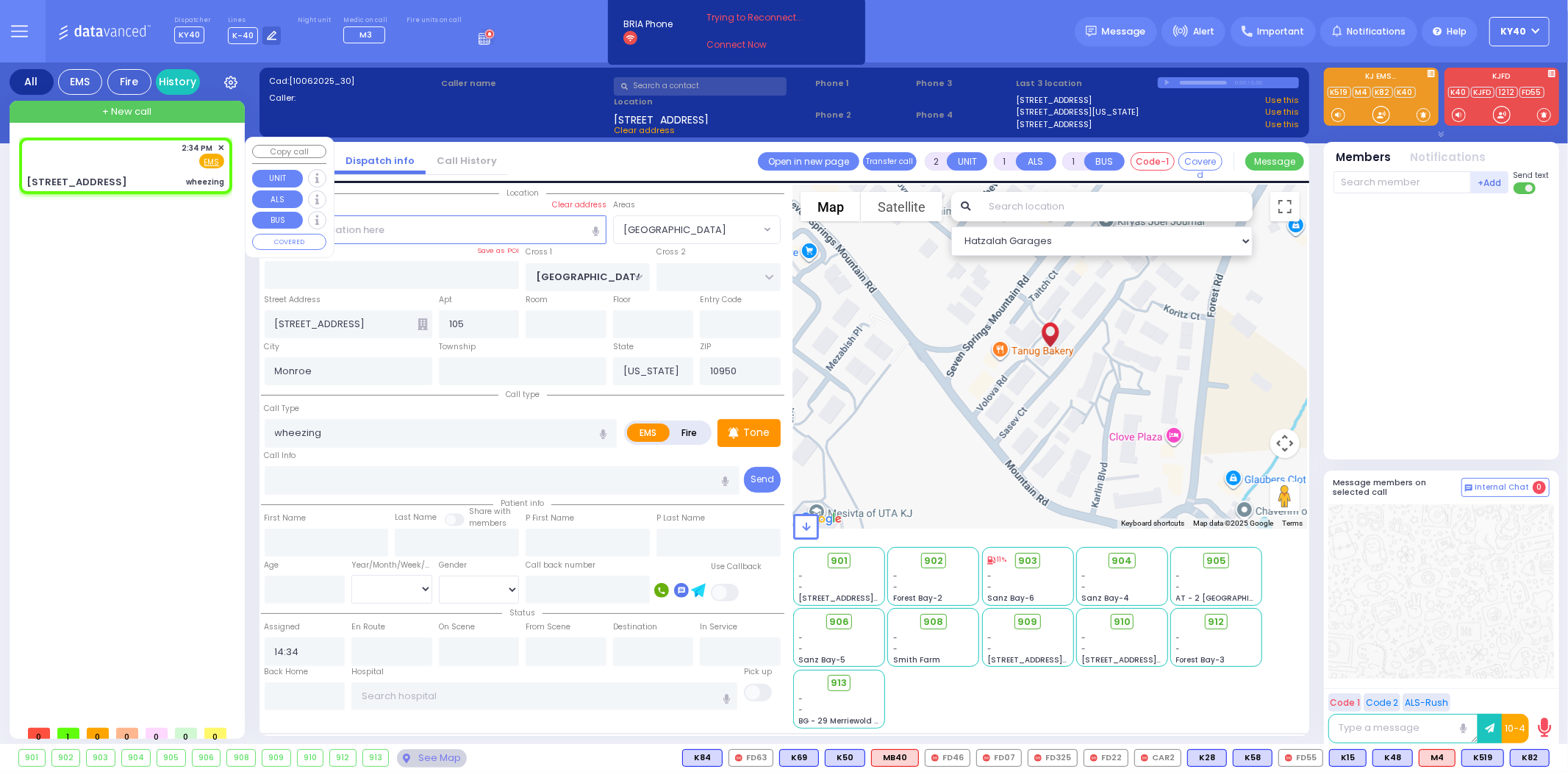
click at [95, 153] on div "2:34 PM ✕ Fire EMS" at bounding box center [125, 156] width 198 height 27
select select
radio input "true"
select select
select select "Hatzalah Garages"
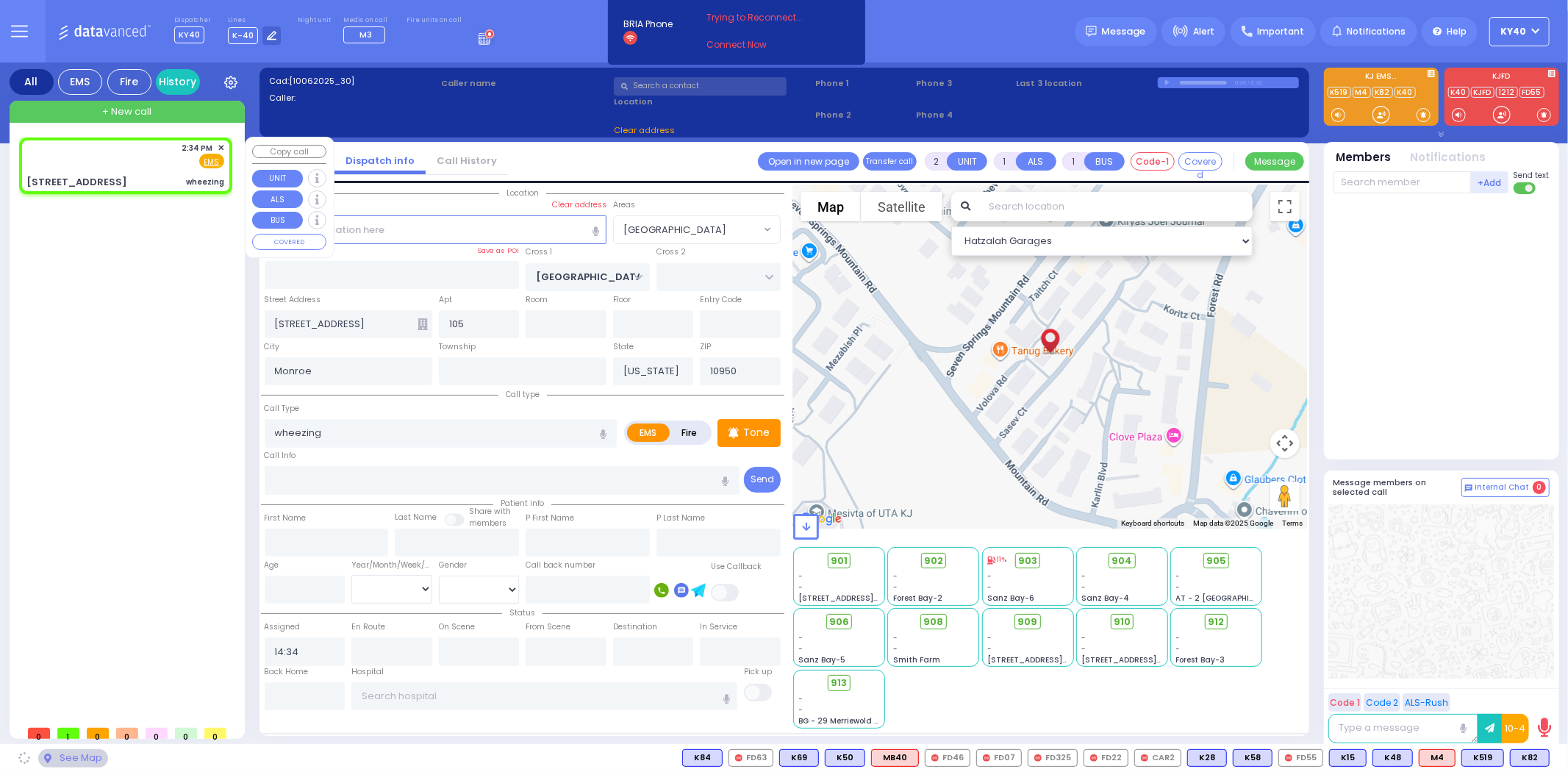
select select "[GEOGRAPHIC_DATA]"
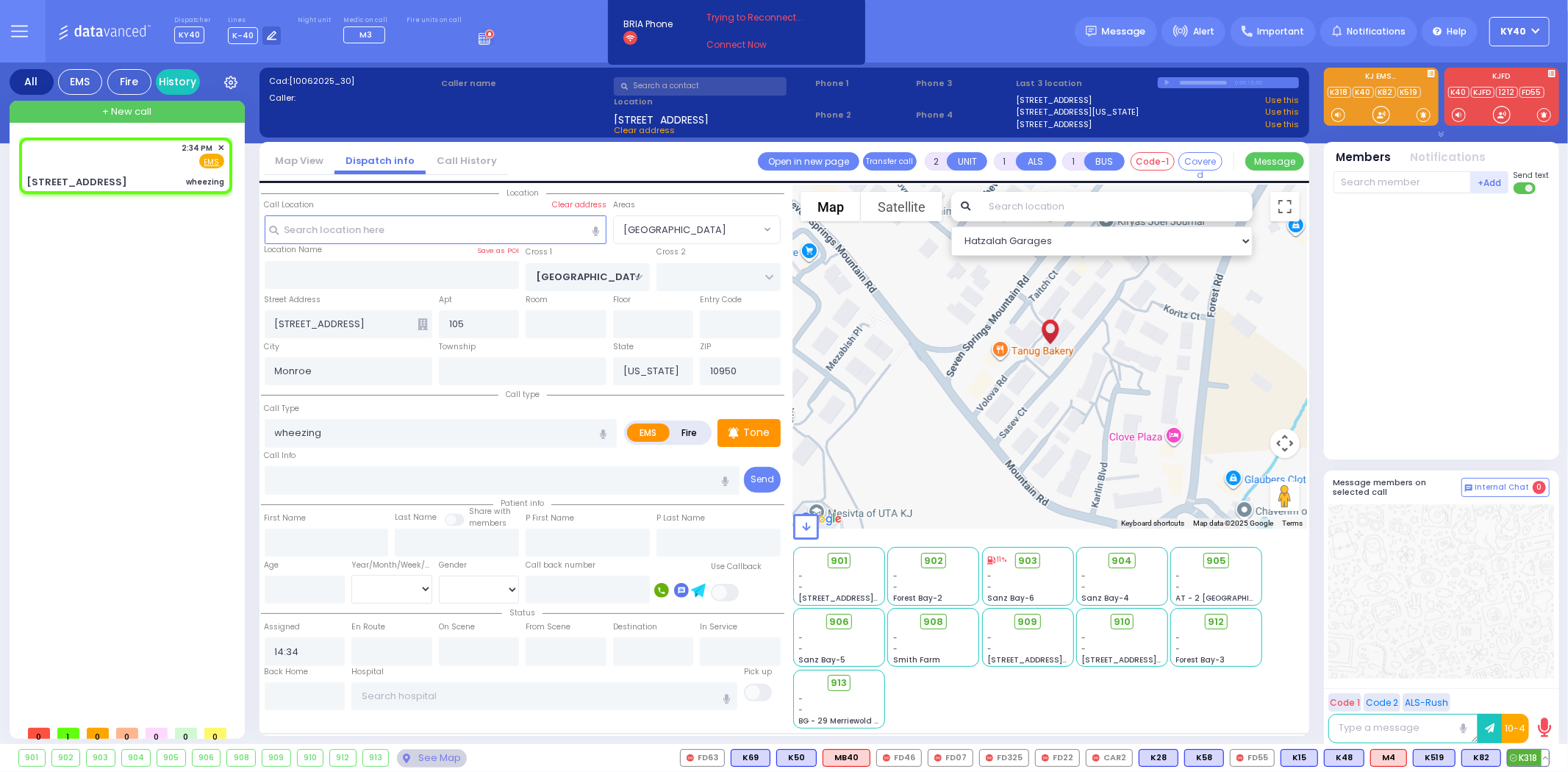
click at [1521, 754] on span "K318" at bounding box center [1528, 758] width 41 height 16
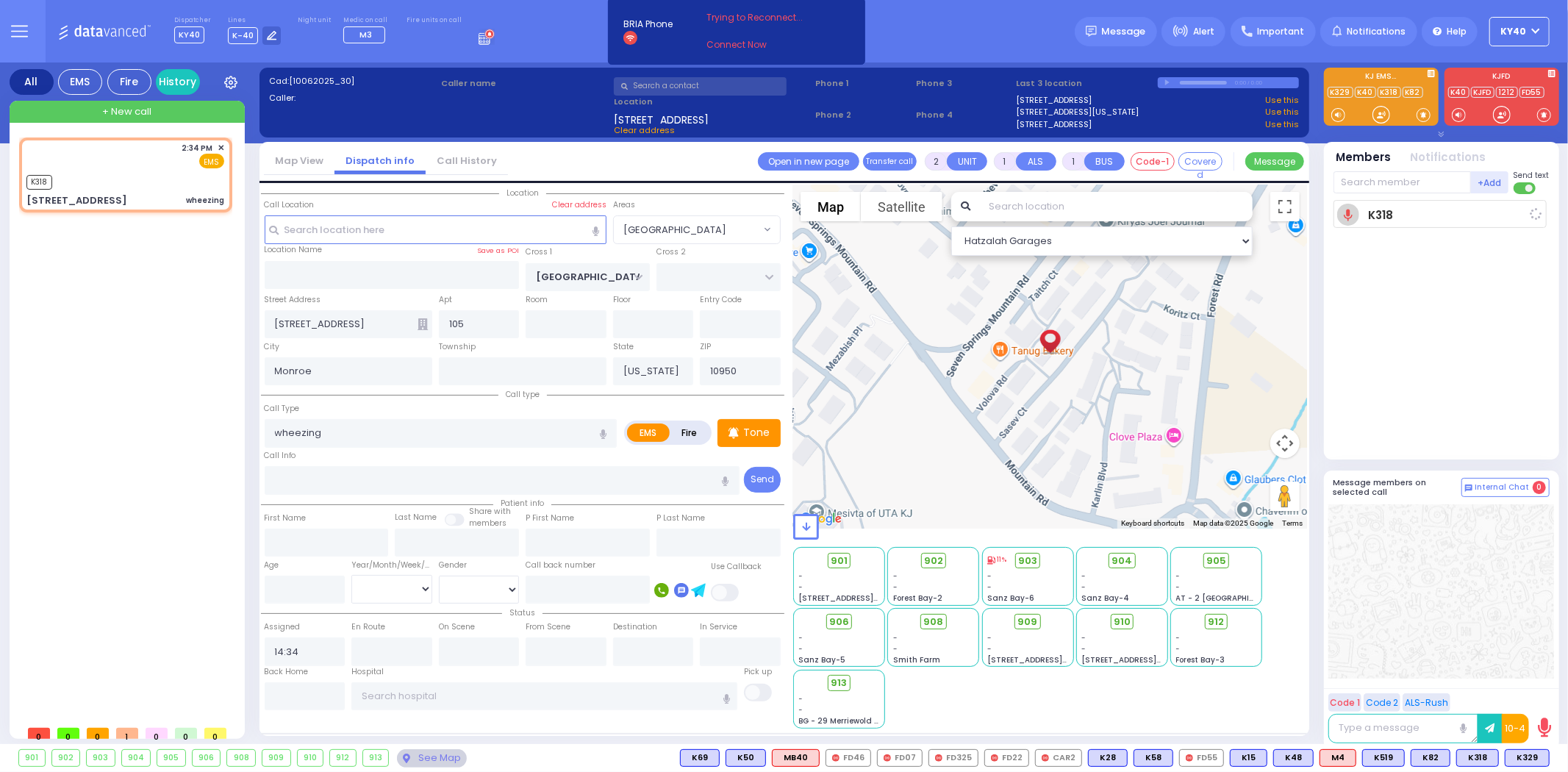
select select
radio input "true"
select select
type input "14:35"
select select "Hatzalah Garages"
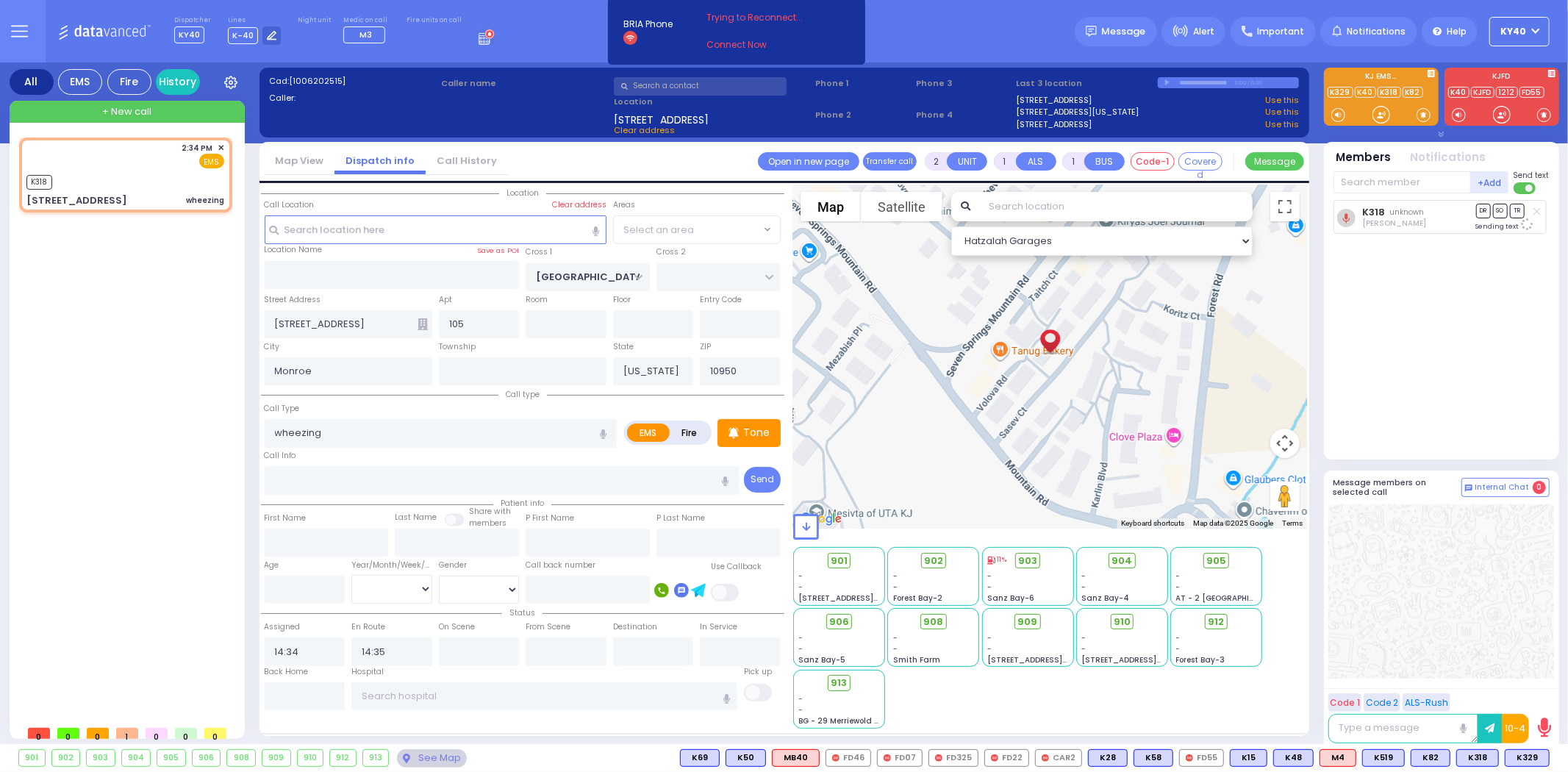
select select "[GEOGRAPHIC_DATA]"
click at [1522, 752] on span "K329" at bounding box center [1526, 758] width 43 height 16
select select
radio input "true"
select select
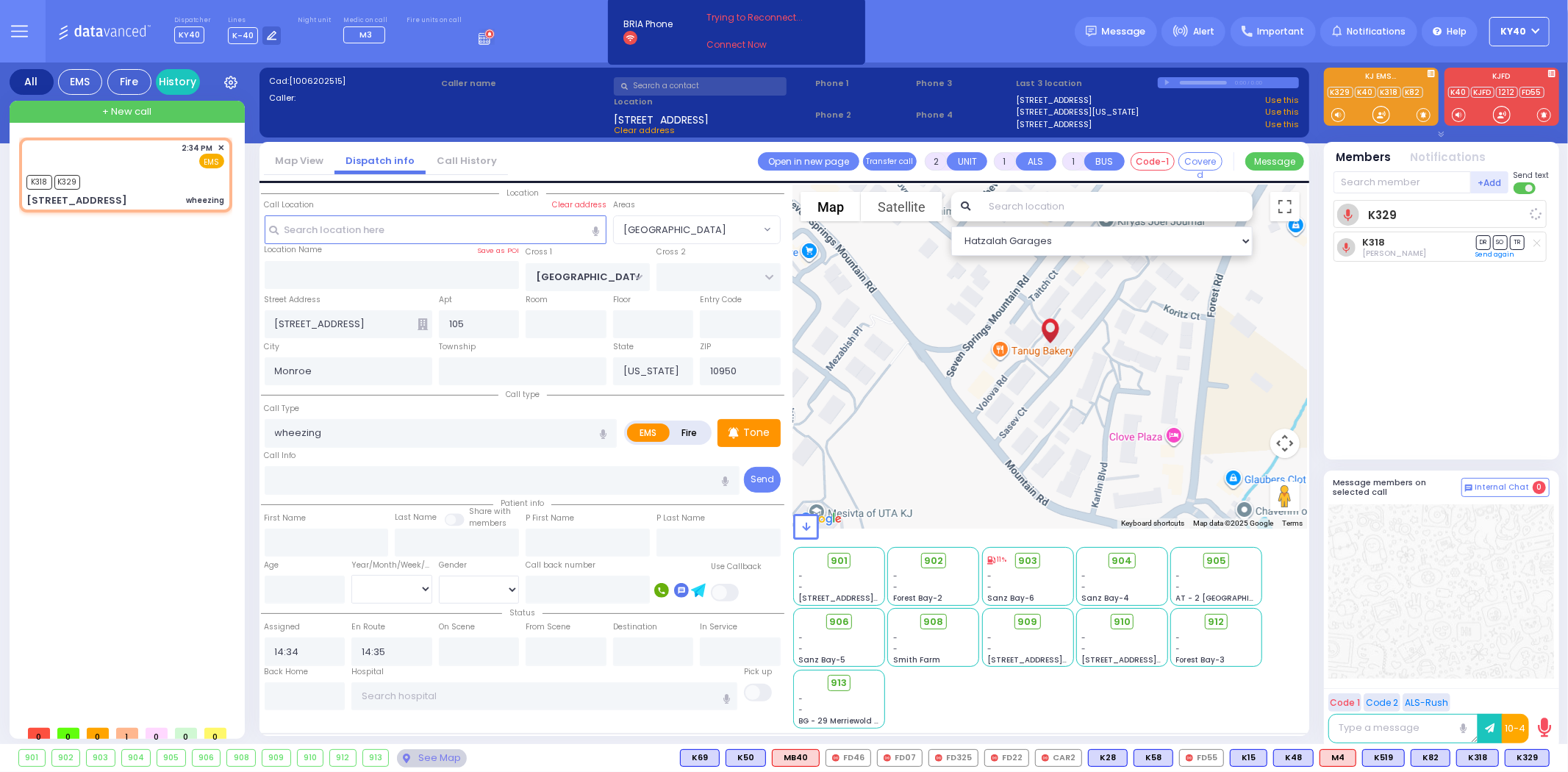
select select "Hatzalah Garages"
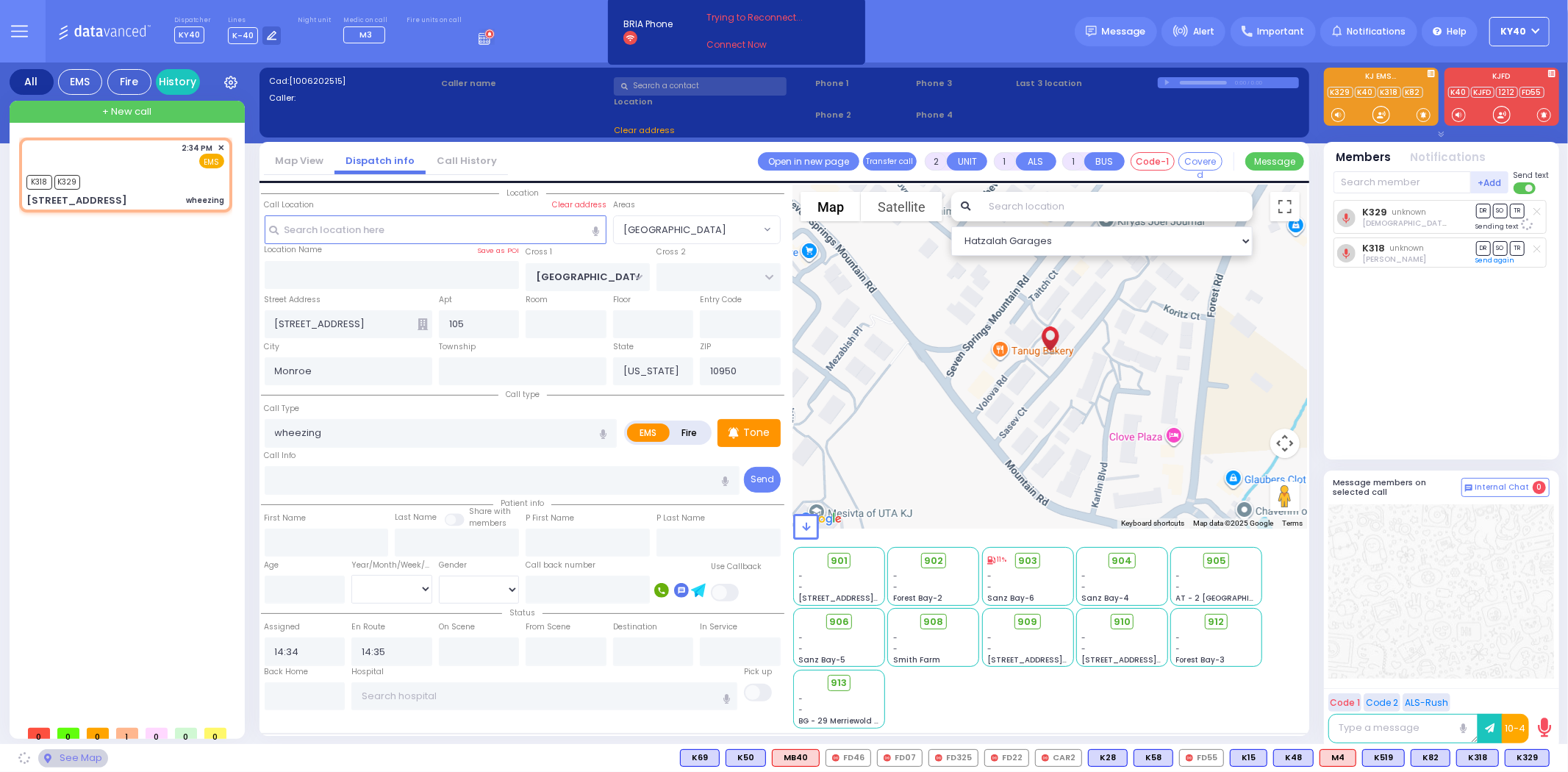
select select "[GEOGRAPHIC_DATA]"
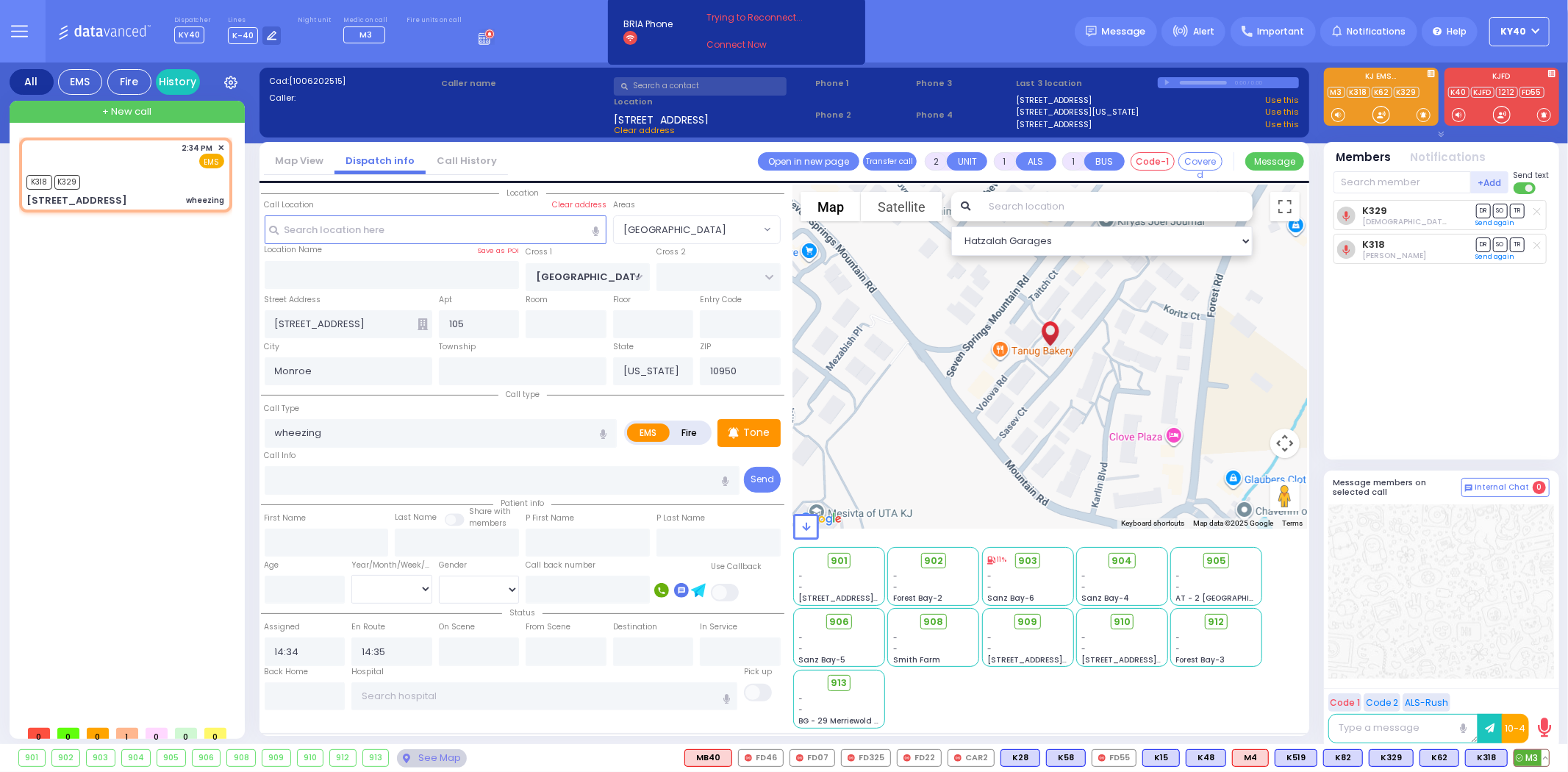
click at [1542, 755] on button at bounding box center [1545, 758] width 7 height 16
click at [1539, 691] on icon at bounding box center [1534, 692] width 16 height 16
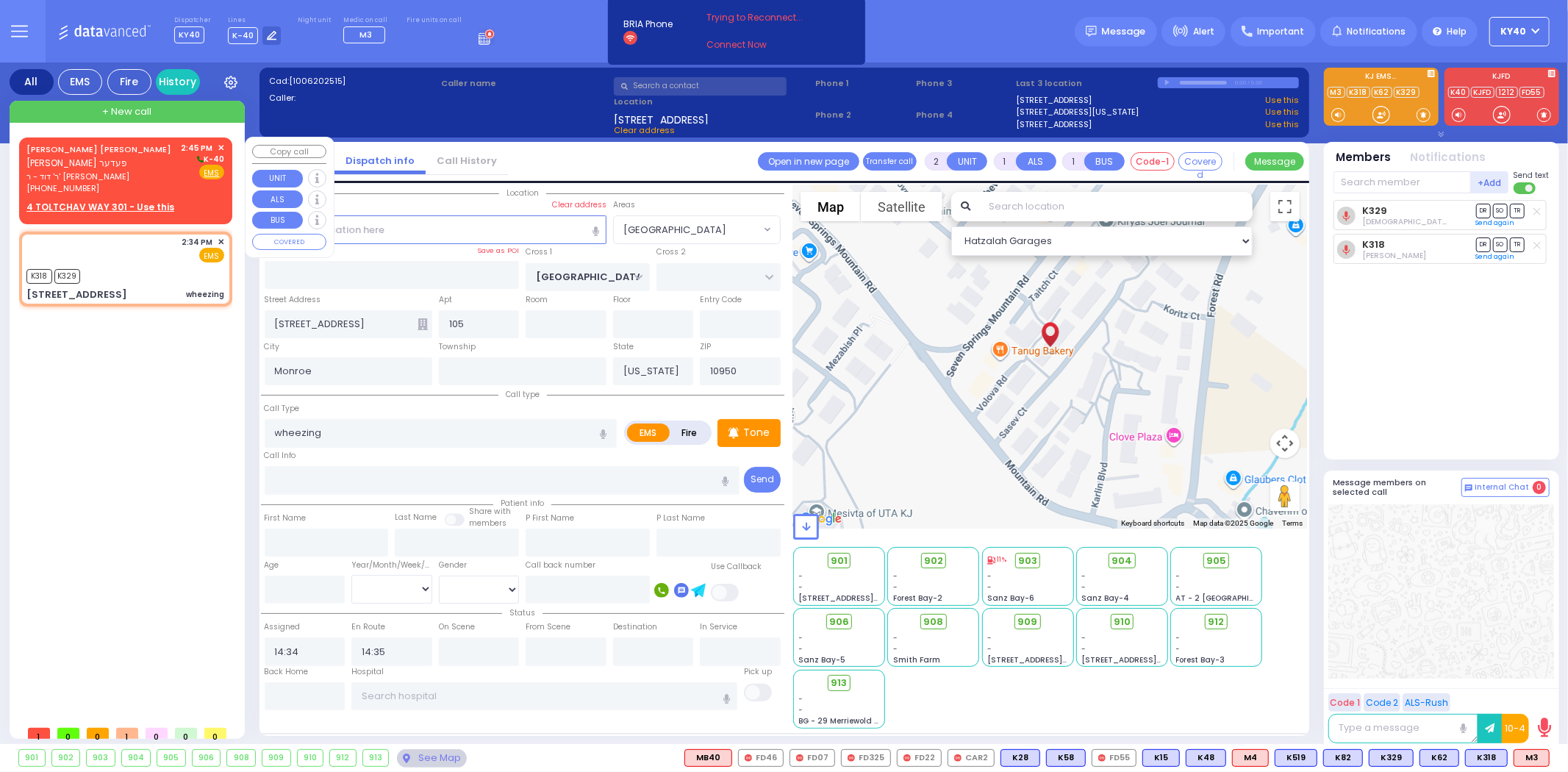
click at [108, 170] on span "ר' דוד - ר' [PERSON_NAME]" at bounding box center [102, 177] width 150 height 13
select select
radio input "true"
type input "MOSHE YIDA"
type input "FEDER"
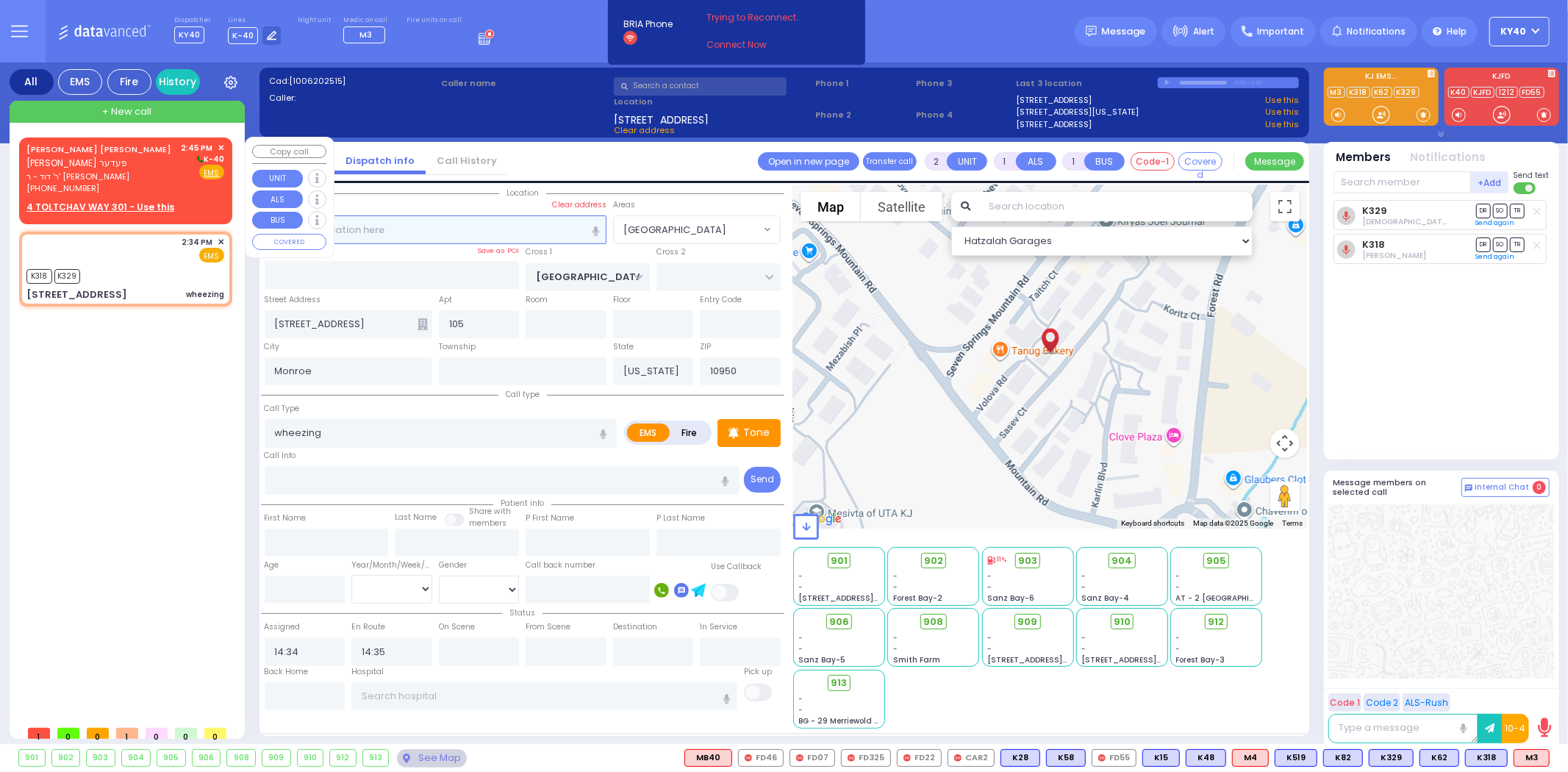
select select
type input "14:45"
select select "Hatzalah Garages"
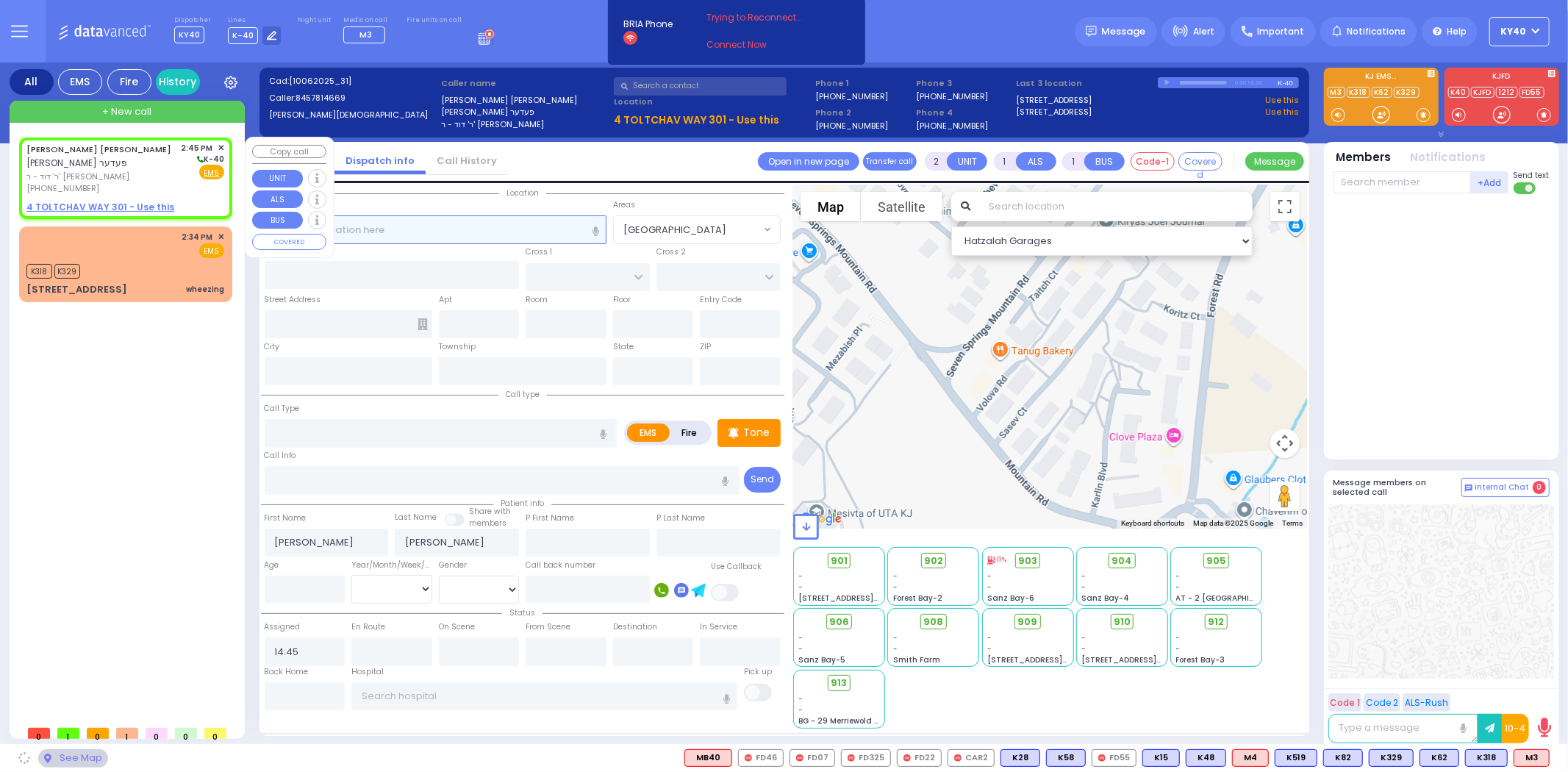
select select
radio input "true"
select select
select select "Hatzalah Garages"
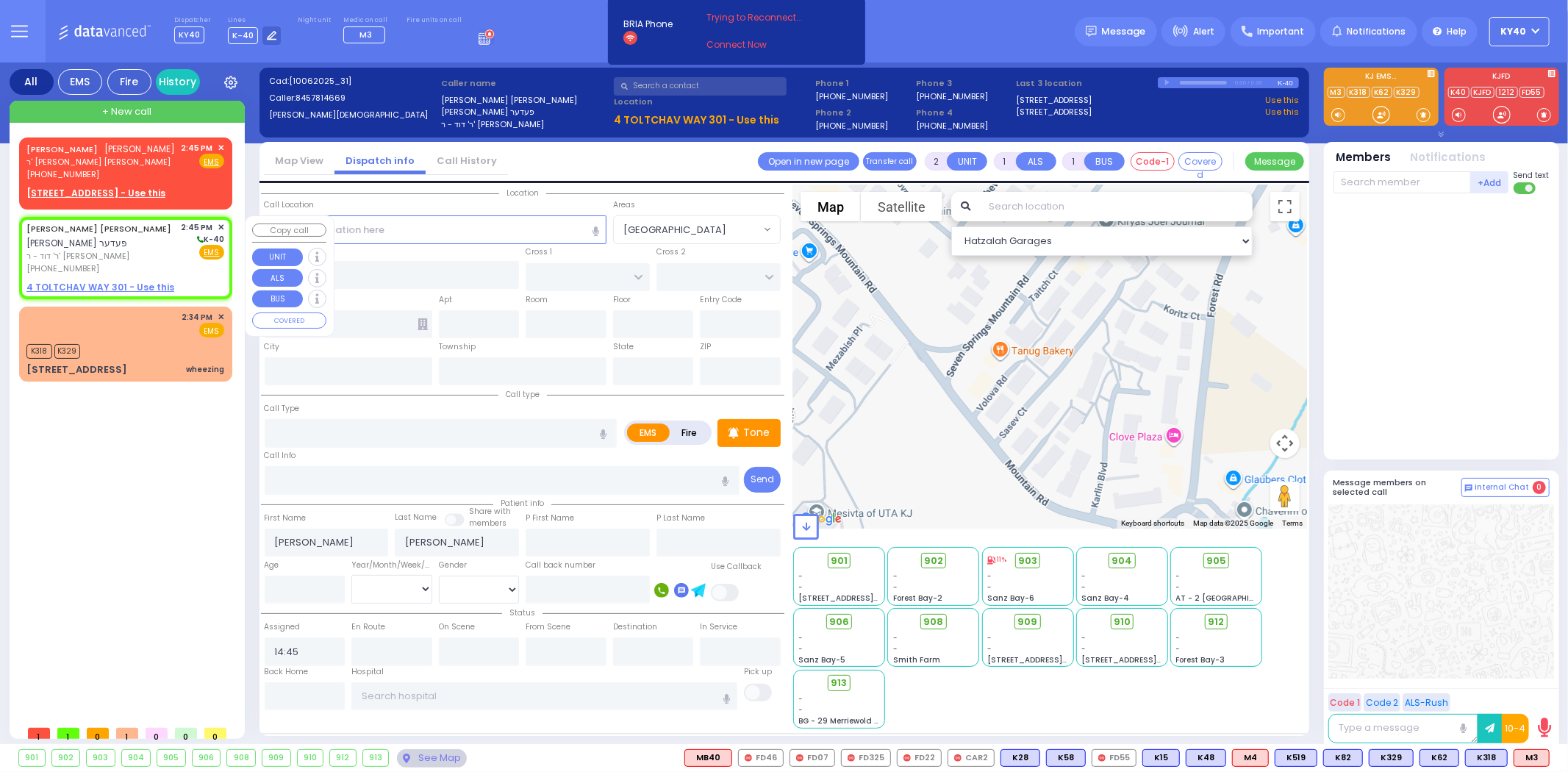
click at [96, 281] on u "4 TOLTCHAV WAY 301 - Use this" at bounding box center [100, 288] width 147 height 13
select select
radio input "true"
select select
select select "Hatzalah Garages"
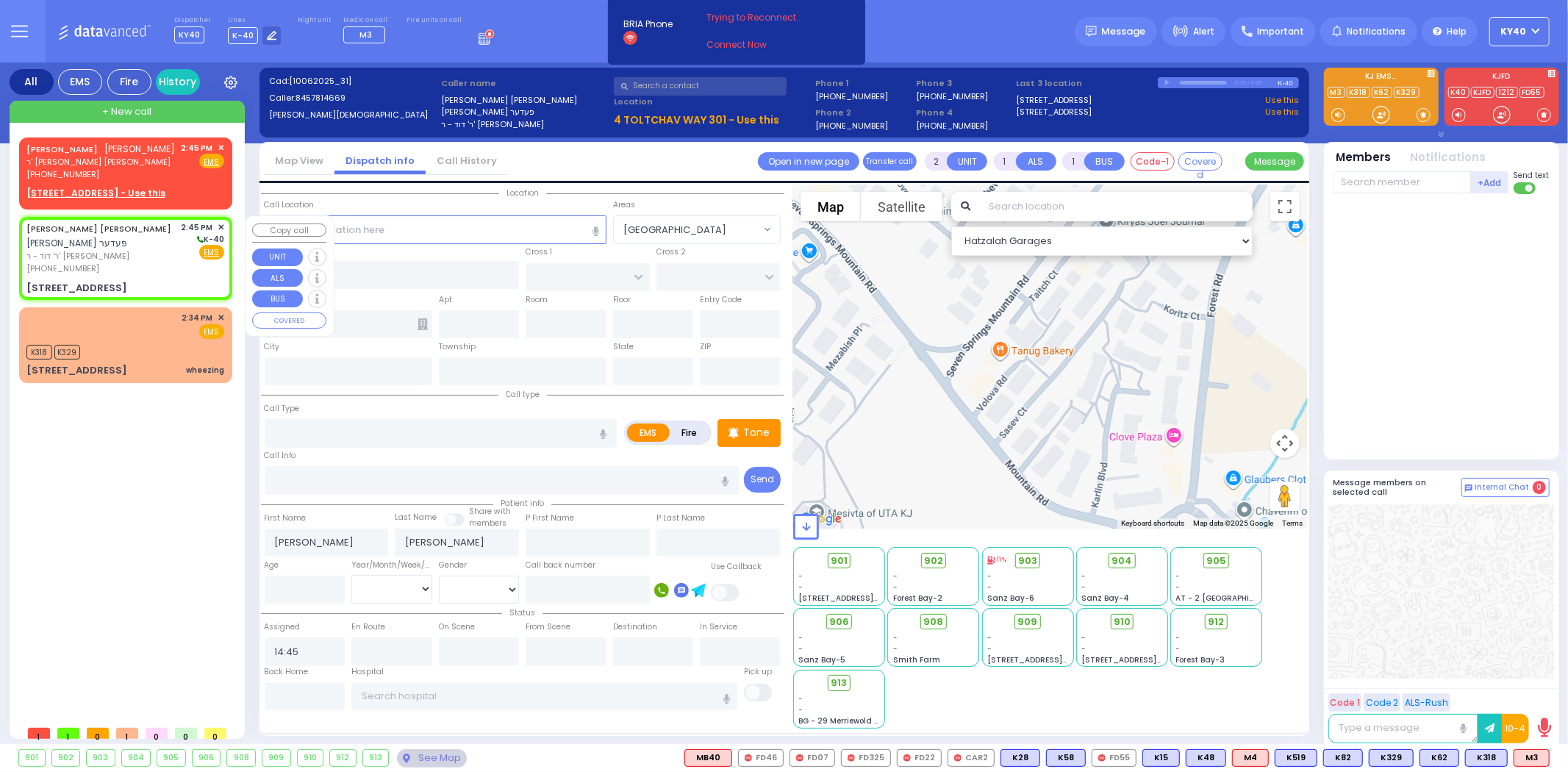
select select
radio input "true"
select select
select select "Hatzalah Garages"
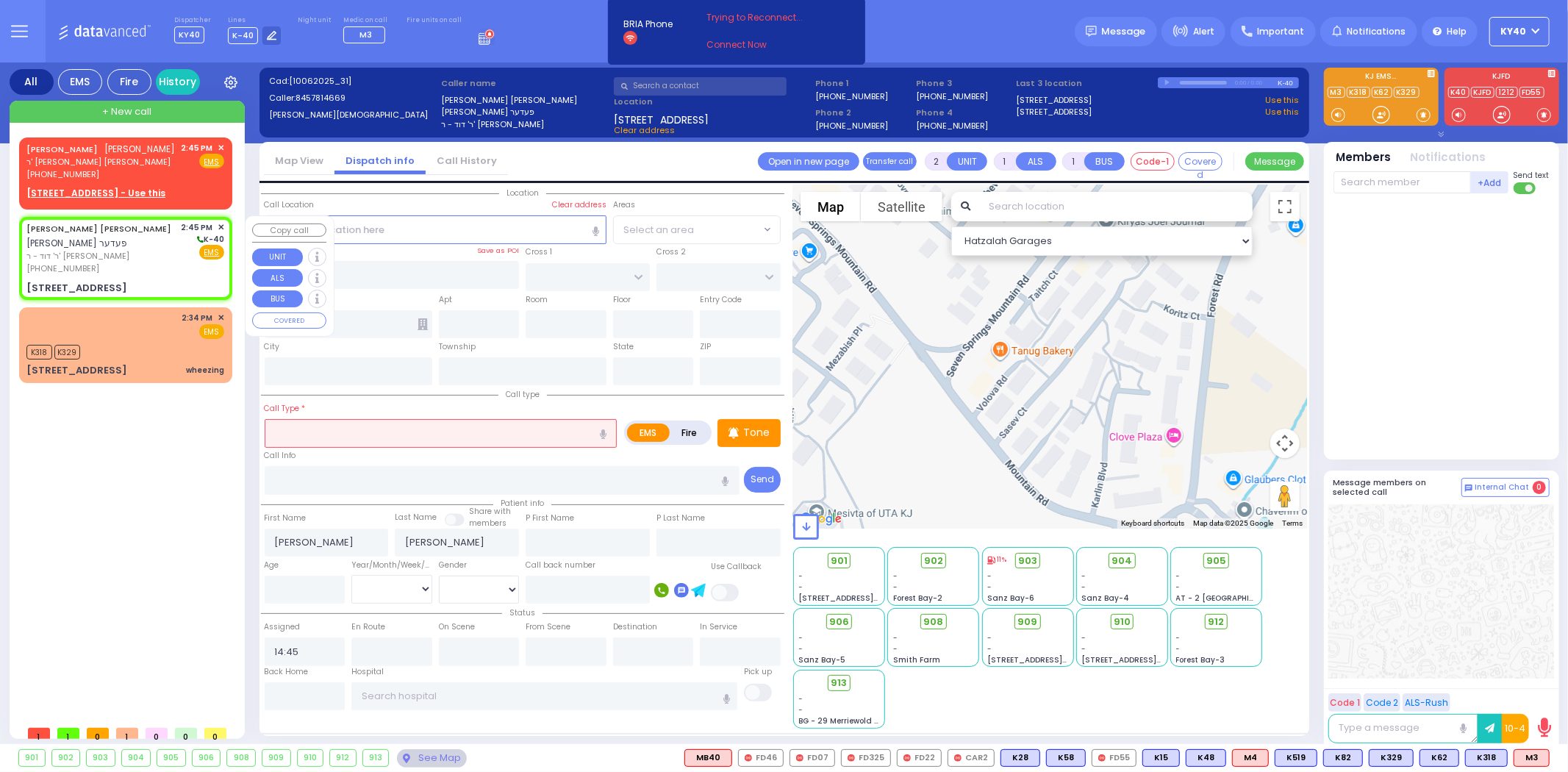
type input "HAMBURG WAY"
type input "TOLTCHAV WAY"
type input "4 TOLTCHAV WAY"
type input "301"
type input "[PERSON_NAME]"
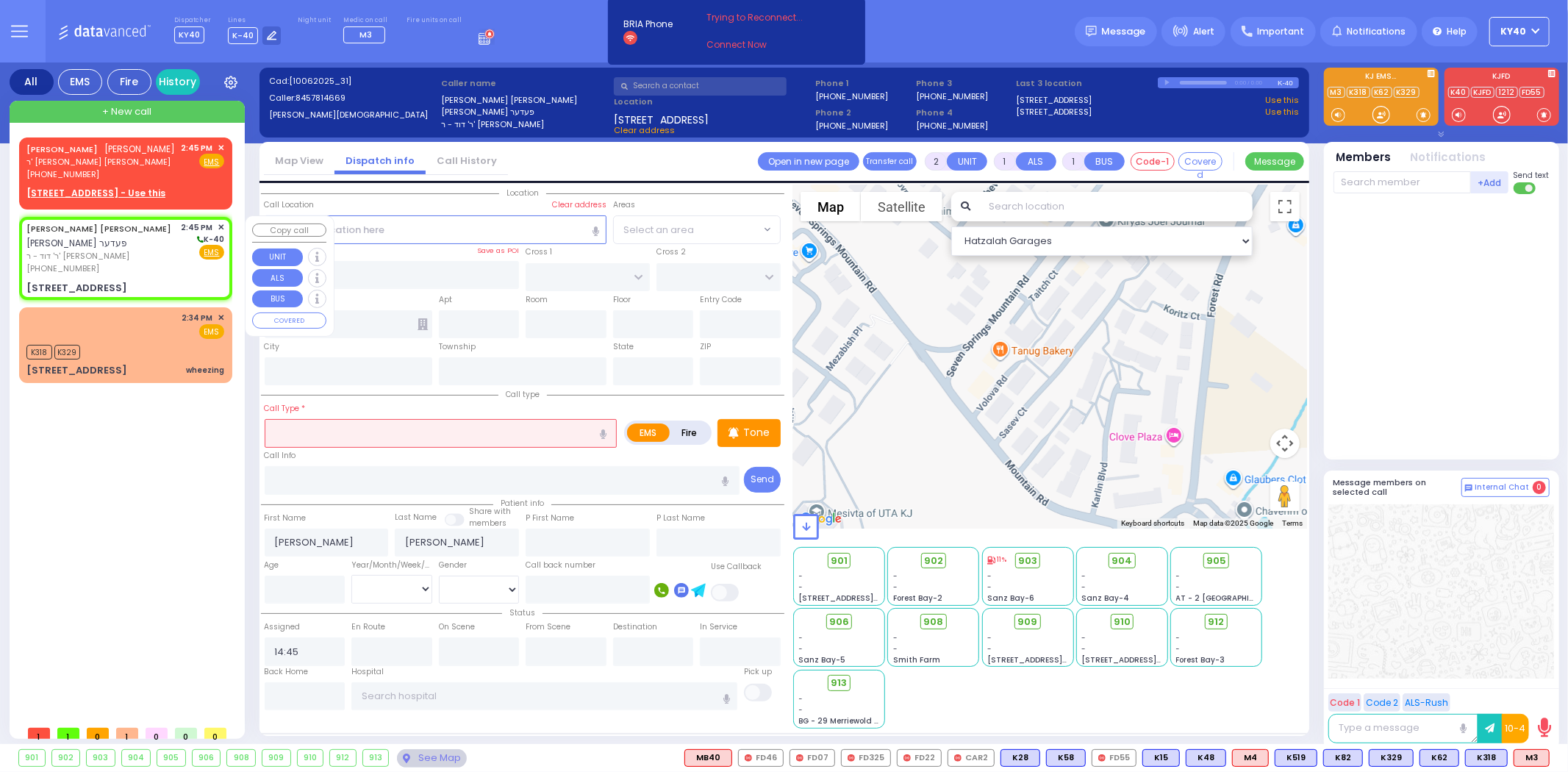
type input "[US_STATE]"
type input "10950"
select select "BEIRECH MOSHE"
select select
radio input "true"
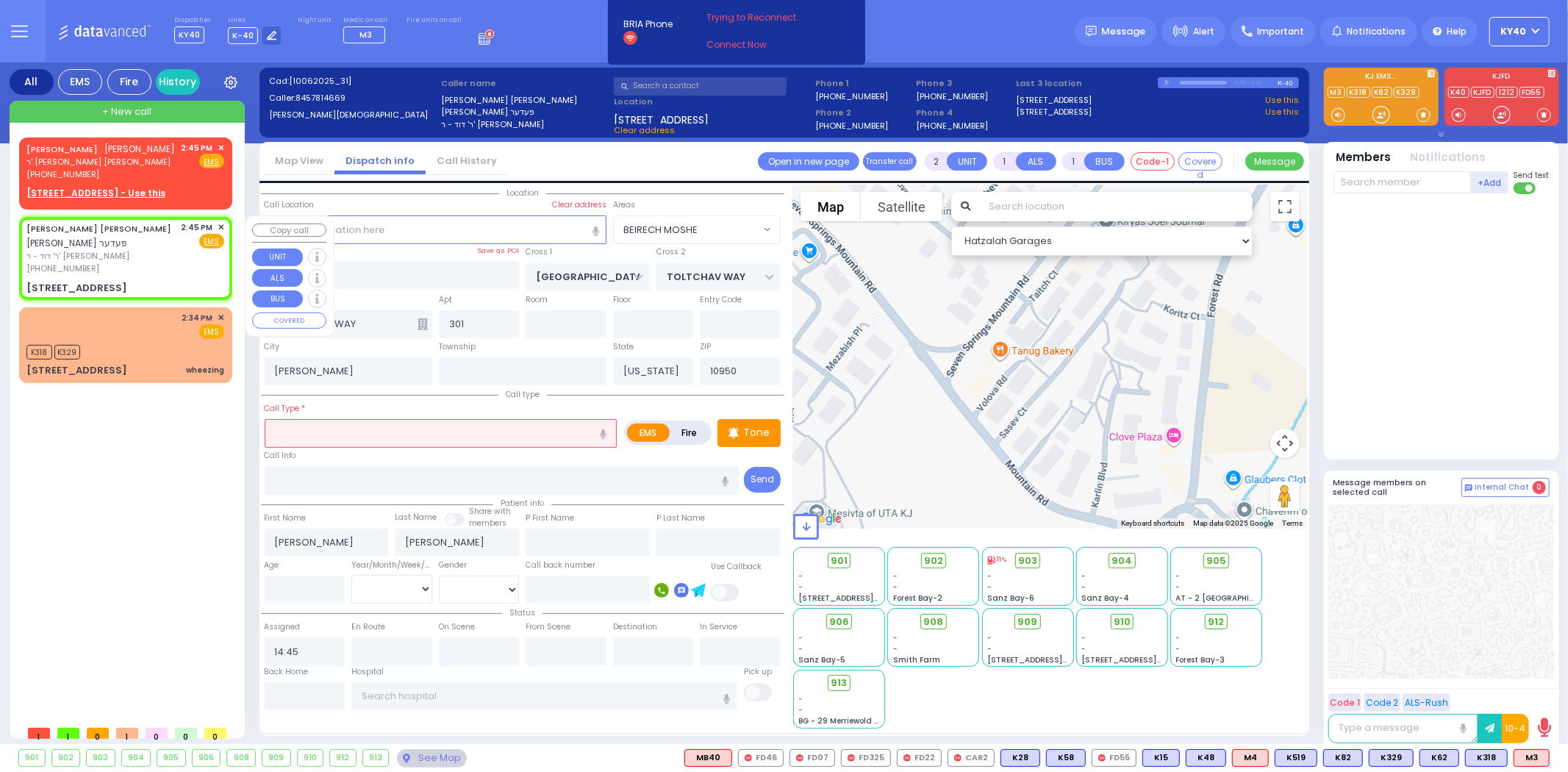
select select
select select "Hatzalah Garages"
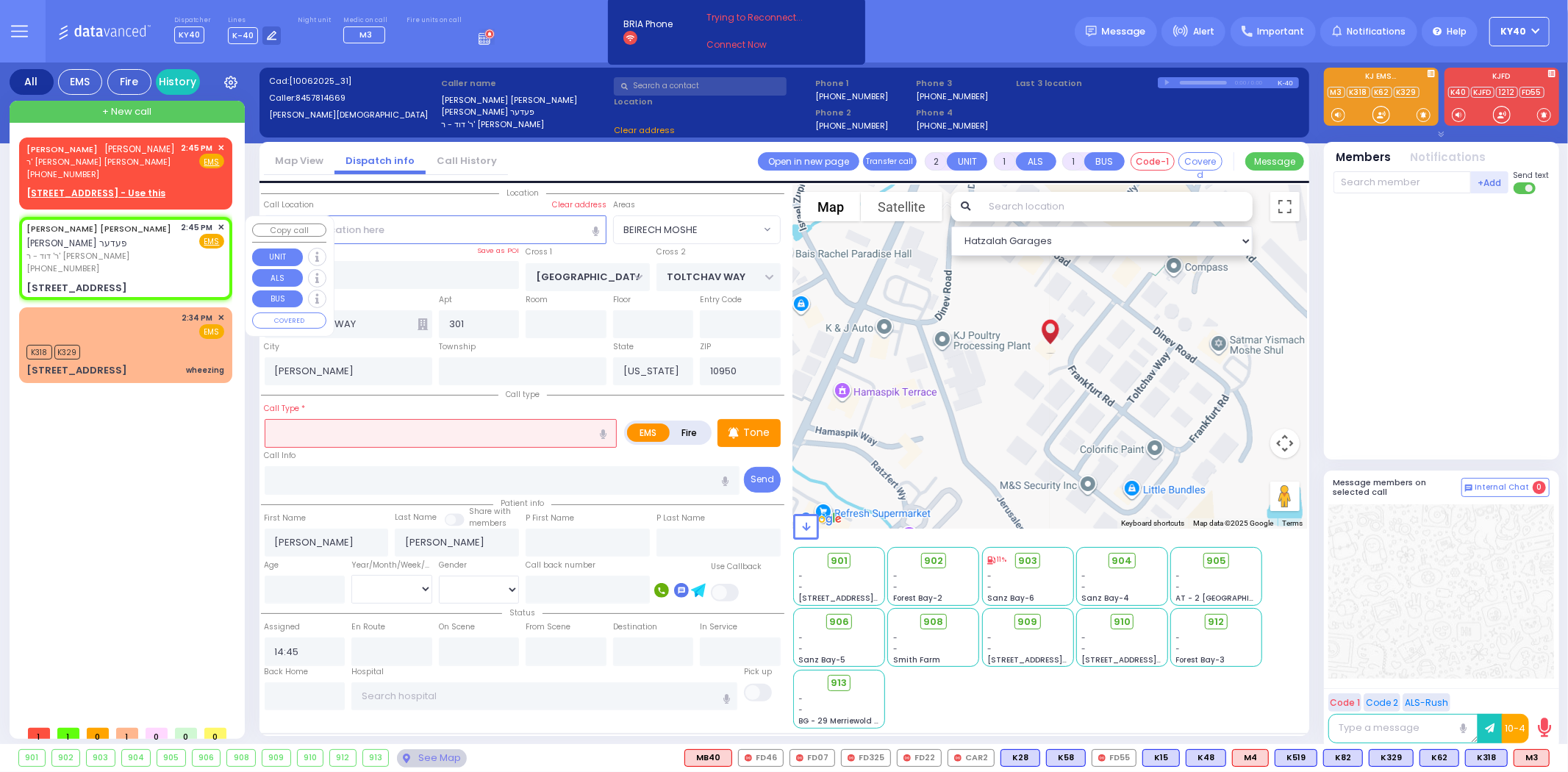
select select "BEIRECH MOSHE"
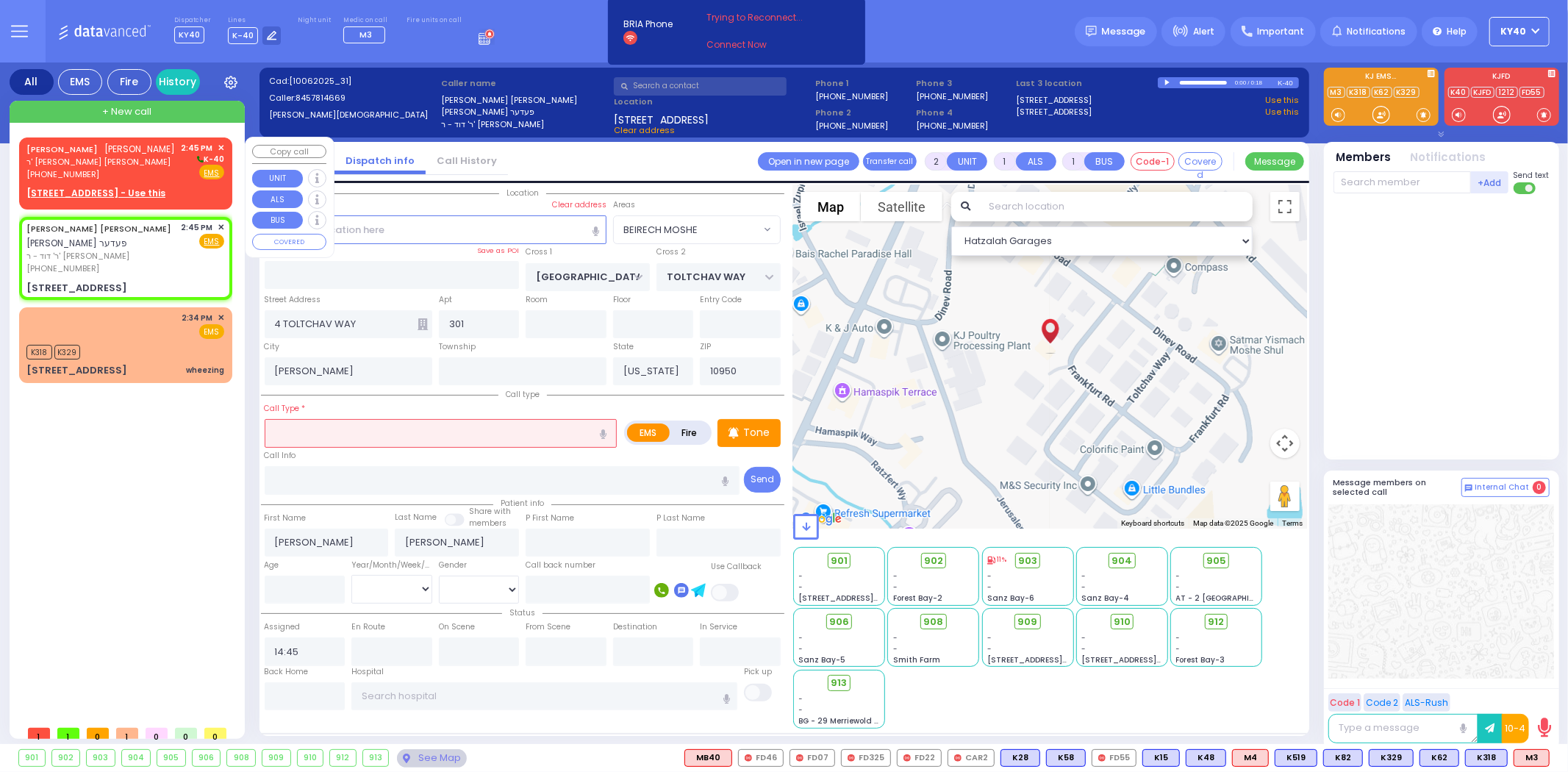
click at [117, 162] on span "ר' חיים יודא - הרר ישראל שמעון מאיר ליי" at bounding box center [101, 162] width 149 height 13
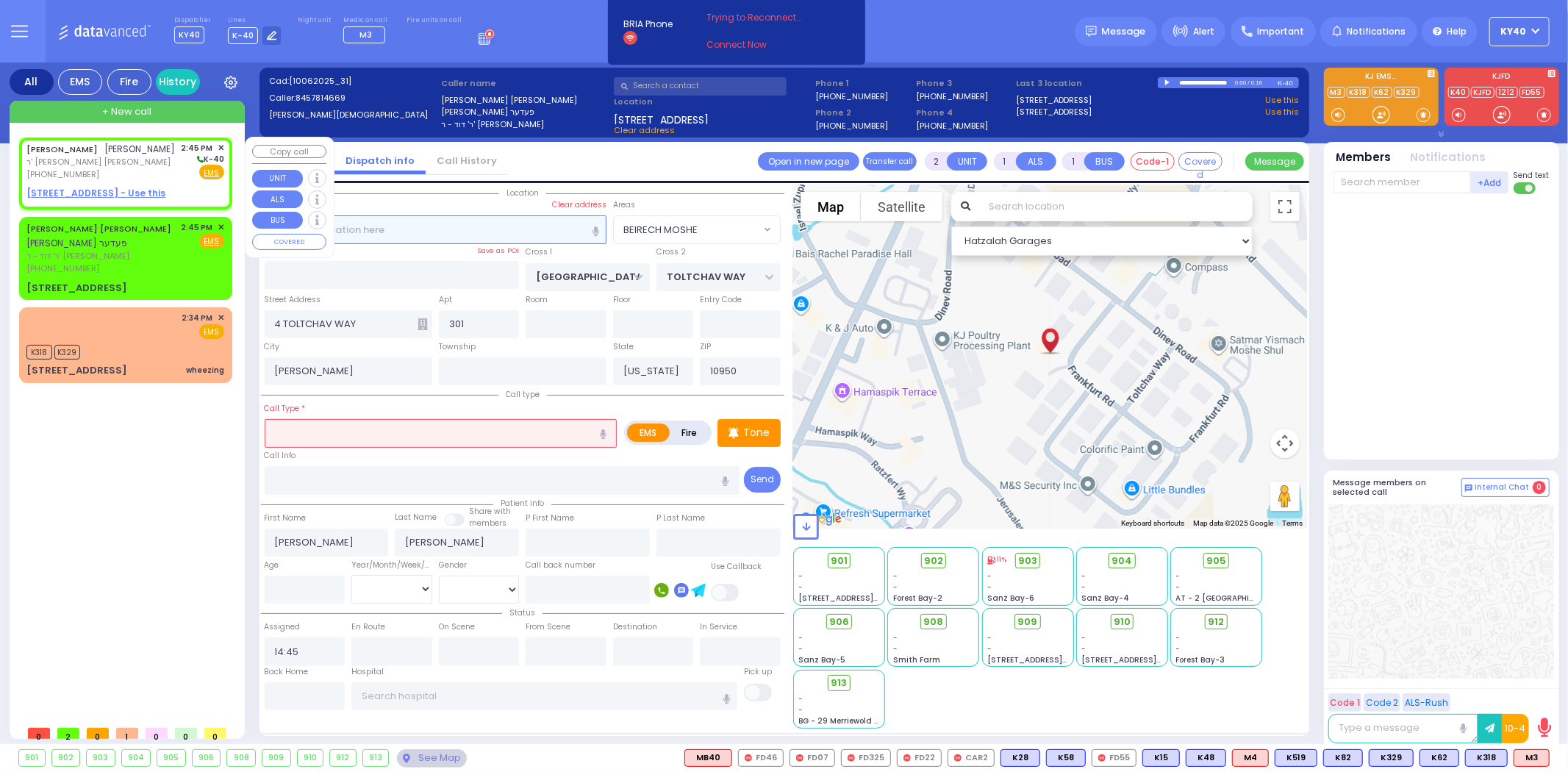
select select
radio input "true"
type input "MOSHE"
type input "BECK"
select select
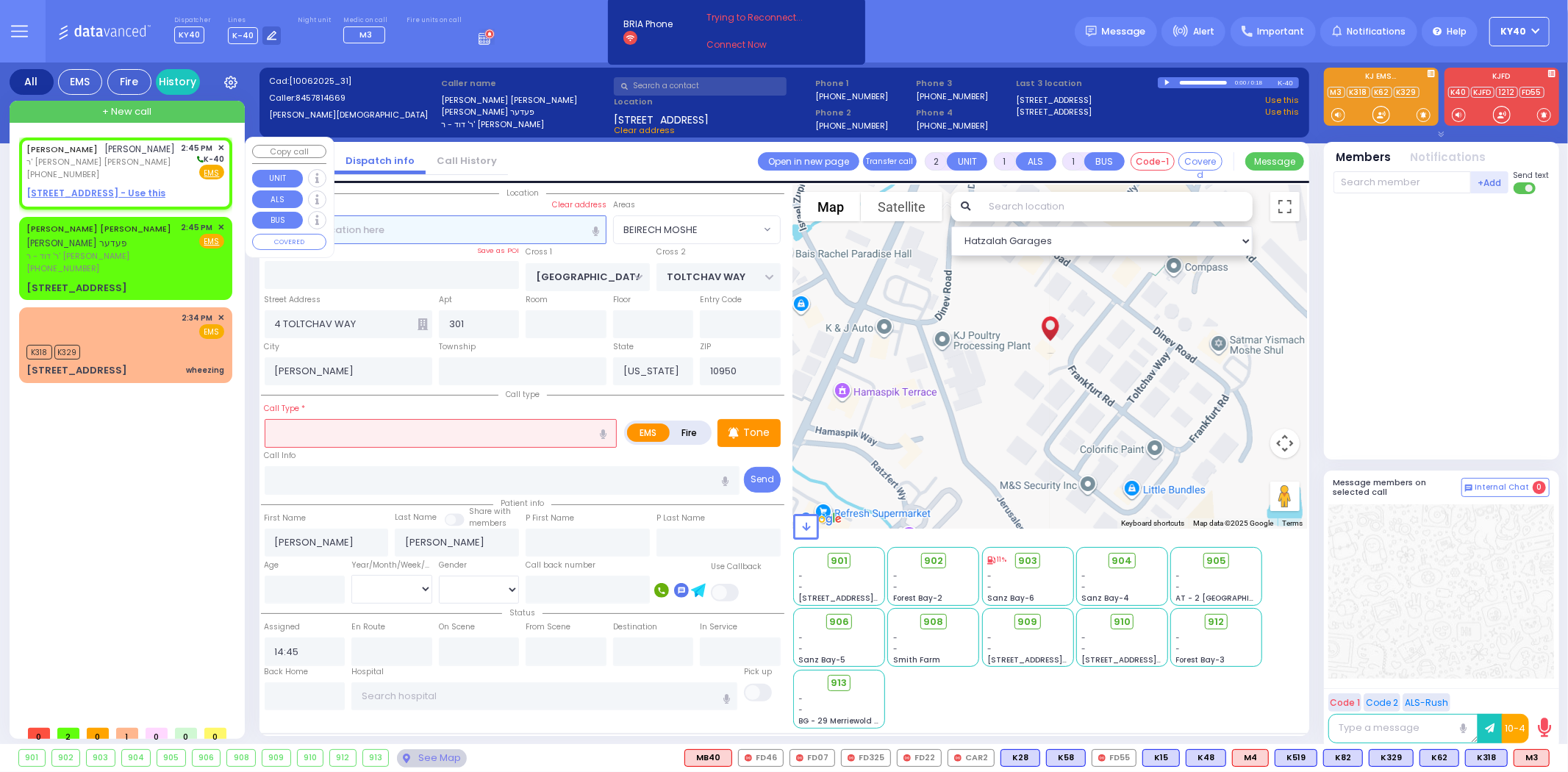
select select "Hatzalah Garages"
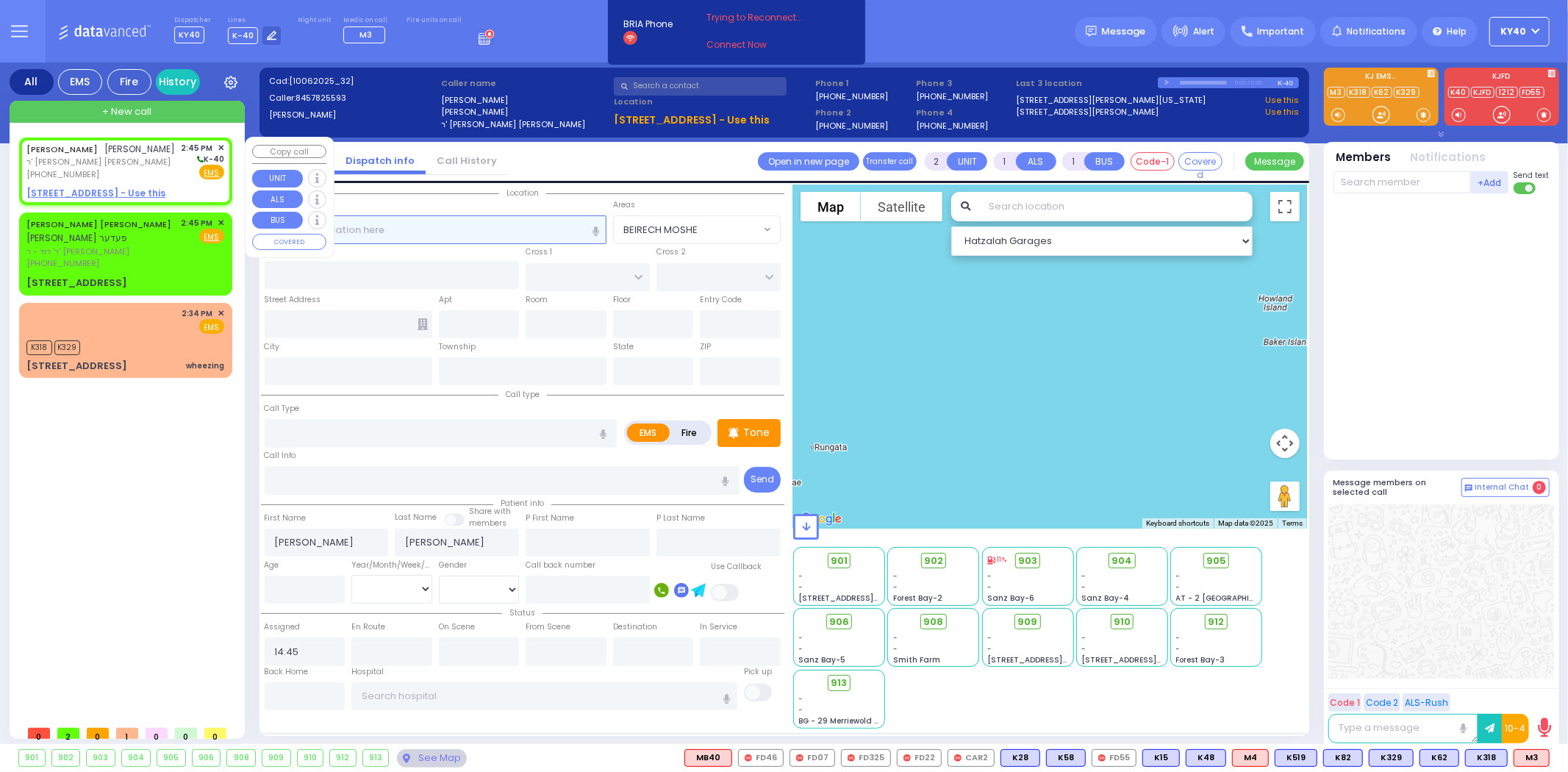
select select
radio input "true"
select select
select select "Hatzalah Garages"
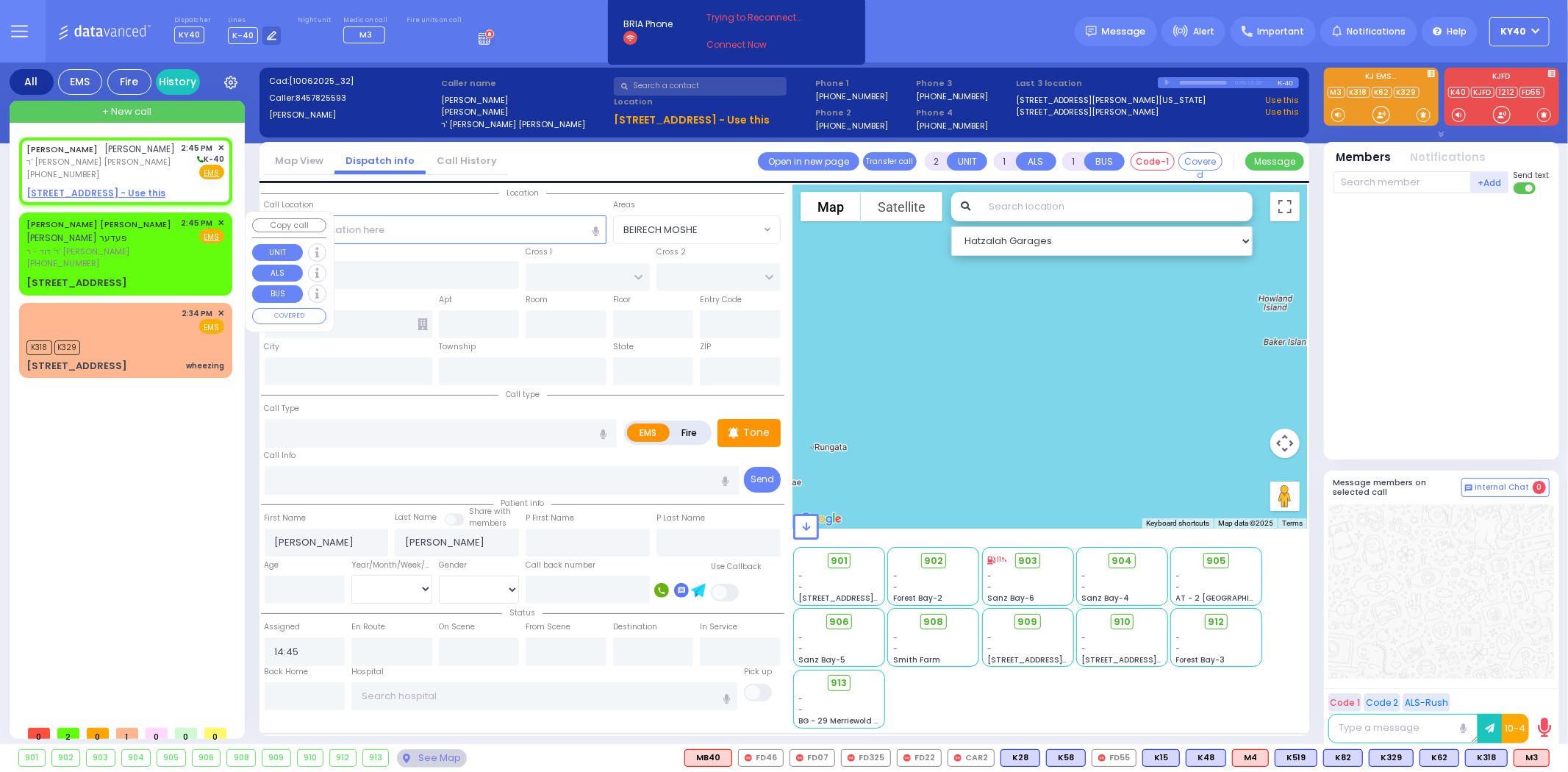
click at [174, 238] on div "MOSHE YIDA FEDER משה יודא פעדער ר' דוד - ר' משה שמואל איידליס (845) 781-4669 2:…" at bounding box center [125, 244] width 198 height 53
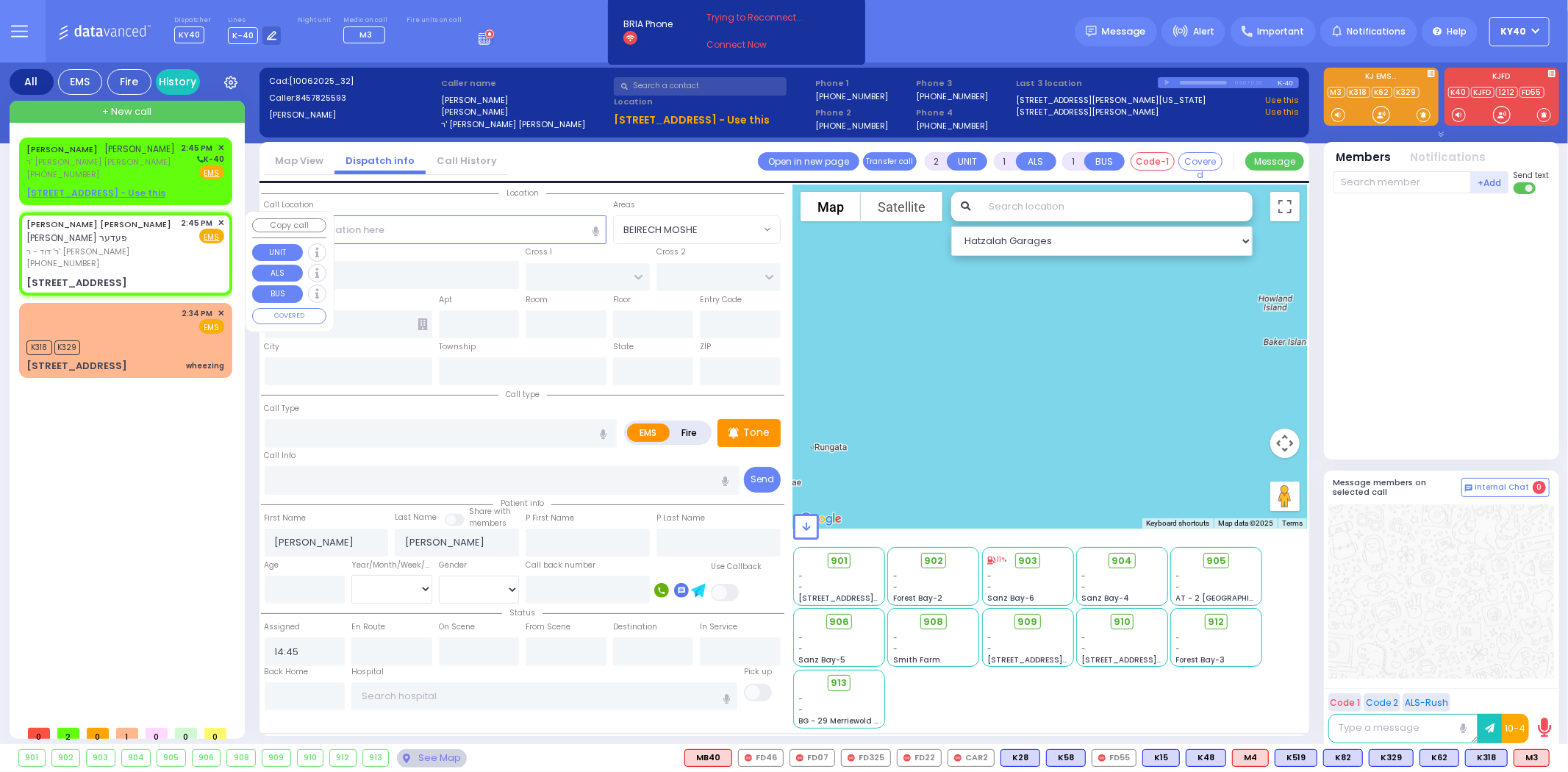
select select
radio input "true"
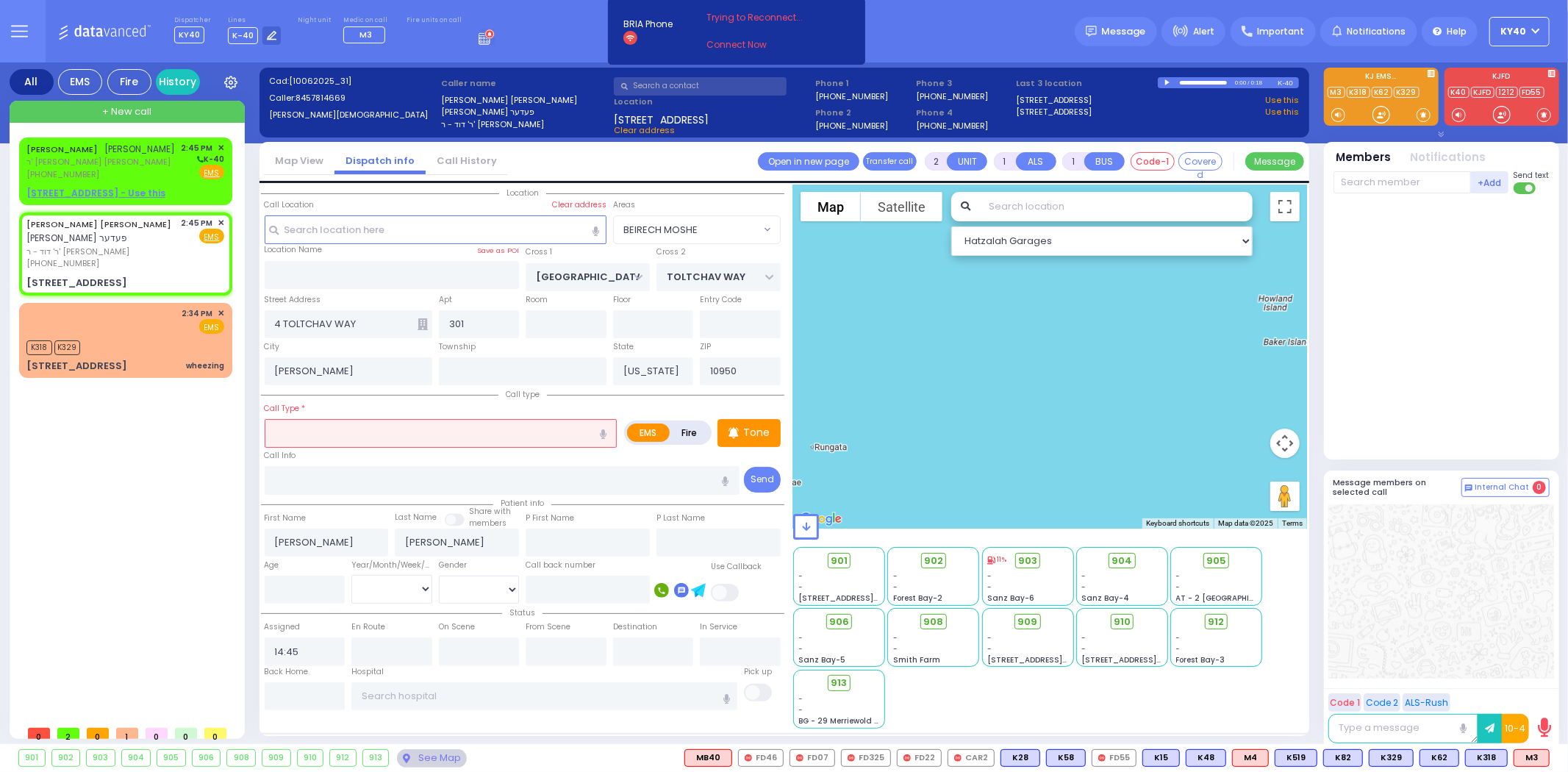
click at [447, 431] on input "text" at bounding box center [440, 433] width 352 height 28
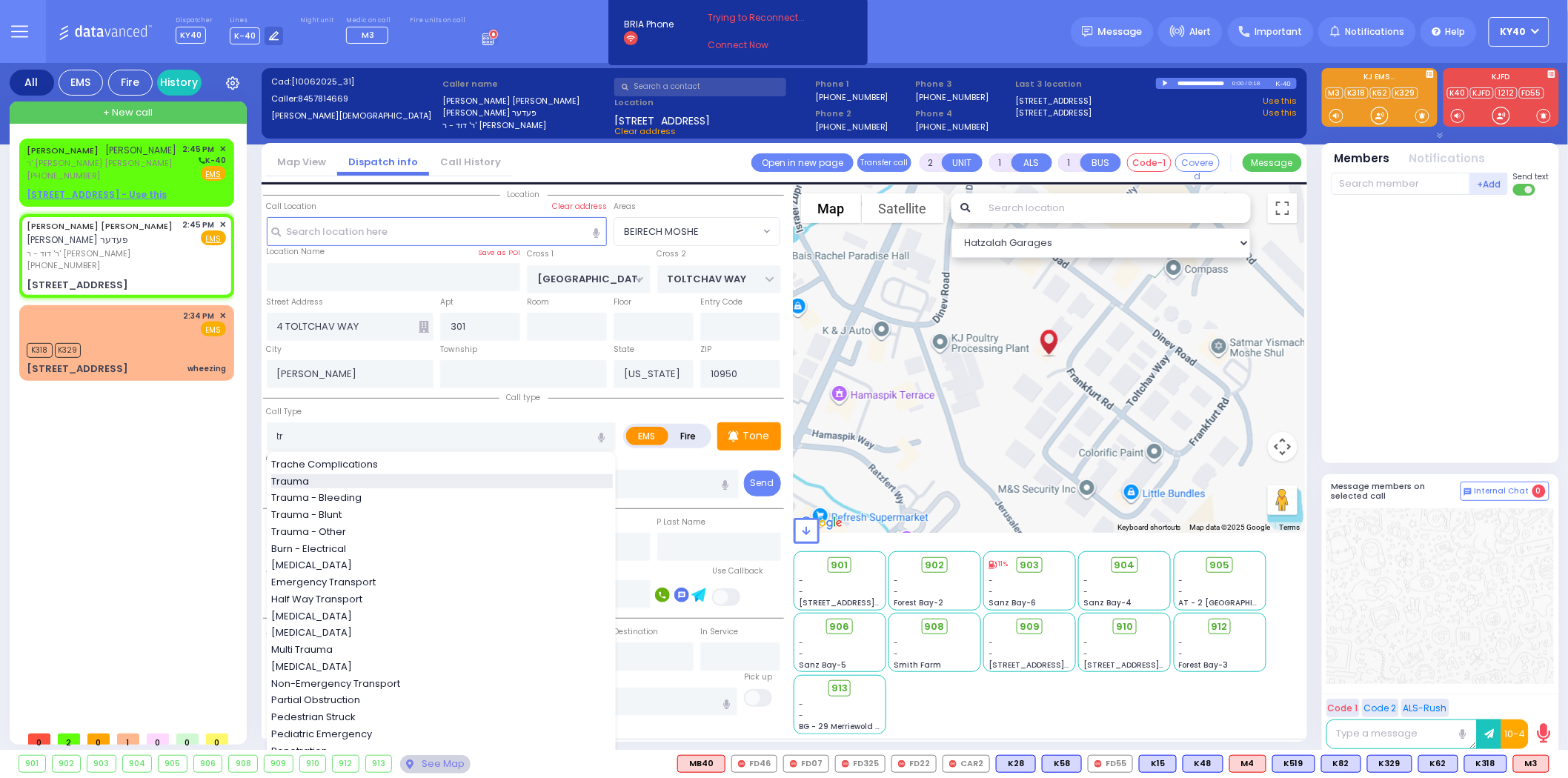
click at [339, 474] on div "Trauma" at bounding box center [442, 482] width 341 height 15
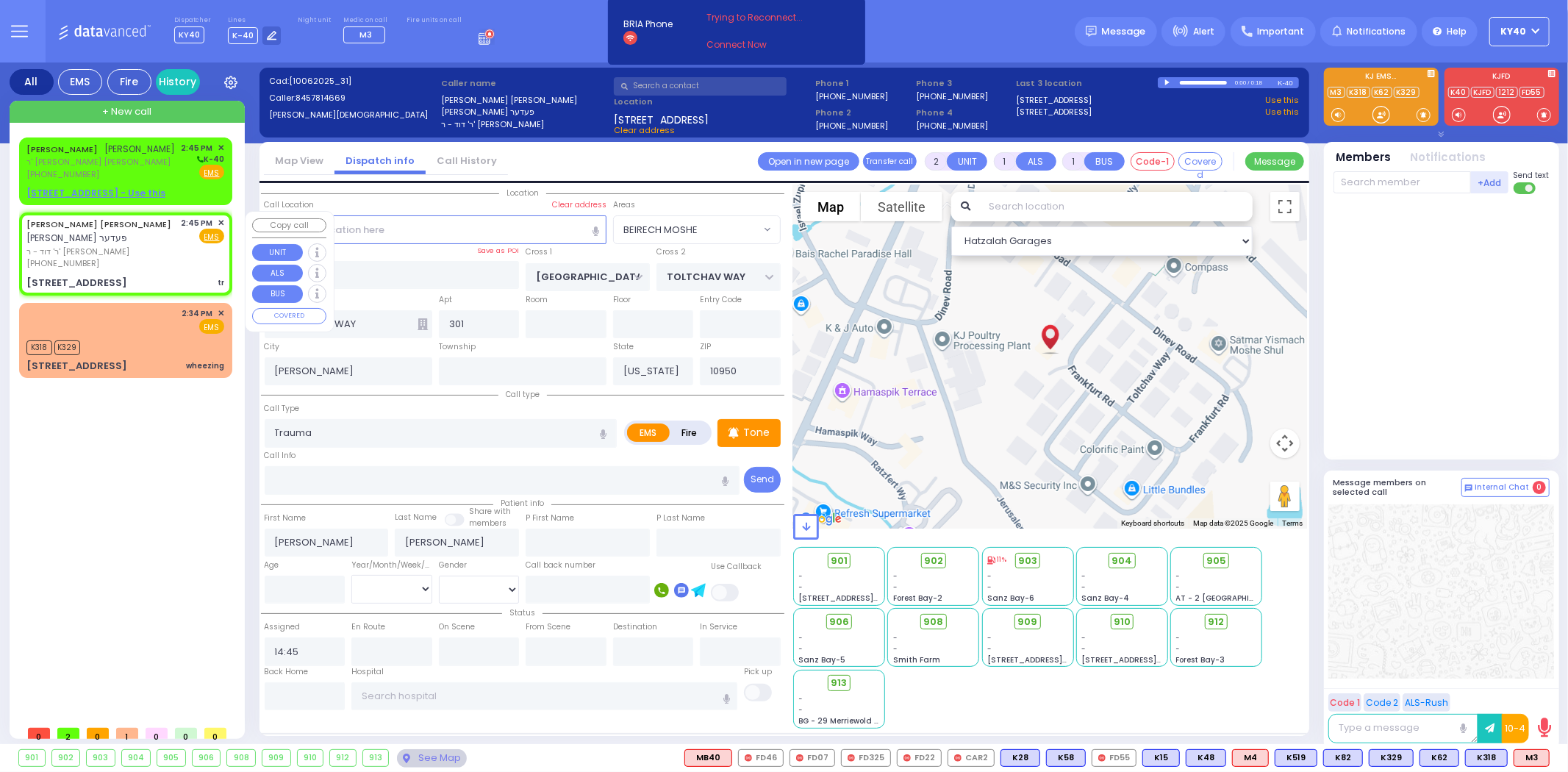
click at [85, 245] on span "ר' דוד - ר' [PERSON_NAME]" at bounding box center [102, 252] width 150 height 13
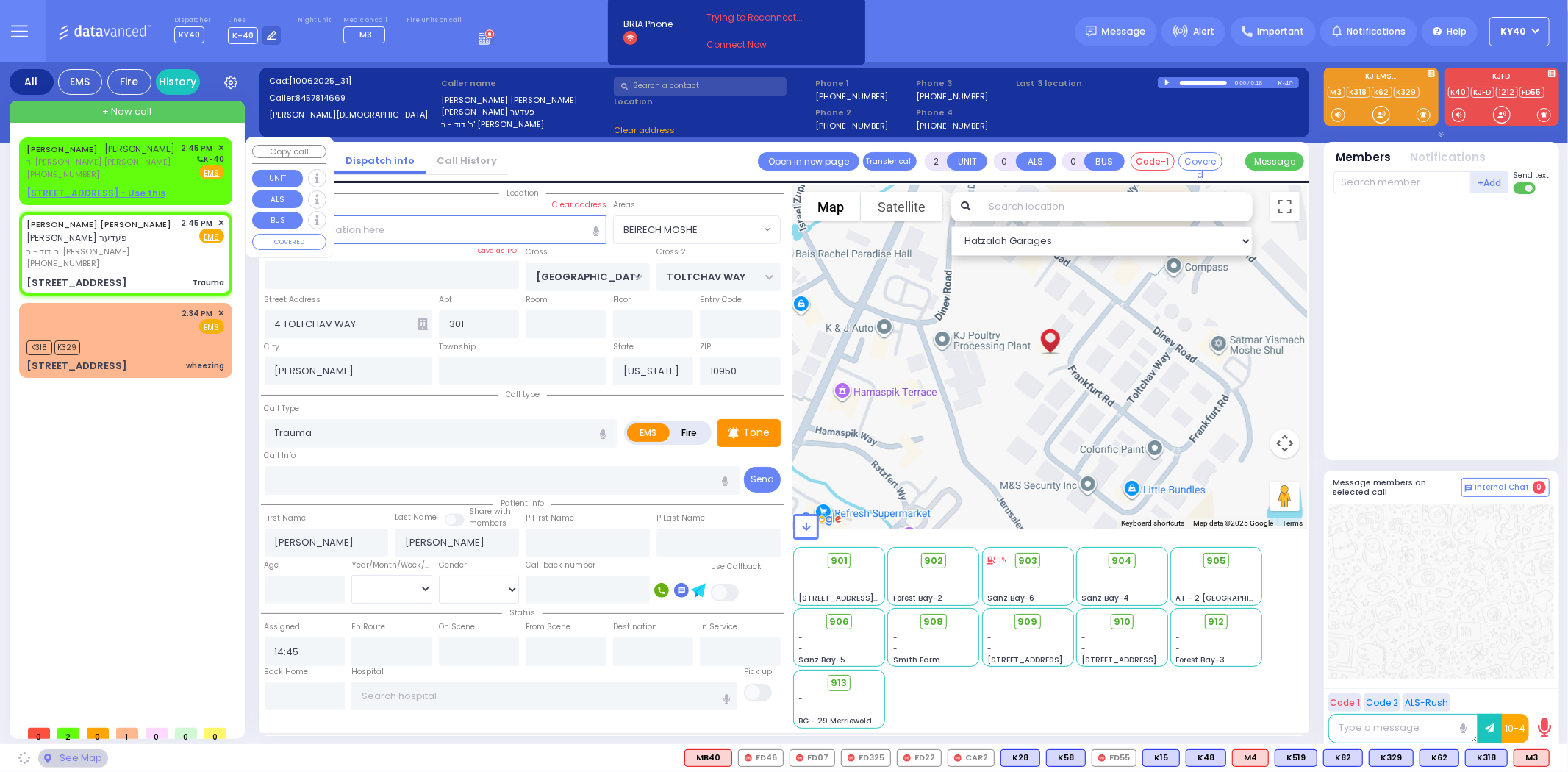
click at [108, 143] on span "משה בעק" at bounding box center [140, 149] width 70 height 13
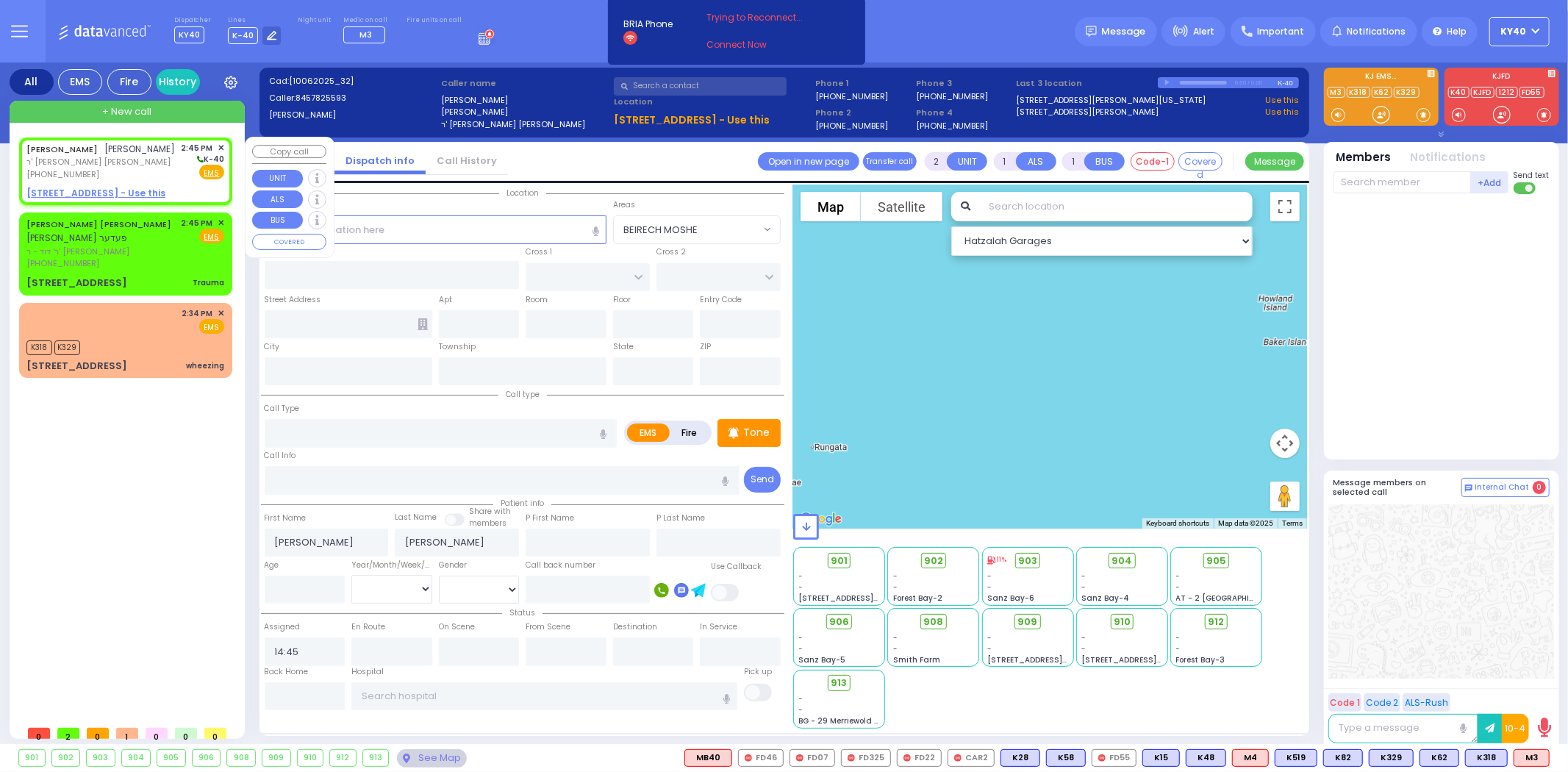
click at [123, 192] on u "21 BRIGEL WAY 201 - Use this" at bounding box center [96, 193] width 139 height 13
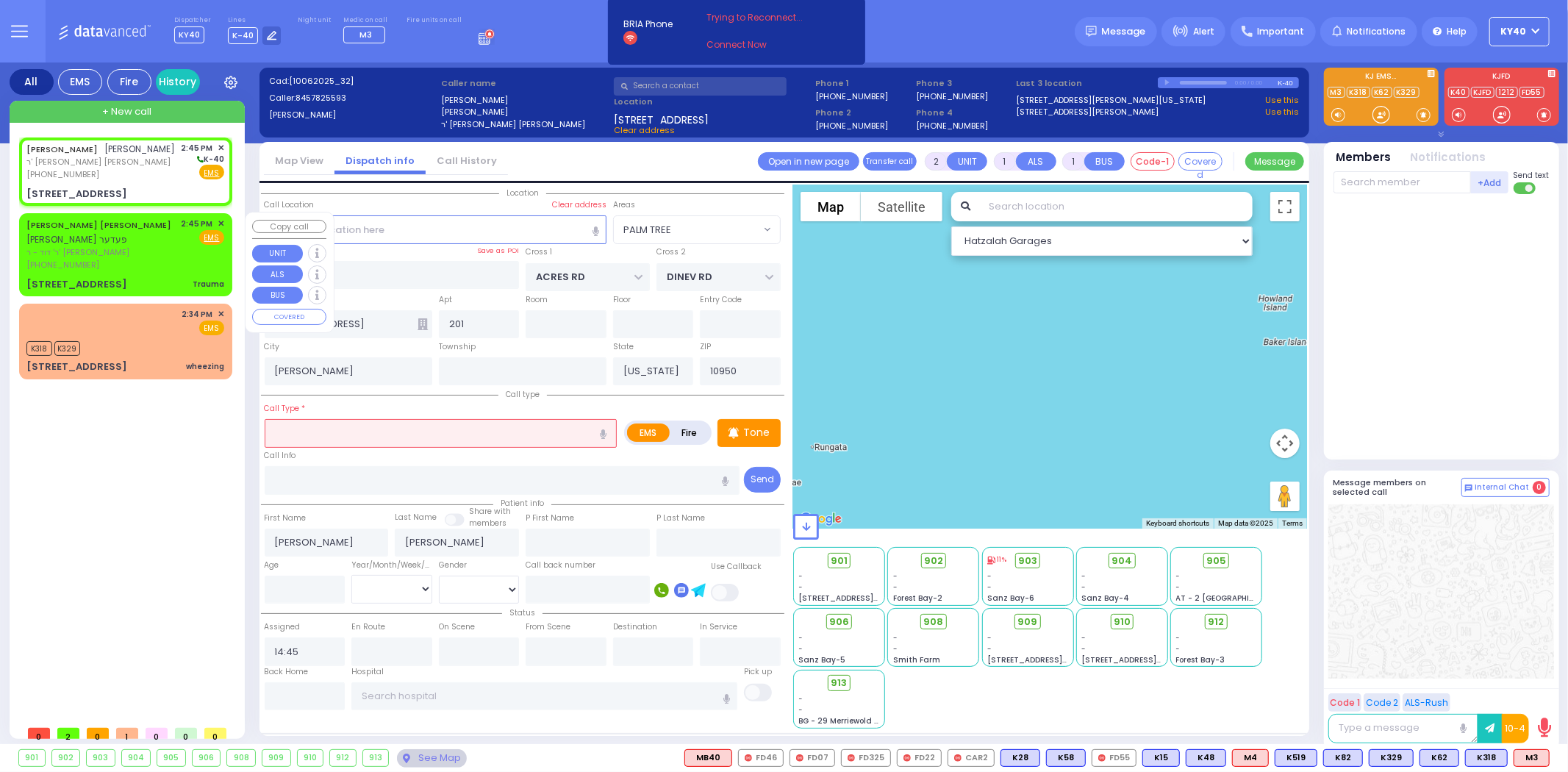
click at [130, 246] on span "ר' דוד - ר' [PERSON_NAME]" at bounding box center [102, 253] width 150 height 13
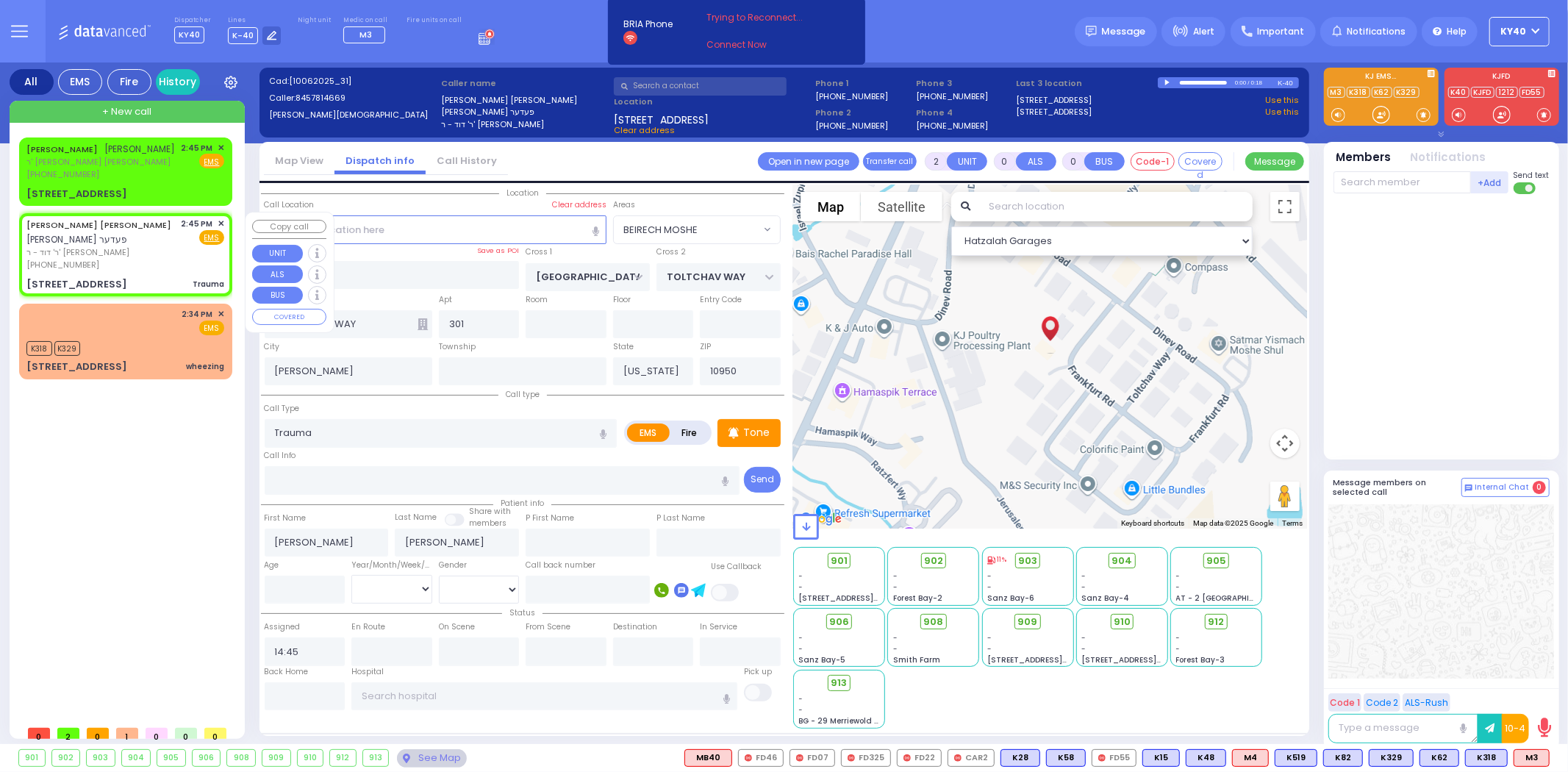
click at [136, 259] on div "[PHONE_NUMBER]" at bounding box center [102, 266] width 150 height 13
click at [170, 170] on div "MOSHE BECK משה בעק ר' חיים יודא - הרר ישראל שמעון מאיר ליי (845) 782-5593 2:45 …" at bounding box center [125, 161] width 198 height 39
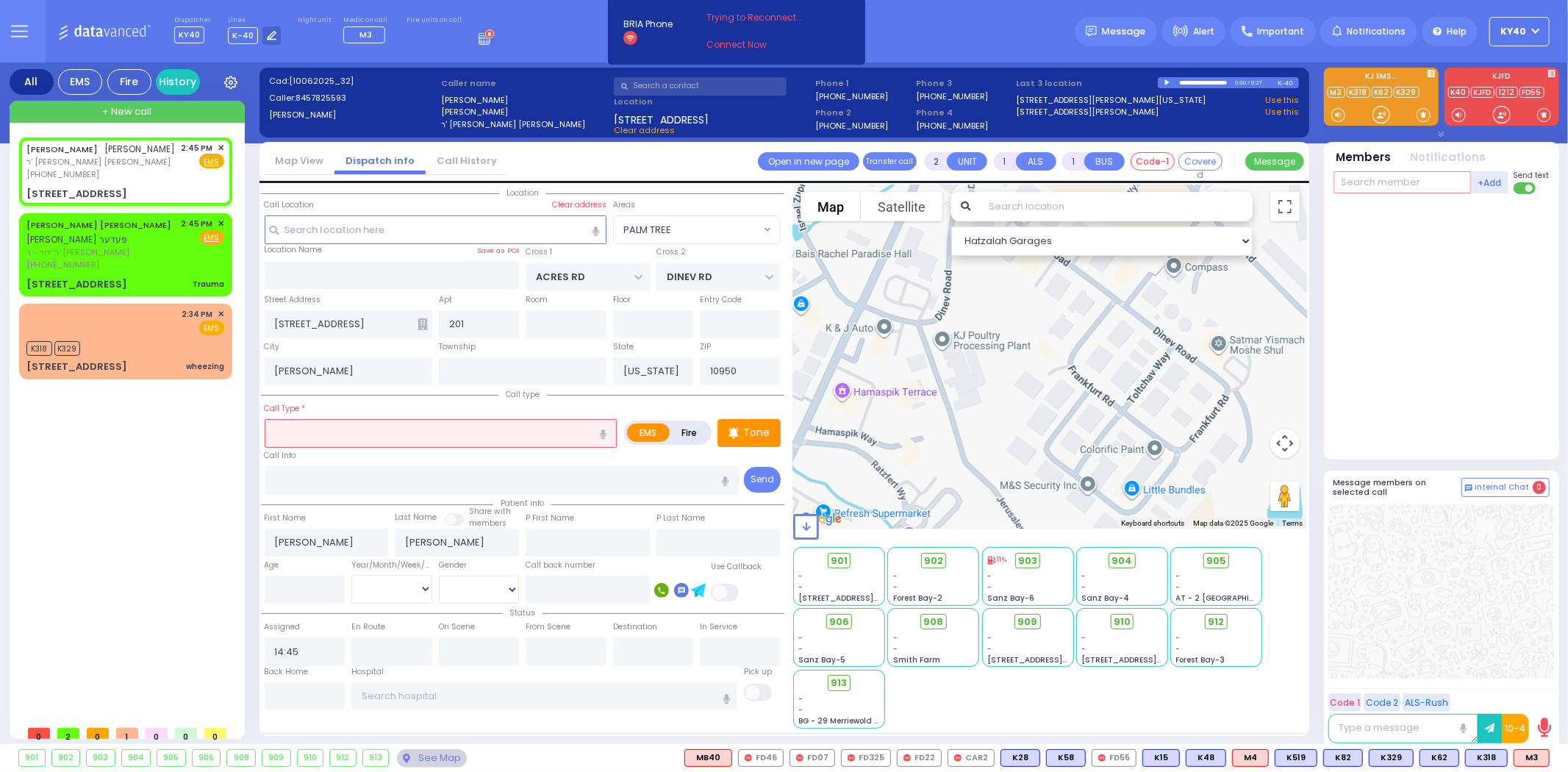
drag, startPoint x: 1393, startPoint y: 186, endPoint x: 1377, endPoint y: 207, distance: 26.4
click at [1390, 196] on div "+Add FD325 Aron Klein Send text" at bounding box center [1442, 312] width 216 height 286
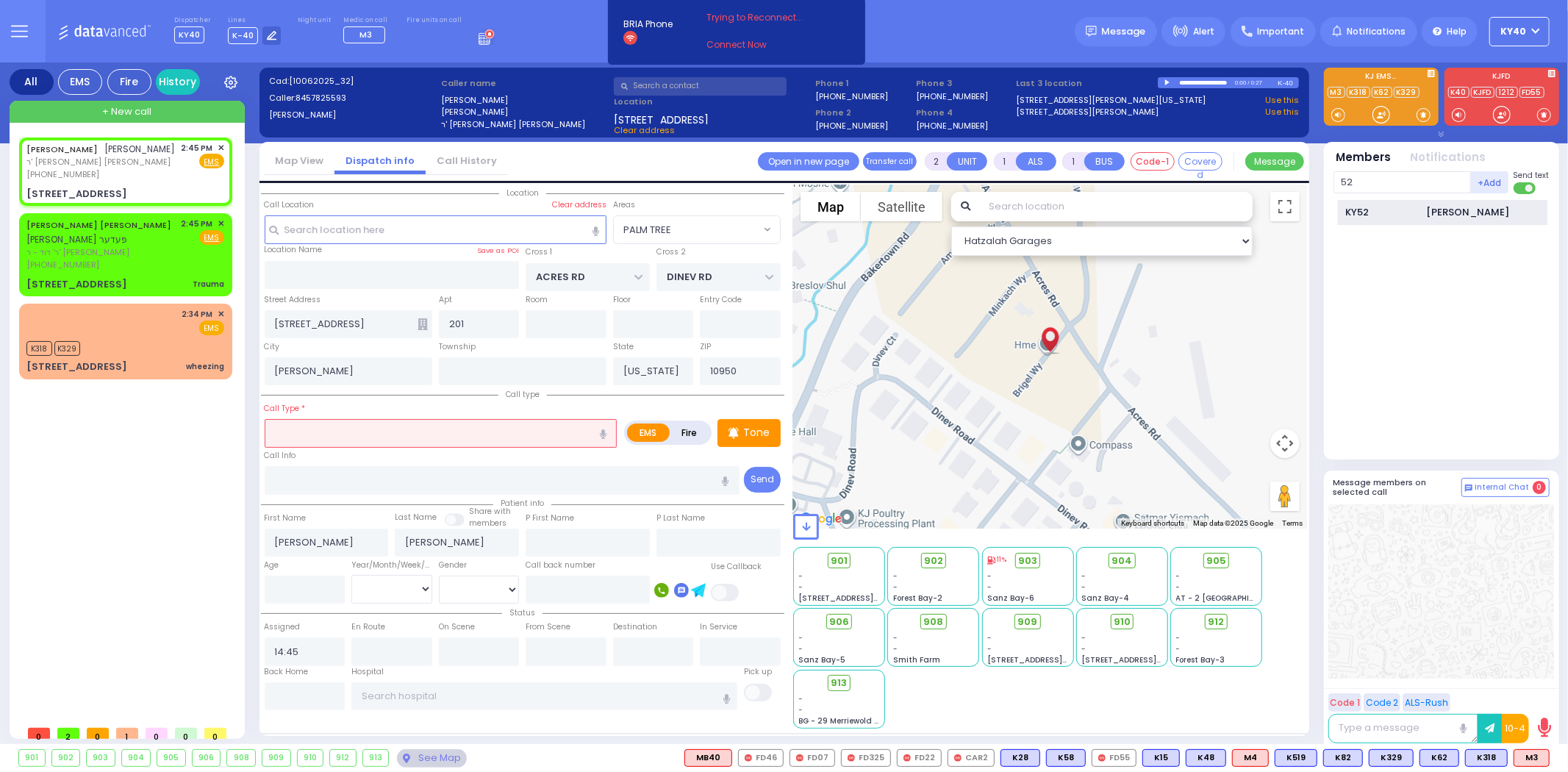
click at [1371, 213] on div "KY52" at bounding box center [1382, 212] width 73 height 15
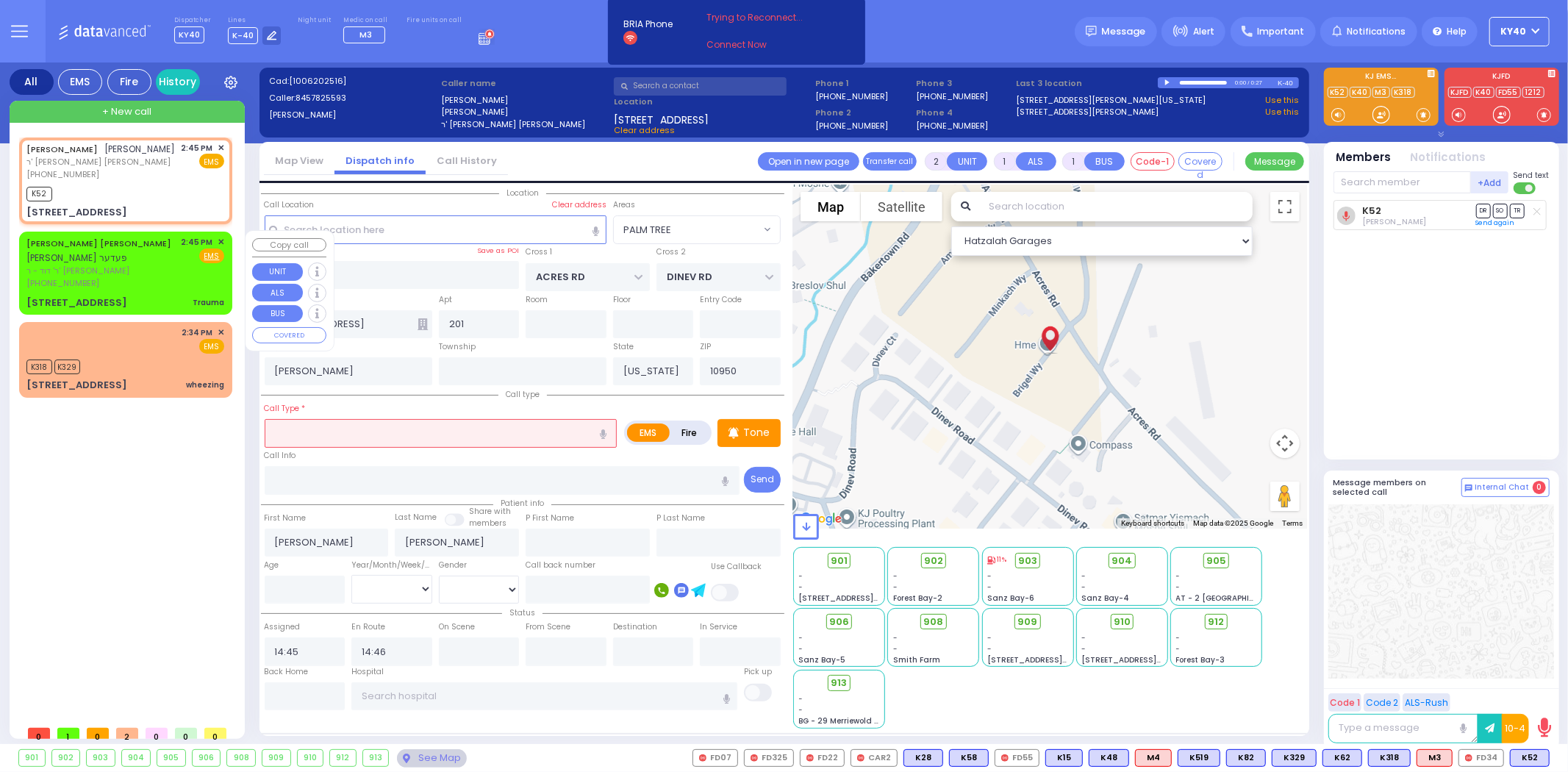
click at [159, 277] on div "[PHONE_NUMBER]" at bounding box center [102, 284] width 150 height 13
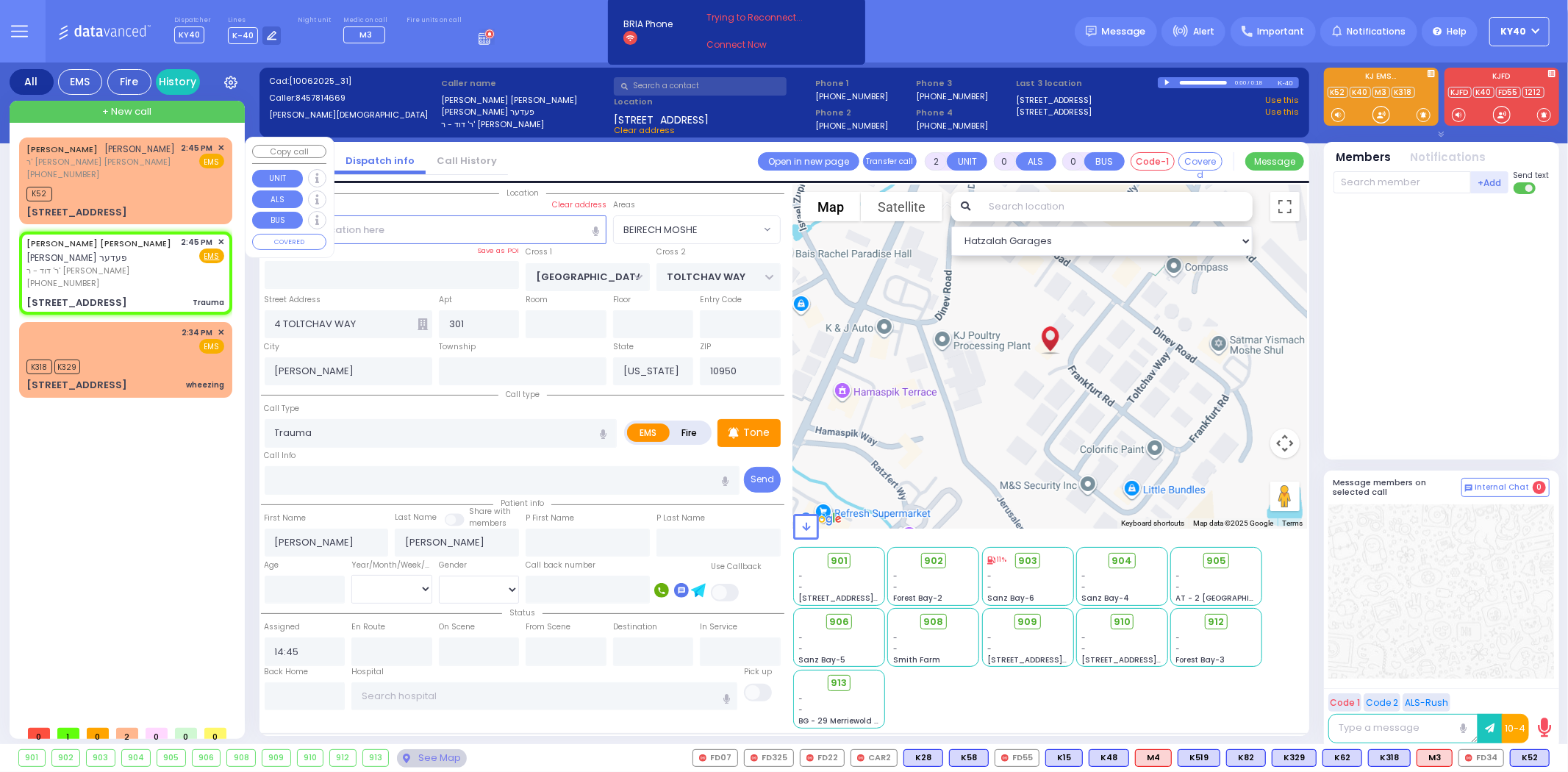
click at [160, 184] on div "K52" at bounding box center [125, 192] width 198 height 18
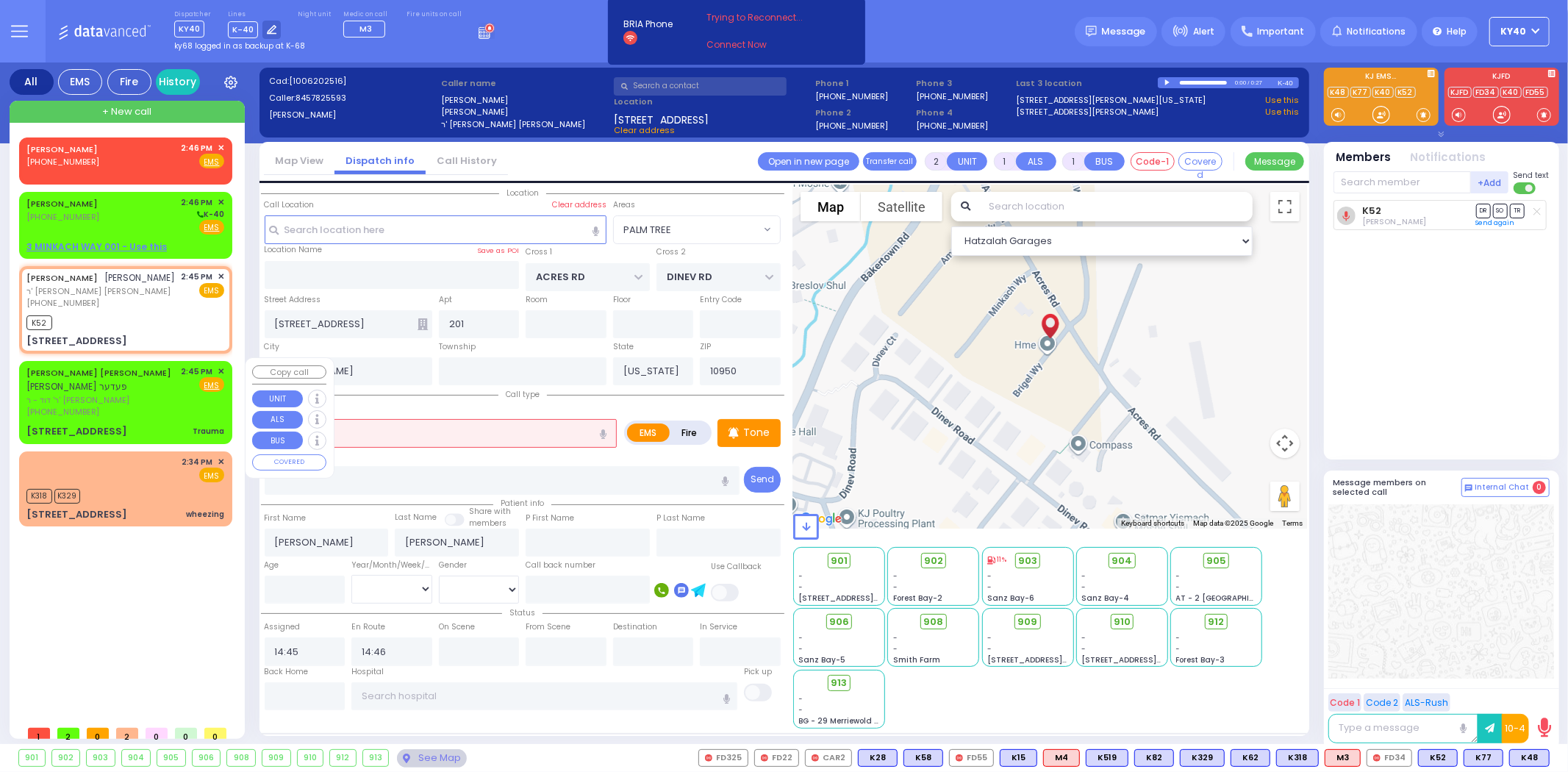
click at [94, 394] on span "ר' דוד - ר' [PERSON_NAME]" at bounding box center [102, 400] width 150 height 13
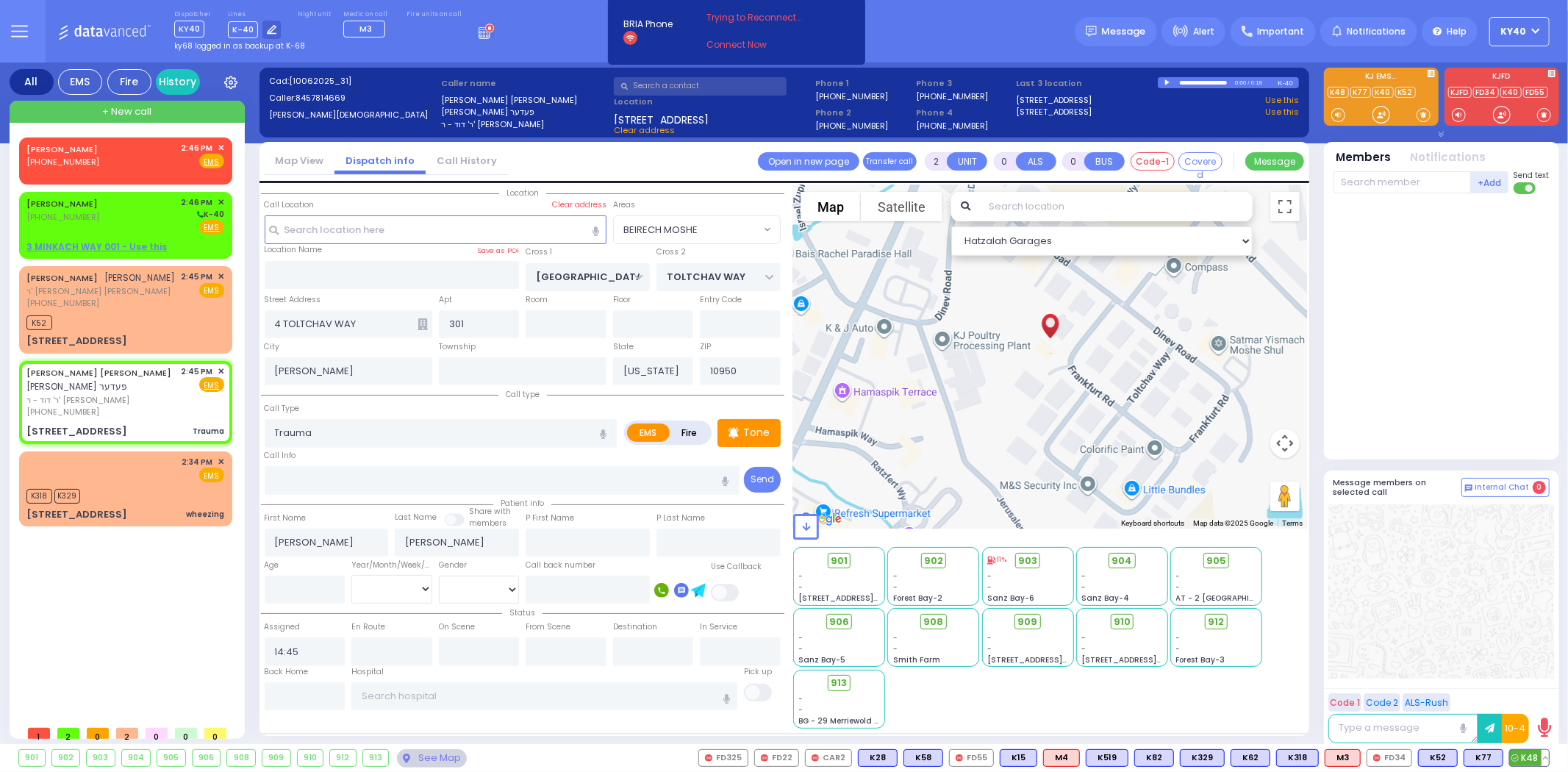
click at [1534, 759] on span "K48" at bounding box center [1529, 758] width 39 height 16
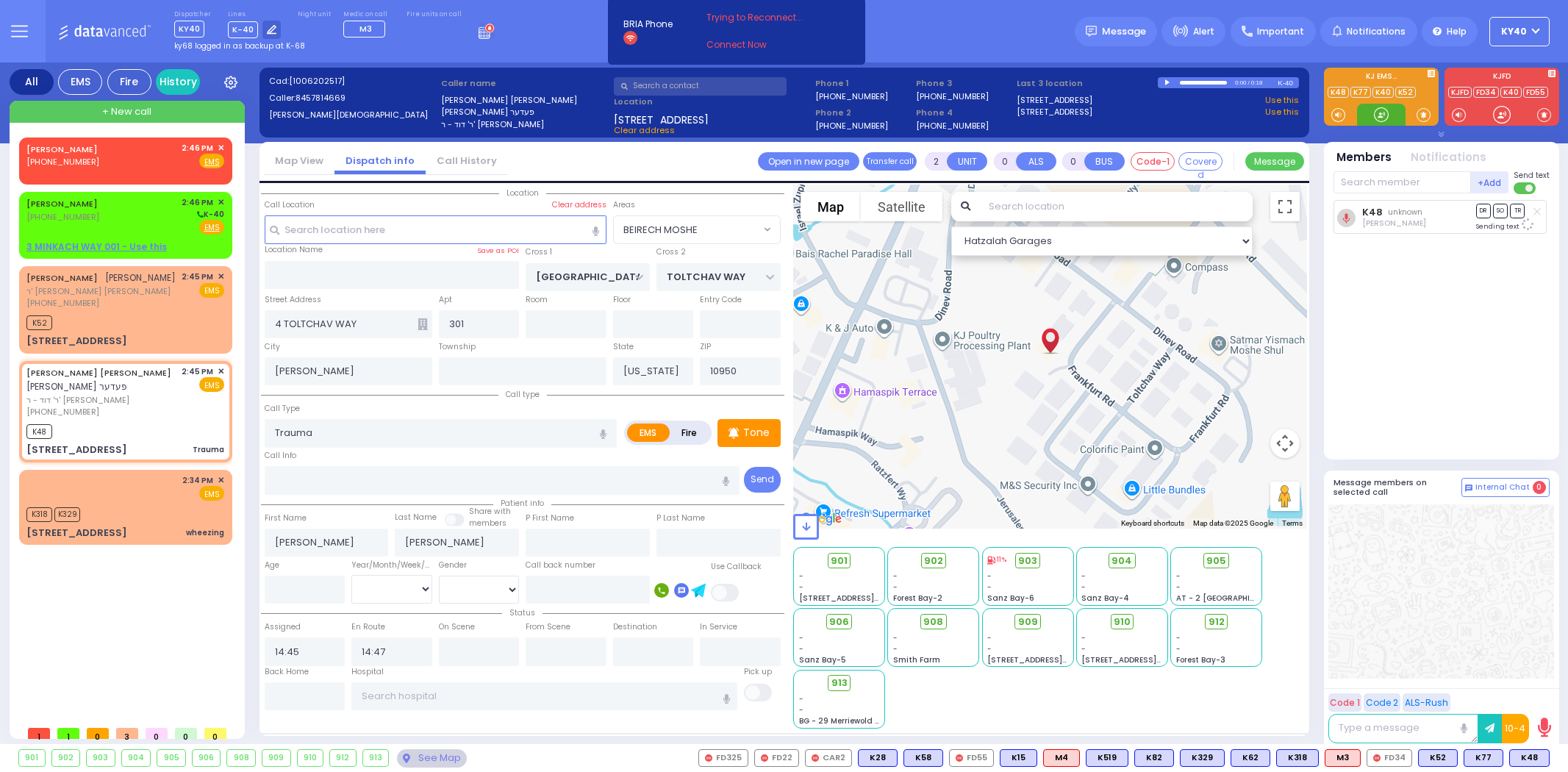
select select "BEIRECH MOSHE"
select select
click at [121, 297] on div "[PHONE_NUMBER]" at bounding box center [101, 303] width 149 height 13
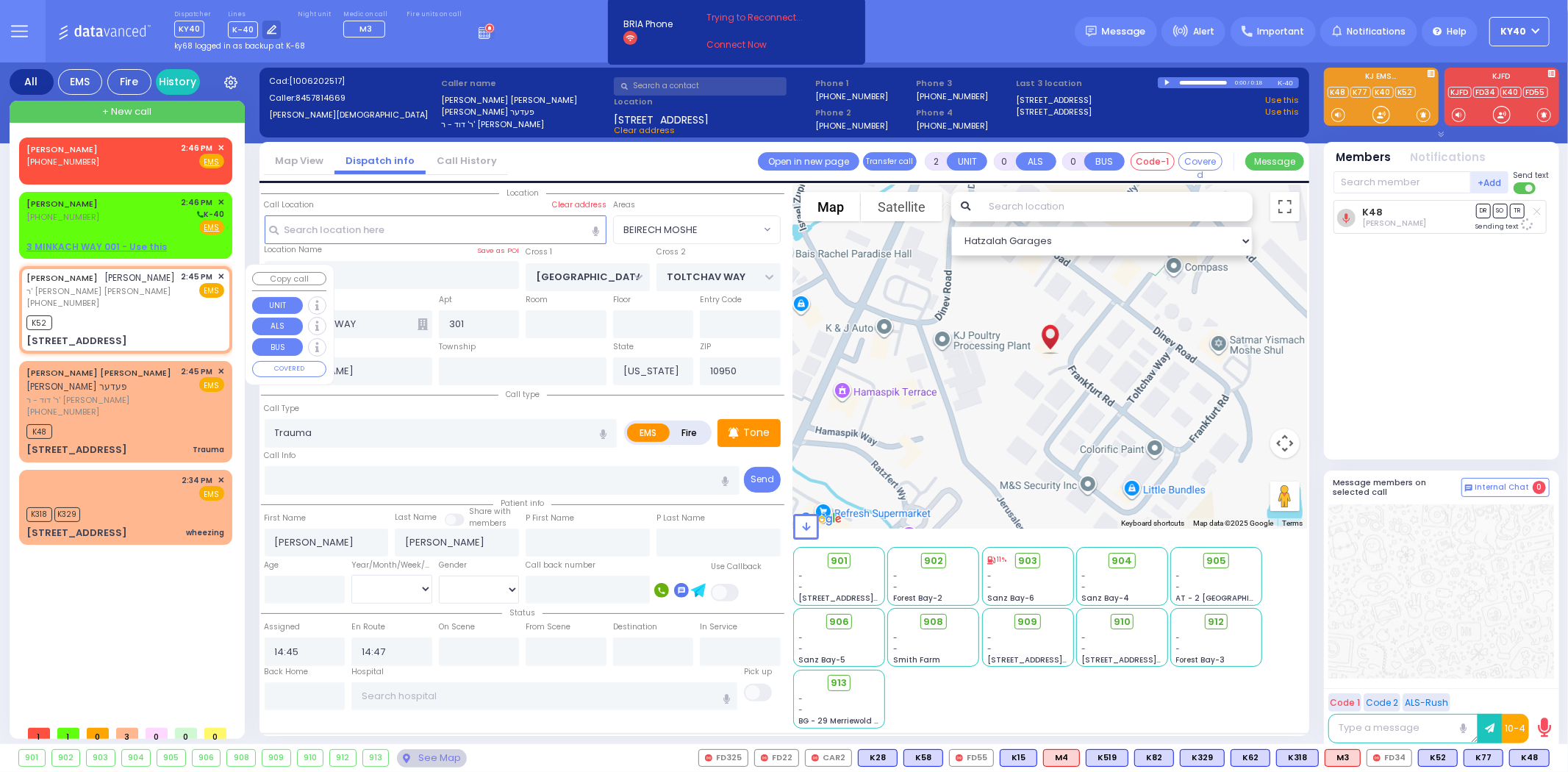
type input "1"
select select
radio input "true"
type input "[PERSON_NAME]"
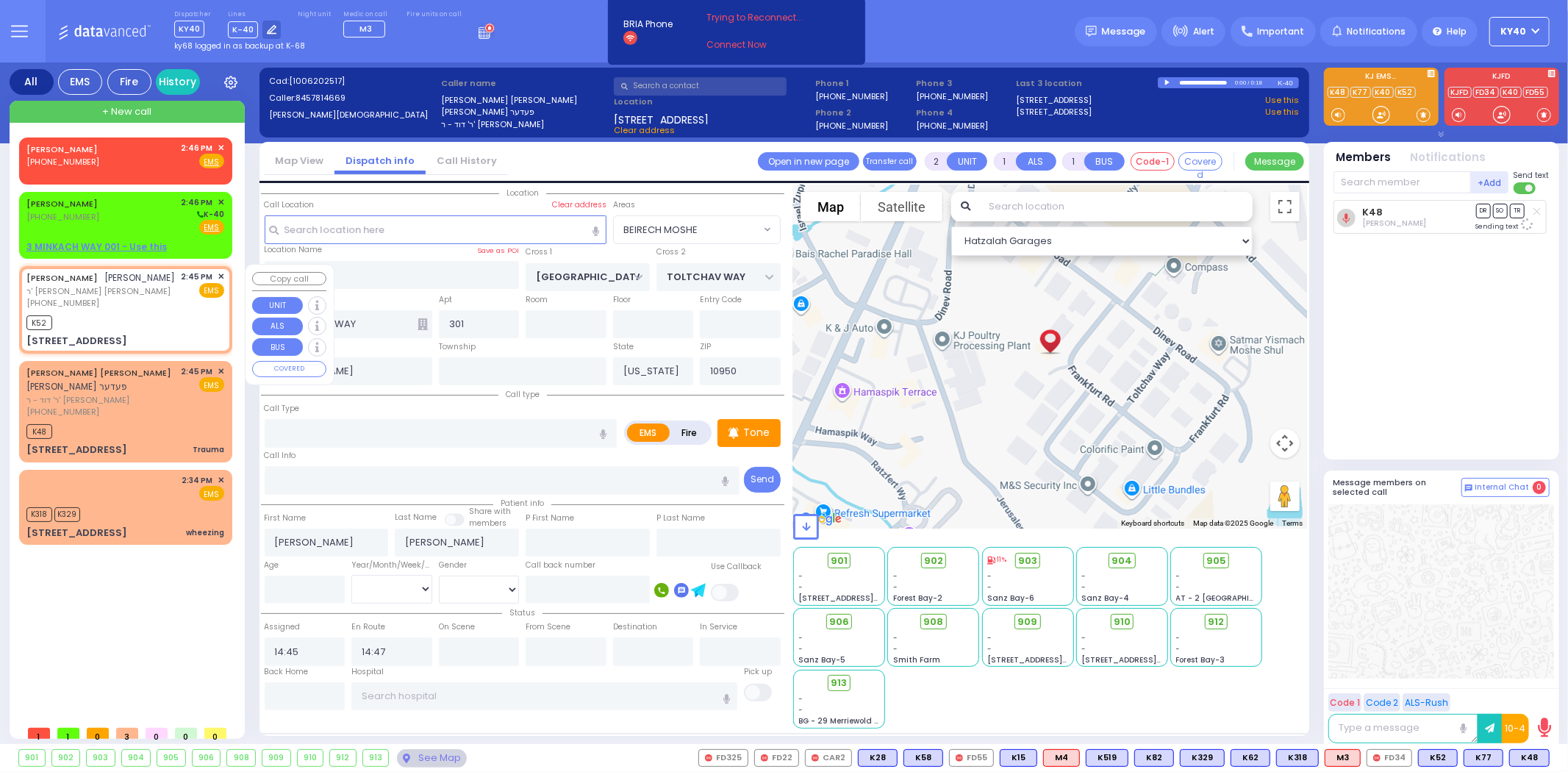
type input "[PERSON_NAME]"
select select
type input "14:46"
type input "ACRES RD"
type input "DINEV RD"
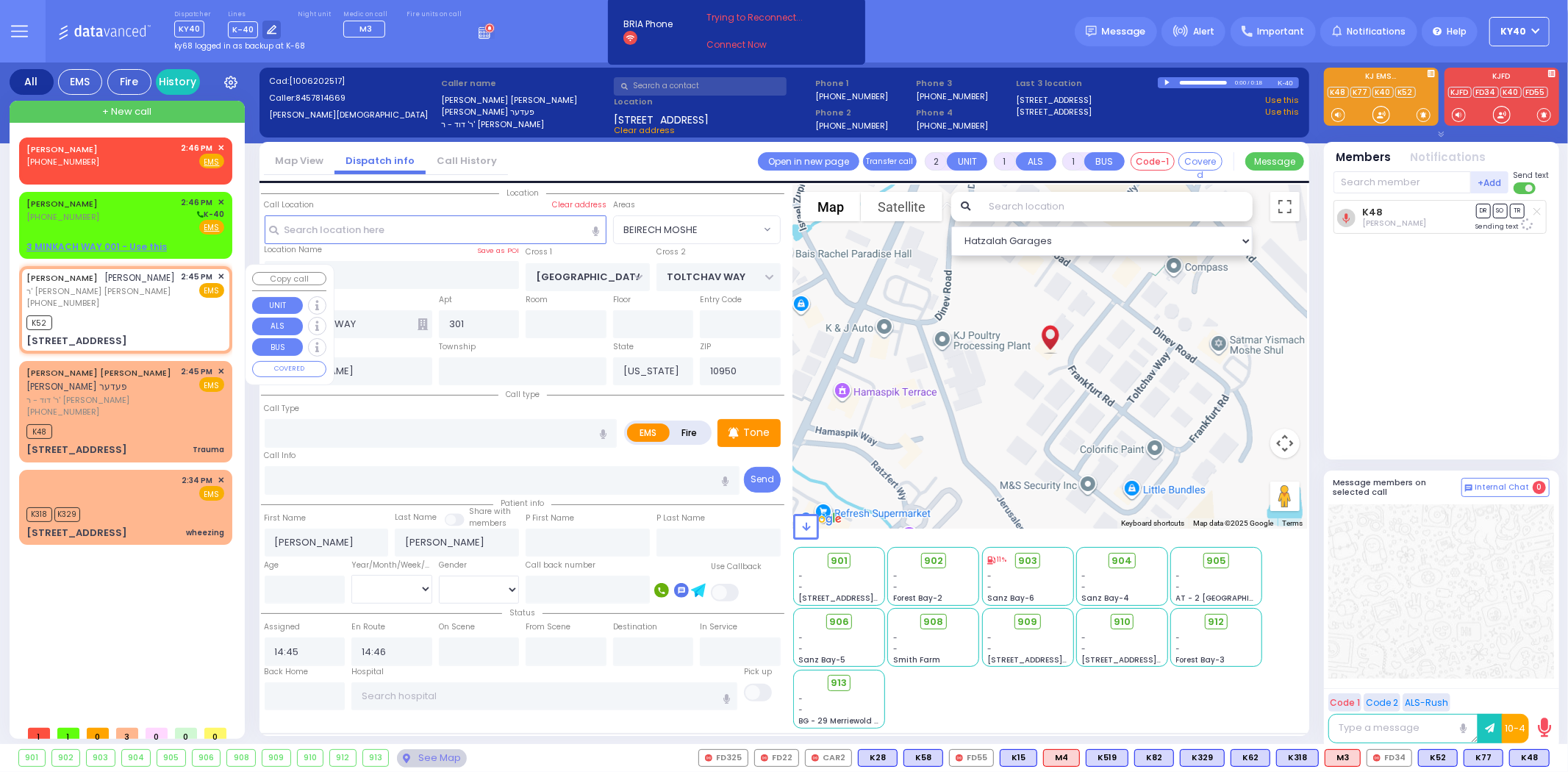
type input "[STREET_ADDRESS]"
type input "201"
select select "Hatzalah Garages"
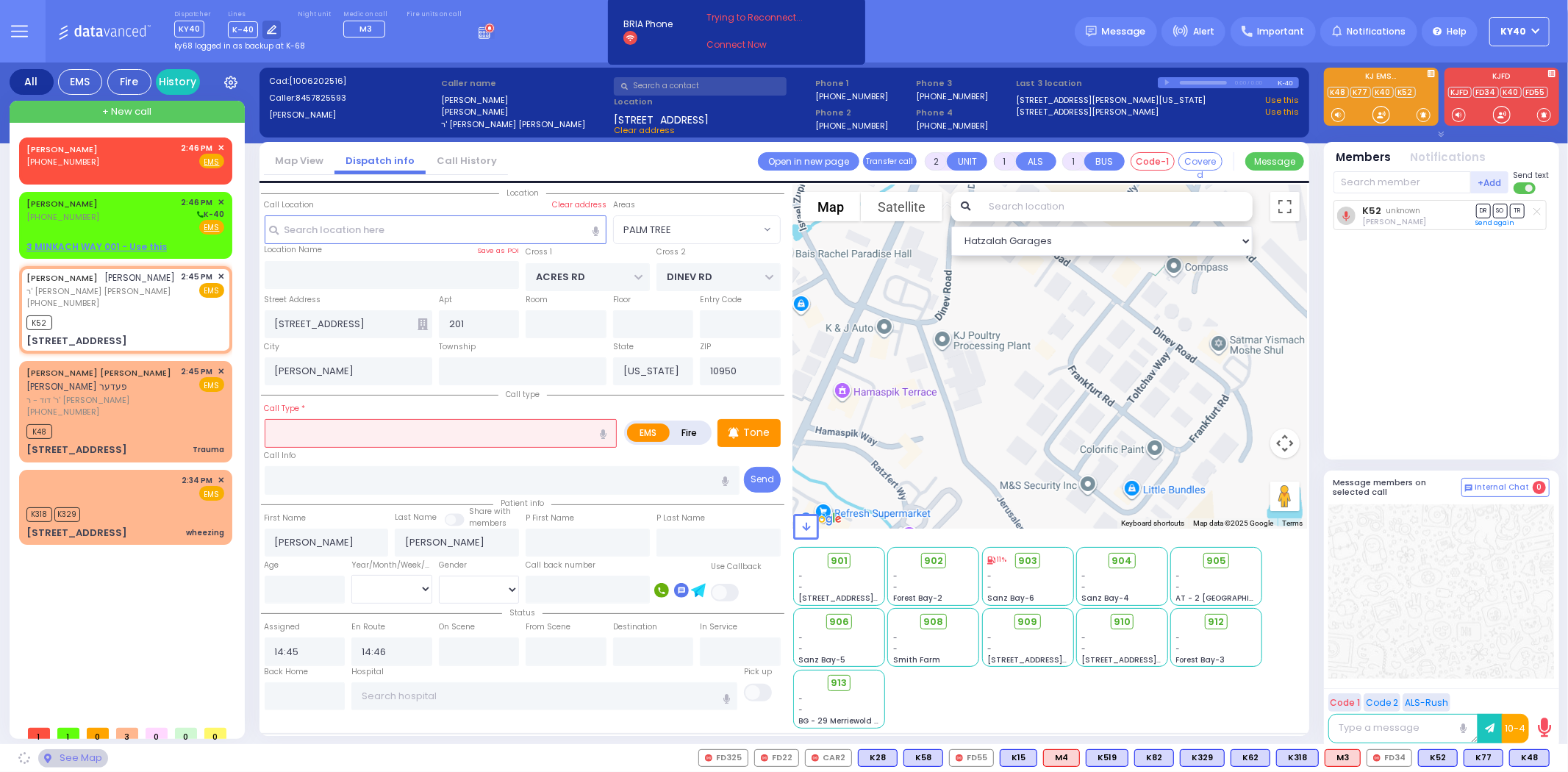
select select "PALM TREE"
drag, startPoint x: 1393, startPoint y: 181, endPoint x: 1378, endPoint y: 207, distance: 30.0
click at [1390, 189] on input "text" at bounding box center [1402, 182] width 137 height 22
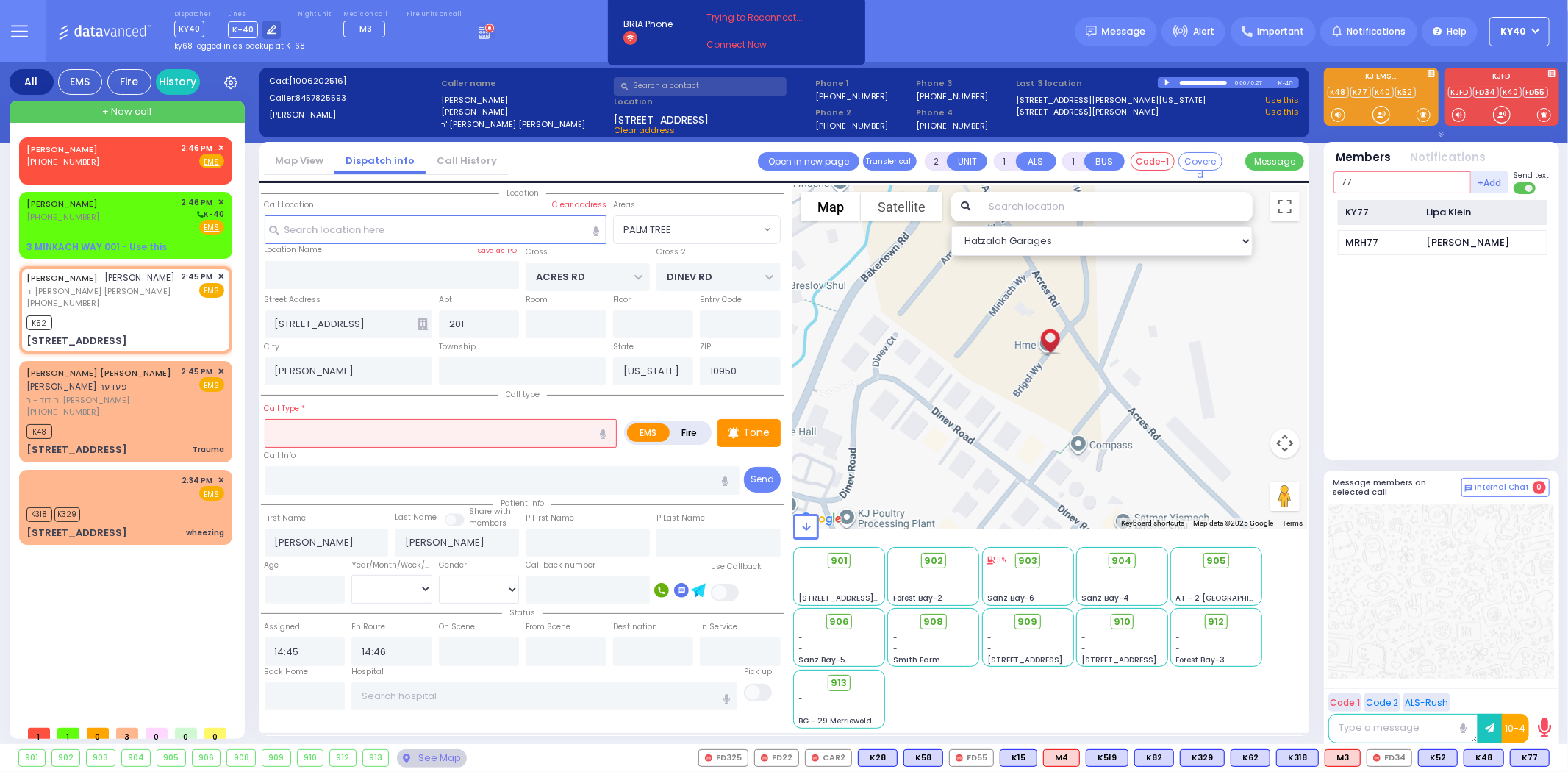
type input "77"
click at [1400, 206] on div "KY77" at bounding box center [1382, 212] width 73 height 15
select select
radio input "true"
select select
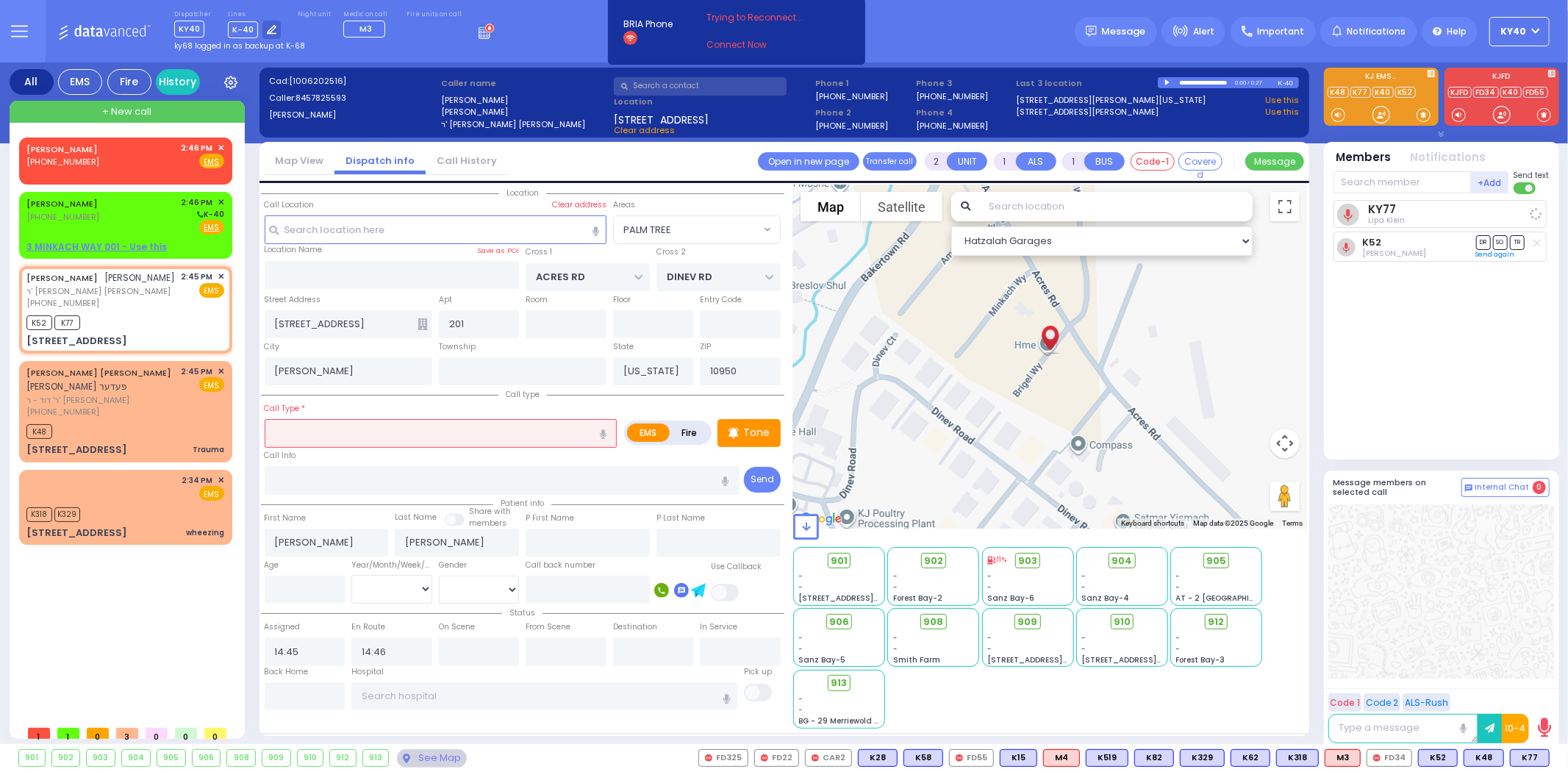
select select "Hatzalah Garages"
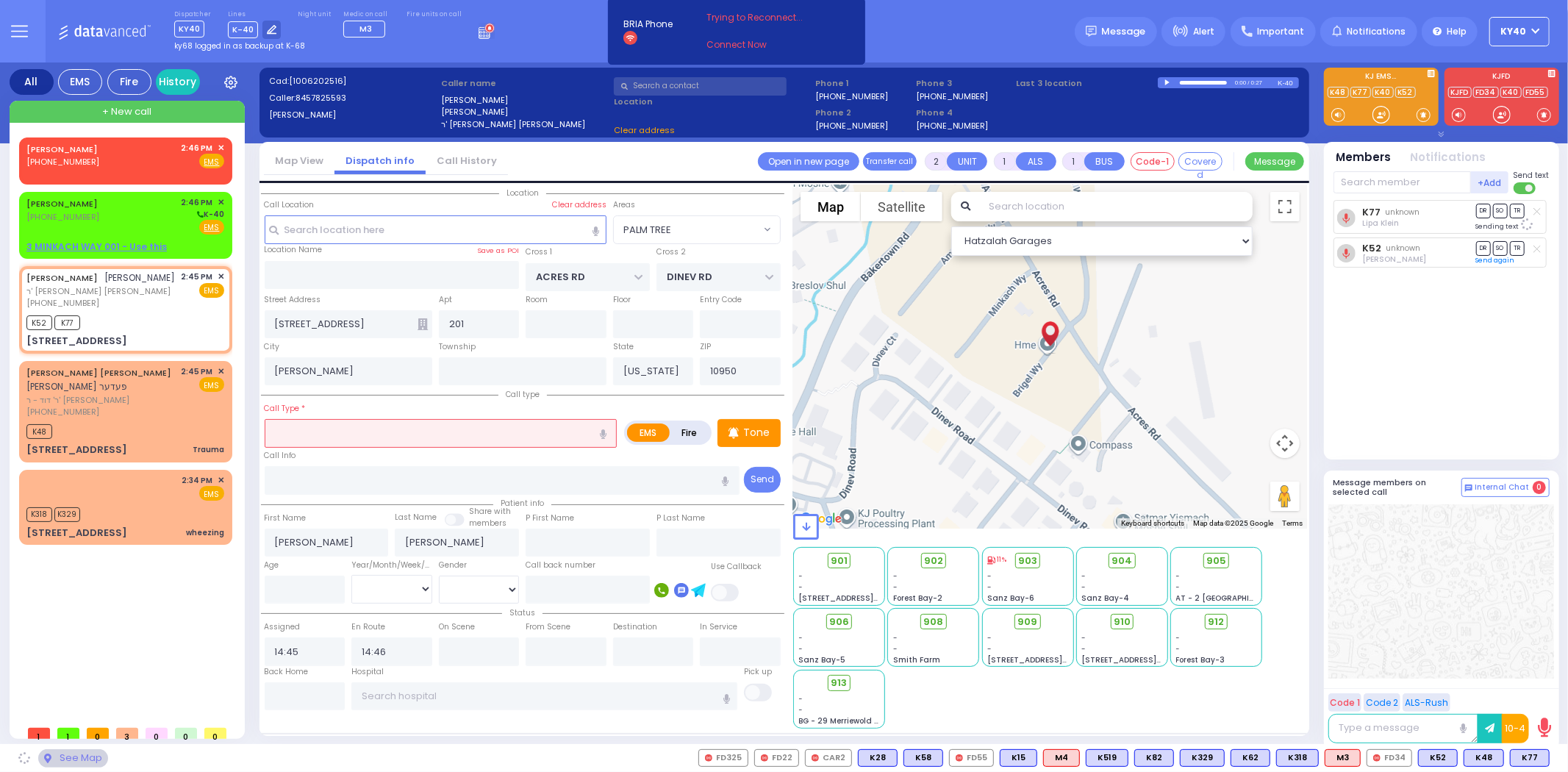
select select "PALM TREE"
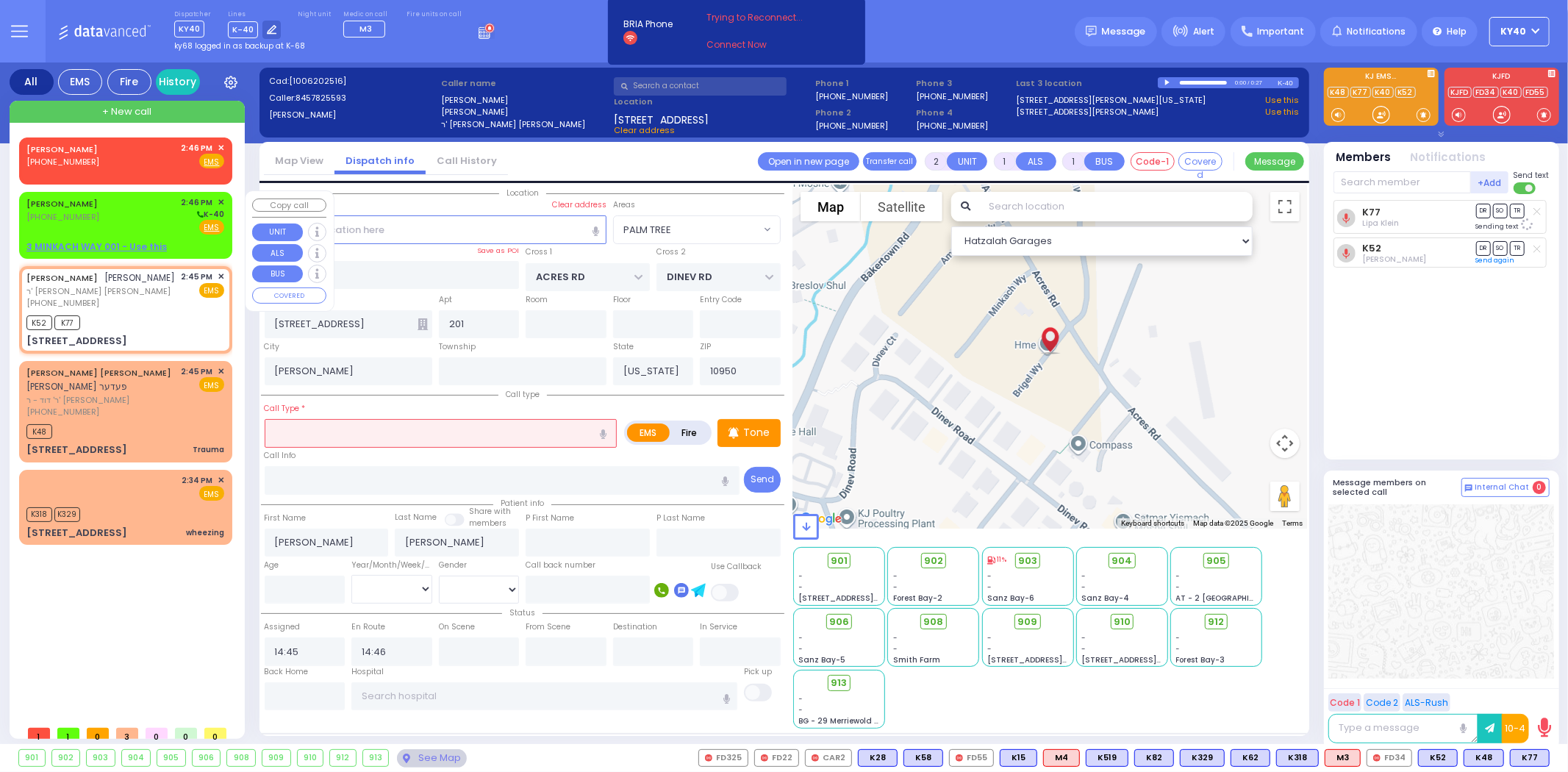
click at [121, 207] on div "[PERSON_NAME] [PHONE_NUMBER] 2:46 PM ✕ K-40" at bounding box center [125, 215] width 198 height 38
select select
radio input "true"
type input "[PERSON_NAME]"
type input "GROSS"
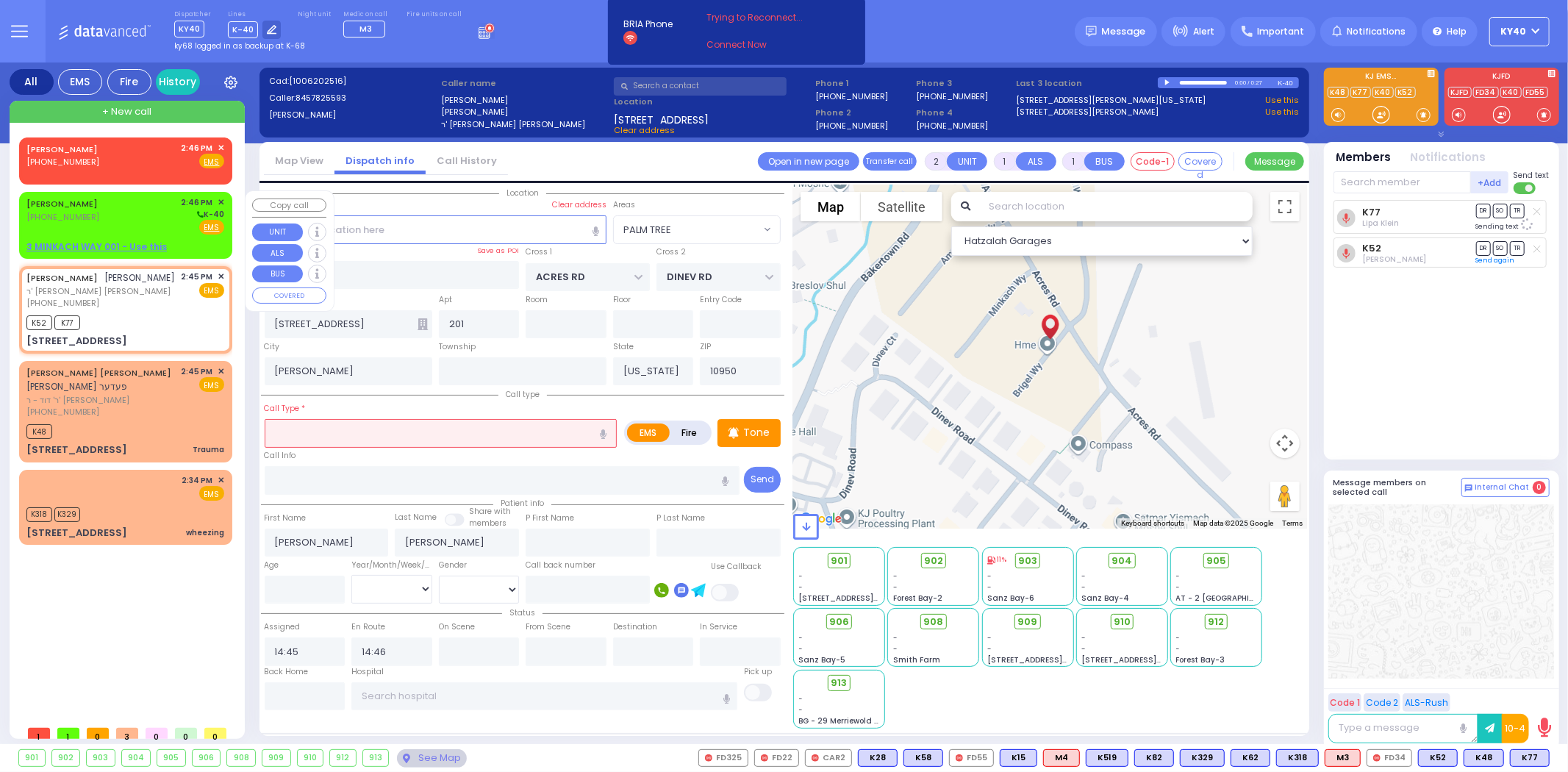
select select
type input "14:46"
select select "Hatzalah Garages"
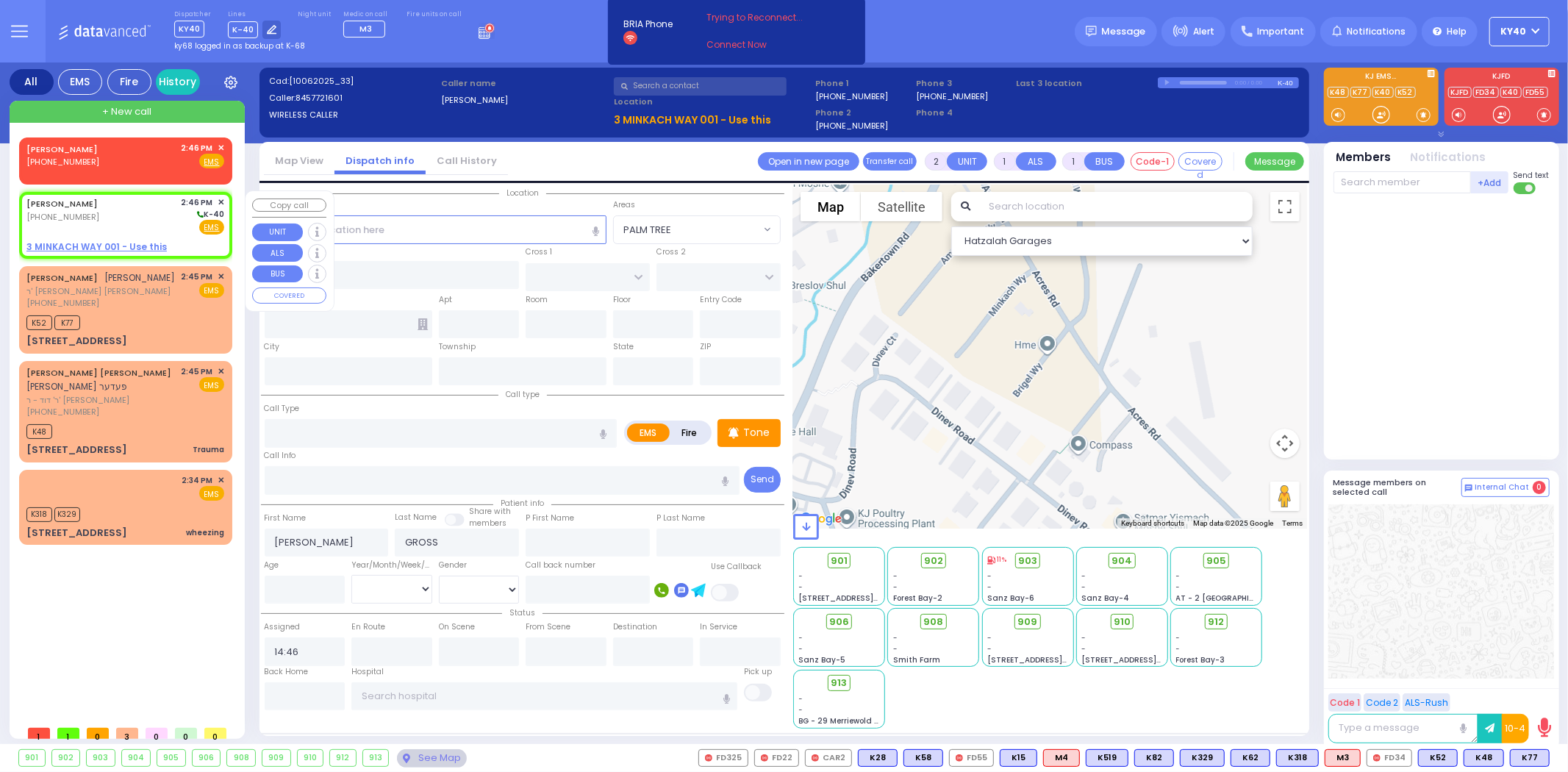
click at [106, 211] on div "MAYER GROSS (845) 772-1601 2:46 PM ✕ K-40" at bounding box center [125, 215] width 198 height 38
select select
radio input "true"
select select
select select "Hatzalah Garages"
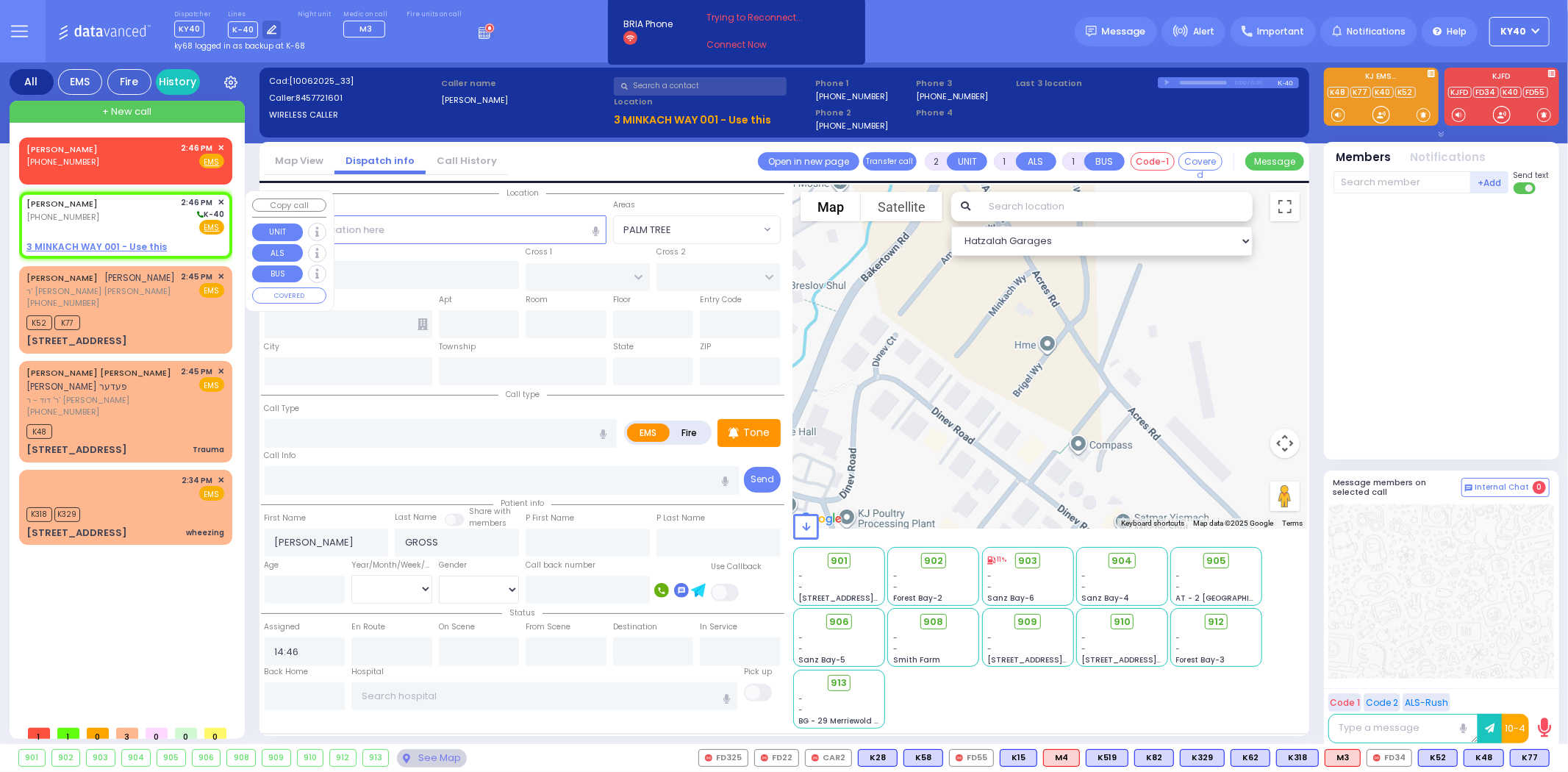
click at [144, 200] on div "MAYER GROSS (845) 772-1601 2:46 PM ✕ K-40" at bounding box center [125, 215] width 198 height 38
select select
radio input "true"
select select
select select "Hatzalah Garages"
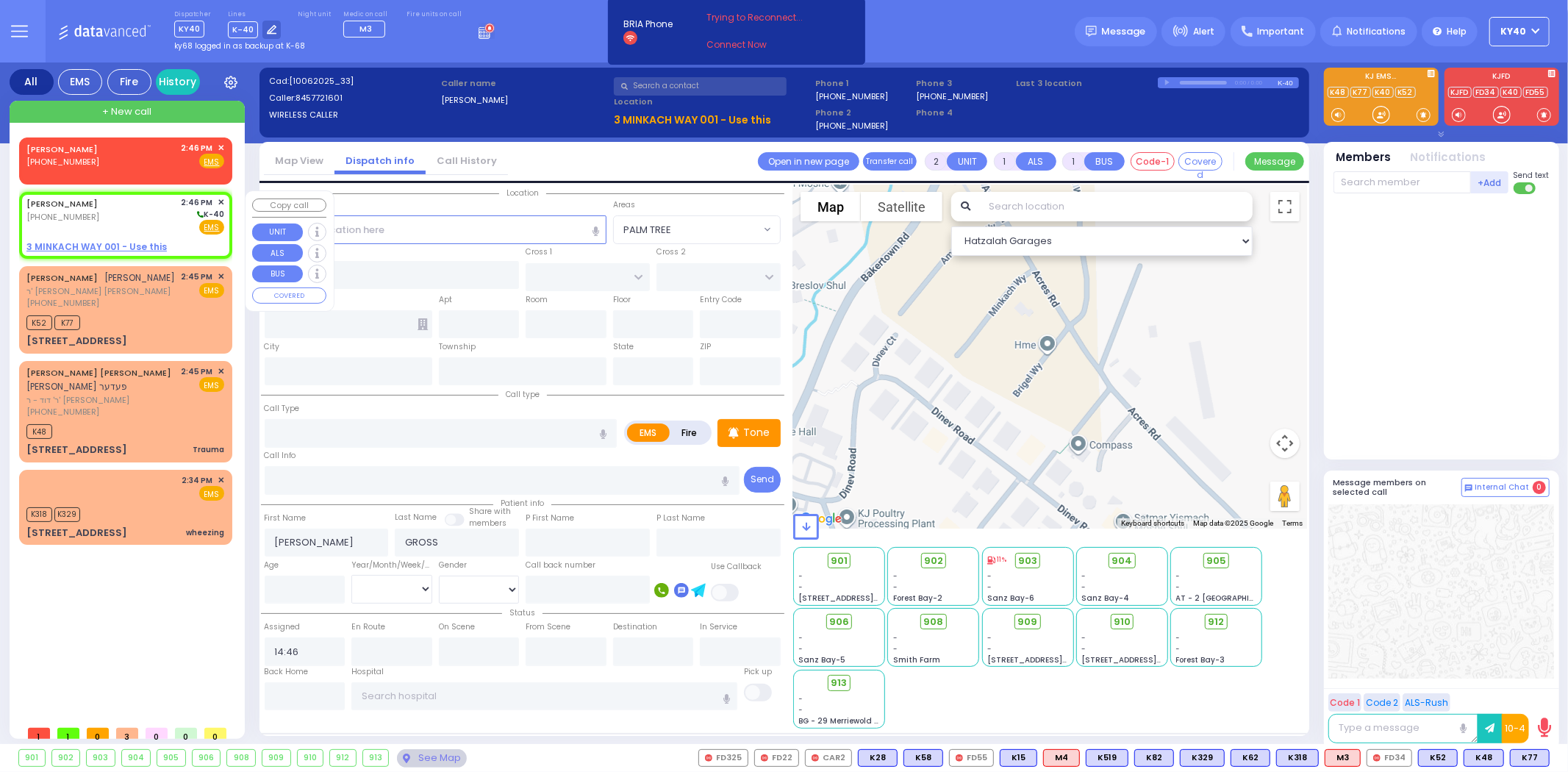
click at [115, 245] on u "3 MINKACH WAY 001 - Use this" at bounding box center [96, 247] width 140 height 13
select select
radio input "true"
select select
select select "Hatzalah Garages"
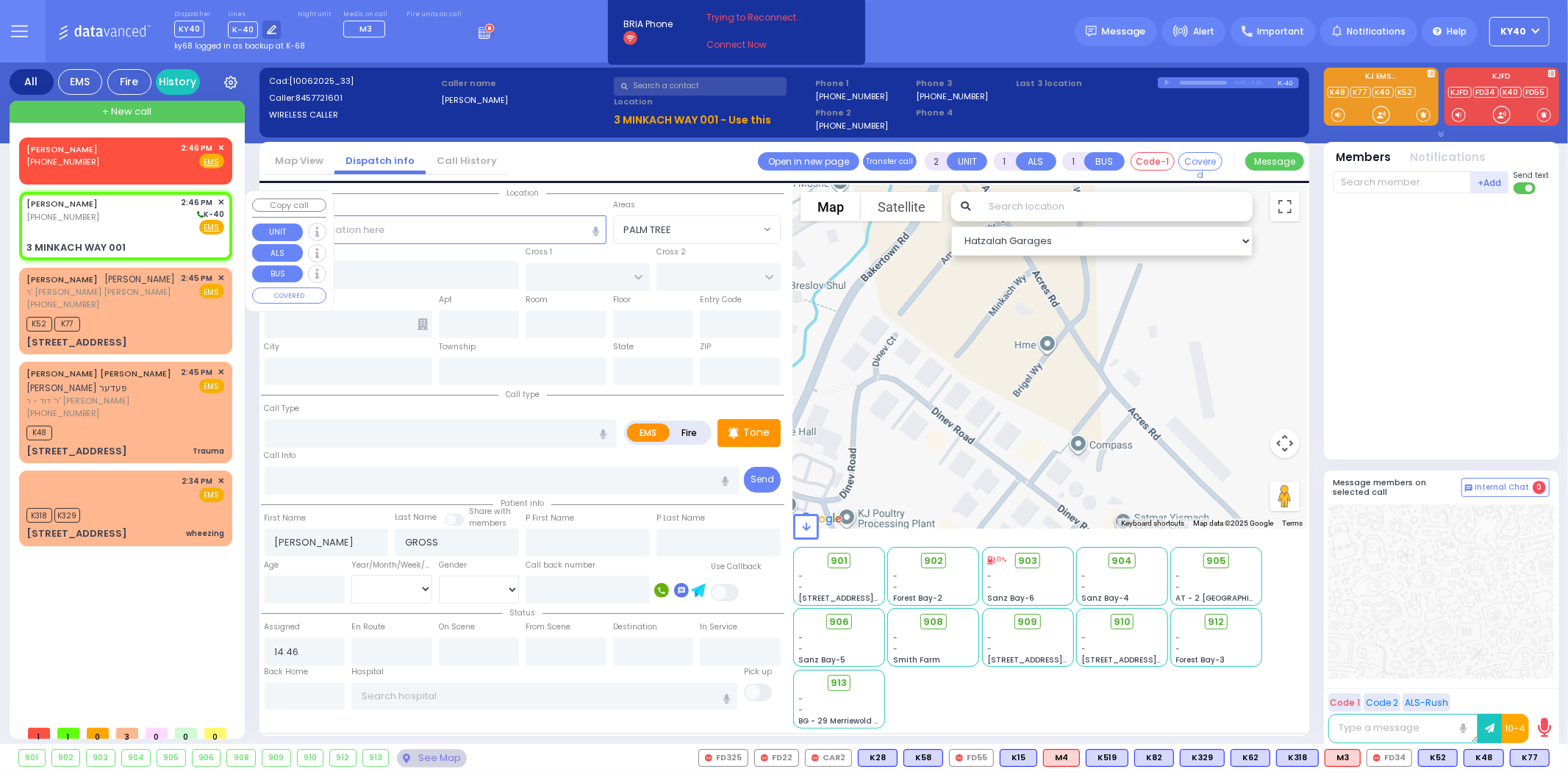
select select
radio input "true"
select select
select select "Hatzalah Garages"
type input "AMSTERDAM WAY"
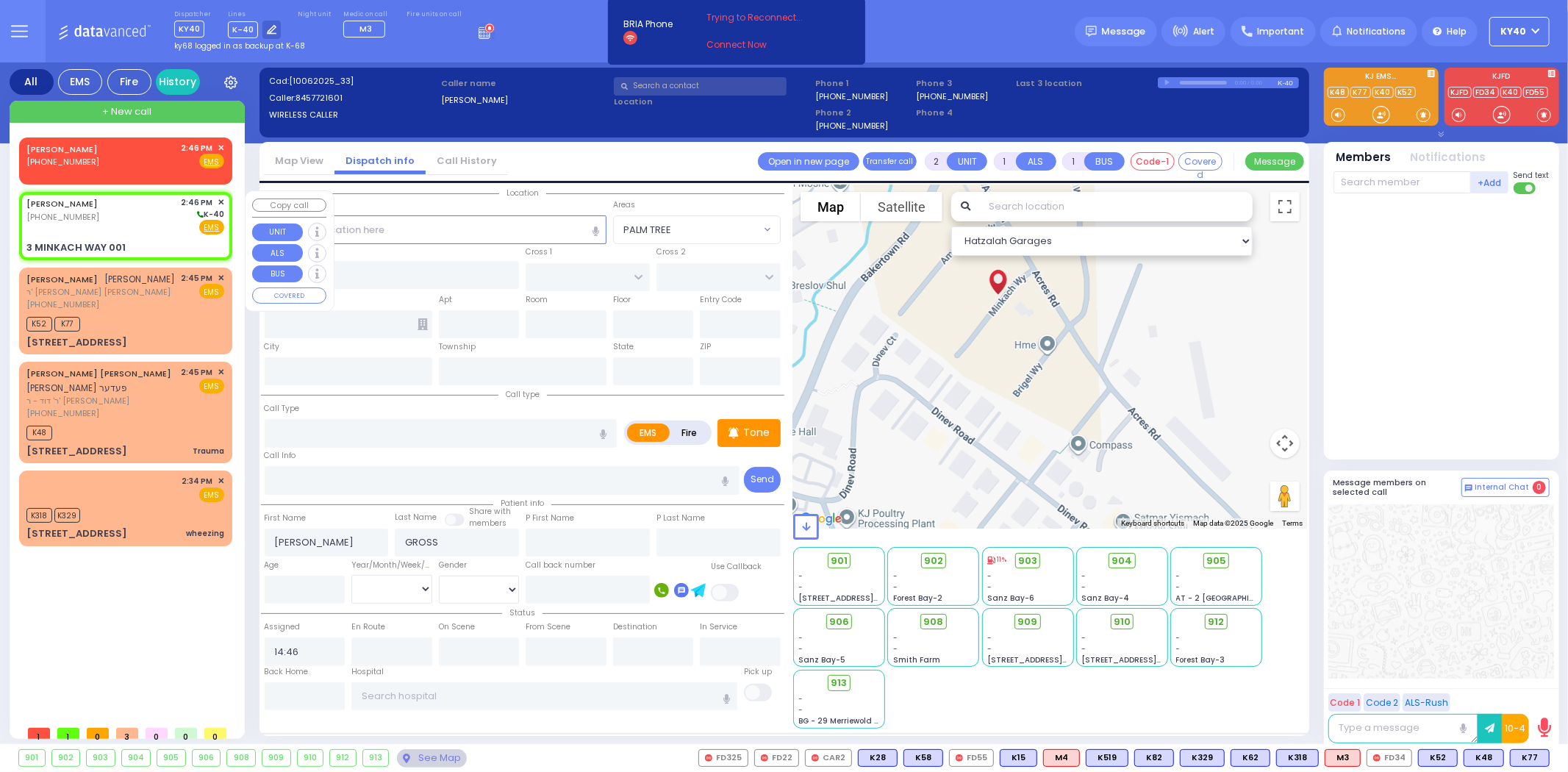
type input "[GEOGRAPHIC_DATA]"
type input "3 MINKACH WAY"
type input "001"
type input "[PERSON_NAME]"
type input "[US_STATE]"
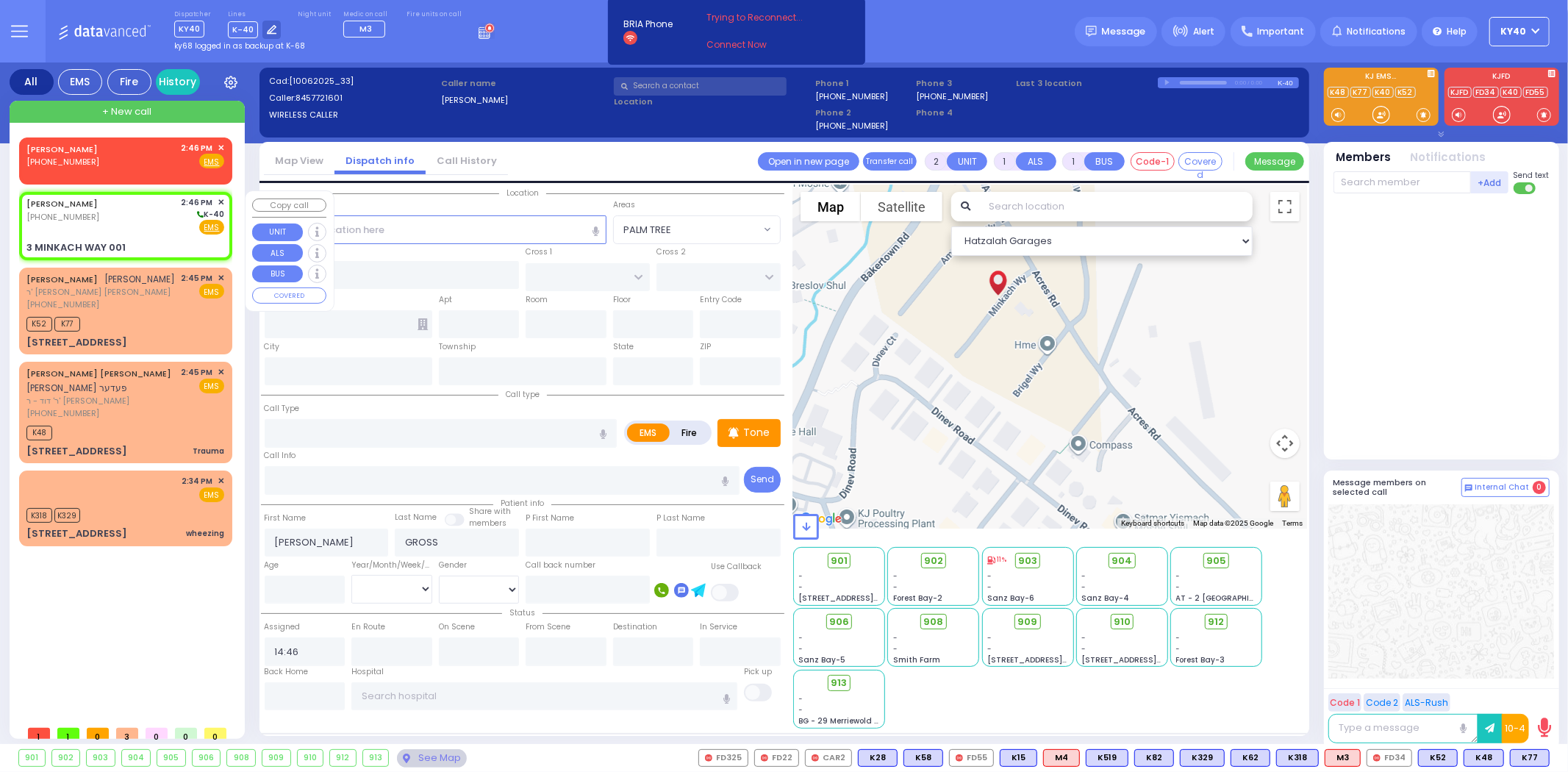
type input "10950"
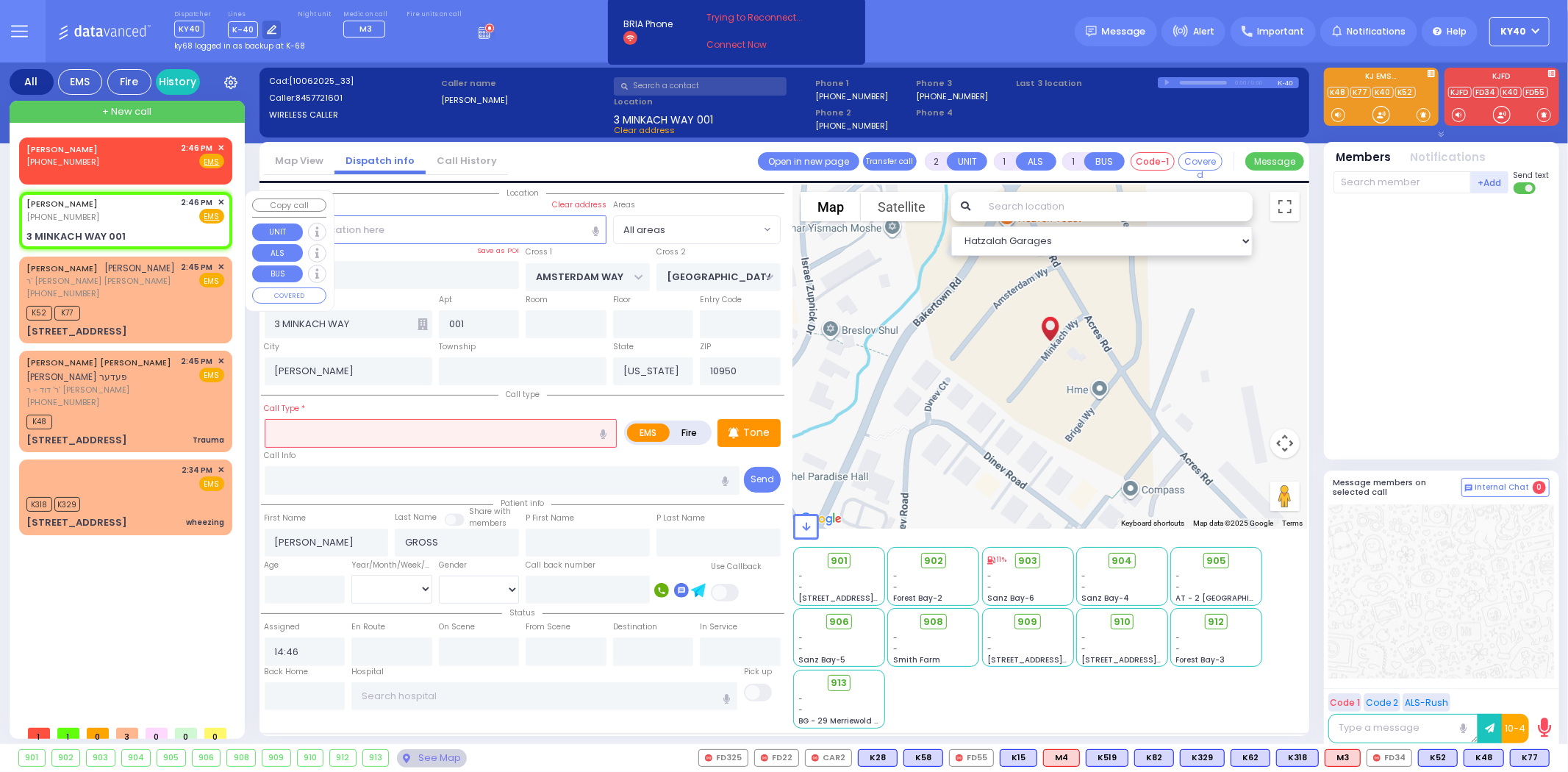
select select
radio input "true"
select select
select select "Hatzalah Garages"
click at [124, 278] on span "ר' [PERSON_NAME] [PERSON_NAME]" at bounding box center [101, 281] width 149 height 13
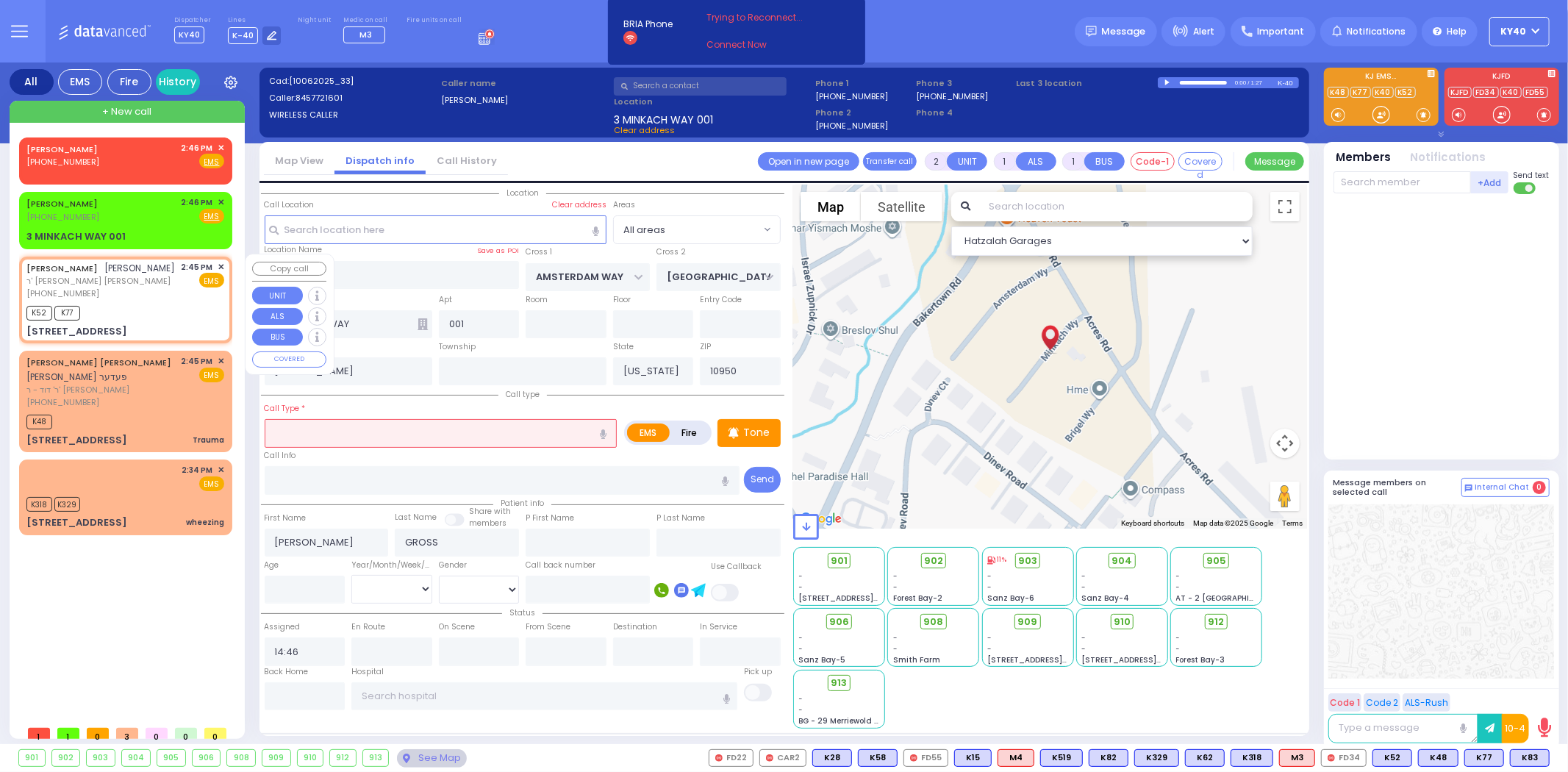
select select
radio input "true"
type input "[PERSON_NAME]"
select select
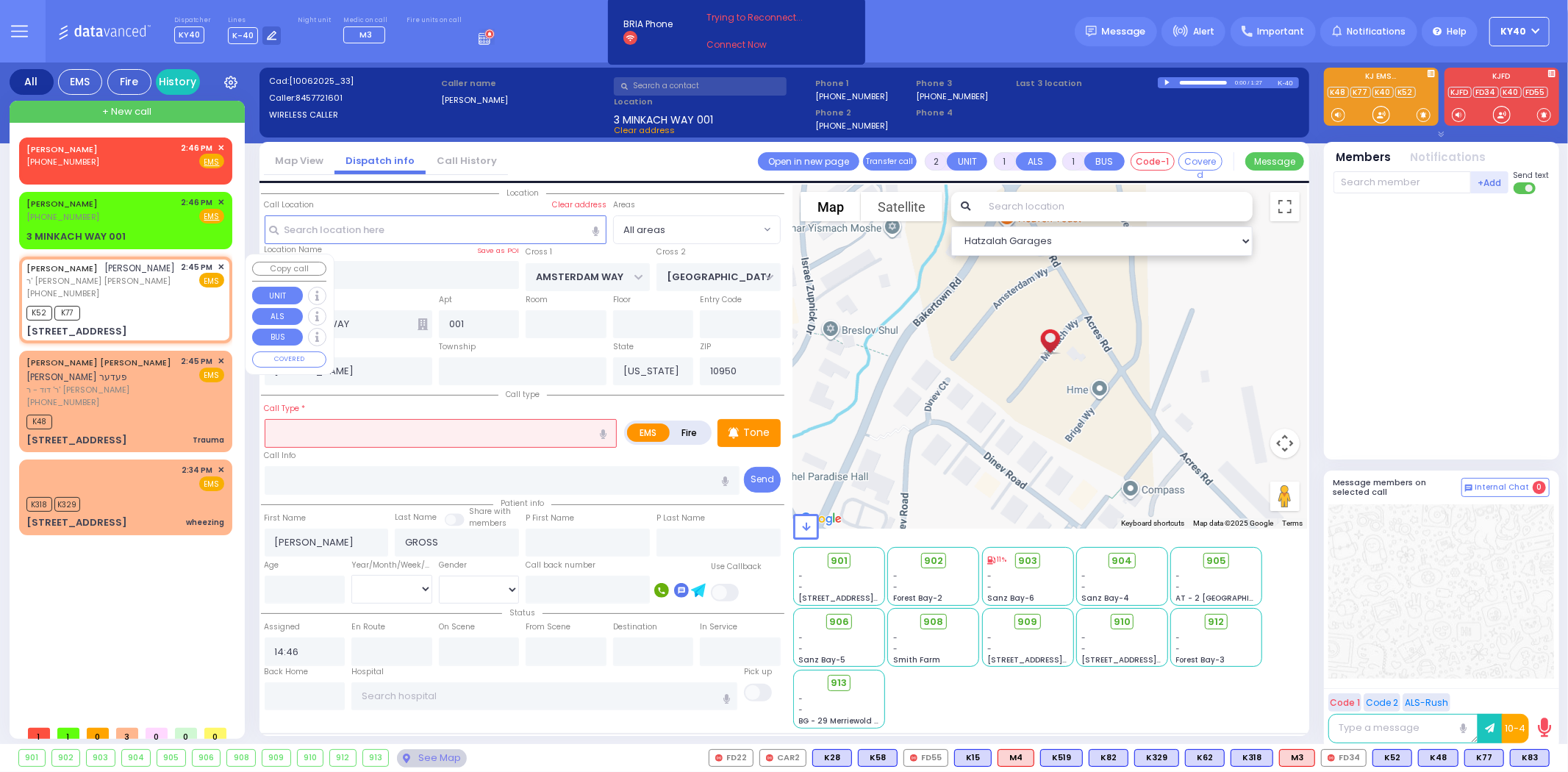
type input "14:45"
type input "14:46"
select select "Hatzalah Garages"
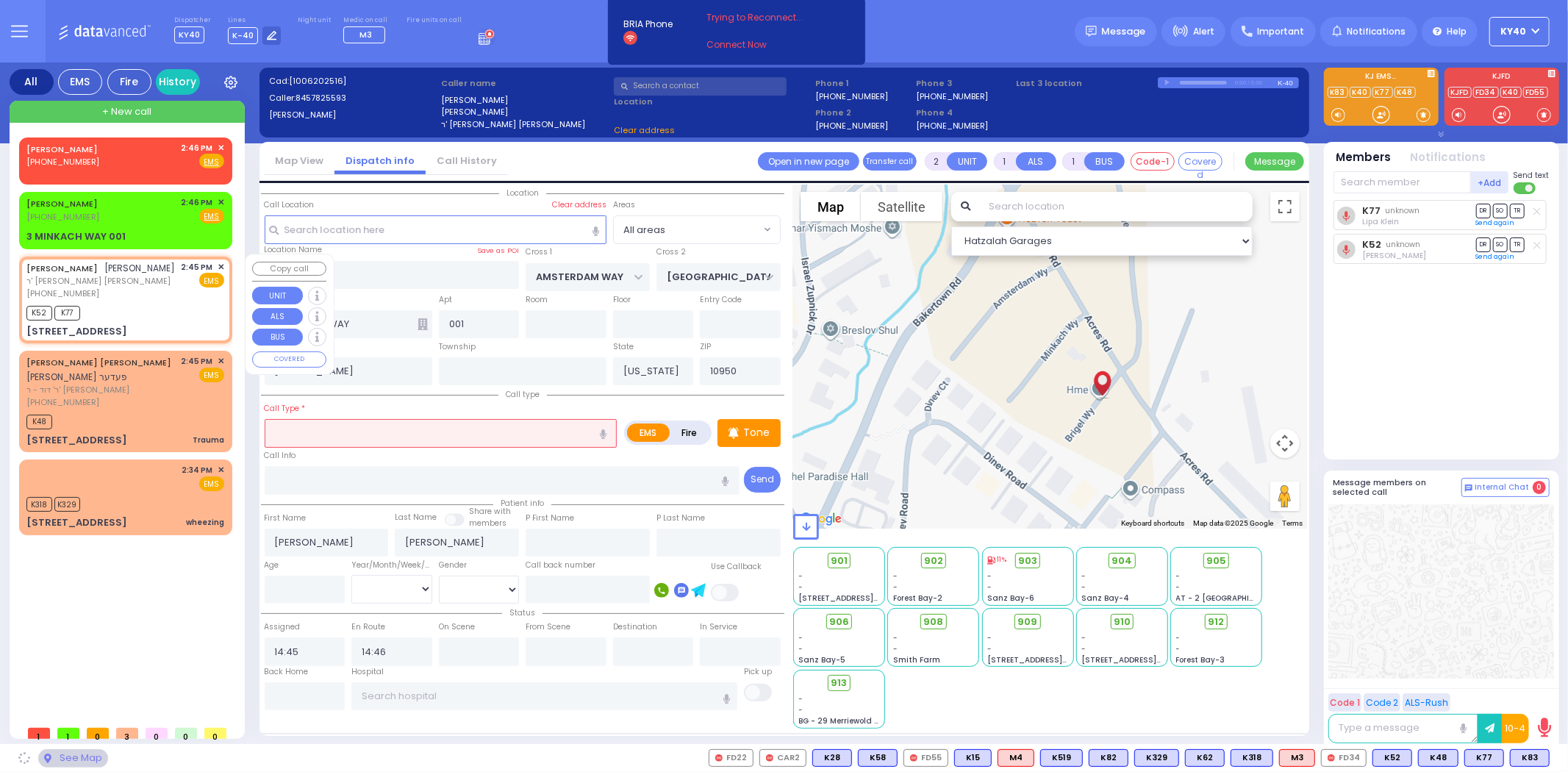
type input "ACRES RD"
type input "DINEV RD"
type input "[STREET_ADDRESS]"
type input "201"
select select "PALM TREE"
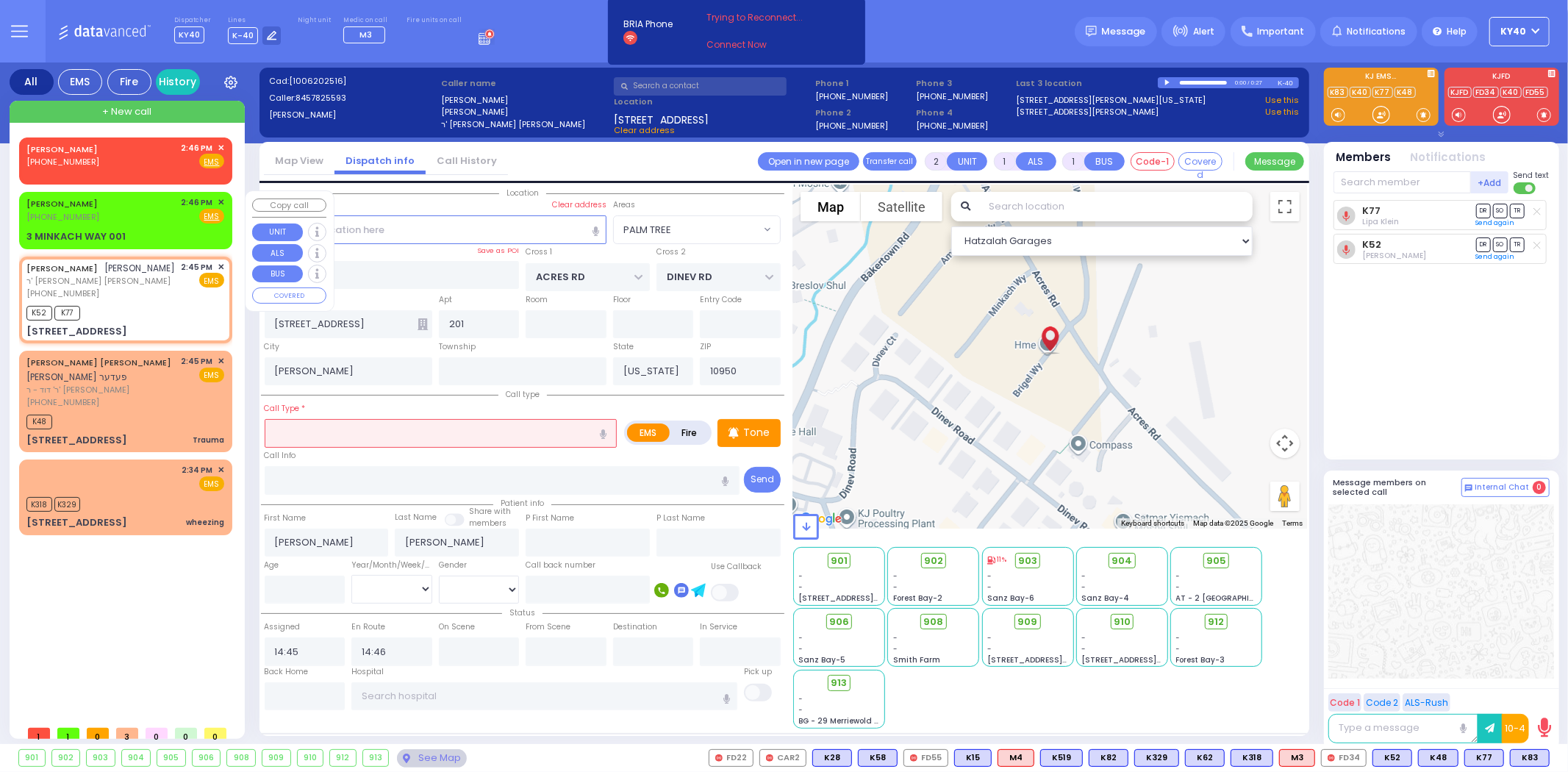
click at [142, 219] on div "MAYER GROSS (845) 772-1601 2:46 PM ✕ Fire EMS" at bounding box center [125, 210] width 198 height 27
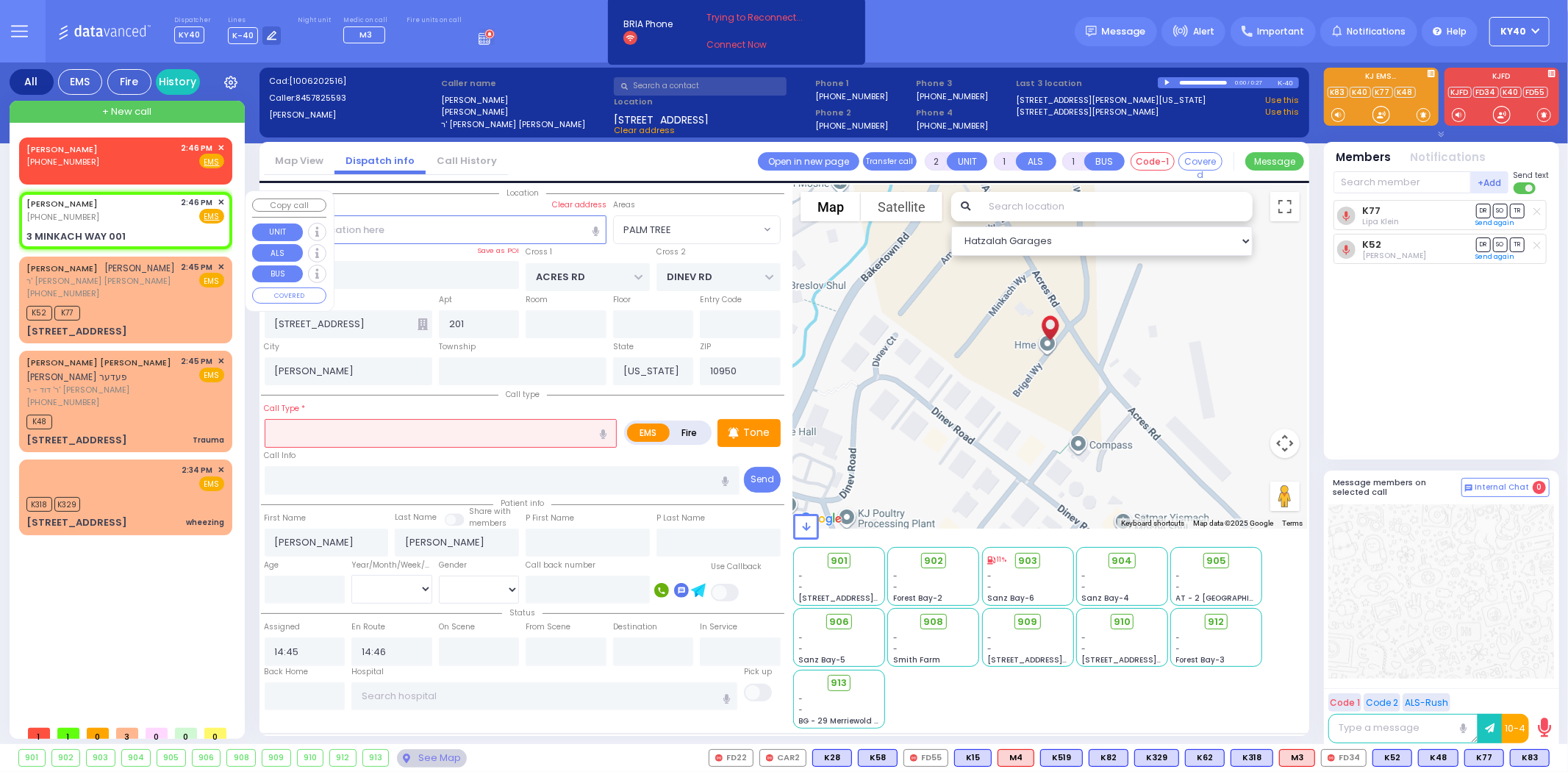
select select
radio input "true"
type input "[PERSON_NAME]"
type input "GROSS"
select select
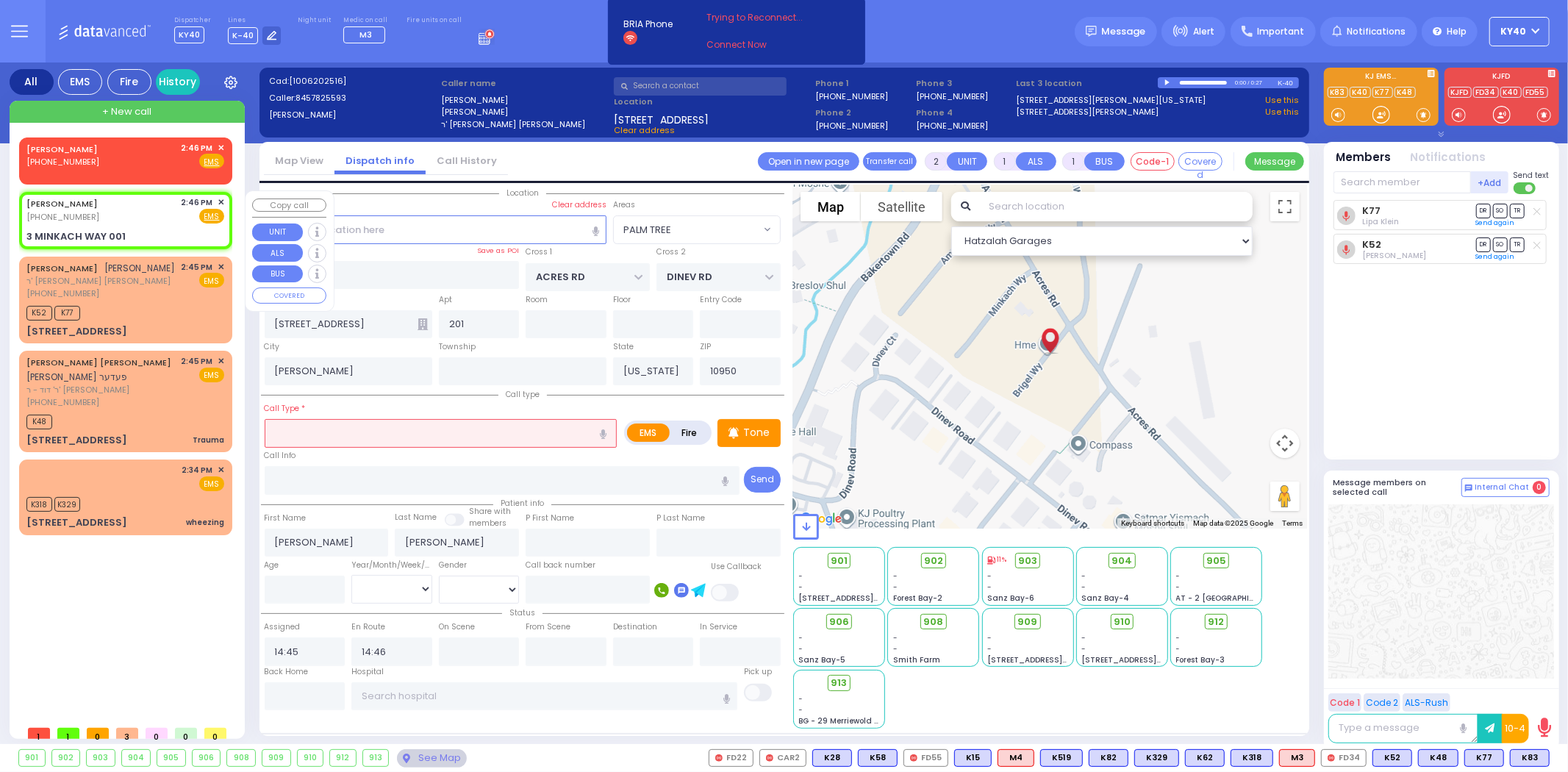
type input "14:46"
type input "AMSTERDAM WAY"
type input "[GEOGRAPHIC_DATA]"
type input "3 MINKACH WAY"
type input "001"
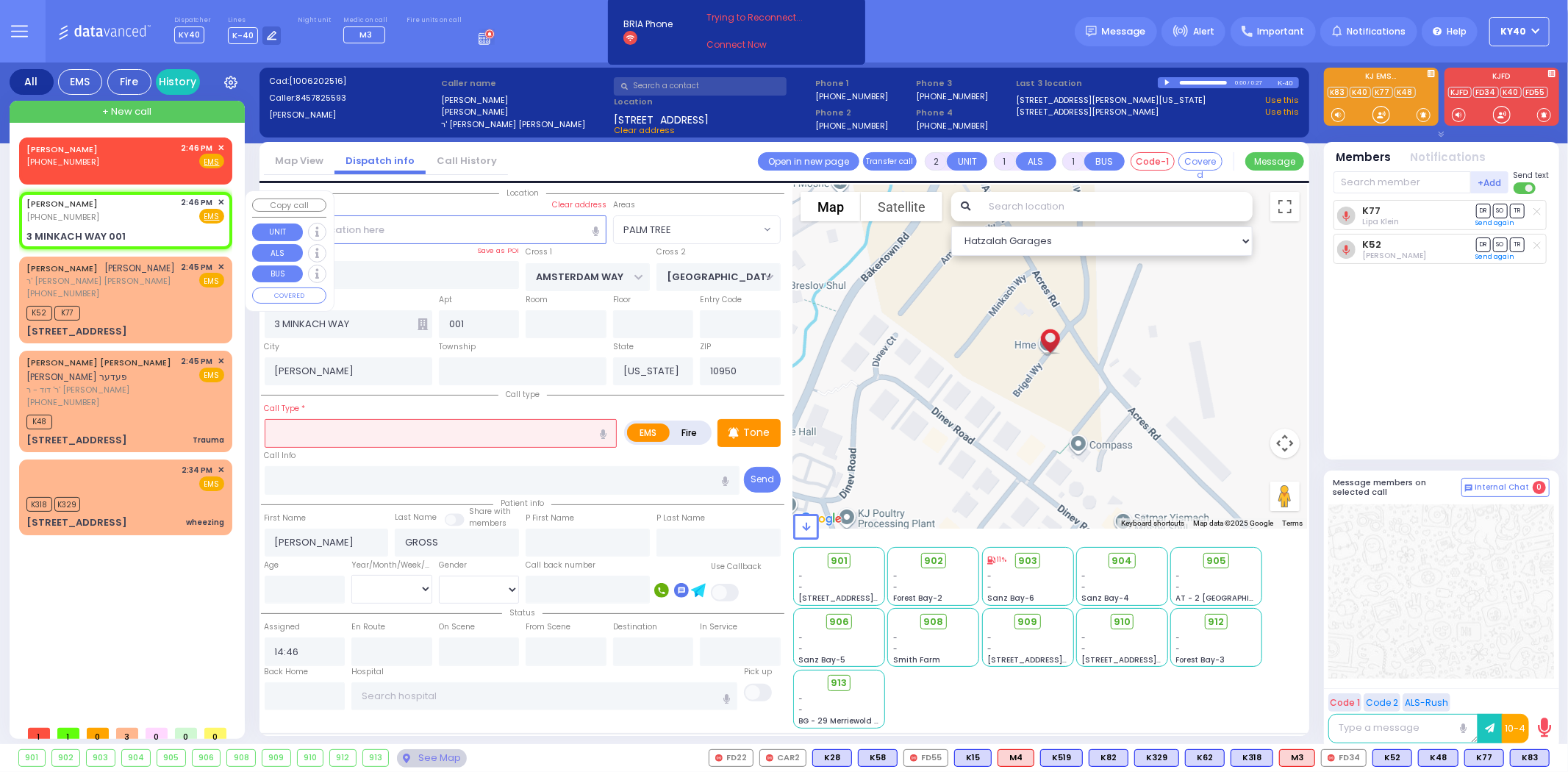
select select "Hatzalah Garages"
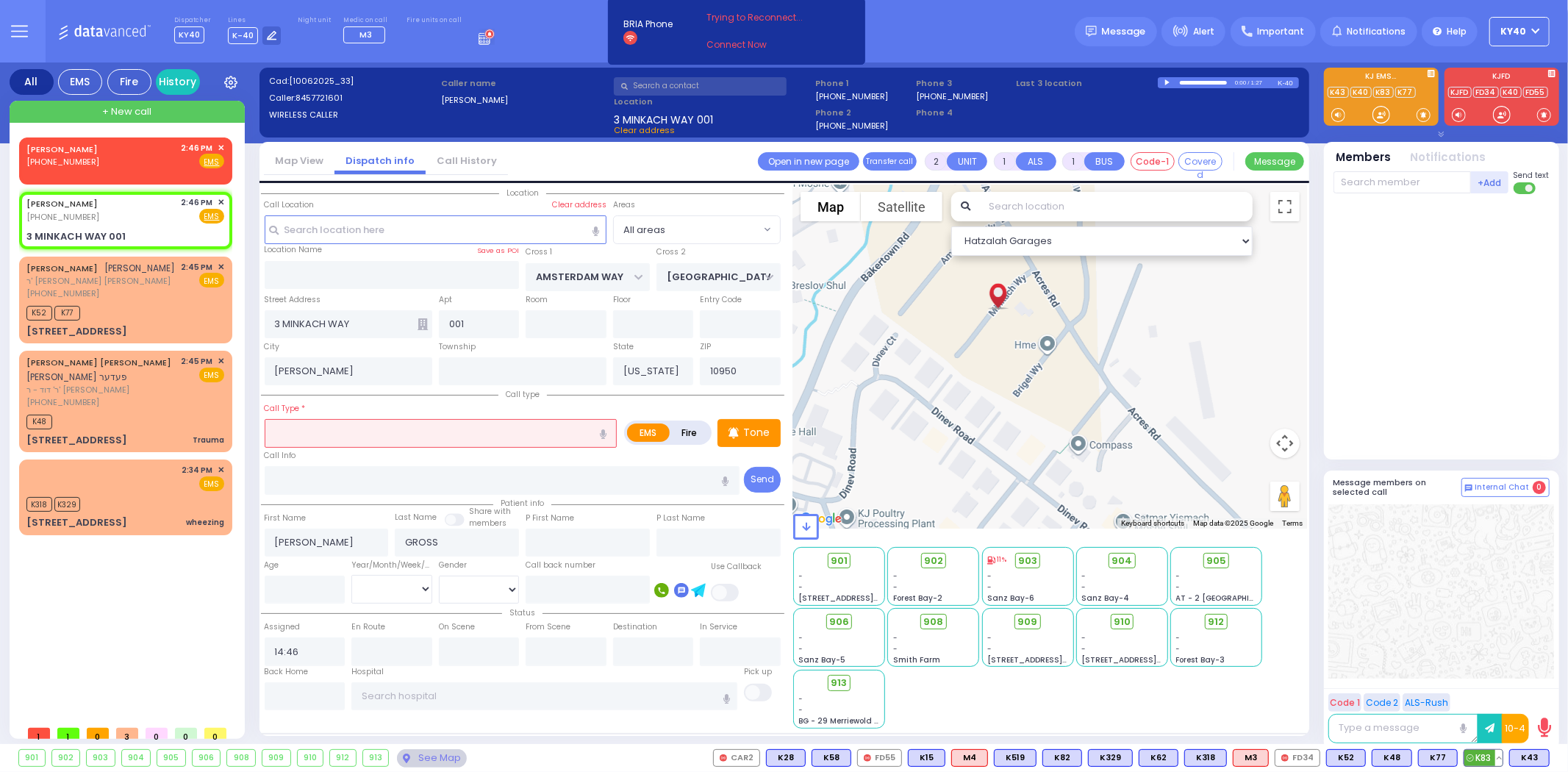
click at [1479, 755] on span "K83" at bounding box center [1484, 758] width 38 height 16
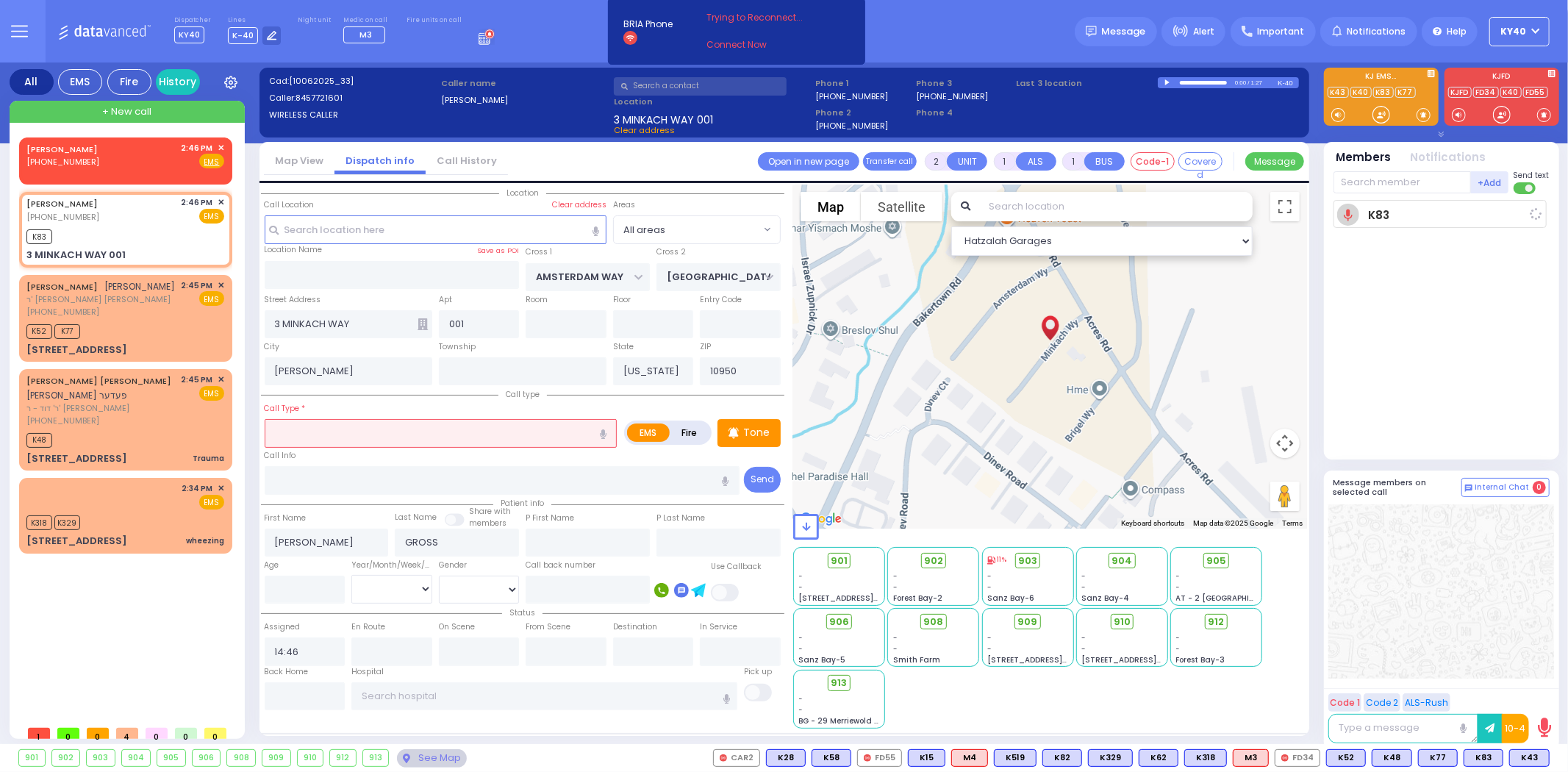
select select
radio input "true"
select select
type input "14:48"
select select "Hatzalah Garages"
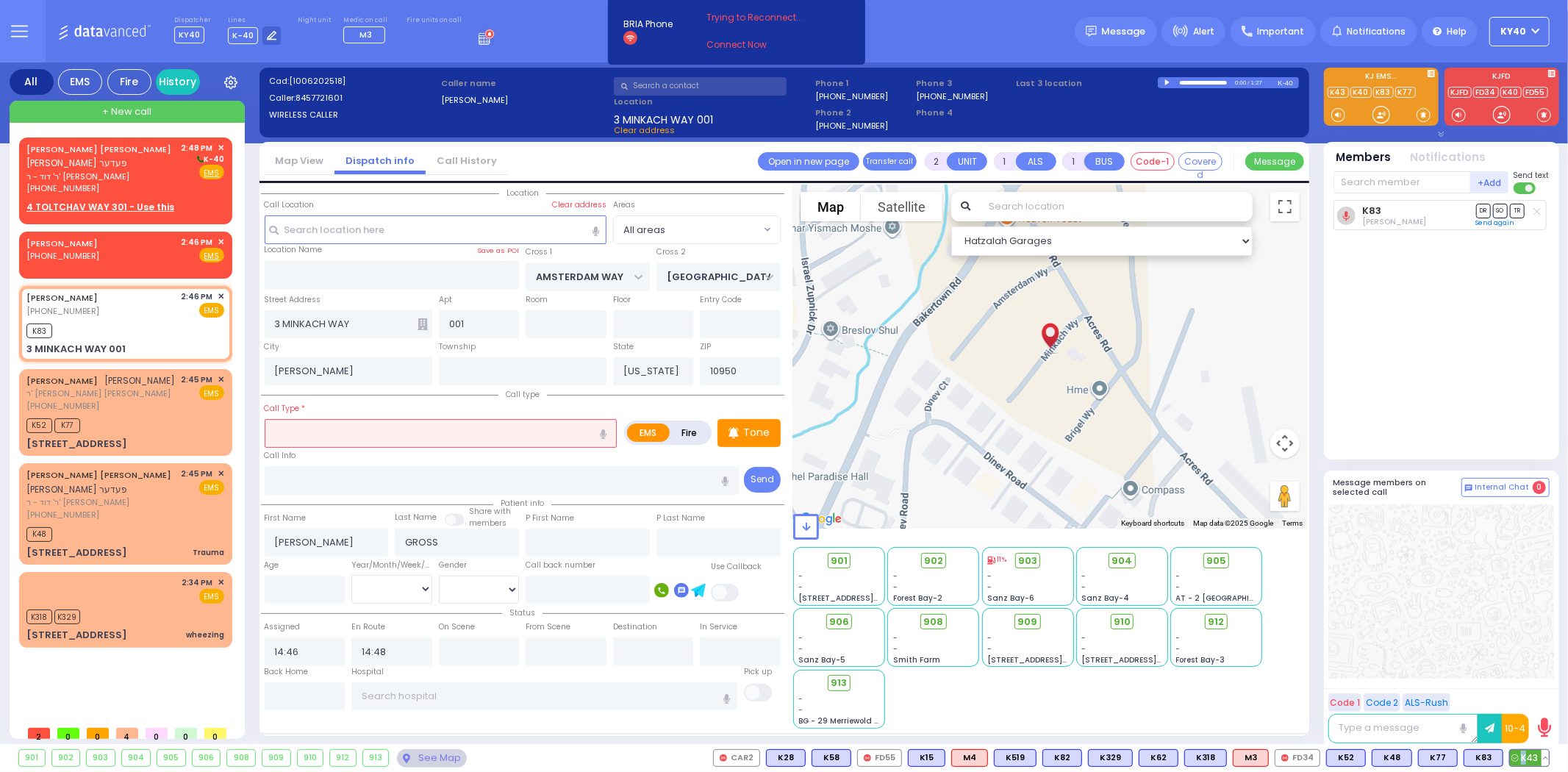
click at [1524, 754] on span "K43" at bounding box center [1529, 758] width 39 height 16
select select
radio input "true"
select select
select select "Hatzalah Garages"
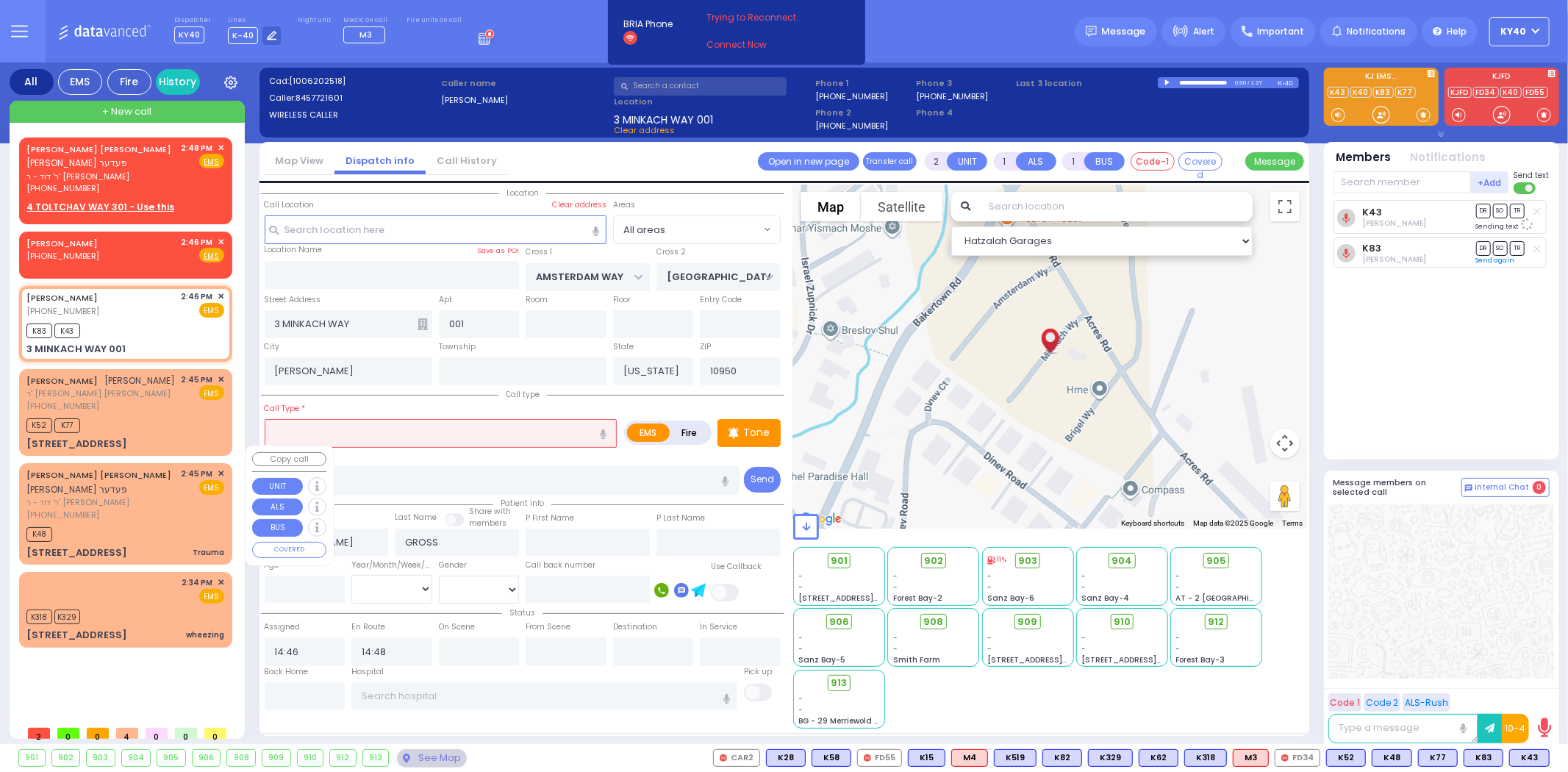
click at [165, 496] on span "ר' דוד - ר' [PERSON_NAME]" at bounding box center [102, 503] width 150 height 13
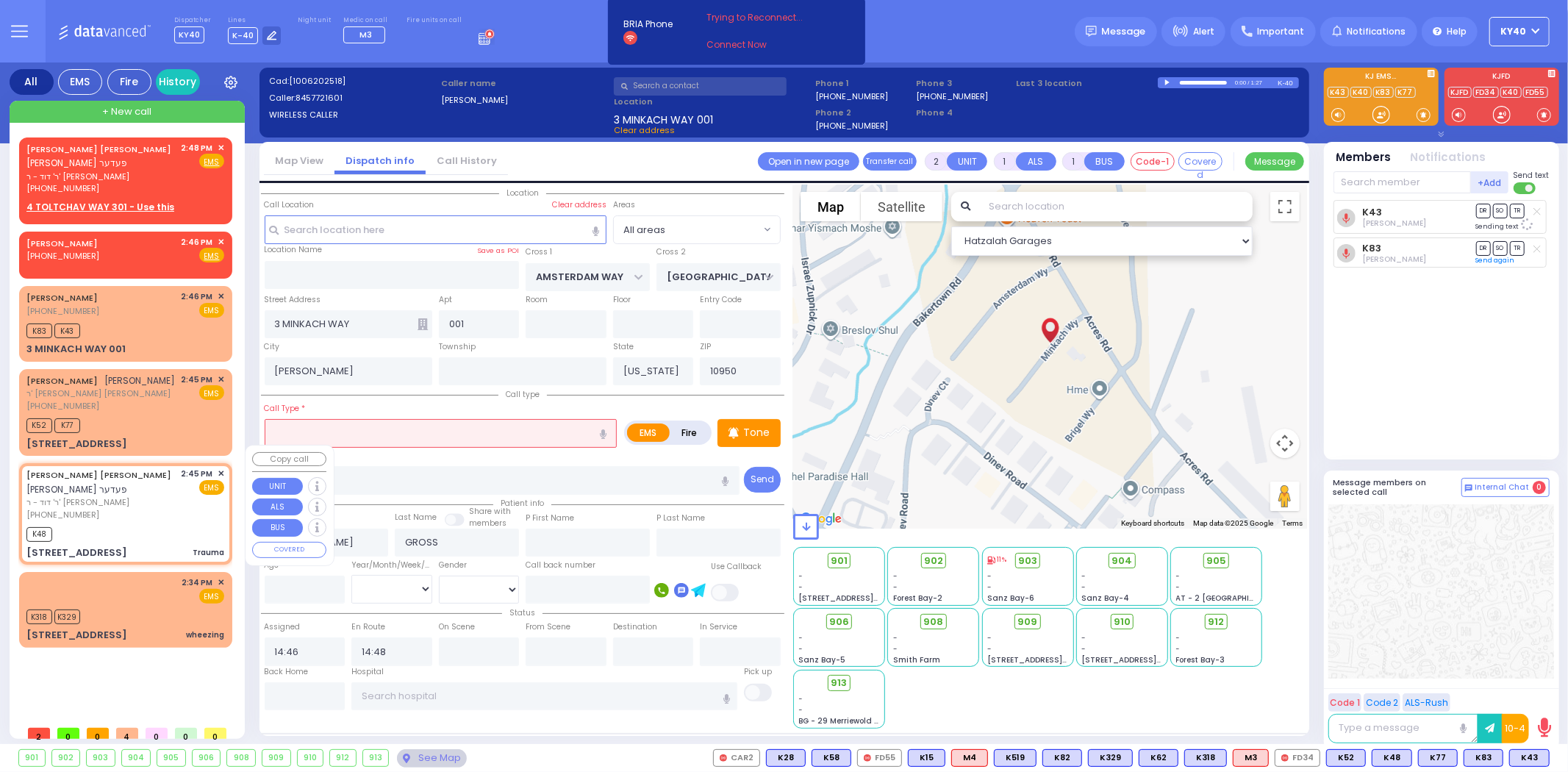
type input "0"
select select
type input "Trauma"
radio input "true"
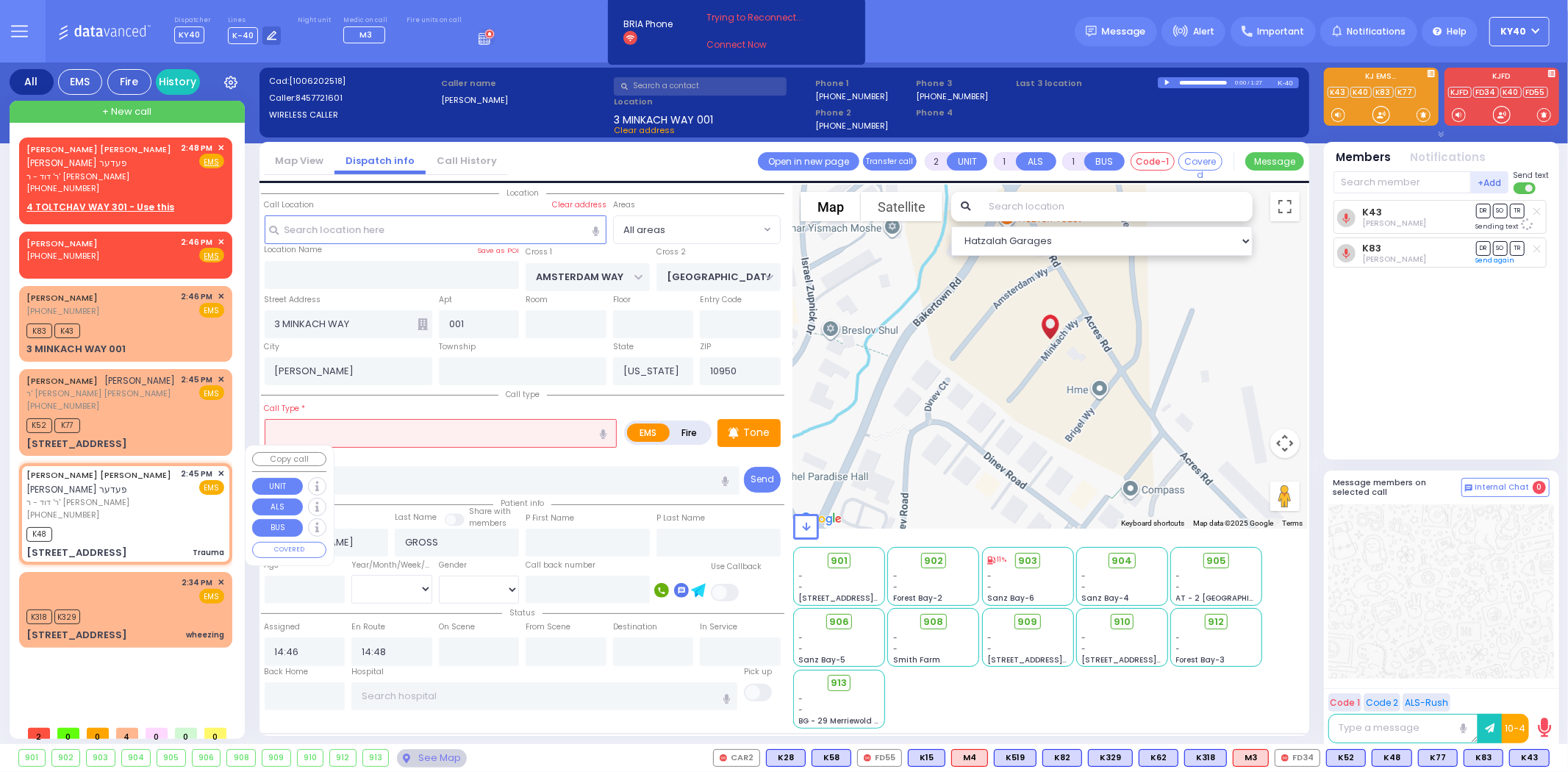
type input "MOSHE YIDA"
type input "FEDER"
select select
type input "14:45"
type input "14:47"
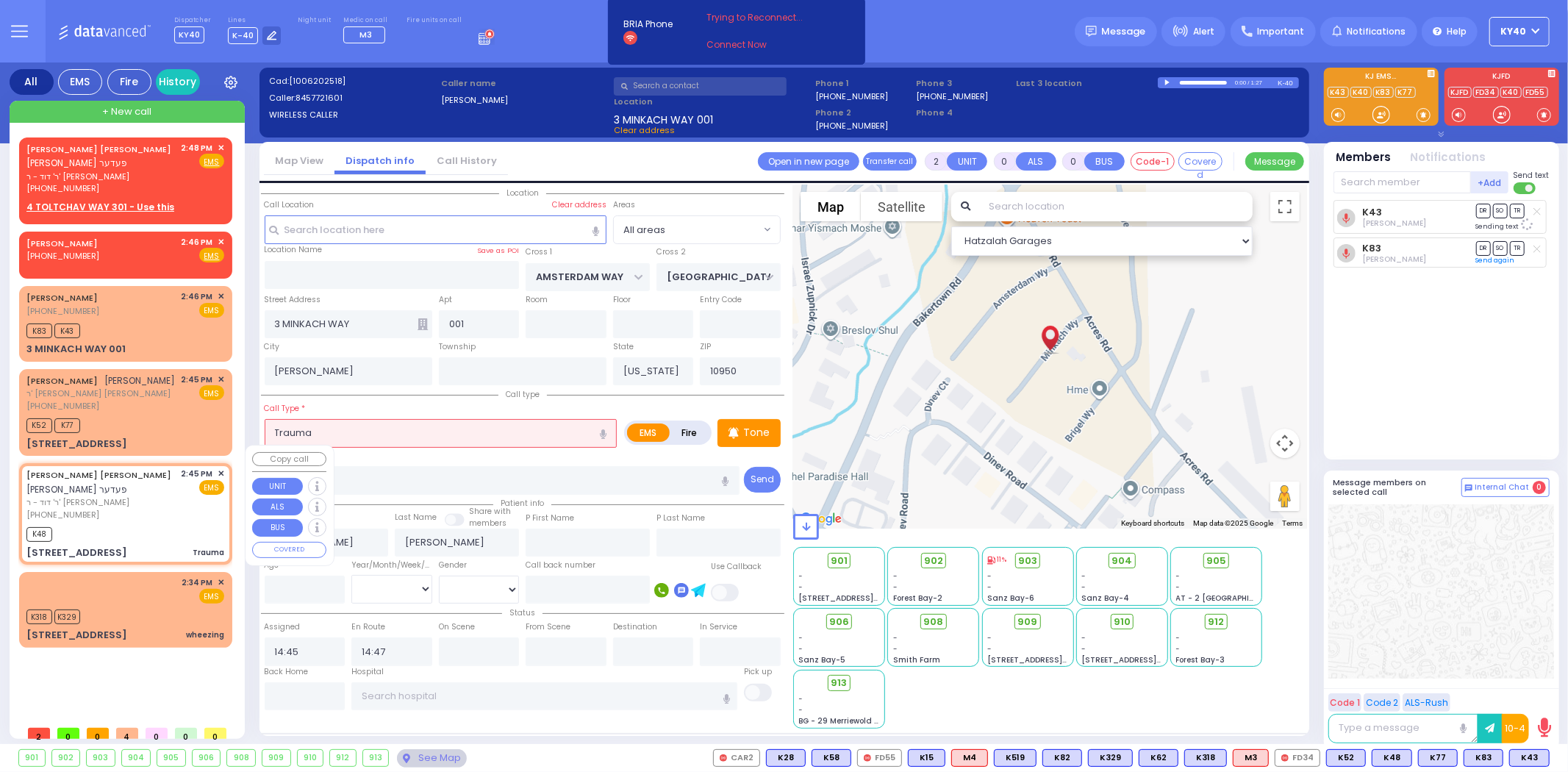
type input "HAMBURG WAY"
type input "TOLTCHAV WAY"
type input "4 TOLTCHAV WAY"
type input "301"
select select "BEIRECH MOSHE"
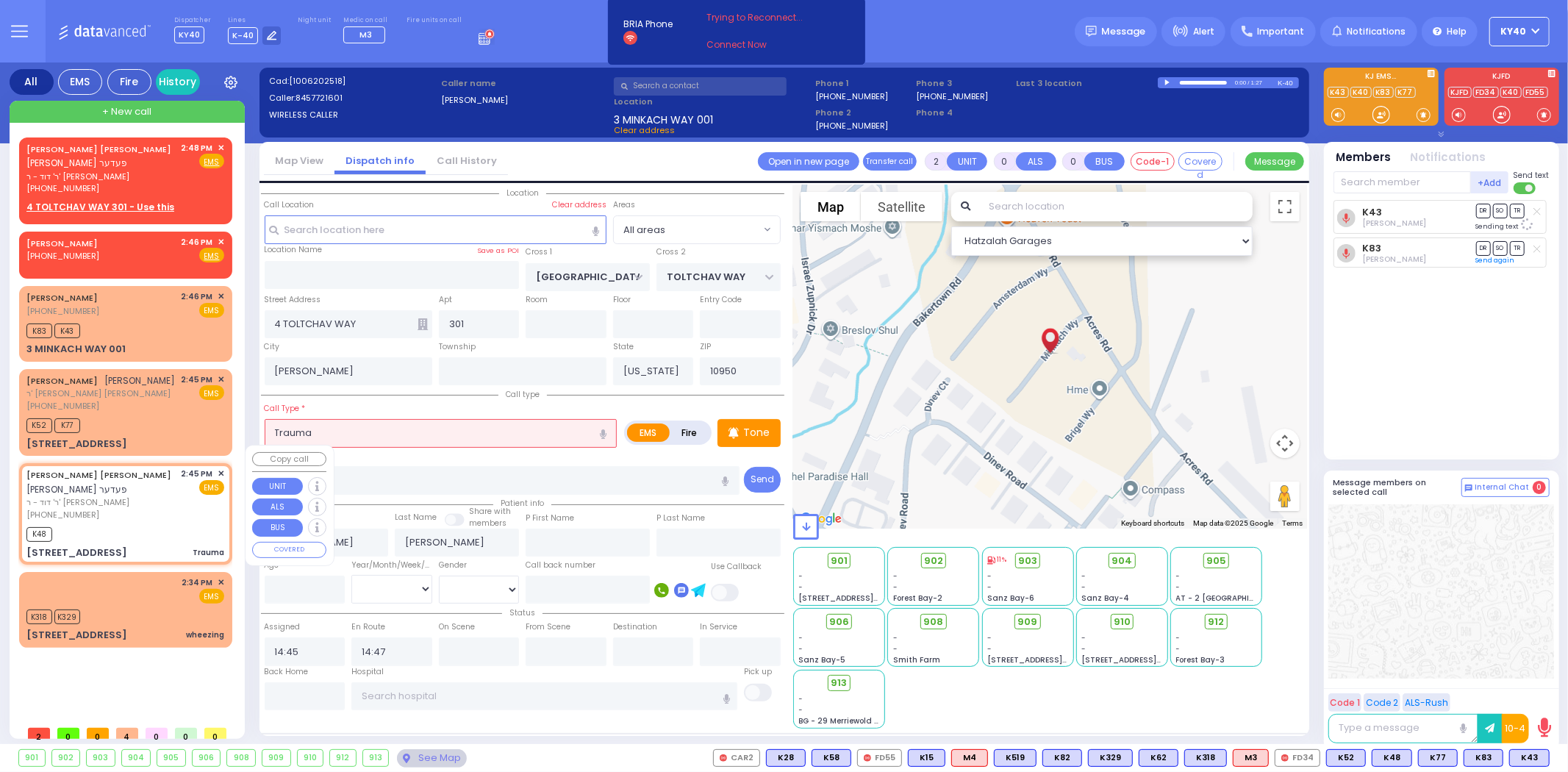
select select "Hatzalah Garages"
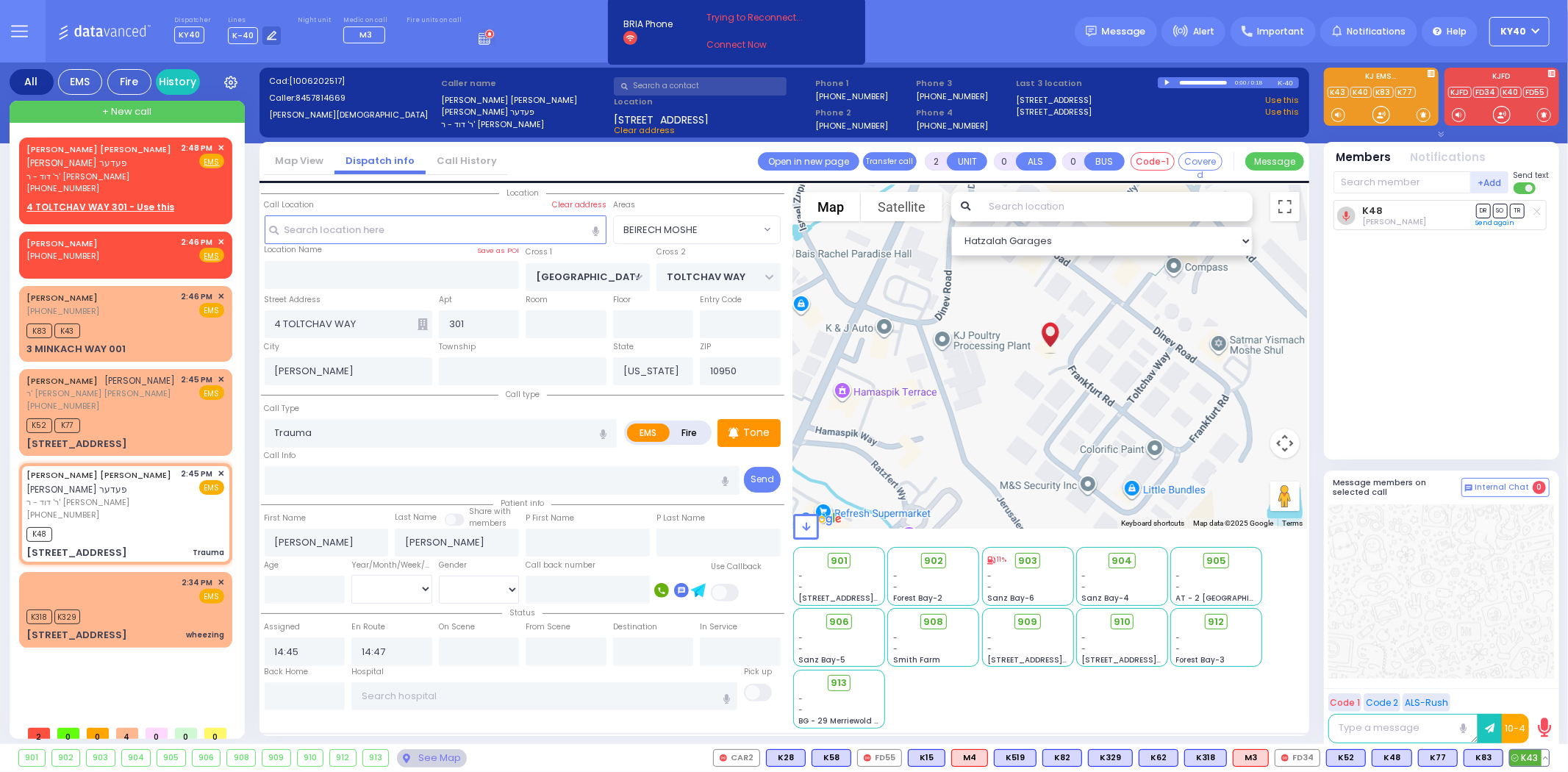
click at [1524, 756] on span "K43" at bounding box center [1529, 758] width 39 height 16
select select
radio input "true"
select select
select select "Hatzalah Garages"
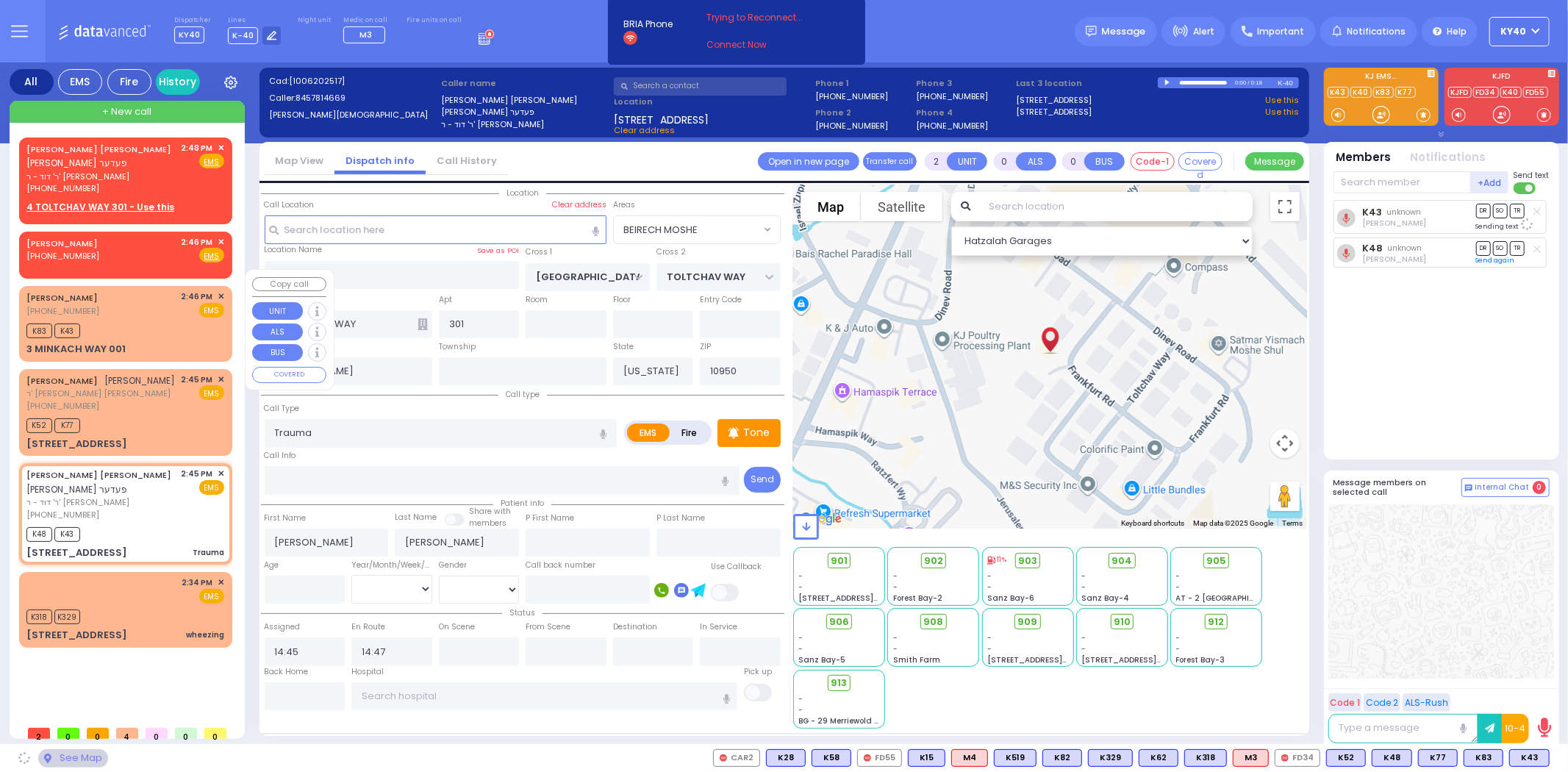
select select "BEIRECH MOSHE"
click at [133, 296] on div "MAYER GROSS (845) 772-1601 2:46 PM ✕ EMS" at bounding box center [125, 304] width 198 height 27
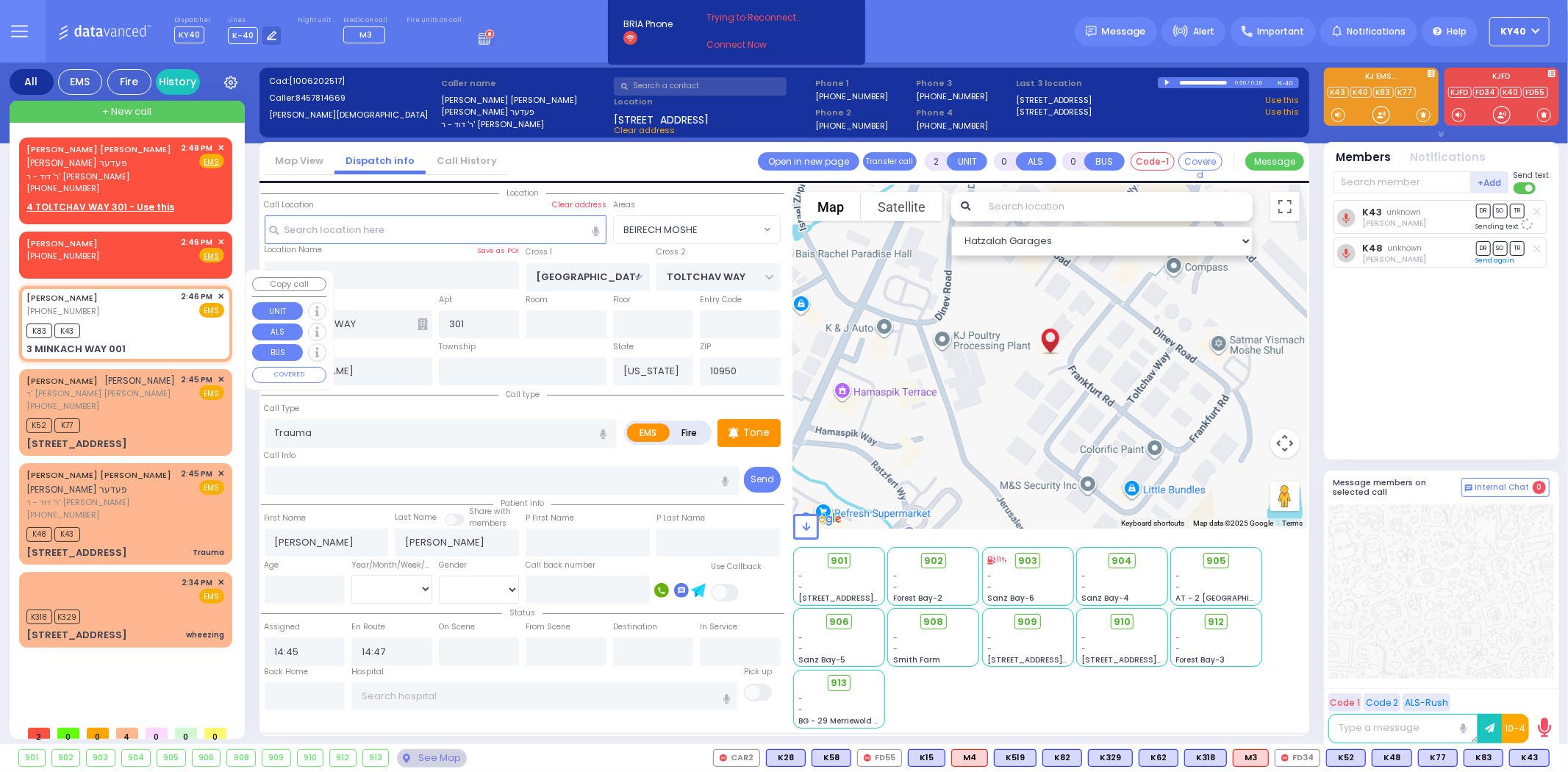
type input "1"
select select
radio input "true"
type input "[PERSON_NAME]"
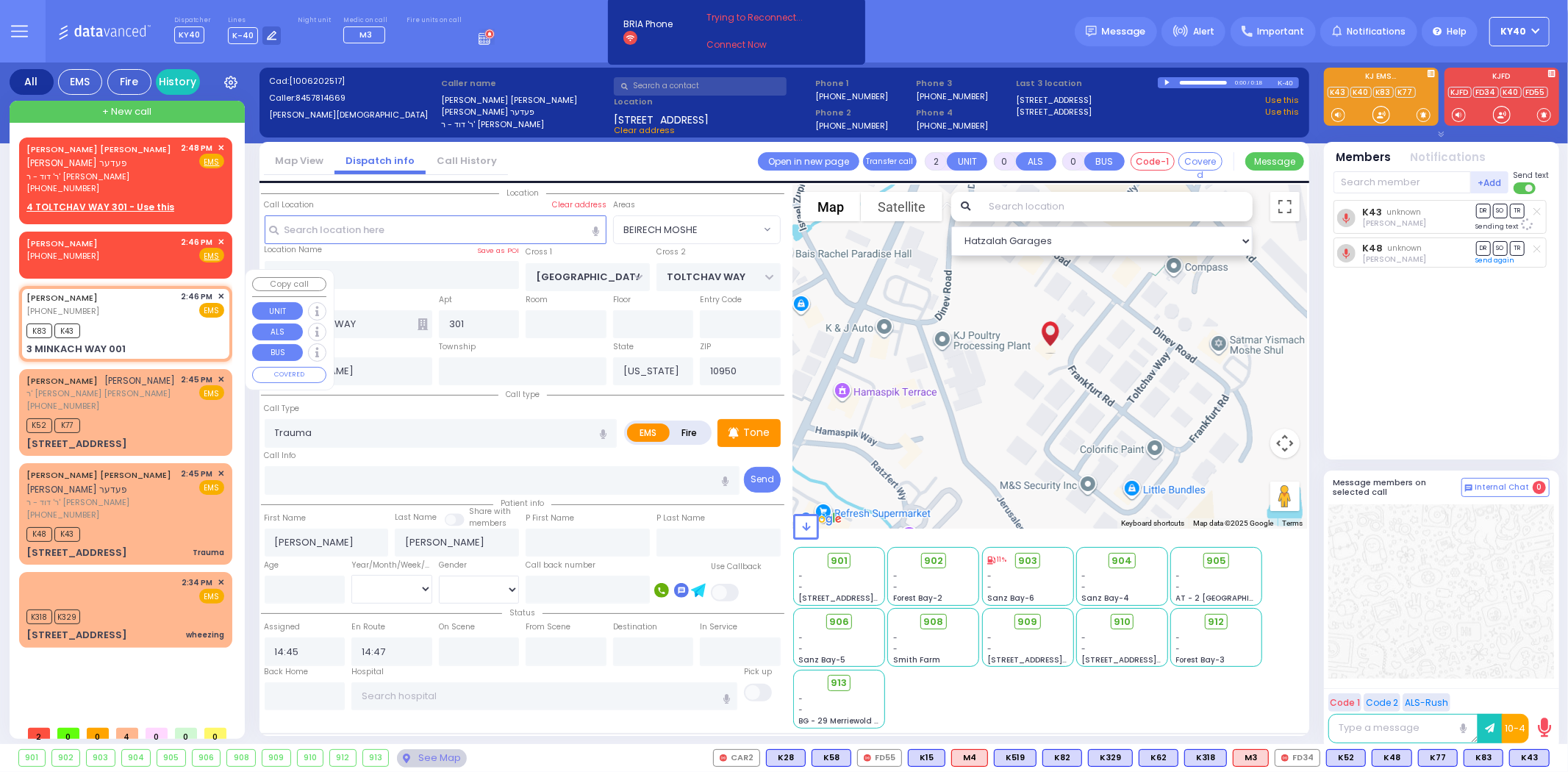
type input "GROSS"
select select
type input "14:46"
type input "14:48"
select select "Hatzalah Garages"
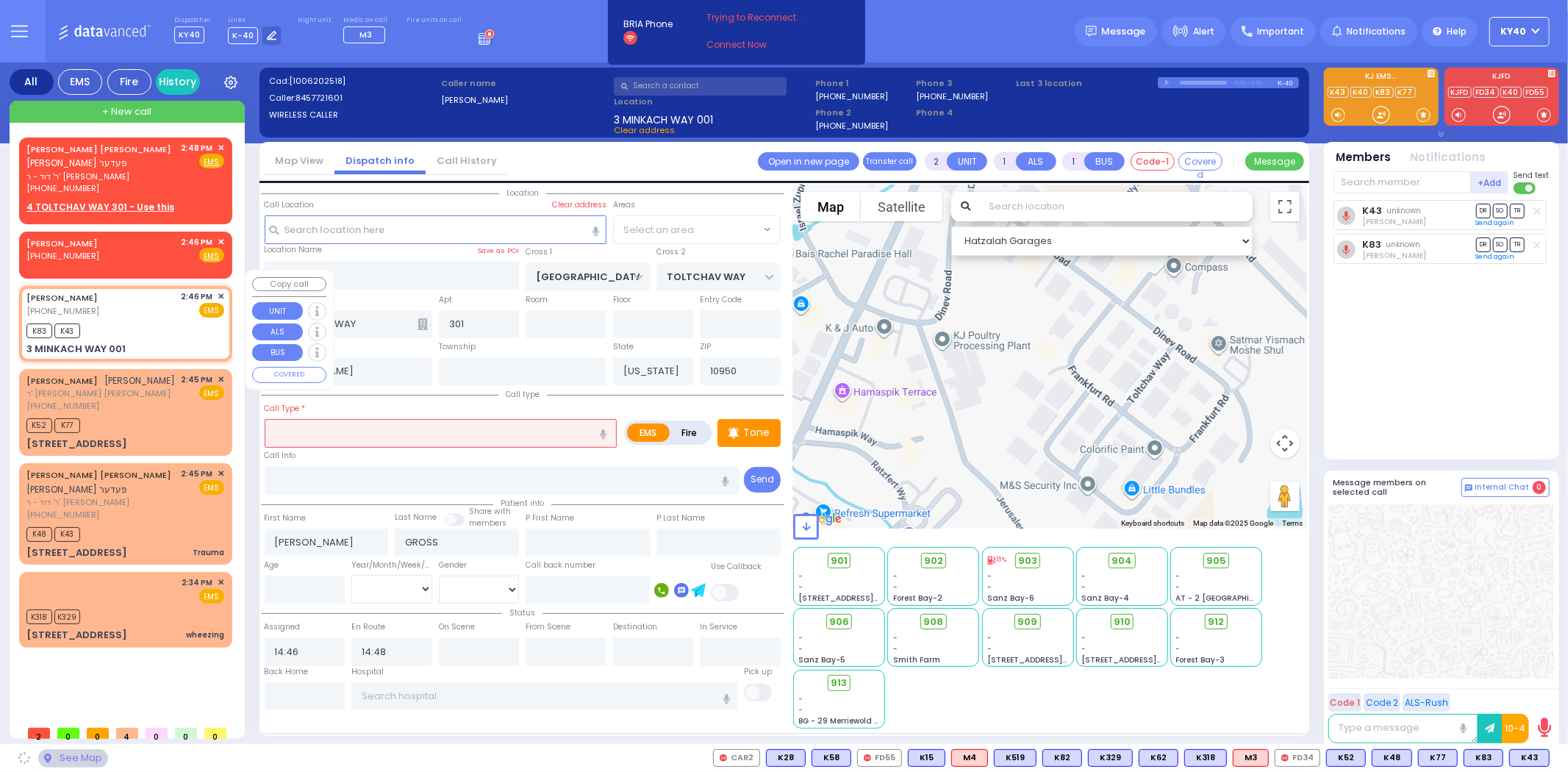
type input "AMSTERDAM WAY"
type input "[GEOGRAPHIC_DATA]"
type input "3 MINKACH WAY"
type input "001"
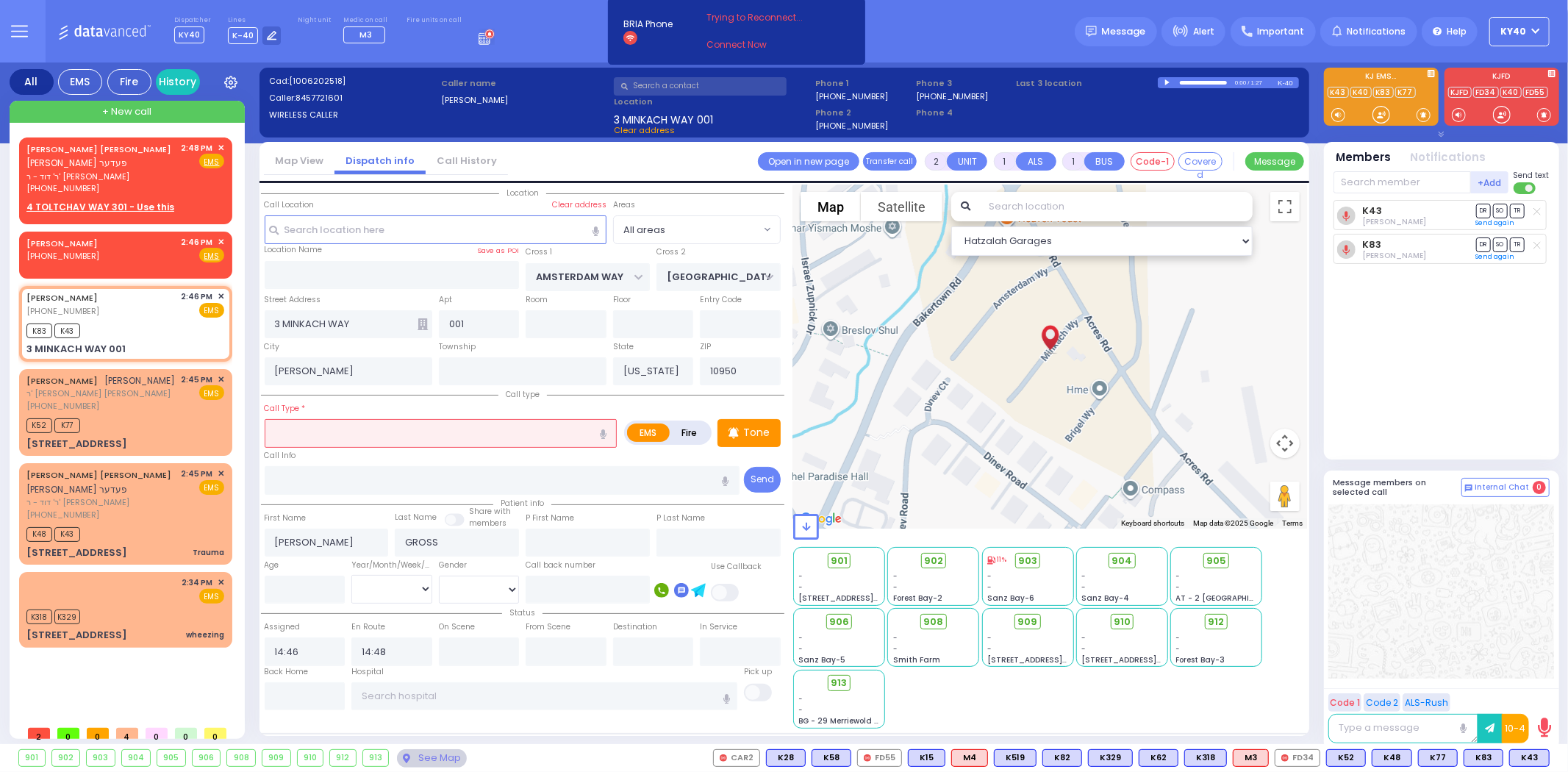
click at [1534, 211] on icon at bounding box center [1537, 211] width 7 height 8
select select
radio input "true"
select select
select select "Hatzalah Garages"
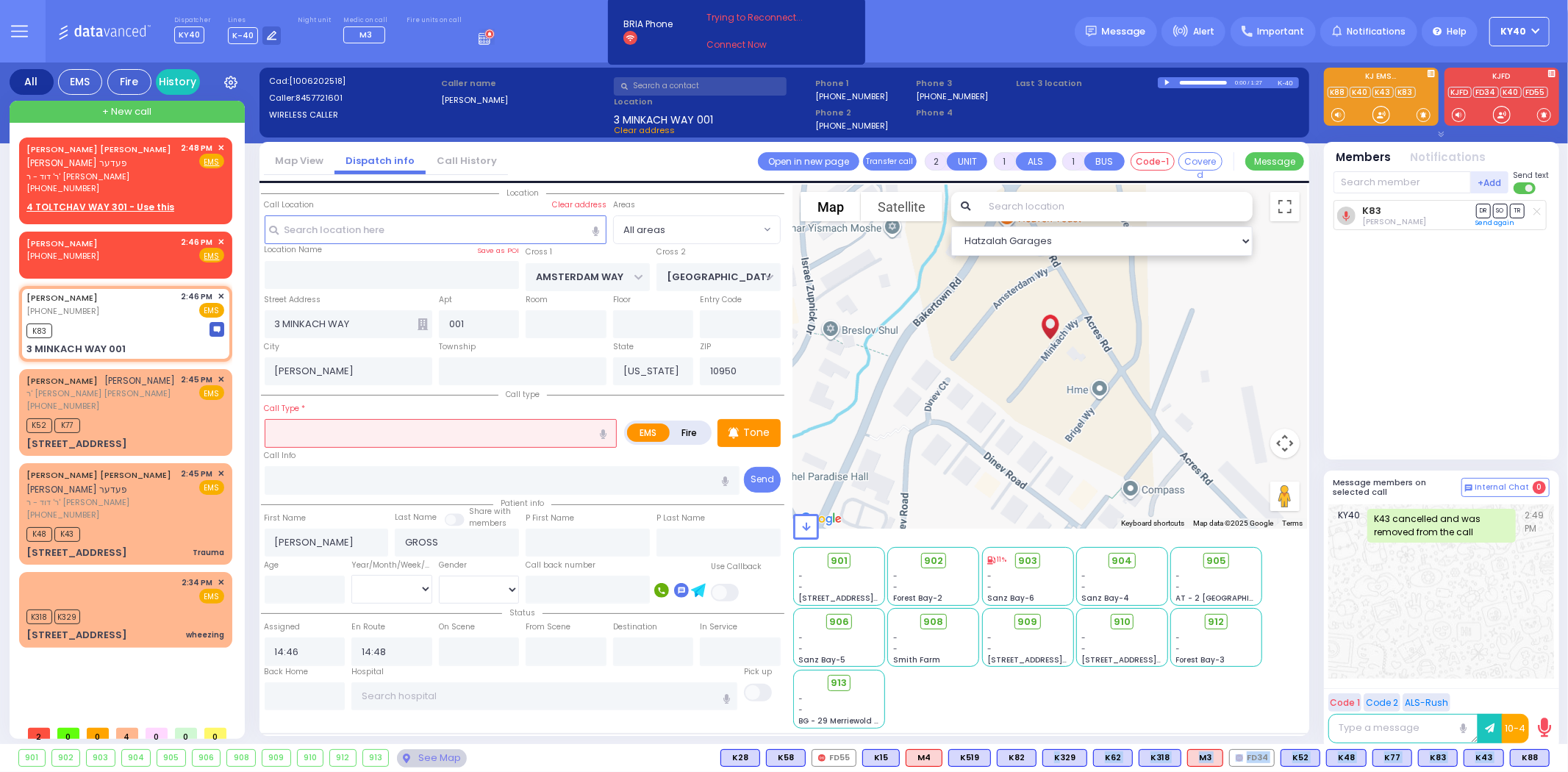
drag, startPoint x: 1530, startPoint y: 759, endPoint x: 563, endPoint y: 638, distance: 974.5
click at [612, 658] on div "Dispatcher KY40 ?" at bounding box center [784, 386] width 1568 height 772
click at [103, 295] on div "MAYER GROSS (845) 772-1601 2:46 PM ✕ EMS" at bounding box center [125, 304] width 198 height 27
select select
radio input "true"
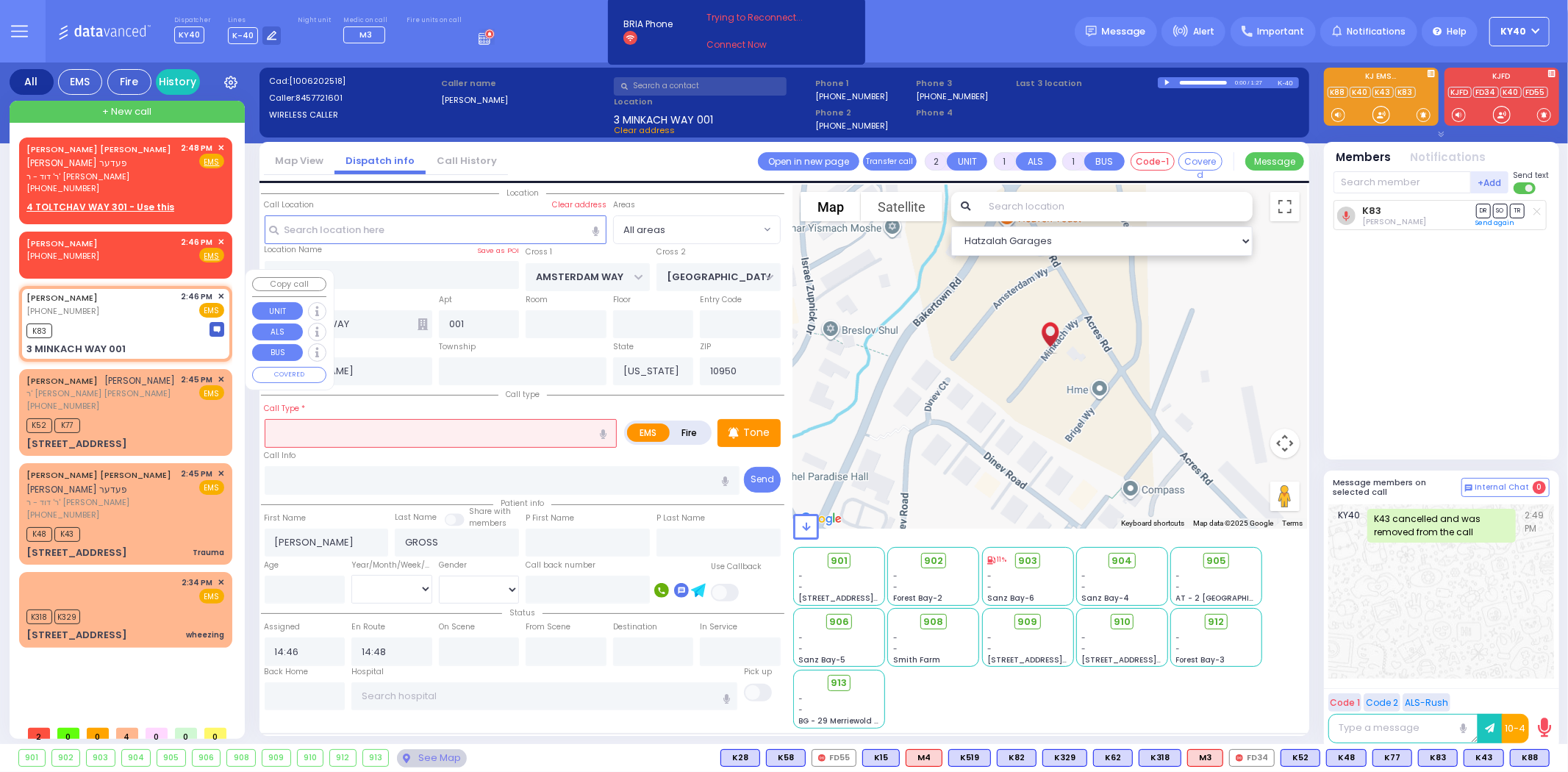
select select
select select "Hatzalah Garages"
click at [1524, 752] on span "K88" at bounding box center [1530, 758] width 38 height 16
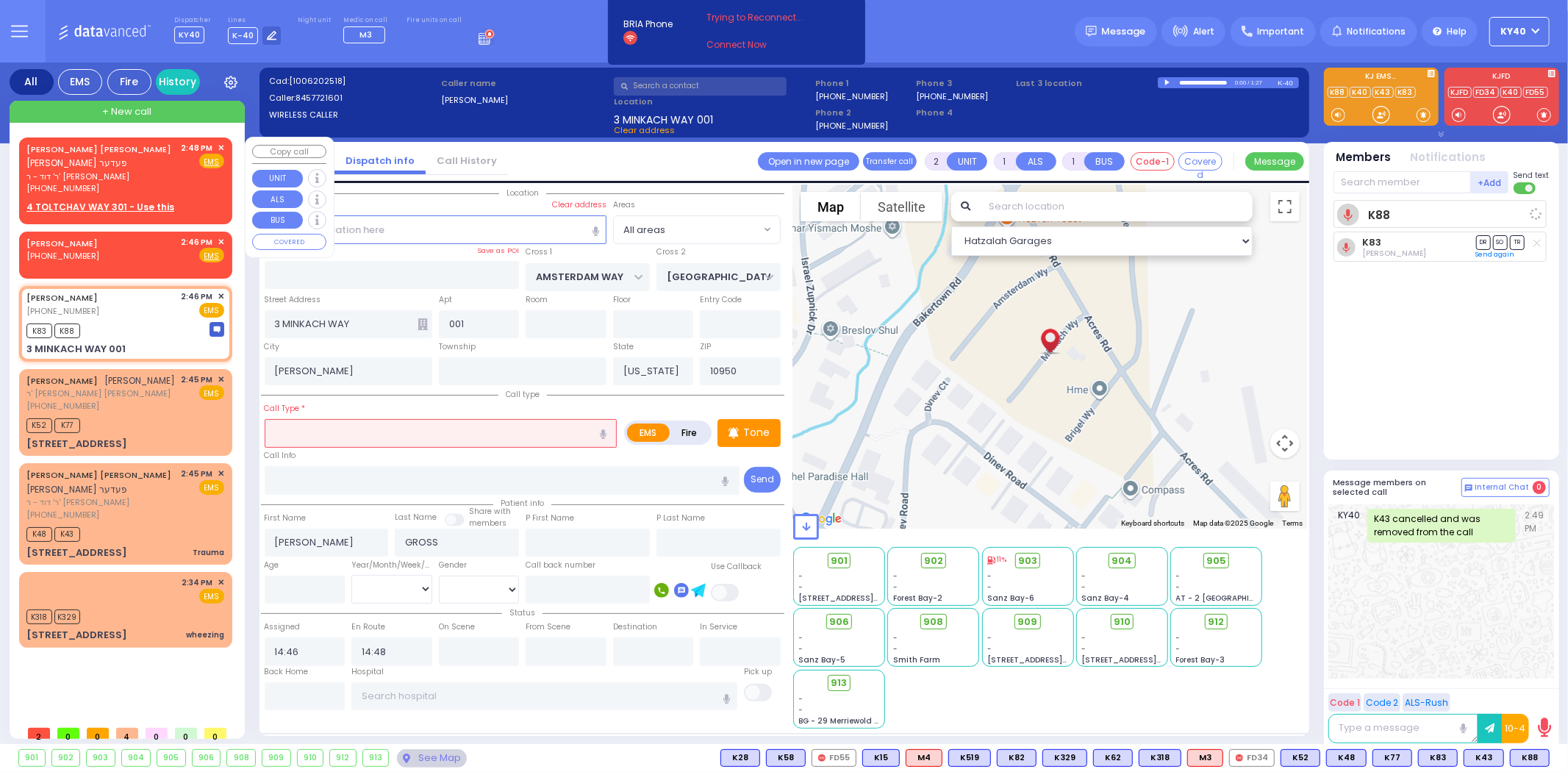
select select
radio input "true"
select select
select select "Hatzalah Garages"
click at [114, 170] on span "ר' דוד - ר' [PERSON_NAME]" at bounding box center [102, 177] width 150 height 13
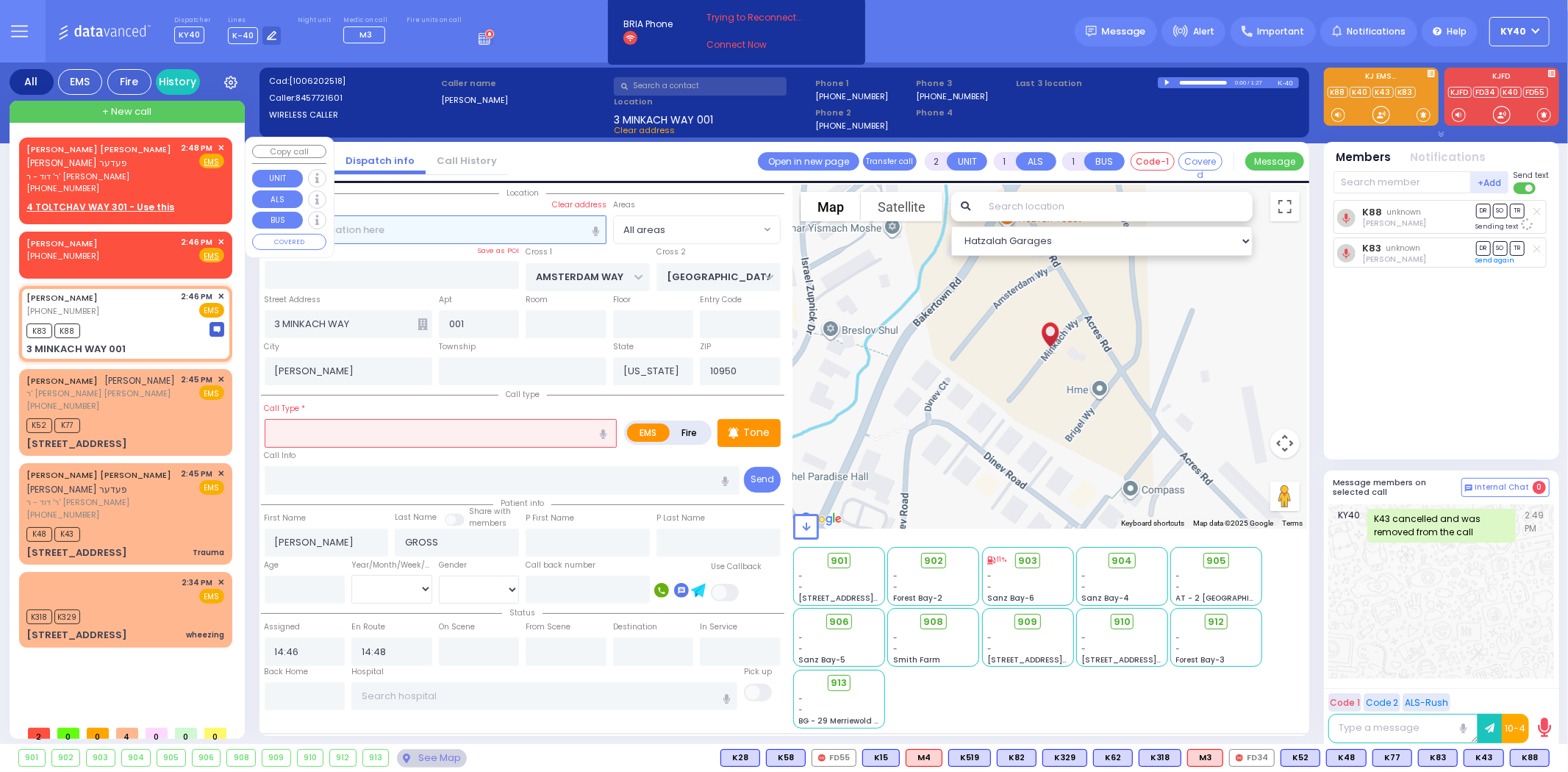
select select
radio input "true"
type input "MOSHE YIDA"
type input "FEDER"
select select
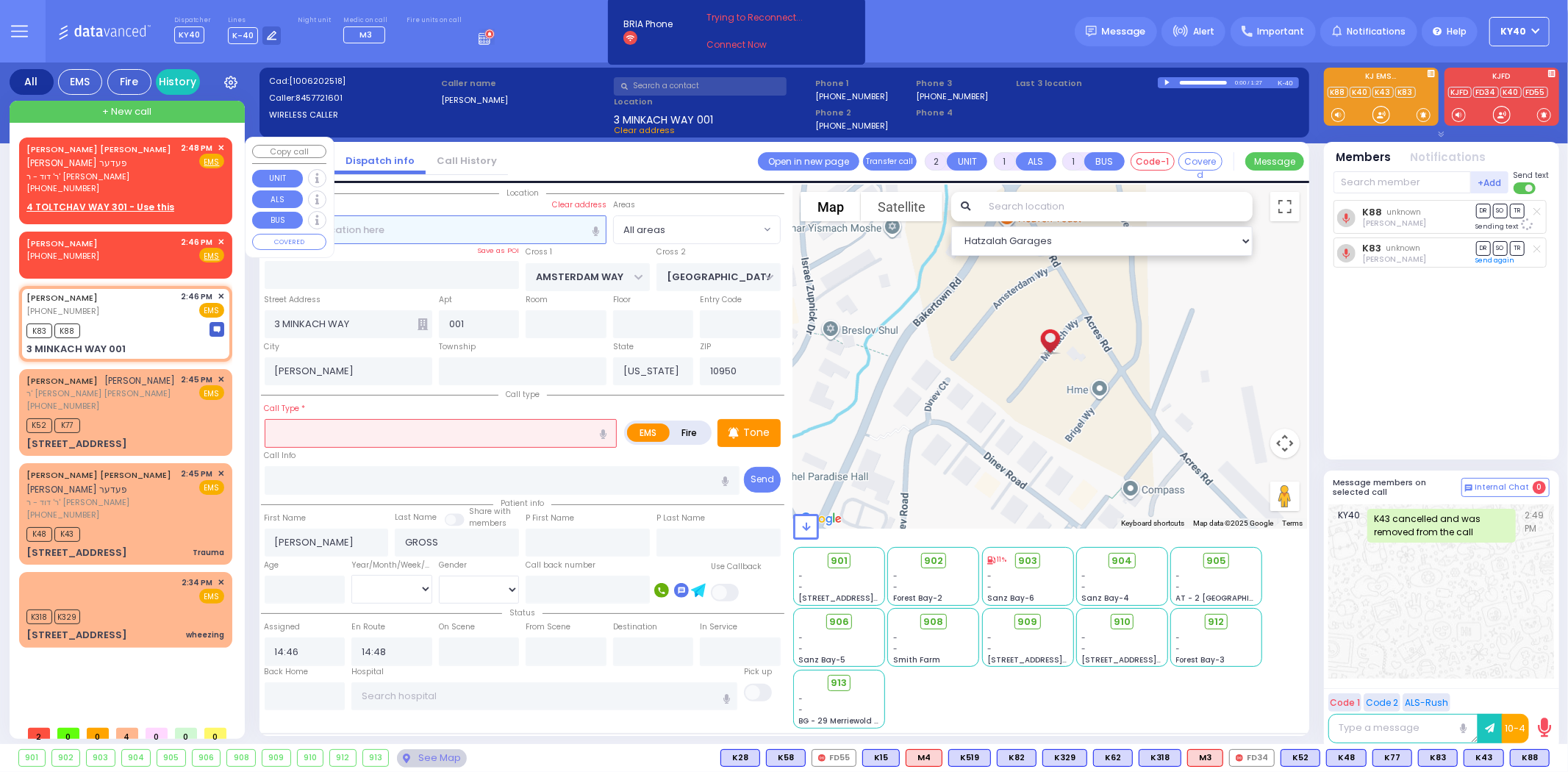
type input "14:48"
select select "Hatzalah Garages"
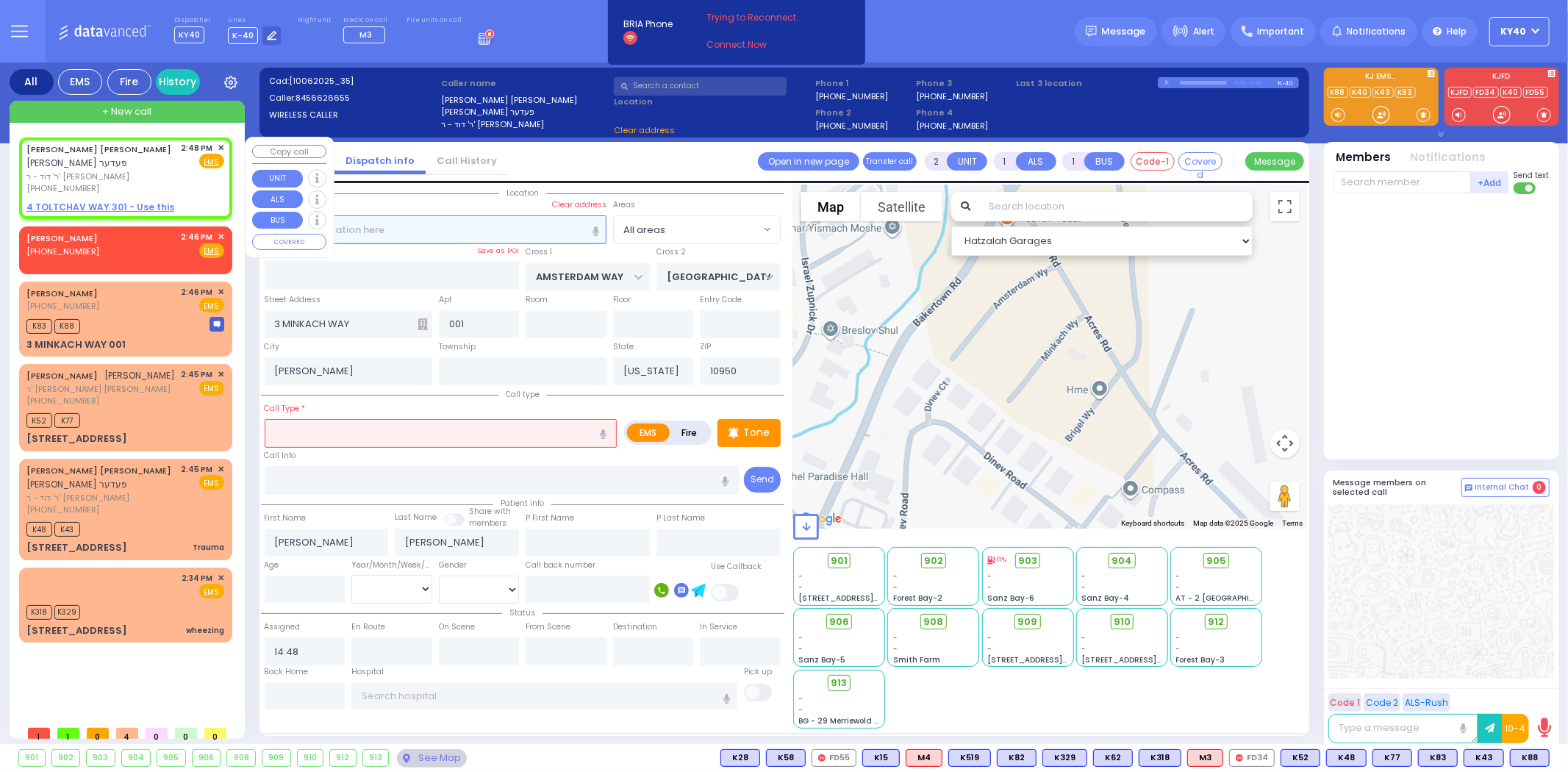
select select
radio input "true"
select select
select select "Hatzalah Garages"
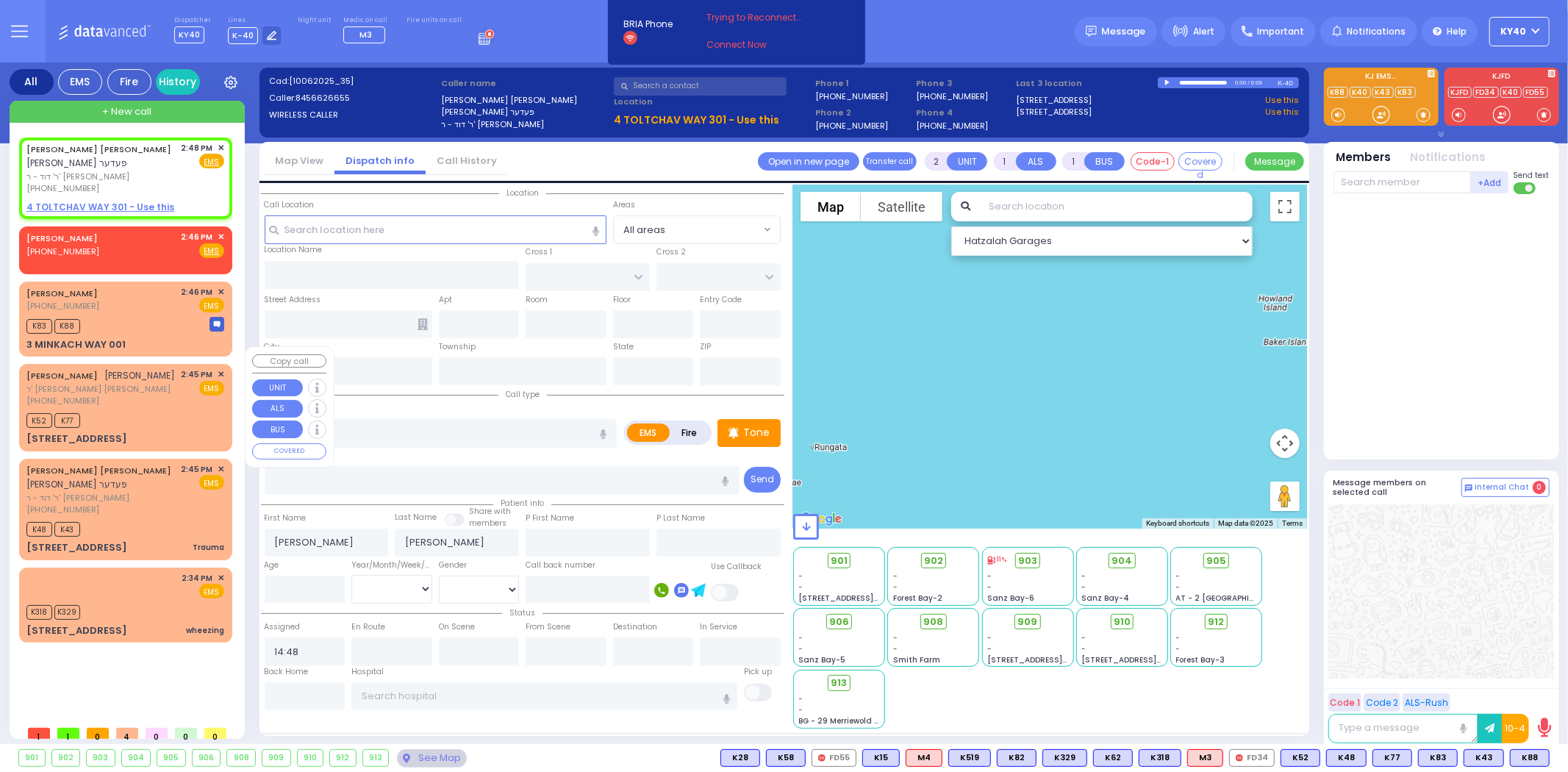
click at [147, 395] on div "(845) 782-5593" at bounding box center [101, 401] width 149 height 13
select select
radio input "true"
type input "MOSHE"
type input "BECK"
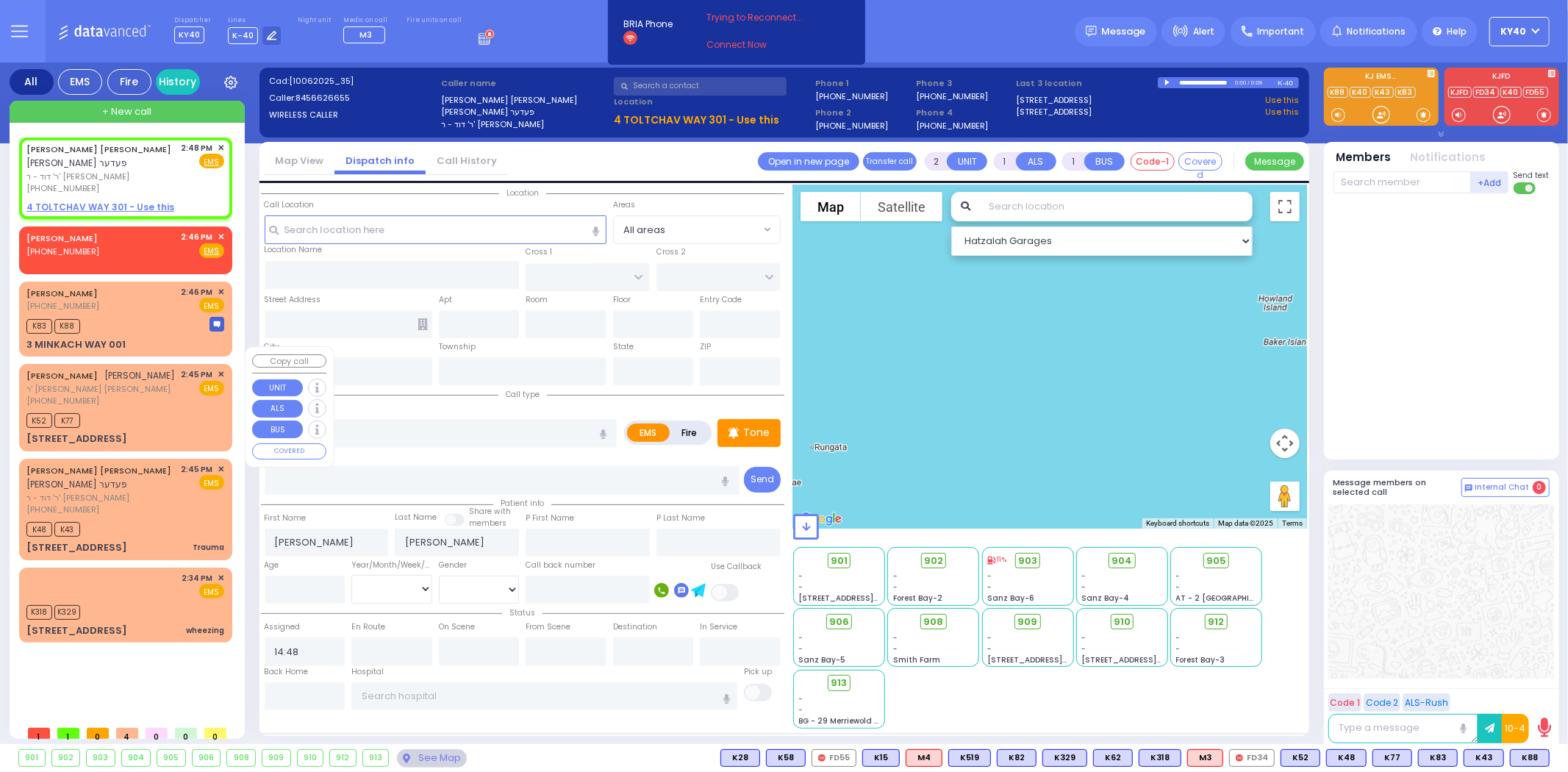
select select
type input "14:45"
type input "14:46"
select select "Hatzalah Garages"
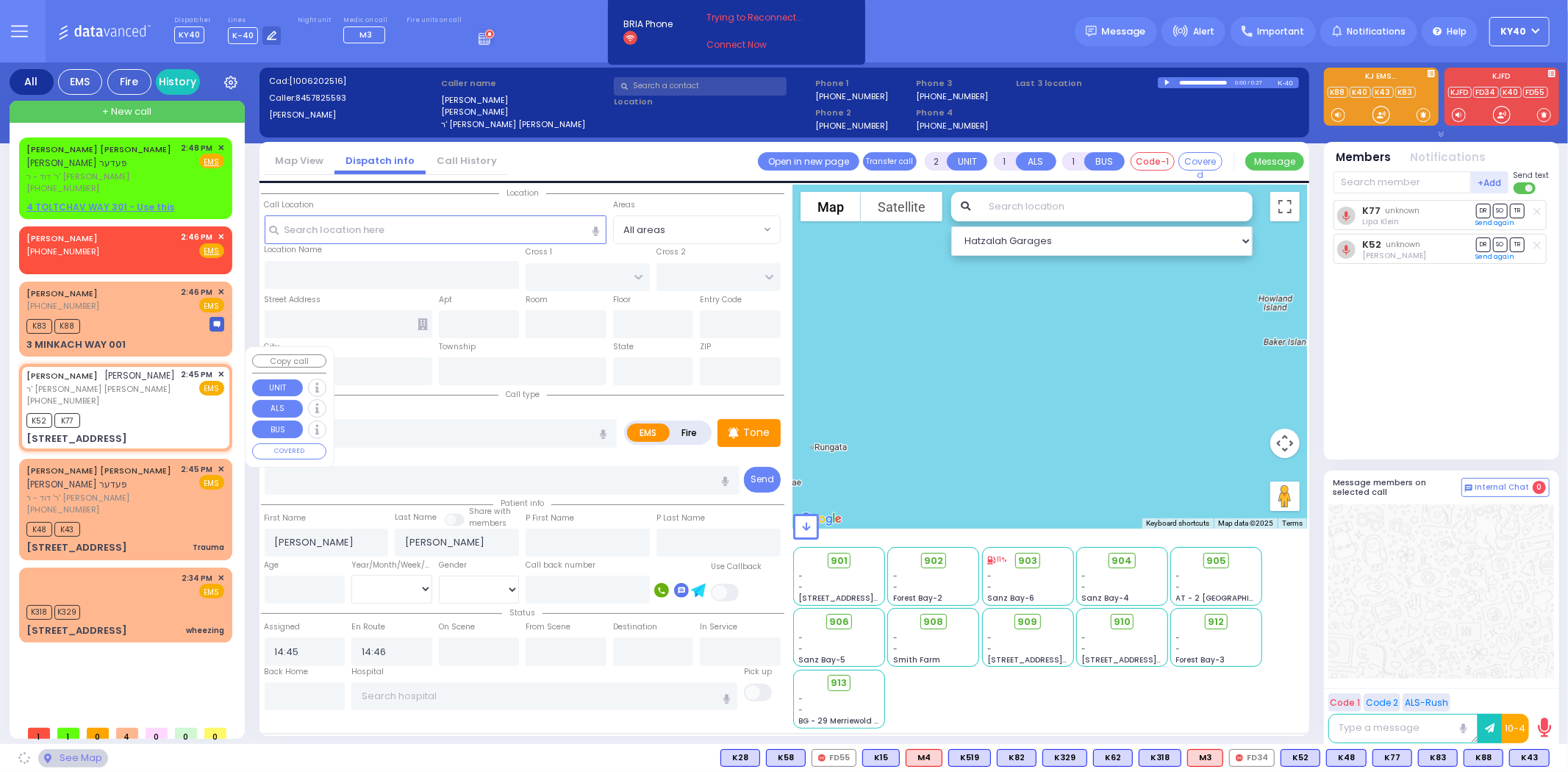
type input "ACRES RD"
type input "DINEV RD"
type input "21 BRIGEL WAY"
type input "201"
type input "[PERSON_NAME]"
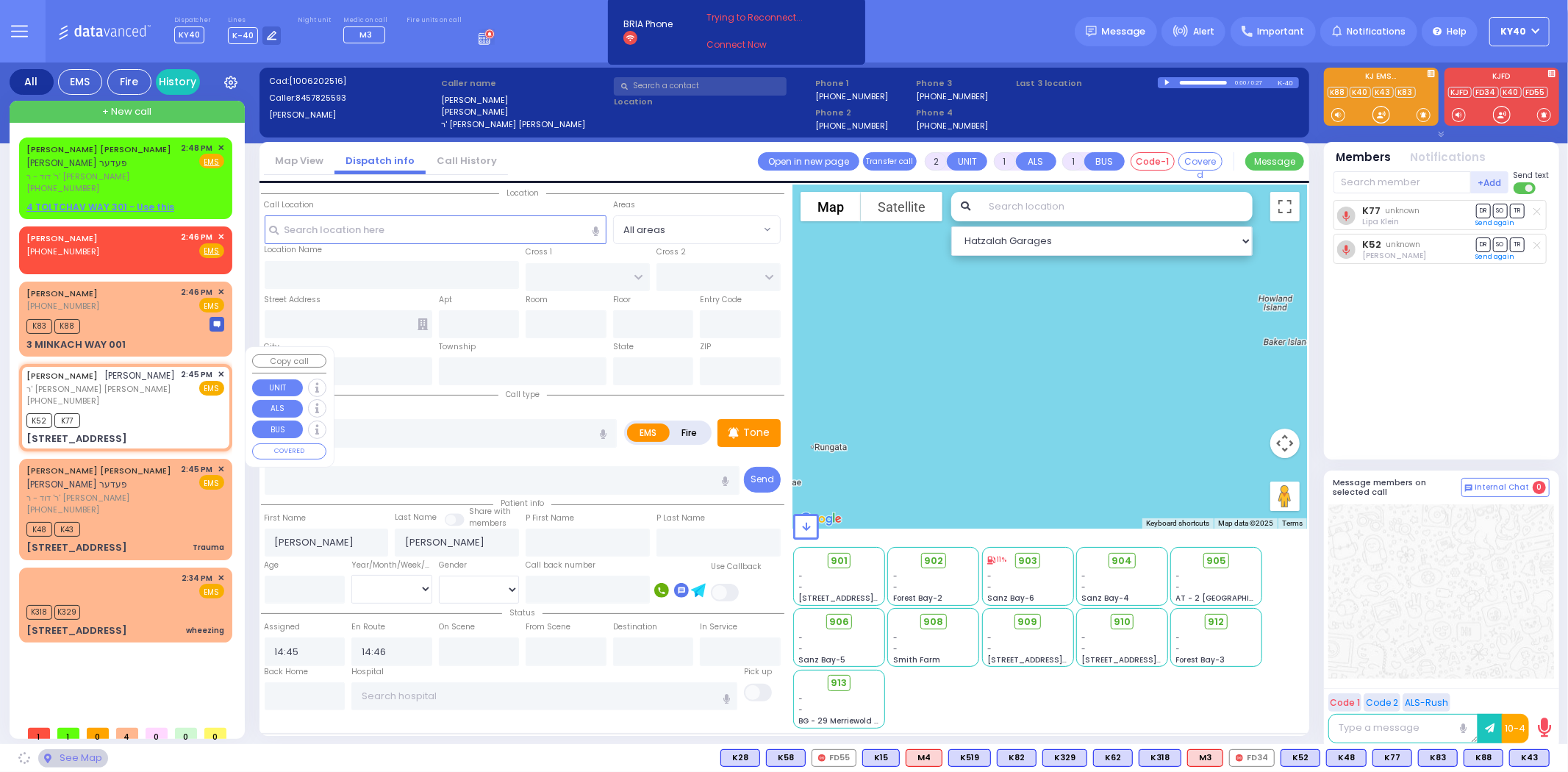
type input "[US_STATE]"
type input "10950"
select select "PALM TREE"
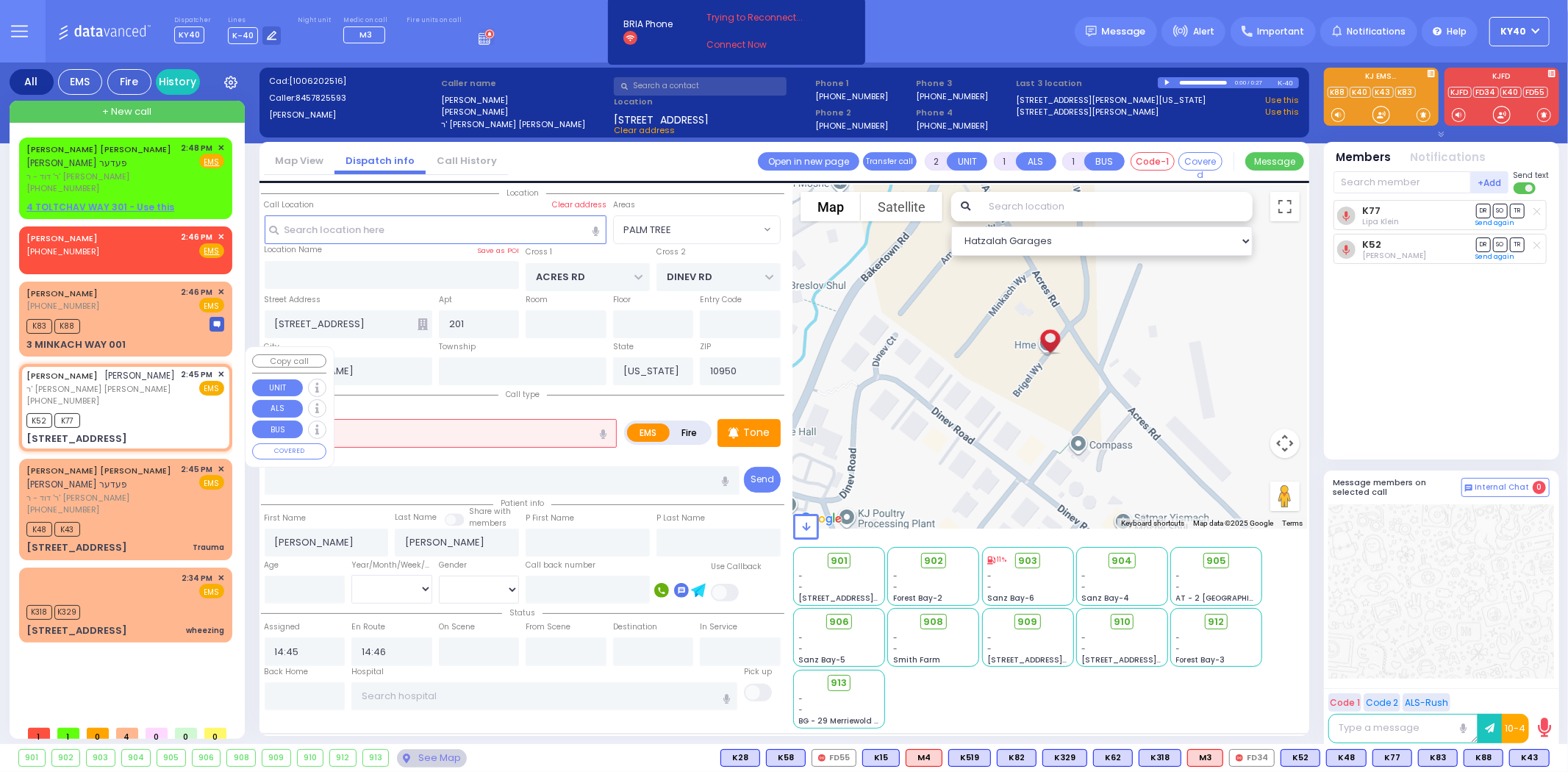
click at [151, 395] on div "(845) 782-5593" at bounding box center [101, 401] width 149 height 13
select select
radio input "true"
select select
select select "PALM TREE"
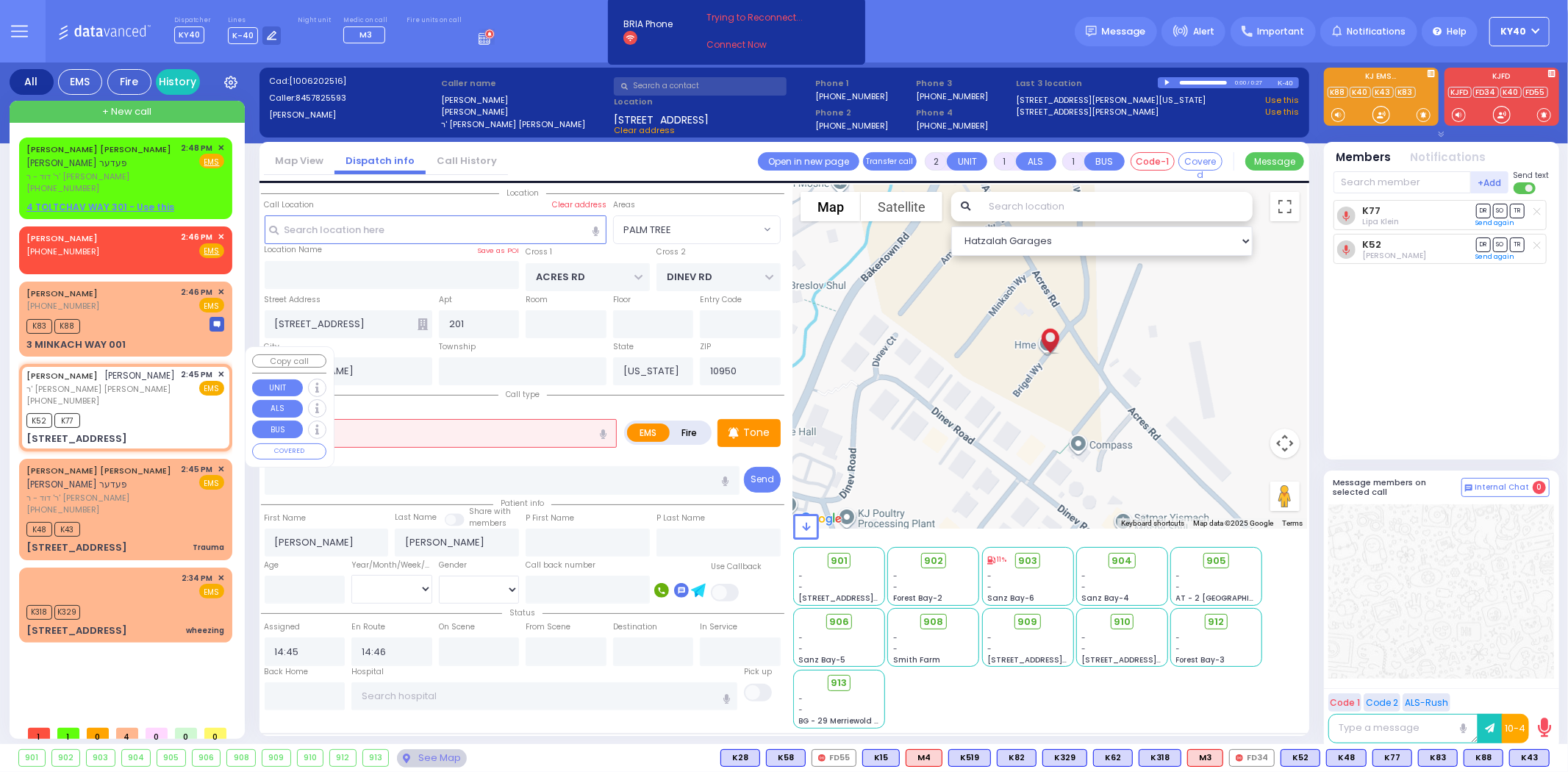
select select "Hatzalah Garages"
drag, startPoint x: 142, startPoint y: 236, endPoint x: 116, endPoint y: 250, distance: 29.5
click at [143, 236] on div "WEISS YIDA (845) 652-5258 2:46 PM ✕ Fire EMS" at bounding box center [125, 245] width 198 height 27
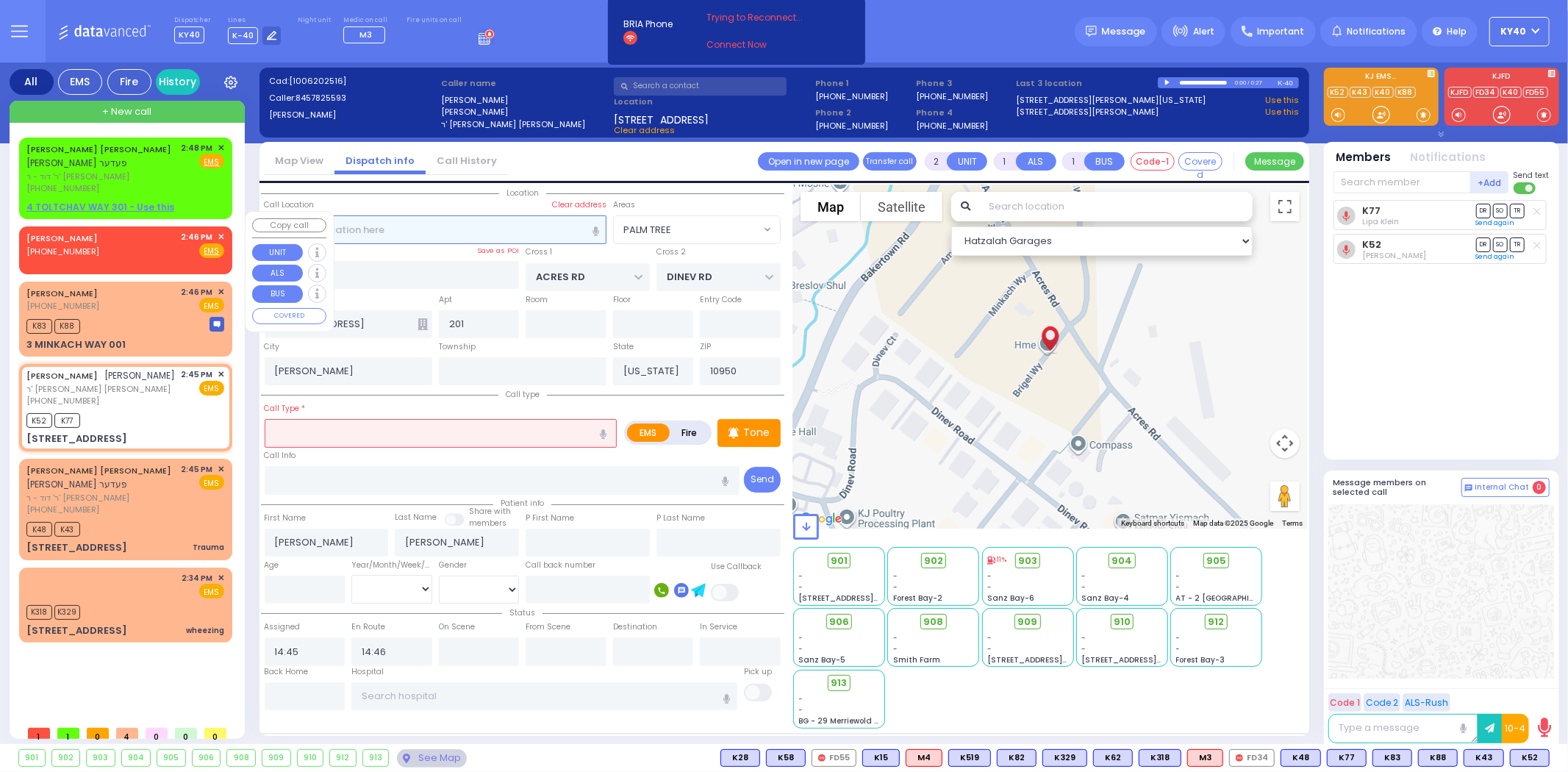
select select
radio input "true"
select select
type input "14:46"
select select "Hatzalah Garages"
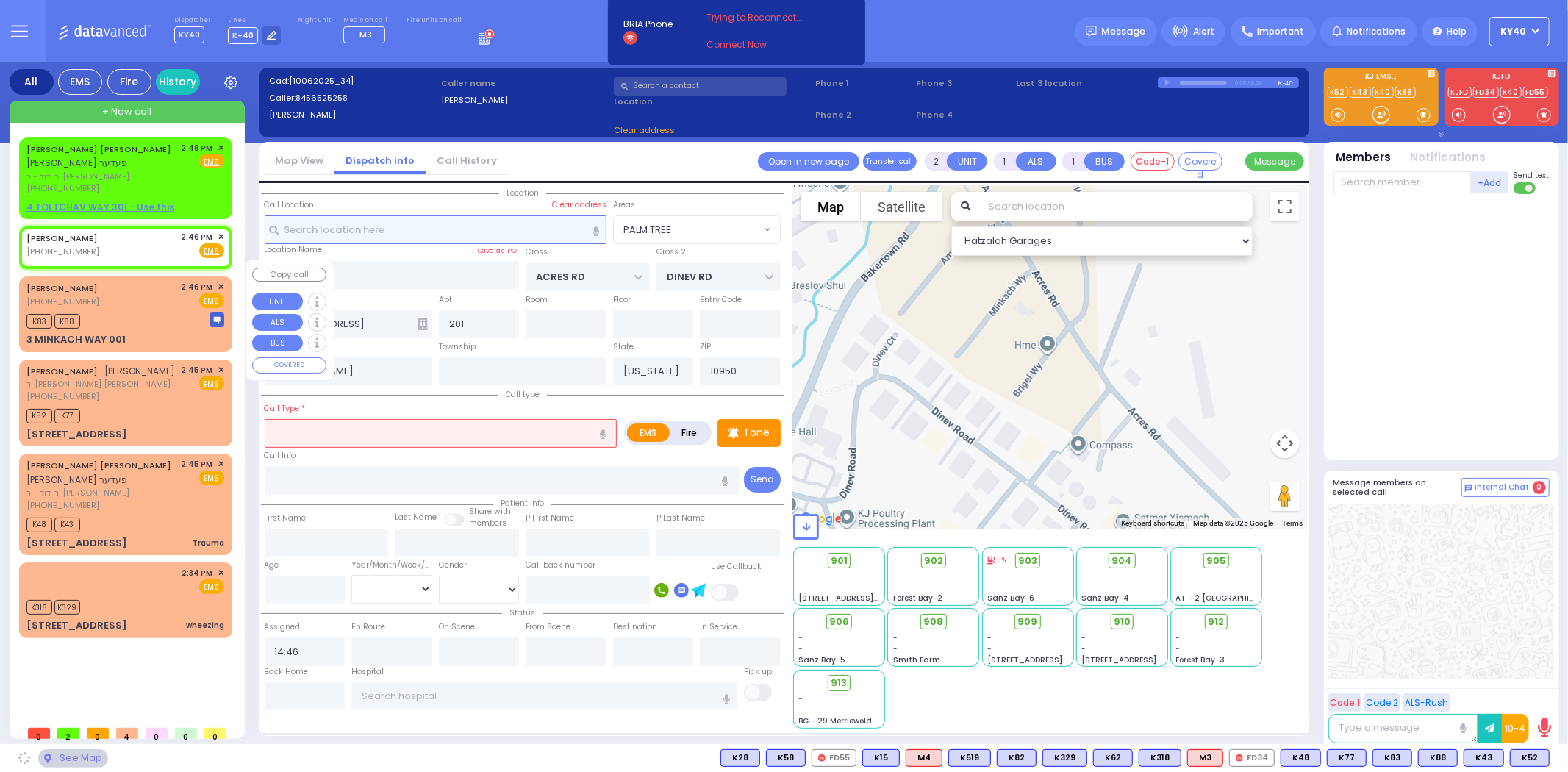
select select
radio input "true"
select select
select select "Hatzalah Garages"
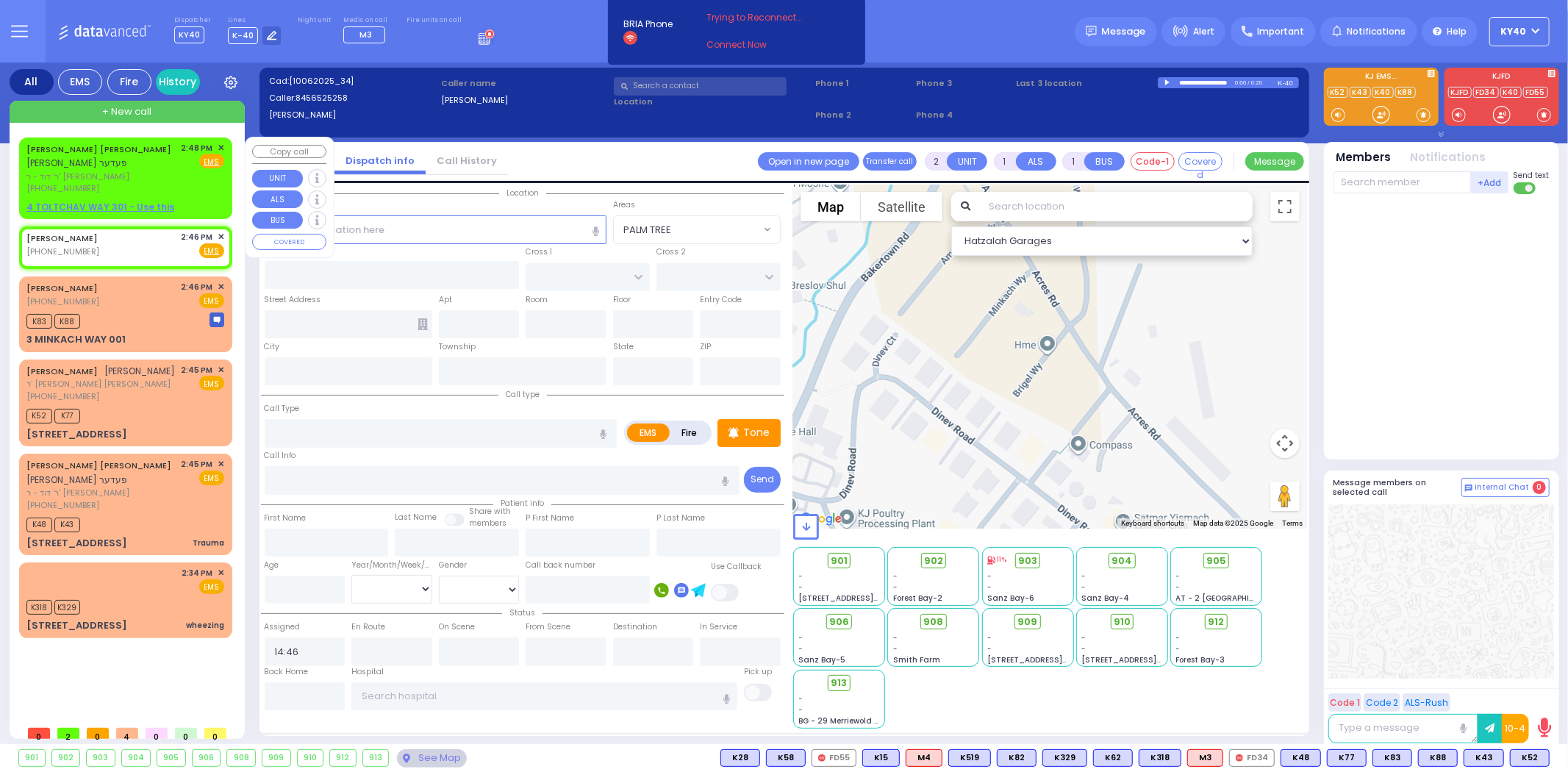
click at [222, 146] on span "✕" at bounding box center [221, 148] width 6 height 13
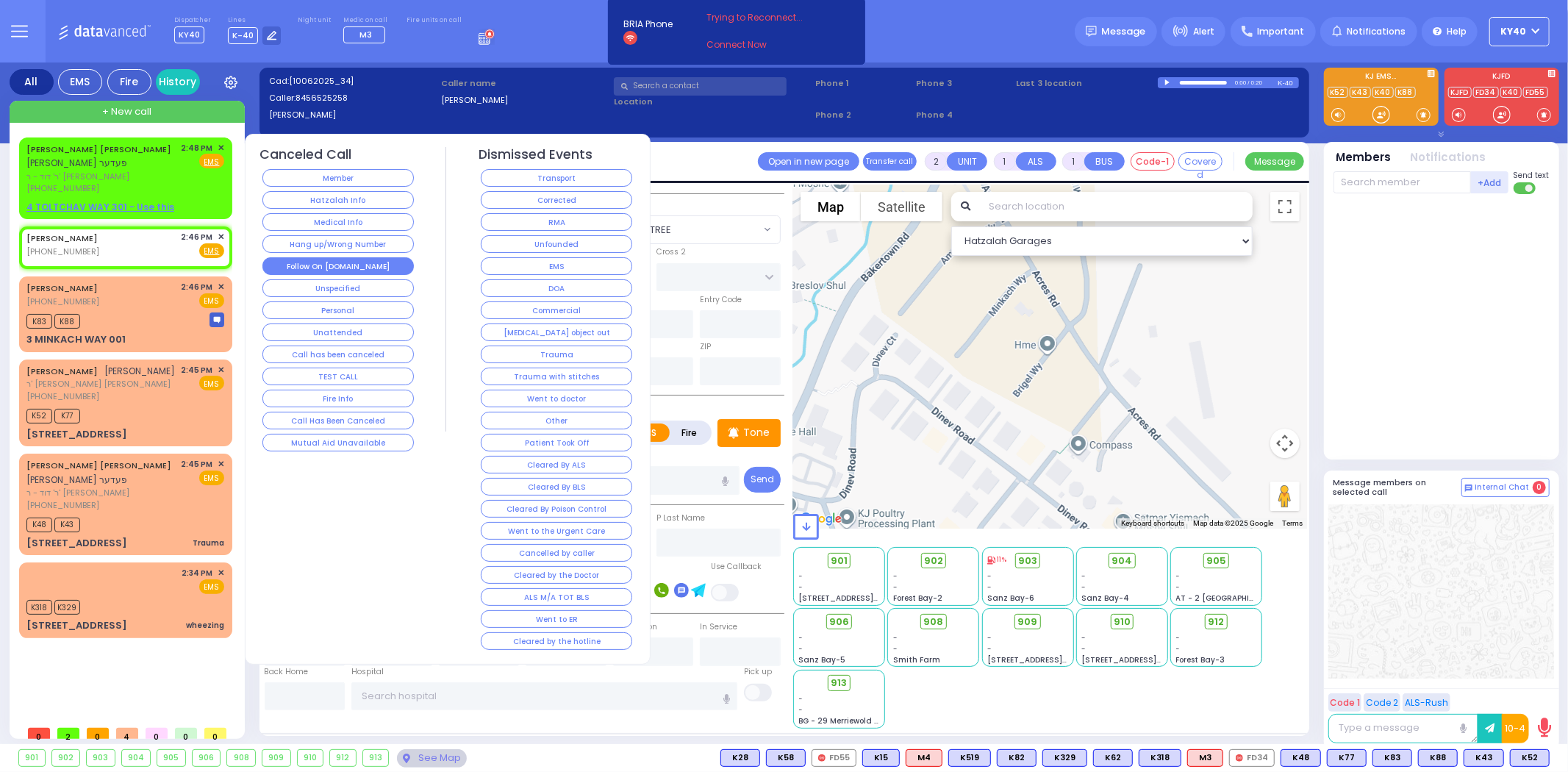
click at [352, 270] on button "Follow On [DOMAIN_NAME]" at bounding box center [338, 266] width 151 height 17
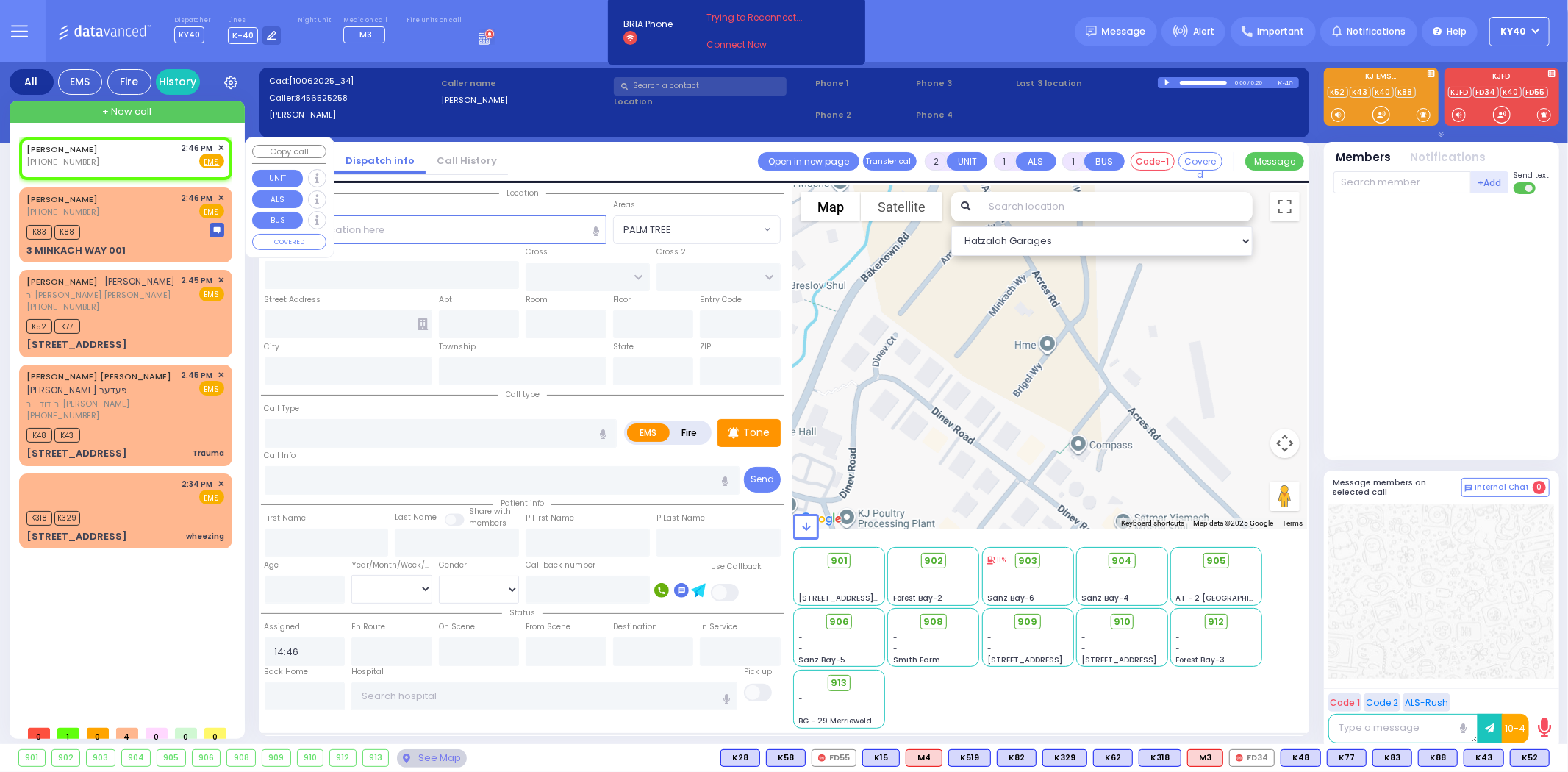
click at [151, 156] on div "WEISS YIDA (845) 652-5258 2:46 PM ✕ Fire EMS" at bounding box center [125, 156] width 198 height 27
drag, startPoint x: 518, startPoint y: 226, endPoint x: 525, endPoint y: 230, distance: 8.1
click at [524, 230] on input "text" at bounding box center [435, 229] width 341 height 28
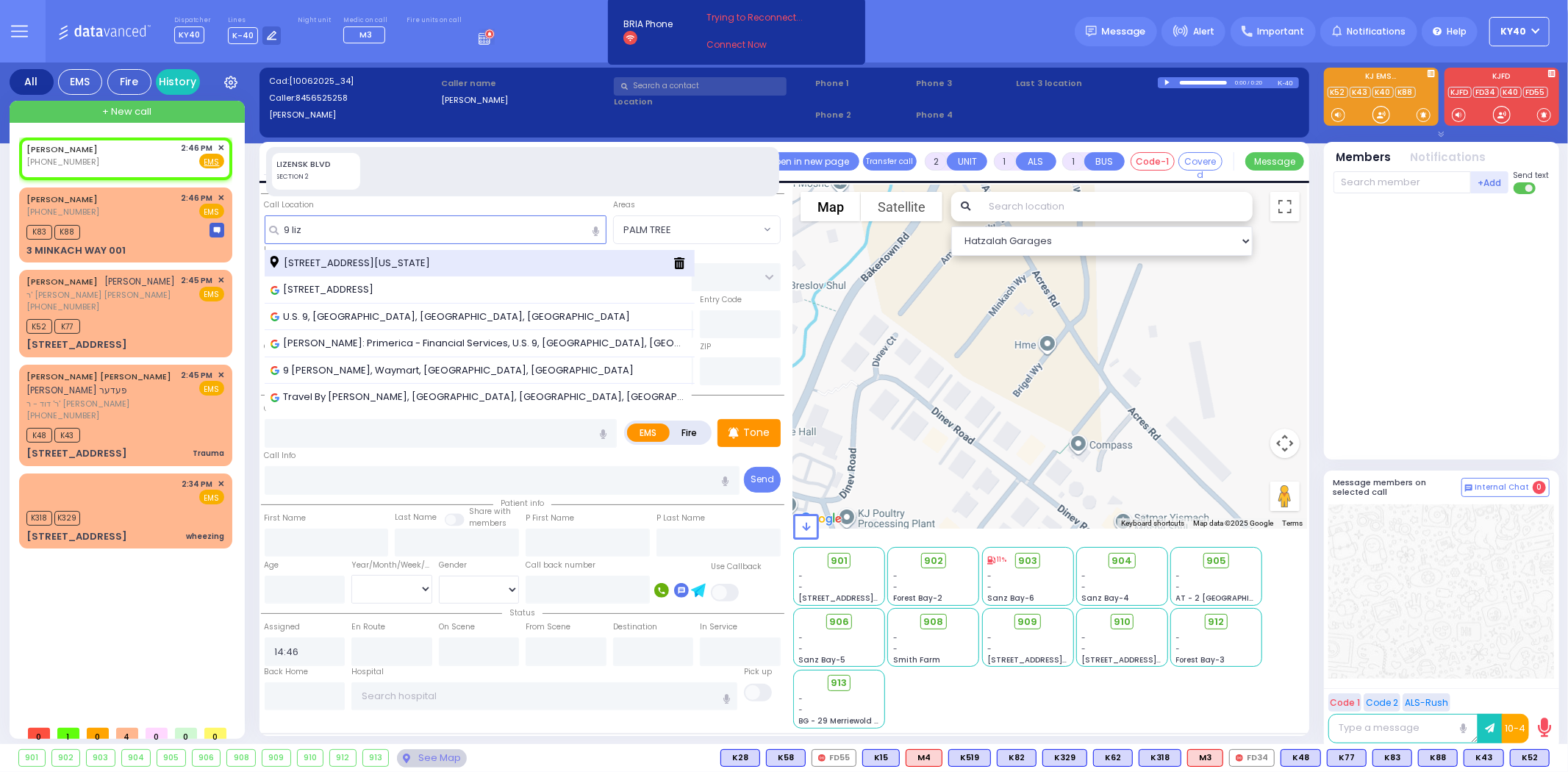
click at [497, 267] on div "[STREET_ADDRESS][US_STATE]" at bounding box center [465, 263] width 391 height 15
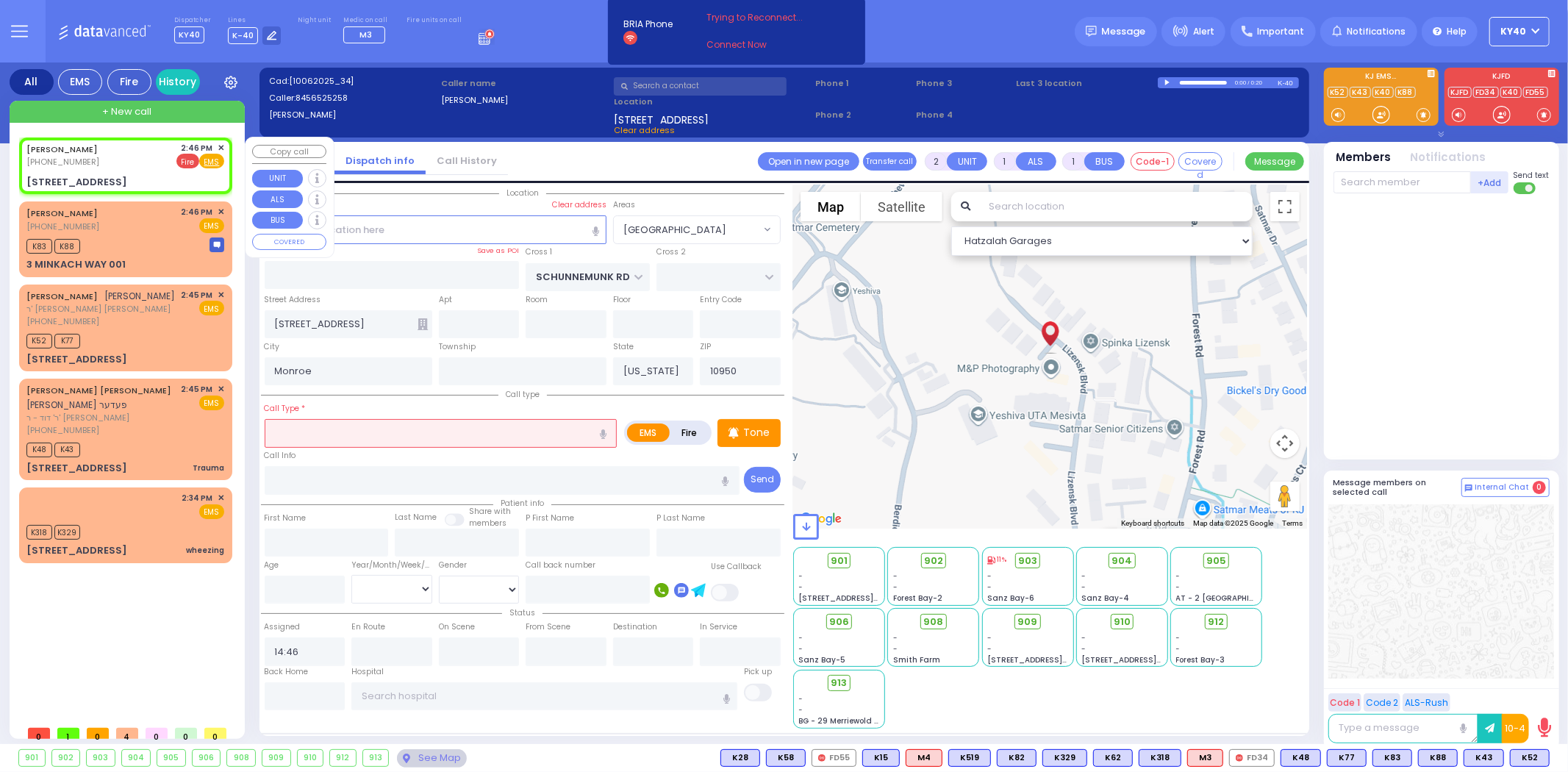
click at [194, 159] on span "Fire" at bounding box center [188, 161] width 23 height 15
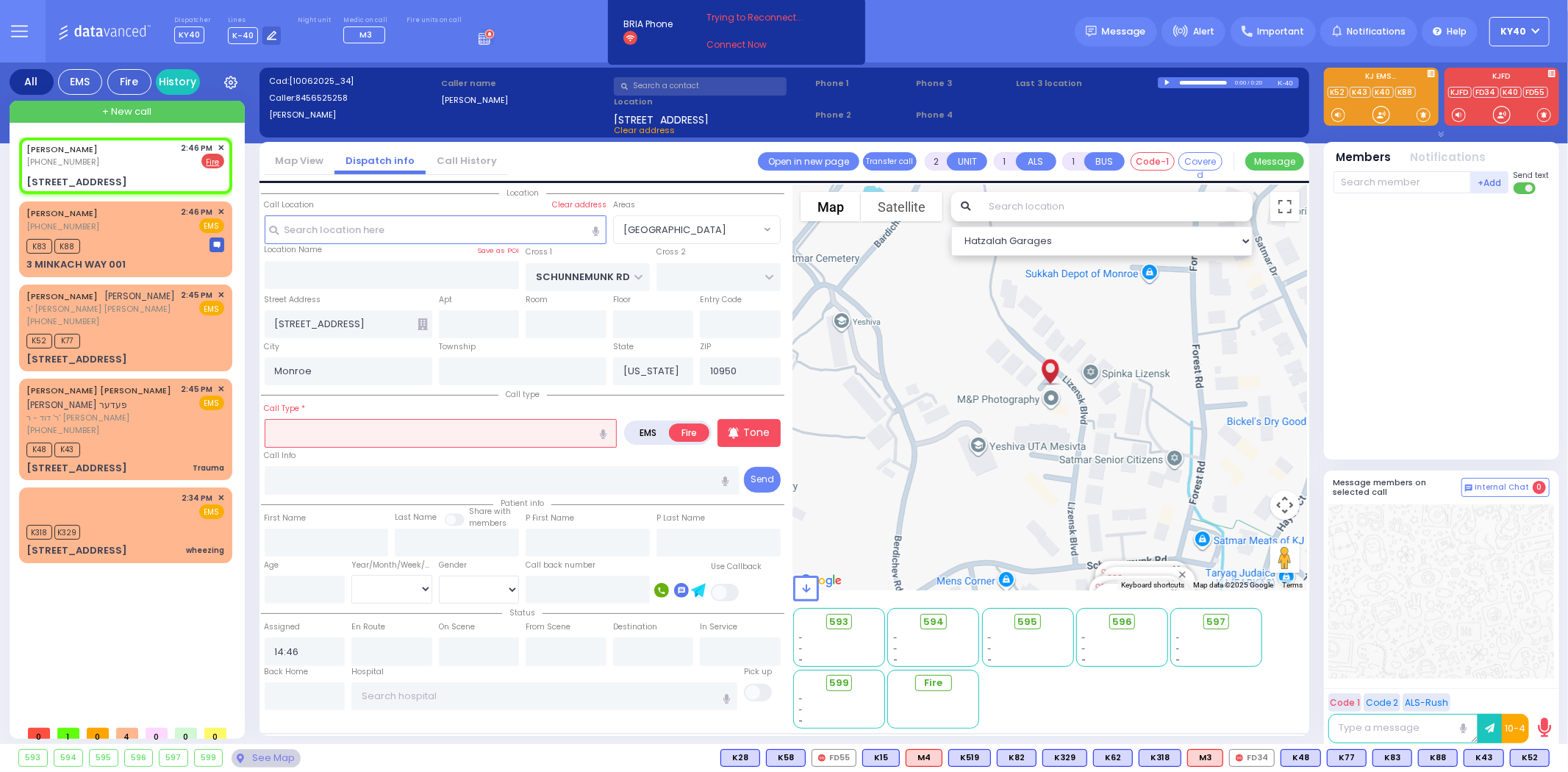
click at [296, 431] on input "text" at bounding box center [440, 433] width 352 height 28
click at [130, 412] on span "ר' דוד - ר' [PERSON_NAME]" at bounding box center [102, 419] width 150 height 13
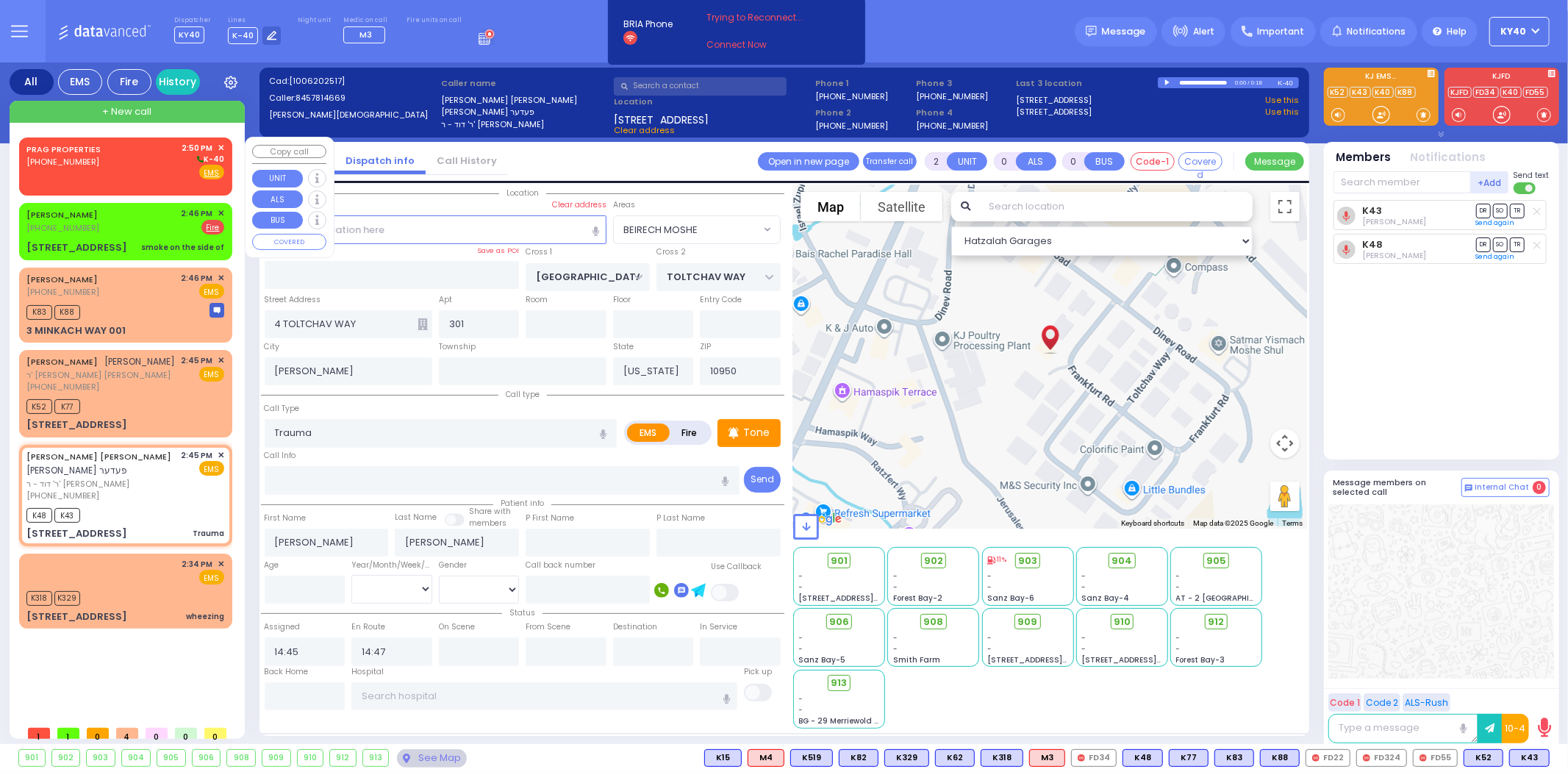
click at [131, 162] on div "PRAG PROPERTIES (845) 781-7332 2:50 PM ✕ K-40" at bounding box center [125, 161] width 198 height 38
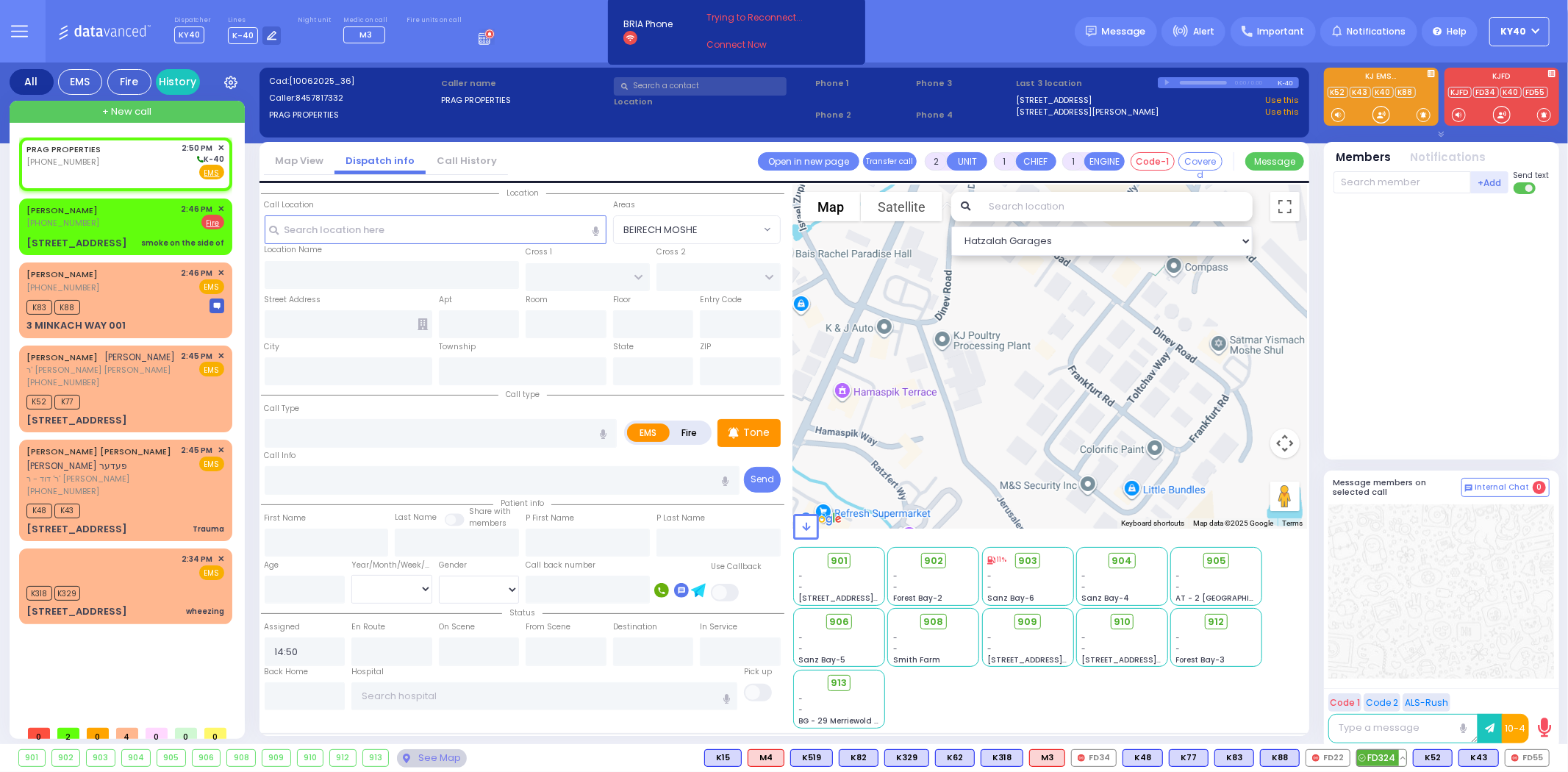
click at [1386, 756] on span "FD324" at bounding box center [1381, 758] width 49 height 16
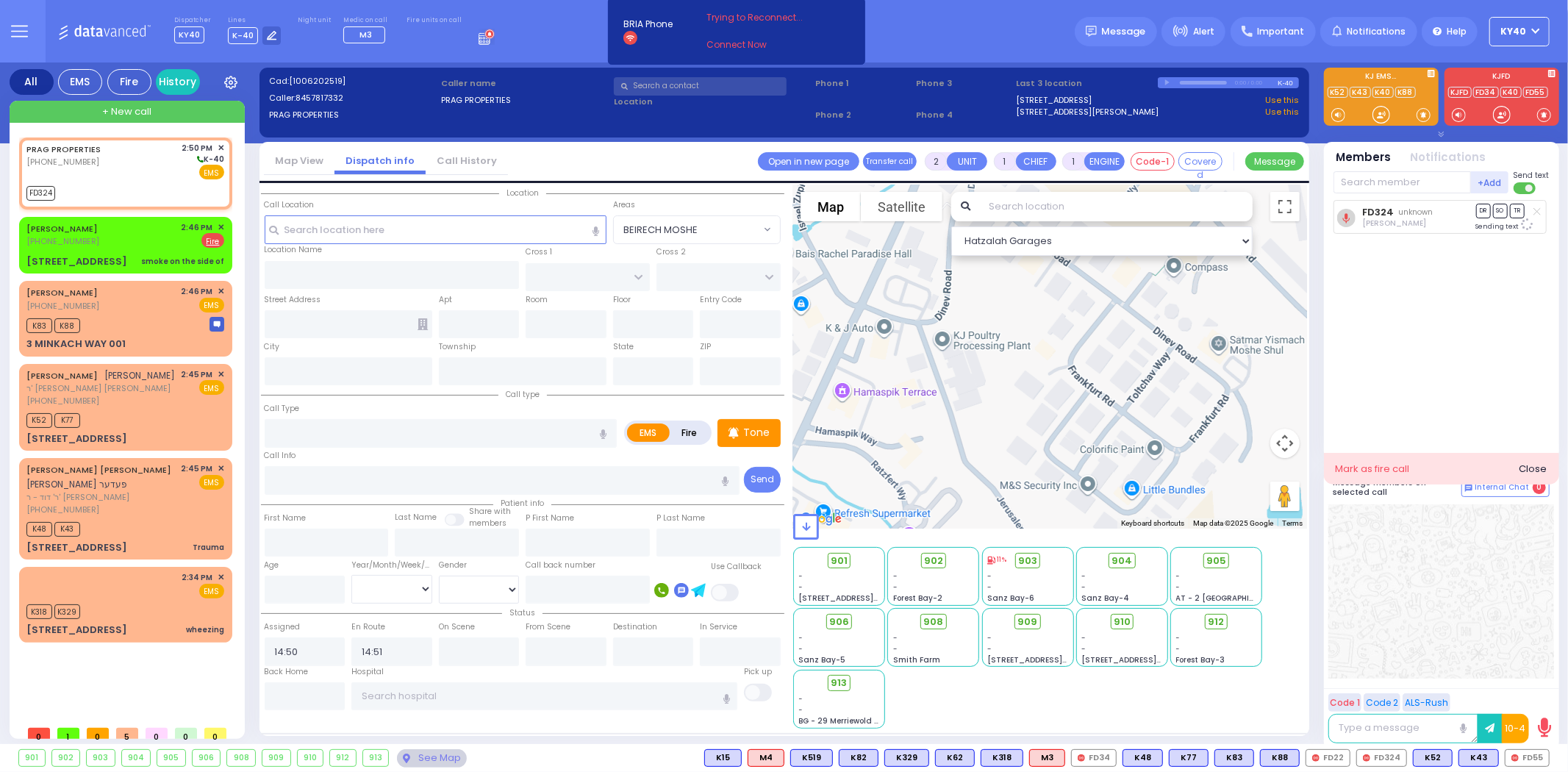
click at [1536, 210] on icon at bounding box center [1537, 211] width 7 height 8
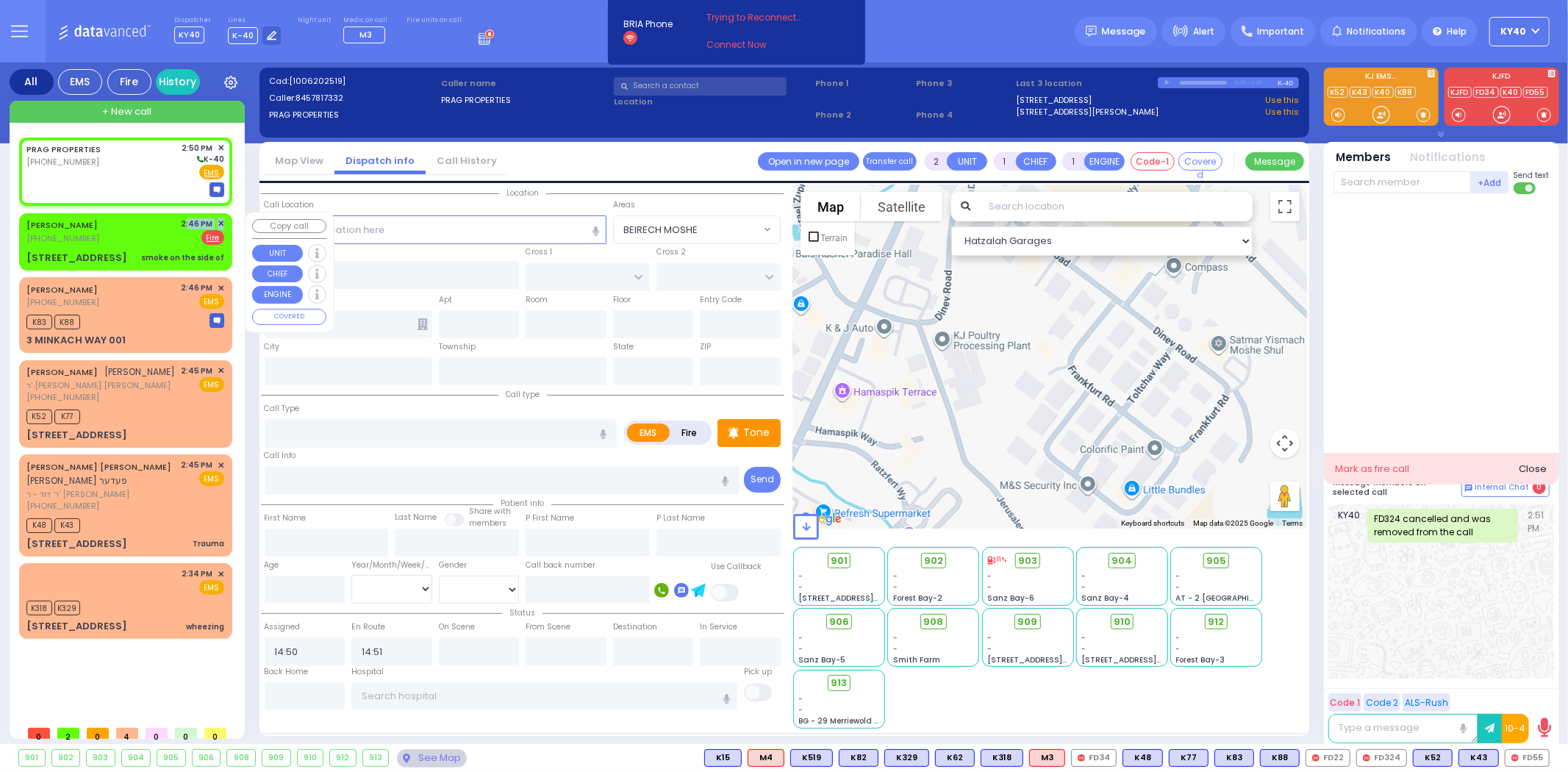
click at [144, 226] on div "WEISS YIDA (845) 652-5258 2:46 PM ✕ EMS Fire" at bounding box center [125, 232] width 198 height 27
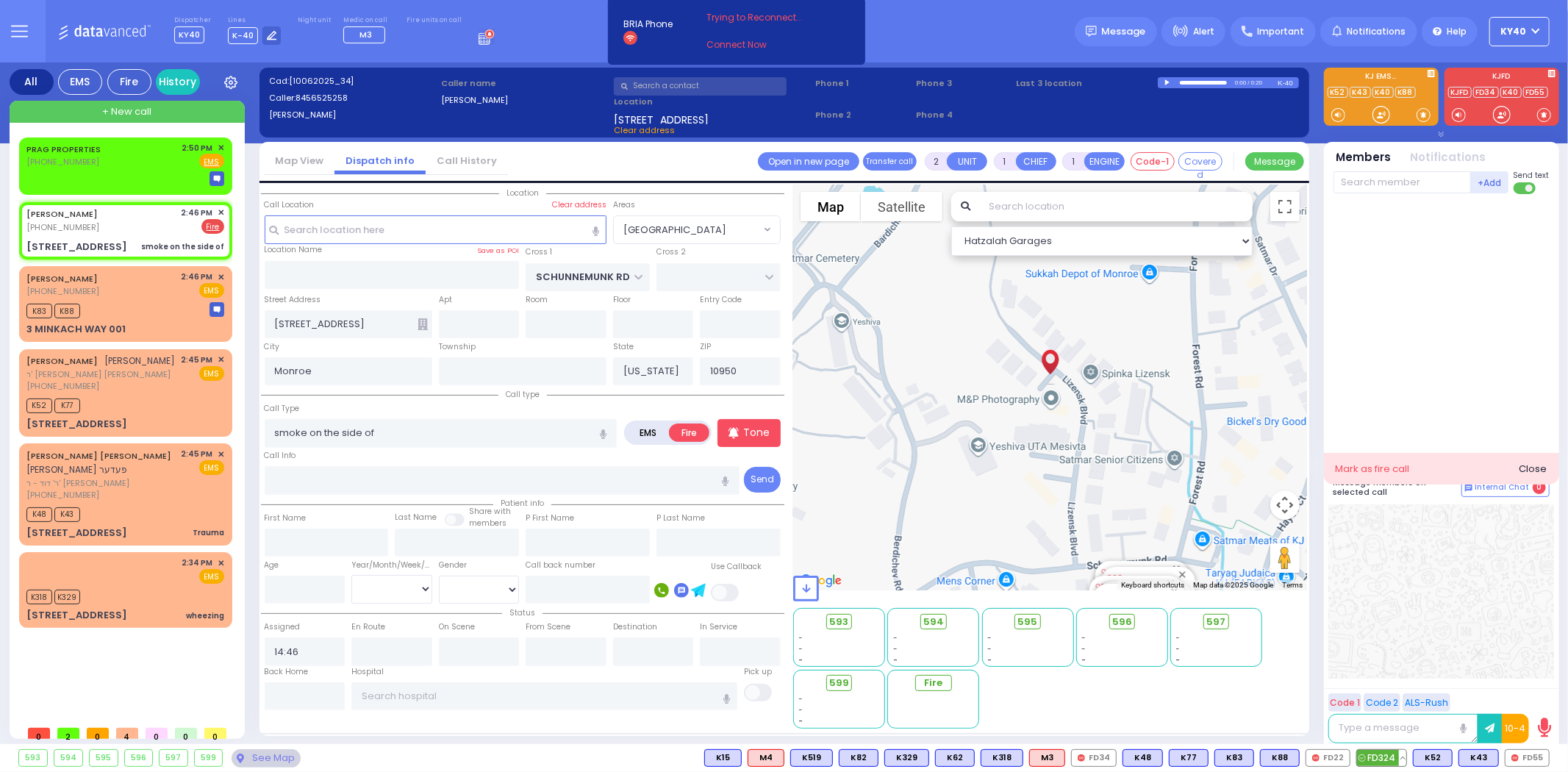
click at [1379, 759] on span "FD324" at bounding box center [1381, 758] width 49 height 16
click at [0, 0] on span "FD22" at bounding box center [0, 0] width 0 height 0
click at [1536, 750] on span "FD55" at bounding box center [1526, 758] width 43 height 16
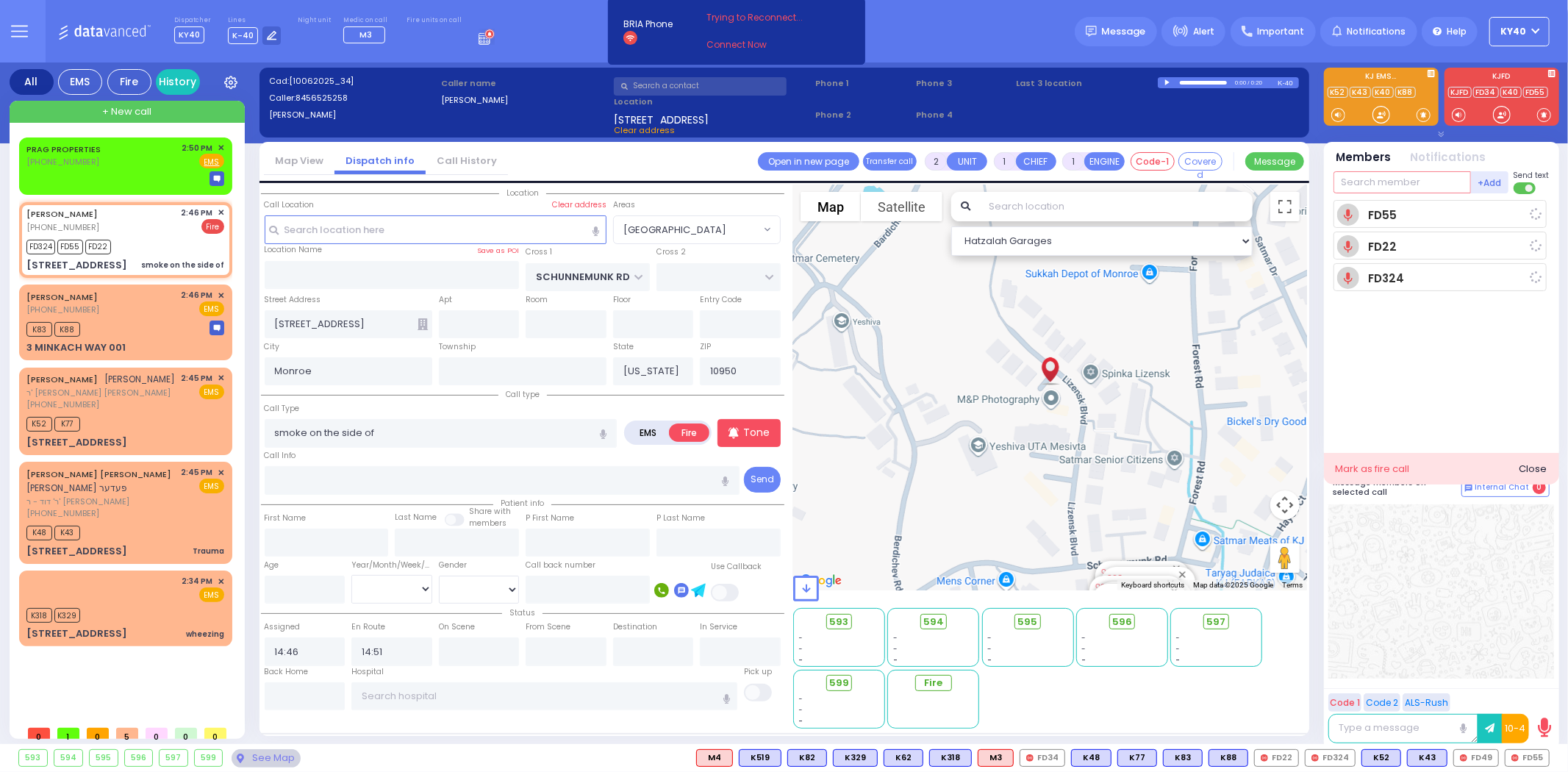
click at [1382, 192] on input "text" at bounding box center [1402, 182] width 137 height 22
click at [1359, 200] on div "FD49 Wolf Landau" at bounding box center [1442, 217] width 210 height 36
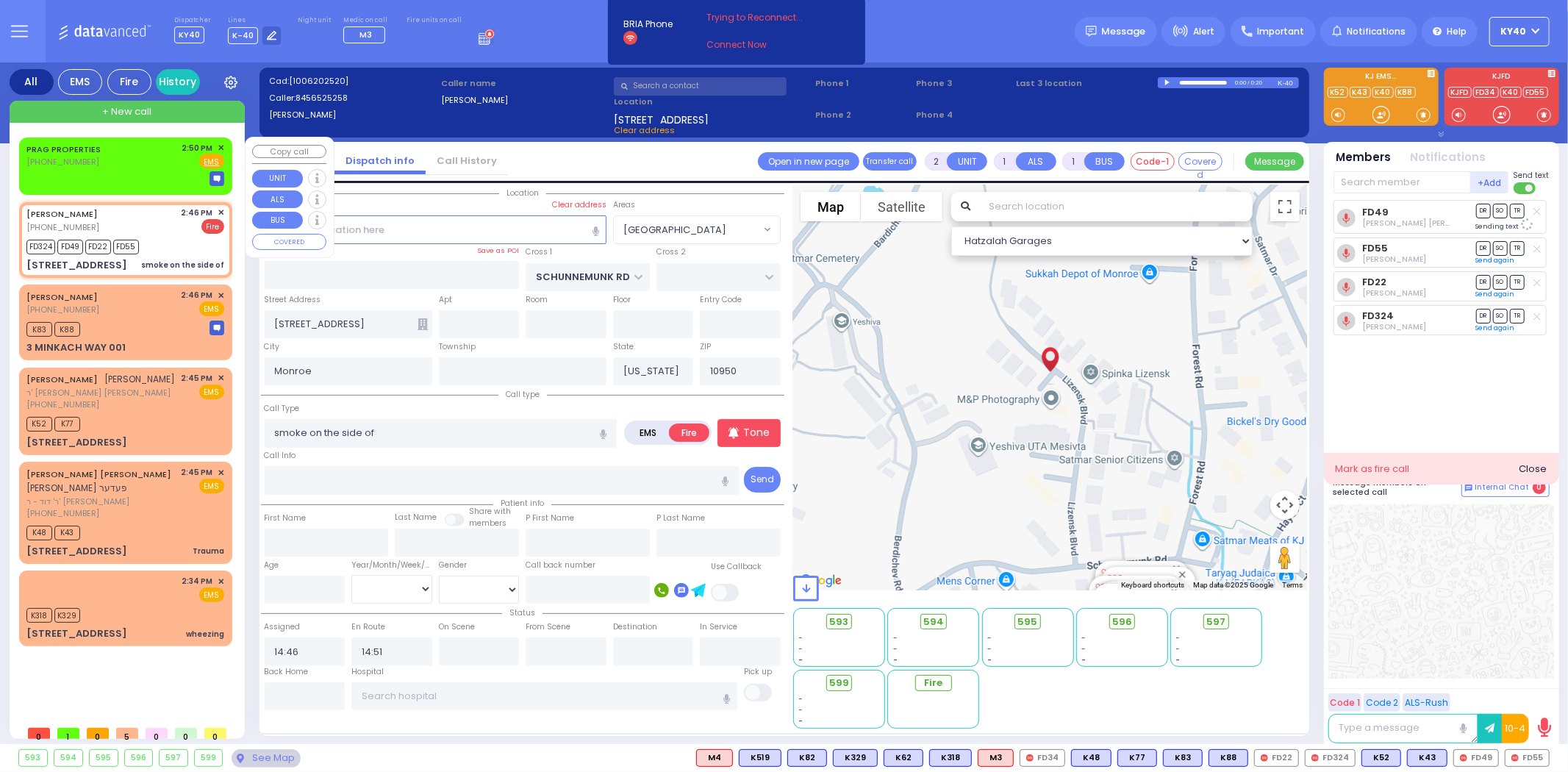
click at [219, 144] on span "✕" at bounding box center [221, 148] width 6 height 13
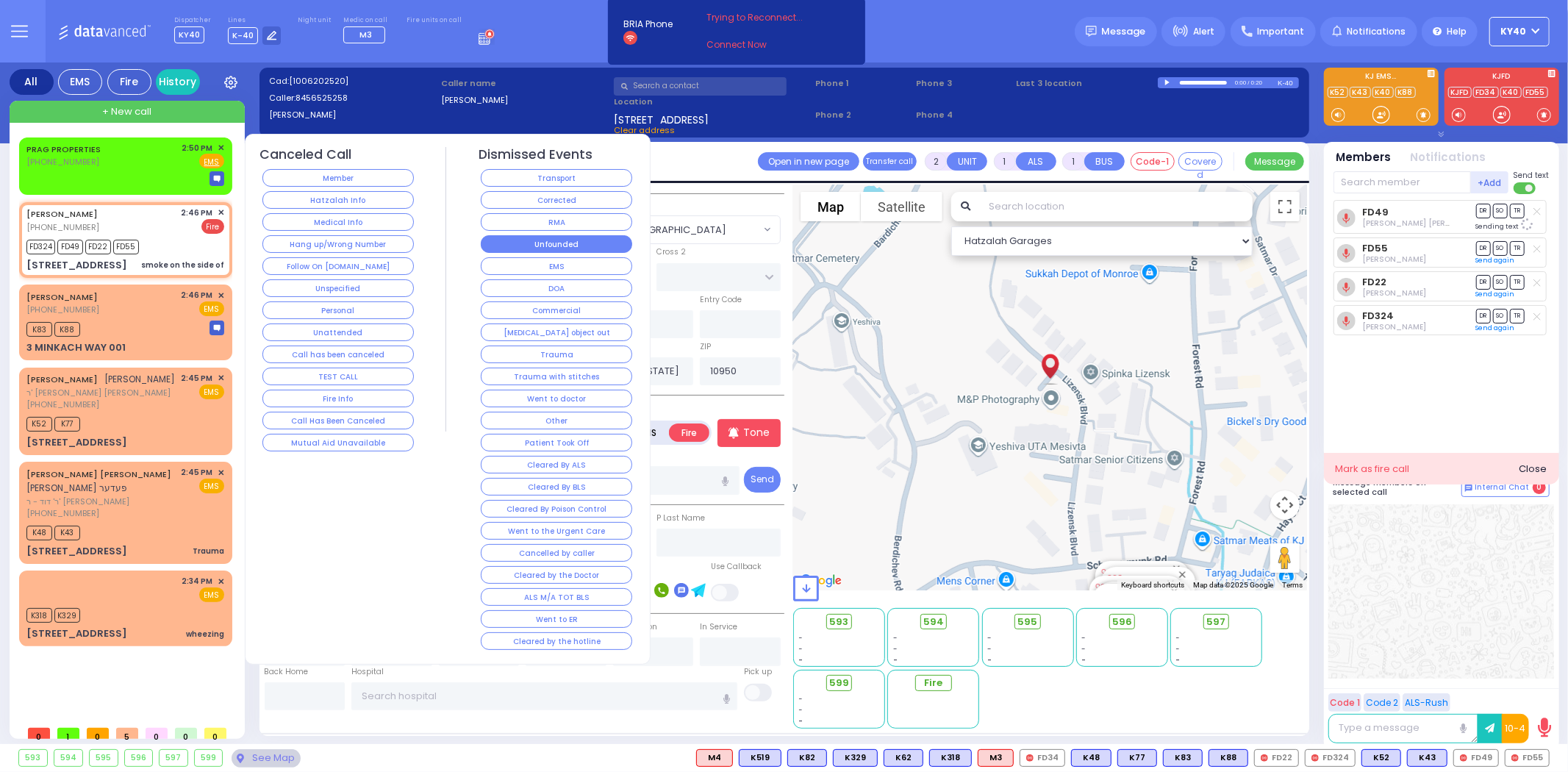
click at [534, 240] on button "Unfounded" at bounding box center [556, 244] width 151 height 17
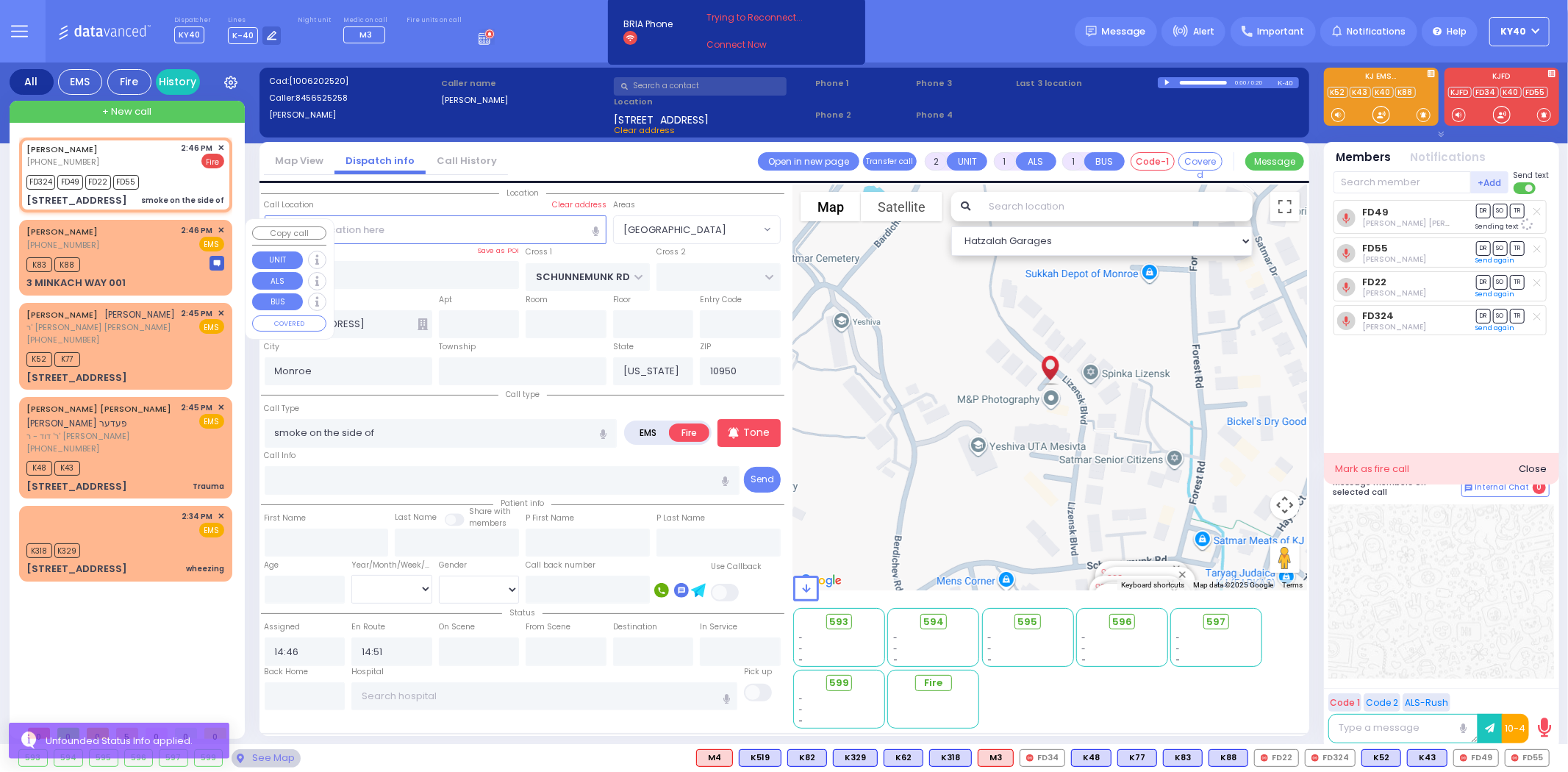
click at [157, 266] on div "K83 K88" at bounding box center [125, 263] width 198 height 18
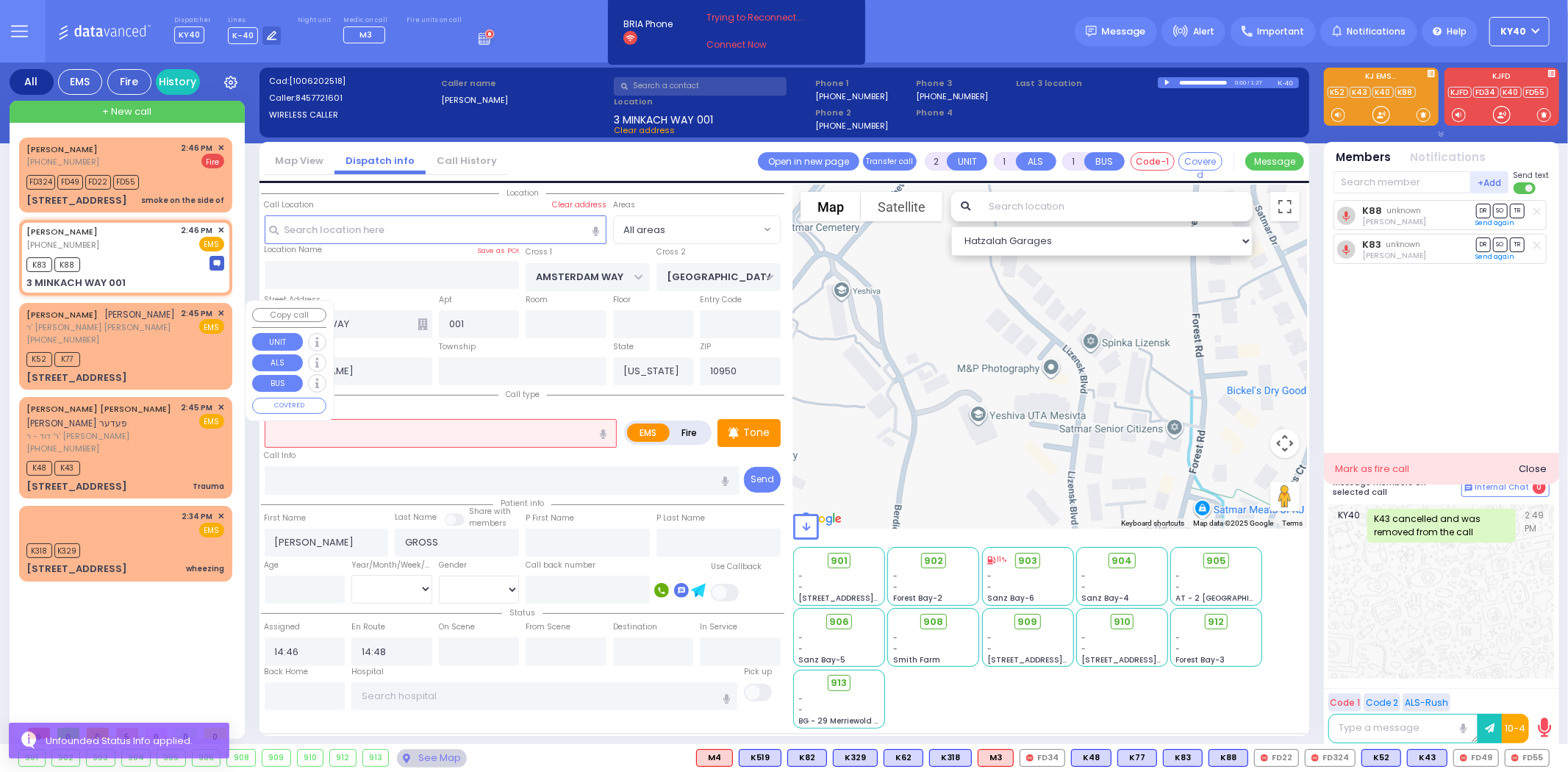
click at [137, 328] on span "ר' חיים יודא - הרר ישראל שמעון מאיר ליי" at bounding box center [101, 328] width 149 height 13
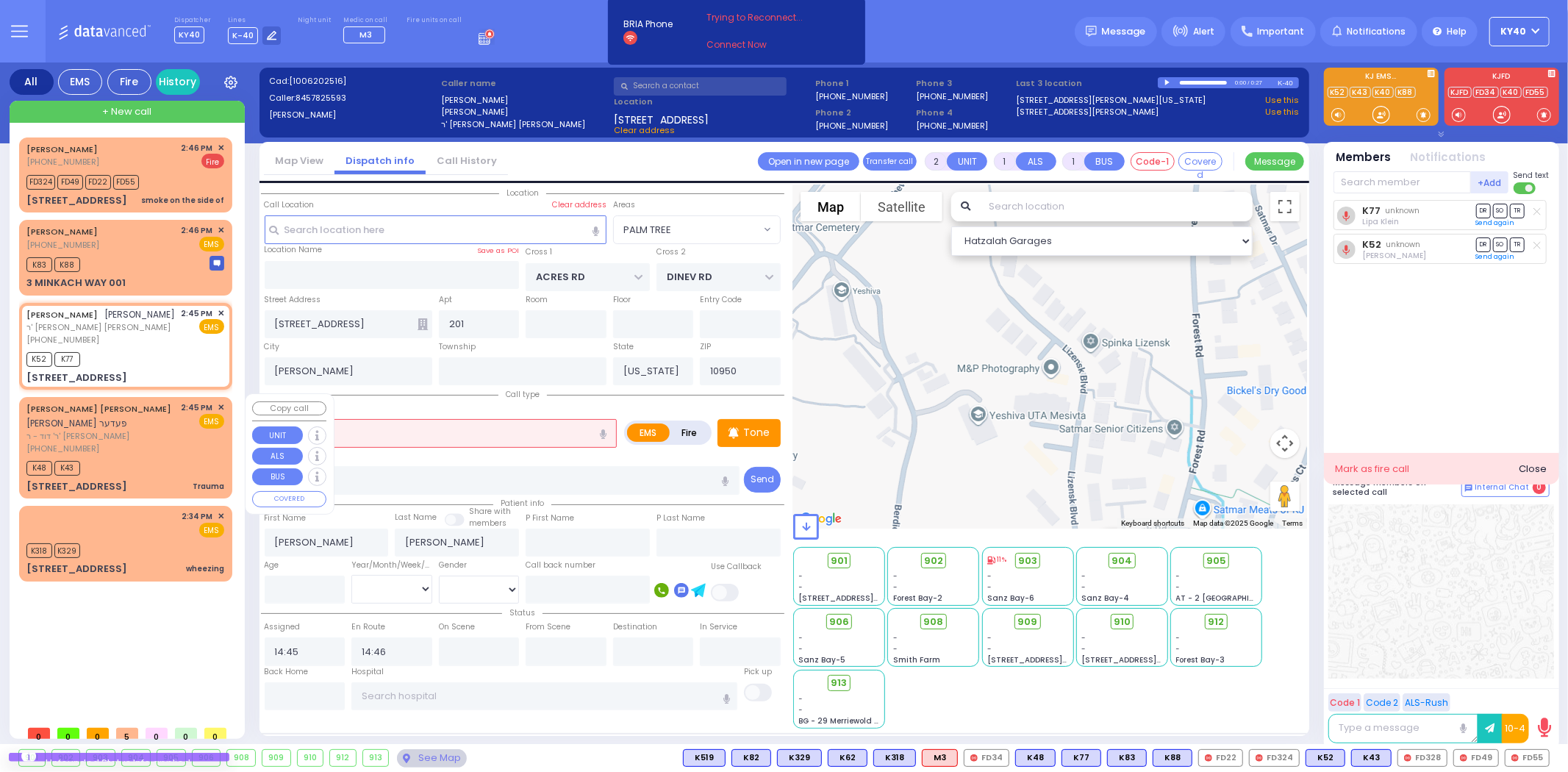
click at [143, 457] on div "K48 K43" at bounding box center [125, 466] width 198 height 18
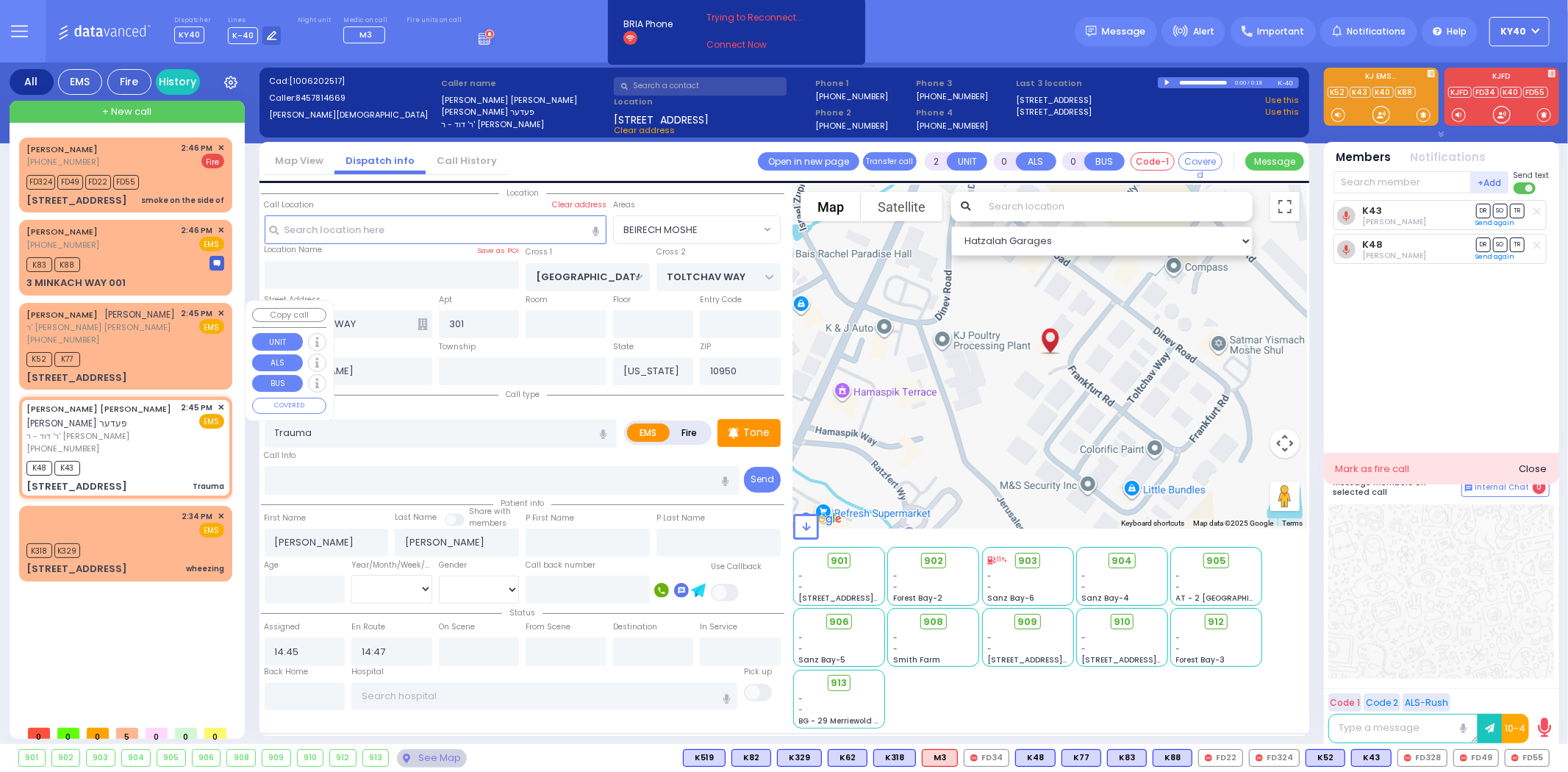
click at [146, 357] on div "K52 K77" at bounding box center [125, 358] width 198 height 18
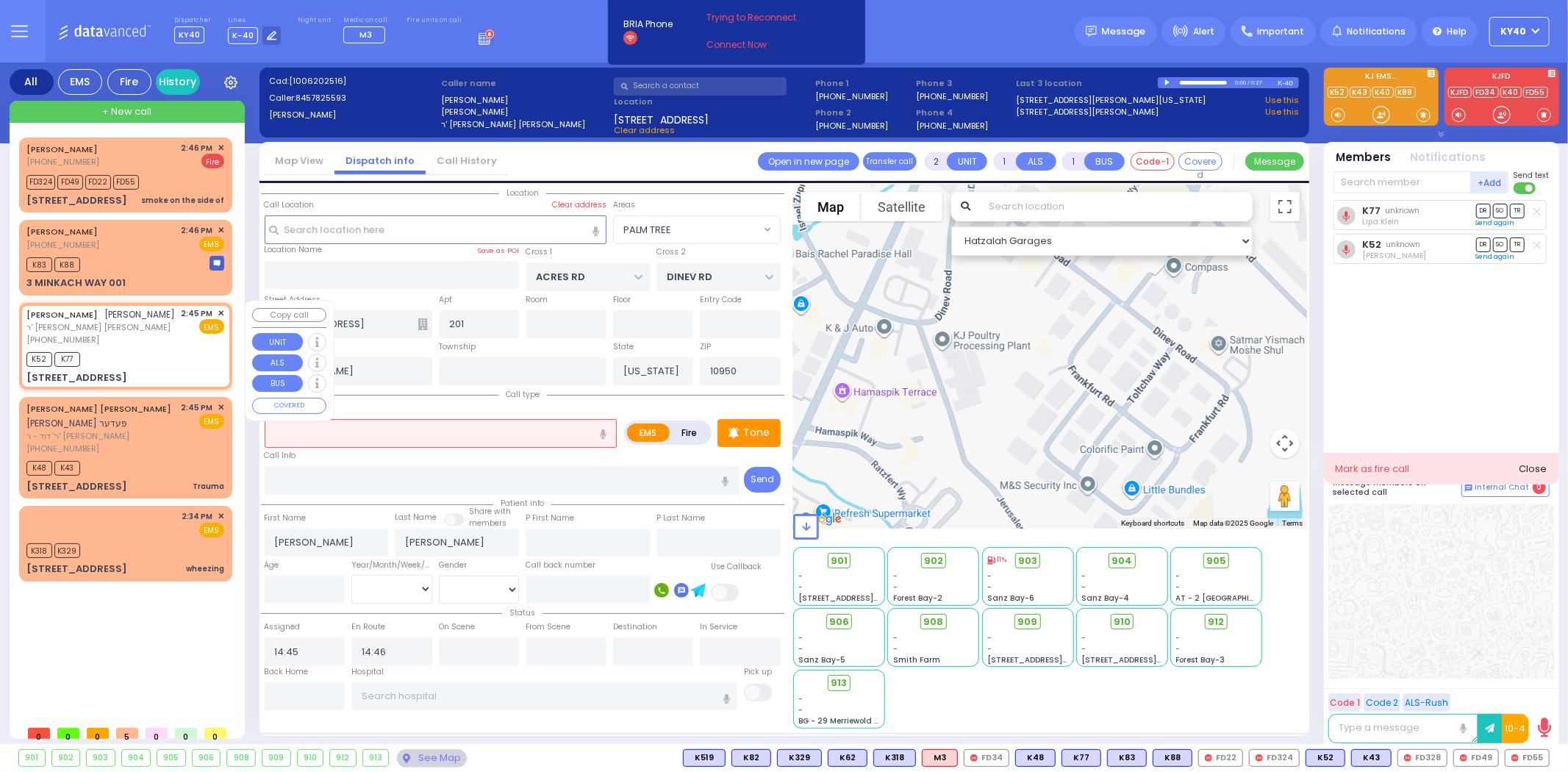
click at [147, 355] on div "K52 K77" at bounding box center [125, 358] width 198 height 18
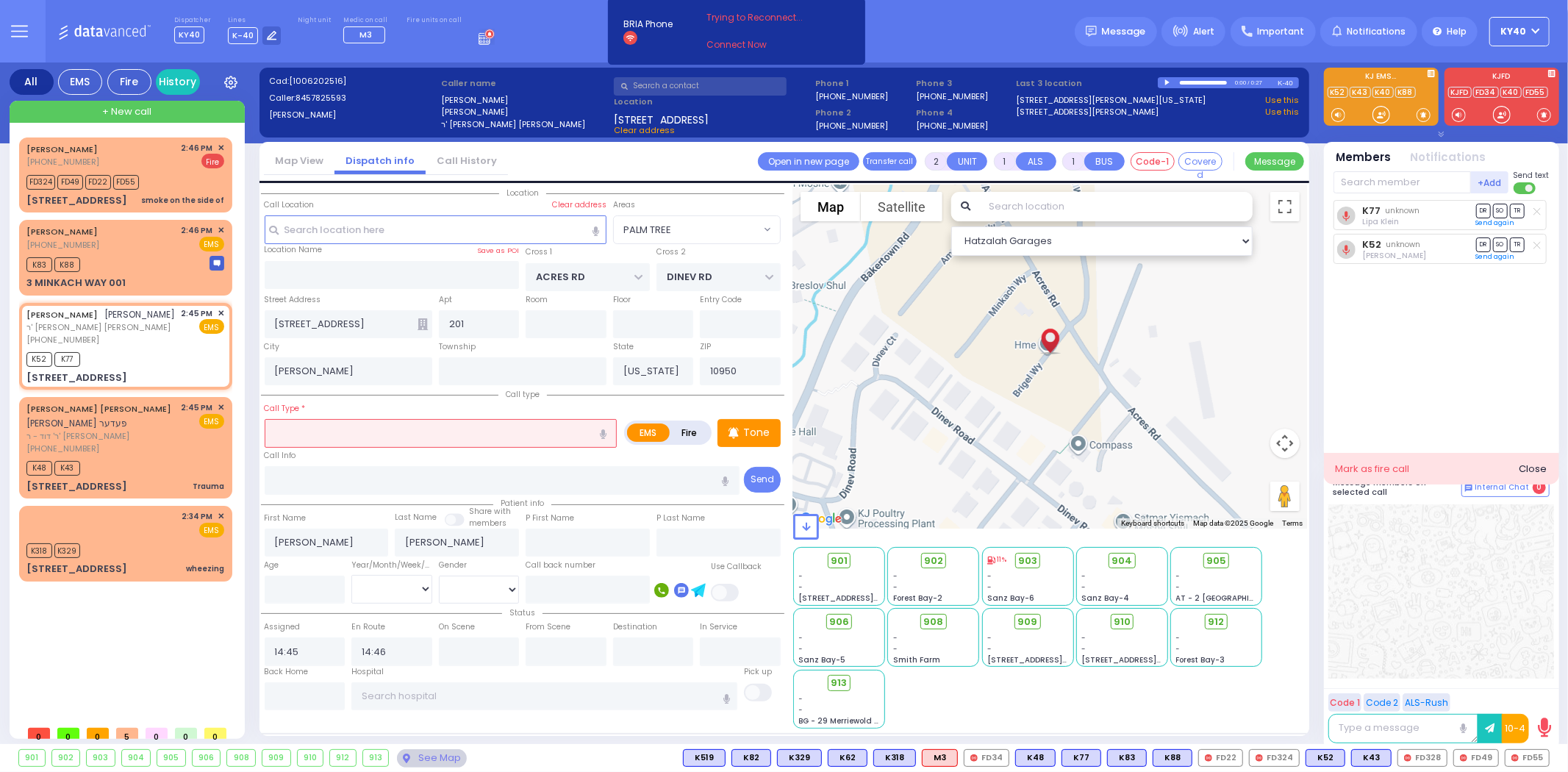
click at [401, 430] on input "text" at bounding box center [440, 433] width 352 height 28
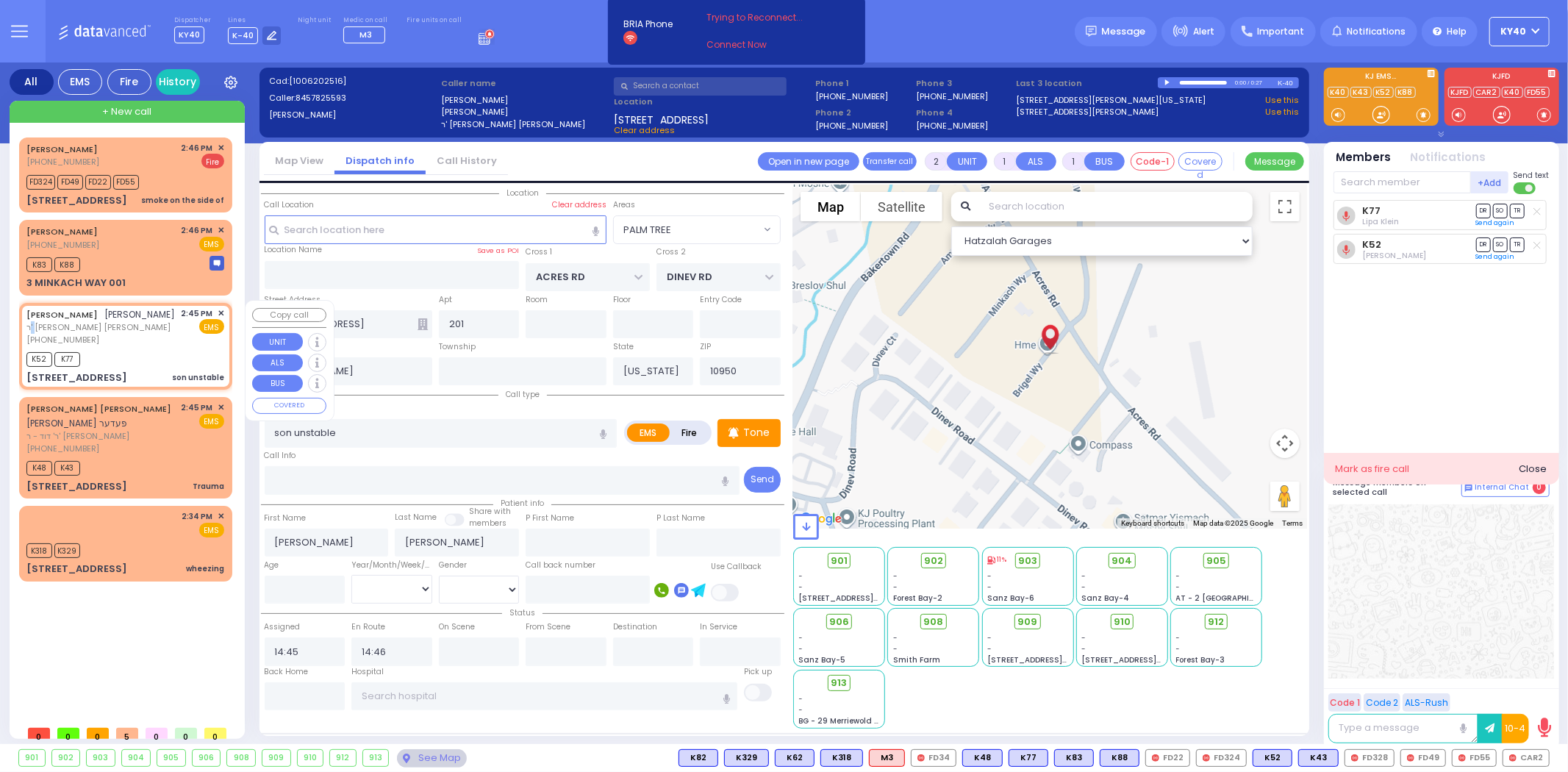
click at [147, 327] on span "ר' חיים יודא - הרר ישראל שמעון מאיר ליי" at bounding box center [101, 328] width 149 height 13
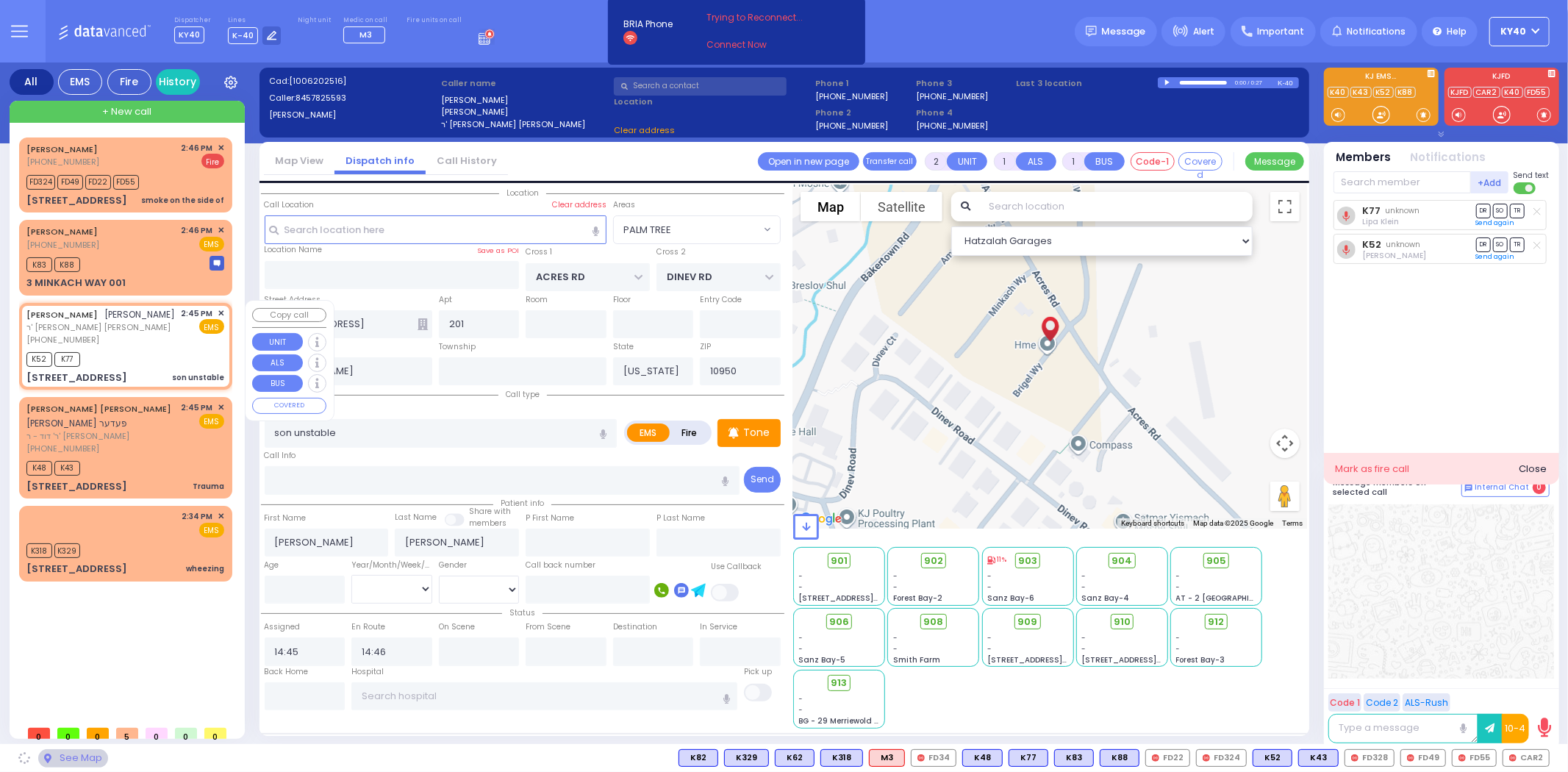
click at [143, 334] on div "(845) 782-5593" at bounding box center [101, 341] width 149 height 13
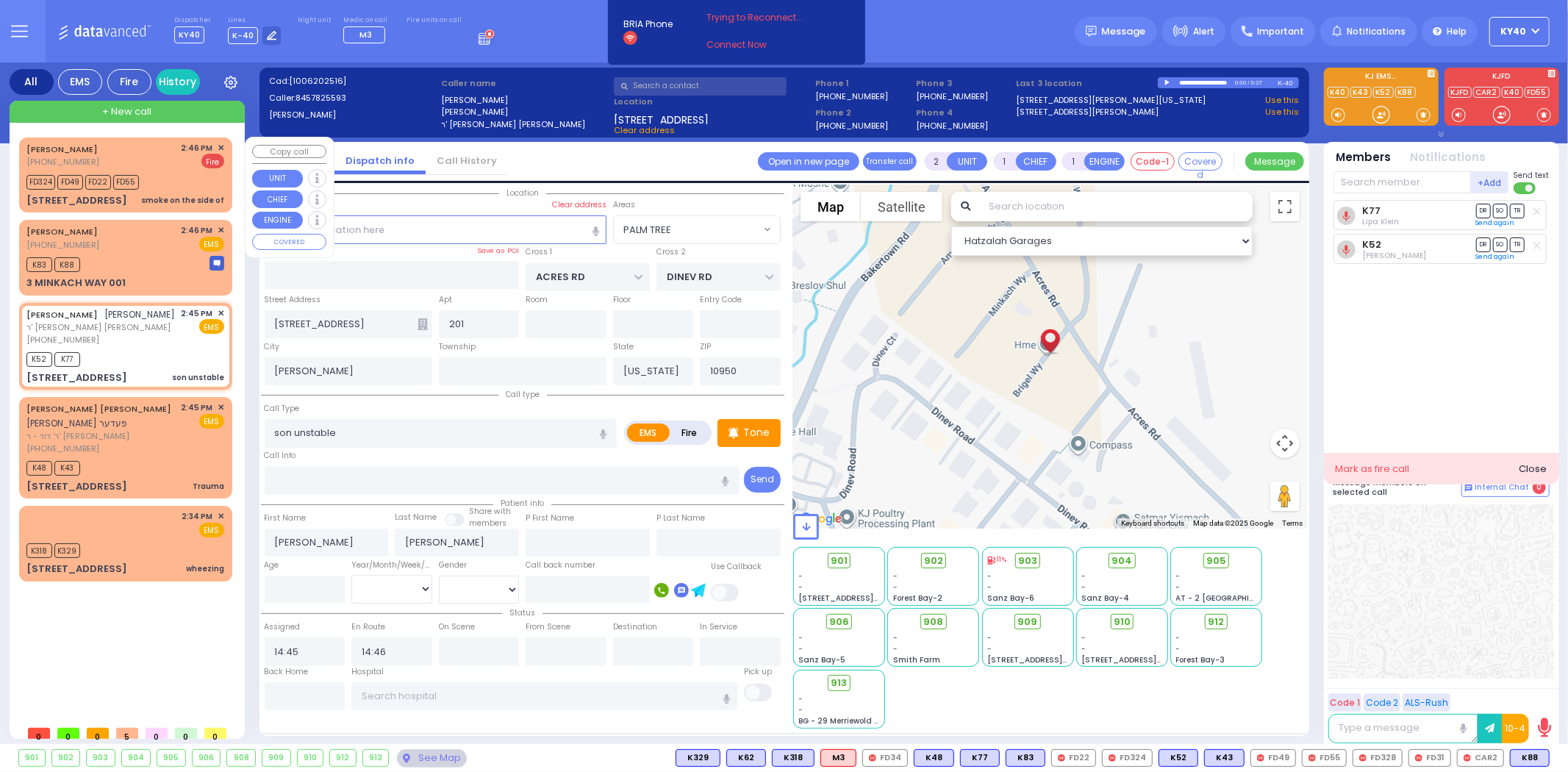
click at [180, 174] on div "FD324 FD49 FD22 FD55" at bounding box center [125, 180] width 198 height 18
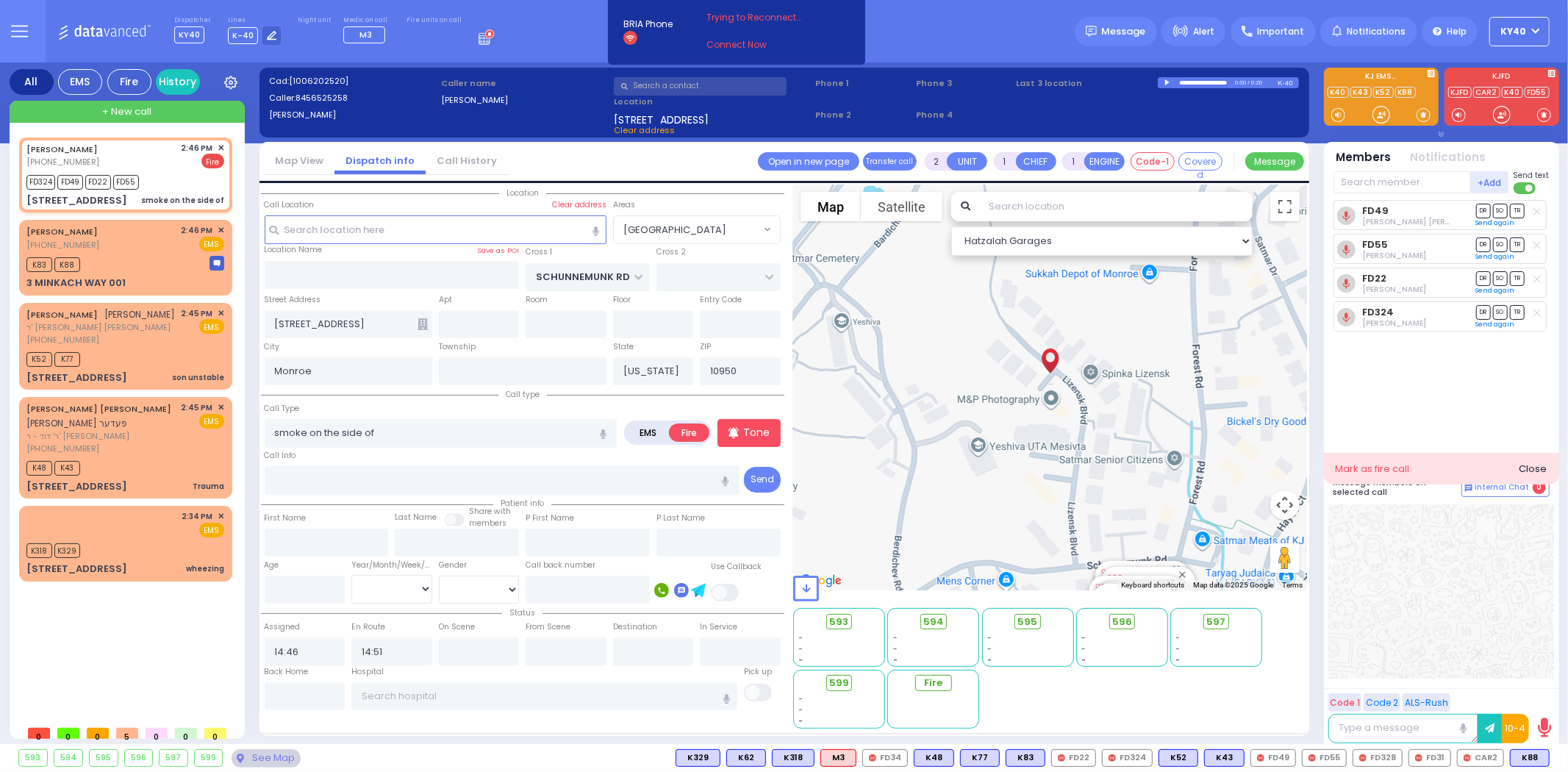
click at [1536, 463] on div "Close" at bounding box center [1532, 469] width 28 height 15
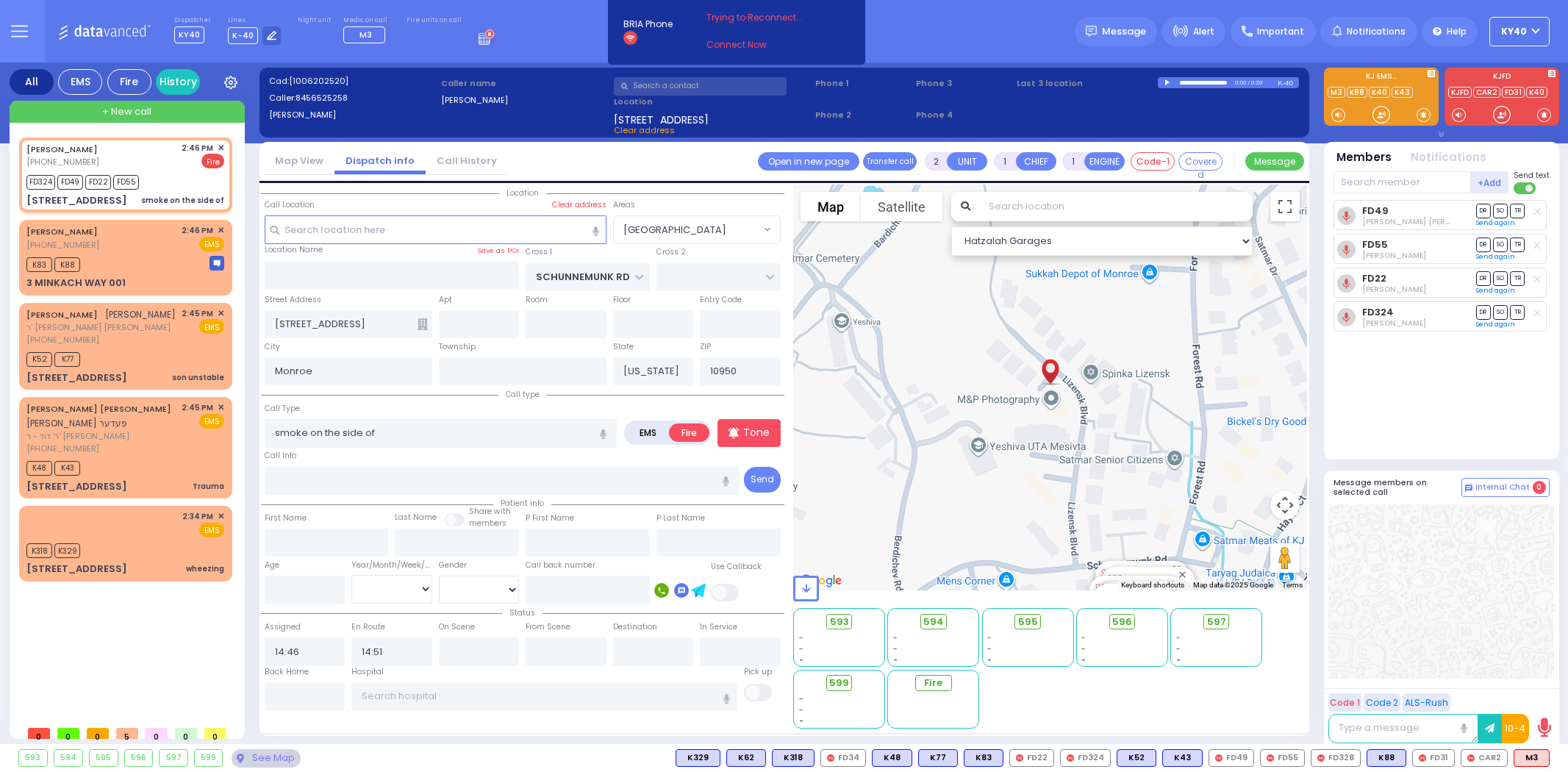
select select "[GEOGRAPHIC_DATA]"
select select
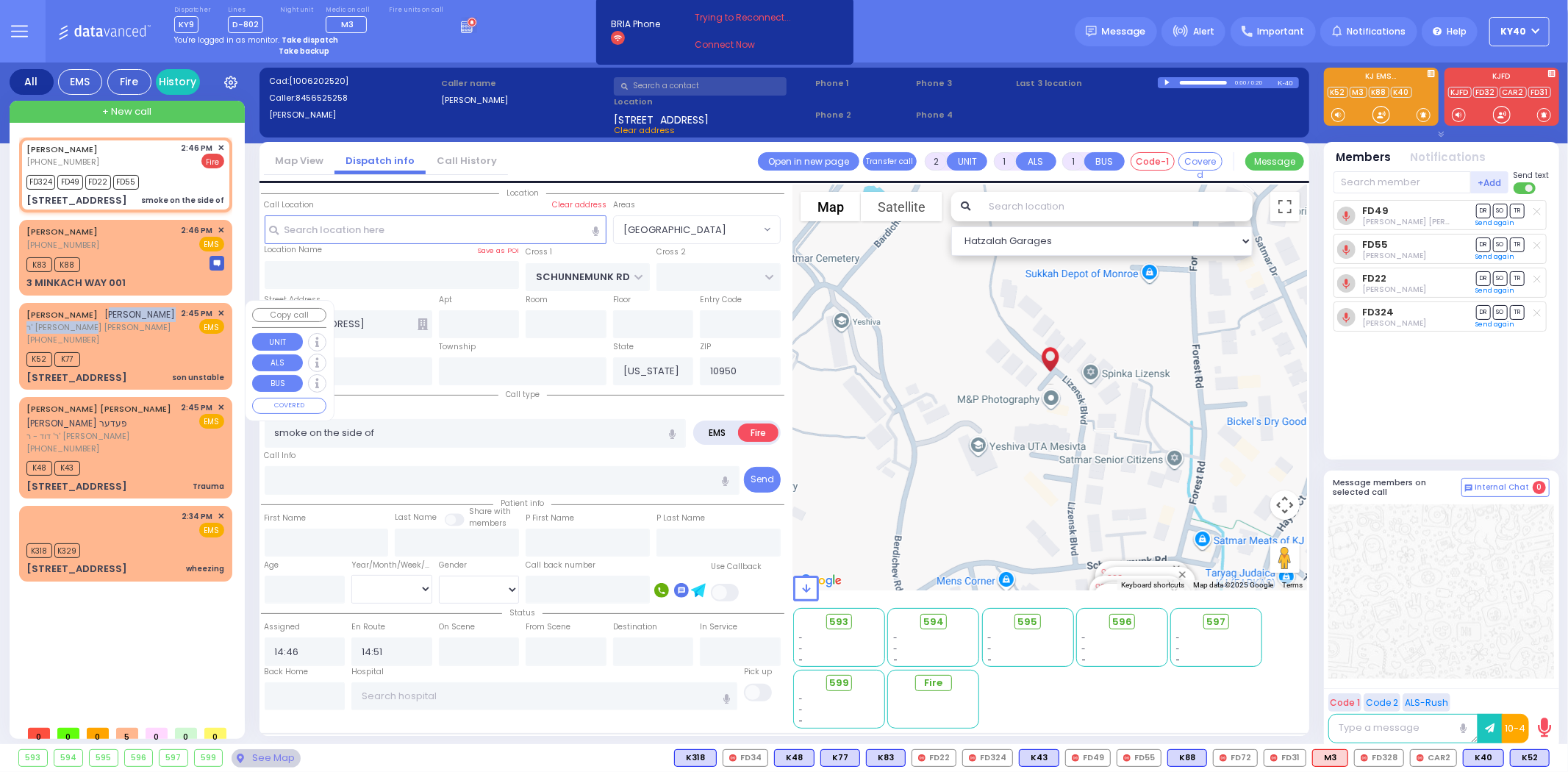
click at [109, 316] on div "[PERSON_NAME] [PERSON_NAME] [PERSON_NAME] [PHONE_NUMBER]" at bounding box center [101, 327] width 149 height 39
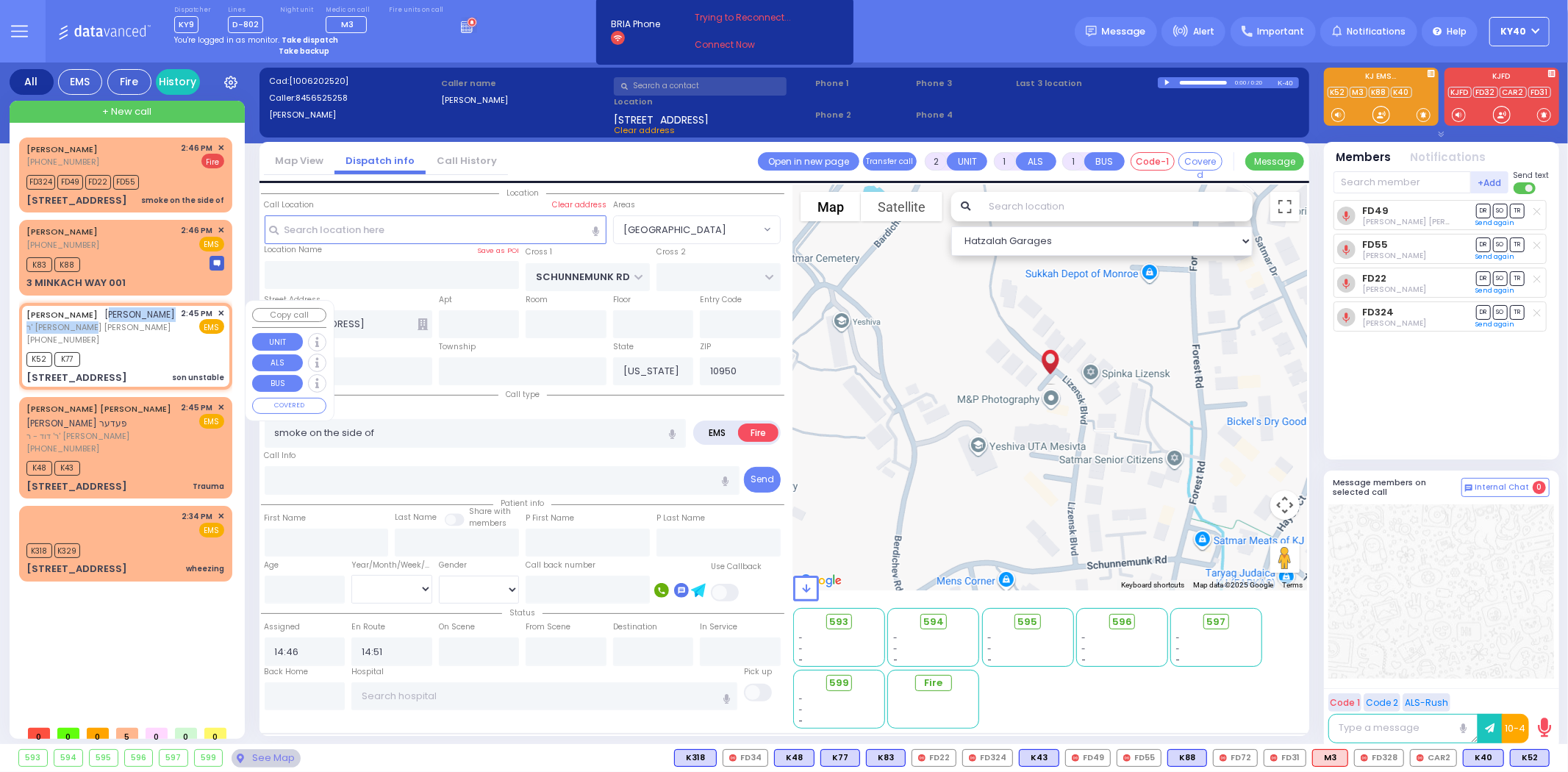
select select
type input "son unstable"
radio input "true"
type input "[PERSON_NAME]"
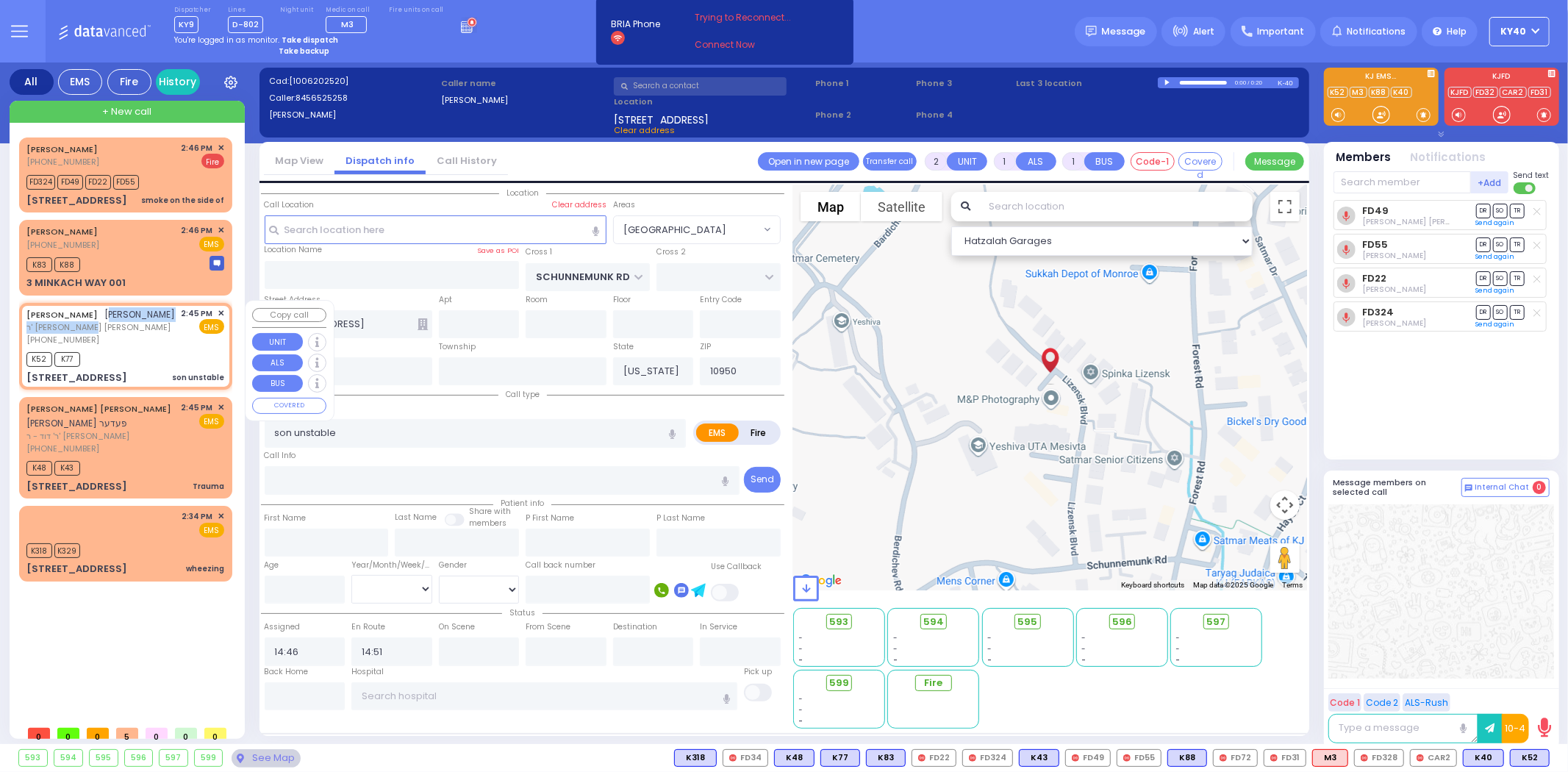
select select
type input "14:45"
type input "14:46"
type input "ACRES RD"
type input "DINEV RD"
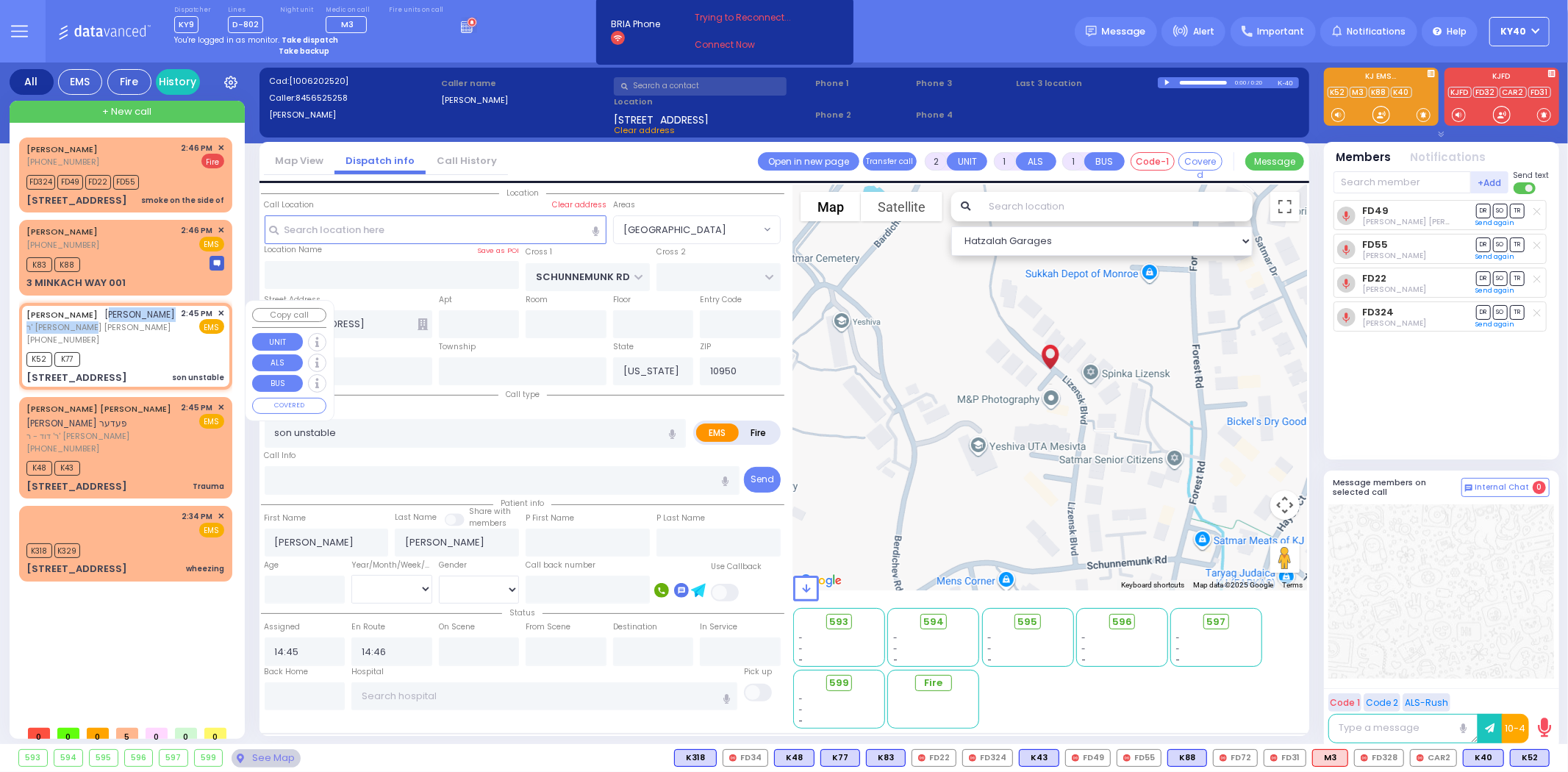
type input "[STREET_ADDRESS]"
type input "201"
type input "[PERSON_NAME]"
select select "PALM TREE"
select select "Hatzalah Garages"
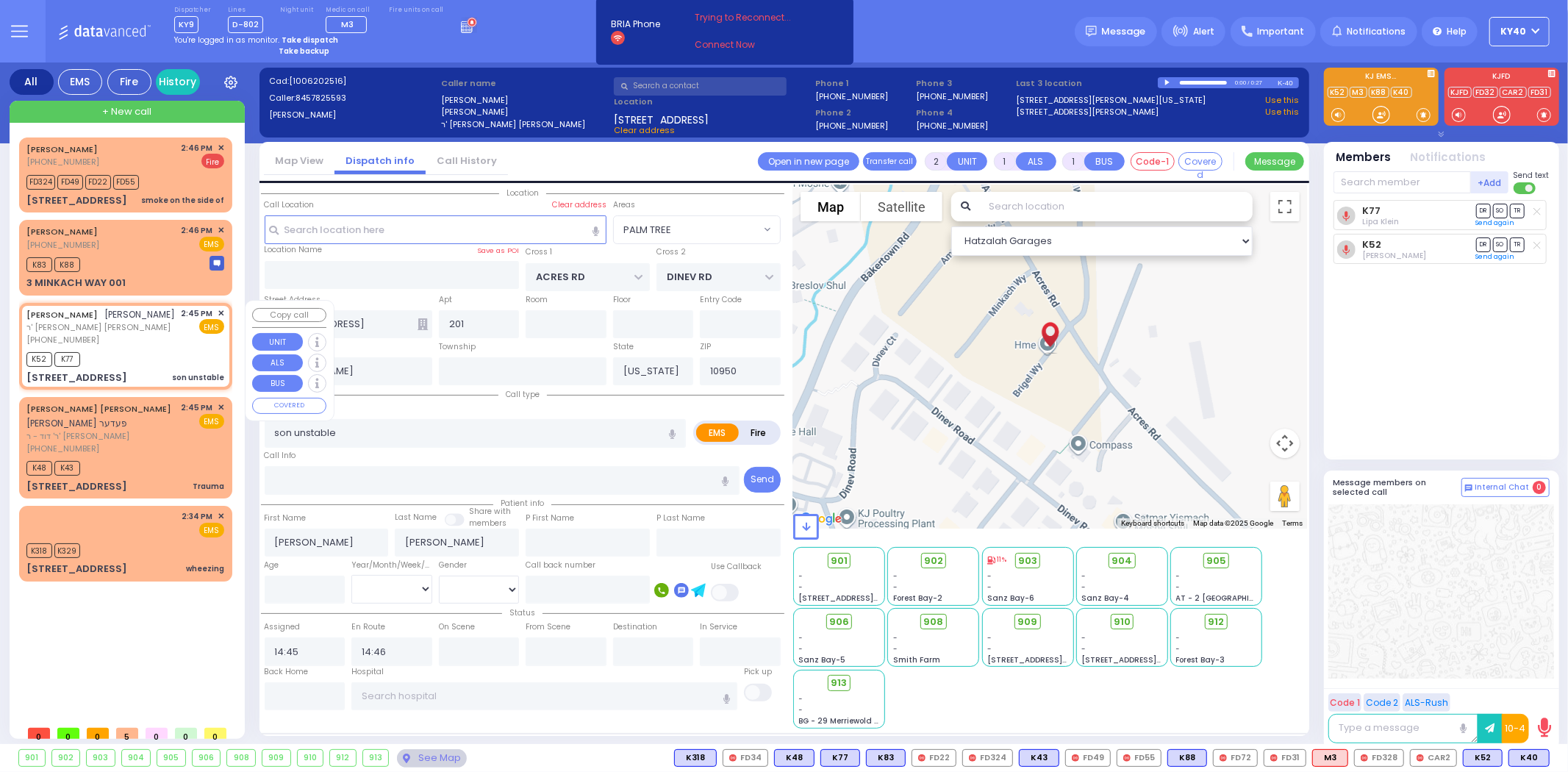
click at [135, 354] on div "K52 K77" at bounding box center [125, 358] width 198 height 18
select select
radio input "true"
select select
select select "Hatzalah Garages"
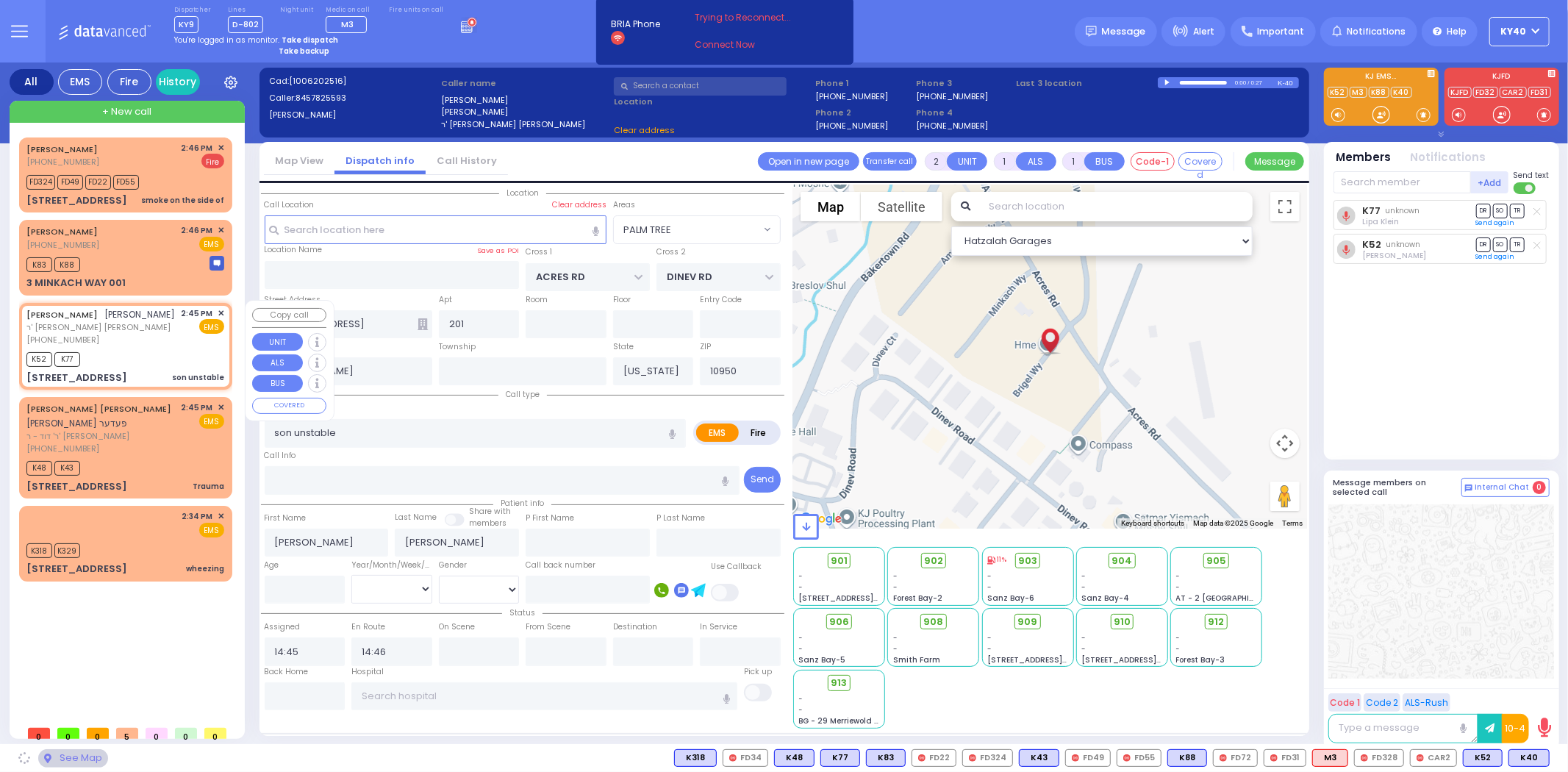
select select "PALM TREE"
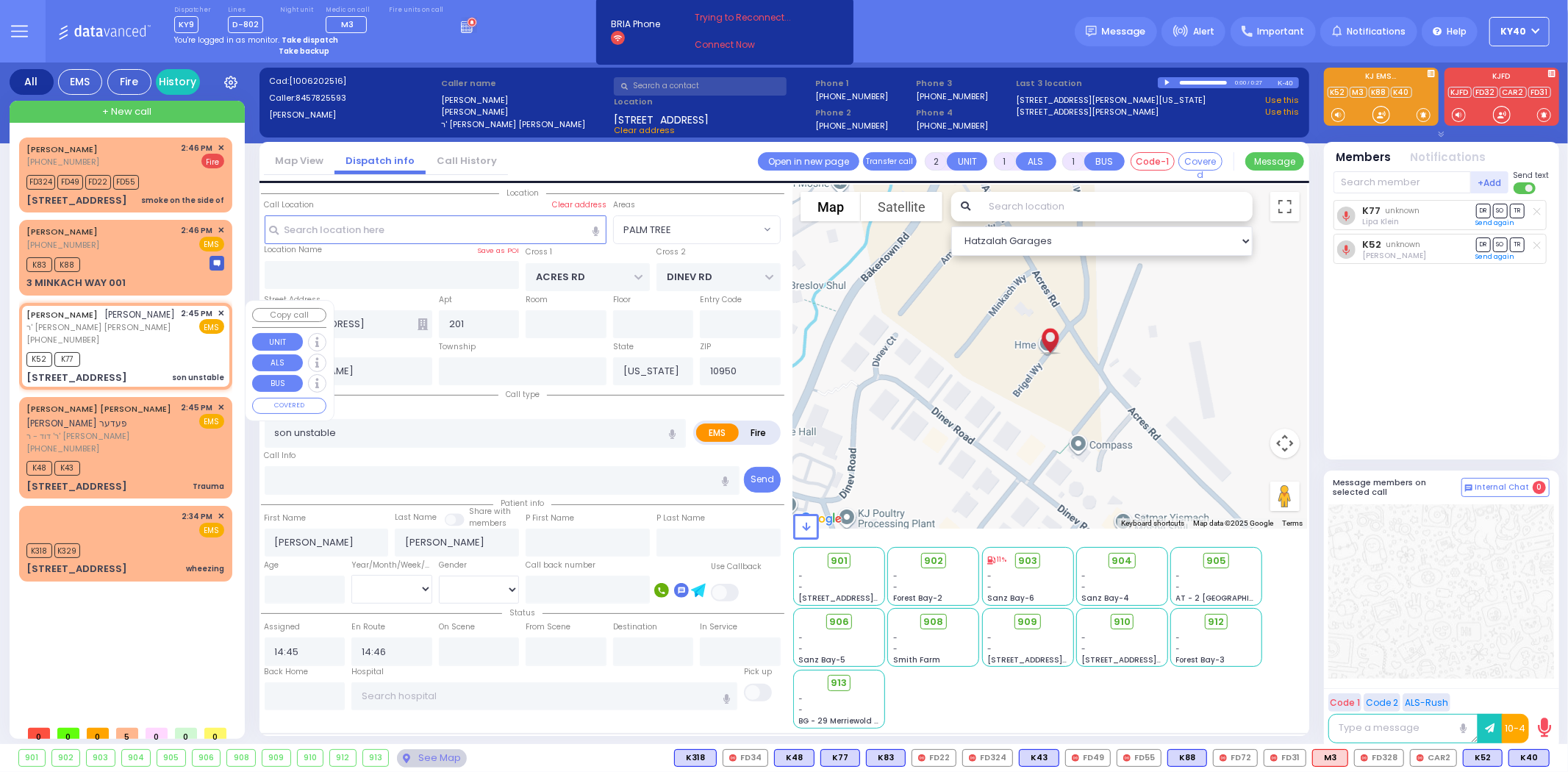
click at [222, 310] on span "✕" at bounding box center [221, 314] width 6 height 13
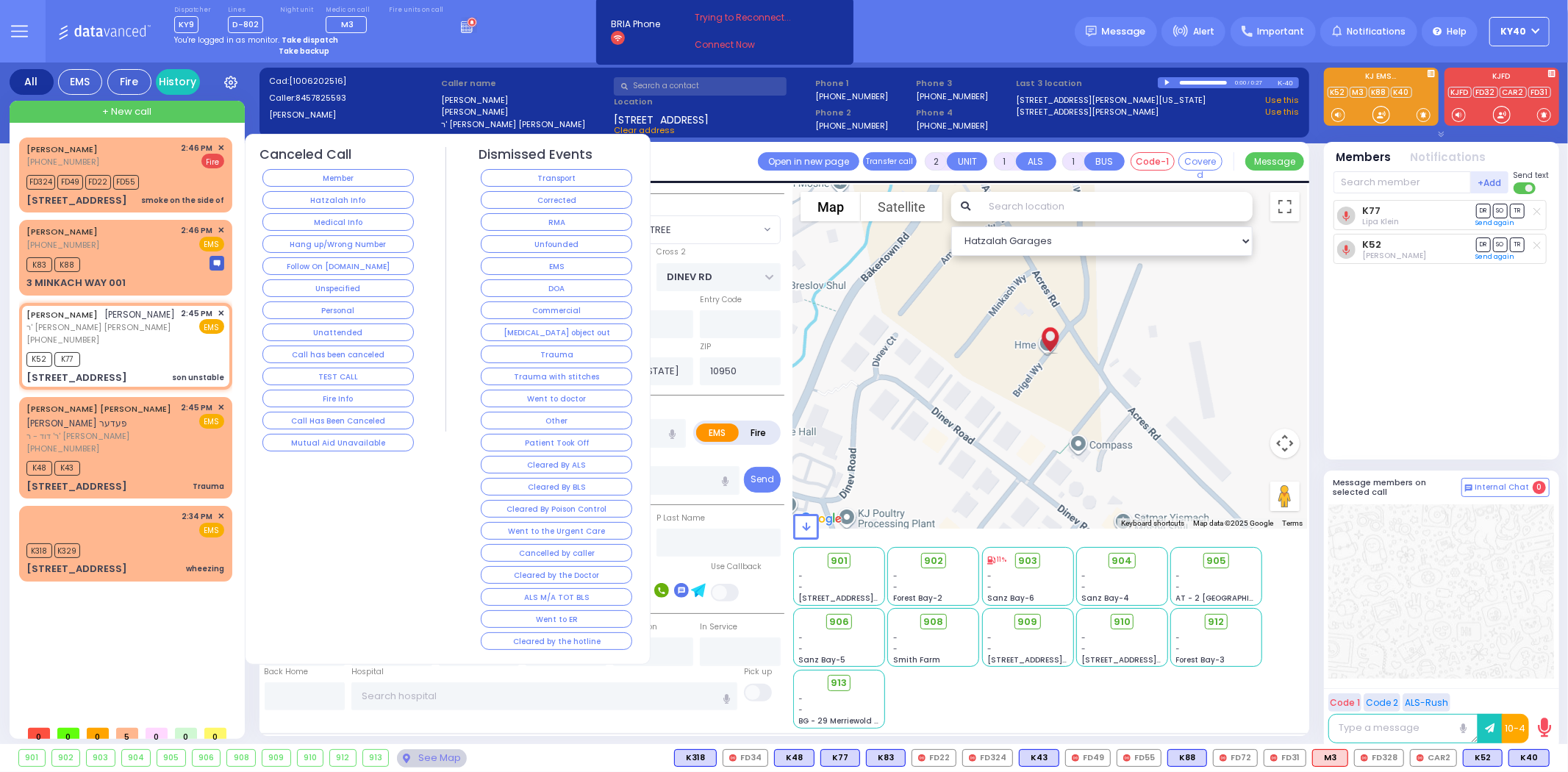
click at [530, 207] on button "Corrected" at bounding box center [556, 200] width 151 height 17
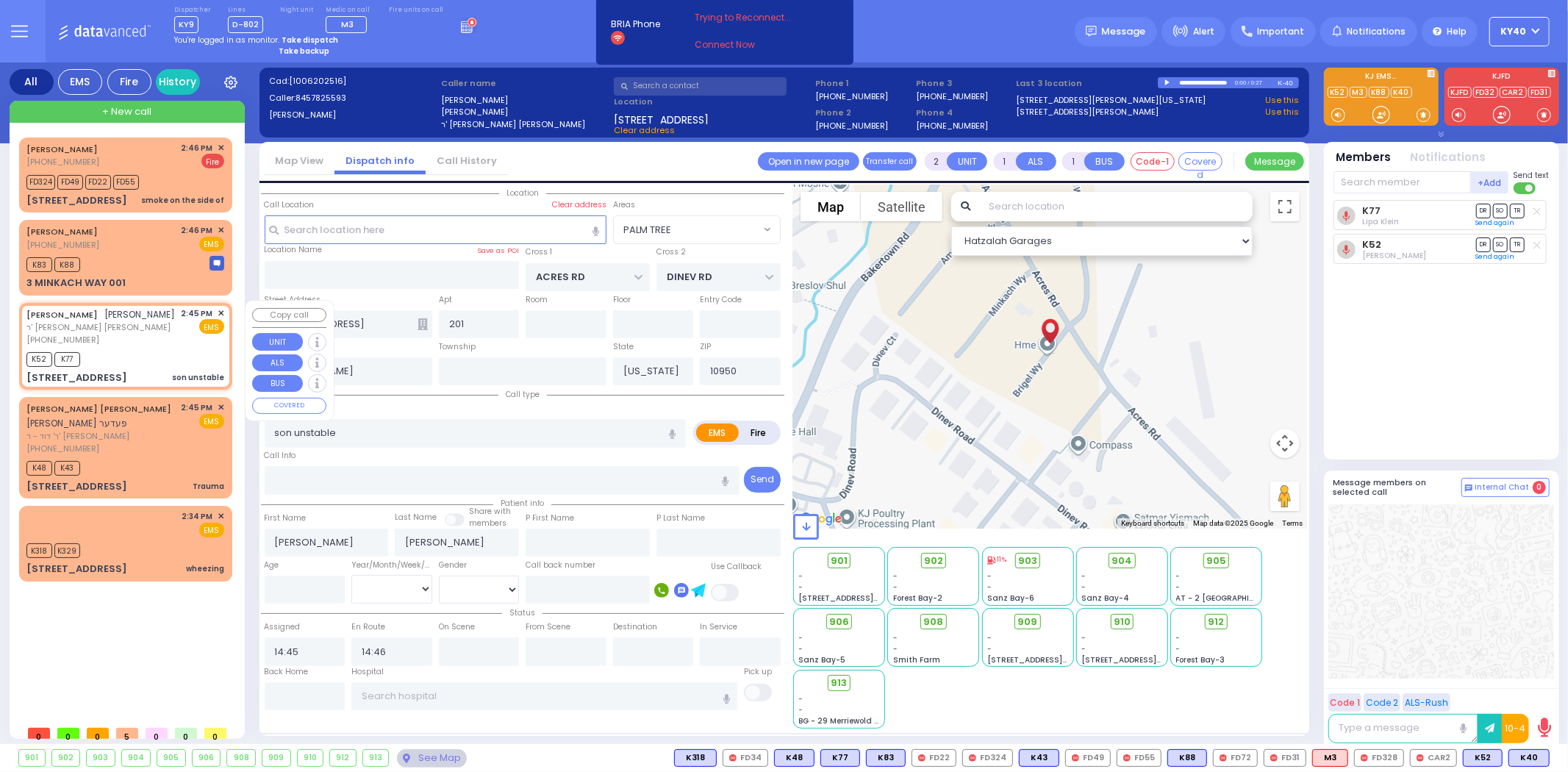
select select
radio input "true"
select select
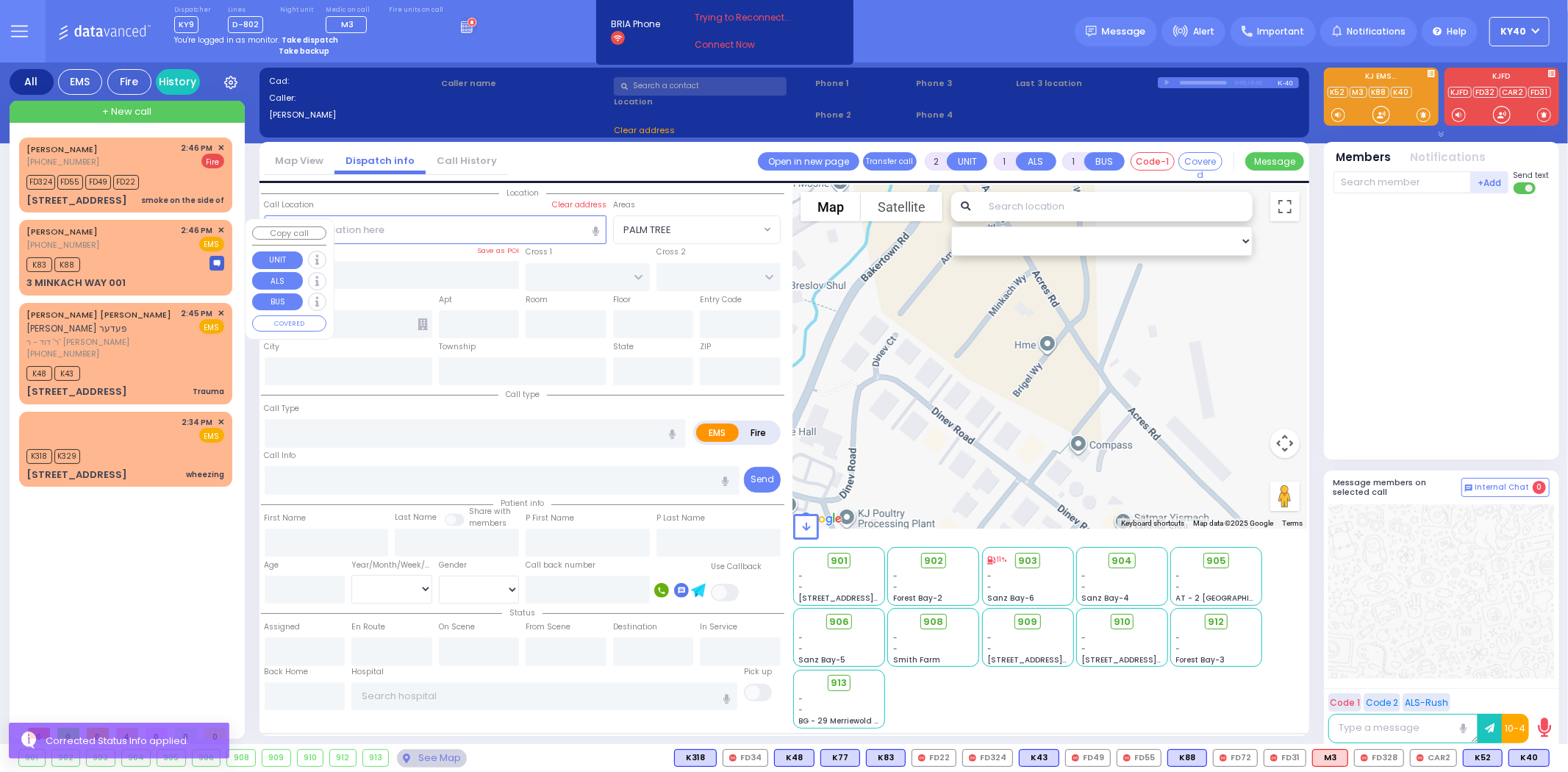
click at [144, 259] on div "K83 K88" at bounding box center [125, 263] width 198 height 18
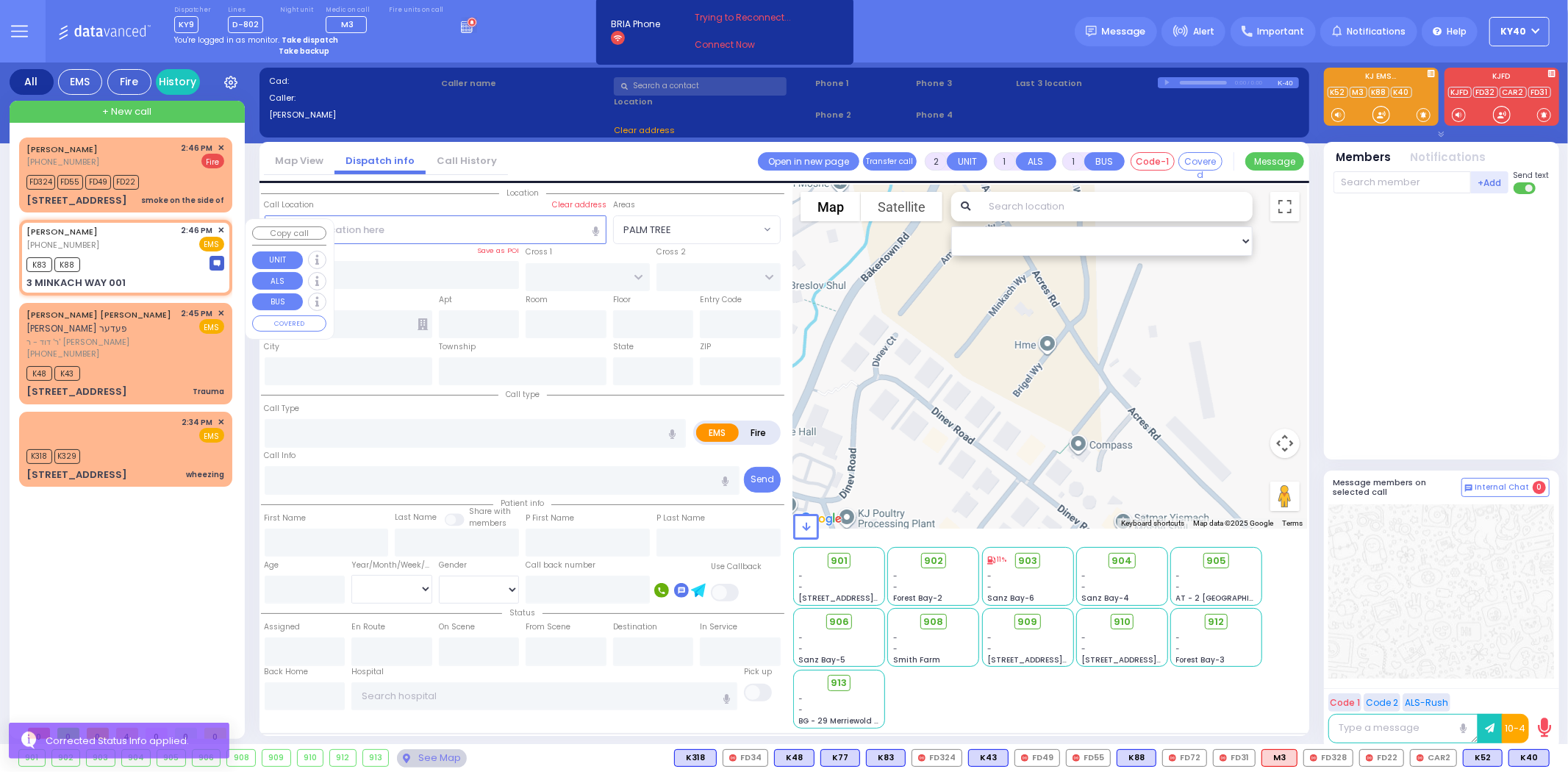
select select
radio input "true"
type input "[PERSON_NAME]"
type input "GROSS"
select select
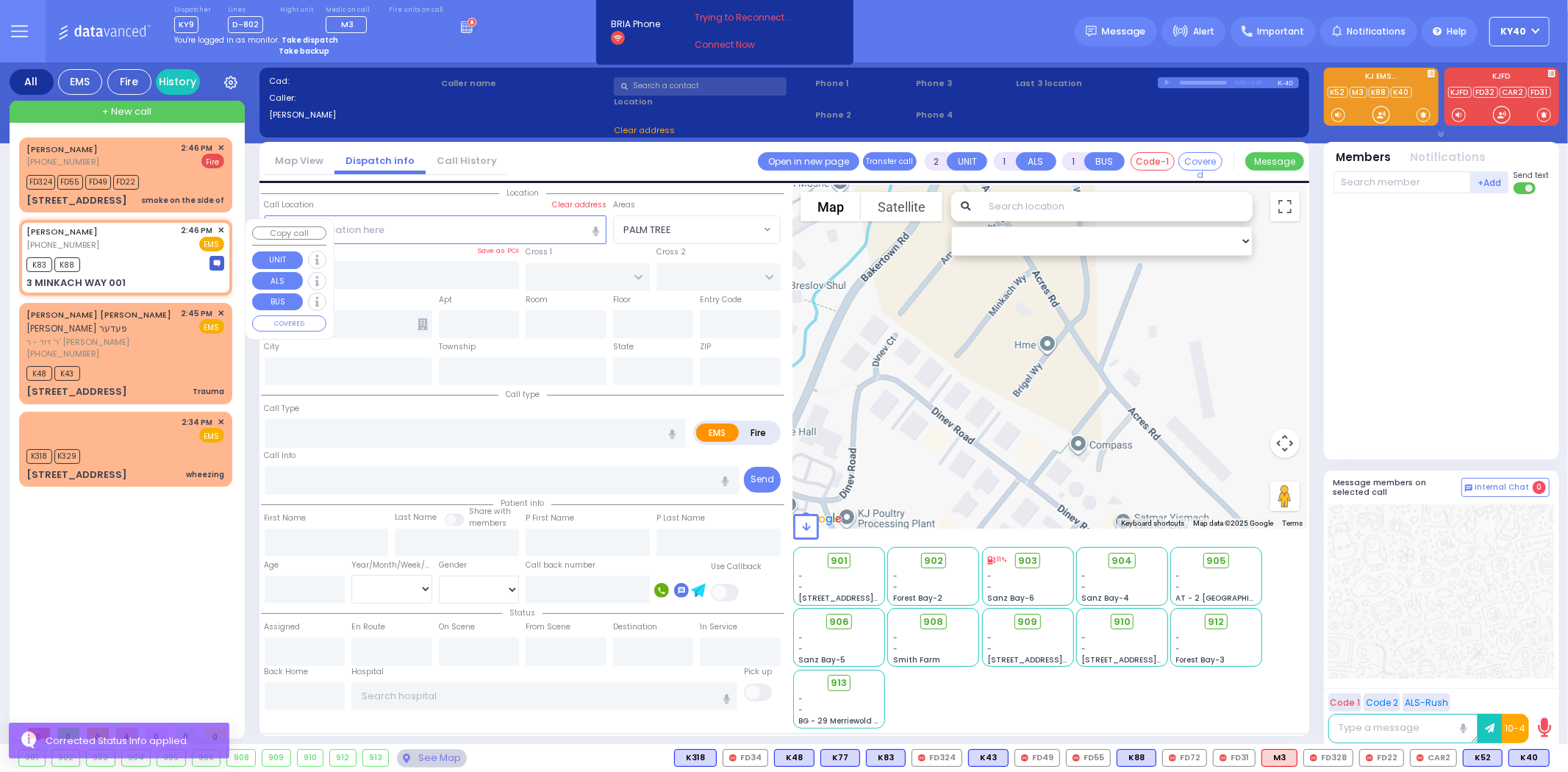
type input "14:46"
type input "14:48"
type input "AMSTERDAM WAY"
type input "[GEOGRAPHIC_DATA]"
type input "3 MINKACH WAY"
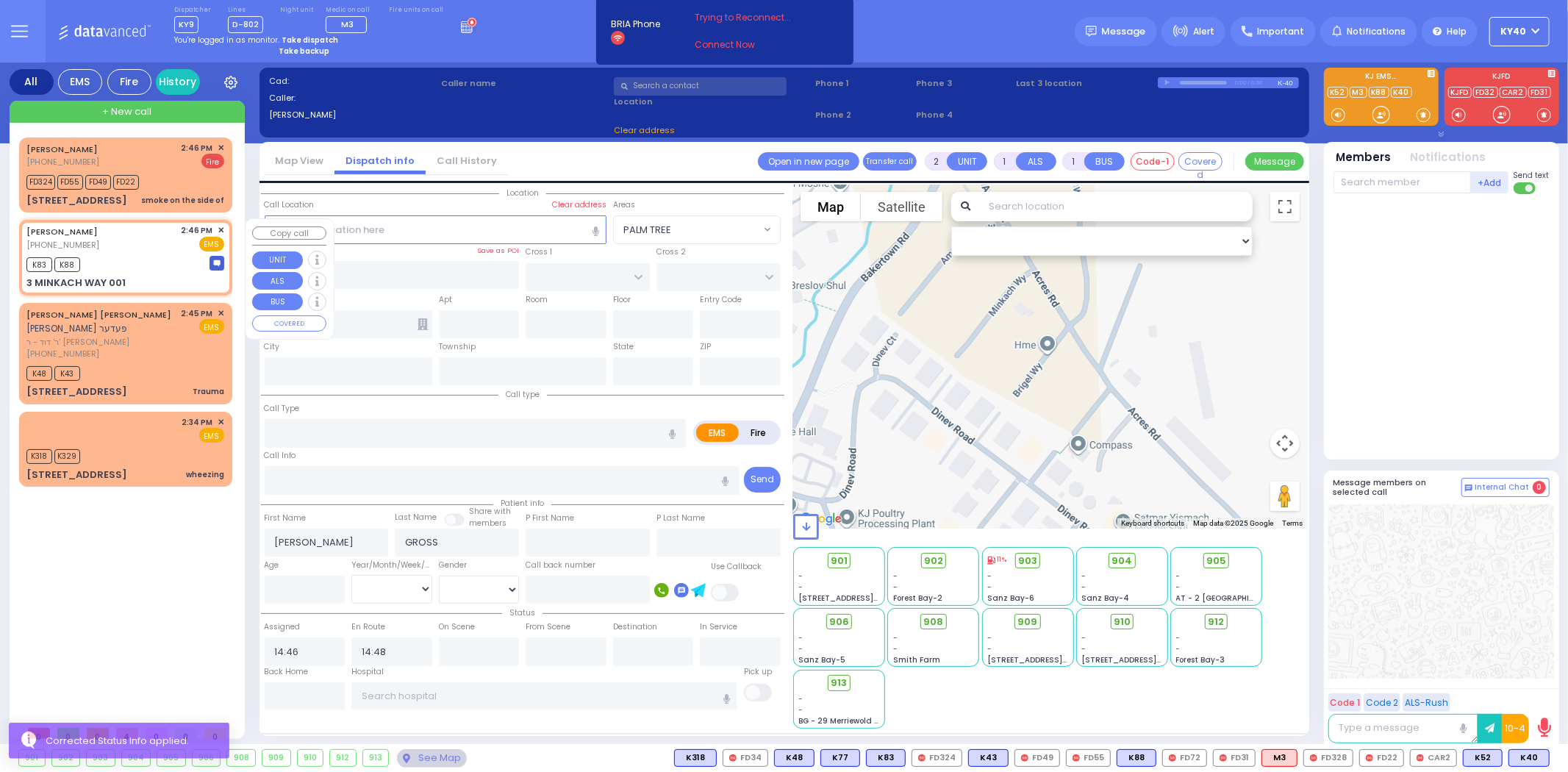
type input "001"
type input "[PERSON_NAME]"
type input "[US_STATE]"
type input "10950"
select select "Hatzalah Garages"
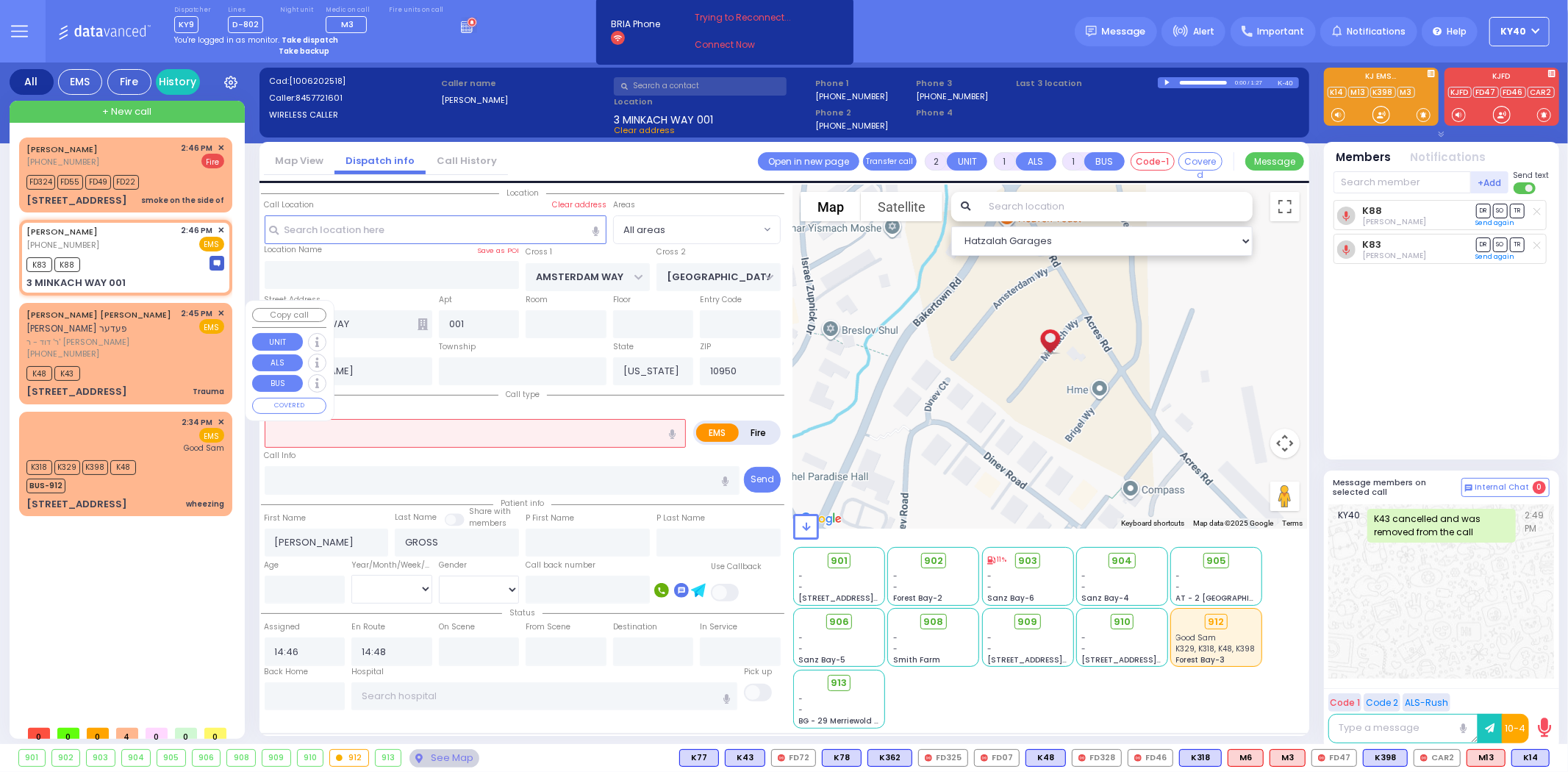
type input "6"
select select
radio input "true"
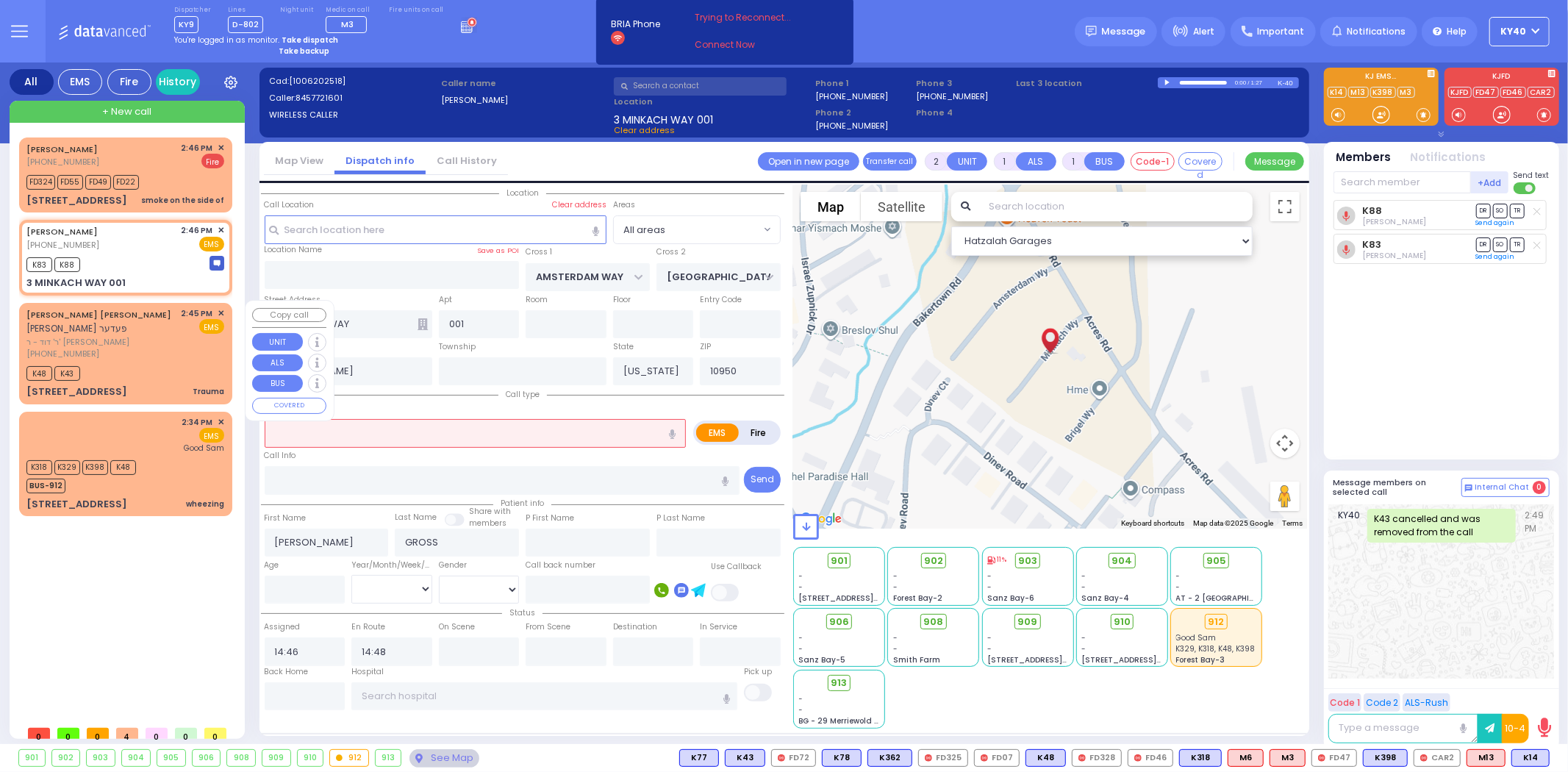
type input "Perl"
type input "Gross"
type input "21"
select select "Year"
select select "Hatzalah Garages"
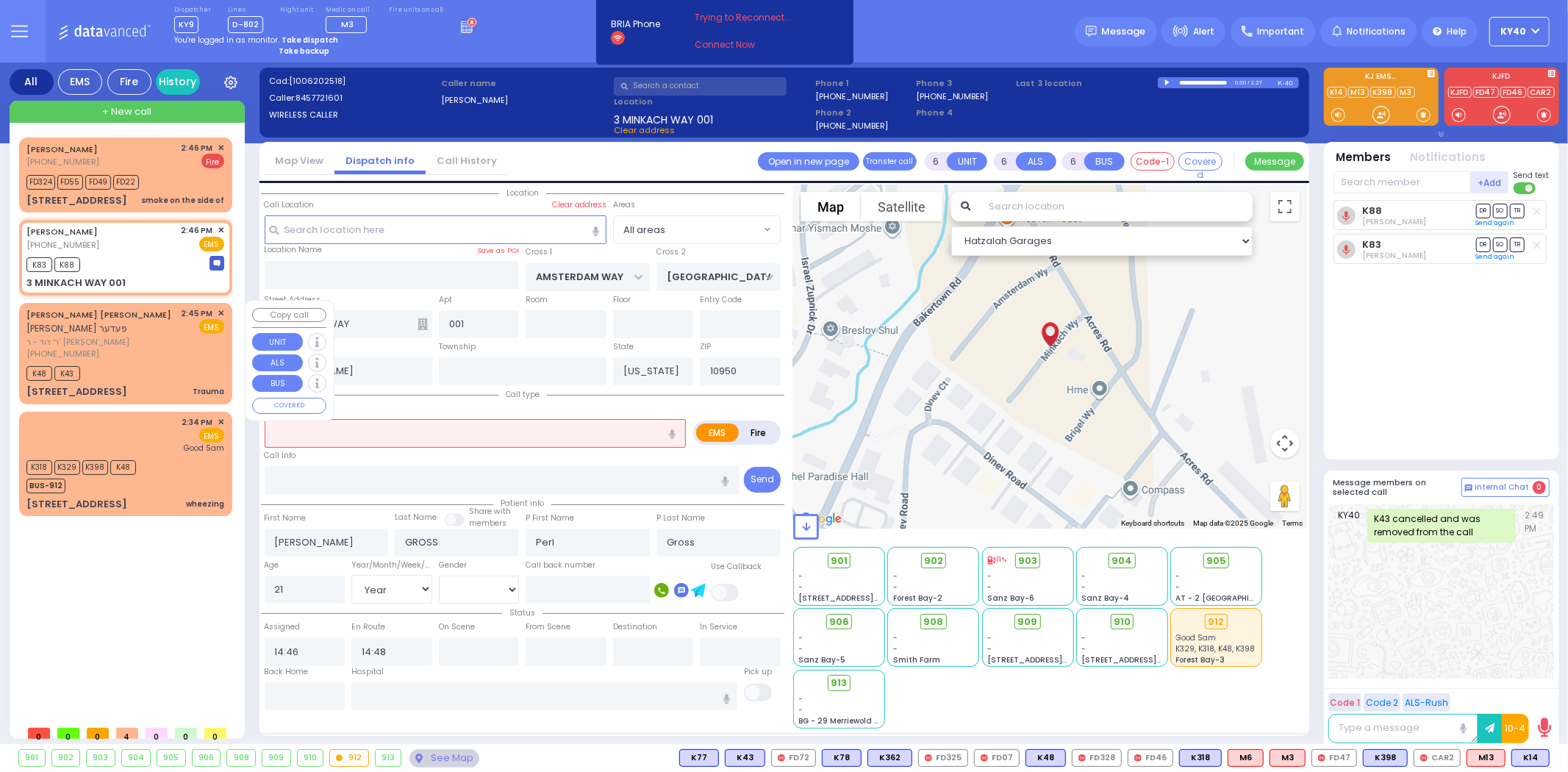
select select
radio input "true"
select select "Year"
select select "Hatzalah Garages"
select select
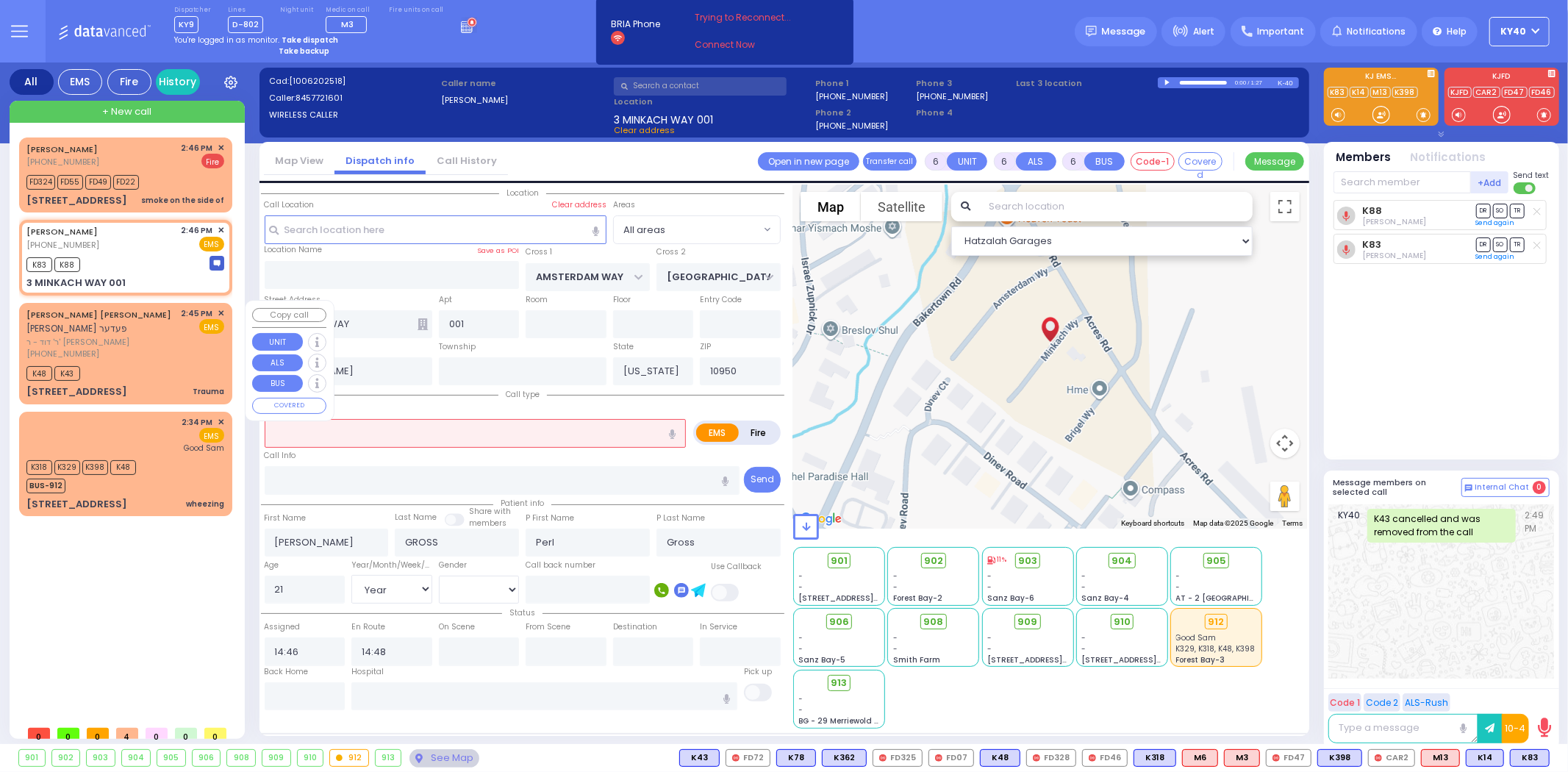
radio input "true"
select select "Year"
select select "Hatzalah Garages"
type input "2"
type input "0"
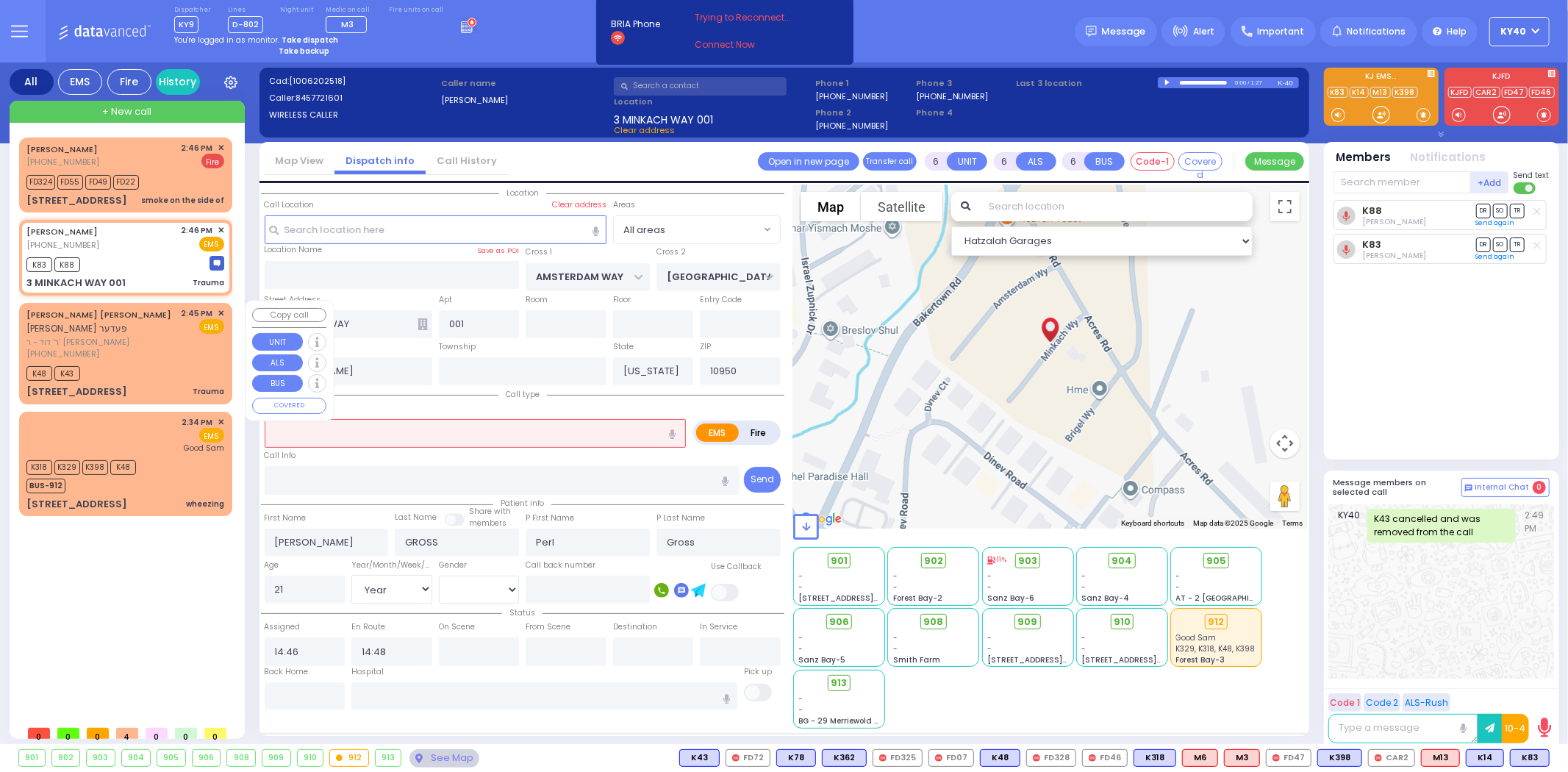
type input "0"
select select
type input "Trauma"
radio input "true"
select select "Year"
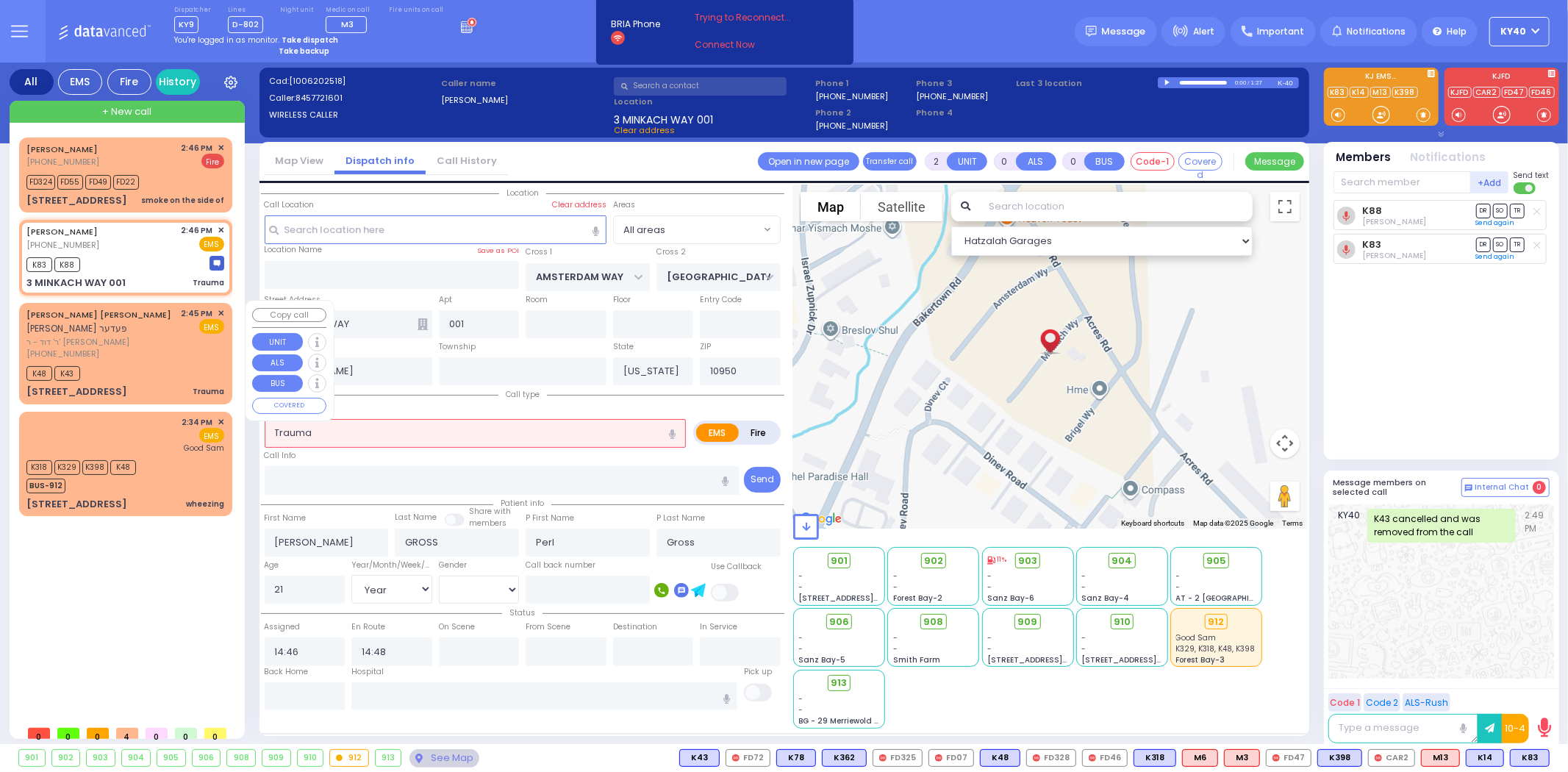
select select "Hatzalah Garages"
select select
radio input "true"
select select "Year"
type input "15:07"
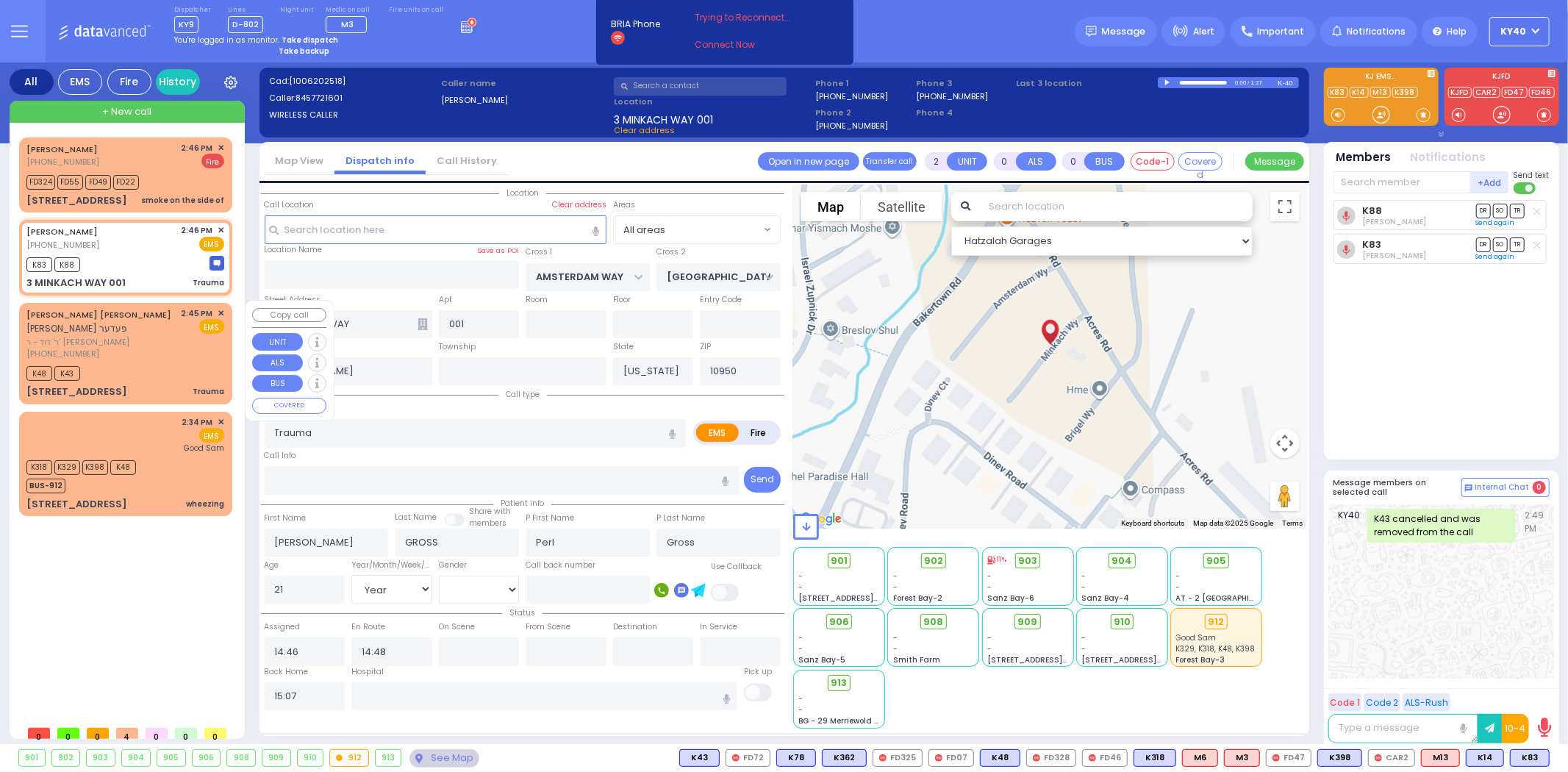
select select "Hatzalah Garages"
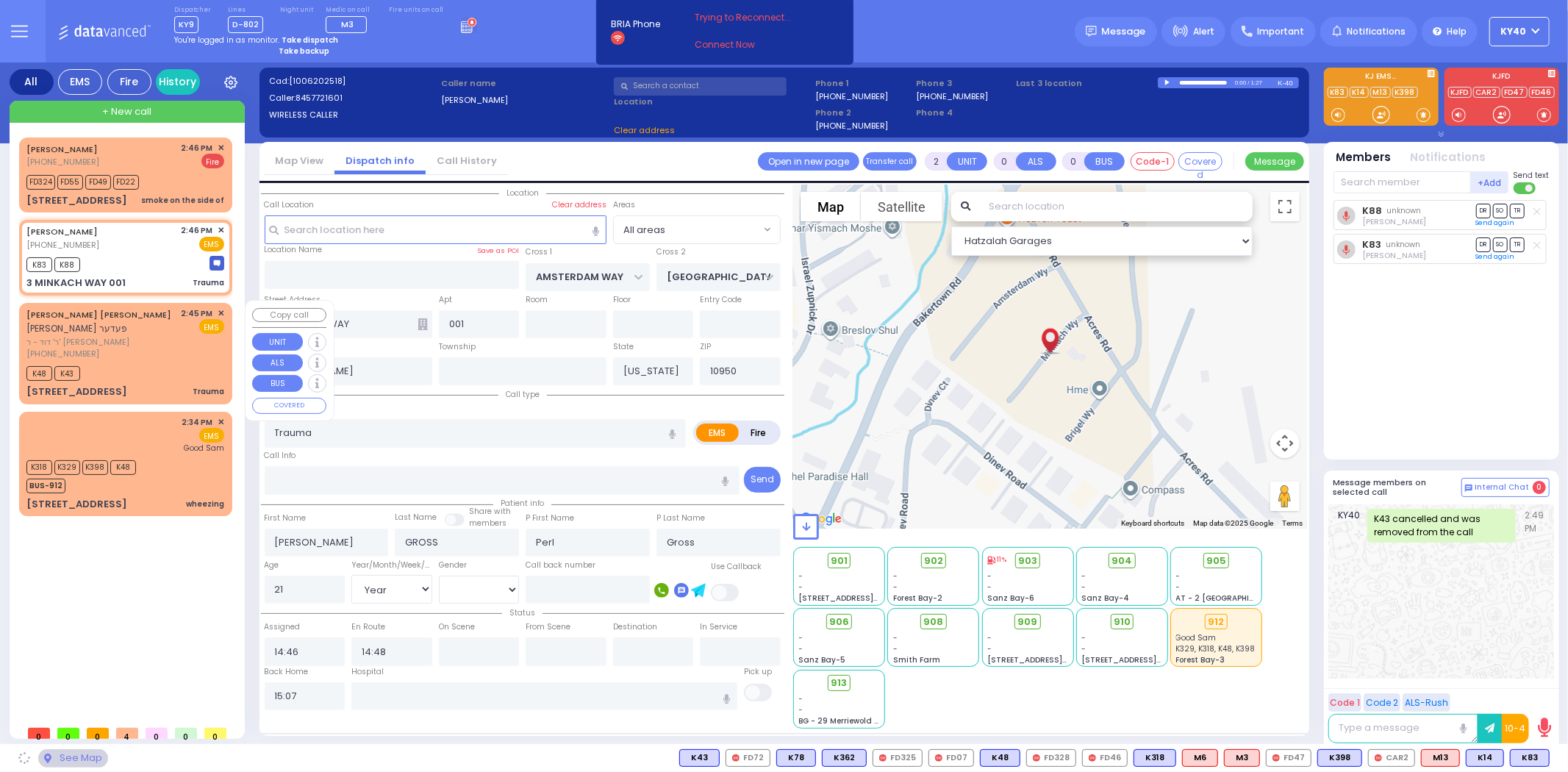
select select
radio input "true"
select select "Year"
select select "Hatzalah Garages"
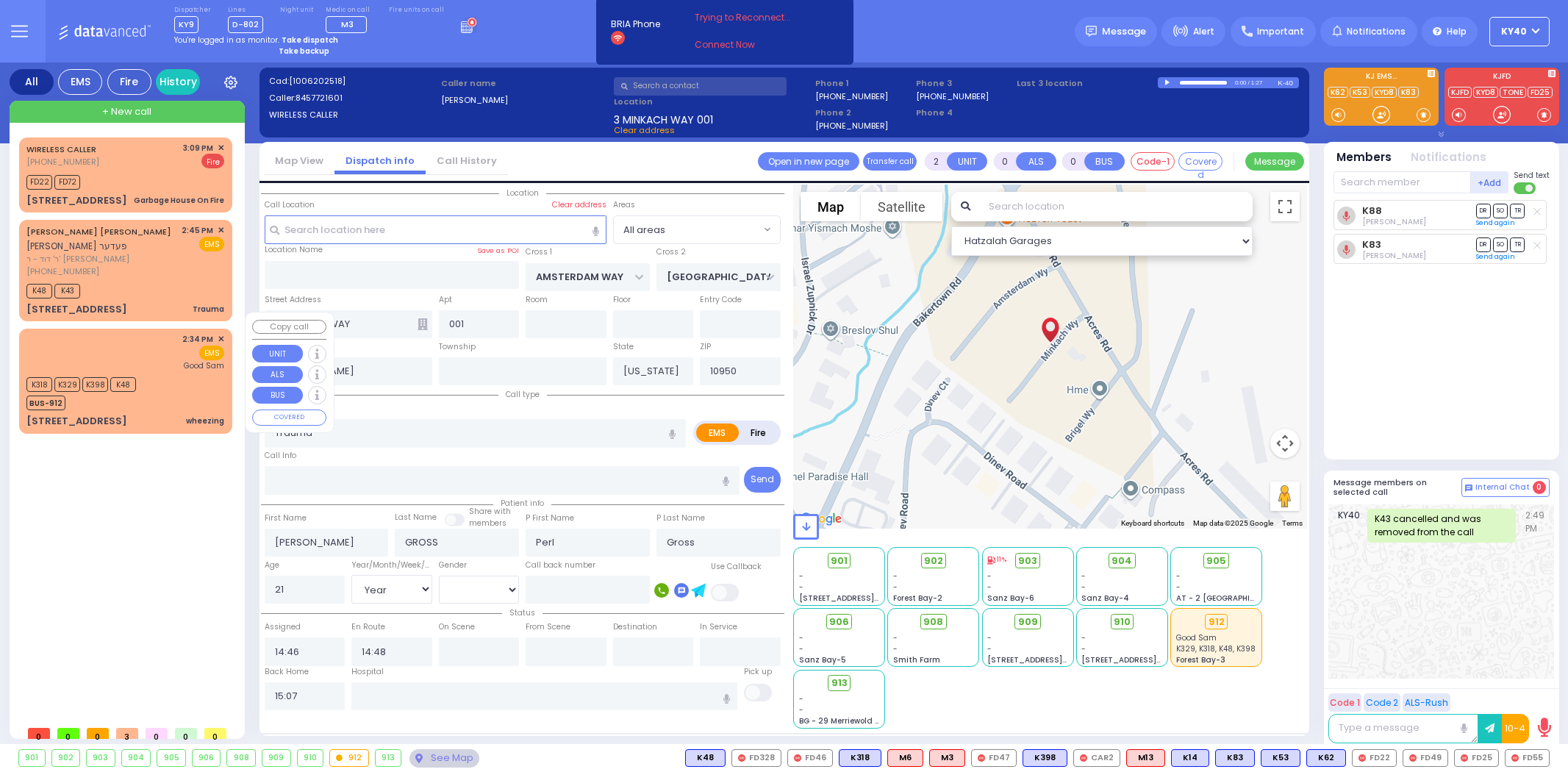
select select "Year"
